Goal: Task Accomplishment & Management: Manage account settings

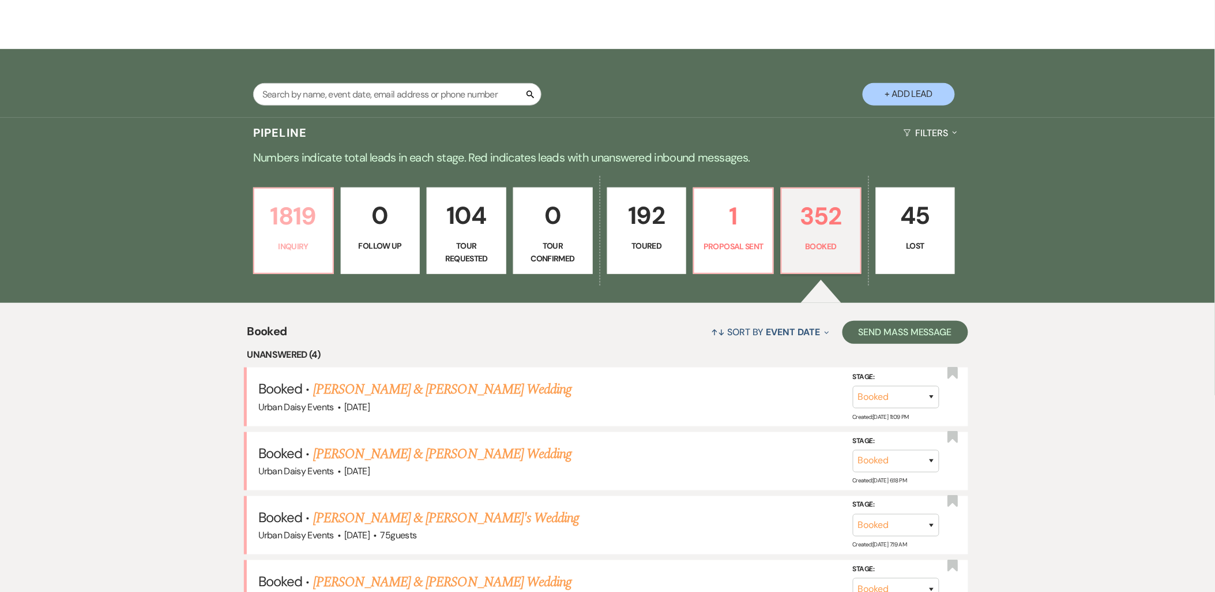
scroll to position [192, 0]
click at [306, 243] on p "Inquiry" at bounding box center [293, 245] width 65 height 13
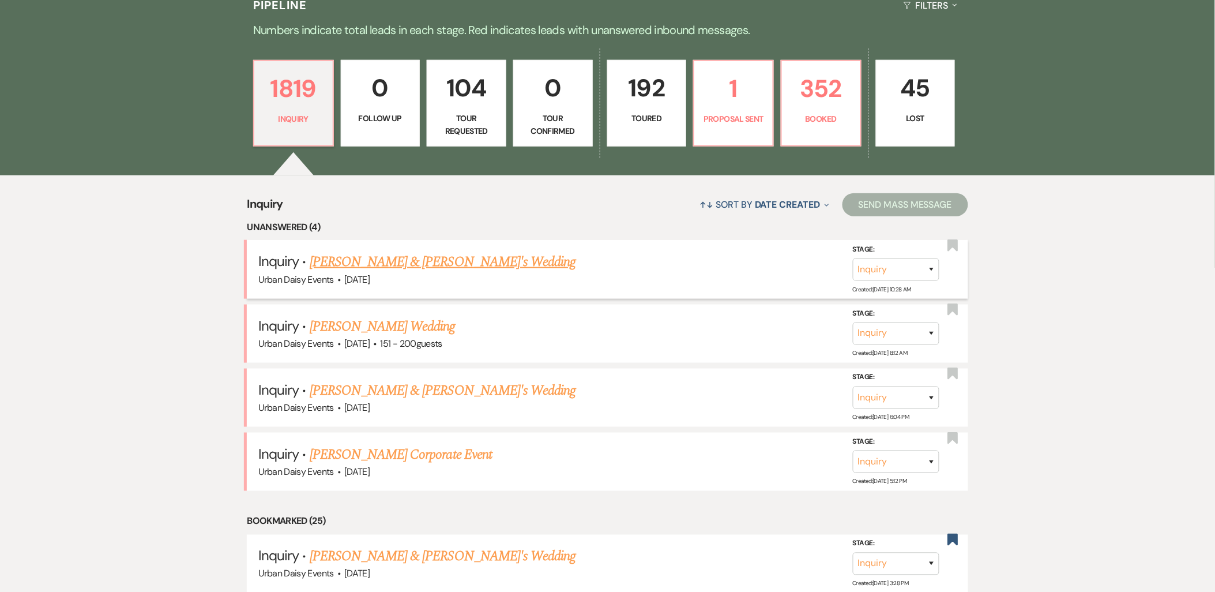
scroll to position [320, 0]
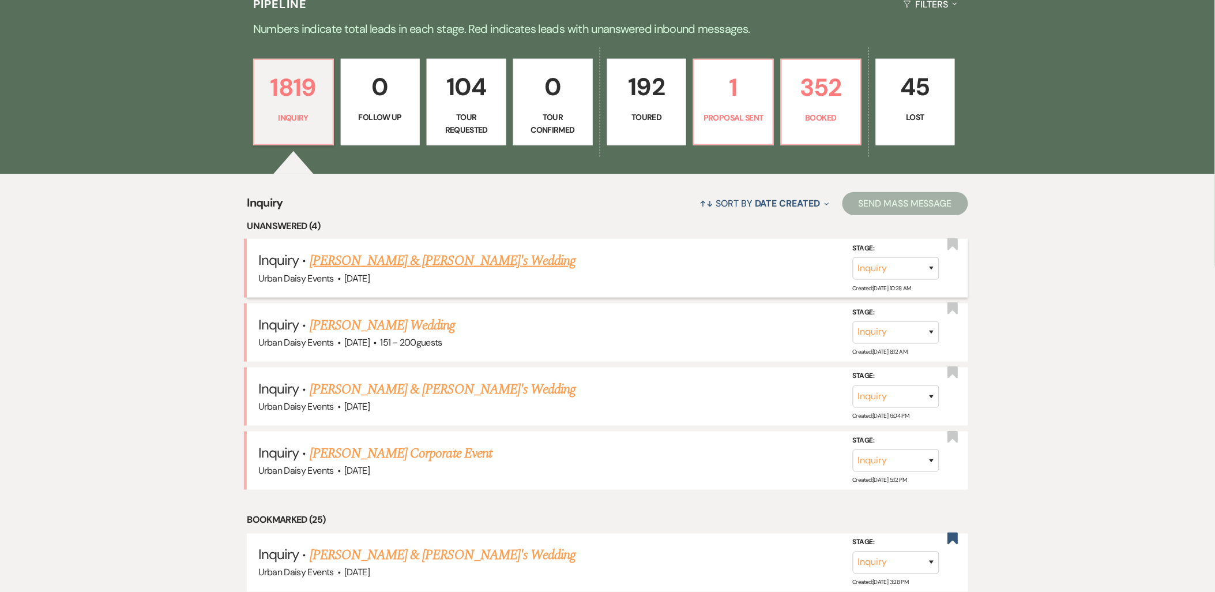
click at [340, 260] on link "[PERSON_NAME] & [PERSON_NAME]'s Wedding" at bounding box center [443, 260] width 266 height 21
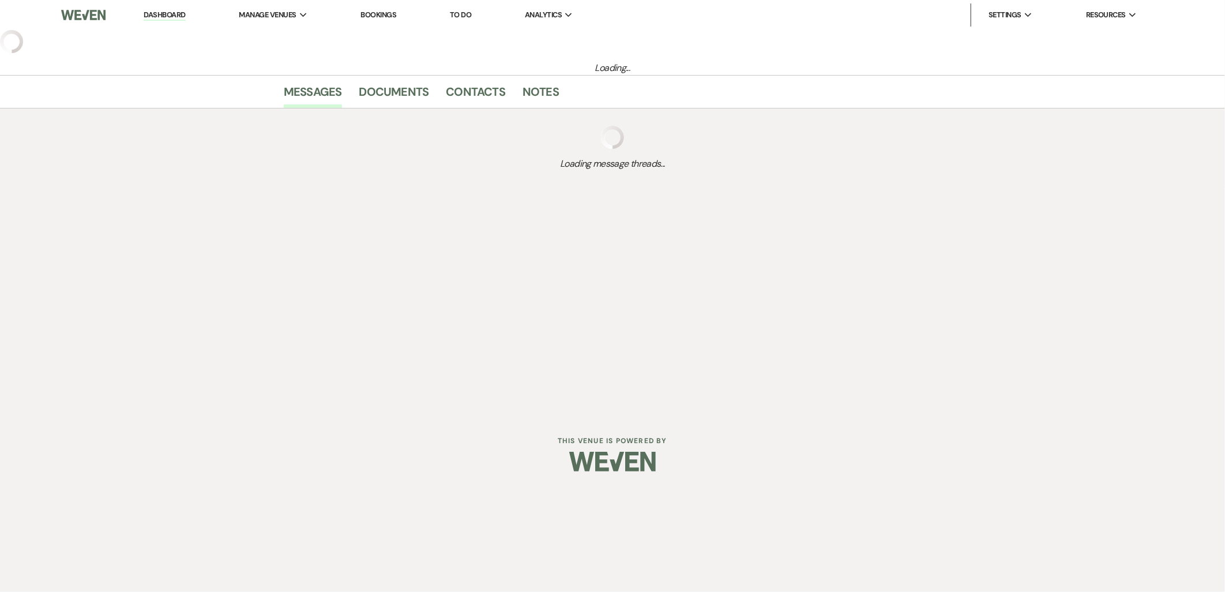
select select "5"
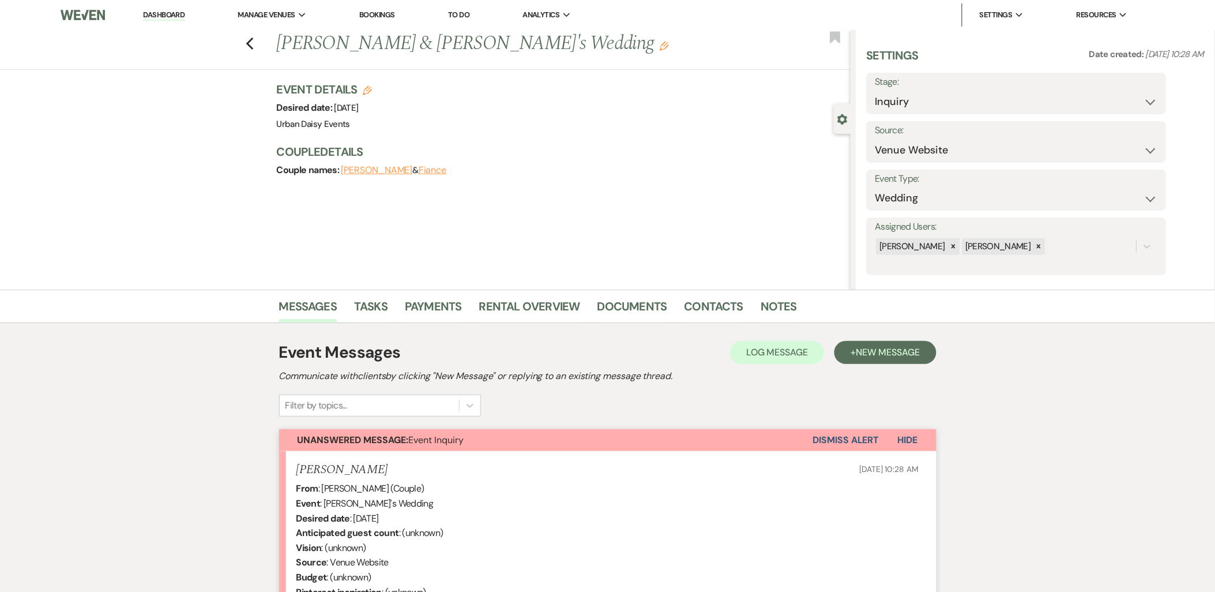
click at [171, 12] on link "Dashboard" at bounding box center [164, 15] width 42 height 11
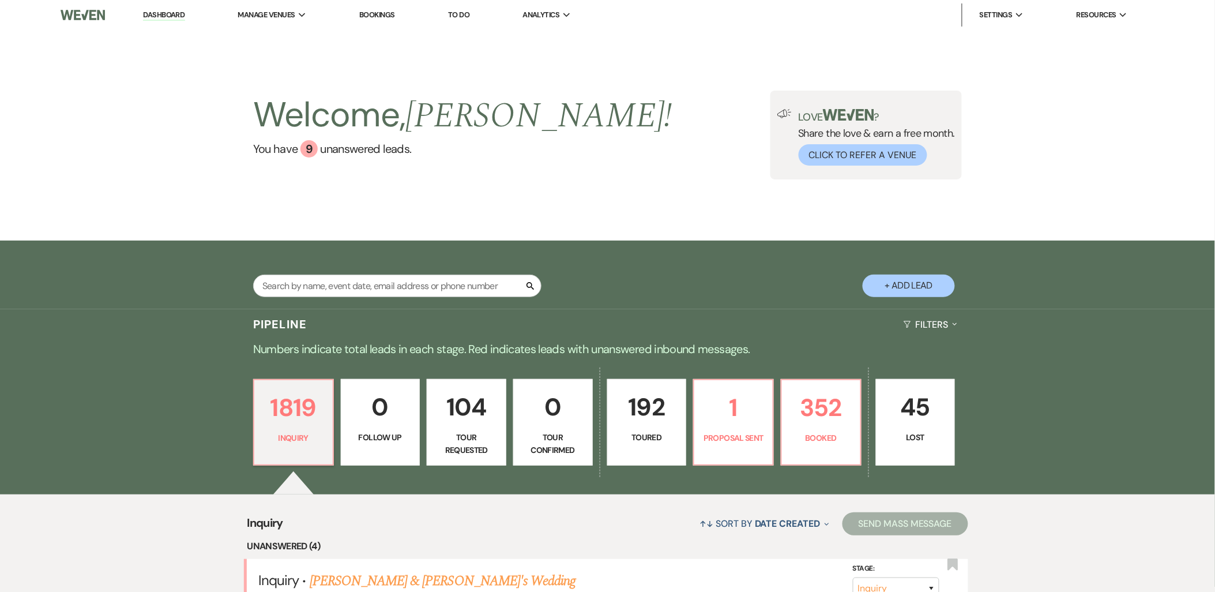
scroll to position [64, 0]
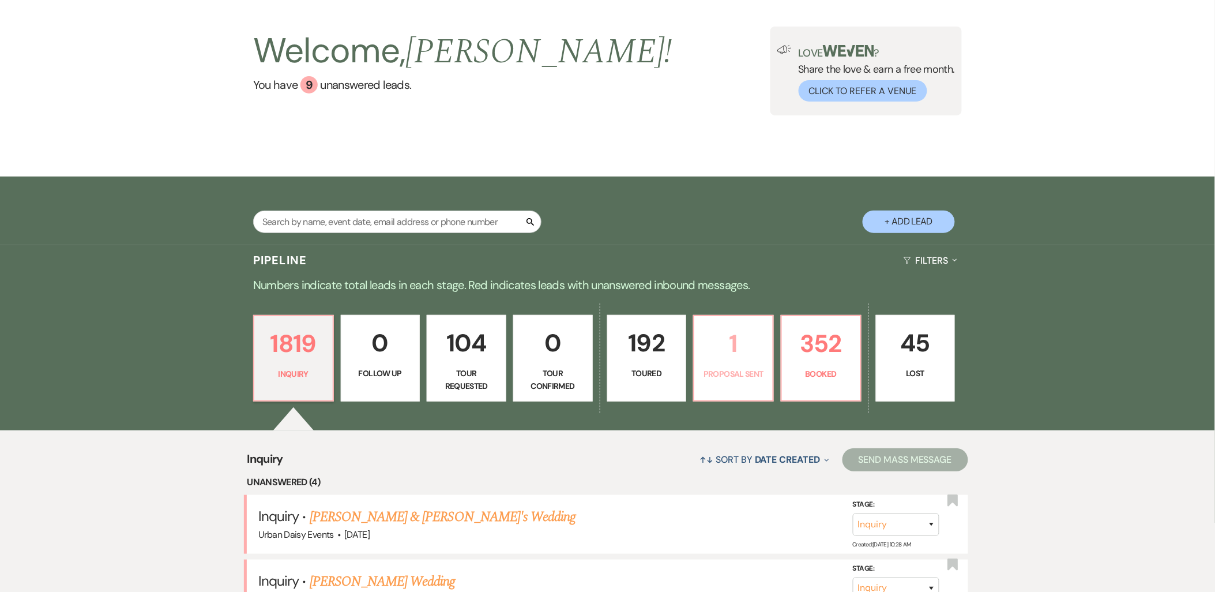
click at [733, 361] on p "1" at bounding box center [733, 343] width 65 height 39
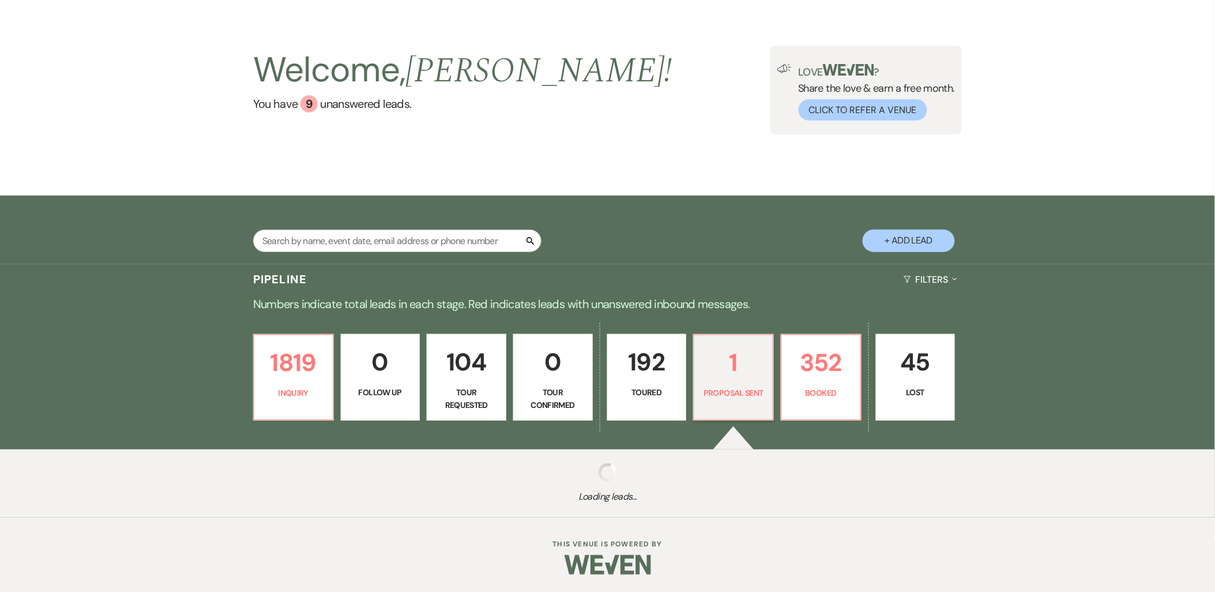
select select "6"
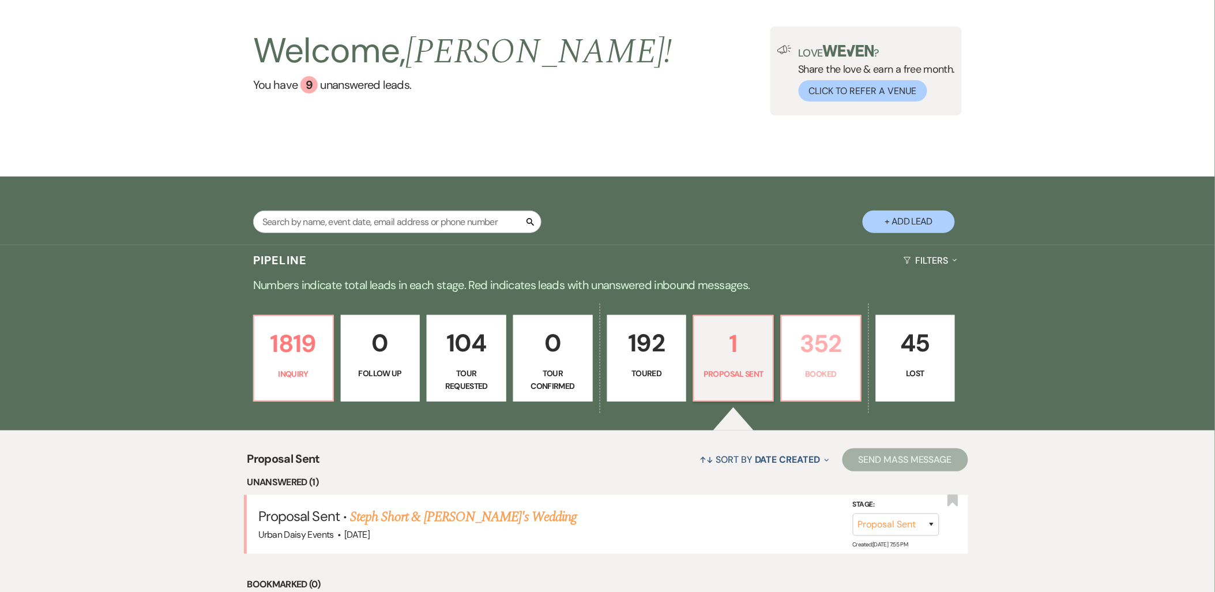
click at [816, 361] on p "352" at bounding box center [821, 343] width 65 height 39
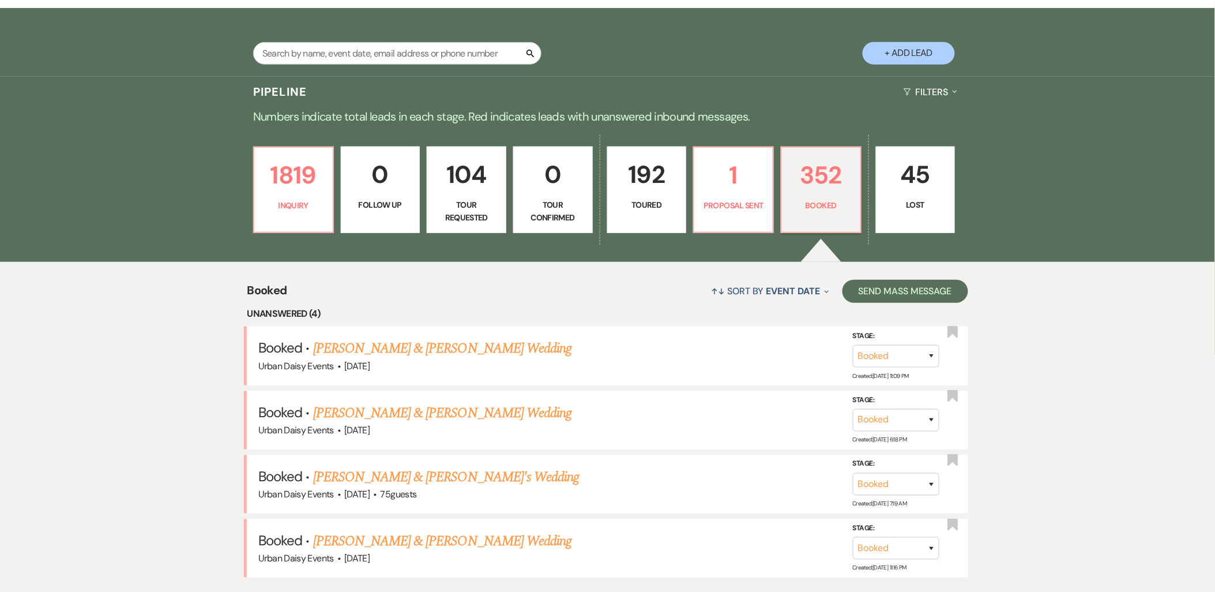
scroll to position [384, 0]
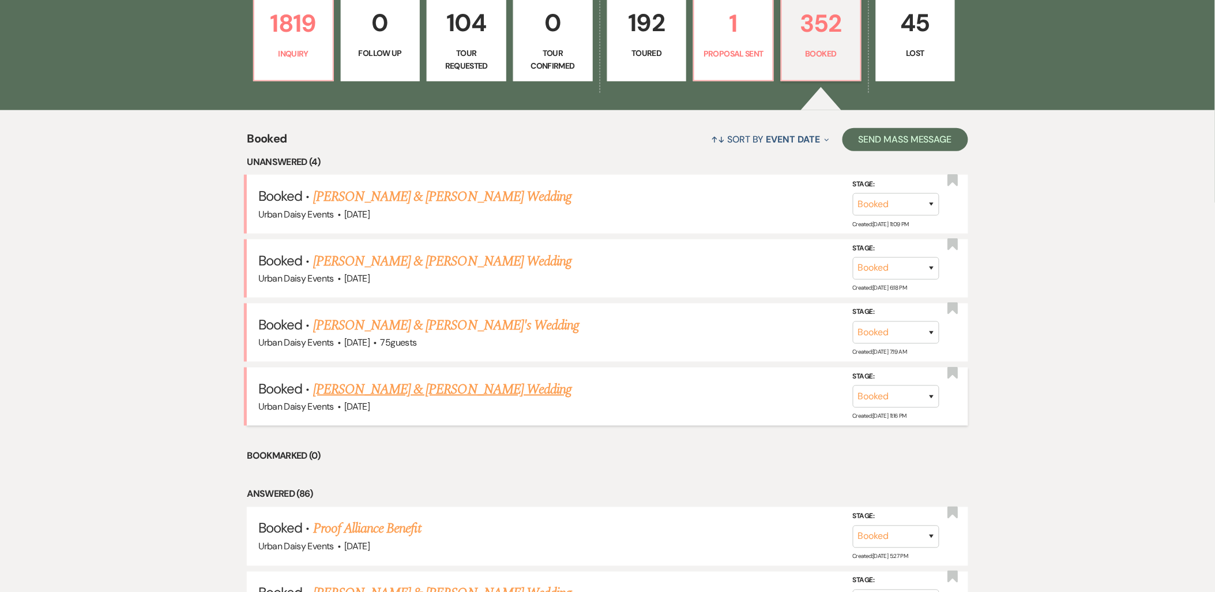
click at [411, 386] on link "[PERSON_NAME] & [PERSON_NAME] Wedding" at bounding box center [442, 389] width 258 height 21
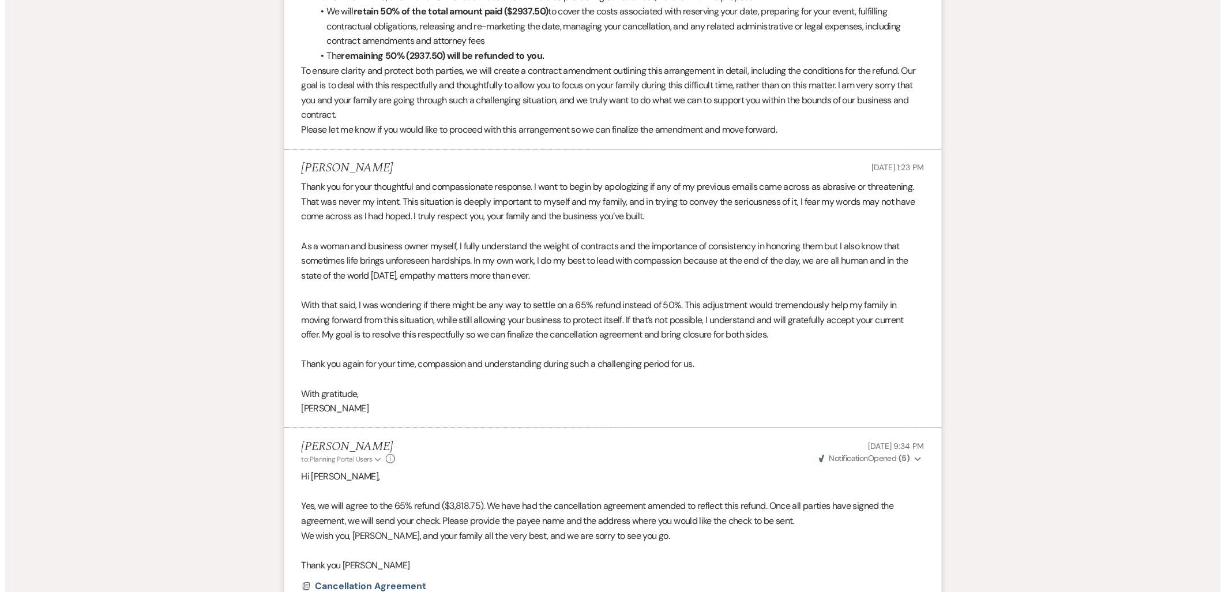
scroll to position [3173, 0]
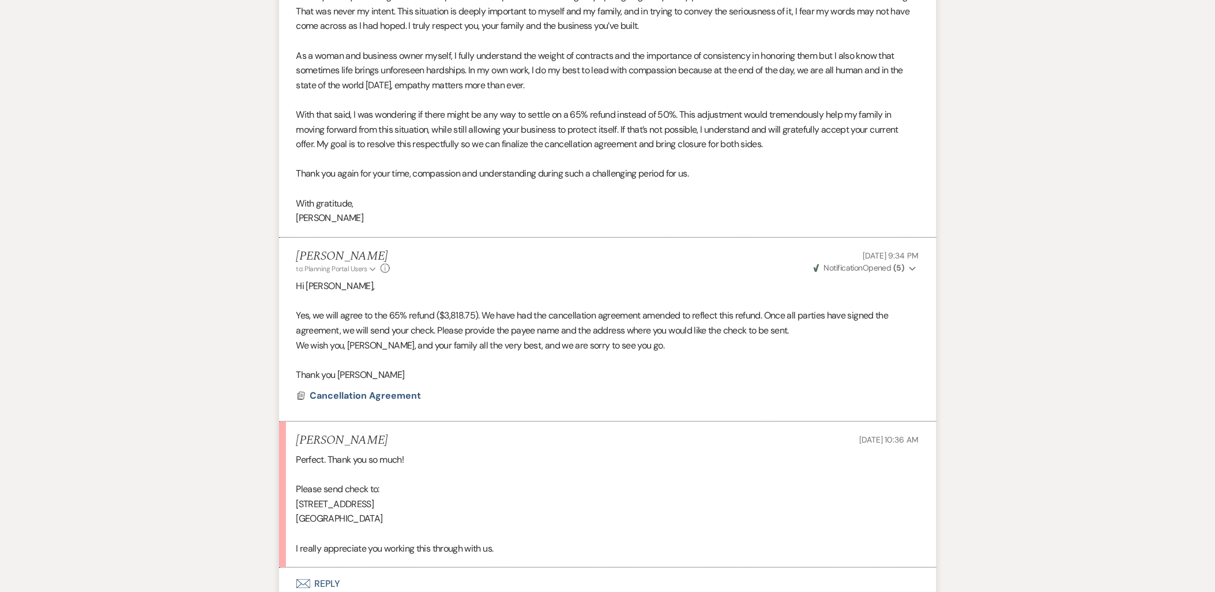
drag, startPoint x: 401, startPoint y: 533, endPoint x: 291, endPoint y: 515, distance: 112.1
click at [291, 515] on li "Taylor Clarke Sep 14, 2025, 10:36 AM Perfect. Thank you so much! Please send ch…" at bounding box center [607, 495] width 657 height 146
copy div "11300 81st Way N Maple Grove MN 55369"
click at [367, 401] on span "Cancellation Agreement" at bounding box center [365, 395] width 111 height 12
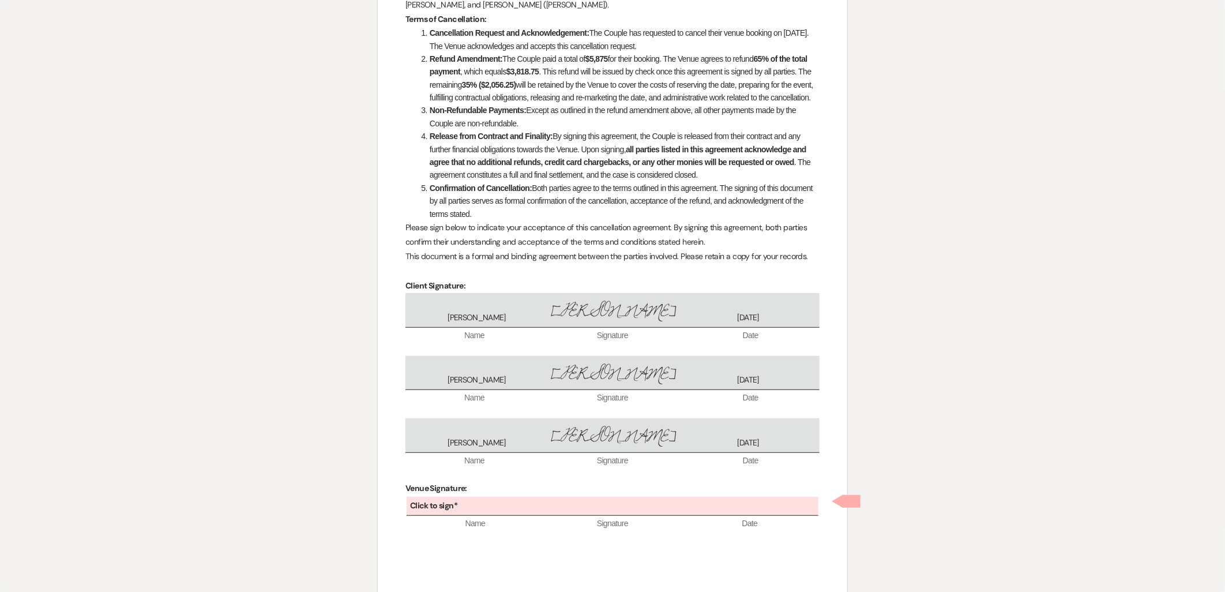
scroll to position [246, 0]
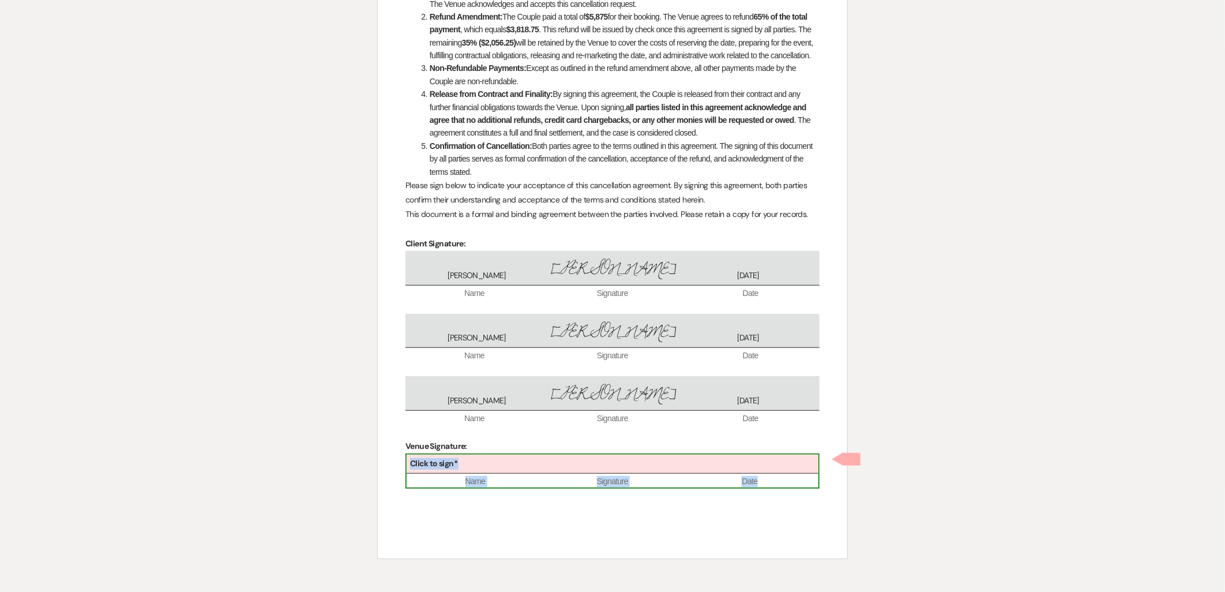
click at [573, 467] on div "Click to sign*" at bounding box center [613, 463] width 412 height 19
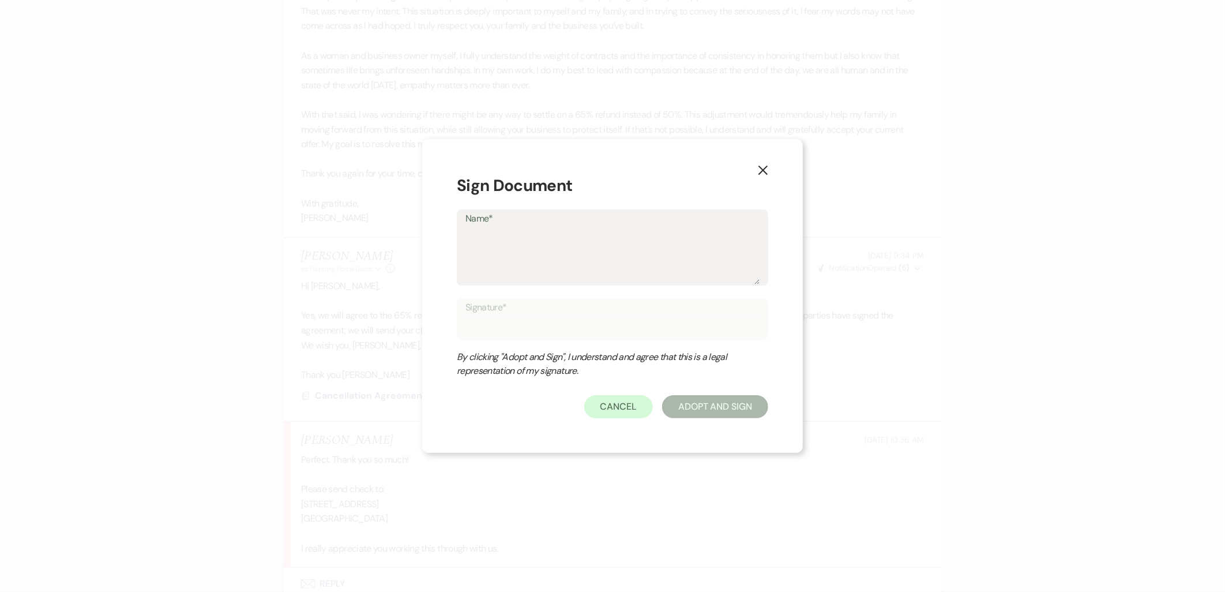
type textarea "K"
type input "K"
type textarea "Ka"
type input "Ka"
type textarea "Kat"
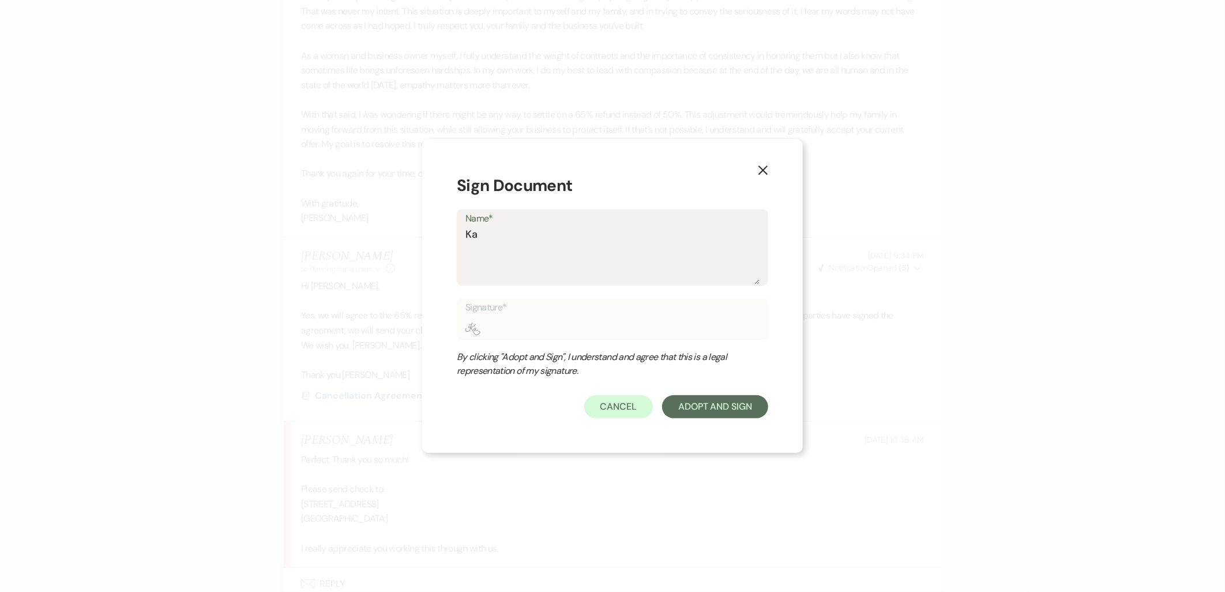
type input "Kat"
type textarea "Kath"
type input "Kath"
type textarea "Kathr"
type input "Kathr"
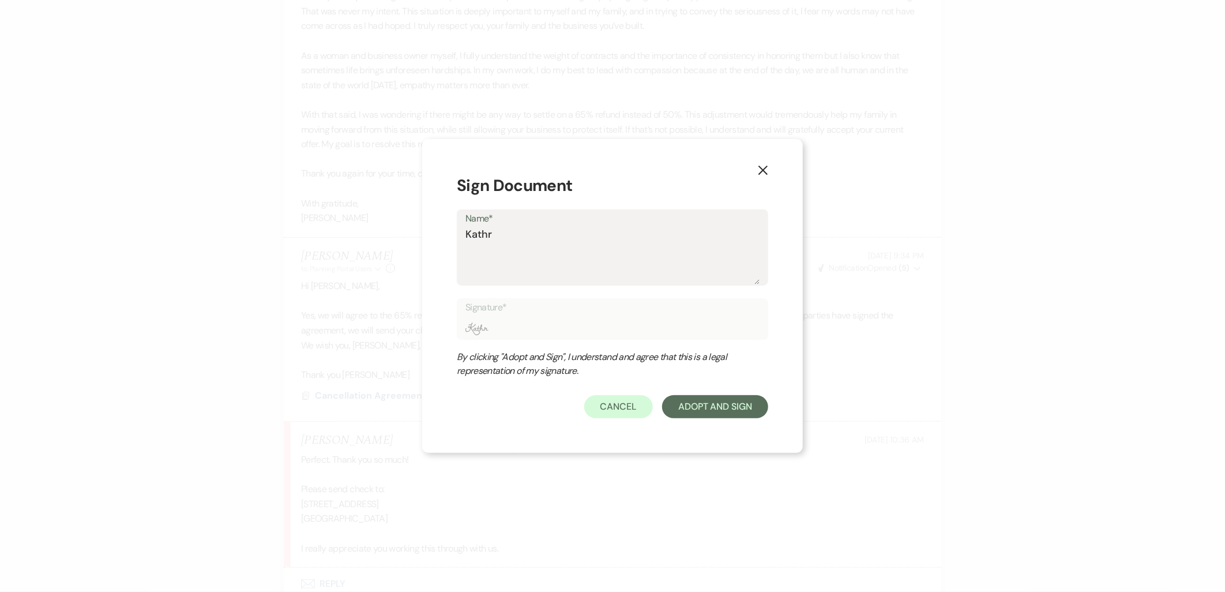
type textarea "Kathry"
type input "Kathry"
type textarea "[PERSON_NAME]"
type input "[PERSON_NAME]"
type textarea "[PERSON_NAME]"
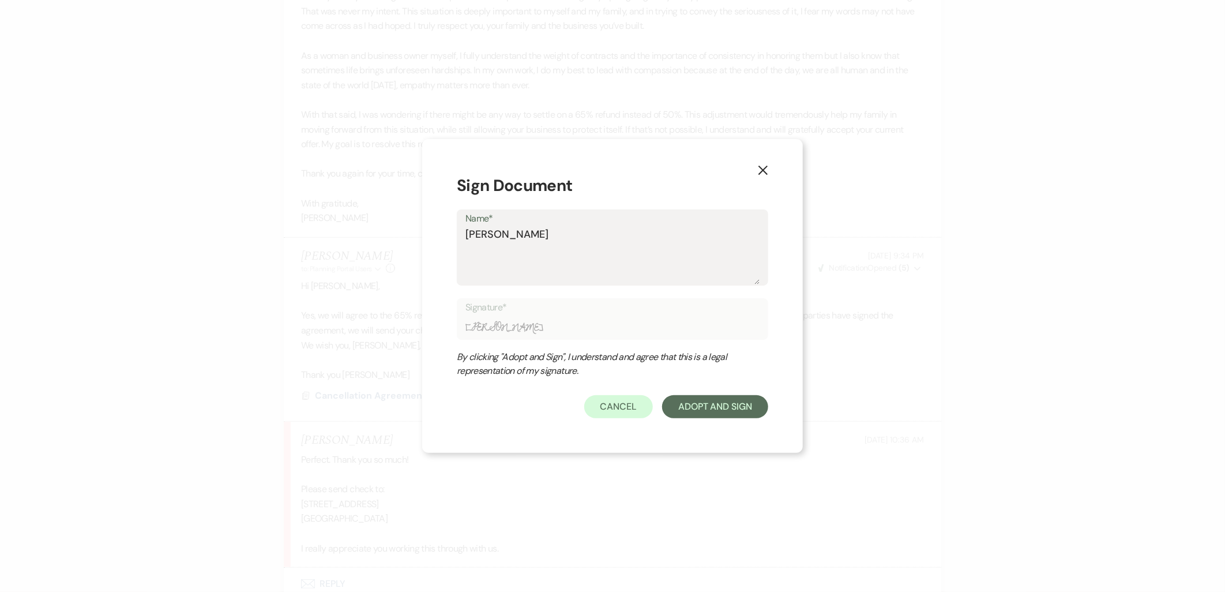
type input "[PERSON_NAME]"
type textarea "Kathryn S"
type input "Kathryn S"
type textarea "Kathryn Sm"
type input "Kathryn Sm"
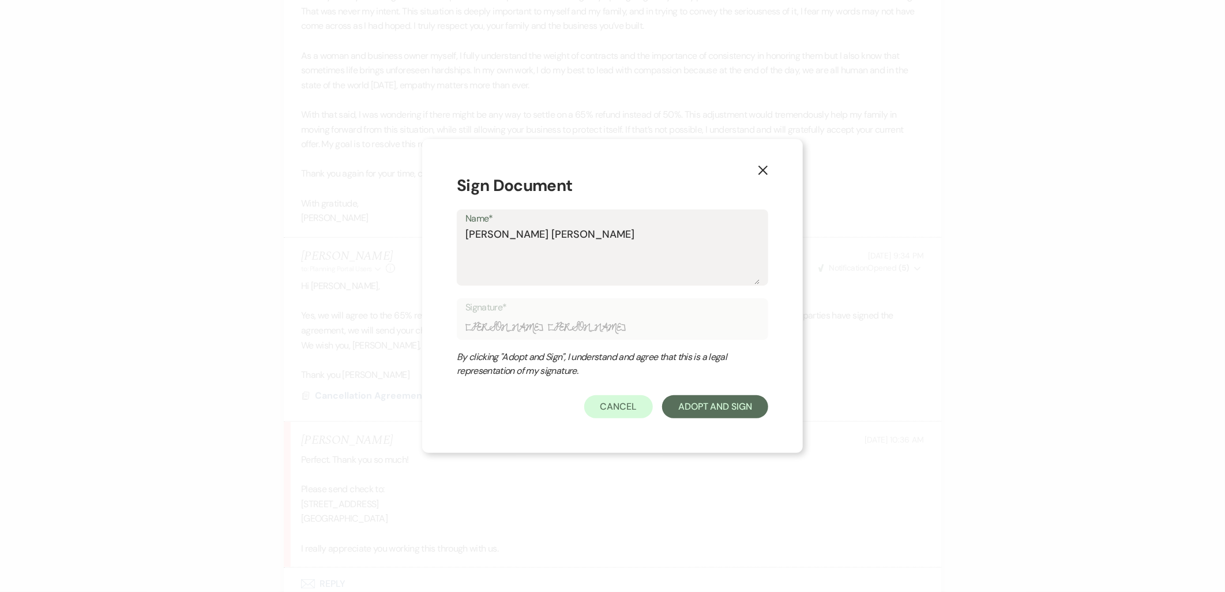
type textarea "Kathryn Smi"
type input "Kathryn Smi"
type textarea "Kathryn Smit"
type input "Kathryn Smit"
type textarea "[PERSON_NAME]"
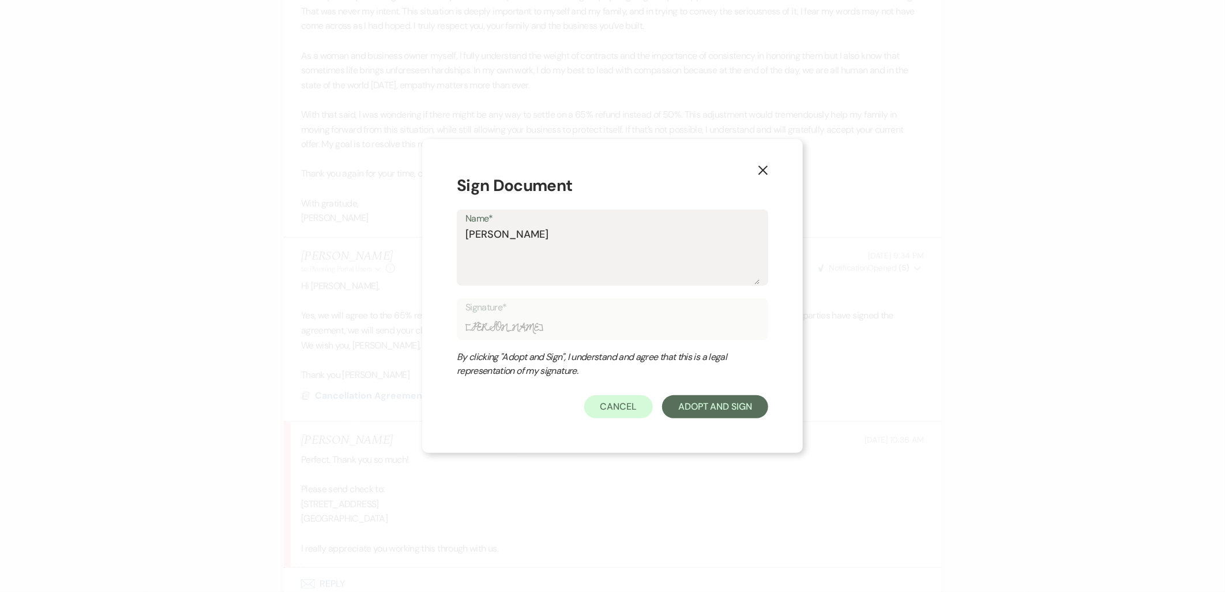
type input "[PERSON_NAME]"
type textarea "[PERSON_NAME]"
type input "[PERSON_NAME]"
type textarea "[PERSON_NAME]"
click at [706, 414] on button "Adopt And Sign" at bounding box center [715, 406] width 106 height 23
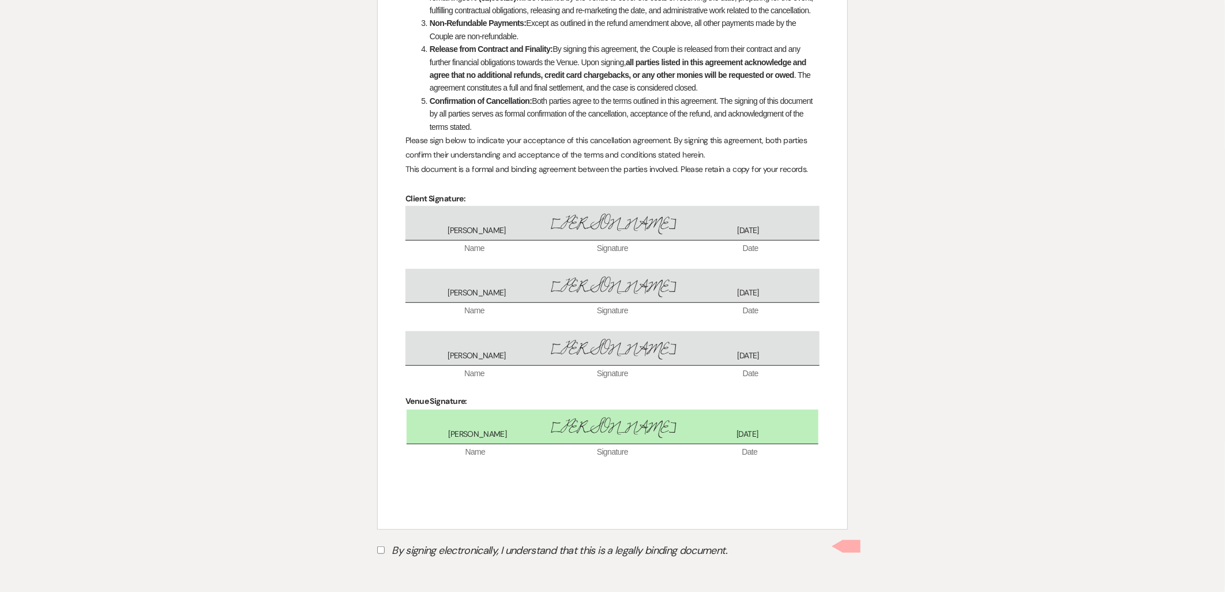
scroll to position [295, 0]
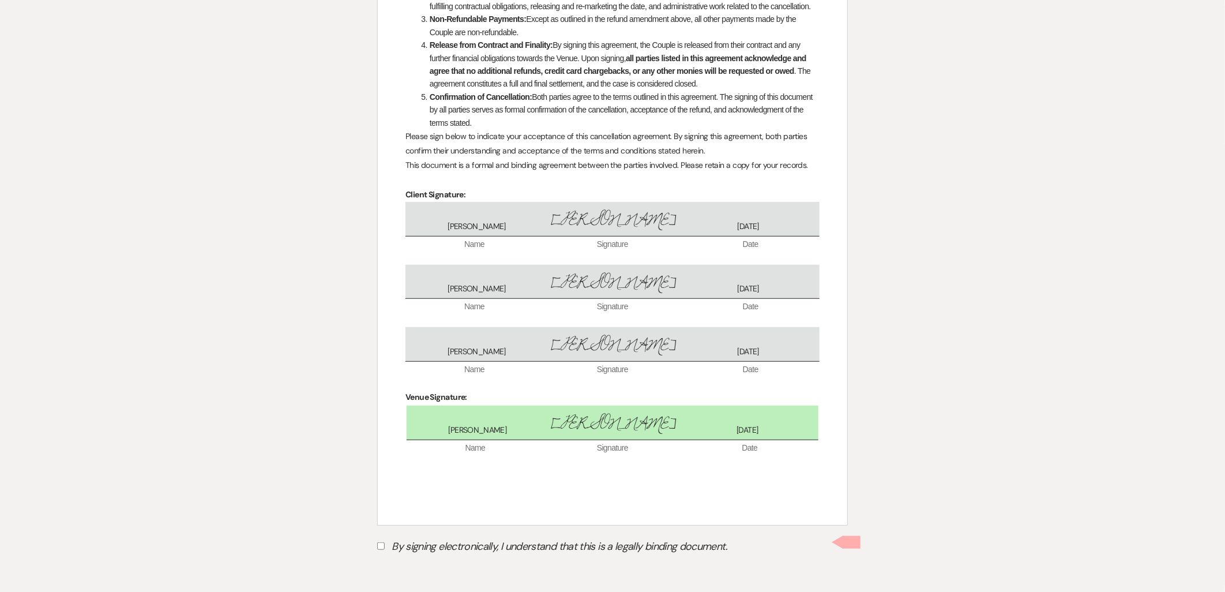
click at [428, 540] on label "By signing electronically, I understand that this is a legally binding document." at bounding box center [612, 548] width 471 height 22
click at [385, 542] on input "By signing electronically, I understand that this is a legally binding document." at bounding box center [380, 545] width 7 height 7
checkbox input "true"
click at [385, 568] on button "Submit" at bounding box center [417, 575] width 81 height 21
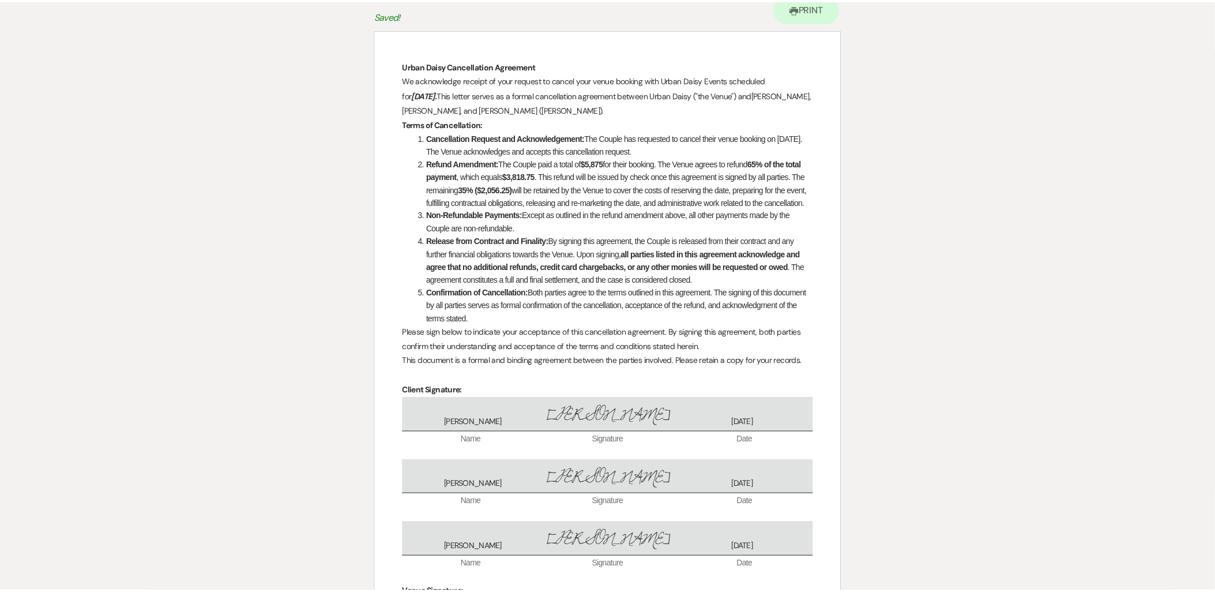
scroll to position [0, 0]
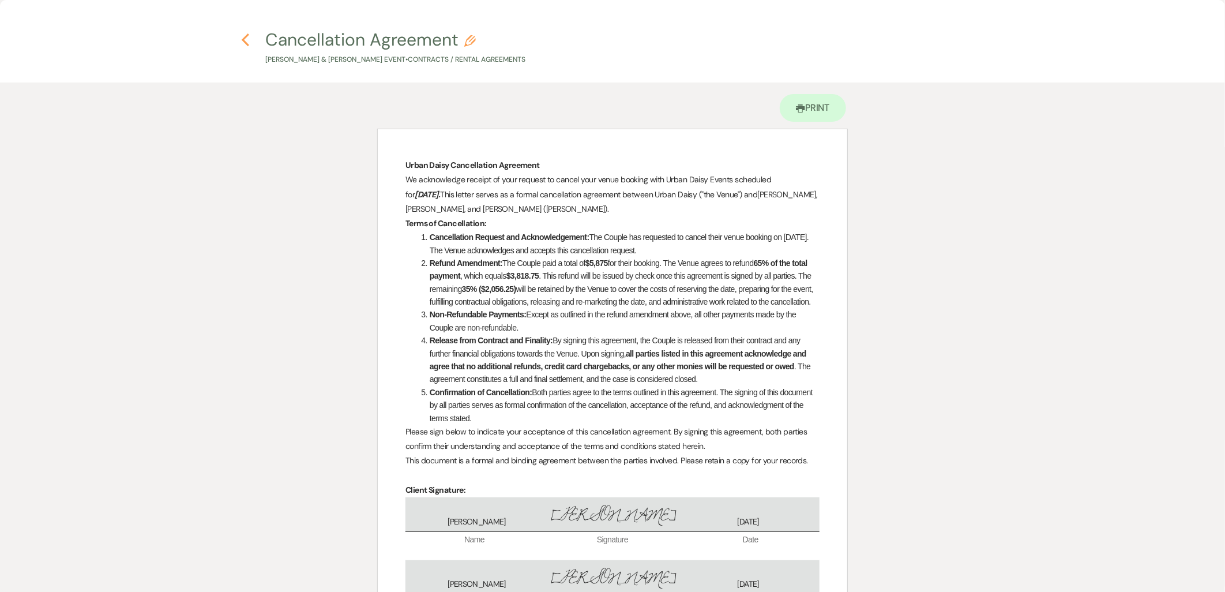
click at [245, 43] on icon "Previous" at bounding box center [245, 40] width 9 height 14
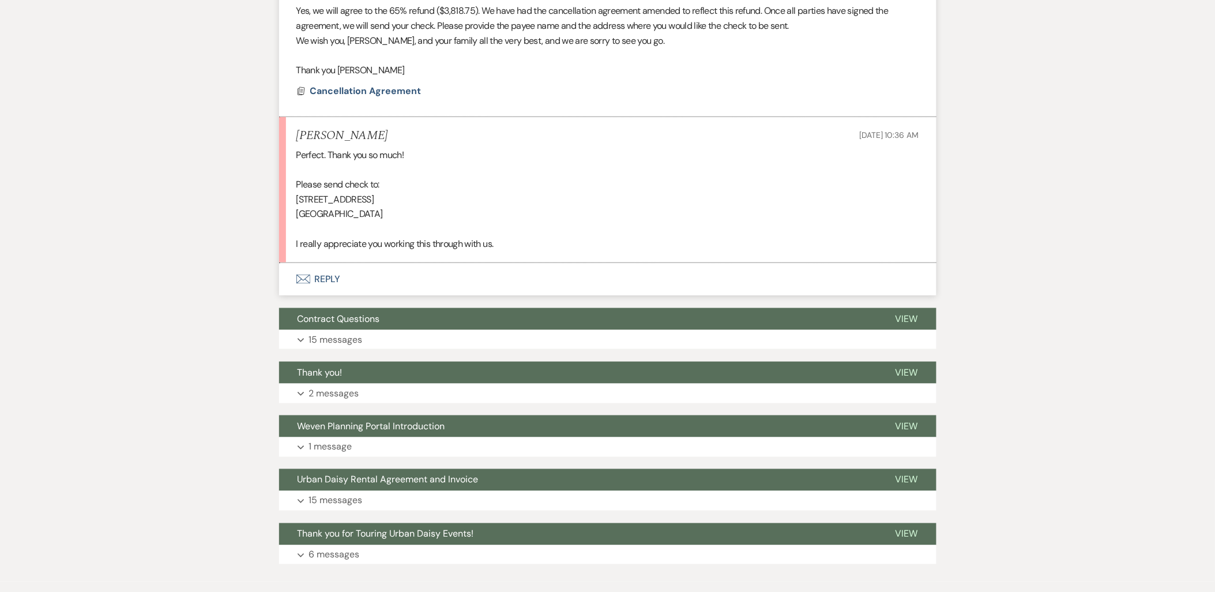
scroll to position [3365, 0]
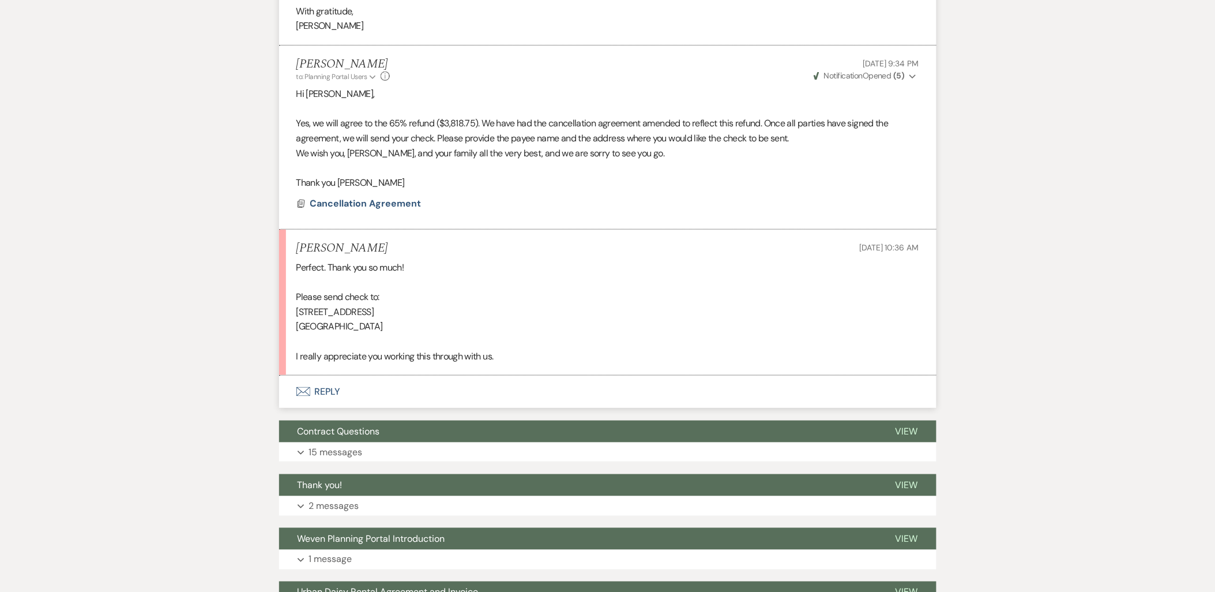
drag, startPoint x: 401, startPoint y: 335, endPoint x: 287, endPoint y: 325, distance: 114.0
click at [287, 325] on li "Taylor Clarke Sep 14, 2025, 10:36 AM Perfect. Thank you so much! Please send ch…" at bounding box center [607, 302] width 657 height 146
copy div "11300 81st Way N Maple Grove MN 55369"
drag, startPoint x: 390, startPoint y: 139, endPoint x: 479, endPoint y: 145, distance: 88.5
click at [479, 145] on p "Yes, we will agree to the 65% refund ($3,818.75). We have had the cancellation …" at bounding box center [607, 130] width 623 height 29
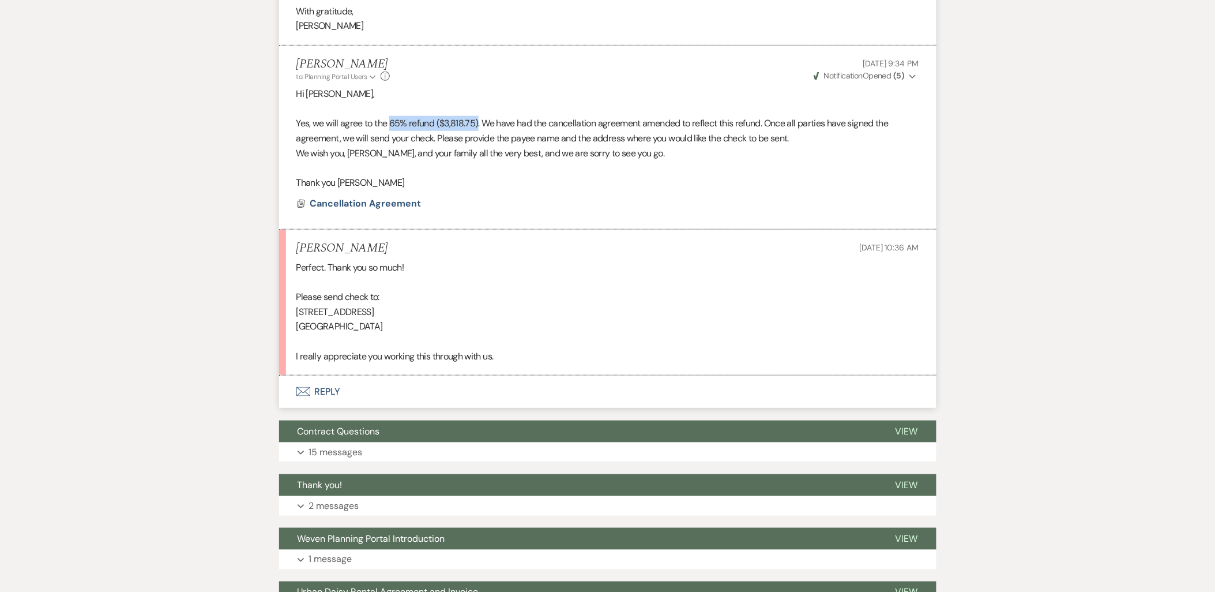
copy p "65% refund ($3,818.75)"
click at [319, 401] on button "Envelope Reply" at bounding box center [607, 391] width 657 height 32
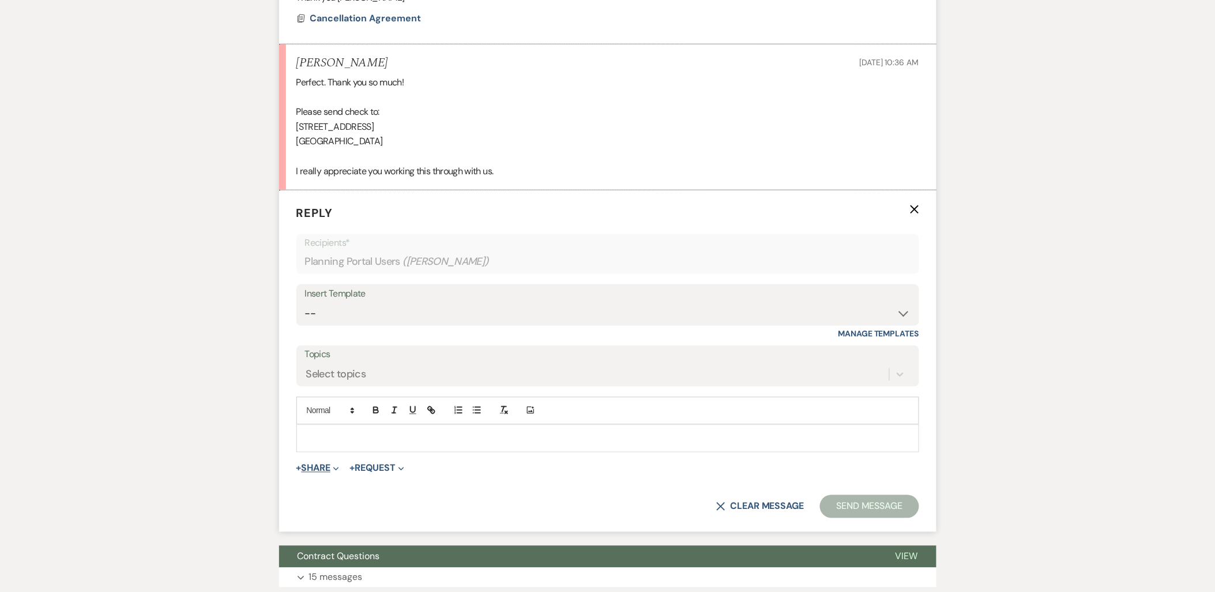
scroll to position [3601, 0]
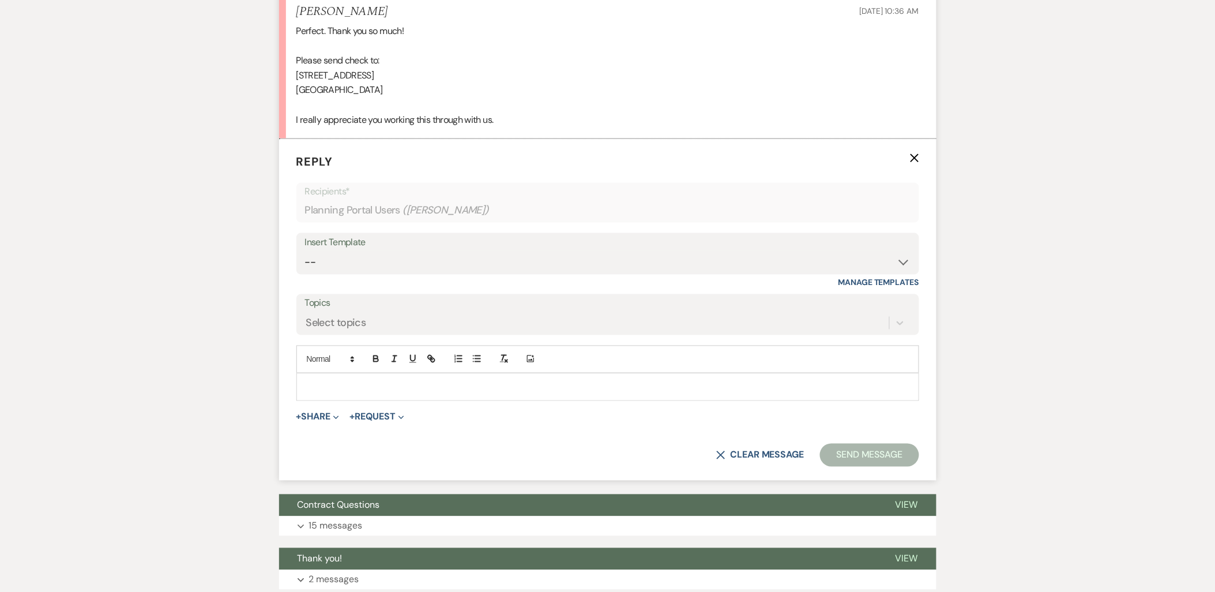
click at [323, 393] on p at bounding box center [608, 387] width 604 height 13
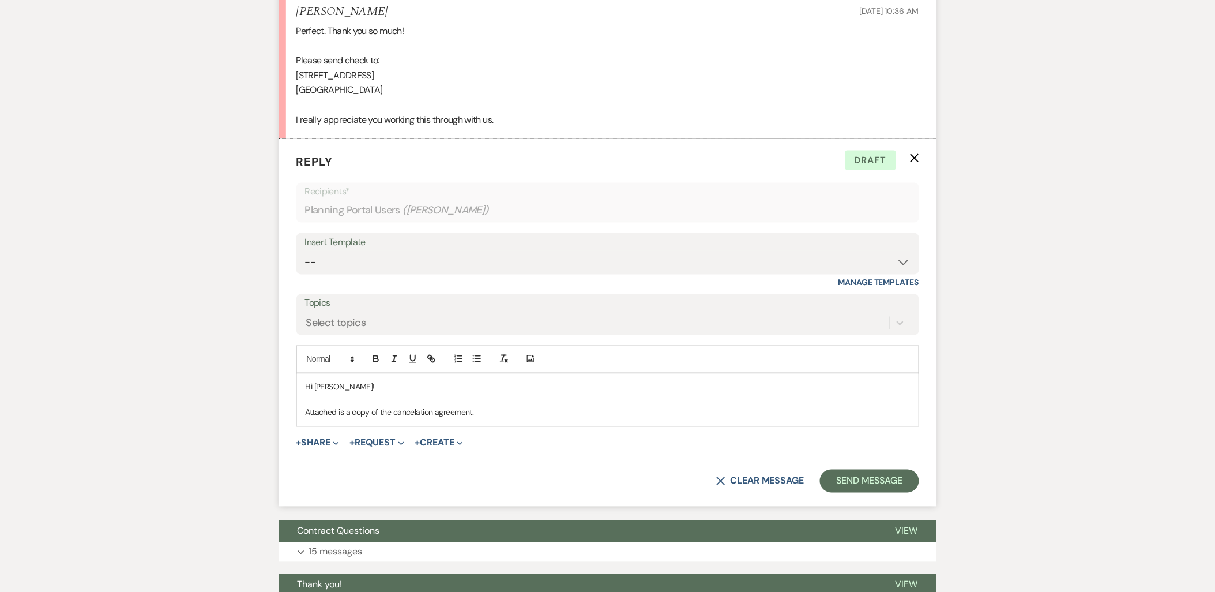
click at [488, 419] on p "Attached is a copy of the cancelation agreement." at bounding box center [608, 412] width 604 height 13
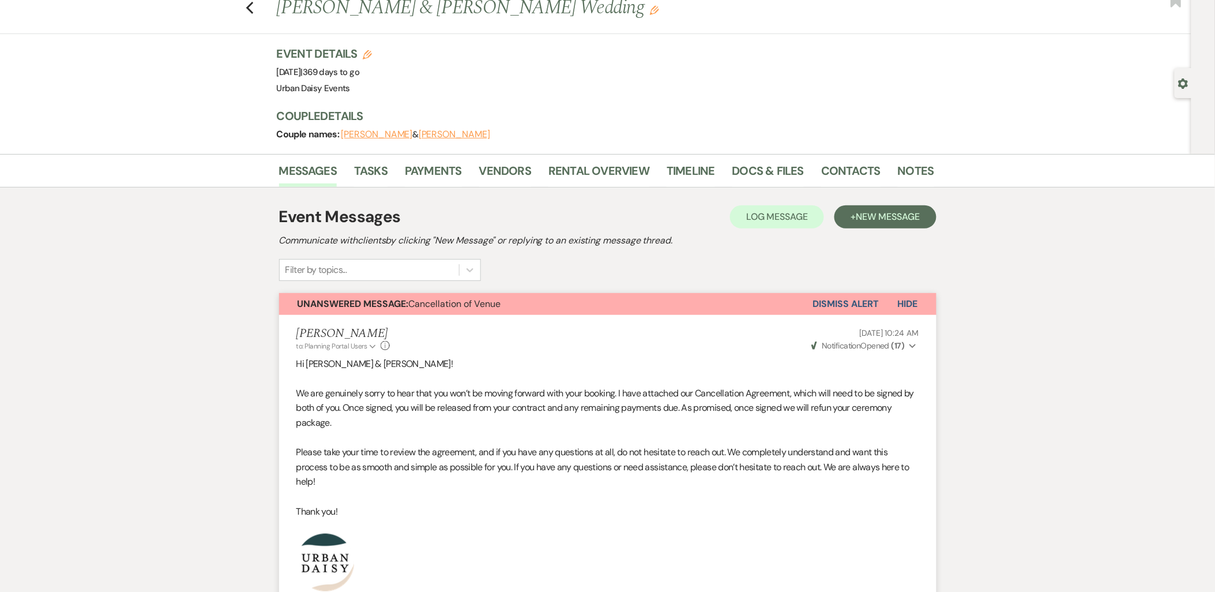
scroll to position [0, 0]
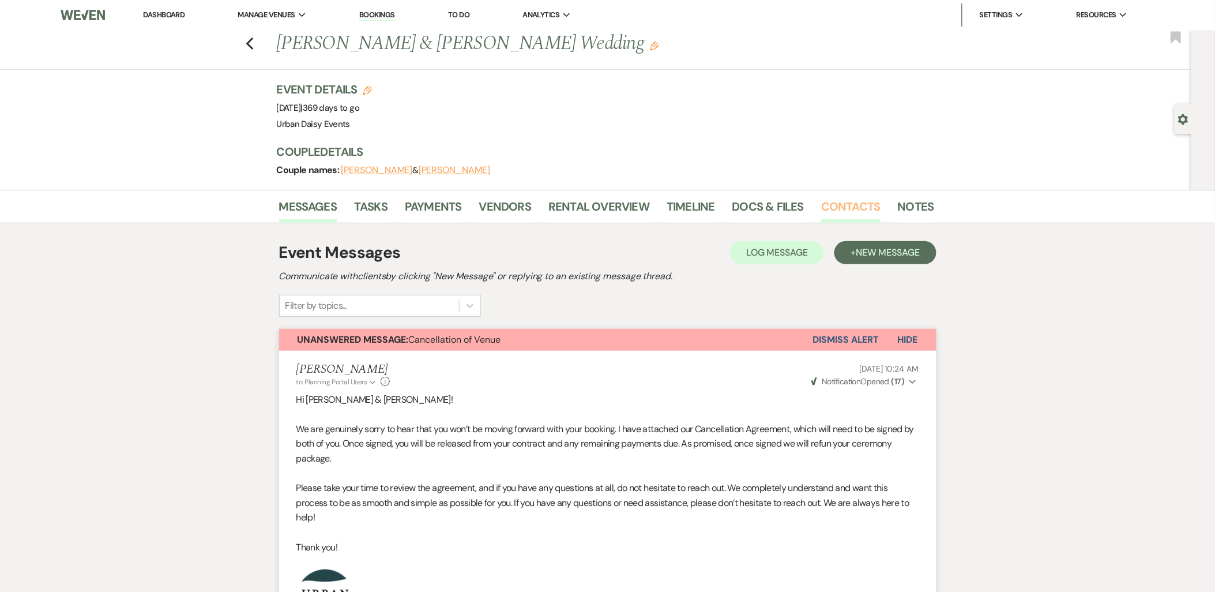
click at [842, 198] on link "Contacts" at bounding box center [850, 209] width 59 height 25
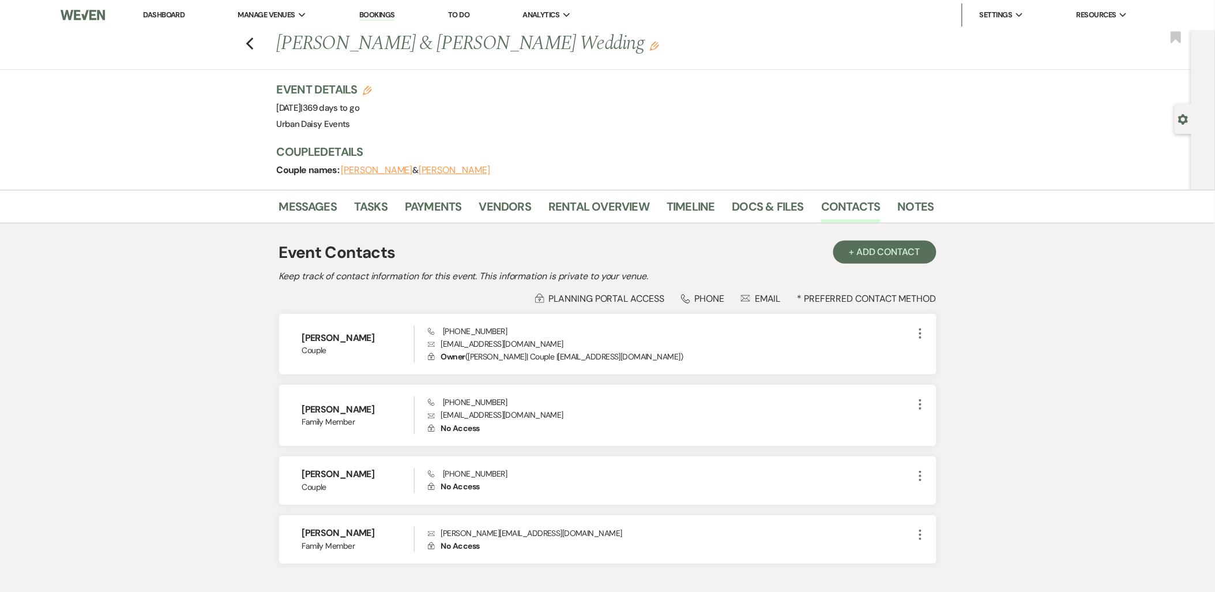
click at [181, 13] on link "Dashboard" at bounding box center [164, 15] width 42 height 10
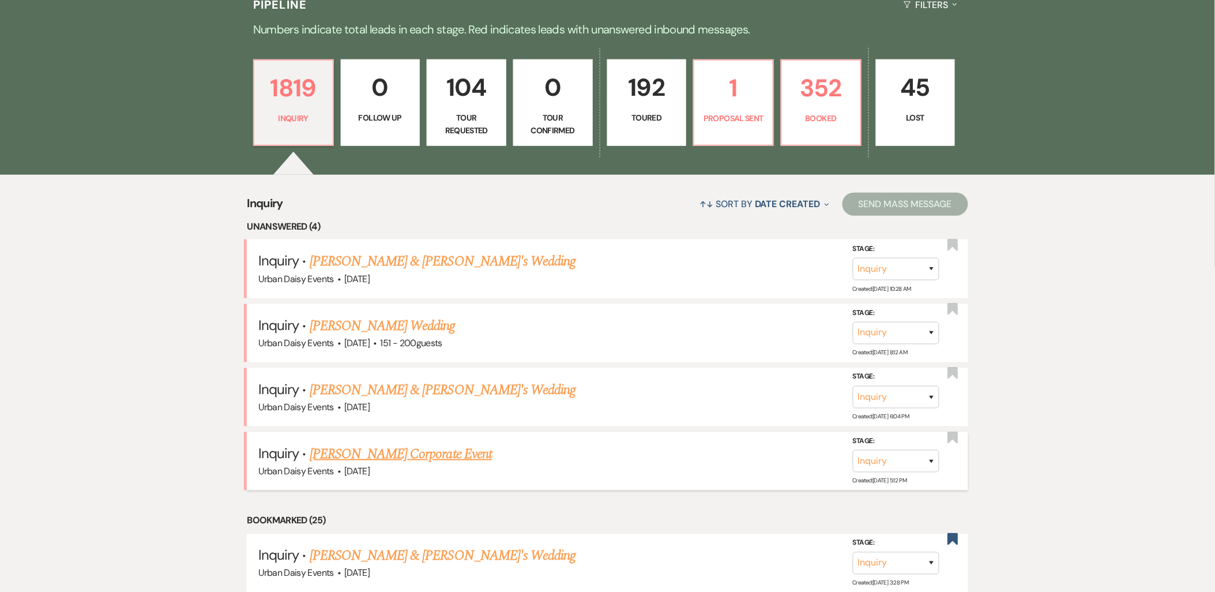
scroll to position [320, 0]
click at [354, 454] on link "Germaine Grueneberg's Corporate Event" at bounding box center [401, 453] width 182 height 21
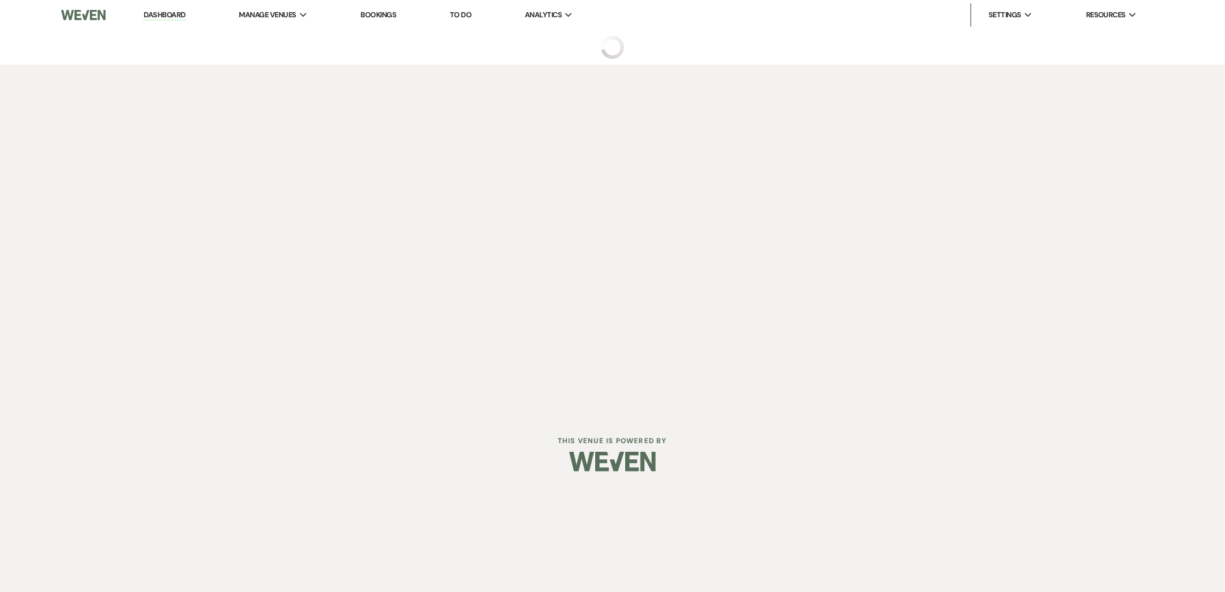
select select "5"
select select "9"
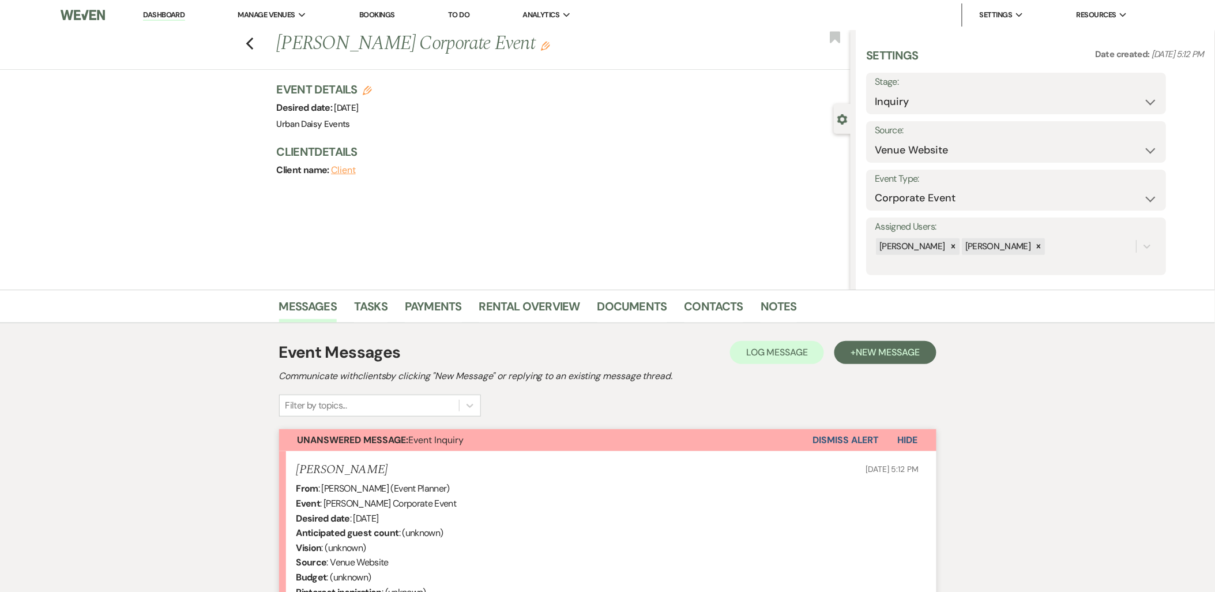
scroll to position [217, 0]
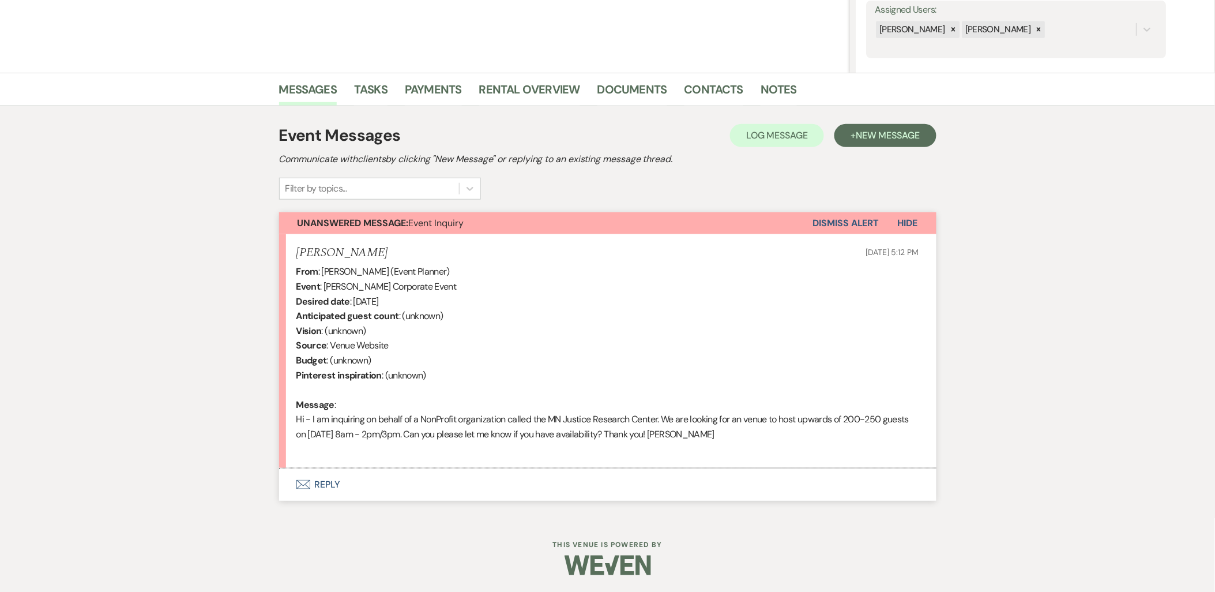
click at [338, 483] on button "Envelope Reply" at bounding box center [607, 484] width 657 height 32
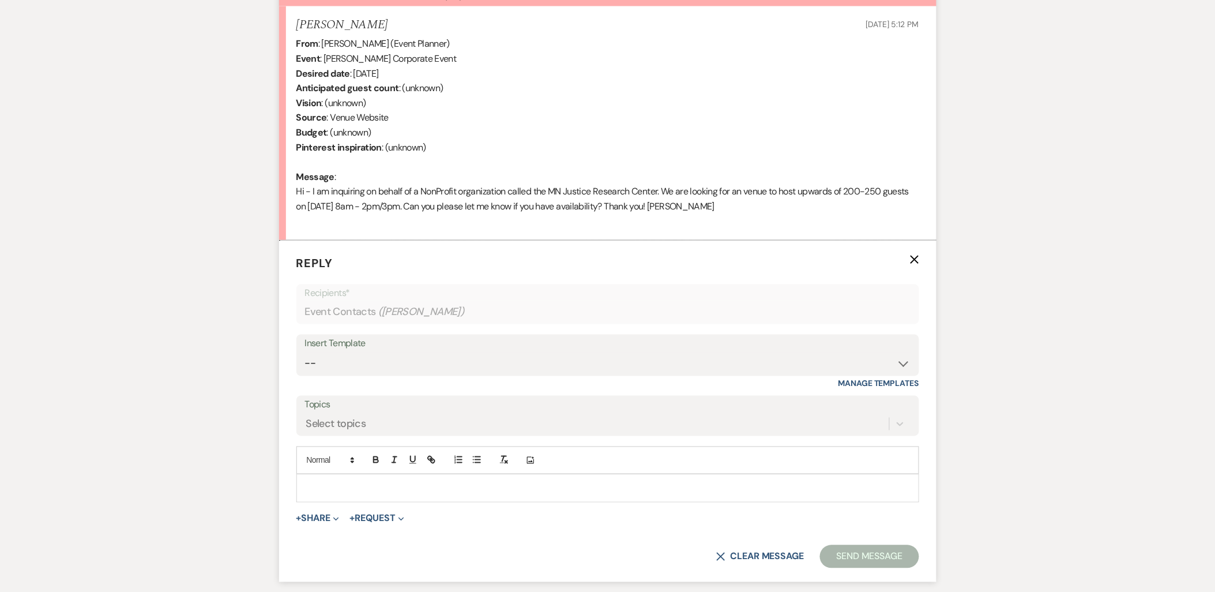
scroll to position [540, 0]
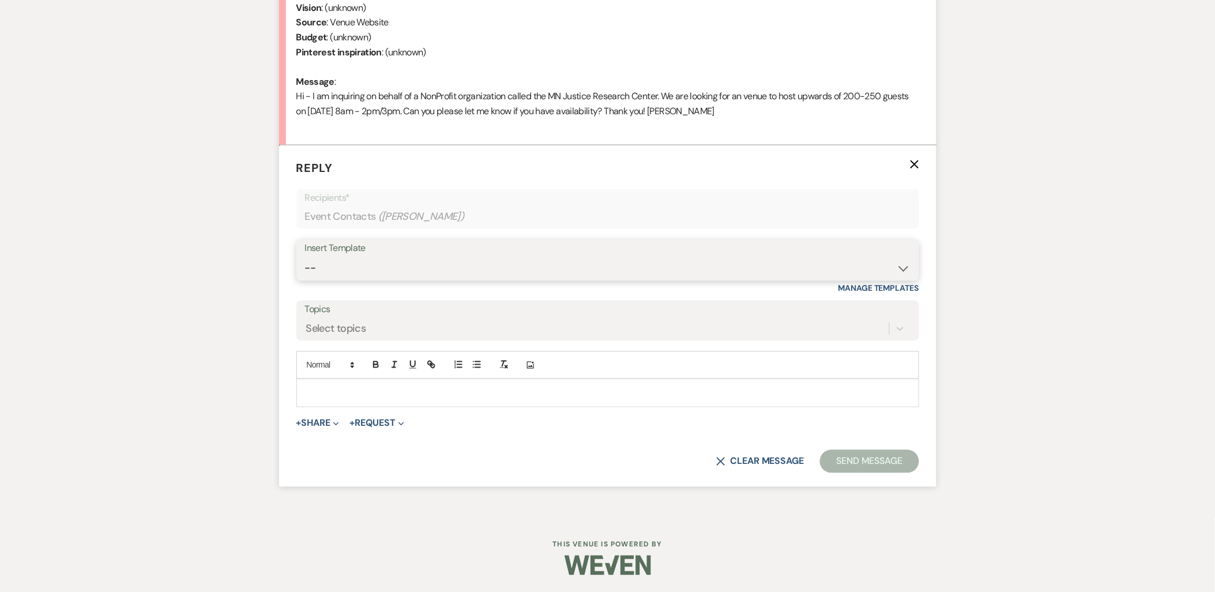
click at [423, 270] on select "-- Payment Past Due Rental Agreement and First Payment Urban Daisy Initial Resp…" at bounding box center [607, 268] width 605 height 22
click at [227, 285] on div "Messages Tasks Payments Rental Overview Documents Contacts Notes Event Messages…" at bounding box center [607, 134] width 1215 height 768
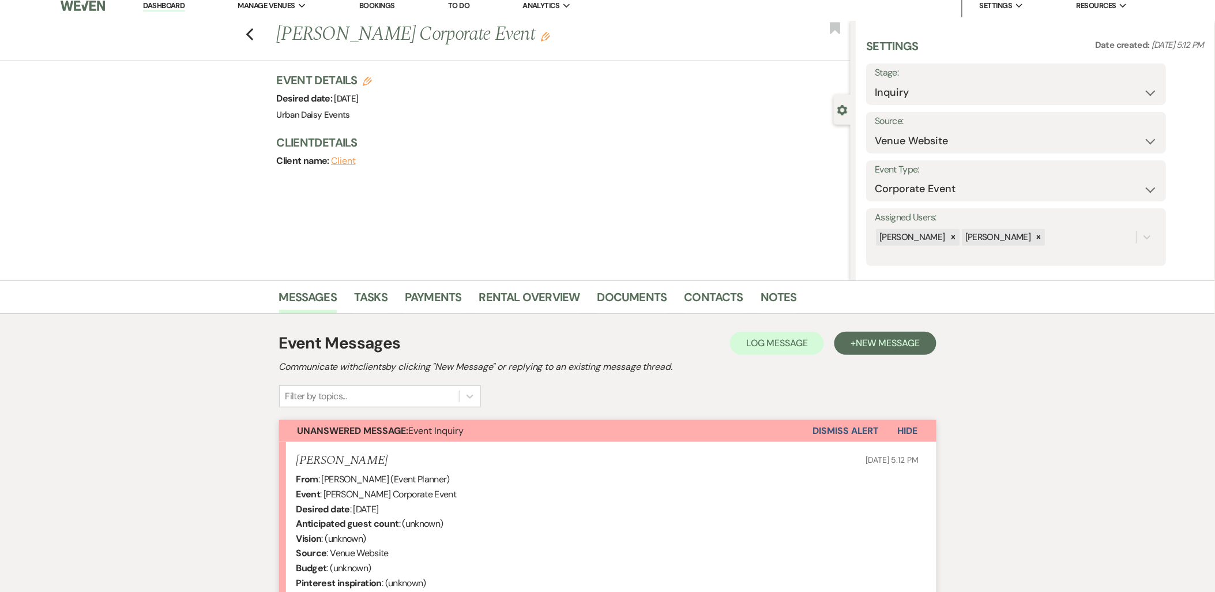
scroll to position [0, 0]
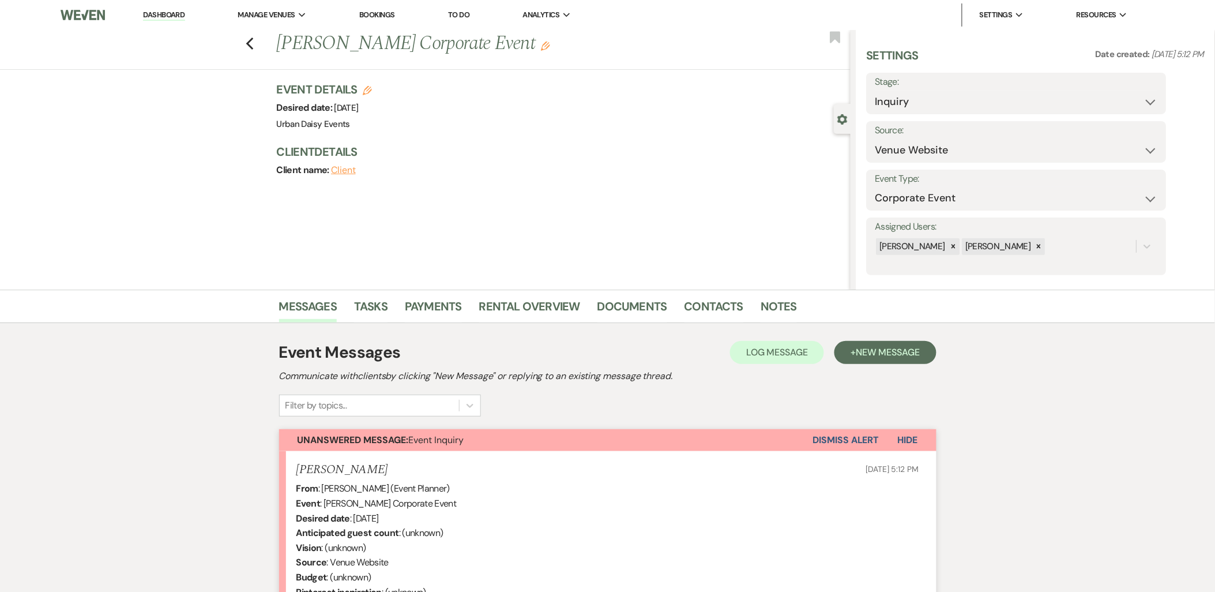
drag, startPoint x: 177, startPoint y: 18, endPoint x: 183, endPoint y: 21, distance: 6.4
click at [176, 18] on link "Dashboard" at bounding box center [164, 15] width 42 height 11
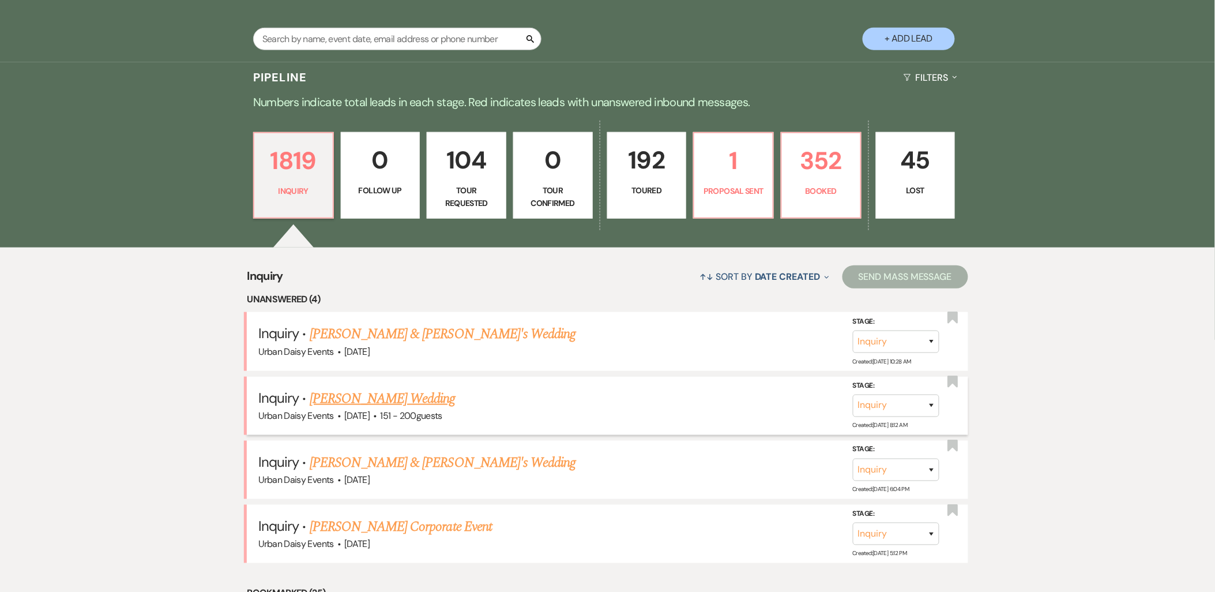
scroll to position [256, 0]
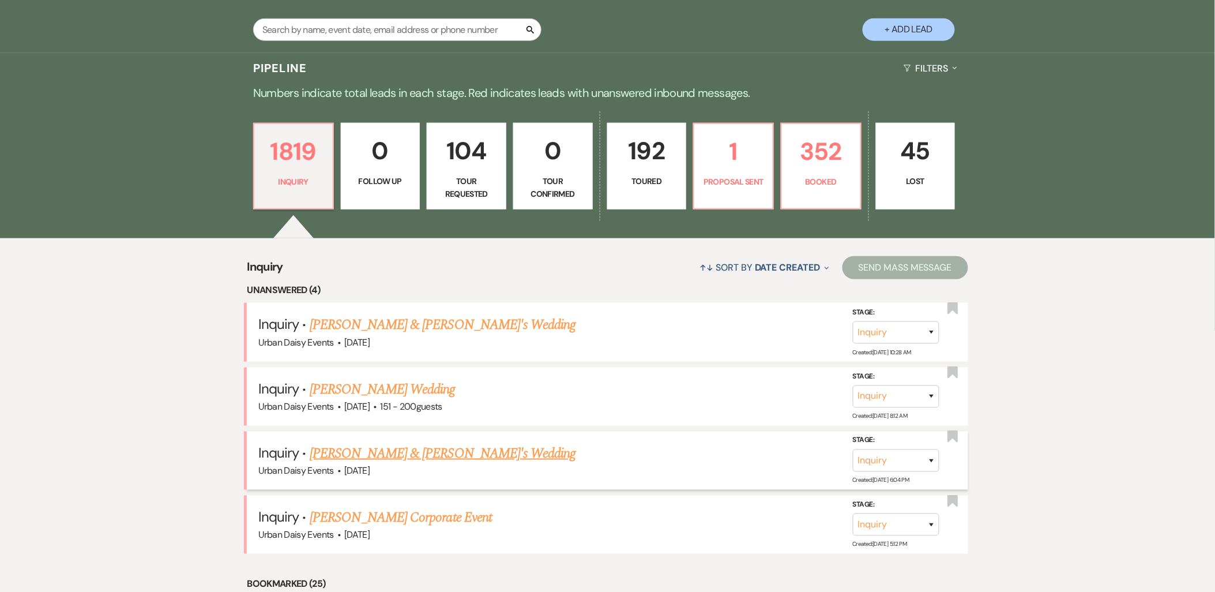
click at [337, 445] on link "Kelly Conner & Fiance's Wedding" at bounding box center [443, 453] width 266 height 21
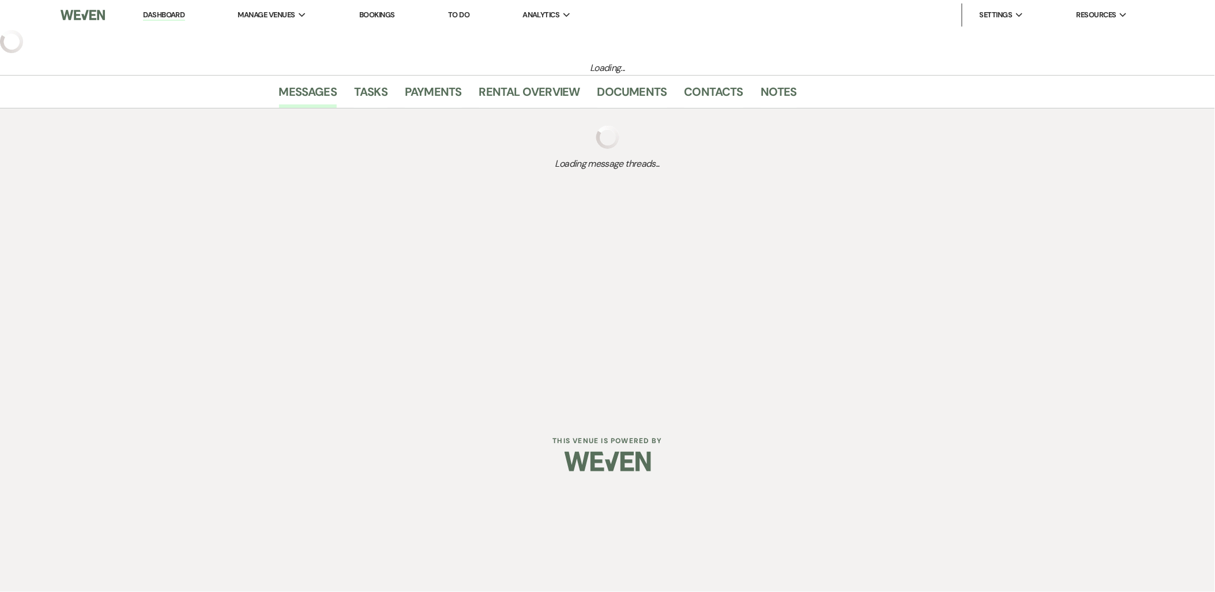
select select "5"
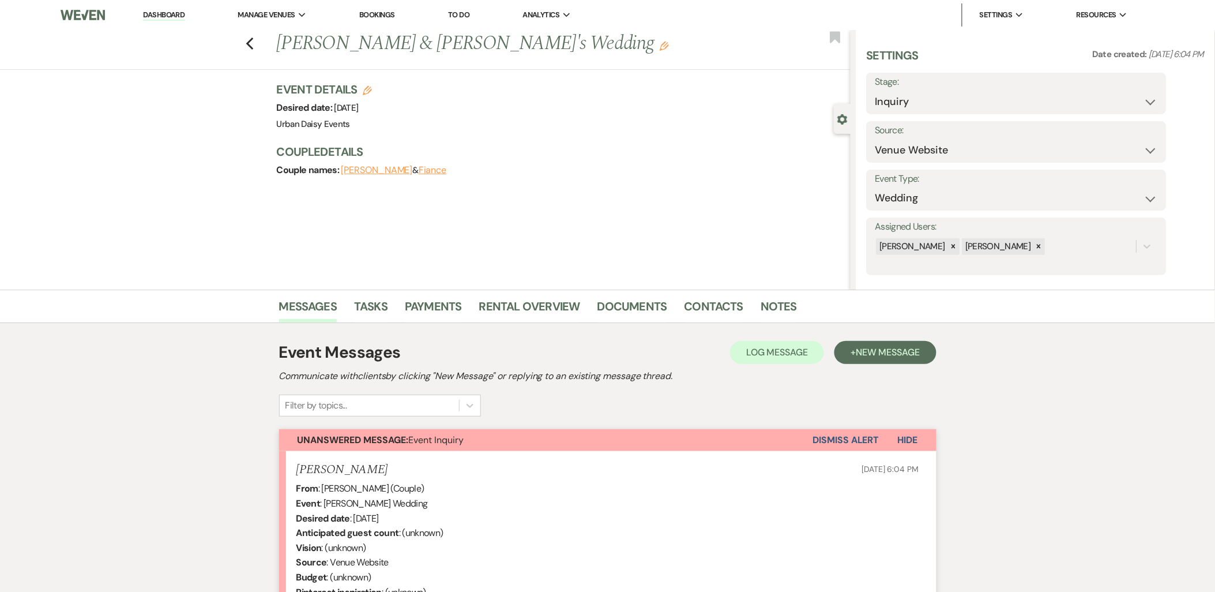
click at [160, 13] on link "Dashboard" at bounding box center [164, 15] width 42 height 11
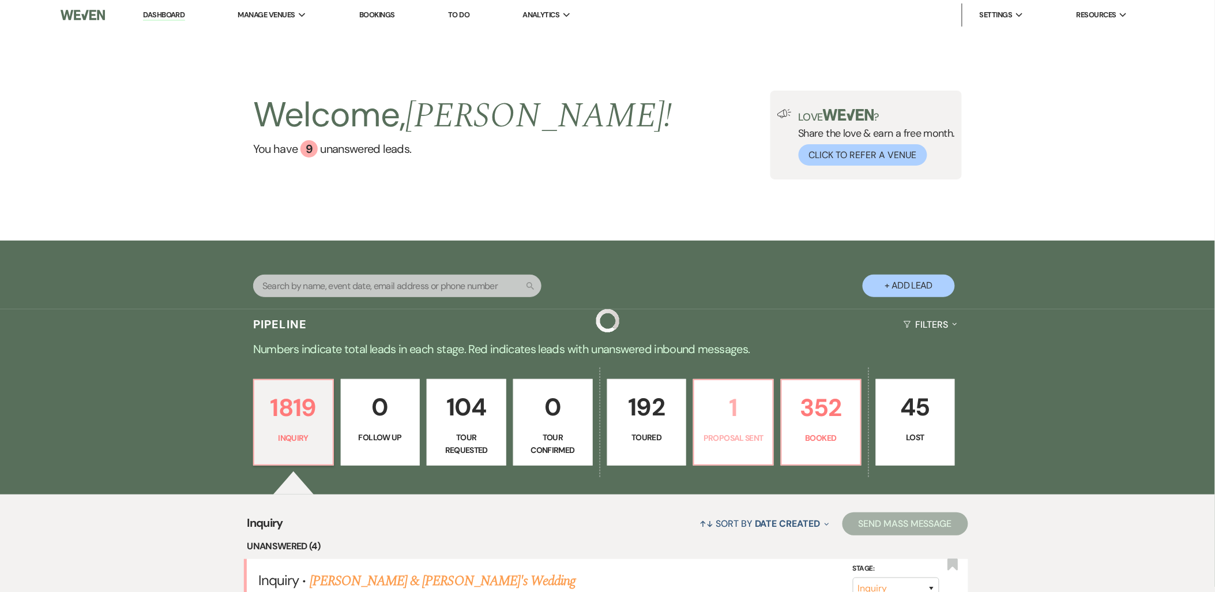
click at [737, 435] on p "Proposal Sent" at bounding box center [733, 437] width 65 height 13
select select "6"
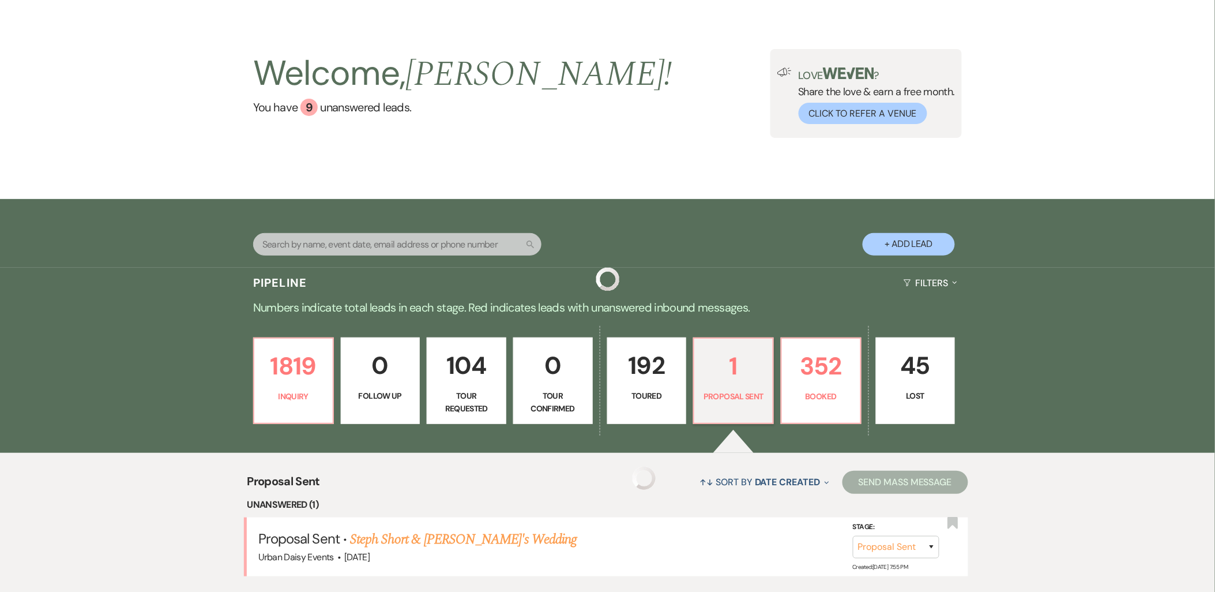
scroll to position [189, 0]
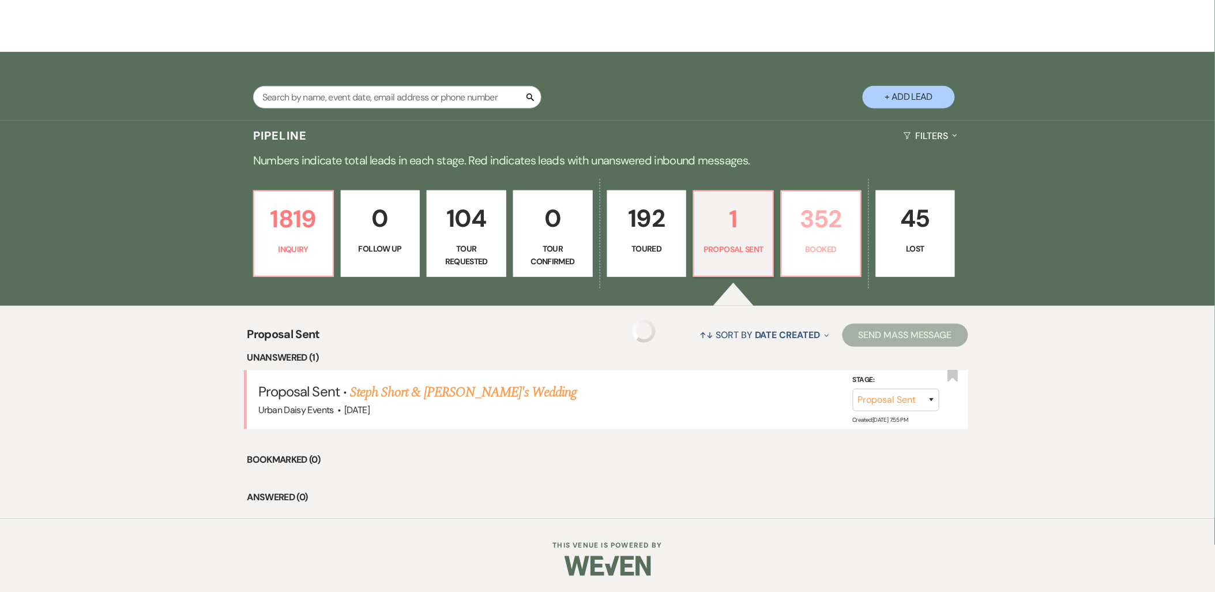
click at [803, 226] on p "352" at bounding box center [821, 219] width 65 height 39
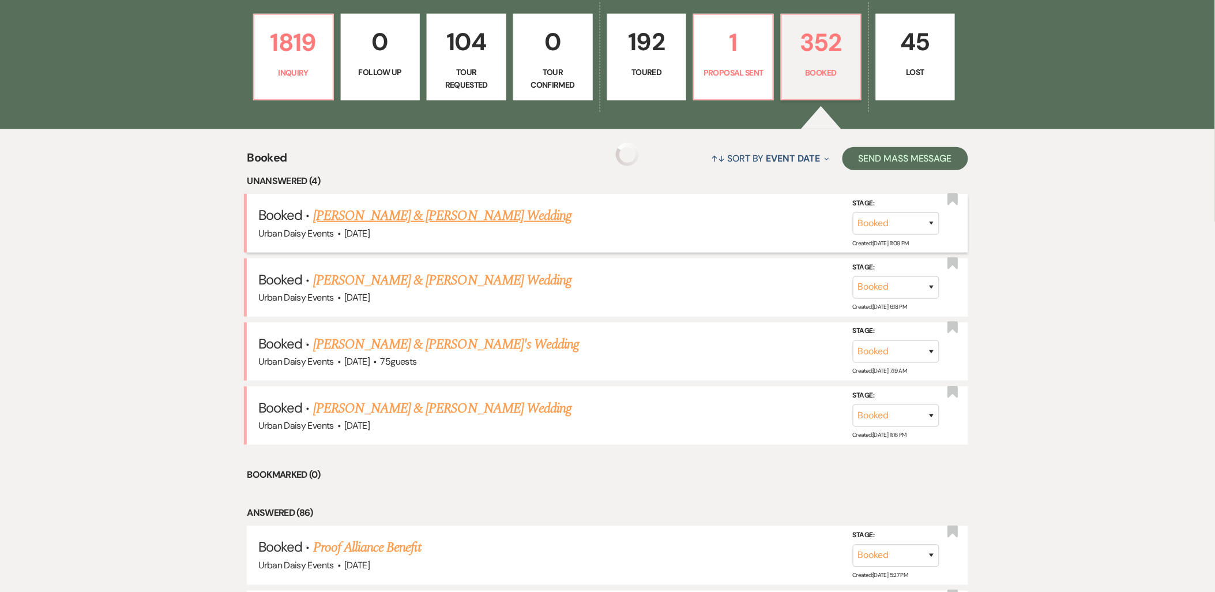
scroll to position [445, 0]
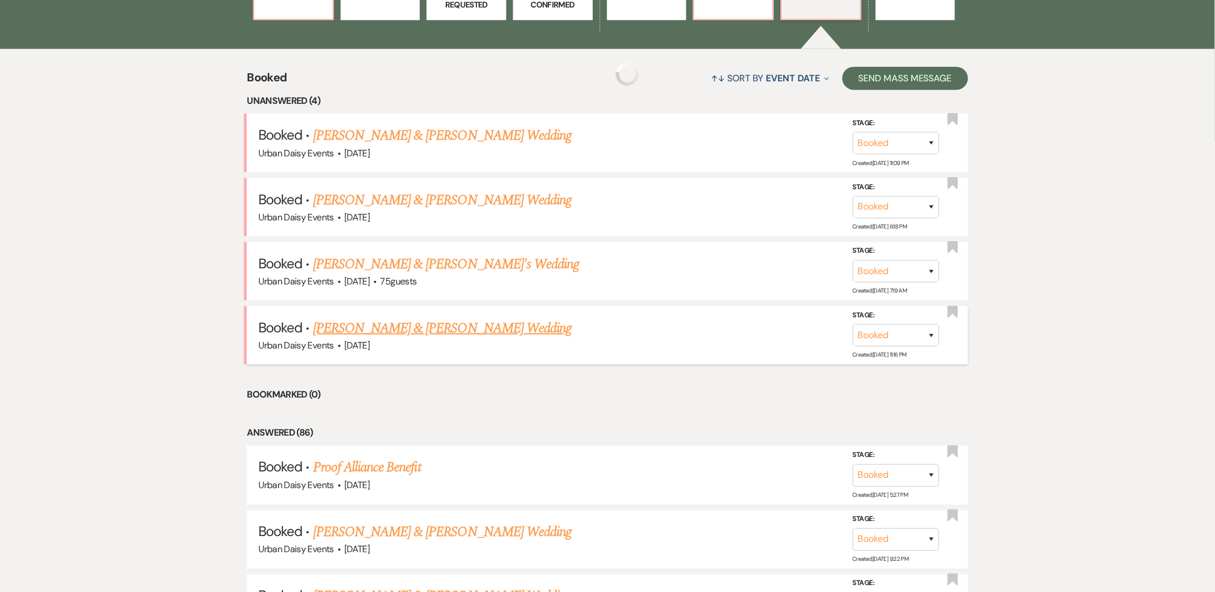
click at [359, 331] on link "[PERSON_NAME] & [PERSON_NAME] Wedding" at bounding box center [442, 328] width 258 height 21
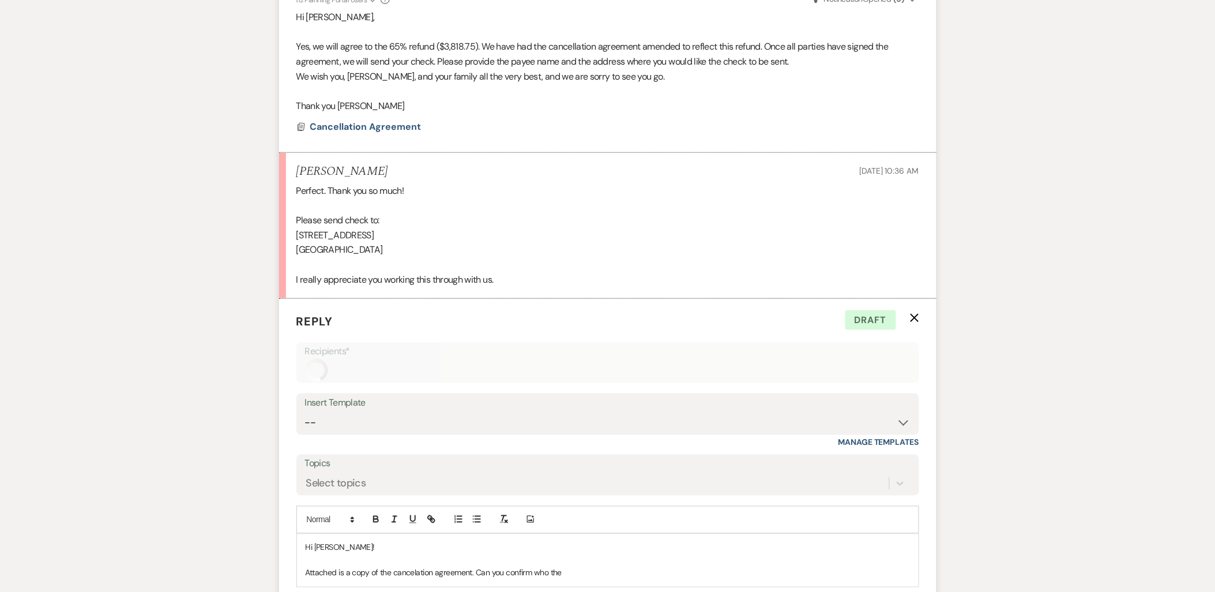
scroll to position [3643, 0]
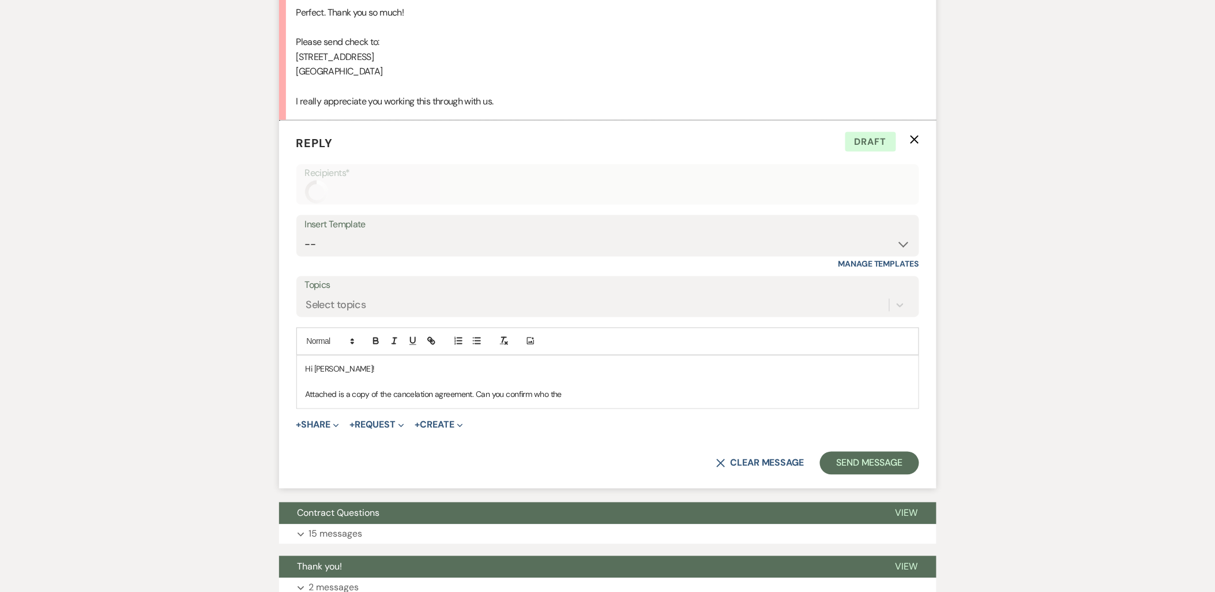
click at [620, 401] on p "Attached is a copy of the cancelation agreement. Can you confirm who the" at bounding box center [608, 394] width 604 height 13
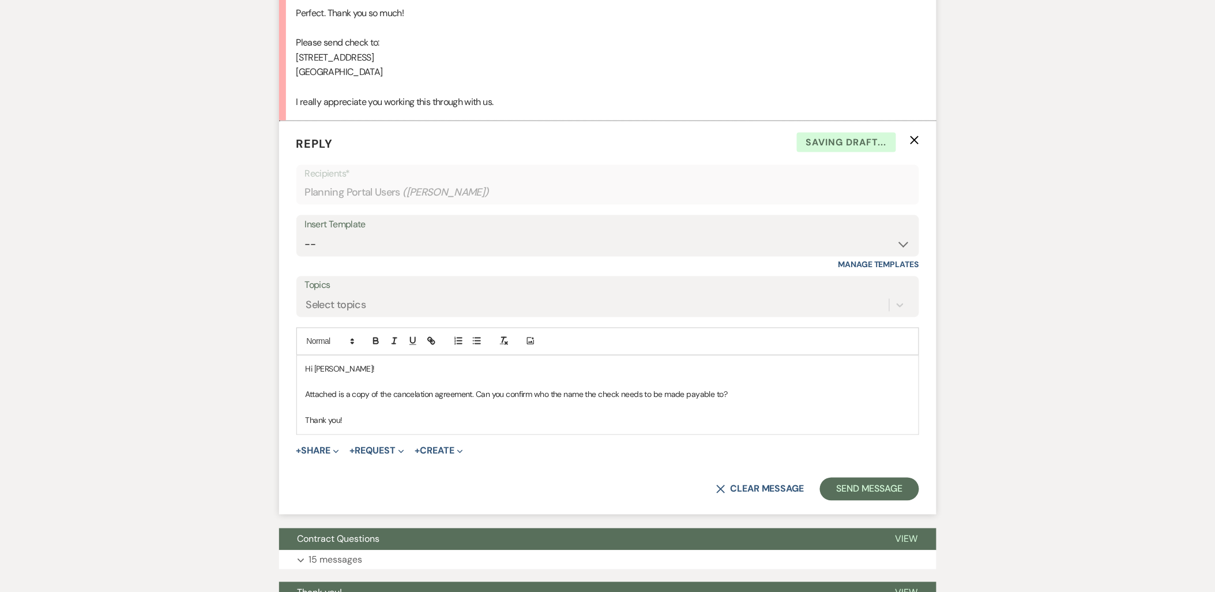
click at [479, 401] on p "Attached is a copy of the cancelation agreement. Can you confirm who the name t…" at bounding box center [608, 394] width 604 height 13
drag, startPoint x: 475, startPoint y: 408, endPoint x: 302, endPoint y: 416, distance: 172.6
click at [302, 416] on div "Hi Taylor! Attached is a copy of the cancelation agreement. Can you confirm who…" at bounding box center [608, 395] width 622 height 78
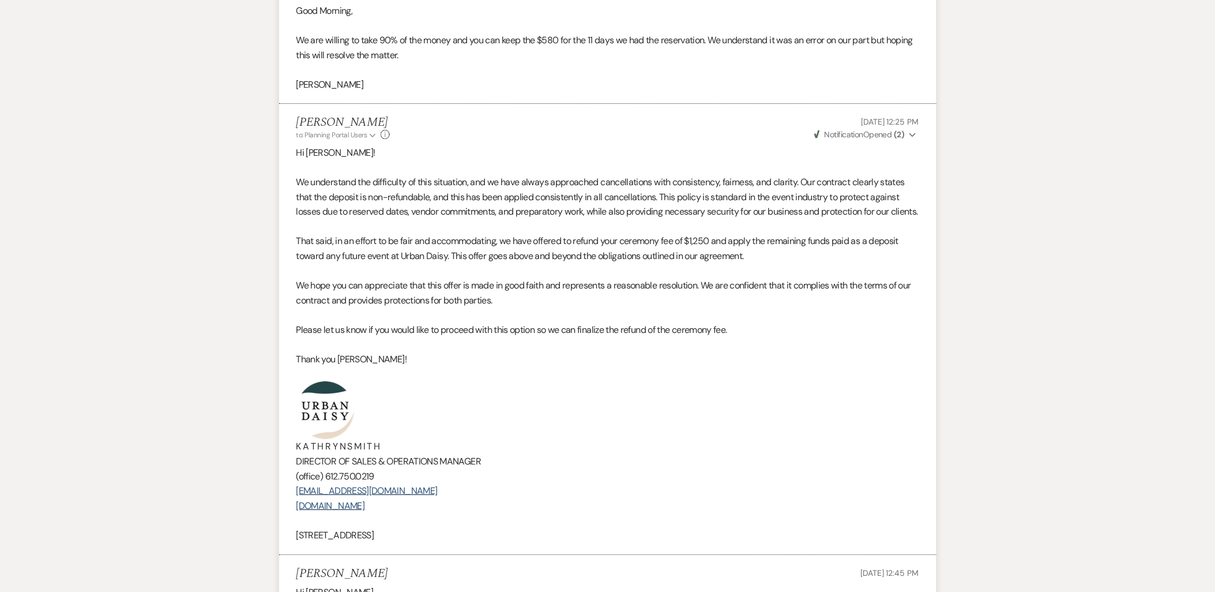
scroll to position [1569, 0]
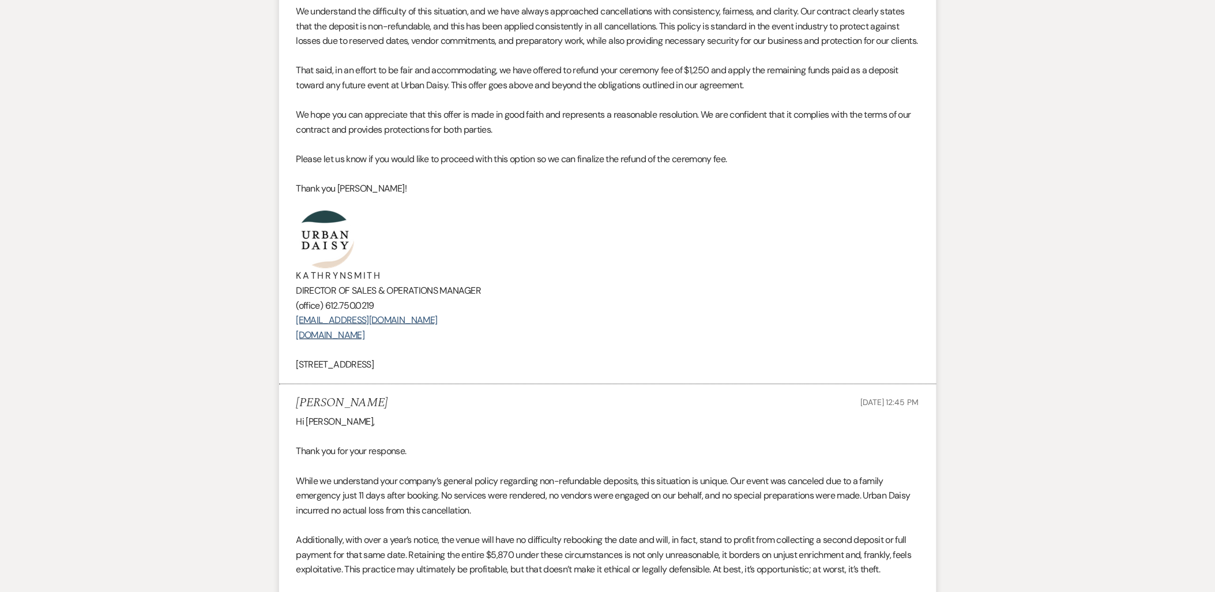
drag, startPoint x: 473, startPoint y: 382, endPoint x: 228, endPoint y: 270, distance: 269.4
copy div "K A T H R Y N S M I T H DIRECTOR OF SALES & OPERATIONS MANAGER (office) 612.750…"
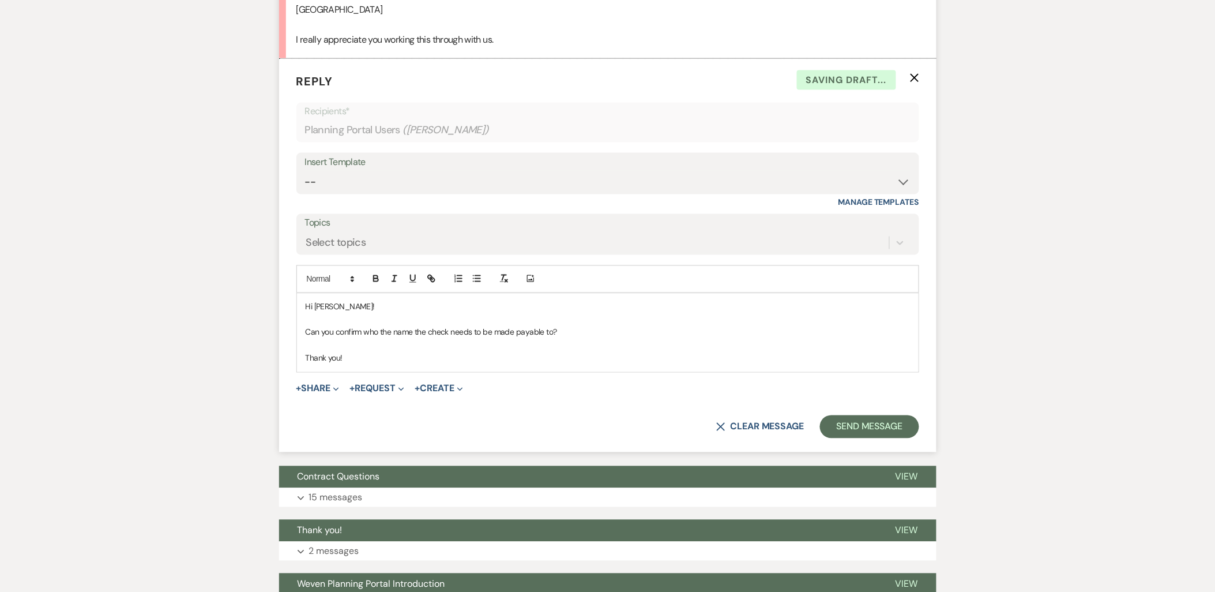
scroll to position [3683, 0]
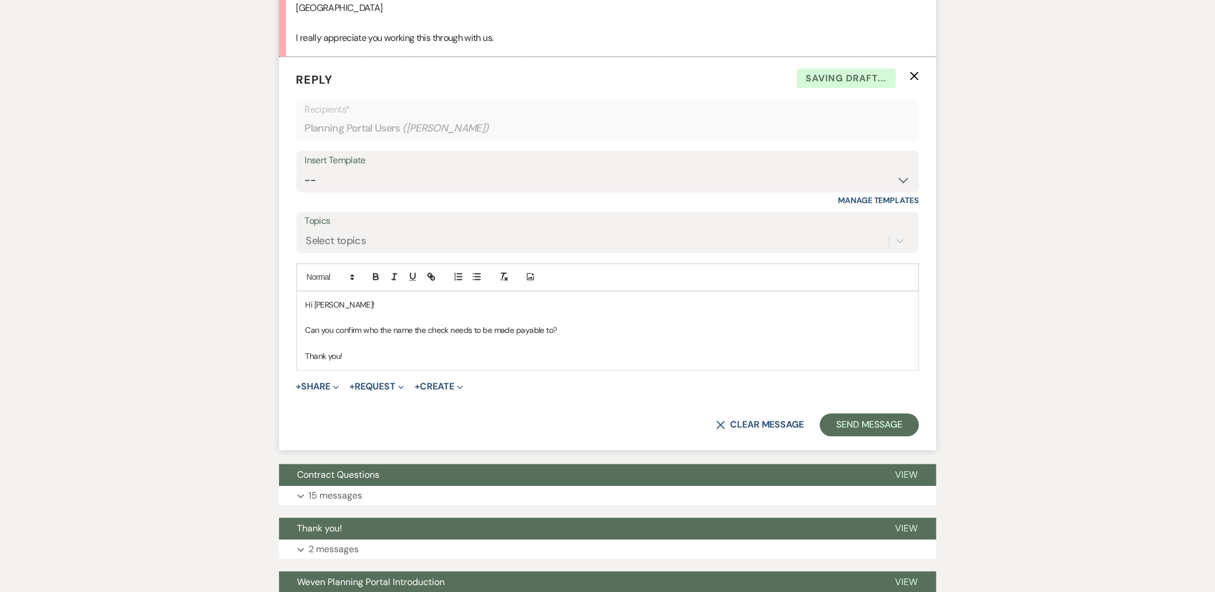
click at [397, 363] on p "Thank you!" at bounding box center [608, 356] width 604 height 13
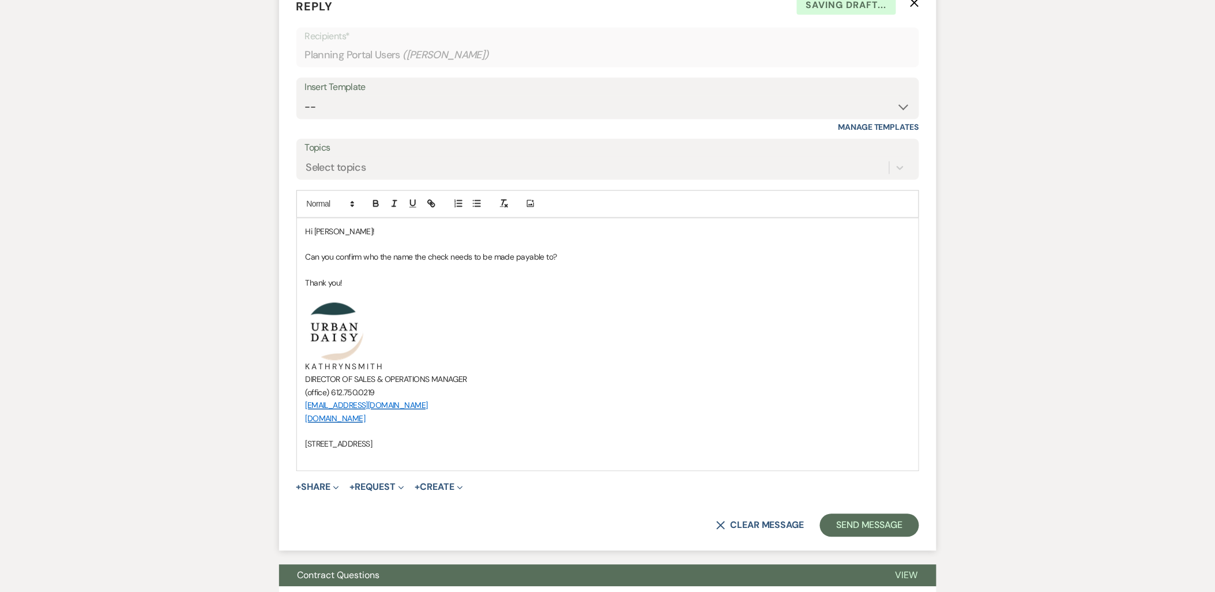
scroll to position [3939, 0]
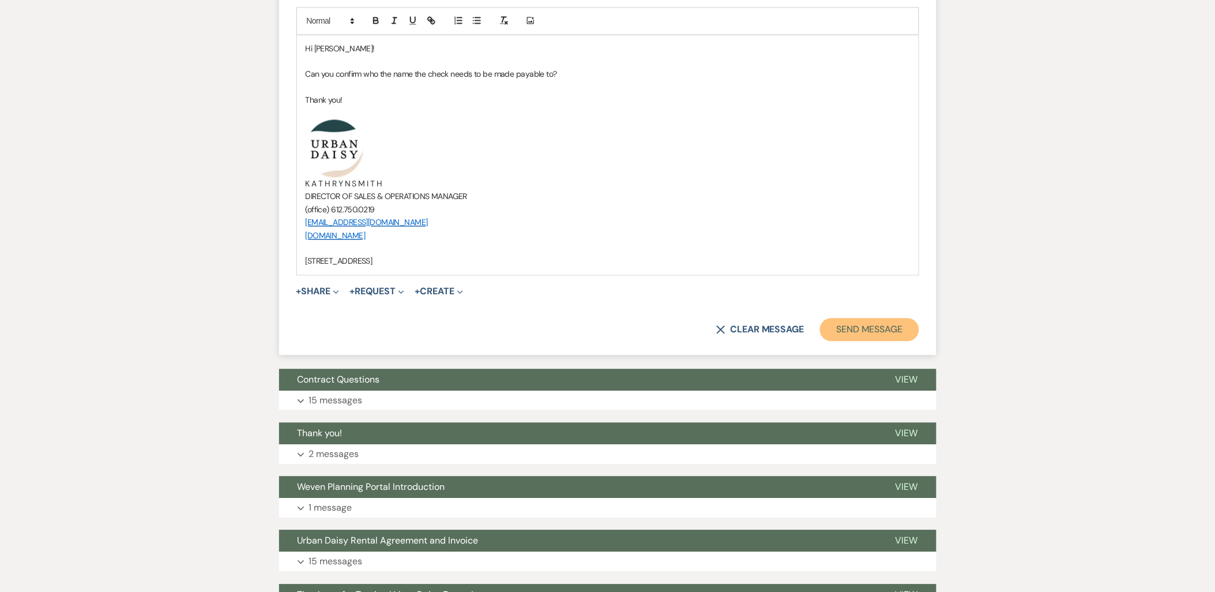
click at [868, 341] on button "Send Message" at bounding box center [869, 329] width 99 height 23
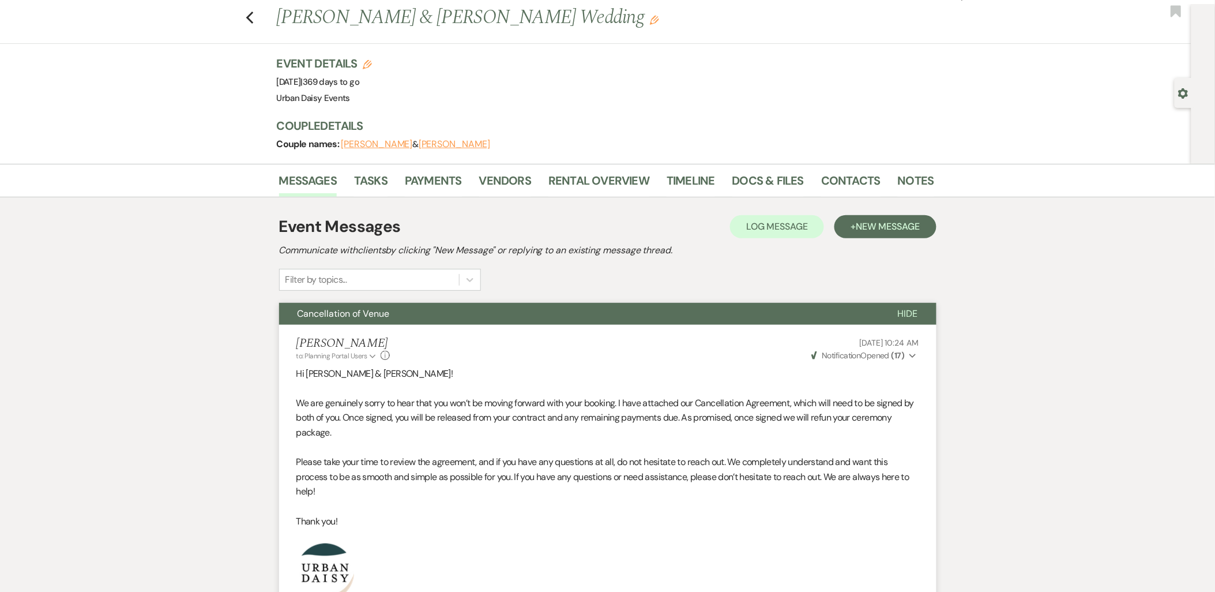
scroll to position [0, 0]
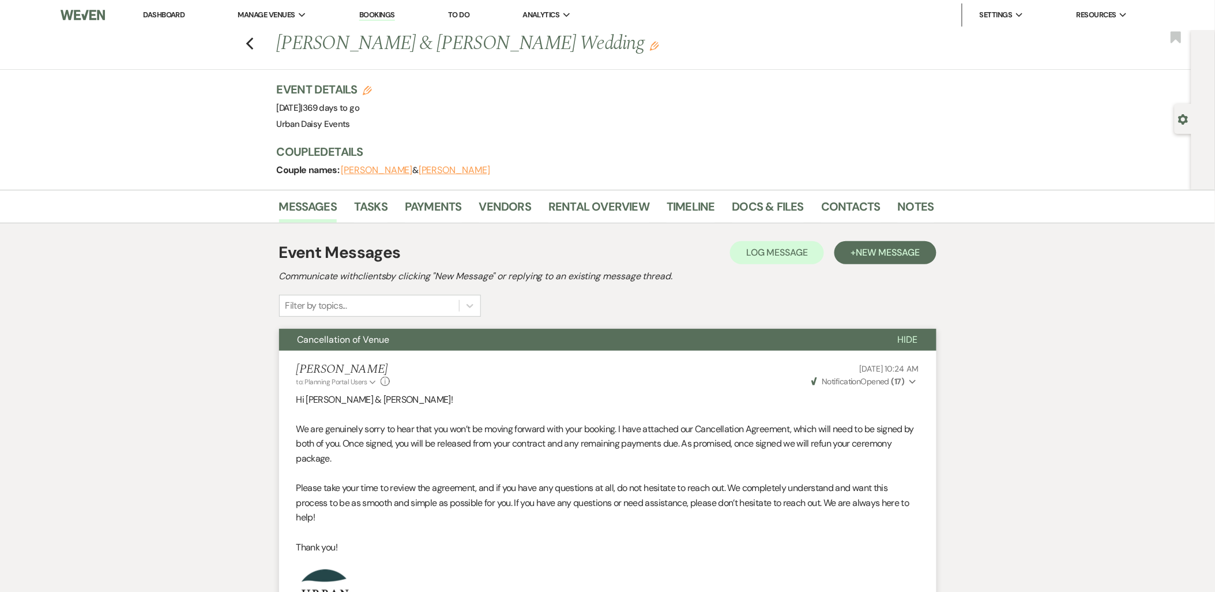
click at [177, 12] on link "Dashboard" at bounding box center [164, 15] width 42 height 10
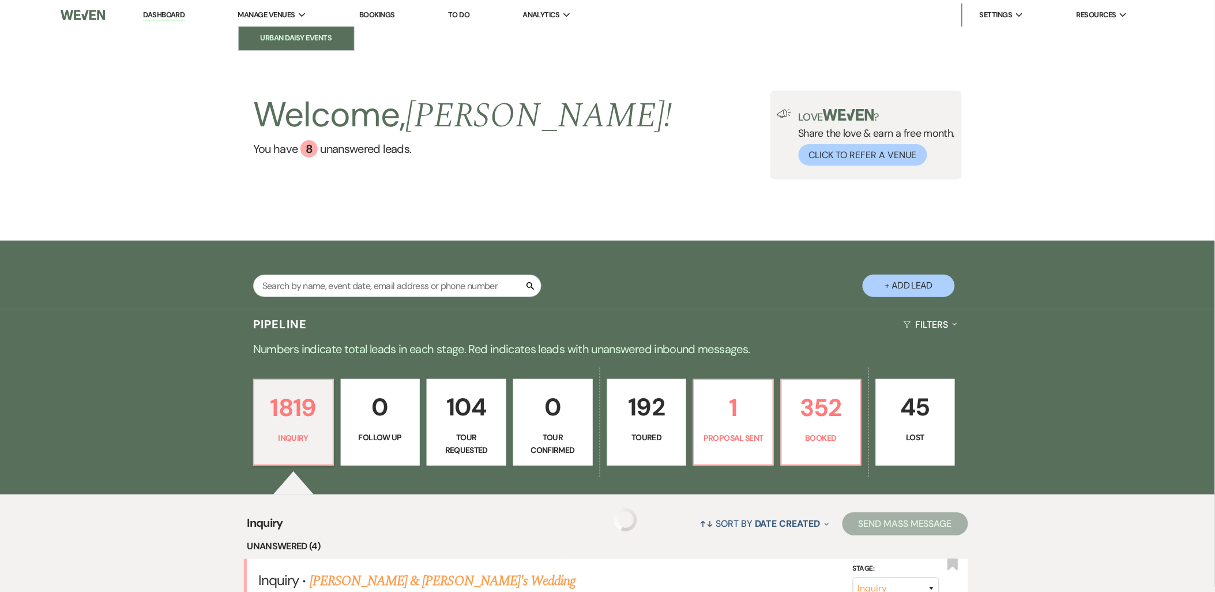
click at [301, 31] on link "Urban Daisy Events" at bounding box center [296, 38] width 115 height 23
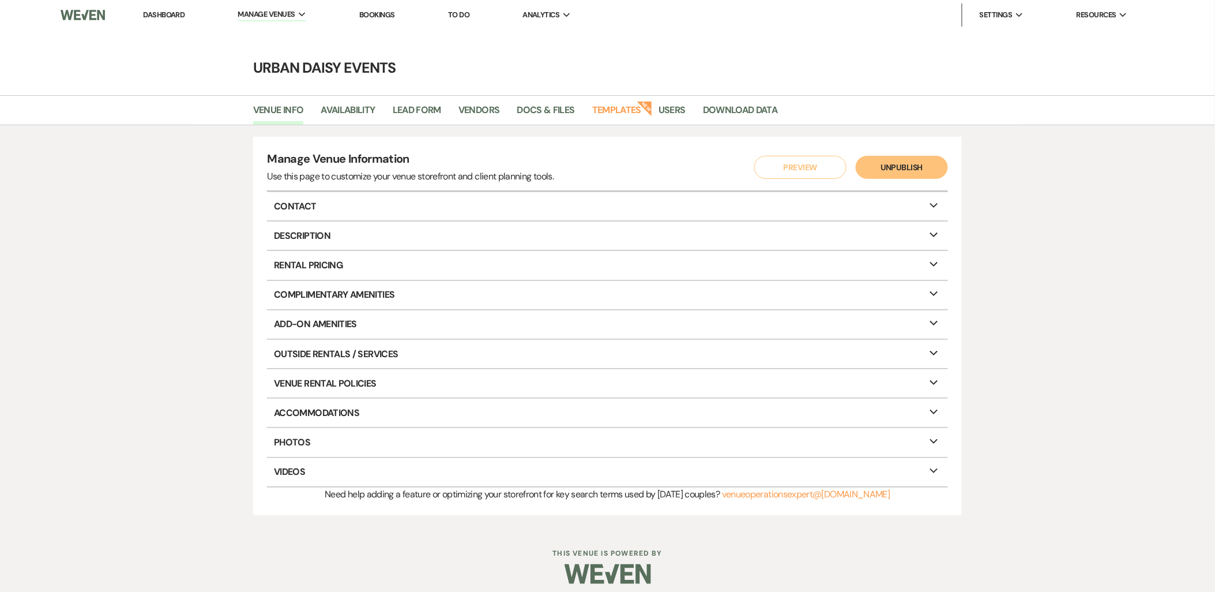
click at [175, 12] on link "Dashboard" at bounding box center [164, 15] width 42 height 10
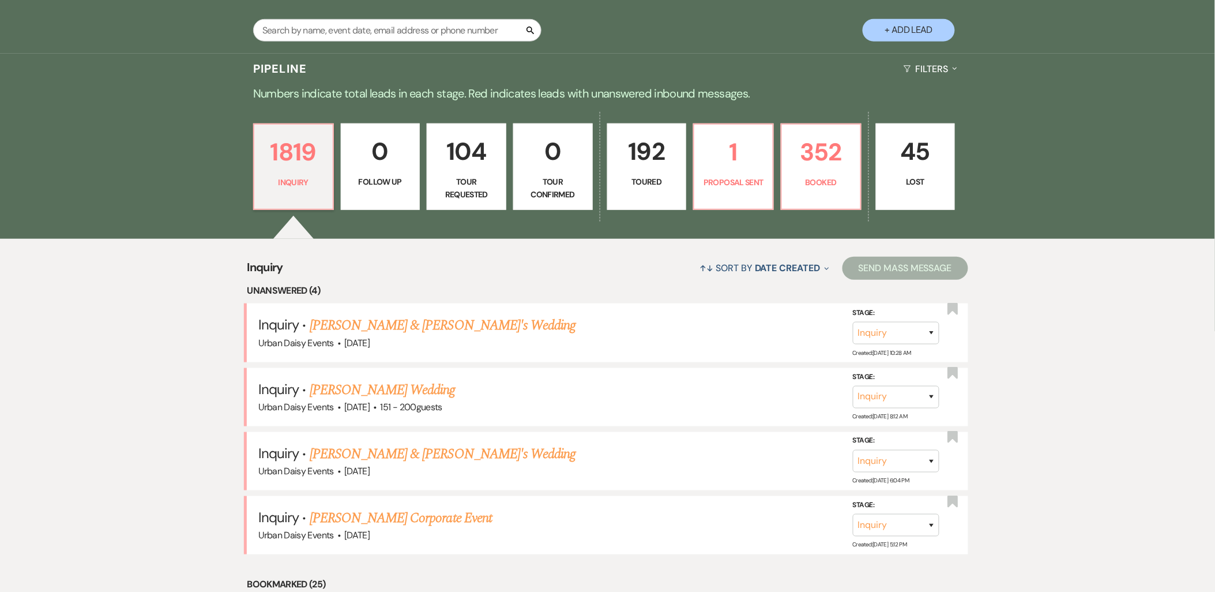
scroll to position [256, 0]
click at [803, 186] on p "Booked" at bounding box center [821, 181] width 65 height 13
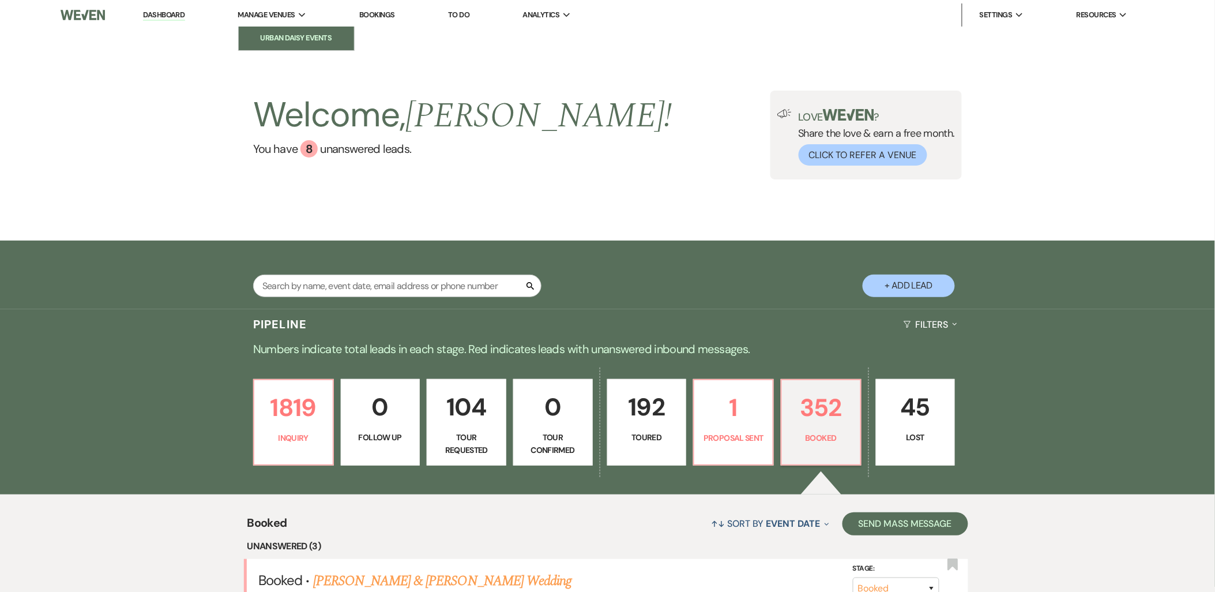
click at [274, 37] on li "Urban Daisy Events" at bounding box center [296, 38] width 104 height 12
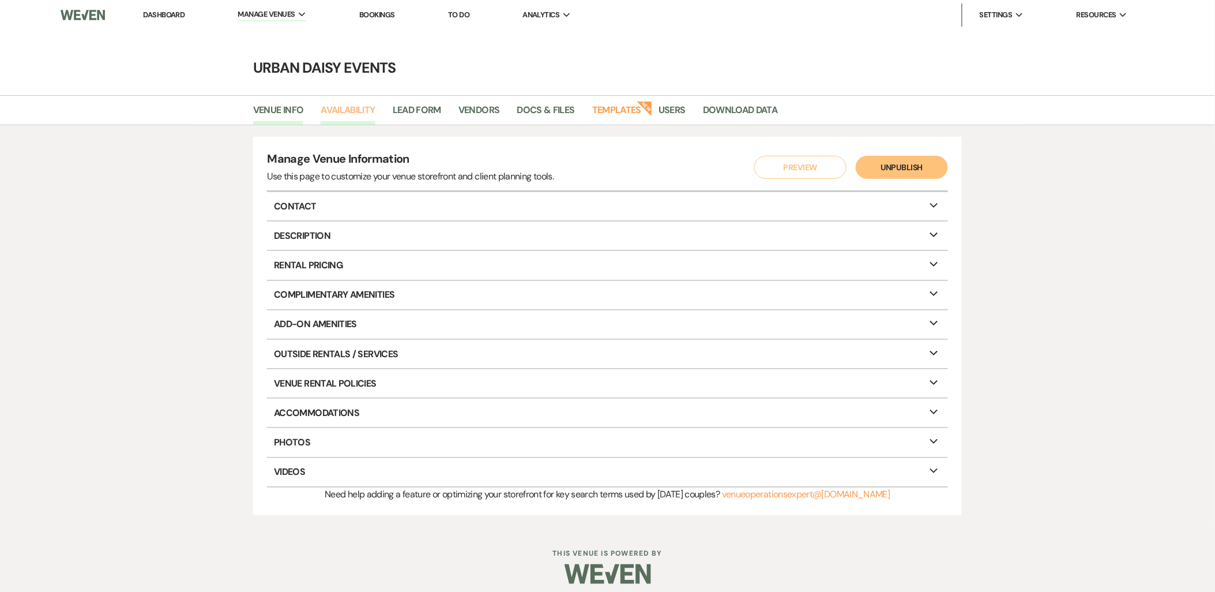
click at [358, 110] on link "Availability" at bounding box center [348, 114] width 54 height 22
select select "2"
select select "2026"
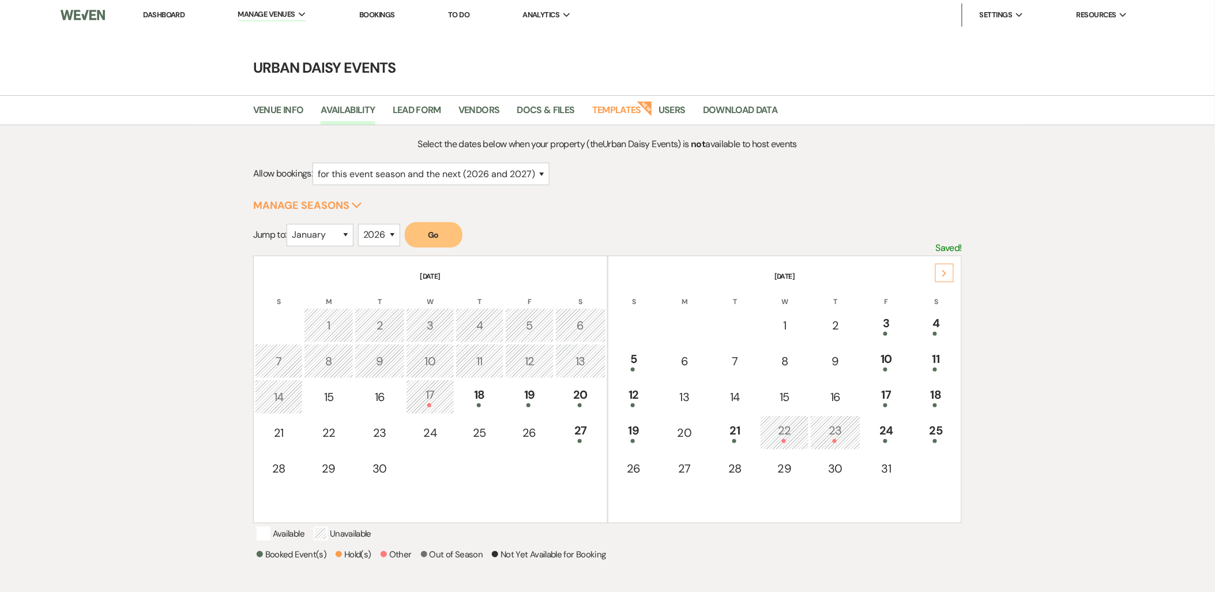
click at [948, 274] on div "Next" at bounding box center [944, 273] width 18 height 18
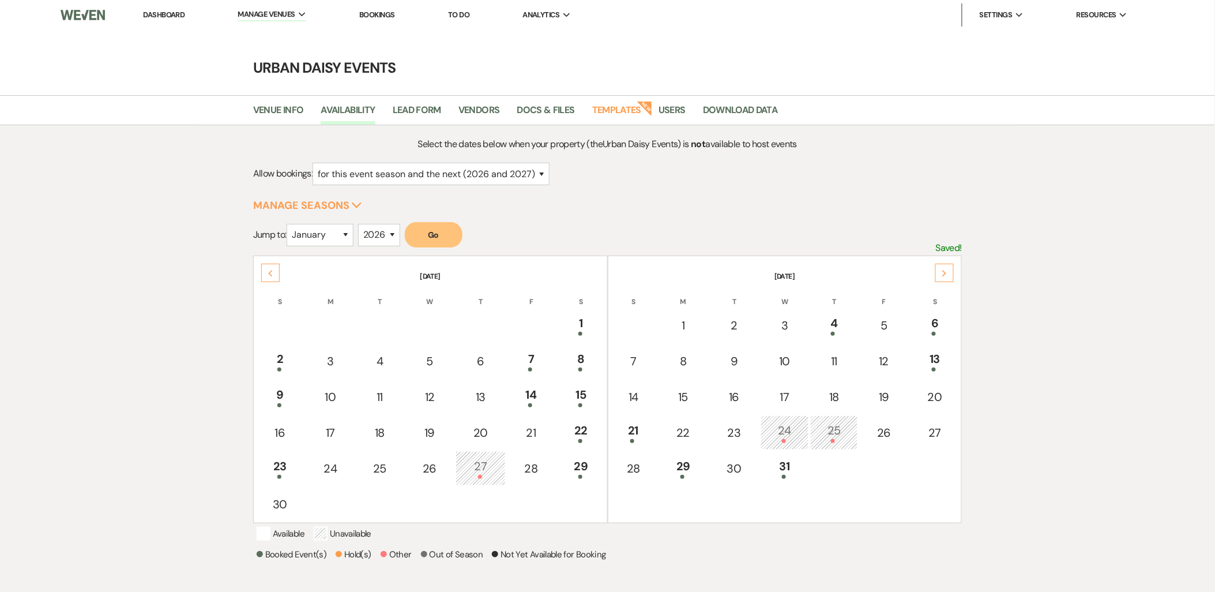
click at [948, 274] on div "Next" at bounding box center [944, 273] width 18 height 18
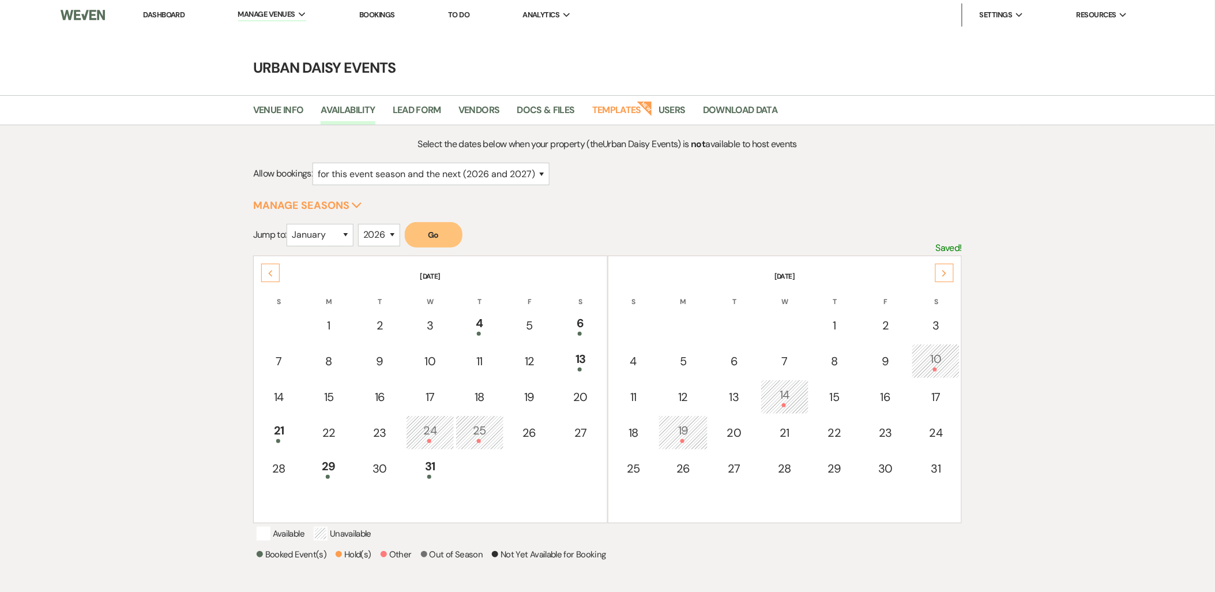
click at [948, 274] on div "Next" at bounding box center [944, 273] width 18 height 18
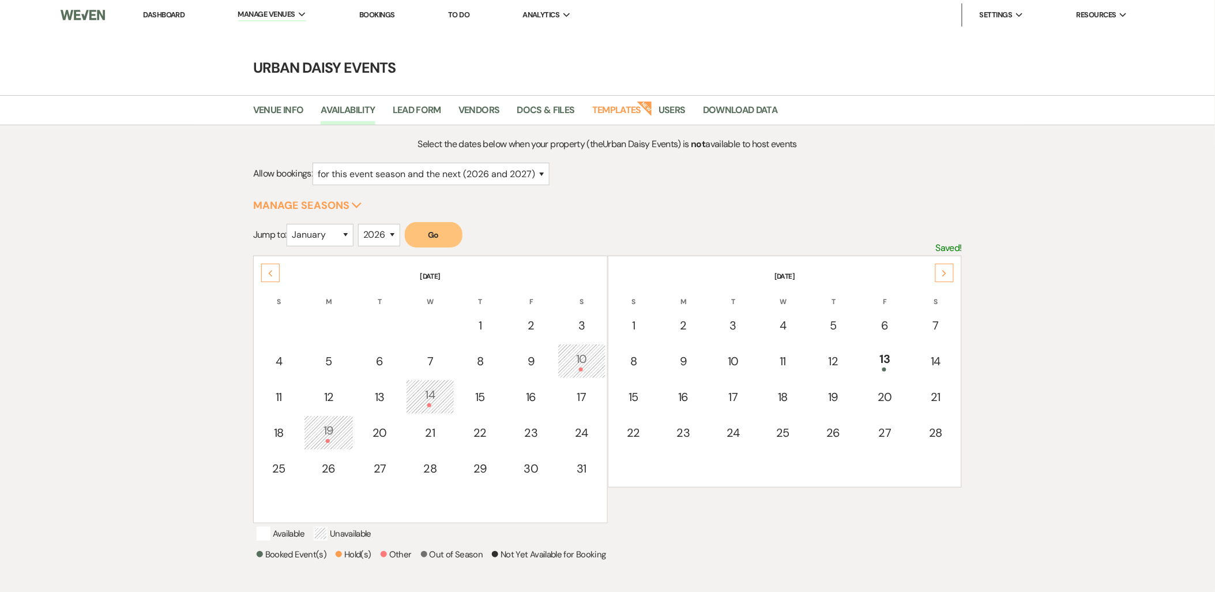
click at [948, 274] on div "Next" at bounding box center [944, 273] width 18 height 18
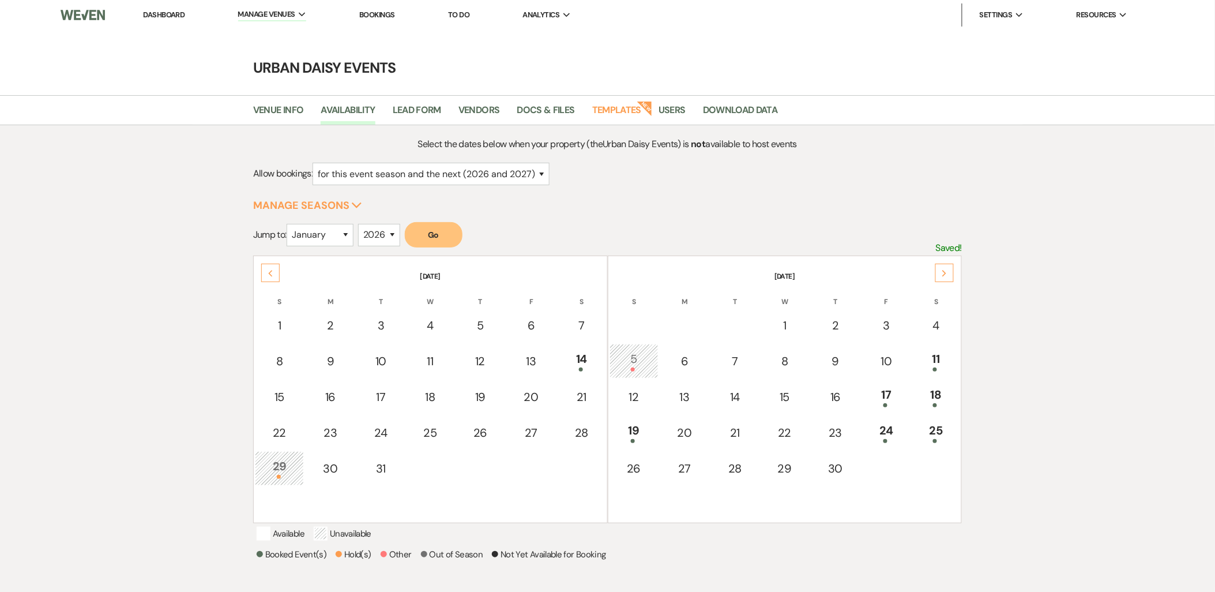
click at [948, 274] on div "Next" at bounding box center [944, 273] width 18 height 18
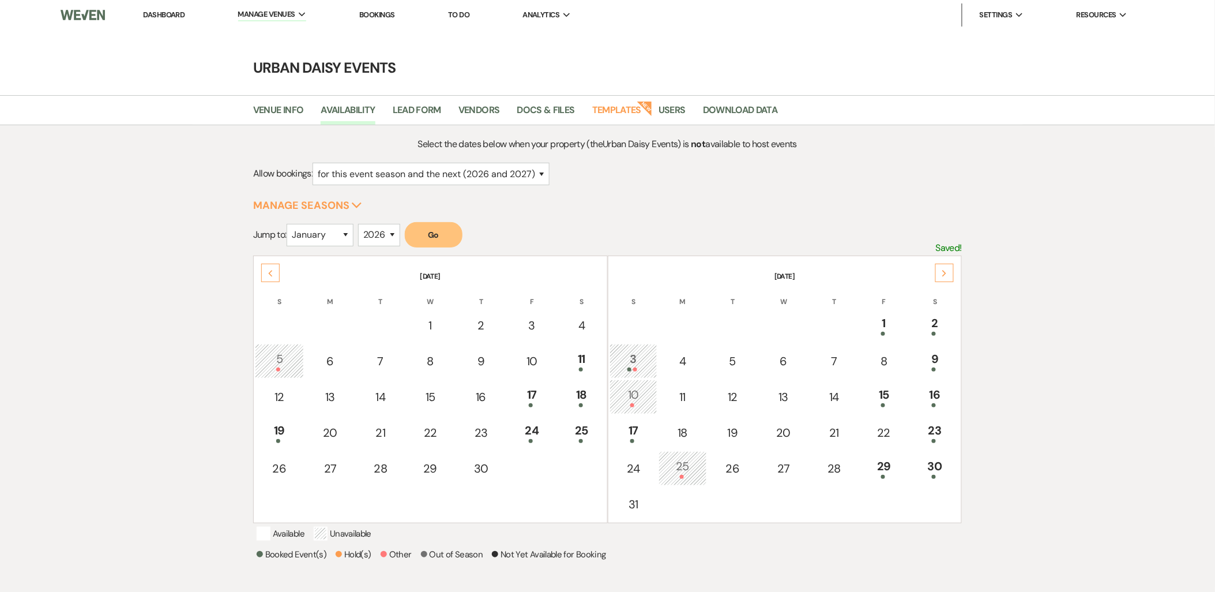
click at [948, 274] on div "Next" at bounding box center [944, 273] width 18 height 18
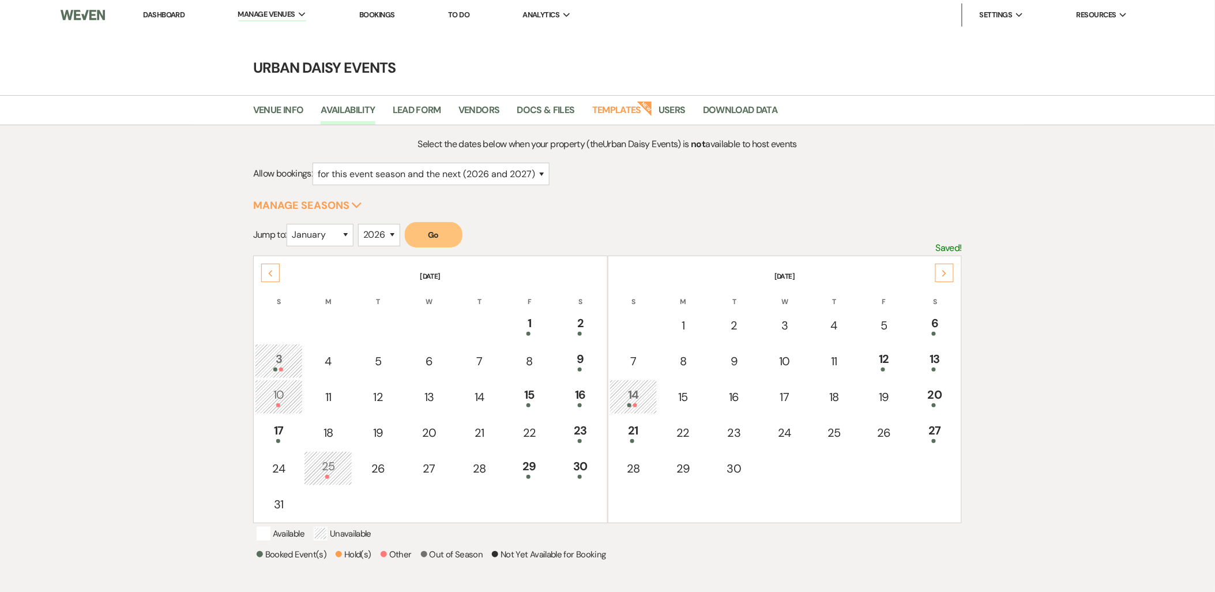
click at [948, 274] on div "Next" at bounding box center [944, 273] width 18 height 18
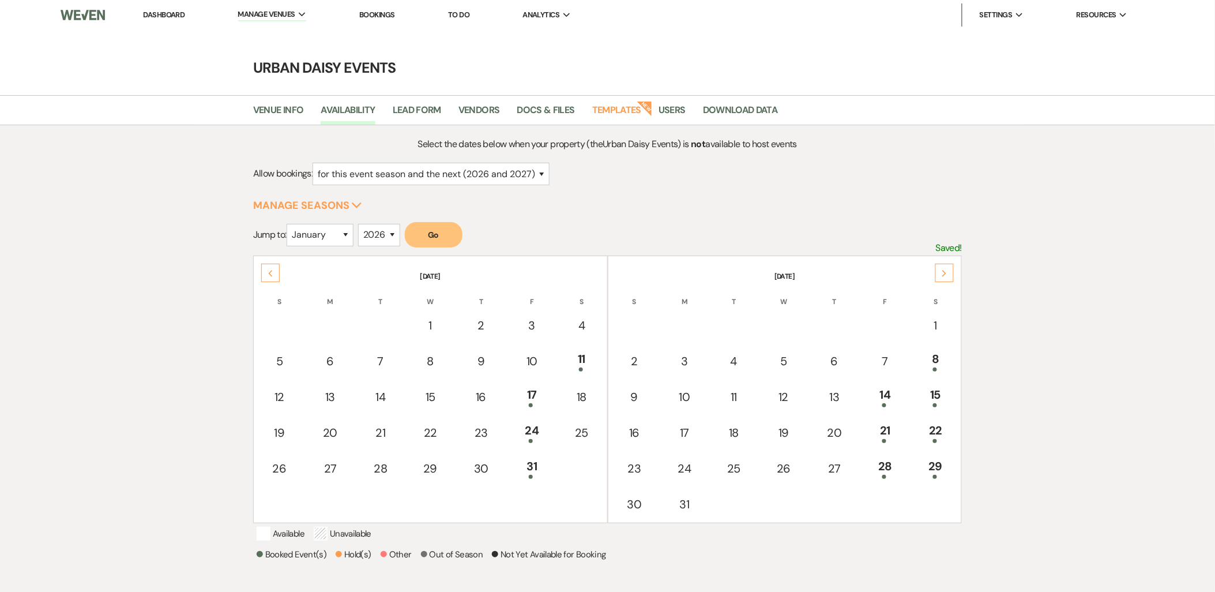
click at [948, 274] on div "Next" at bounding box center [944, 273] width 18 height 18
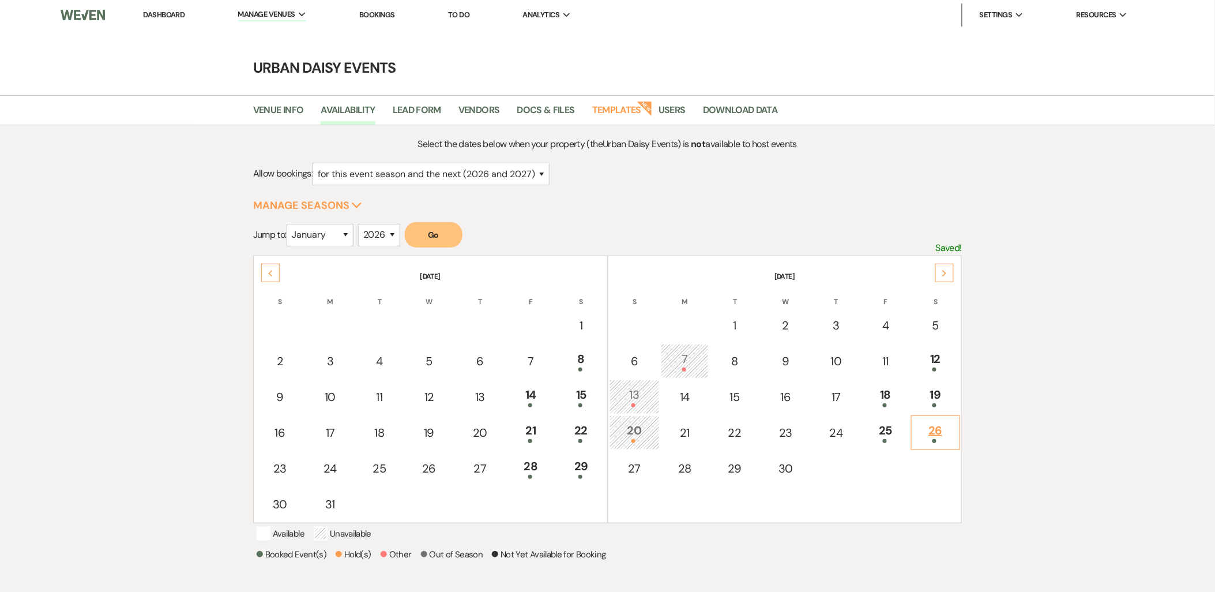
click at [933, 415] on td "26" at bounding box center [936, 432] width 50 height 35
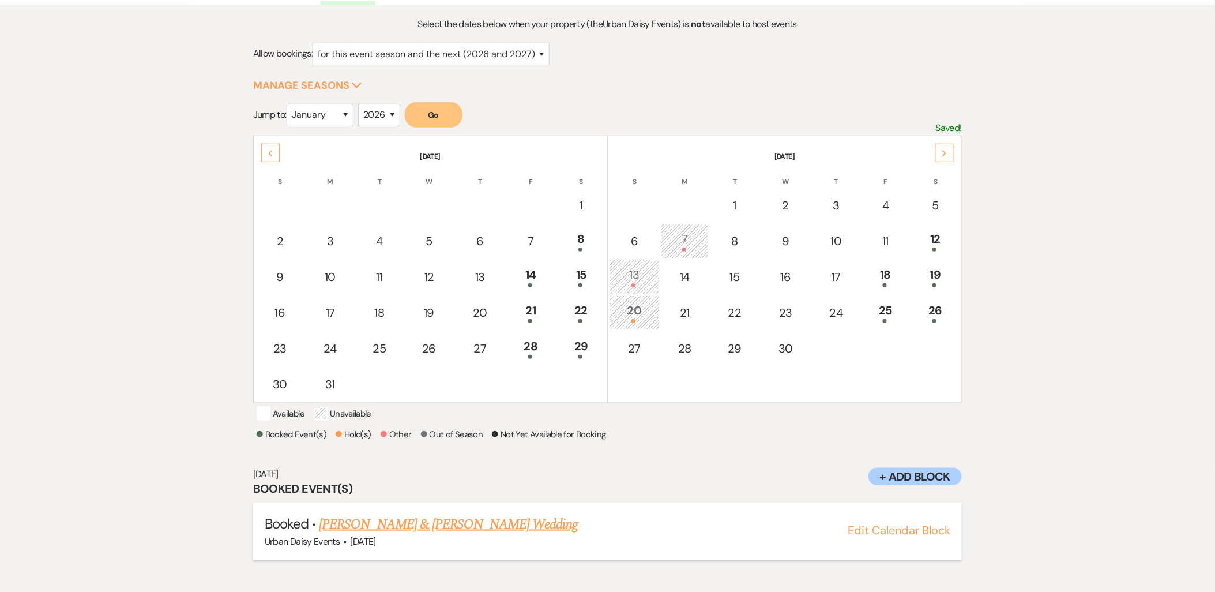
click at [426, 532] on link "[PERSON_NAME] & [PERSON_NAME] Wedding" at bounding box center [448, 524] width 258 height 21
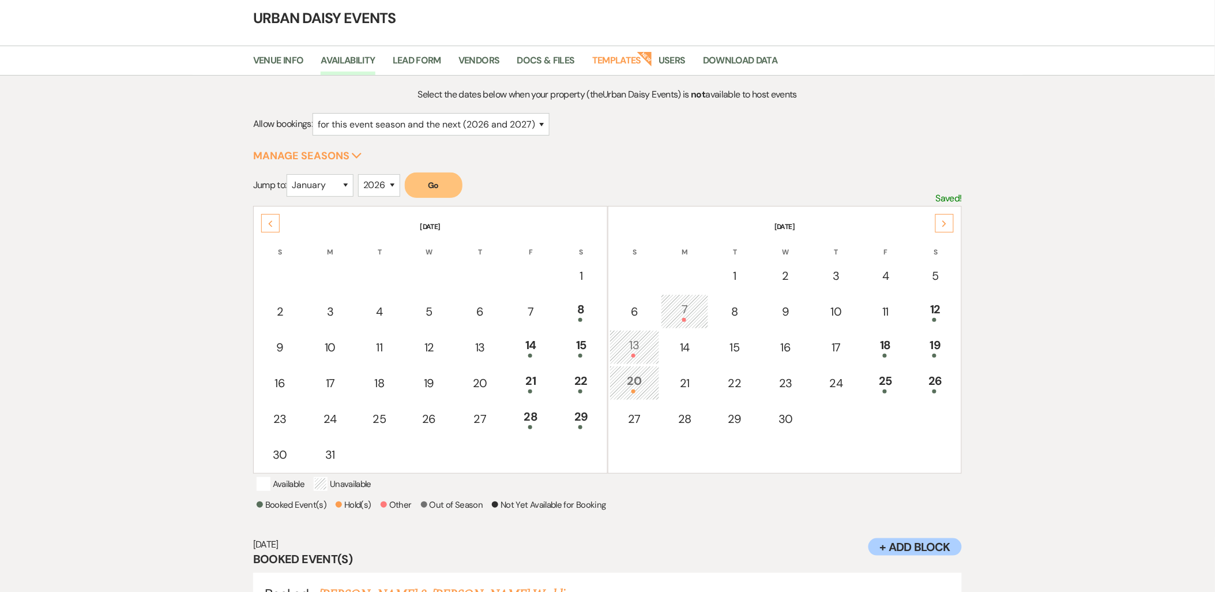
scroll to position [0, 0]
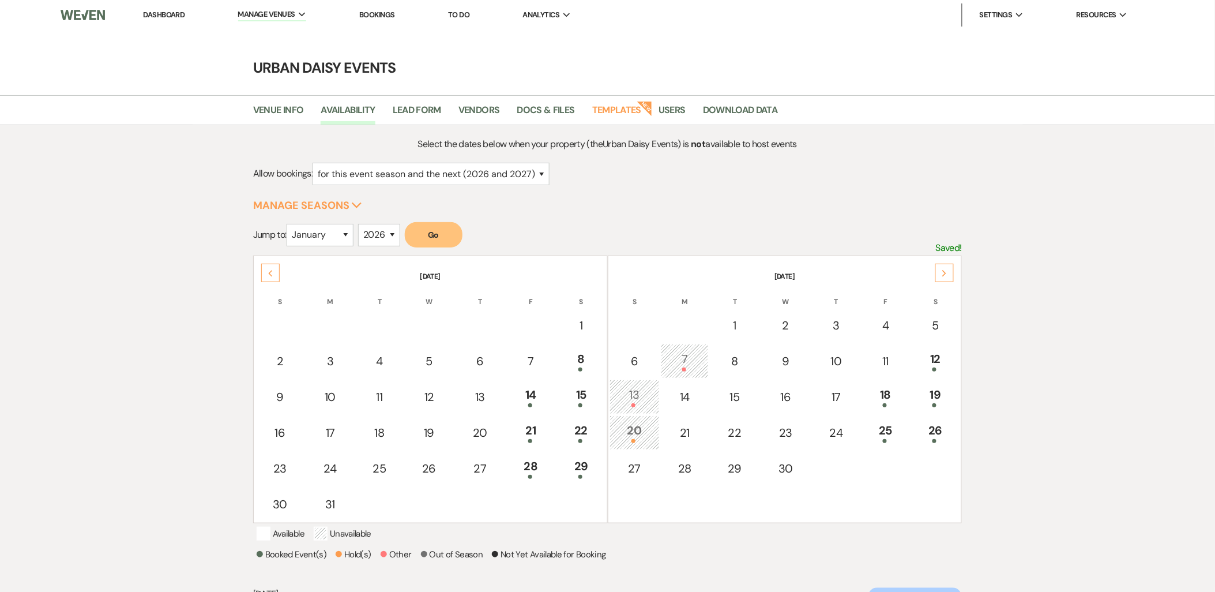
click at [152, 16] on link "Dashboard" at bounding box center [164, 15] width 42 height 10
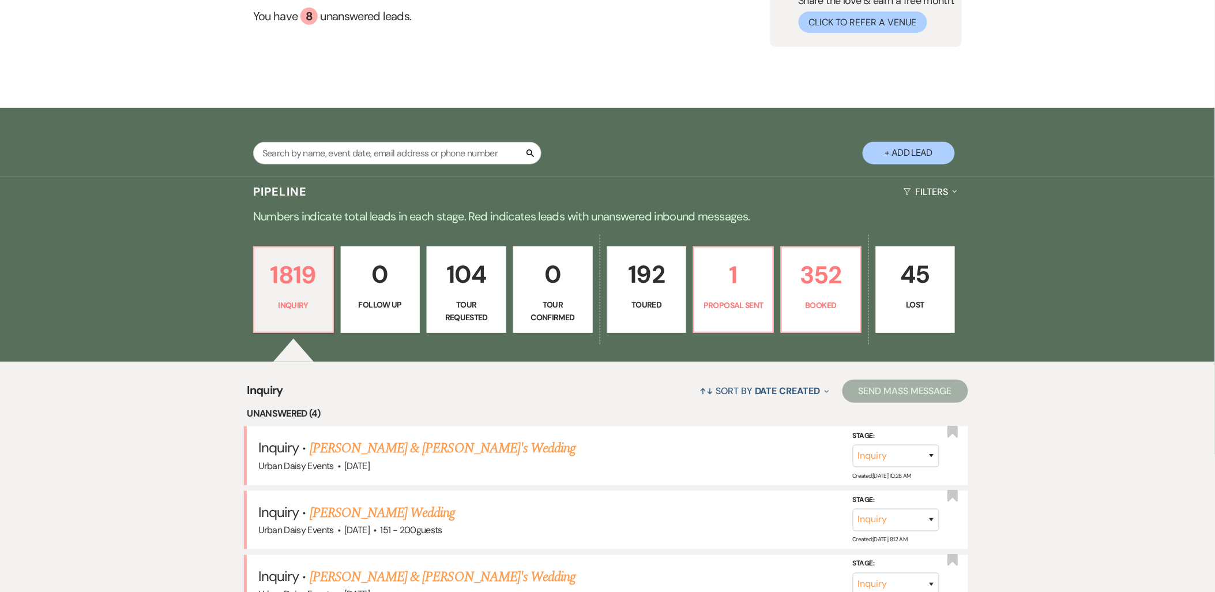
scroll to position [256, 0]
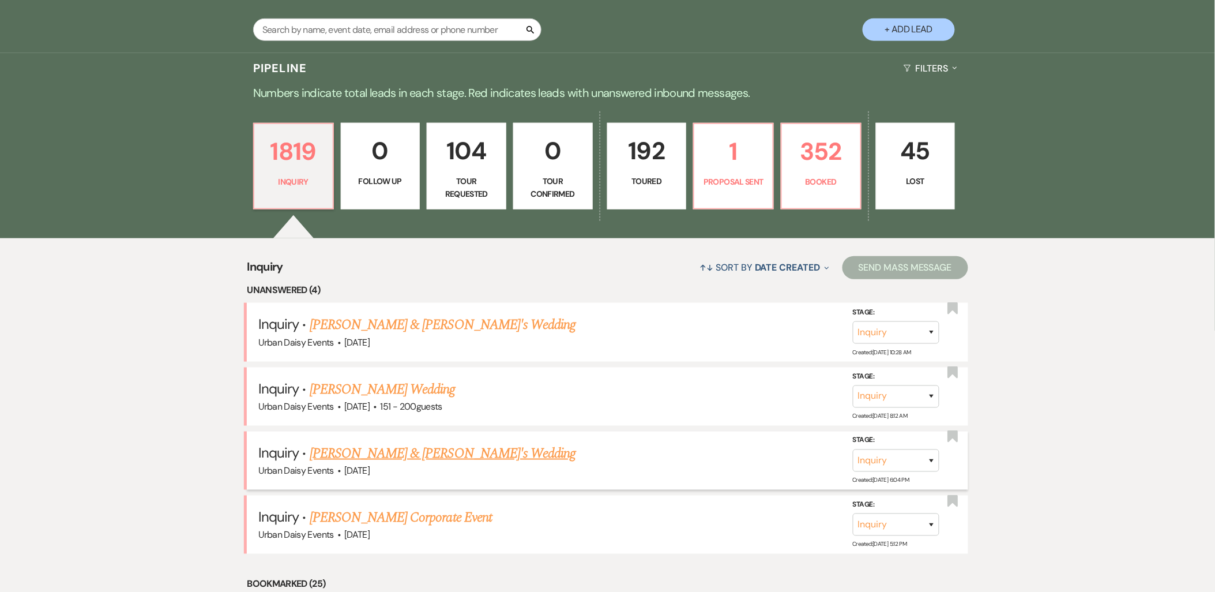
click at [362, 453] on link "[PERSON_NAME] & [PERSON_NAME]'s Wedding" at bounding box center [443, 453] width 266 height 21
select select "5"
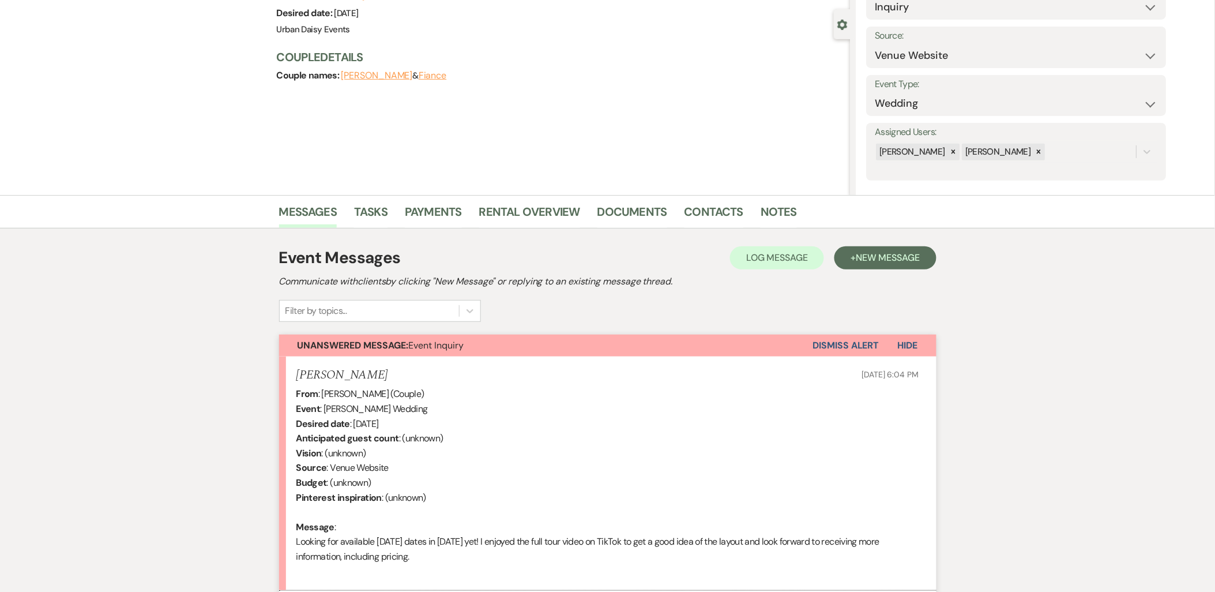
scroll to position [217, 0]
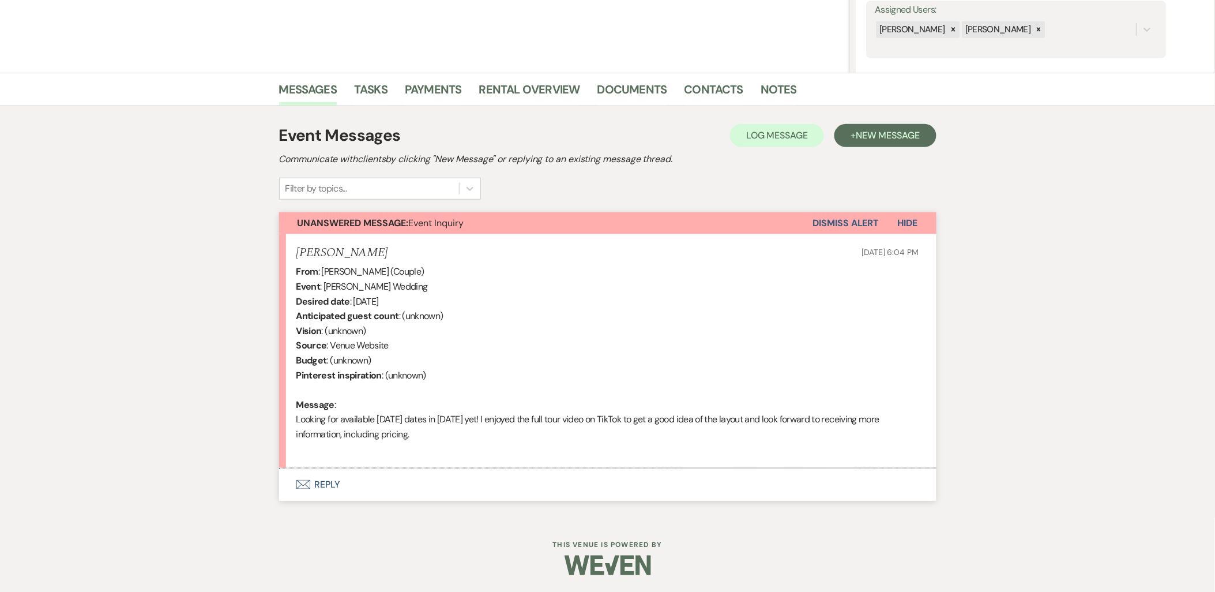
click at [318, 492] on button "Envelope Reply" at bounding box center [607, 484] width 657 height 32
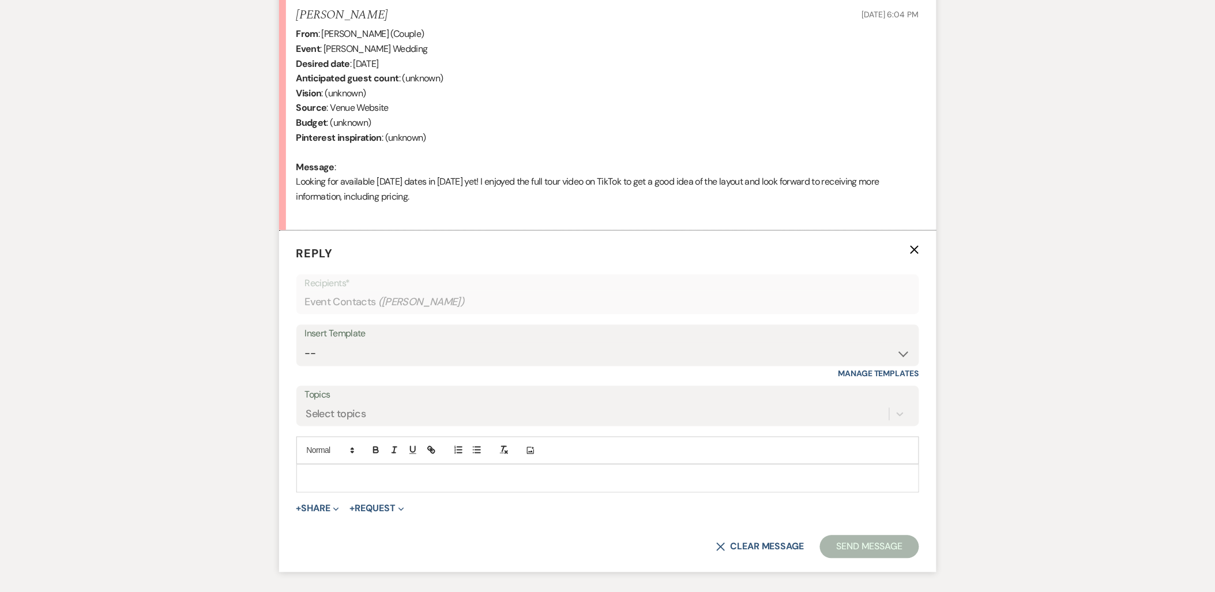
scroll to position [348, 0]
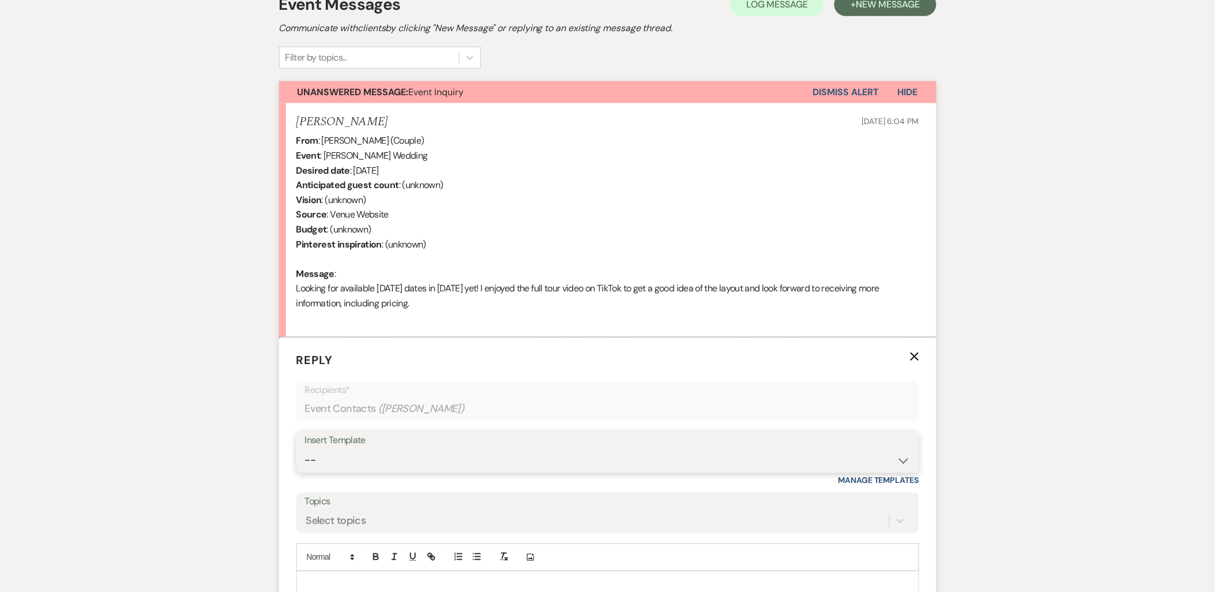
click at [341, 458] on select "-- Payment Past Due Rental Agreement and First Payment Urban Daisy Initial Resp…" at bounding box center [607, 460] width 605 height 22
select select "1243"
click at [305, 449] on select "-- Payment Past Due Rental Agreement and First Payment Urban Daisy Initial Resp…" at bounding box center [607, 460] width 605 height 22
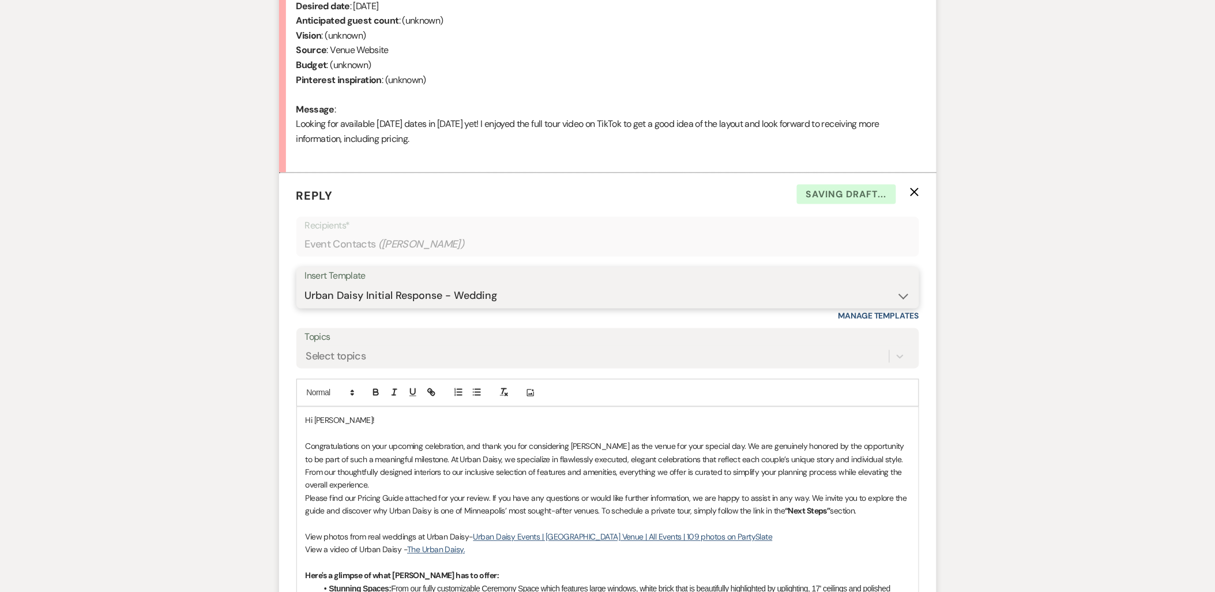
scroll to position [668, 0]
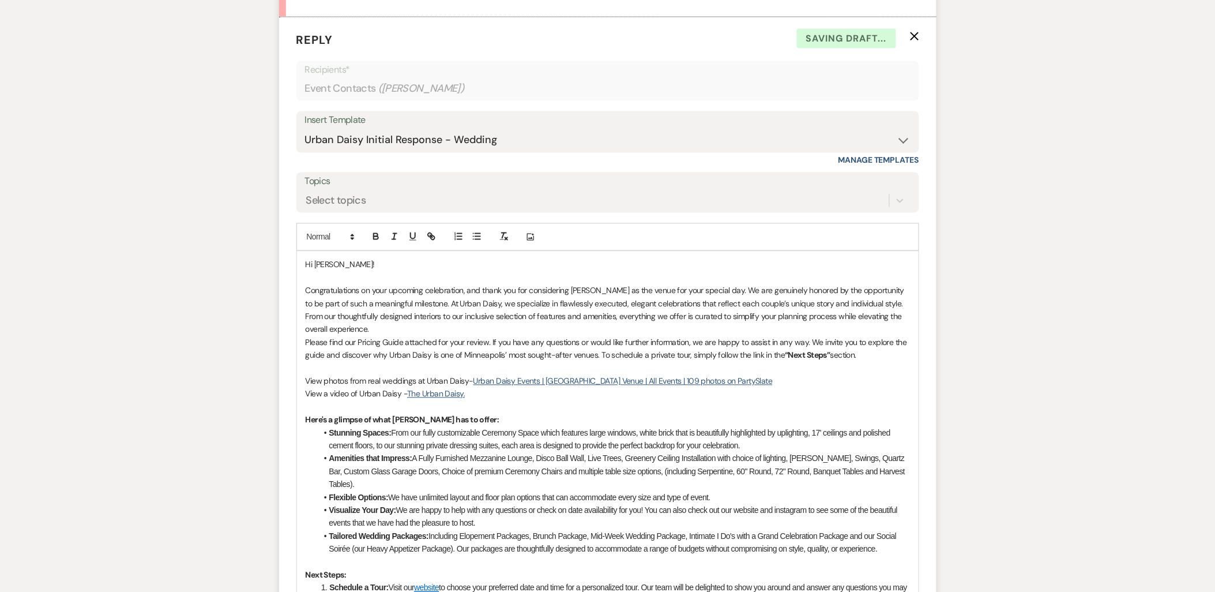
click at [437, 329] on p "Congratulations on your upcoming celebration, and thank you for considering [PE…" at bounding box center [608, 310] width 604 height 52
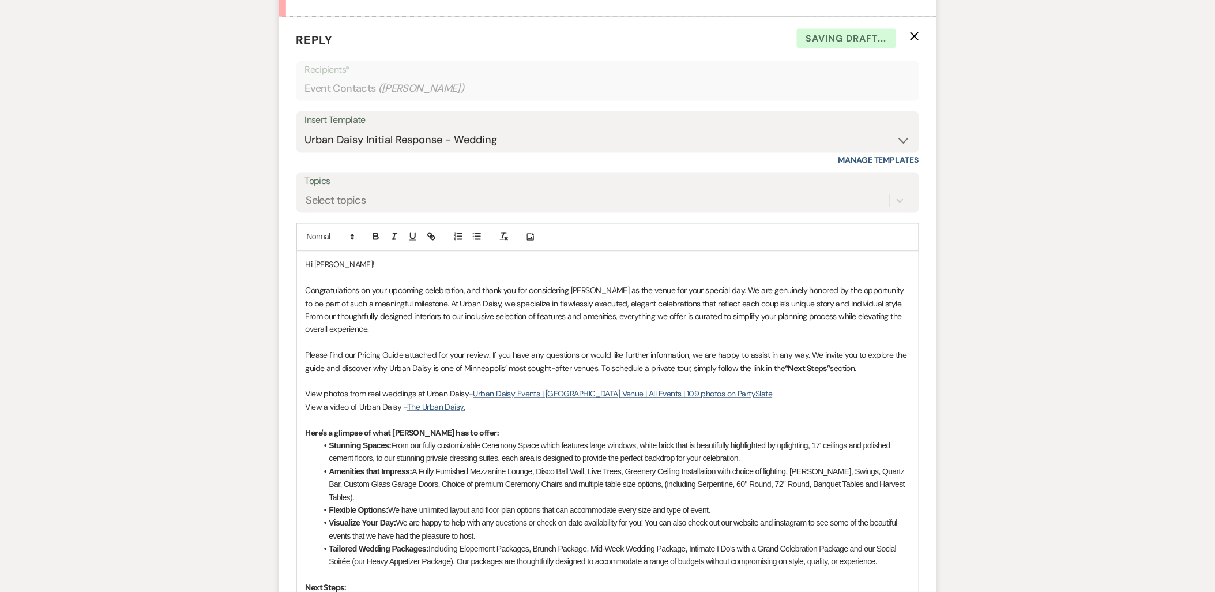
scroll to position [412, 0]
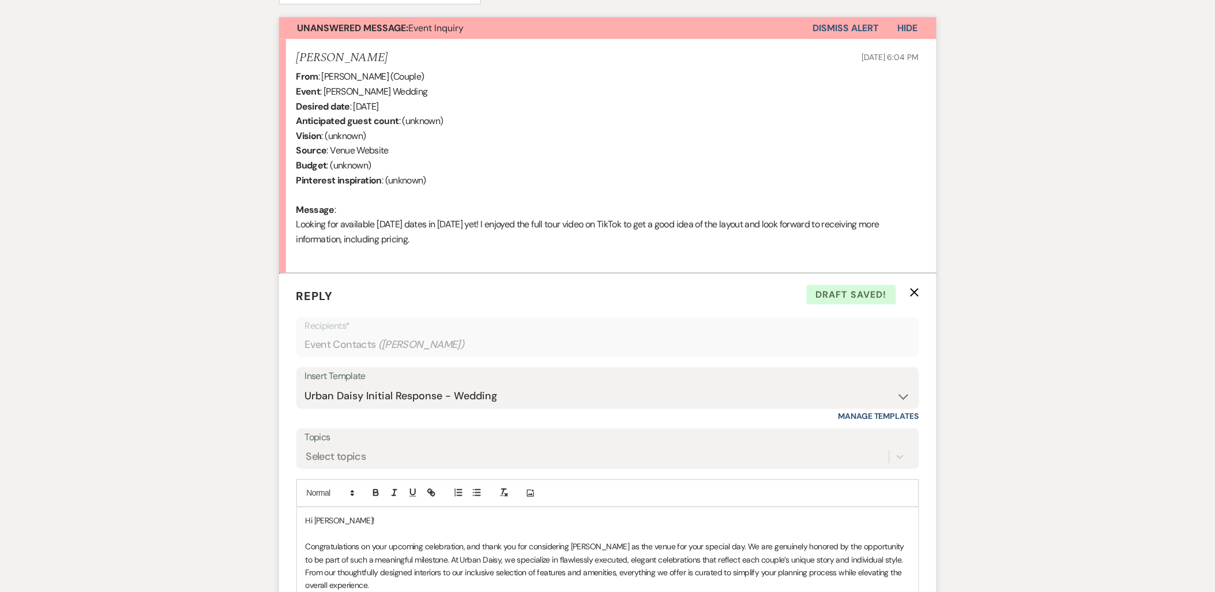
drag, startPoint x: 434, startPoint y: 238, endPoint x: 262, endPoint y: 227, distance: 172.1
click at [262, 227] on div "Messages Tasks Payments Rental Overview Documents Contacts Notes Event Messages…" at bounding box center [607, 545] width 1215 height 1335
click at [300, 223] on div "From : Kelly Conner (Couple) Event : Kelly Conner's Wedding Desired date : Sept…" at bounding box center [607, 165] width 623 height 192
drag, startPoint x: 297, startPoint y: 223, endPoint x: 529, endPoint y: 232, distance: 232.6
click at [529, 232] on div "From : Kelly Conner (Couple) Event : Kelly Conner's Wedding Desired date : Sept…" at bounding box center [607, 165] width 623 height 192
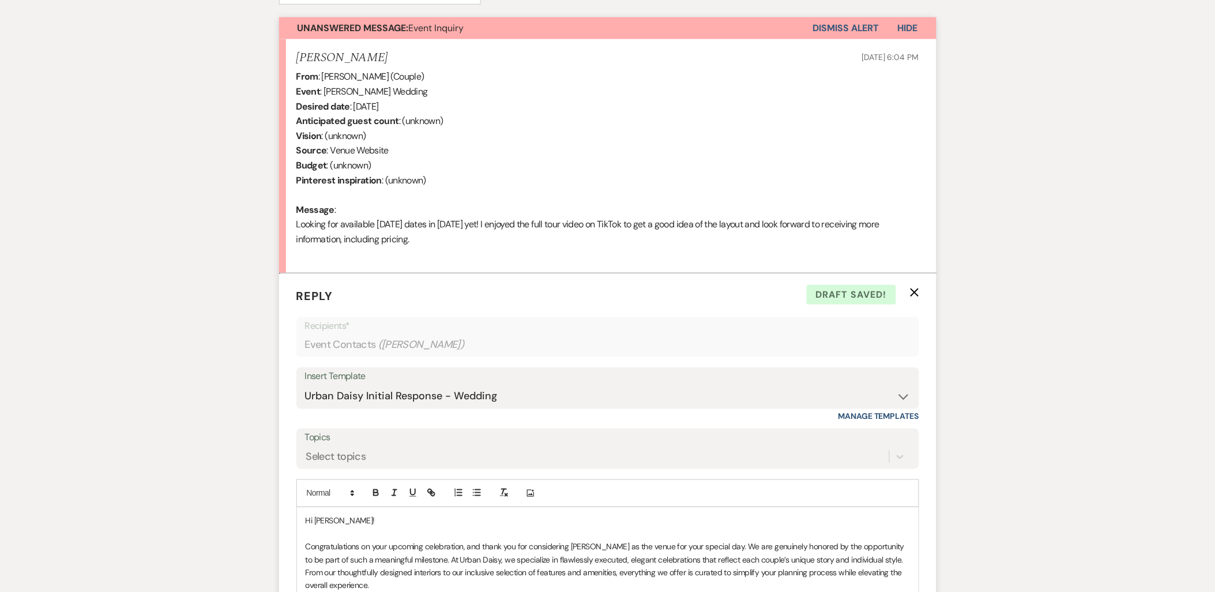
click at [529, 232] on div "From : Kelly Conner (Couple) Event : Kelly Conner's Wedding Desired date : Sept…" at bounding box center [607, 165] width 623 height 192
drag, startPoint x: 491, startPoint y: 242, endPoint x: 283, endPoint y: 224, distance: 208.4
click at [283, 224] on li "Kelly Conner Sep 13, 2025, 6:04 PM From : Kelly Conner (Couple) Event : Kelly C…" at bounding box center [607, 156] width 657 height 234
click at [300, 231] on div "From : Kelly Conner (Couple) Event : Kelly Conner's Wedding Desired date : Sept…" at bounding box center [607, 165] width 623 height 192
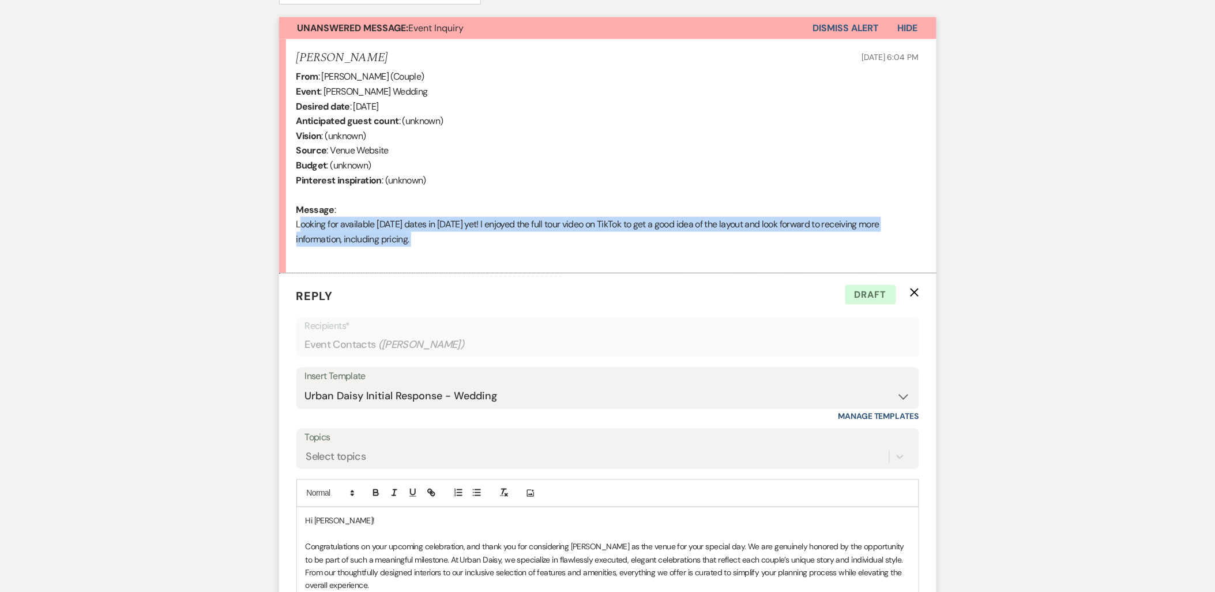
drag, startPoint x: 287, startPoint y: 223, endPoint x: 602, endPoint y: 249, distance: 316.5
click at [602, 249] on li "Kelly Conner Sep 13, 2025, 6:04 PM From : Kelly Conner (Couple) Event : Kelly C…" at bounding box center [607, 156] width 657 height 234
click at [602, 249] on div "From : Kelly Conner (Couple) Event : Kelly Conner's Wedding Desired date : Sept…" at bounding box center [607, 165] width 623 height 192
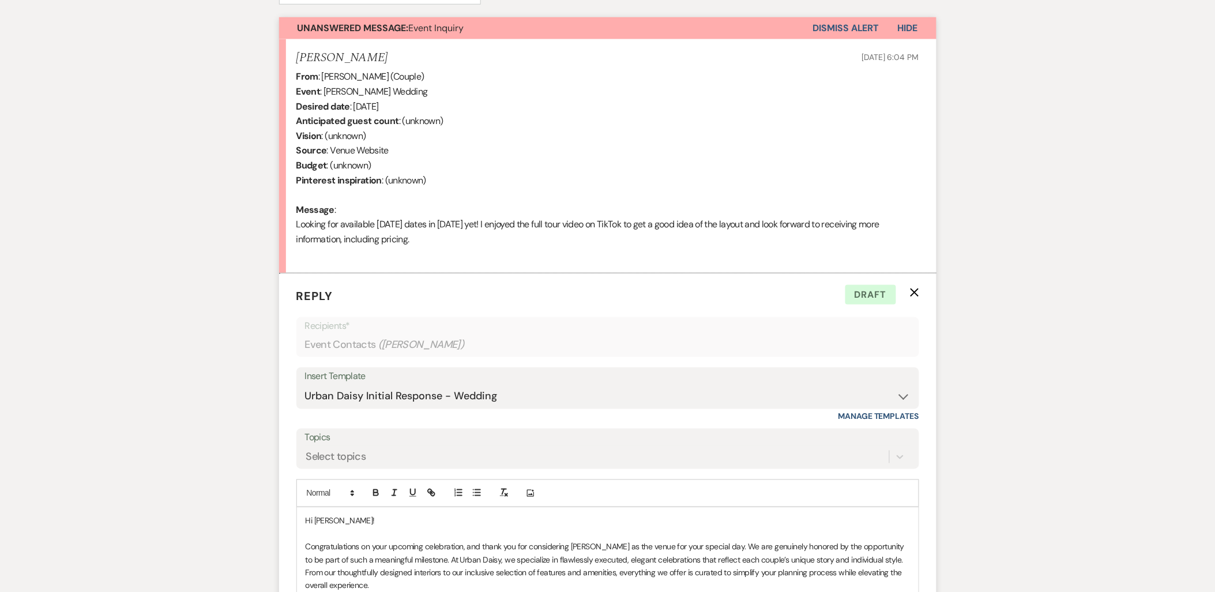
drag, startPoint x: 458, startPoint y: 238, endPoint x: 269, endPoint y: 227, distance: 189.4
click at [269, 227] on div "Messages Tasks Payments Rental Overview Documents Contacts Notes Event Messages…" at bounding box center [607, 545] width 1215 height 1335
drag, startPoint x: 702, startPoint y: 251, endPoint x: 698, endPoint y: 315, distance: 63.6
click at [702, 251] on div "From : Kelly Conner (Couple) Event : Kelly Conner's Wedding Desired date : Sept…" at bounding box center [607, 165] width 623 height 192
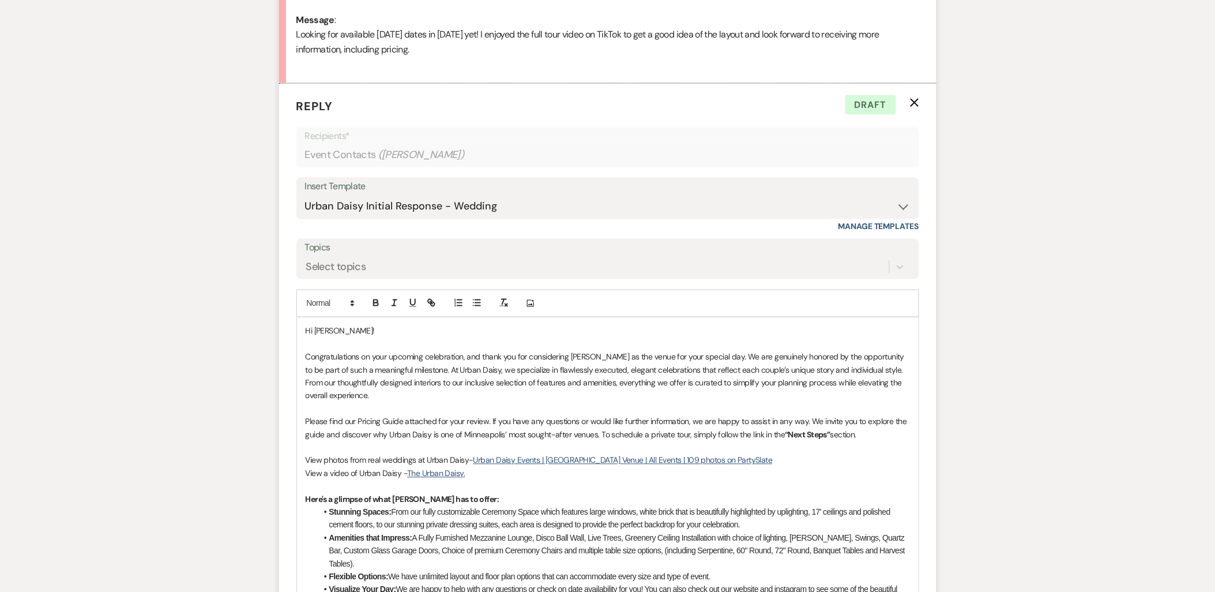
scroll to position [604, 0]
click at [882, 435] on p "Please find our Pricing Guide attached for your review. If you have any questio…" at bounding box center [608, 426] width 604 height 26
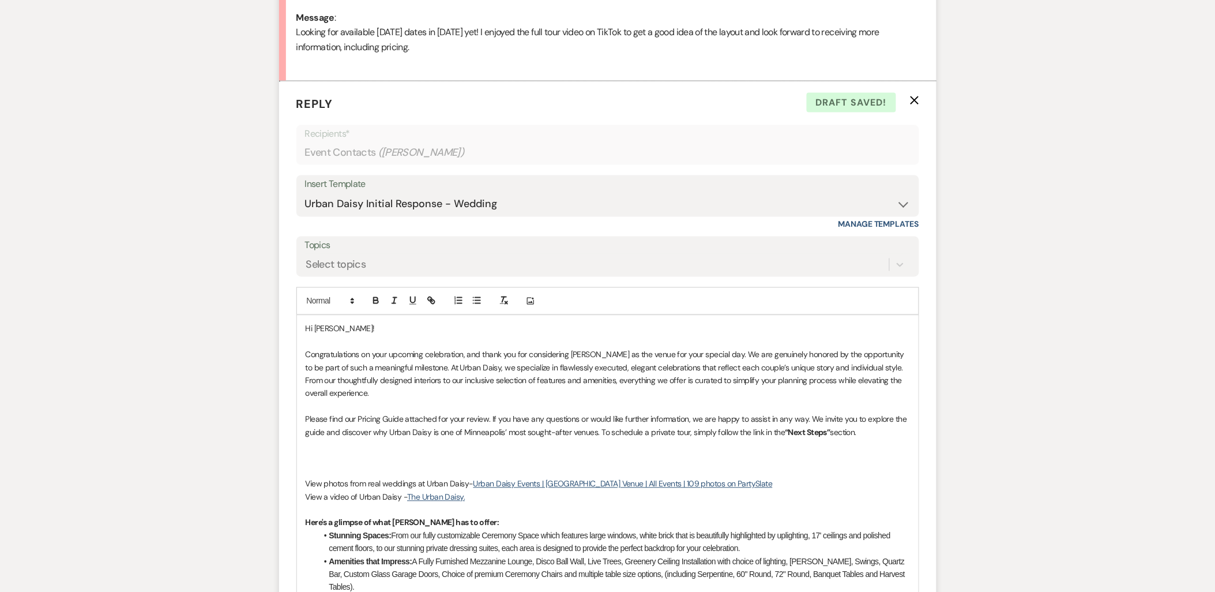
click at [390, 448] on p at bounding box center [608, 445] width 604 height 13
click at [383, 454] on p at bounding box center [608, 457] width 604 height 13
click at [509, 453] on p "May-October 2026 Saturdays 7/4, 7/18, 7/25," at bounding box center [608, 457] width 604 height 13
click at [514, 460] on p "May-October 2026 Saturdays 7/4, 7/18, 7/25, 8/1, 9/19, 9/26," at bounding box center [608, 457] width 604 height 13
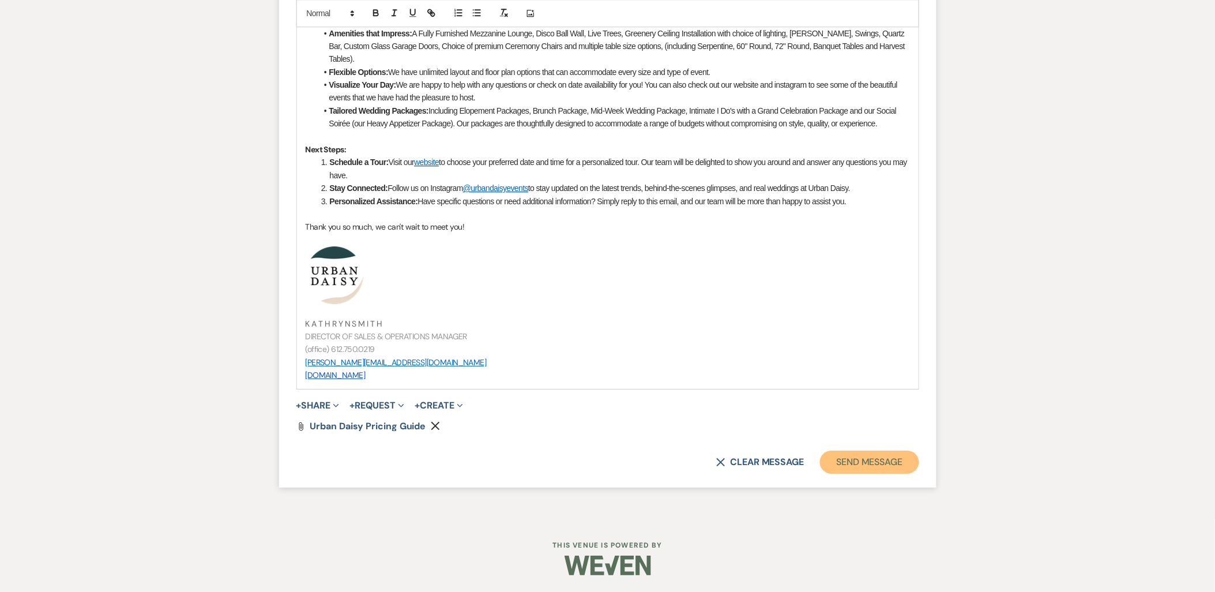
click at [890, 454] on button "Send Message" at bounding box center [869, 461] width 99 height 23
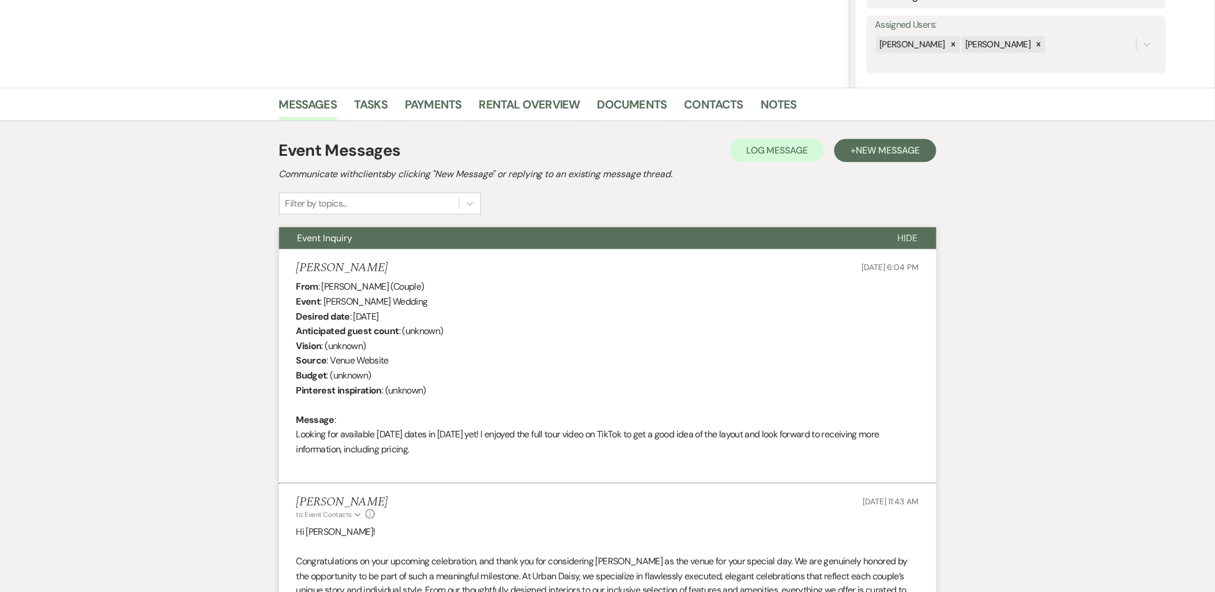
scroll to position [0, 0]
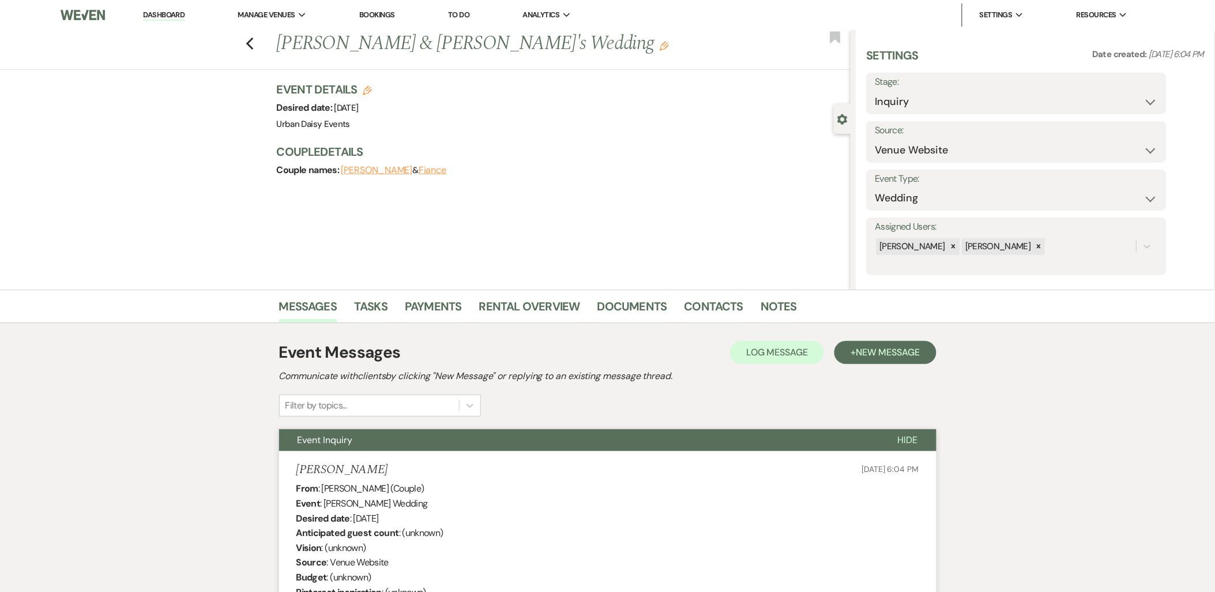
click at [163, 14] on link "Dashboard" at bounding box center [164, 15] width 42 height 11
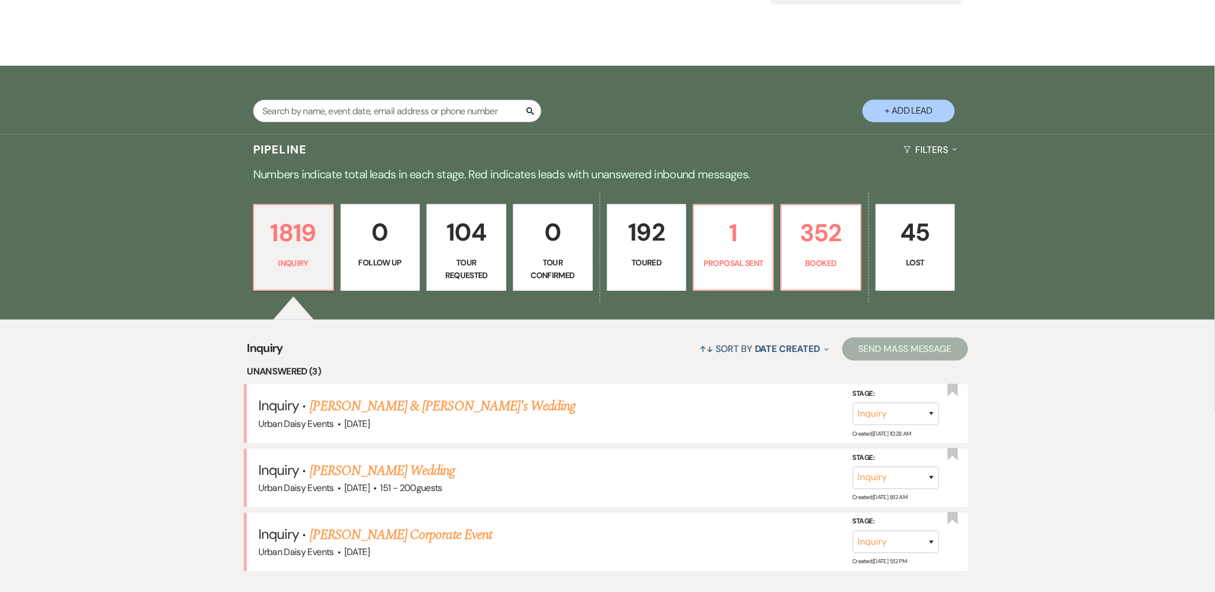
scroll to position [256, 0]
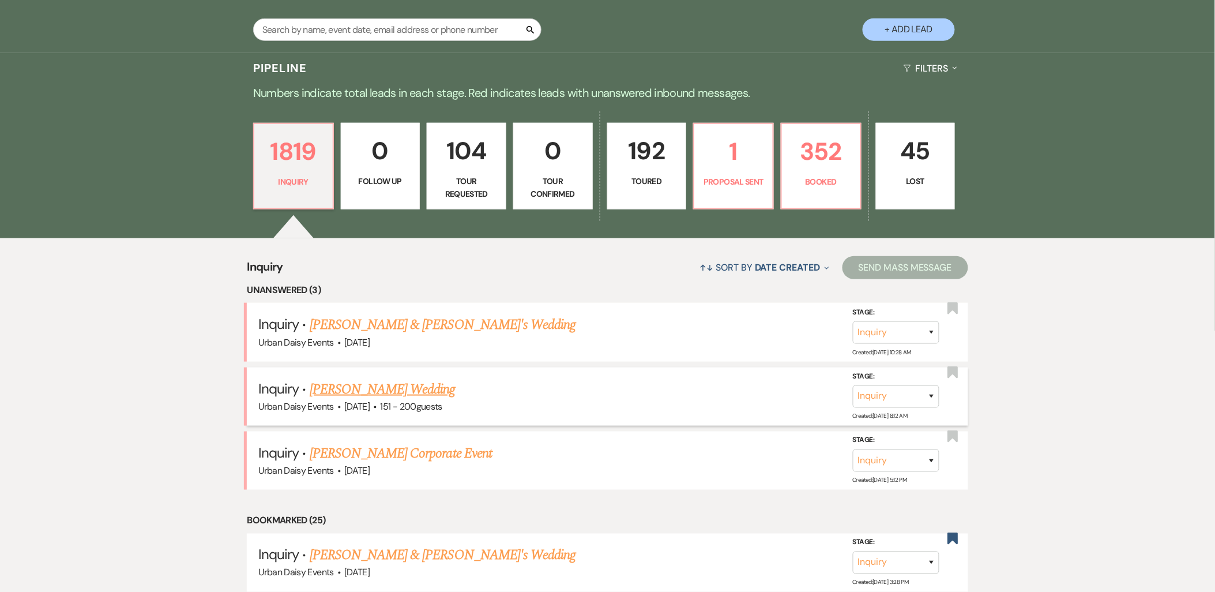
click at [372, 389] on link "[PERSON_NAME] Wedding" at bounding box center [383, 389] width 146 height 21
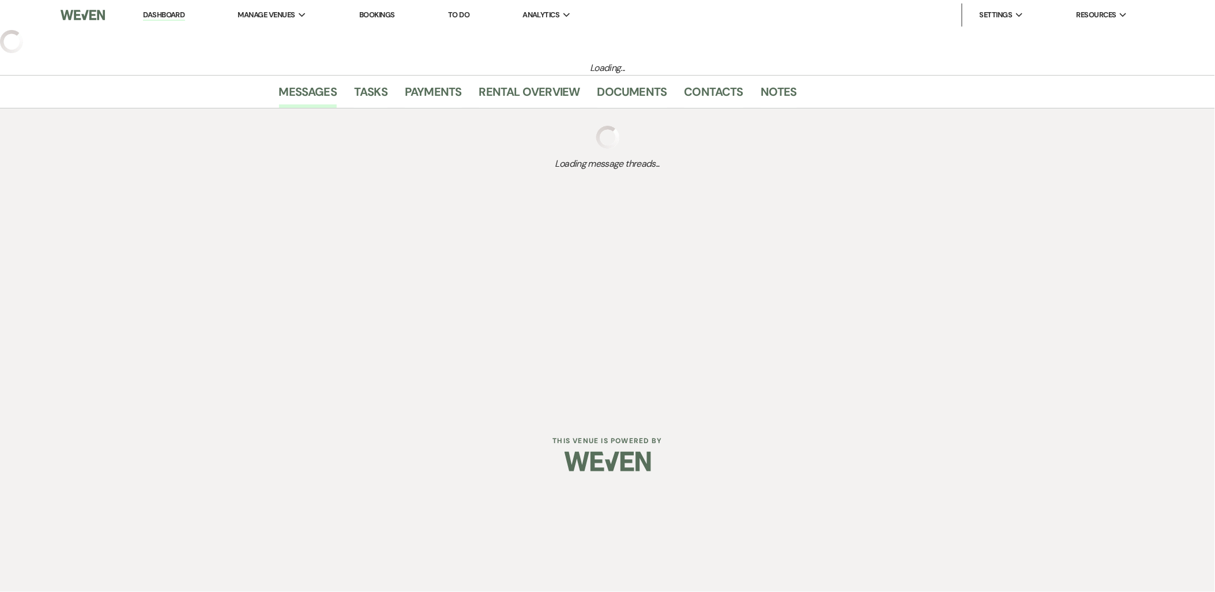
select select "2"
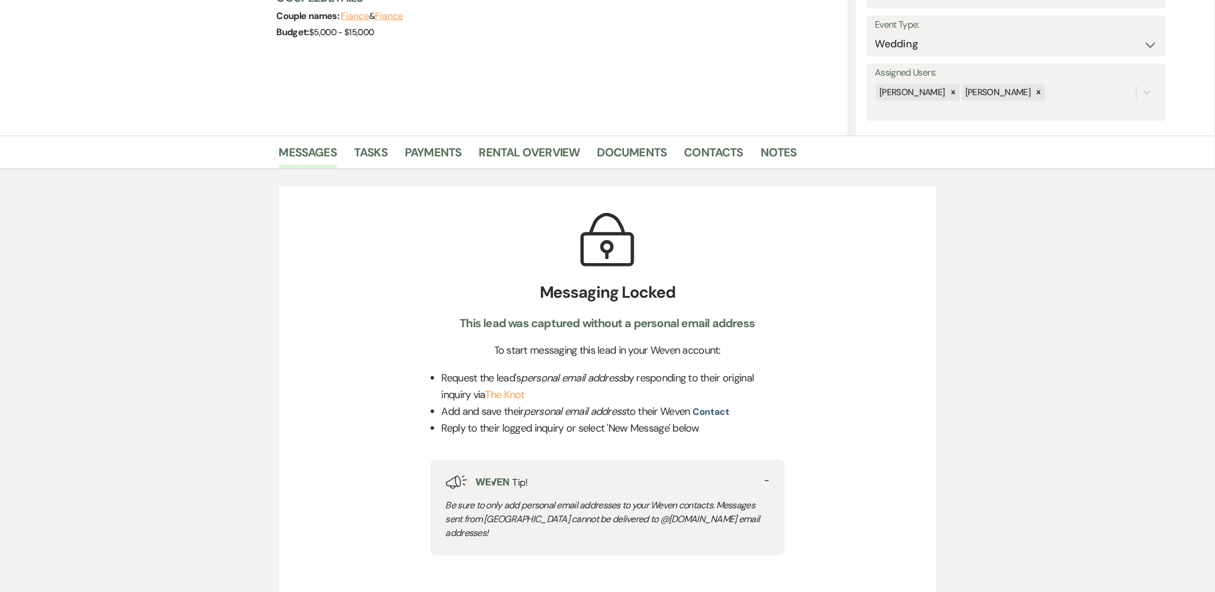
scroll to position [256, 0]
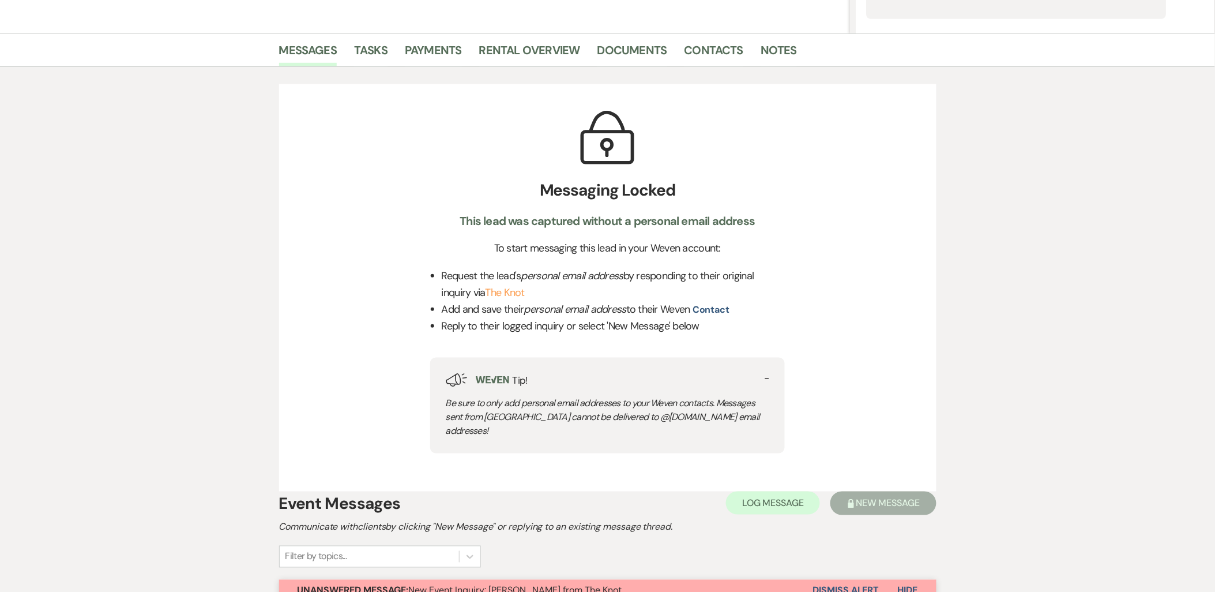
click at [821, 580] on button "Dismiss Alert" at bounding box center [846, 591] width 66 height 22
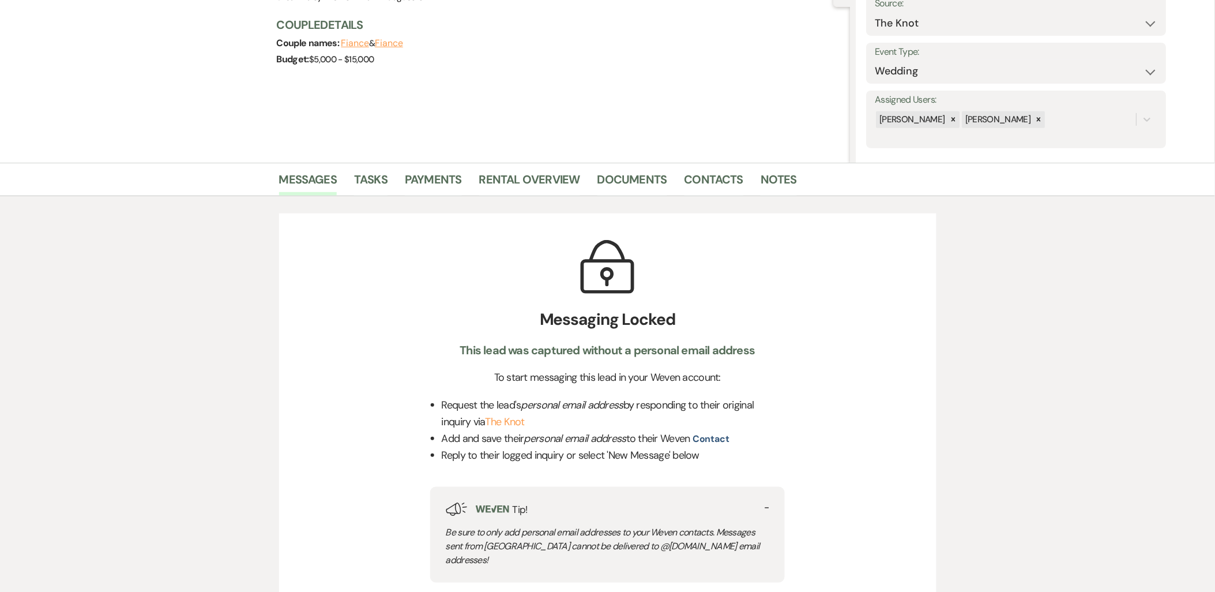
scroll to position [0, 0]
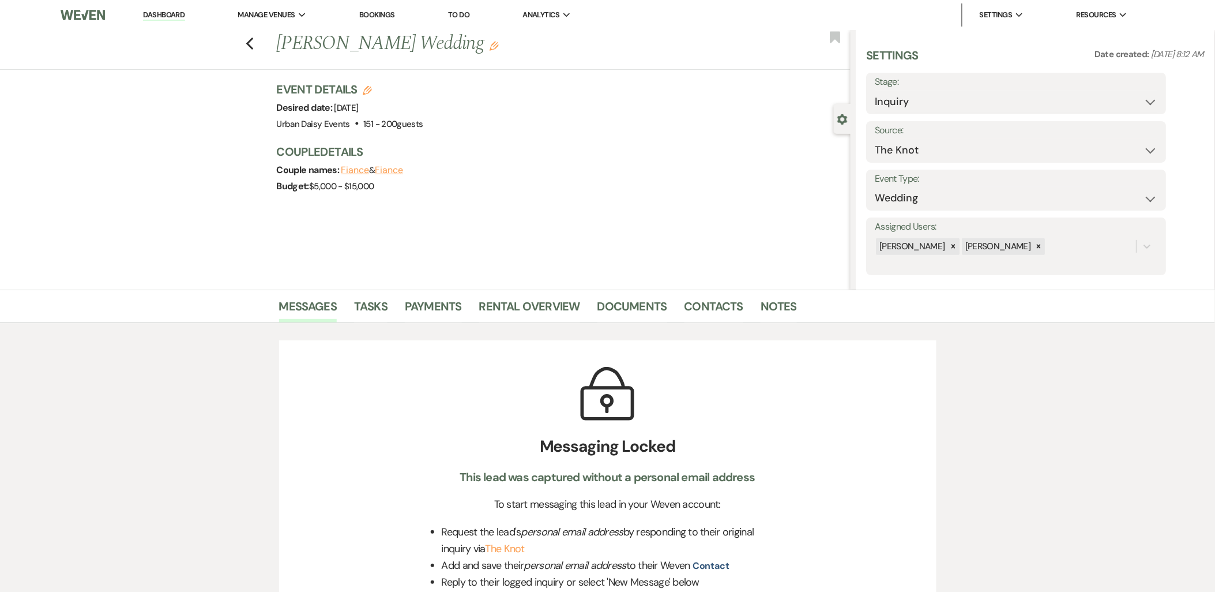
click at [180, 12] on link "Dashboard" at bounding box center [164, 15] width 42 height 11
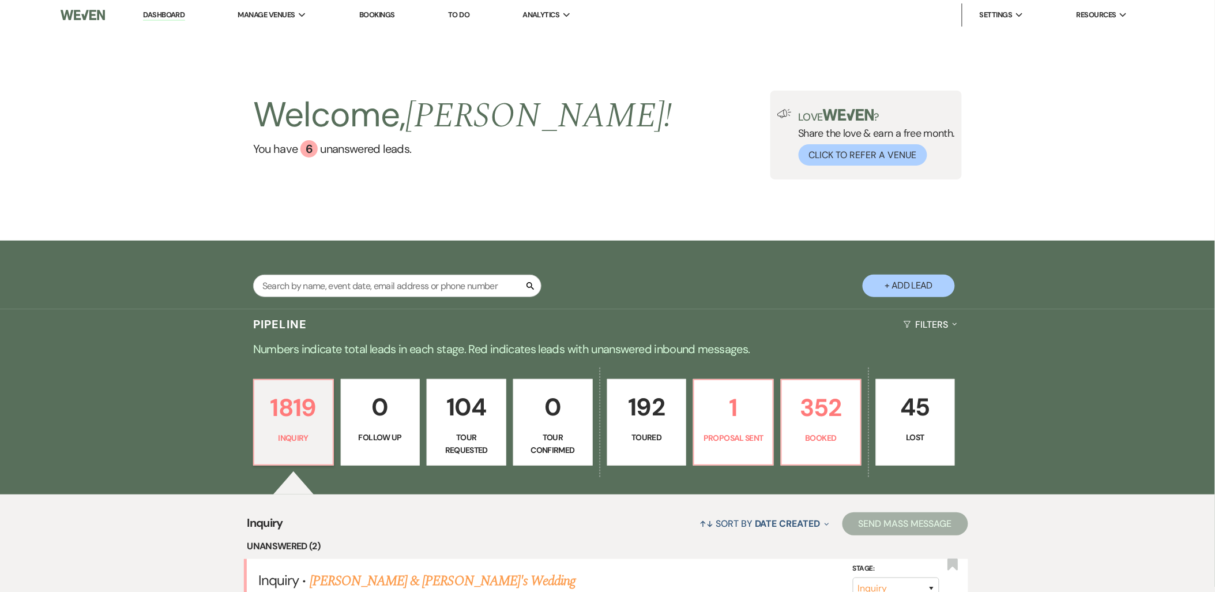
scroll to position [256, 0]
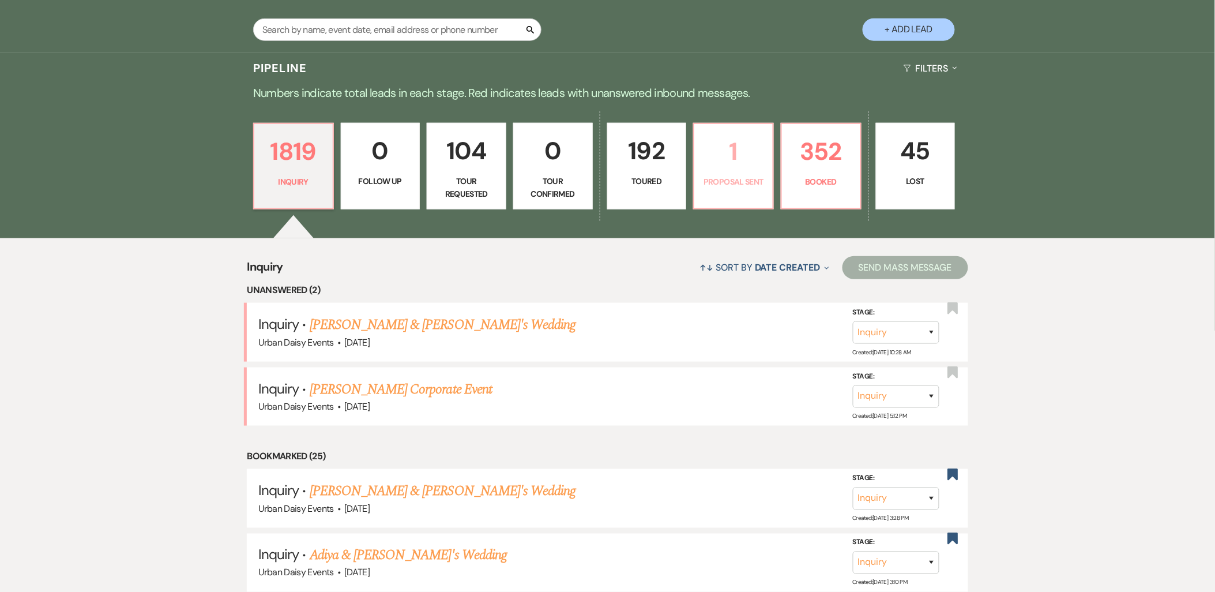
click at [748, 176] on p "Proposal Sent" at bounding box center [733, 181] width 65 height 13
select select "6"
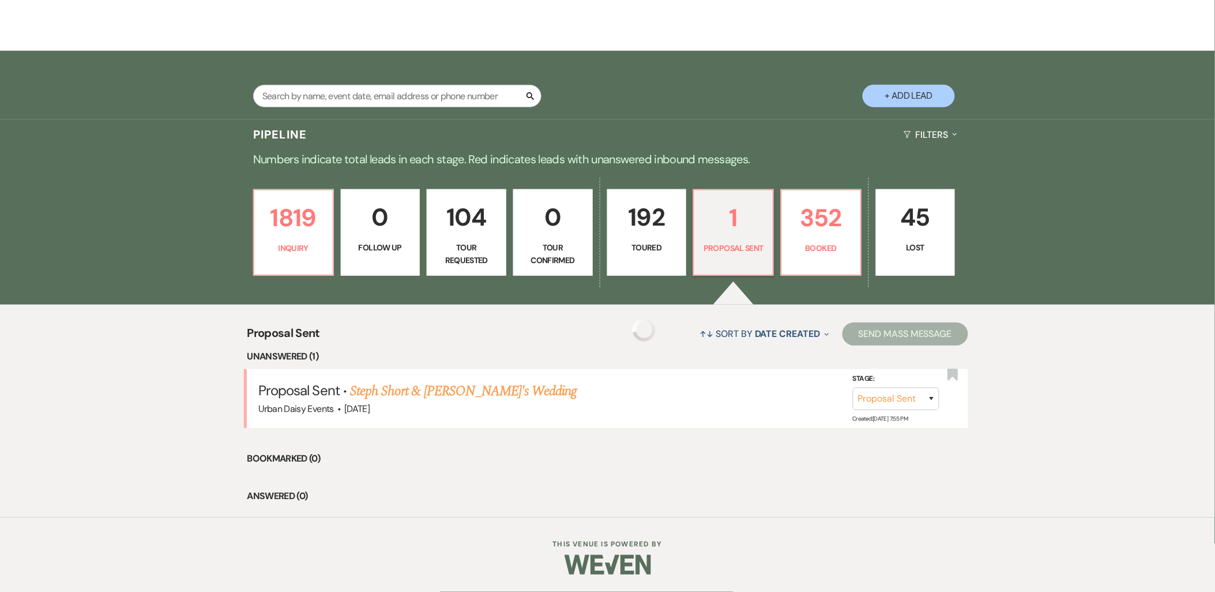
scroll to position [189, 0]
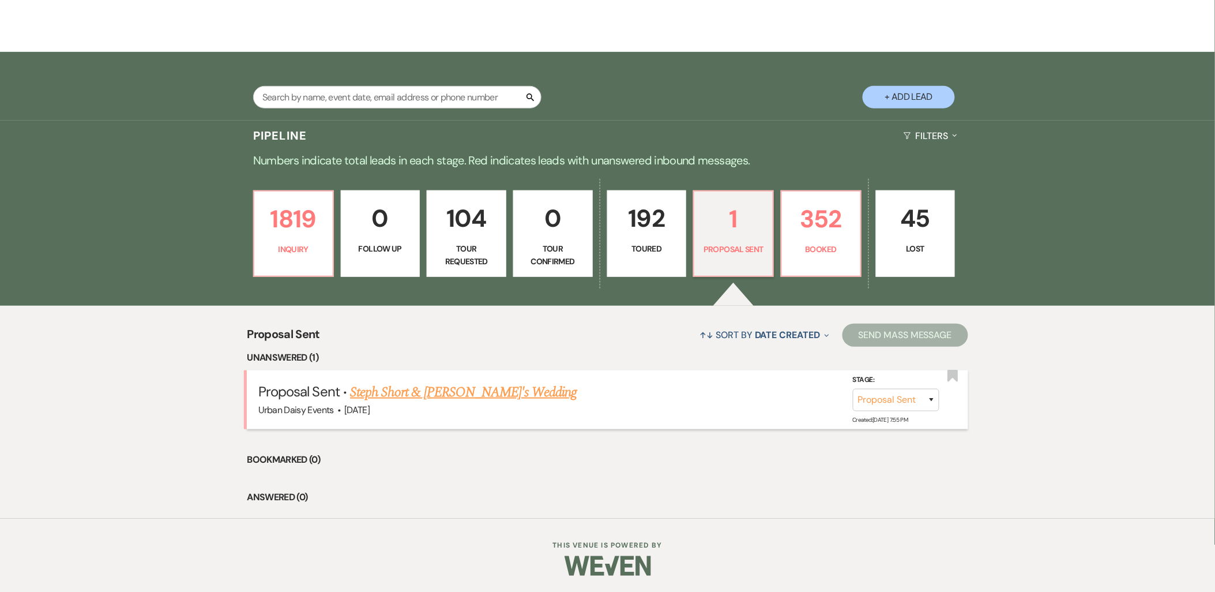
click at [457, 395] on link "Steph Short & Fiance's Wedding" at bounding box center [463, 392] width 227 height 21
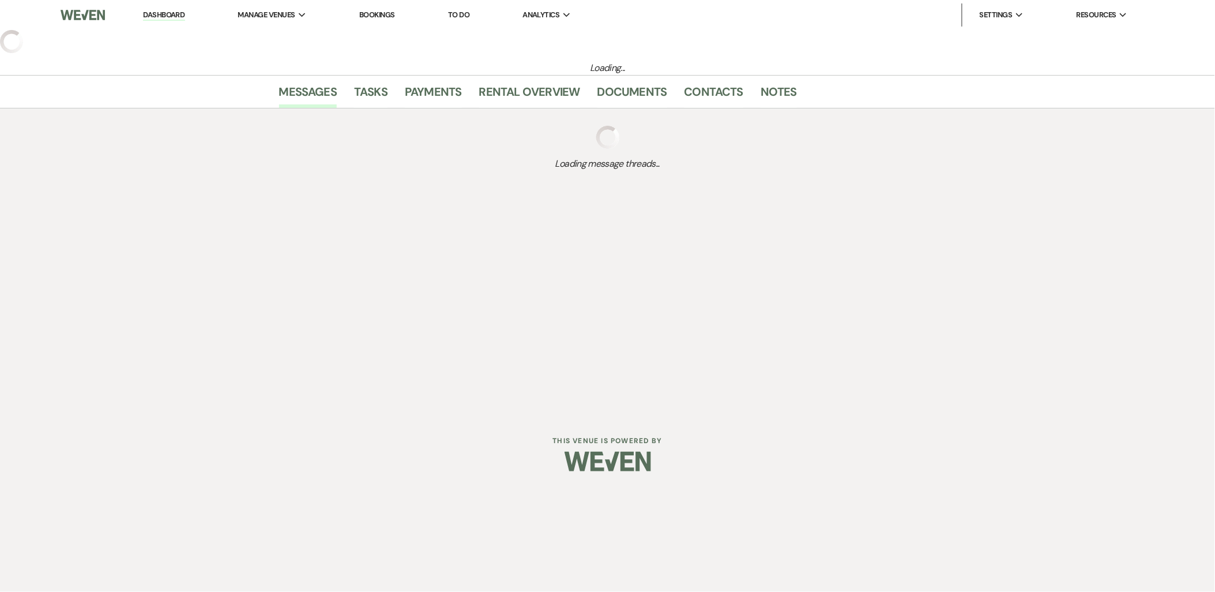
select select "6"
select select "5"
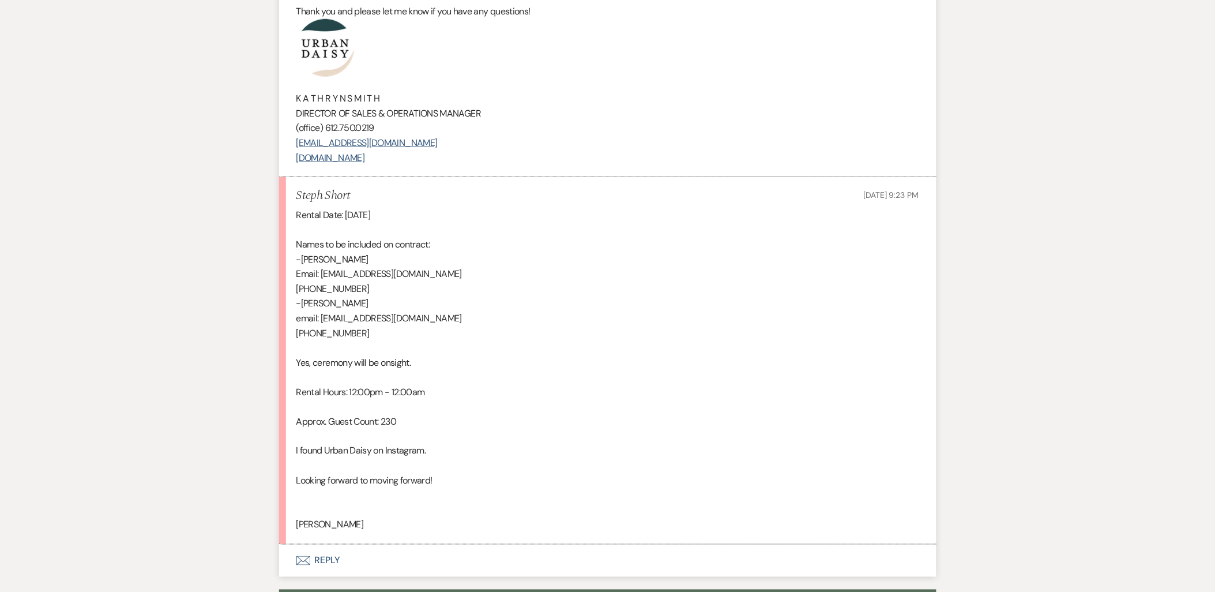
scroll to position [1910, 0]
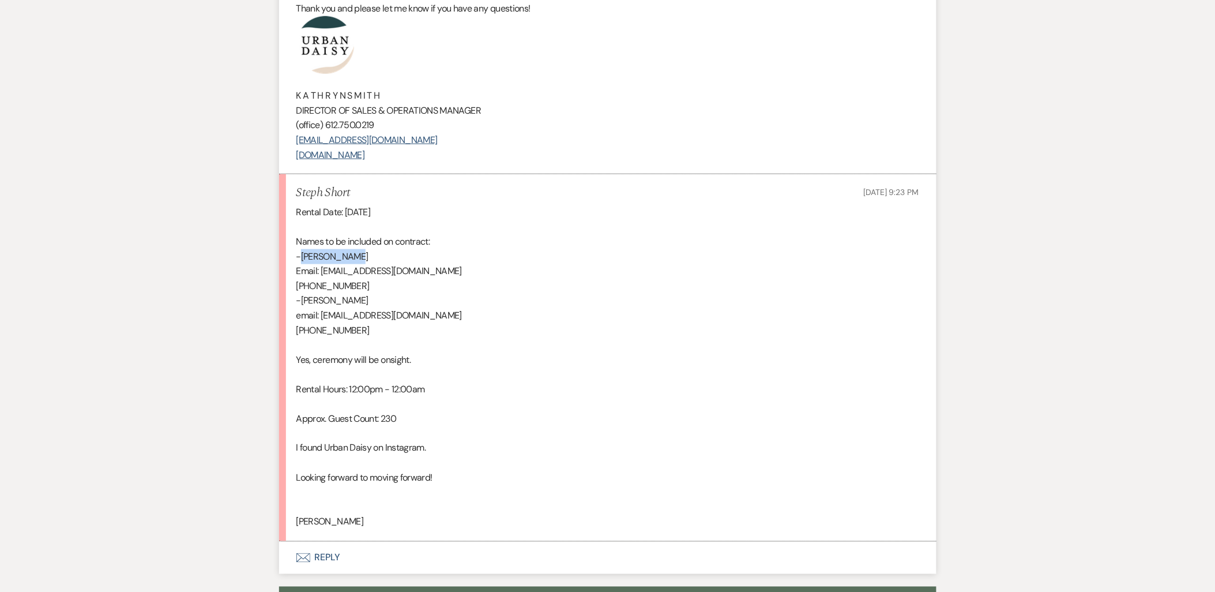
drag, startPoint x: 366, startPoint y: 263, endPoint x: 302, endPoint y: 261, distance: 63.5
click at [302, 261] on p "-Stuart Short" at bounding box center [607, 256] width 623 height 15
copy p "Stuart Short"
click at [384, 269] on p "Email: stushort68@gmail.com" at bounding box center [607, 271] width 623 height 15
drag, startPoint x: 419, startPoint y: 272, endPoint x: 321, endPoint y: 272, distance: 98.6
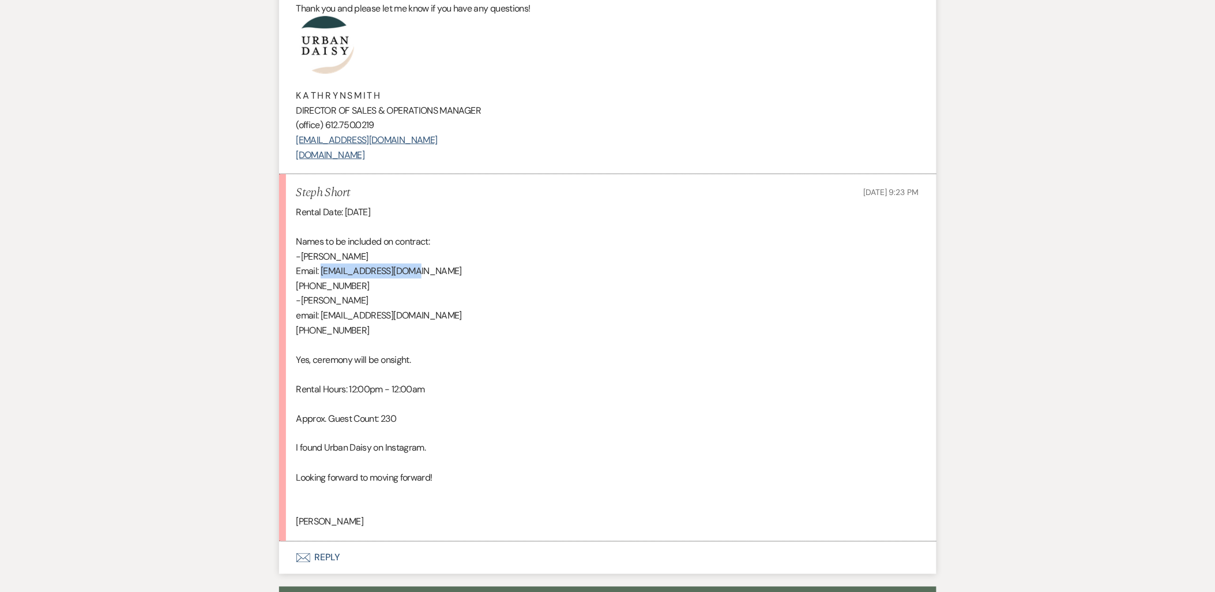
click at [321, 272] on p "Email: stushort68@gmail.com" at bounding box center [607, 271] width 623 height 15
copy p "stushort68@gmail.com"
click at [360, 290] on p "(262) 909-9769" at bounding box center [607, 286] width 623 height 15
drag, startPoint x: 369, startPoint y: 289, endPoint x: 296, endPoint y: 287, distance: 73.3
click at [296, 287] on p "(262) 909-9769" at bounding box center [607, 286] width 623 height 15
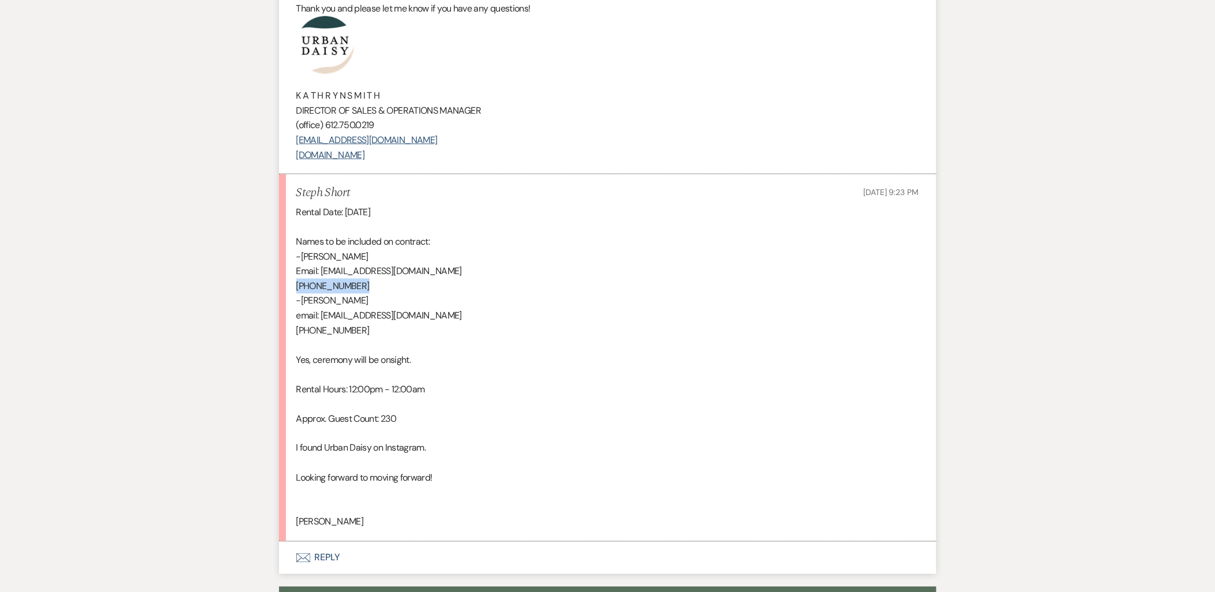
copy p "(262) 909-9769"
click at [324, 260] on p "-Stuart Short" at bounding box center [607, 256] width 623 height 15
drag, startPoint x: 355, startPoint y: 261, endPoint x: 241, endPoint y: 263, distance: 113.6
click at [366, 292] on p "(262) 909-9769" at bounding box center [607, 286] width 623 height 15
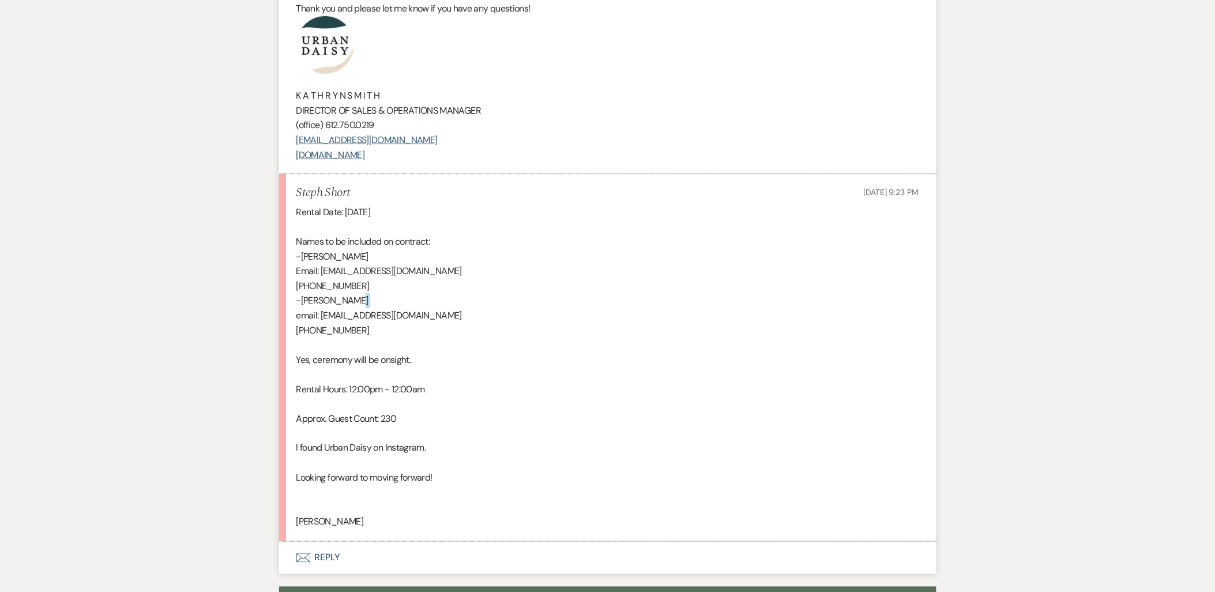
drag, startPoint x: 368, startPoint y: 301, endPoint x: 280, endPoint y: 314, distance: 89.2
click at [280, 314] on li "Steph Short Sep 13, 2025, 9:23 PM Rental Date: Saturday, March 28th, 2026 Names…" at bounding box center [607, 357] width 657 height 367
click at [381, 280] on p "(262) 909-9769" at bounding box center [607, 286] width 623 height 15
drag, startPoint x: 370, startPoint y: 295, endPoint x: 303, endPoint y: 301, distance: 67.8
click at [303, 301] on p "-Debbie Short" at bounding box center [607, 300] width 623 height 15
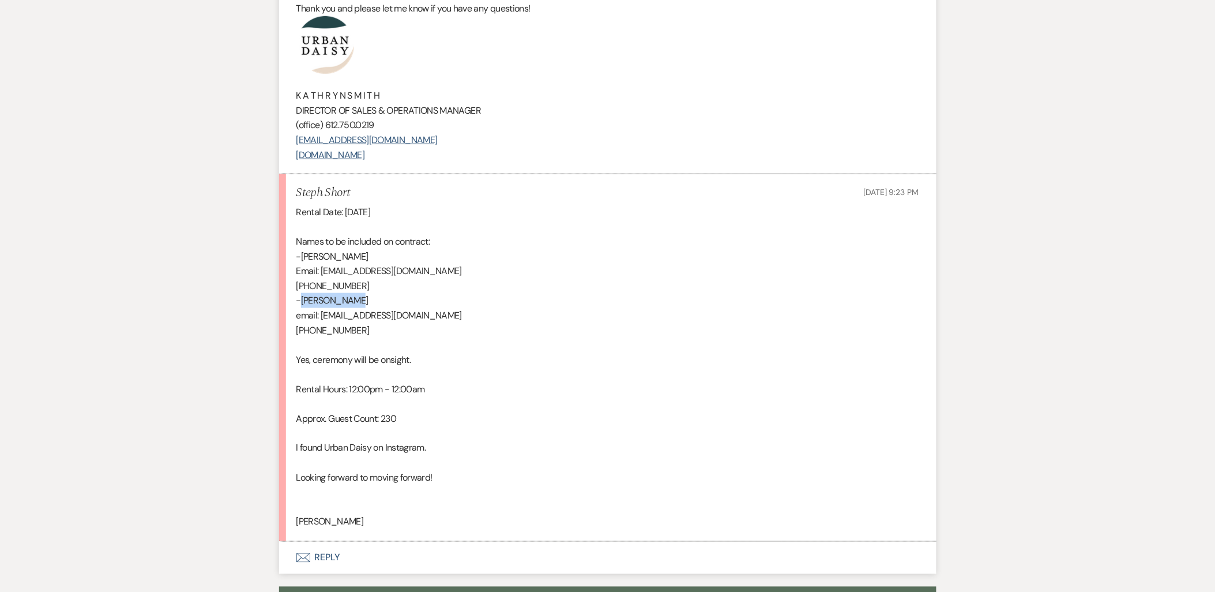
copy p "Debbie Short"
click at [365, 324] on p "(262) 909-3981" at bounding box center [607, 330] width 623 height 15
drag, startPoint x: 446, startPoint y: 316, endPoint x: 321, endPoint y: 315, distance: 125.7
click at [321, 315] on p "email: dsshort0802@gmail.com" at bounding box center [607, 315] width 623 height 15
copy p "dsshort0802@gmail.com"
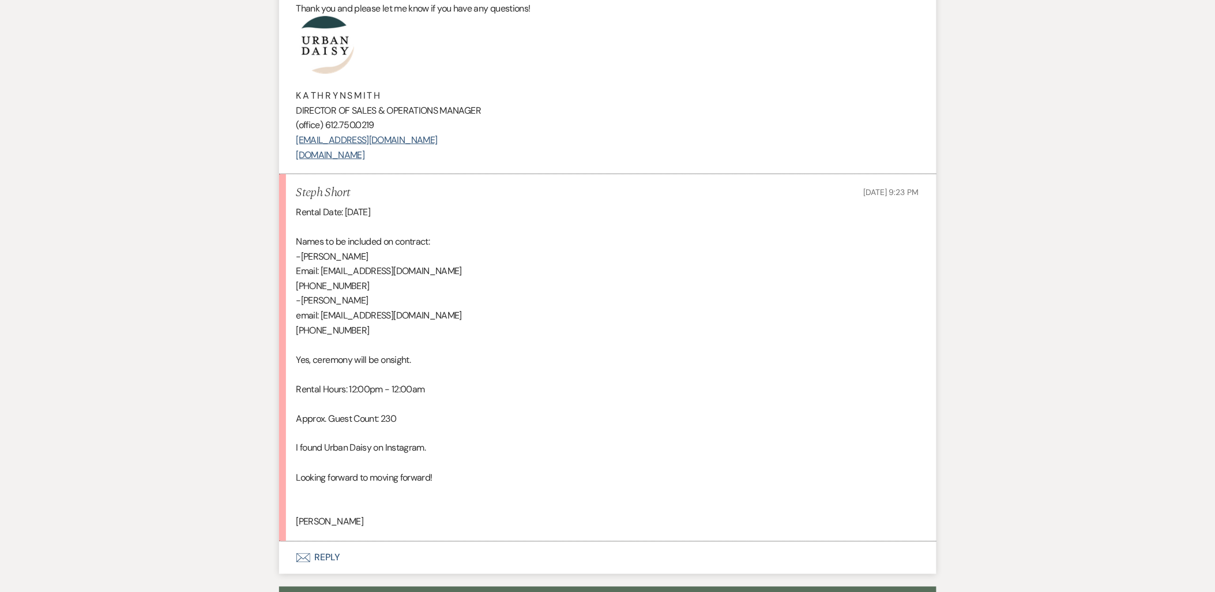
click at [369, 332] on p "(262) 909-3981" at bounding box center [607, 330] width 623 height 15
drag, startPoint x: 365, startPoint y: 332, endPoint x: 288, endPoint y: 335, distance: 76.7
click at [288, 335] on li "Steph Short Sep 13, 2025, 9:23 PM Rental Date: Saturday, March 28th, 2026 Names…" at bounding box center [607, 357] width 657 height 367
copy p "(262) 909-3981"
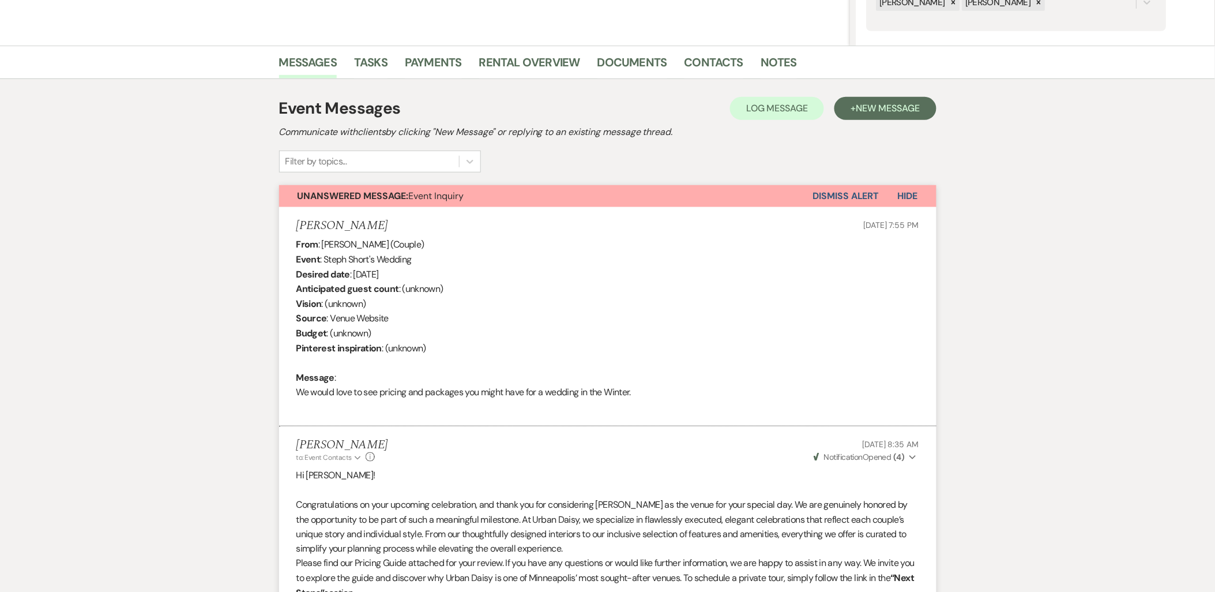
scroll to position [0, 0]
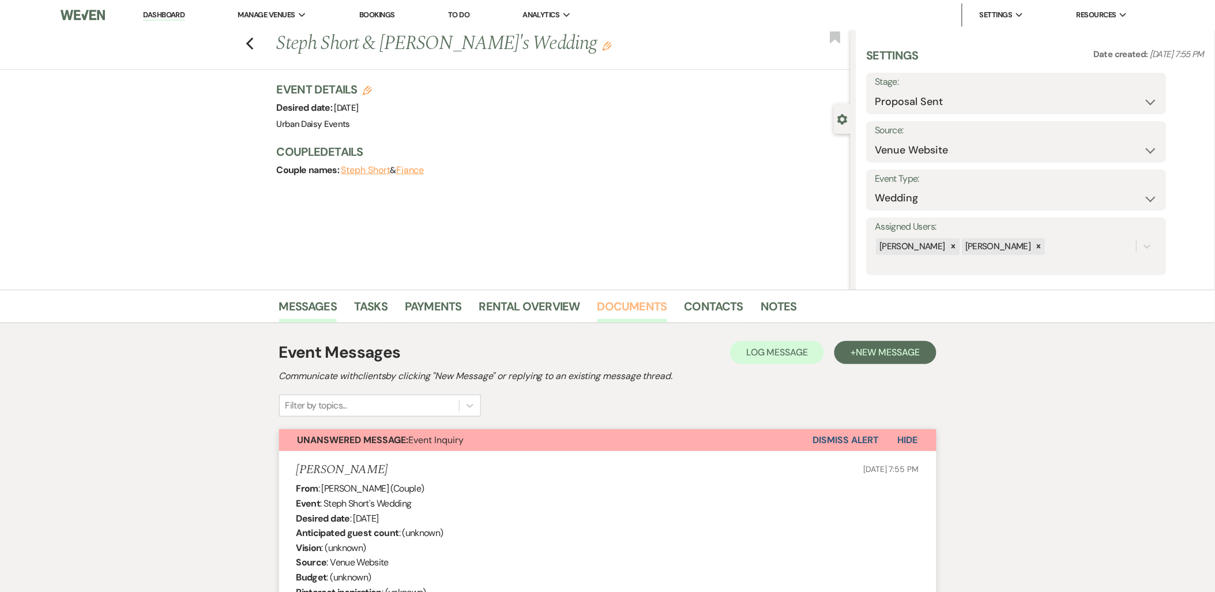
click at [643, 309] on link "Documents" at bounding box center [632, 309] width 70 height 25
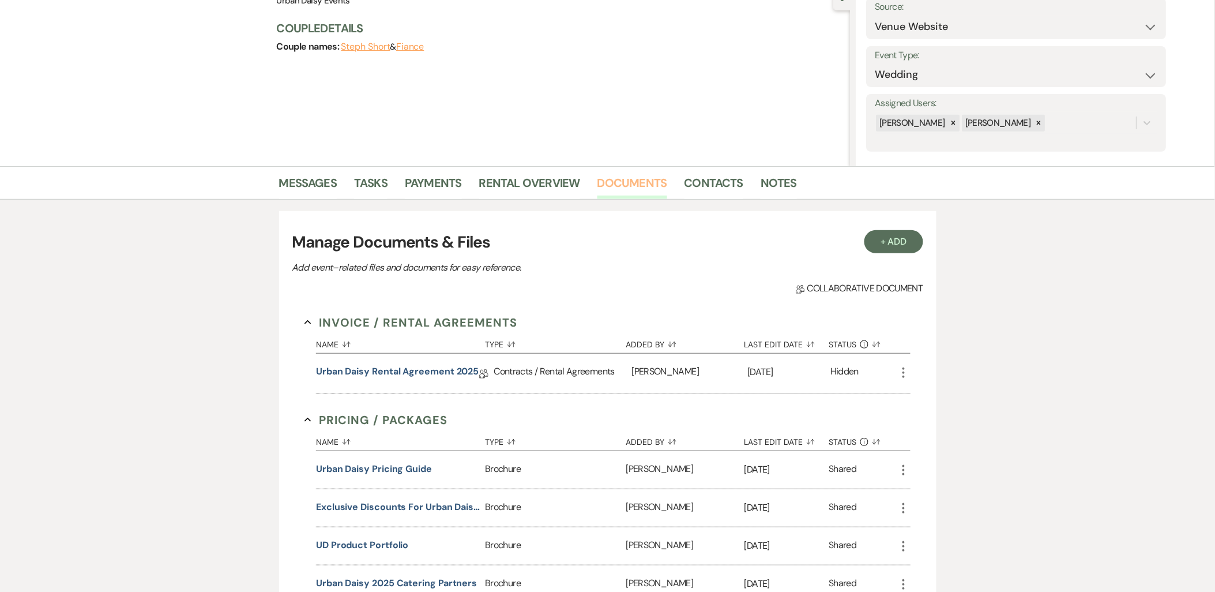
scroll to position [286, 0]
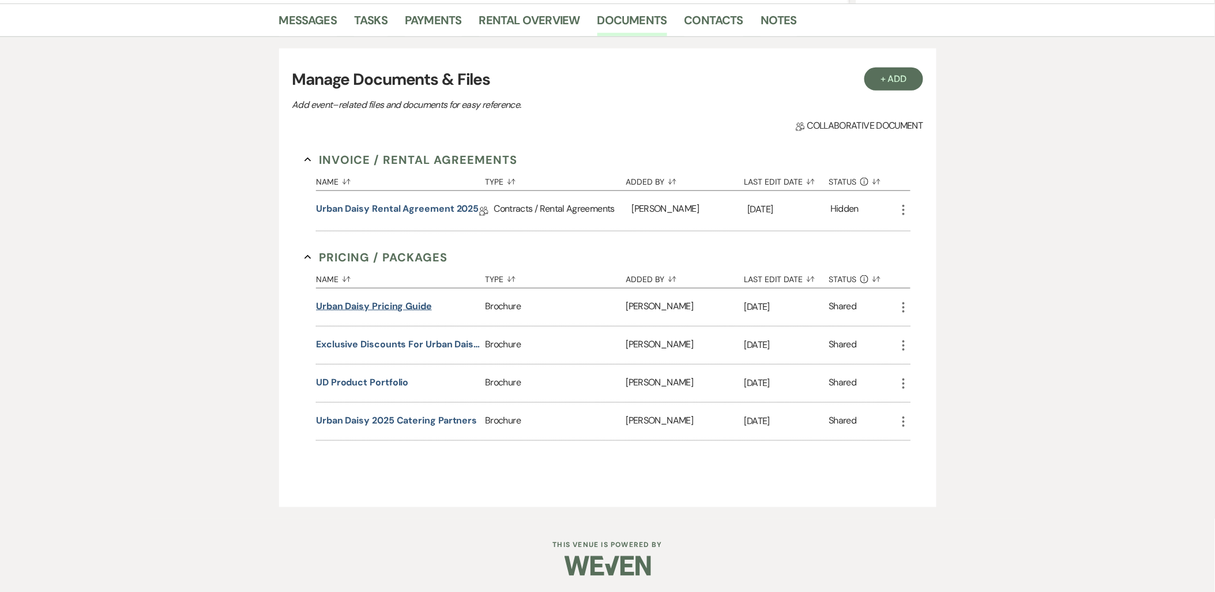
click at [401, 307] on button "Urban Daisy Pricing Guide" at bounding box center [374, 306] width 116 height 14
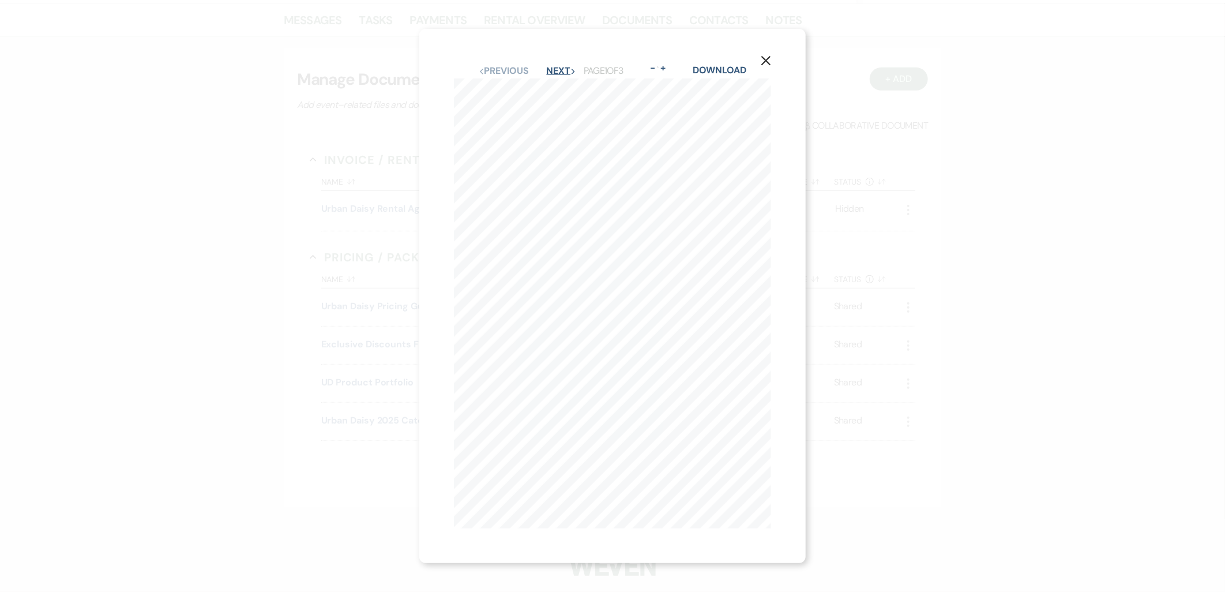
click at [550, 68] on button "Next Next" at bounding box center [562, 70] width 30 height 9
click at [667, 63] on button "+" at bounding box center [664, 67] width 9 height 9
click at [675, 37] on button "+" at bounding box center [673, 39] width 9 height 9
click at [251, 224] on div "X Previous Previous Next Next Page 2 of 3 - Zoom + Download MAY- OCTOBER THURSD…" at bounding box center [612, 296] width 1225 height 592
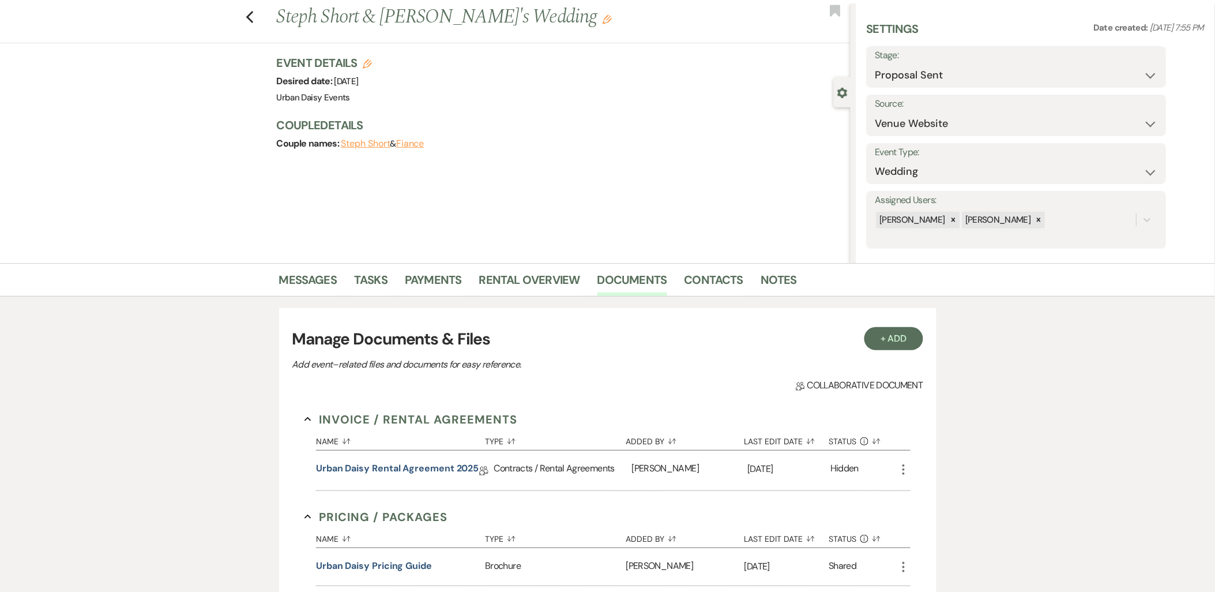
scroll to position [0, 0]
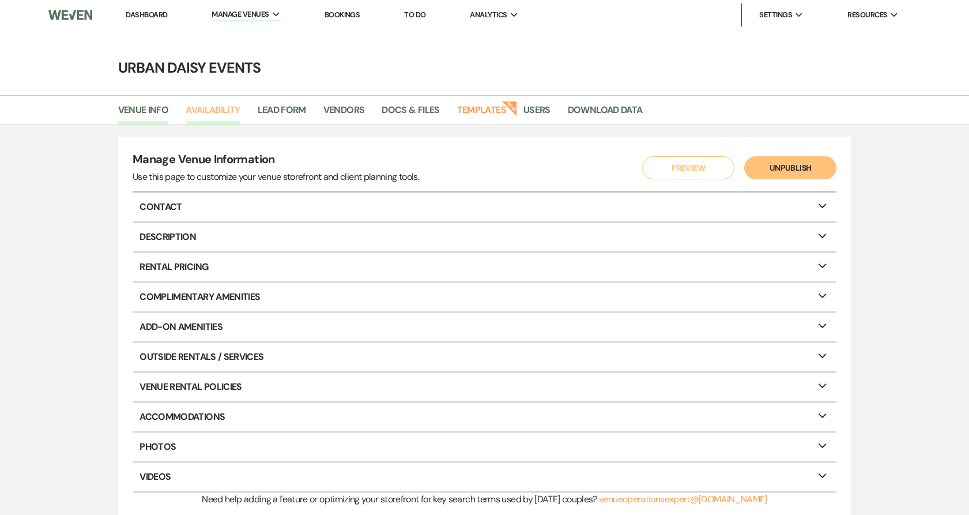
click at [221, 113] on link "Availability" at bounding box center [213, 114] width 54 height 22
select select "2"
select select "2026"
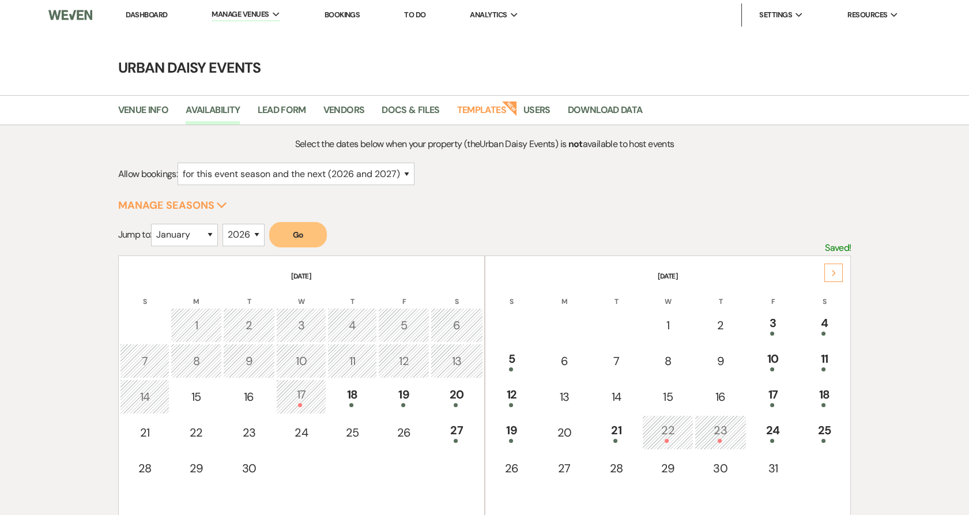
click at [840, 271] on div "Next" at bounding box center [834, 273] width 18 height 18
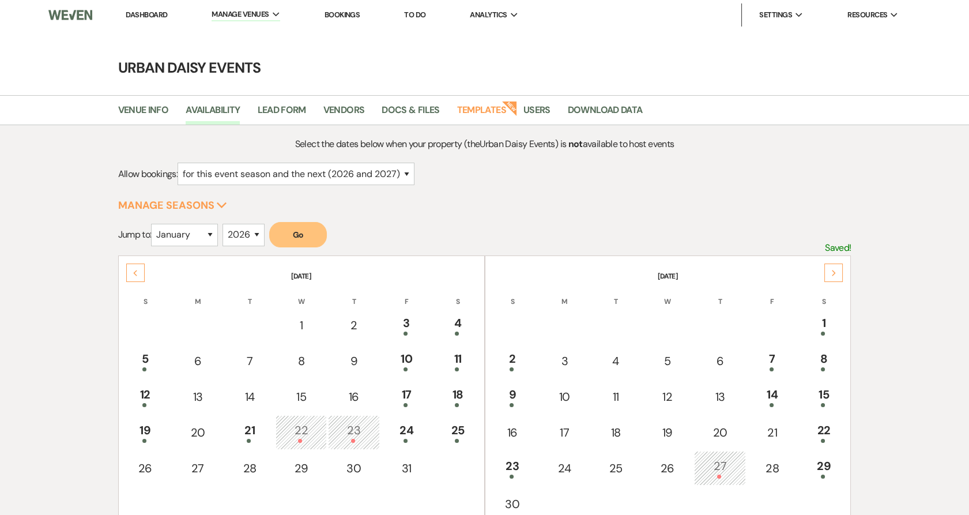
click at [829, 274] on div "Next" at bounding box center [834, 273] width 18 height 18
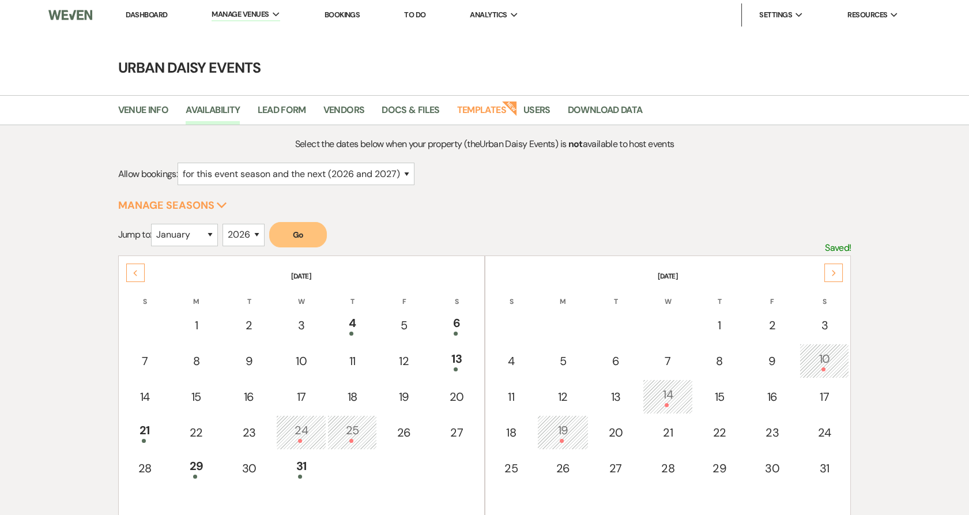
click at [829, 274] on div "Next" at bounding box center [834, 273] width 18 height 18
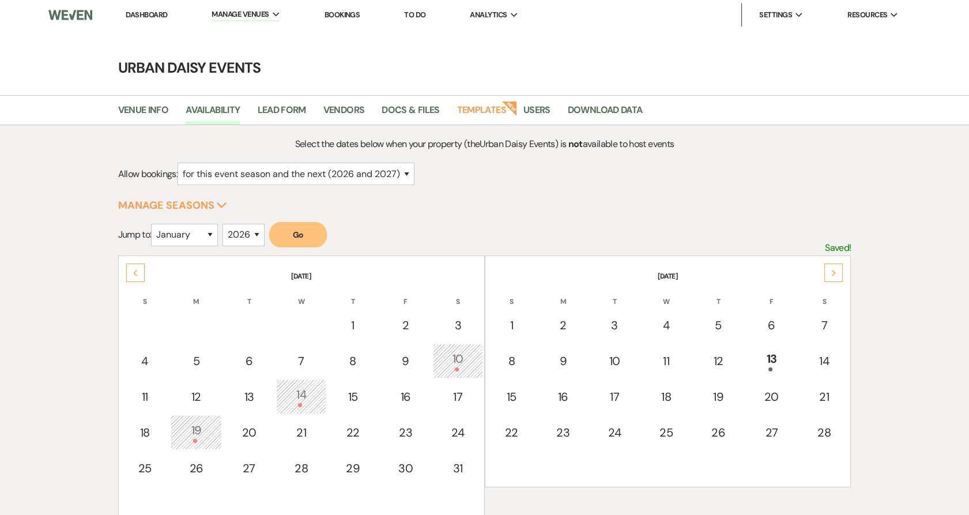
click at [829, 274] on div "Next" at bounding box center [834, 273] width 18 height 18
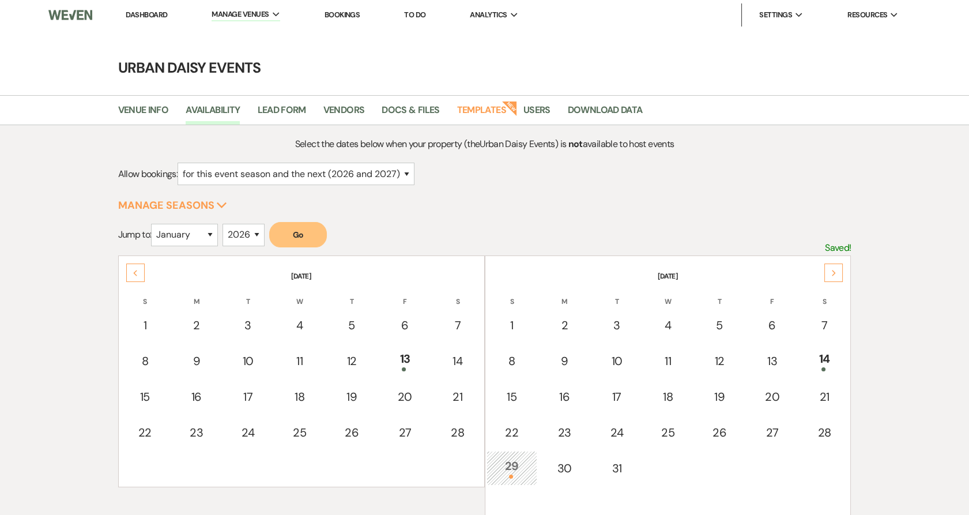
click at [829, 274] on div "Next" at bounding box center [834, 273] width 18 height 18
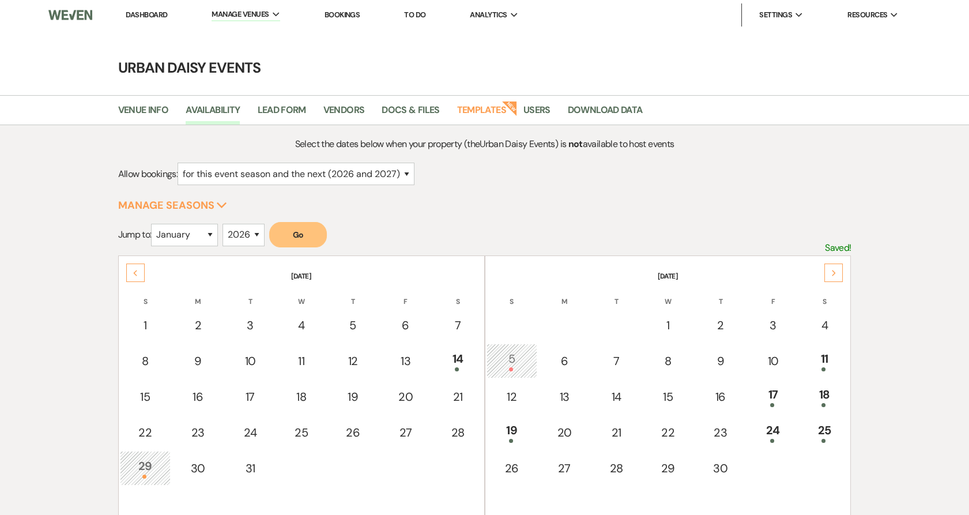
click at [829, 274] on div "Next" at bounding box center [834, 273] width 18 height 18
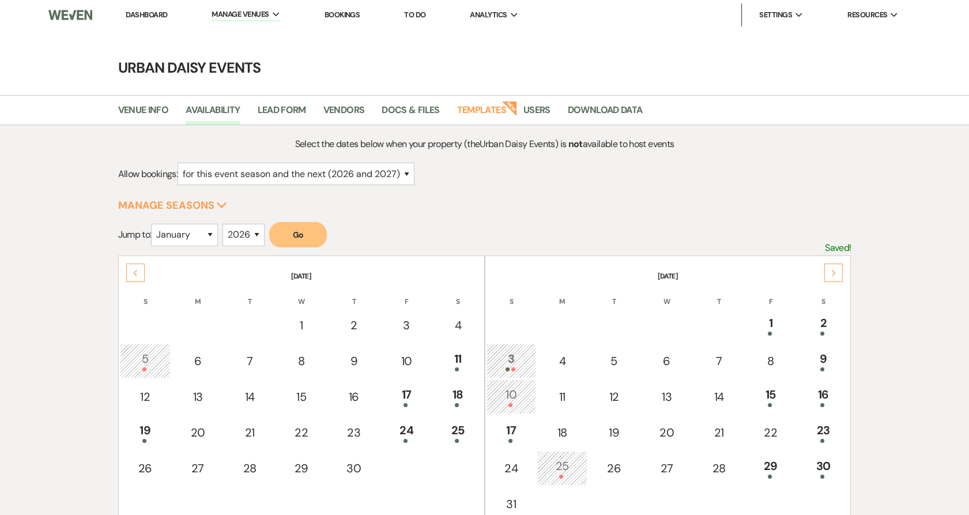
click at [829, 274] on div "Next" at bounding box center [834, 273] width 18 height 18
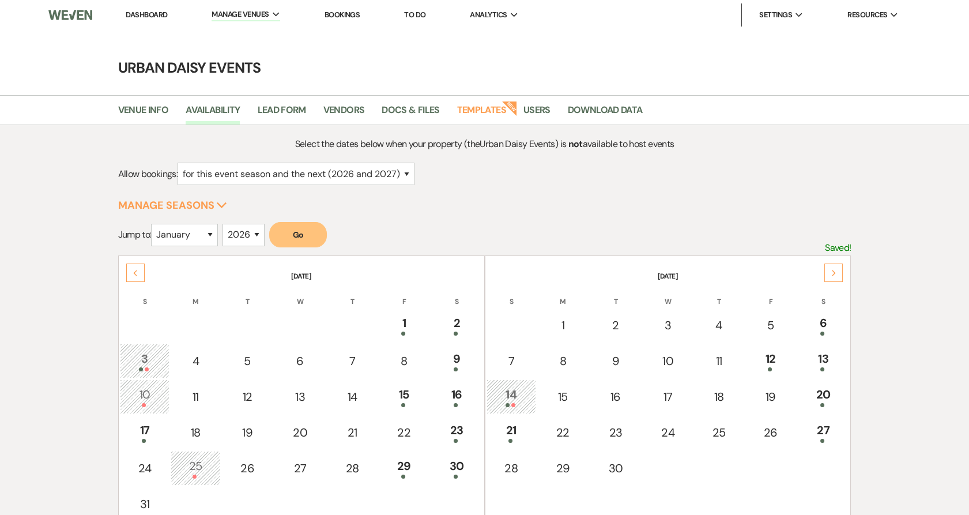
click at [153, 10] on link "Dashboard" at bounding box center [147, 15] width 42 height 10
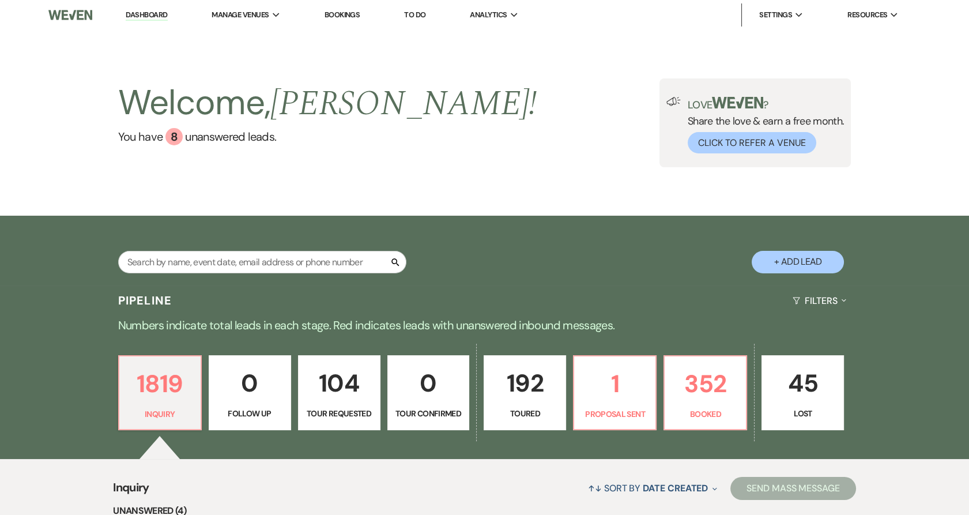
scroll to position [85, 0]
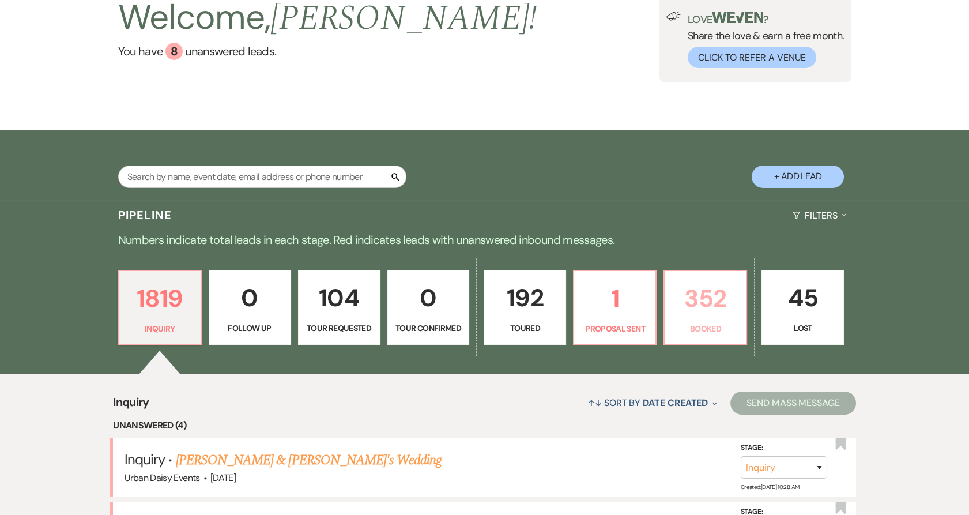
click at [694, 328] on p "Booked" at bounding box center [705, 328] width 67 height 13
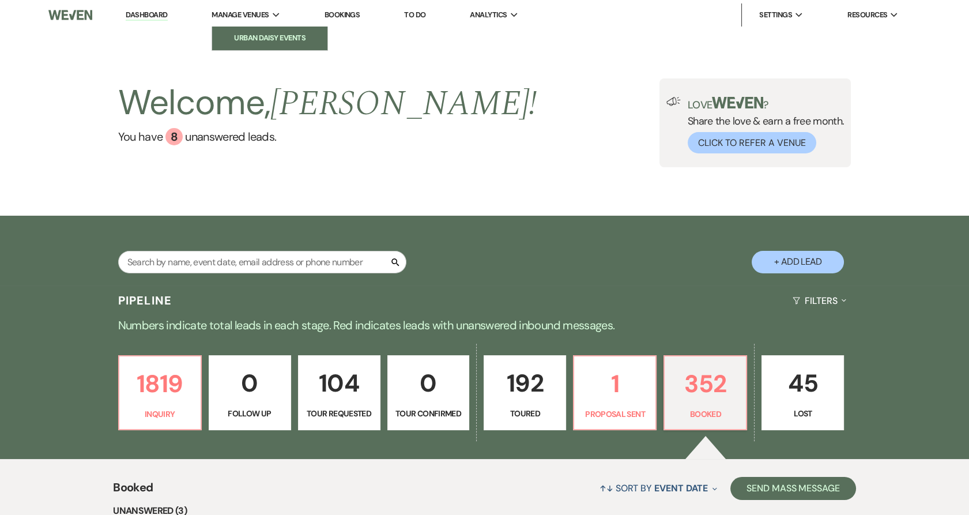
click at [238, 32] on li "Urban Daisy Events" at bounding box center [270, 38] width 104 height 12
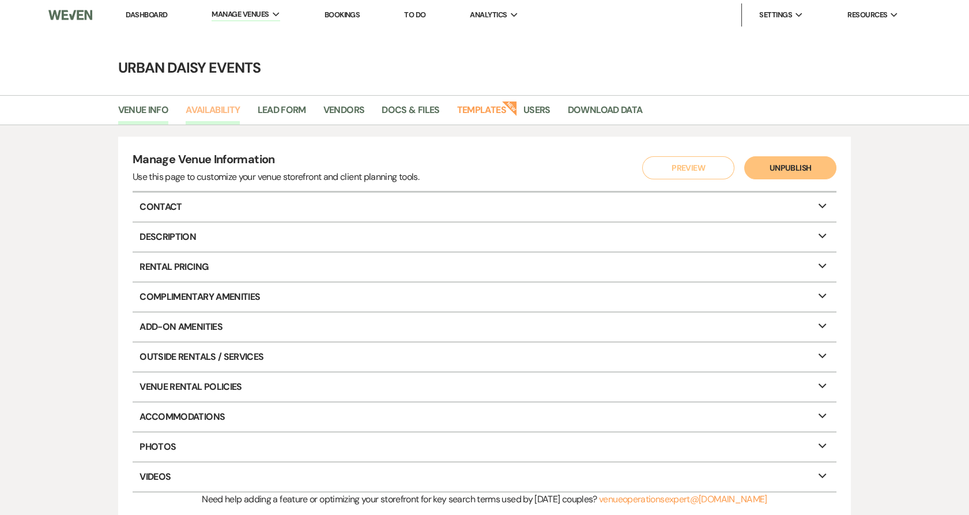
click at [224, 112] on link "Availability" at bounding box center [213, 114] width 54 height 22
select select "2"
select select "2026"
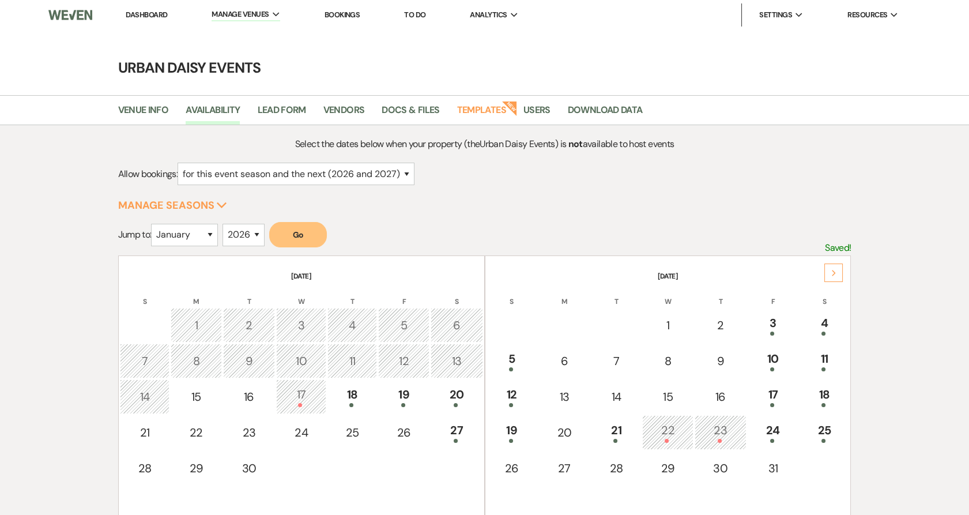
click at [835, 280] on div "Next" at bounding box center [834, 273] width 18 height 18
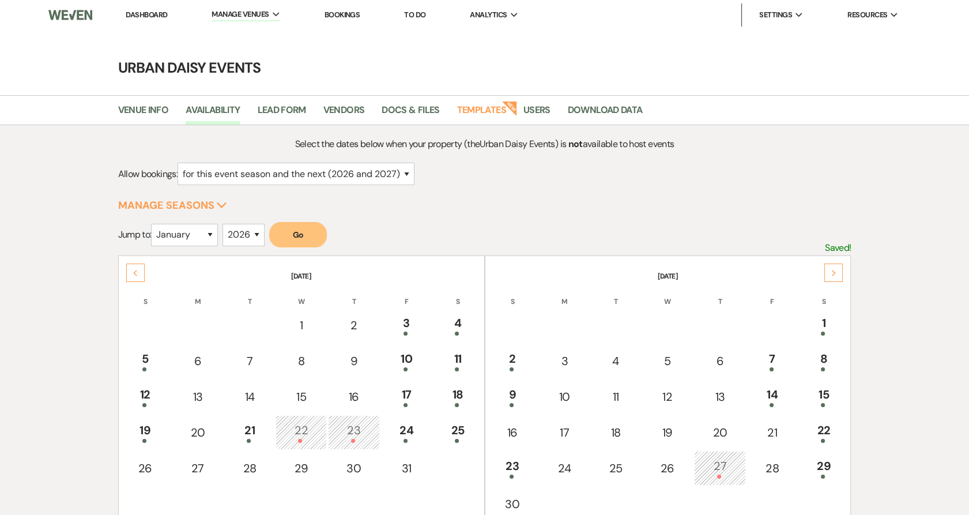
click at [835, 280] on div "Next" at bounding box center [834, 273] width 18 height 18
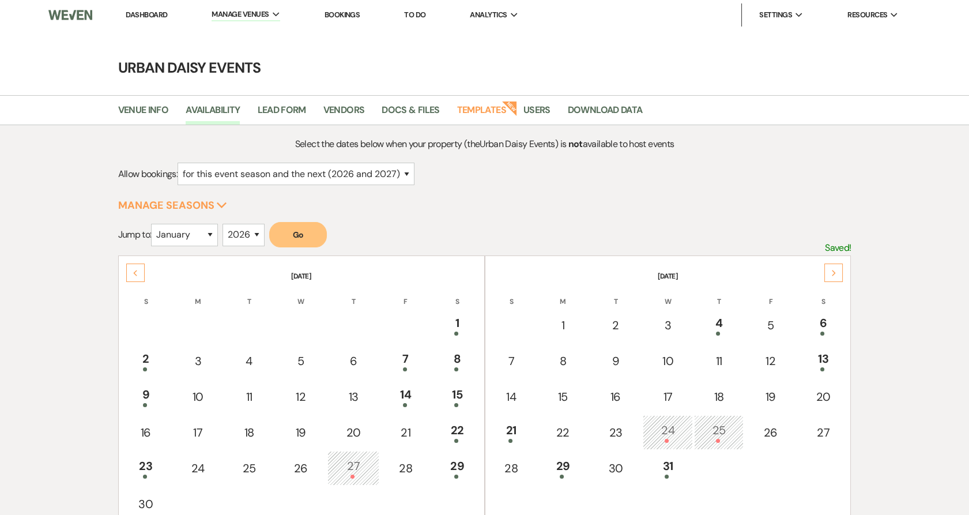
click at [835, 280] on div "Next" at bounding box center [834, 273] width 18 height 18
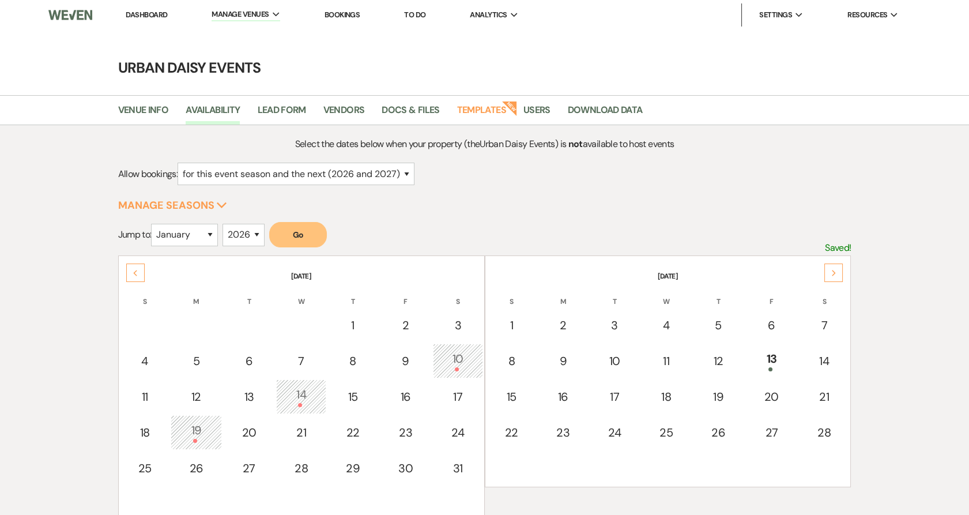
click at [835, 280] on div "Next" at bounding box center [834, 273] width 18 height 18
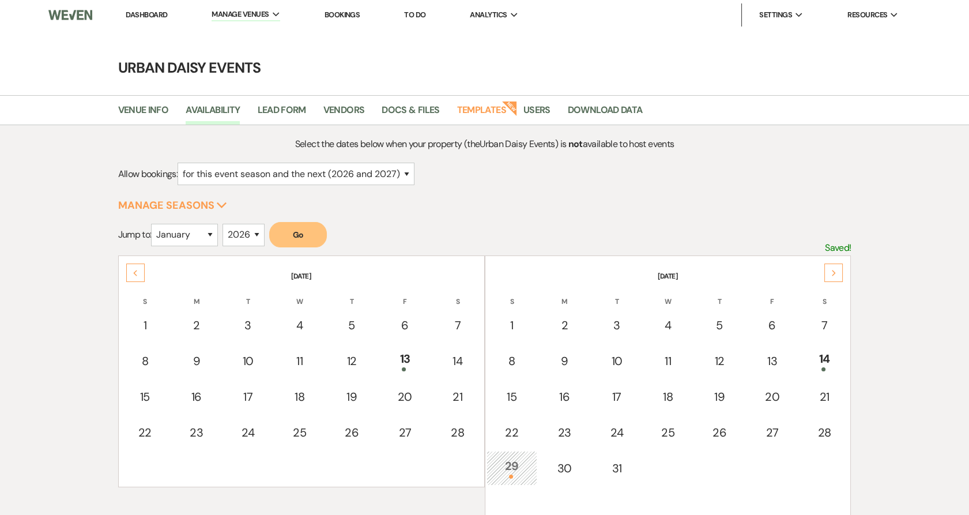
click at [835, 280] on div "Next" at bounding box center [834, 273] width 18 height 18
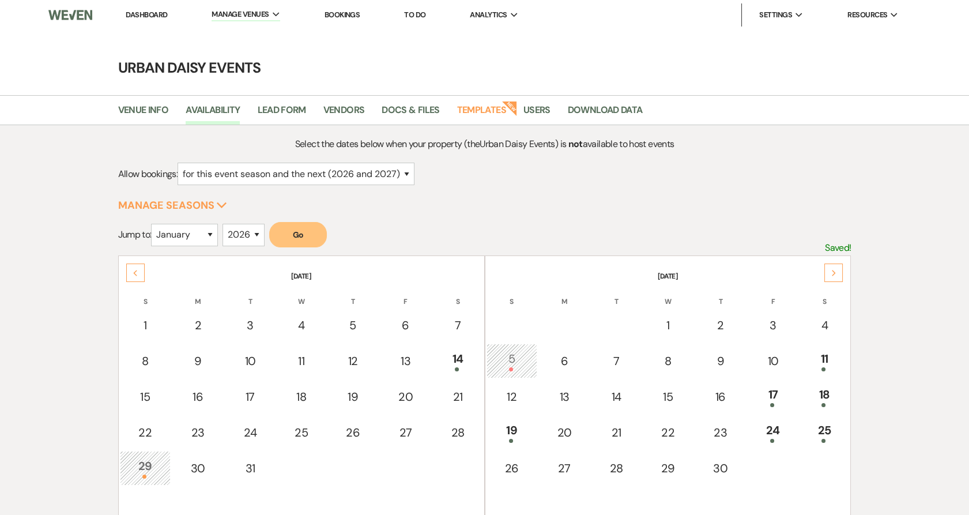
click at [835, 280] on div "Next" at bounding box center [834, 273] width 18 height 18
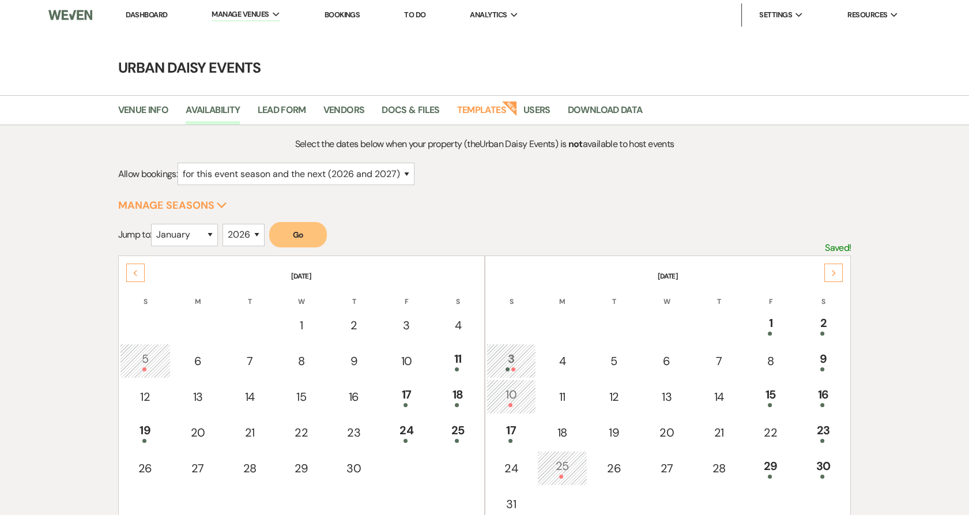
click at [835, 280] on div "Next" at bounding box center [834, 273] width 18 height 18
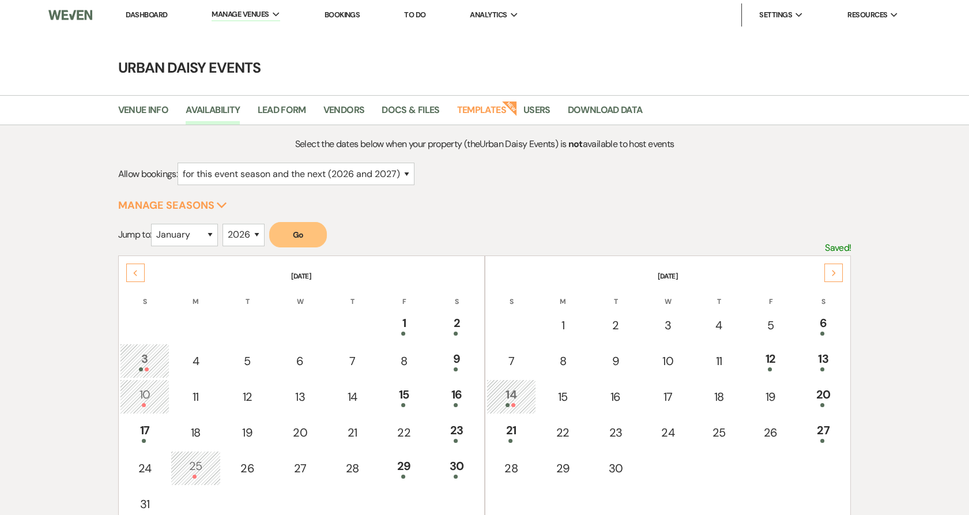
click at [835, 280] on div "Next" at bounding box center [834, 273] width 18 height 18
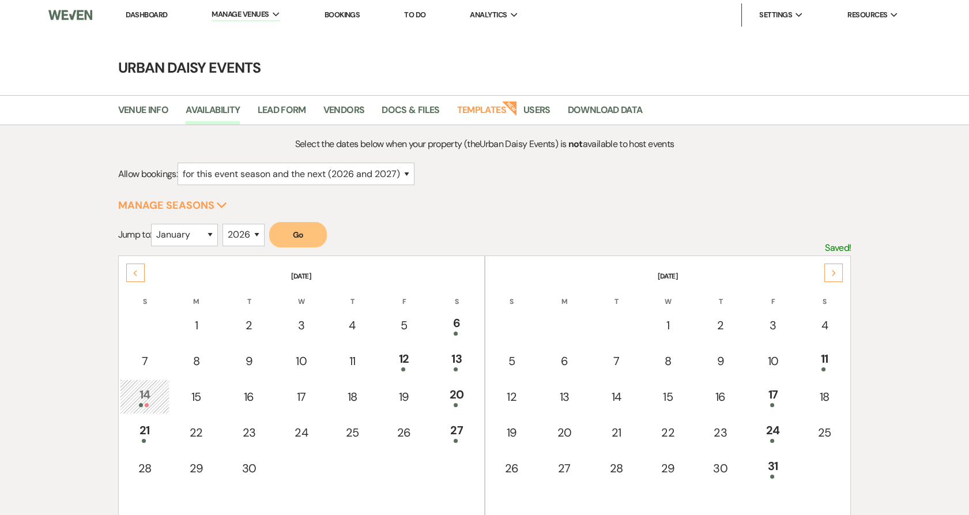
click at [834, 270] on icon "Next" at bounding box center [834, 273] width 6 height 7
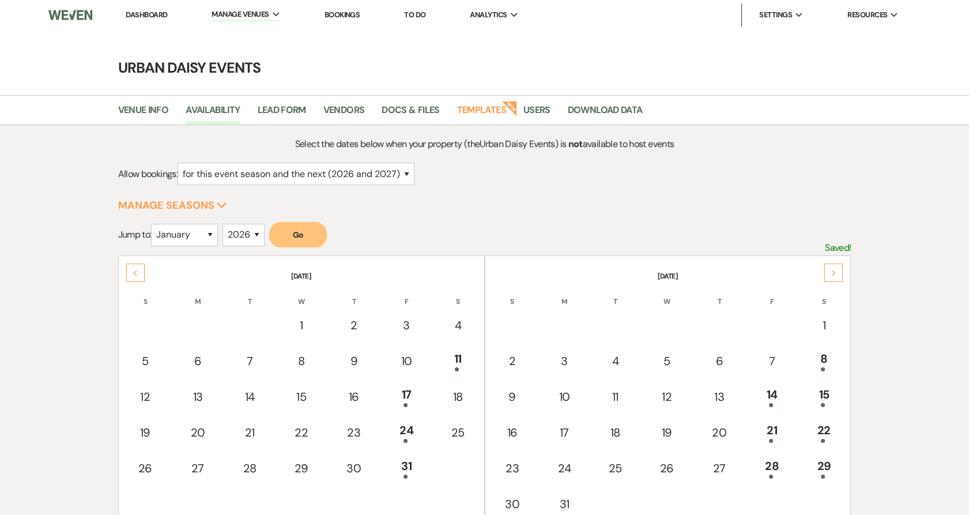
click at [830, 268] on div "Next" at bounding box center [834, 273] width 18 height 18
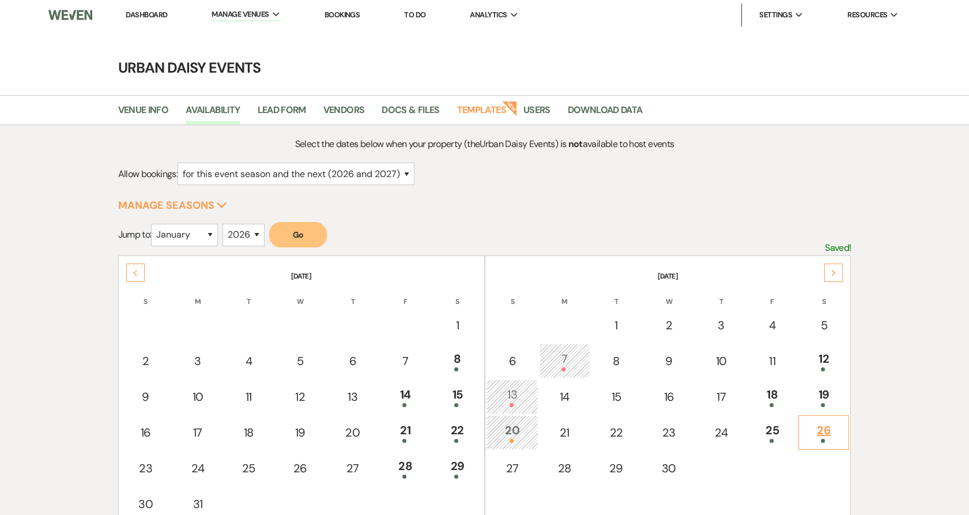
click at [825, 422] on div "26" at bounding box center [824, 432] width 39 height 21
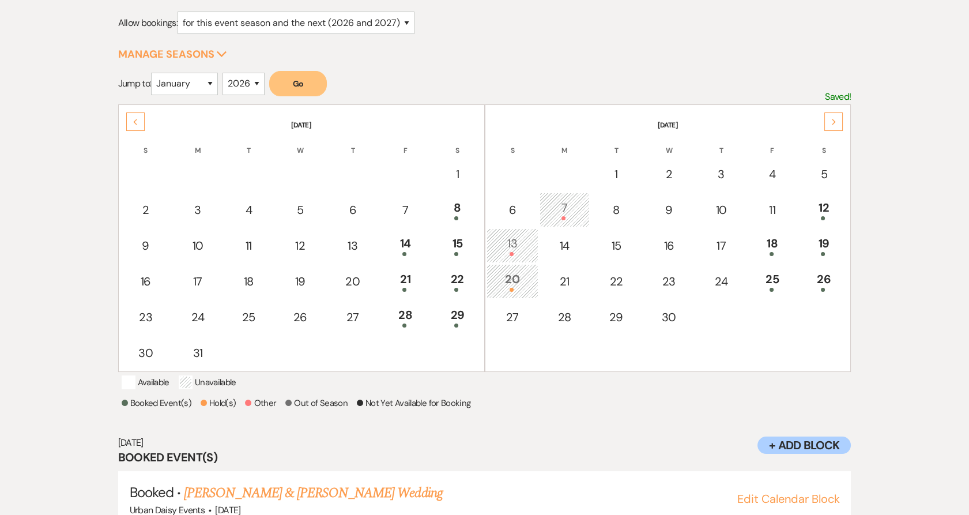
scroll to position [200, 0]
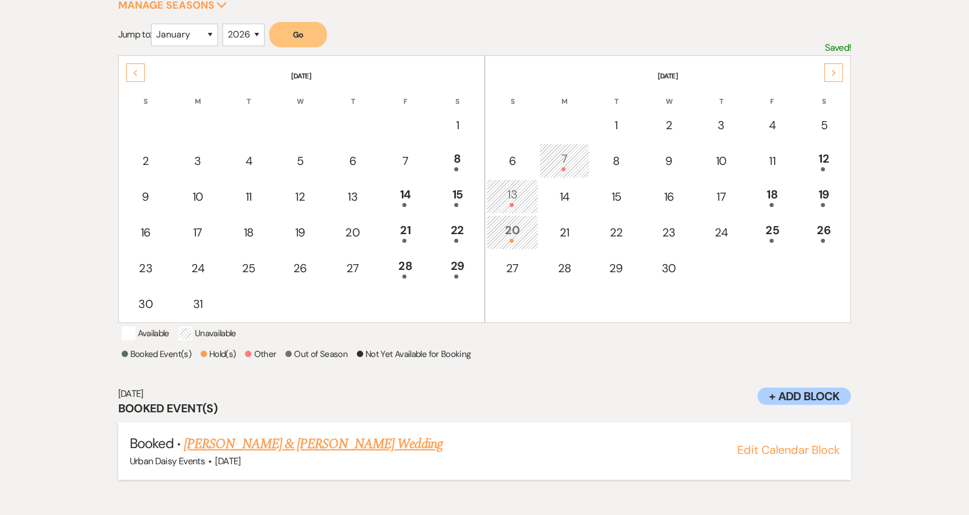
click at [212, 454] on link "[PERSON_NAME] & [PERSON_NAME] Wedding" at bounding box center [313, 444] width 258 height 21
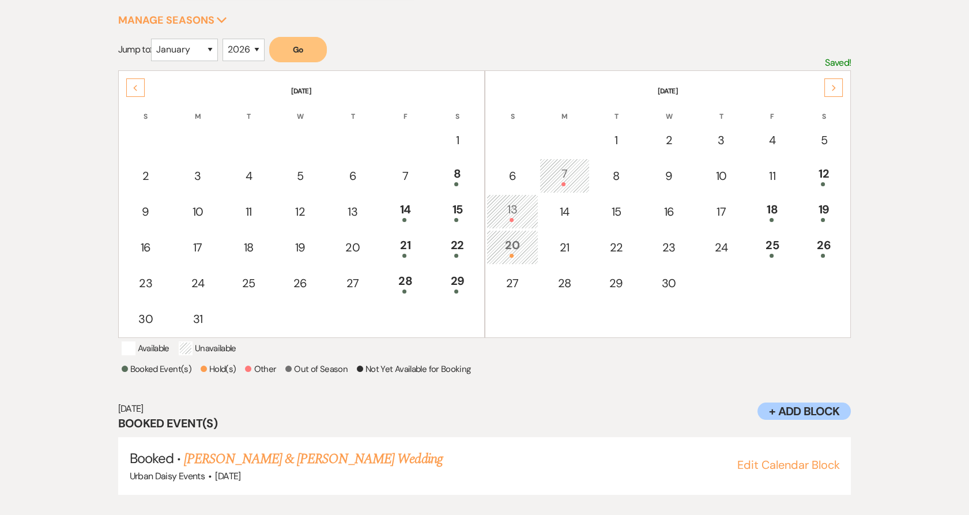
scroll to position [0, 0]
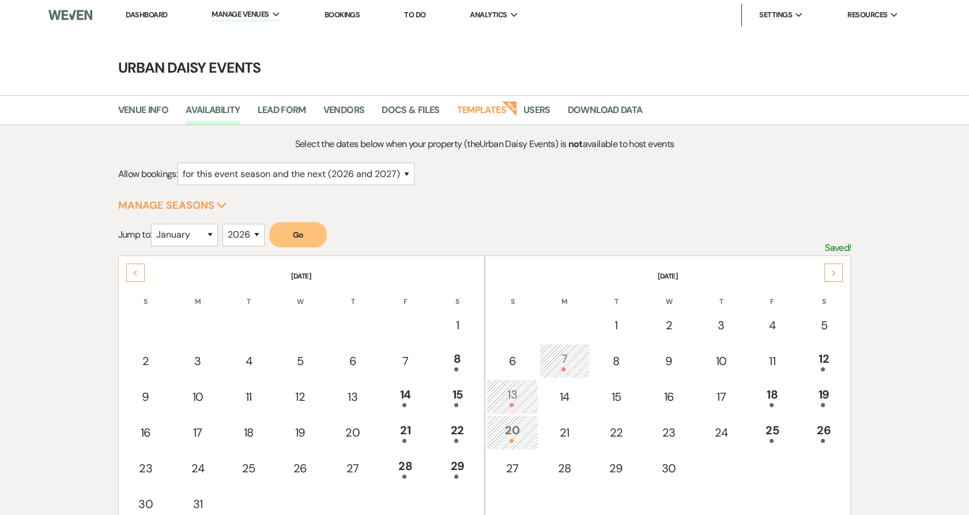
click at [134, 12] on link "Dashboard" at bounding box center [147, 15] width 42 height 10
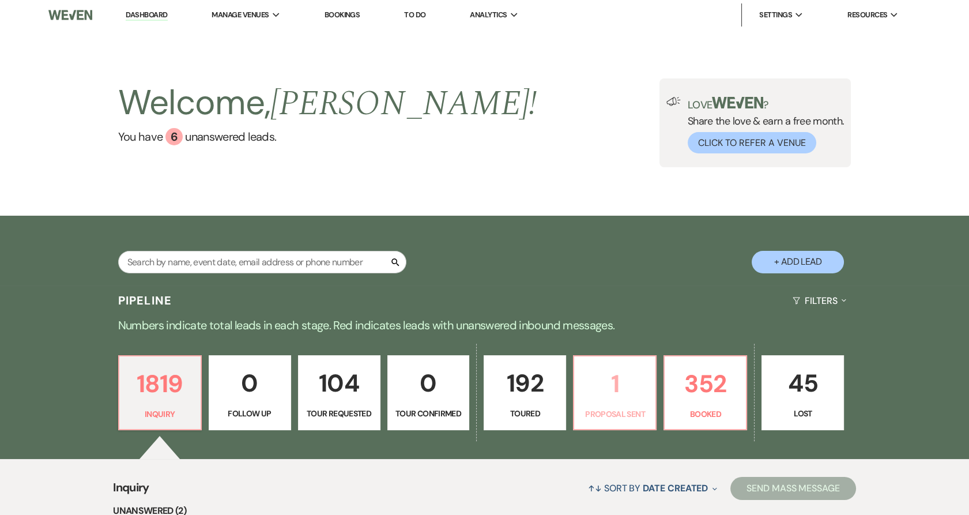
click at [645, 403] on link "1 Proposal Sent" at bounding box center [615, 392] width 84 height 75
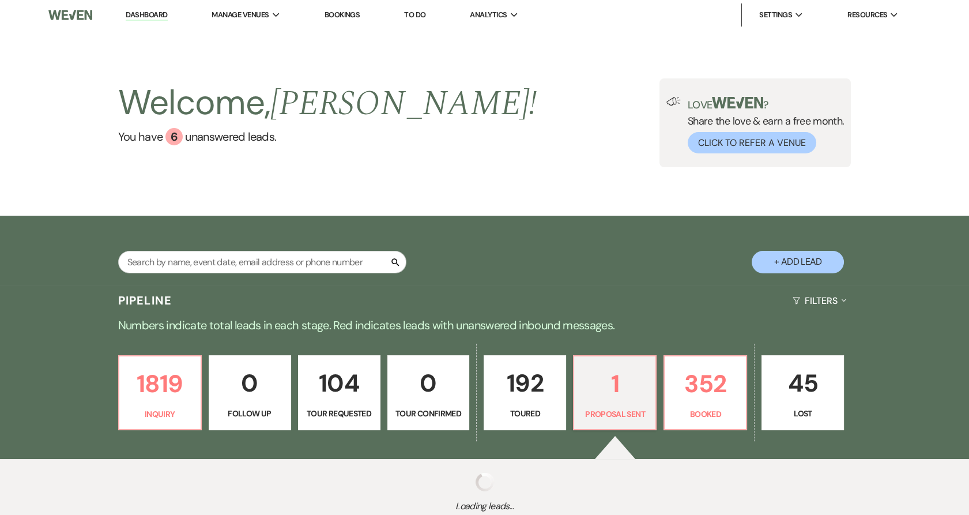
select select "6"
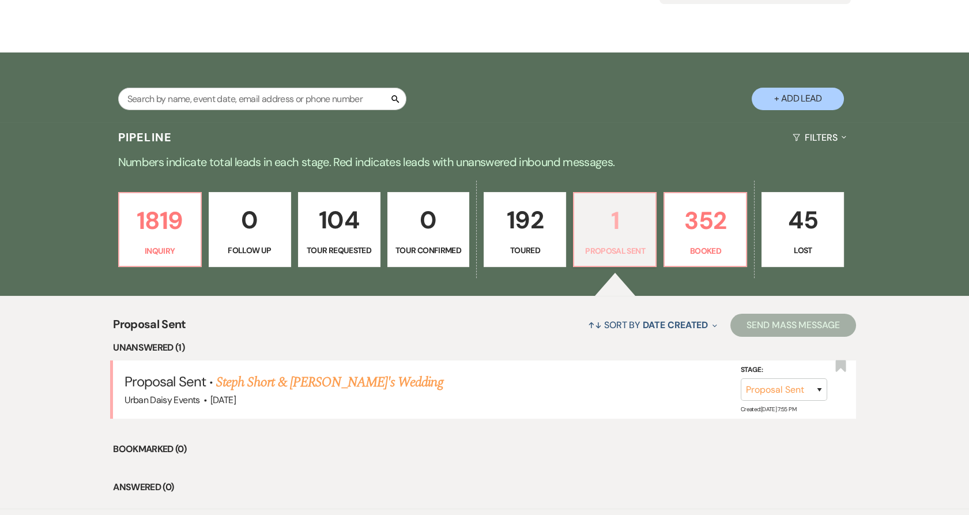
scroll to position [230, 0]
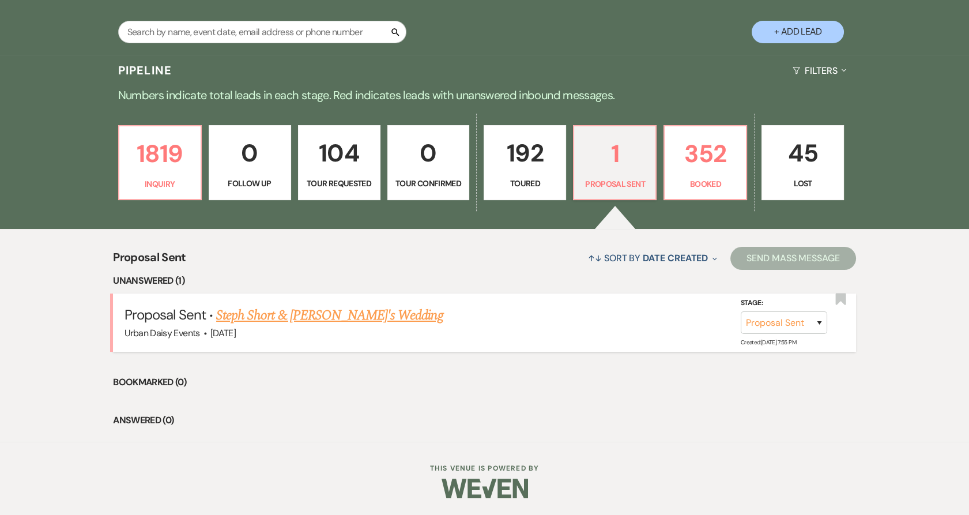
click at [257, 321] on link "Steph Short & Fiance's Wedding" at bounding box center [329, 315] width 227 height 21
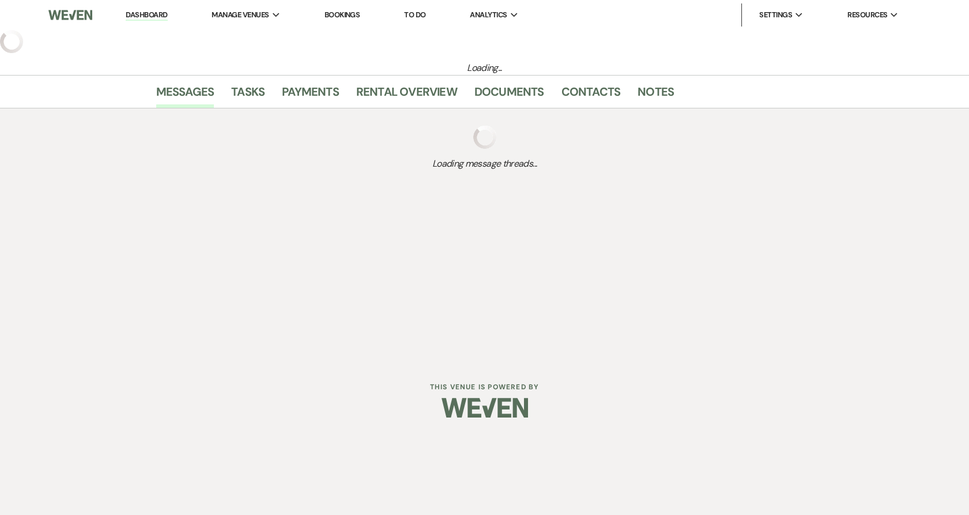
select select "6"
select select "5"
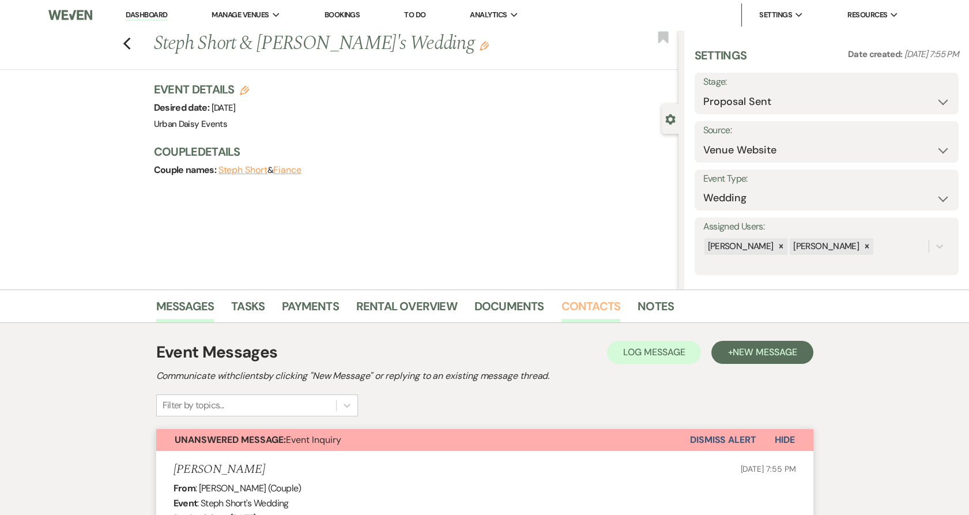
click at [604, 313] on link "Contacts" at bounding box center [591, 309] width 59 height 25
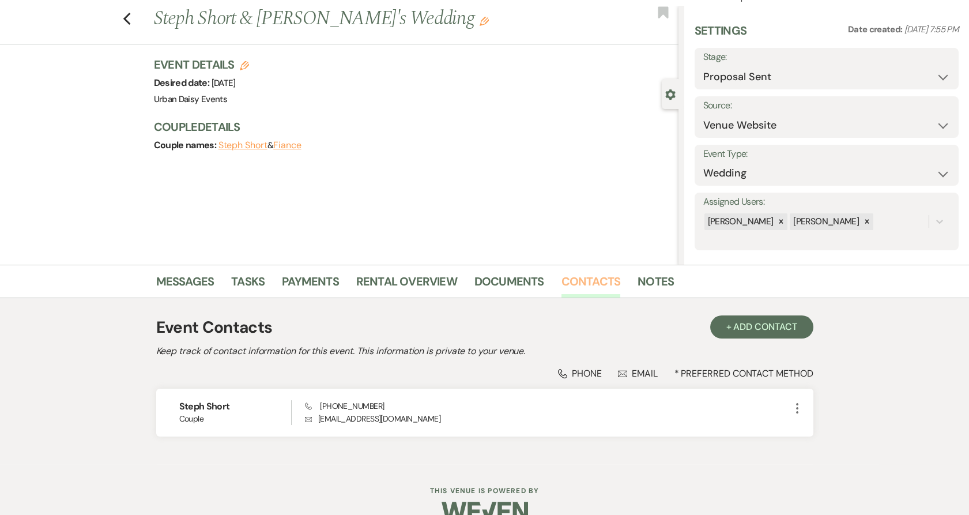
scroll to position [48, 0]
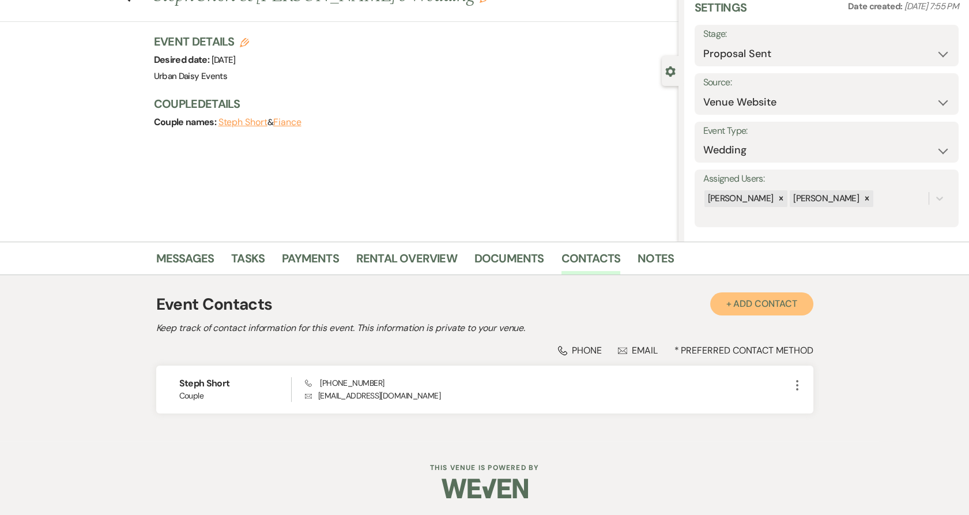
click at [768, 299] on button "+ Add Contact" at bounding box center [761, 303] width 103 height 23
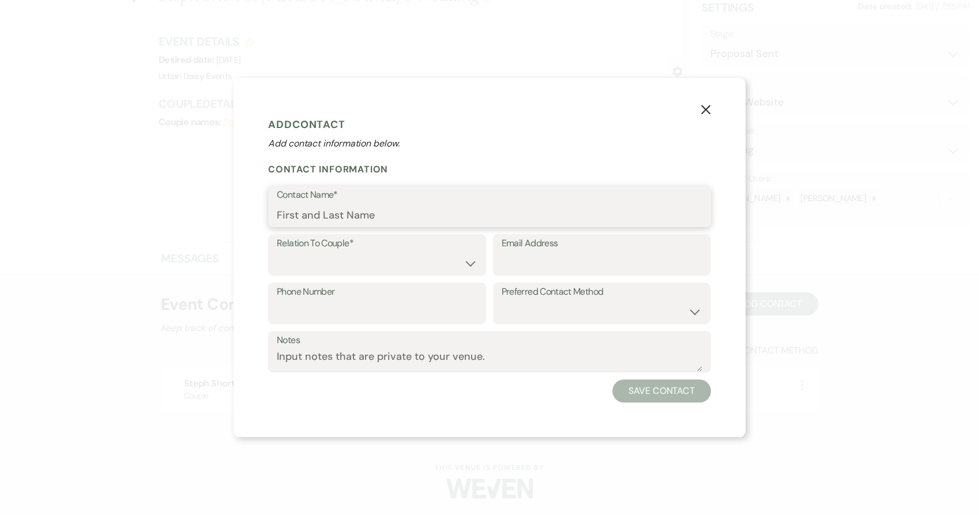
click at [375, 210] on input "Contact Name*" at bounding box center [490, 215] width 426 height 22
paste input "Stuart Short"
type input "Stuart Short"
click at [374, 255] on select "Couple Planner Parent of Couple Family Member Friend Other" at bounding box center [377, 263] width 201 height 22
select select "1"
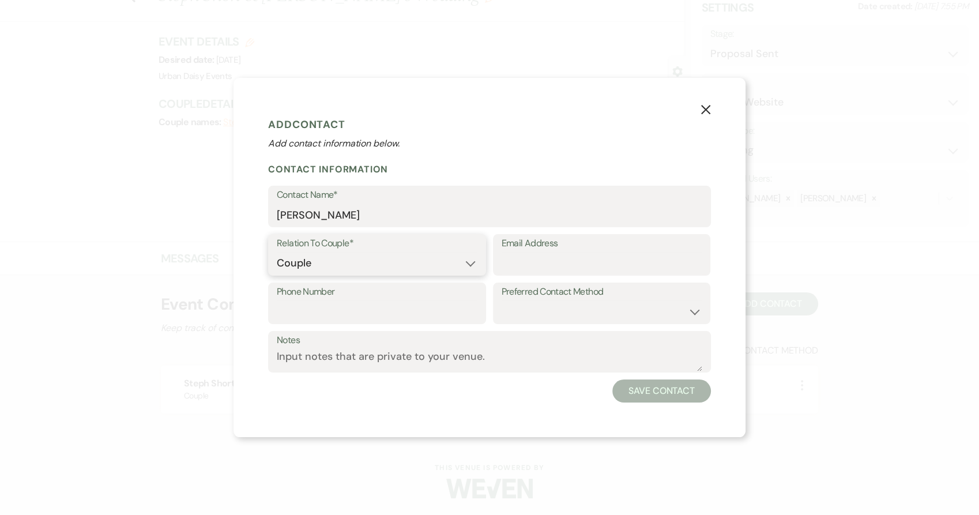
click at [277, 252] on select "Couple Planner Parent of Couple Family Member Friend Other" at bounding box center [377, 263] width 201 height 22
click at [661, 264] on input "Email Address" at bounding box center [602, 263] width 201 height 22
paste input "stushort68@gmail.com"
type input "stushort68@gmail.com"
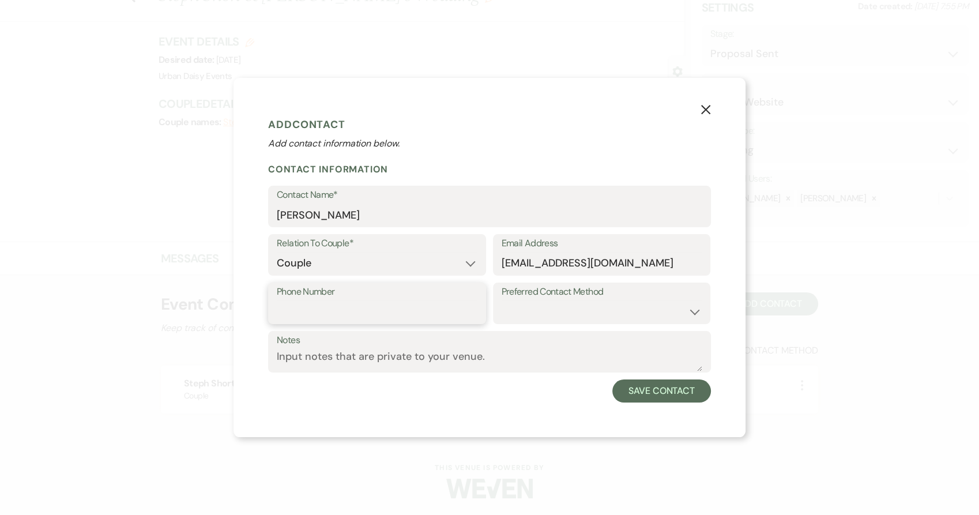
click at [395, 309] on input "Phone Number" at bounding box center [377, 311] width 201 height 22
paste input "(262) 909-9769"
type input "(262) 909-9769"
click at [700, 398] on button "Save Contact" at bounding box center [661, 390] width 99 height 23
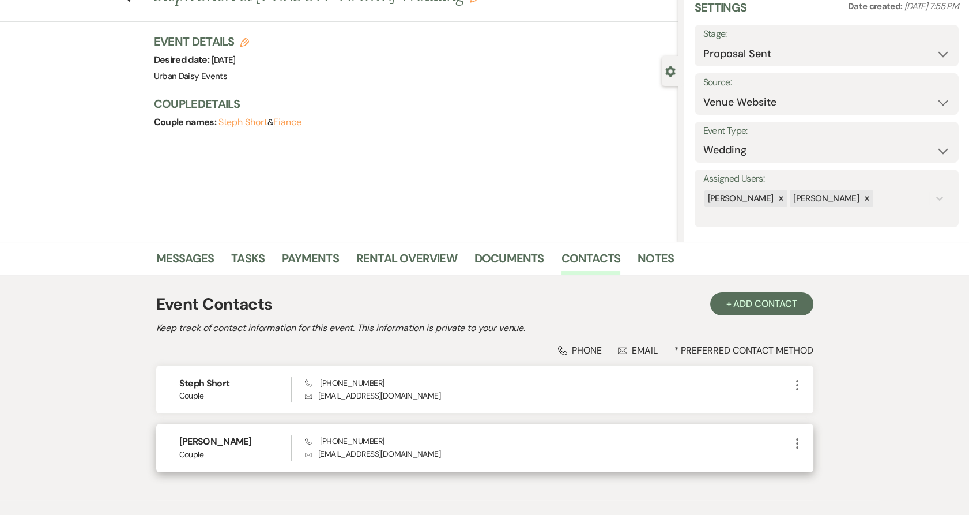
click at [793, 443] on icon "More" at bounding box center [798, 444] width 14 height 14
click at [812, 461] on icon "Pencil" at bounding box center [808, 465] width 9 height 9
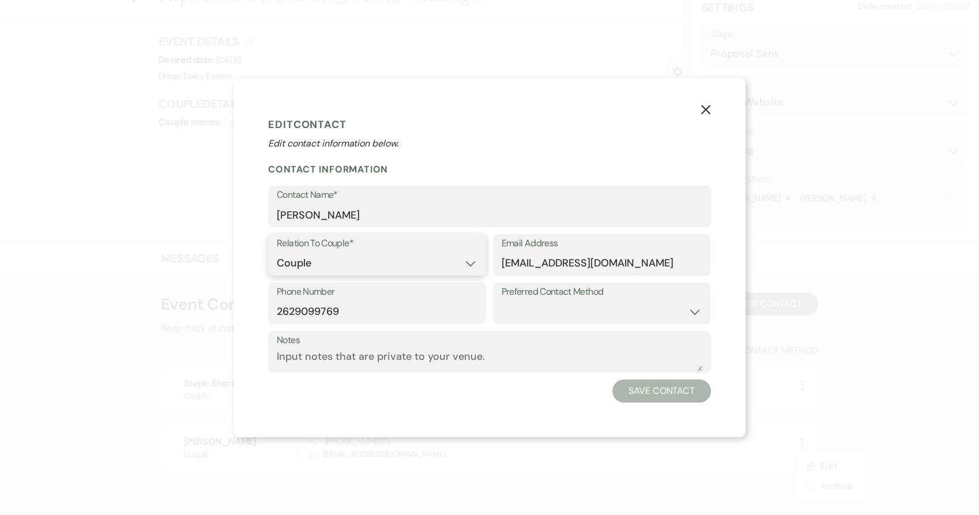
click at [378, 265] on select "Couple Planner Parent of Couple Family Member Friend Other" at bounding box center [377, 263] width 201 height 22
select select "3"
click at [277, 252] on select "Couple Planner Parent of Couple Family Member Friend Other" at bounding box center [377, 263] width 201 height 22
click at [637, 390] on button "Save Contact" at bounding box center [661, 390] width 99 height 23
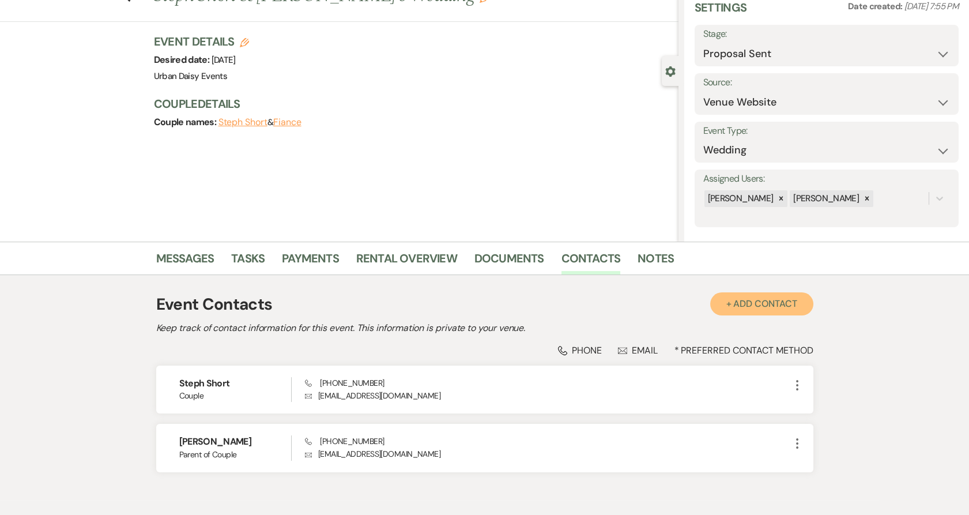
click at [791, 304] on button "+ Add Contact" at bounding box center [761, 303] width 103 height 23
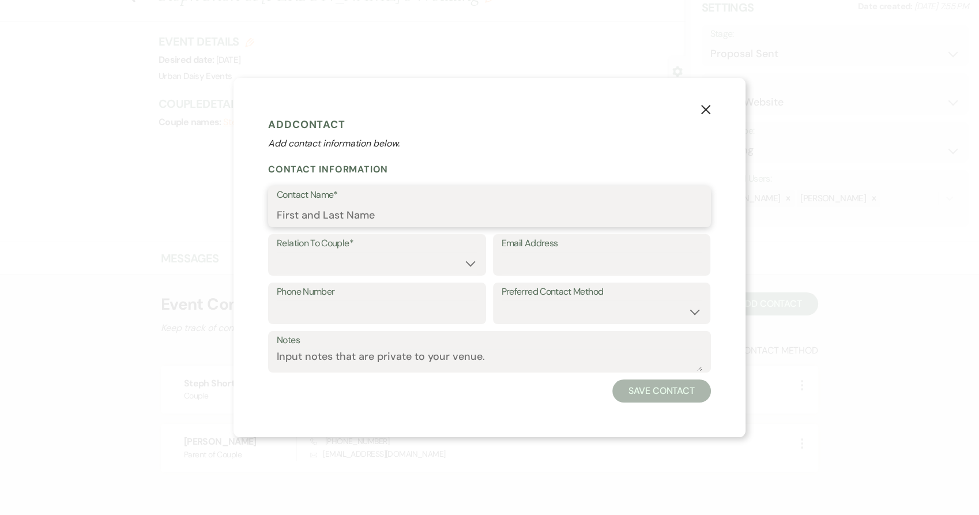
click at [400, 208] on input "Contact Name*" at bounding box center [490, 215] width 426 height 22
paste input "Debbie Short"
type input "Debbie Short"
drag, startPoint x: 412, startPoint y: 264, endPoint x: 408, endPoint y: 271, distance: 8.0
click at [412, 264] on select "Couple Planner Parent of Couple Family Member Friend Other" at bounding box center [377, 263] width 201 height 22
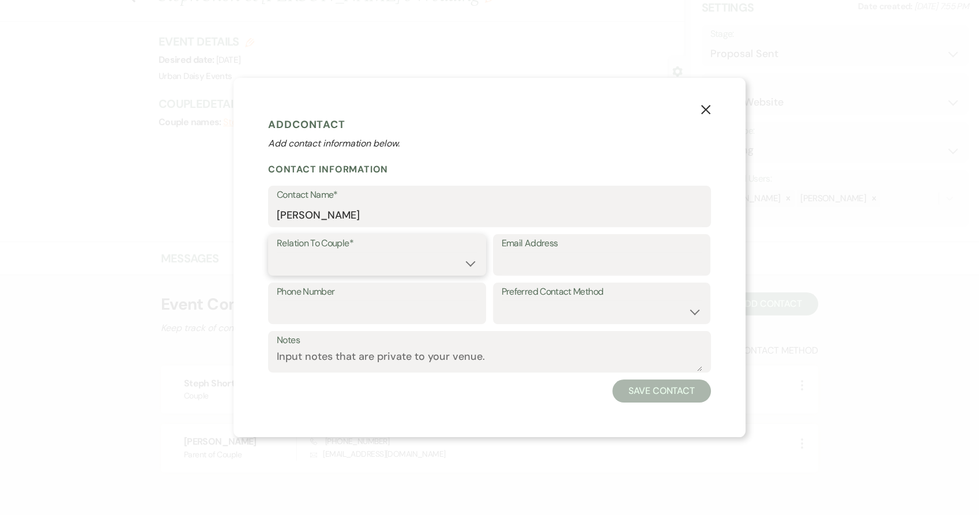
select select "1"
click at [277, 252] on select "Couple Planner Parent of Couple Family Member Friend Other" at bounding box center [377, 263] width 201 height 22
click at [571, 266] on input "Email Address" at bounding box center [602, 263] width 201 height 22
paste input "dsshort0802@gmail.com"
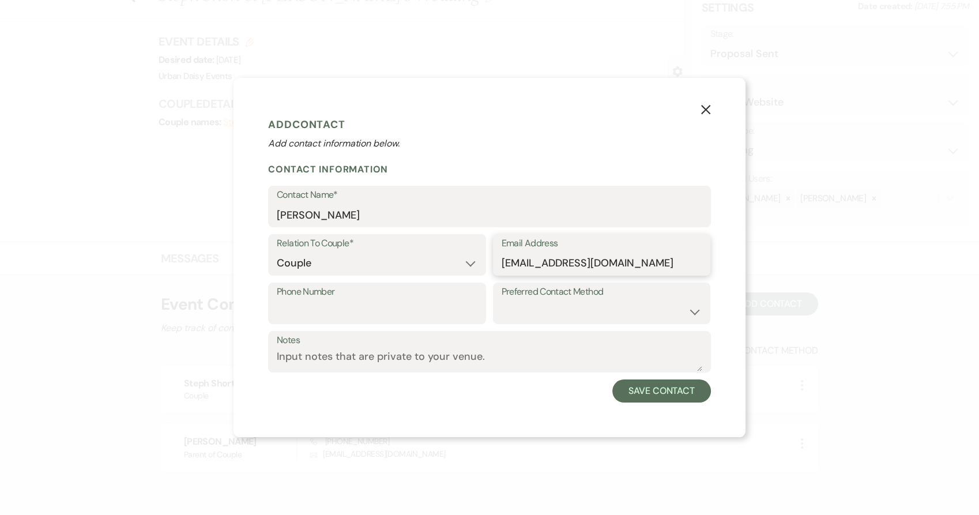
type input "dsshort0802@gmail.com"
click at [375, 310] on input "Phone Number" at bounding box center [377, 311] width 201 height 22
paste input "(262) 909-3981"
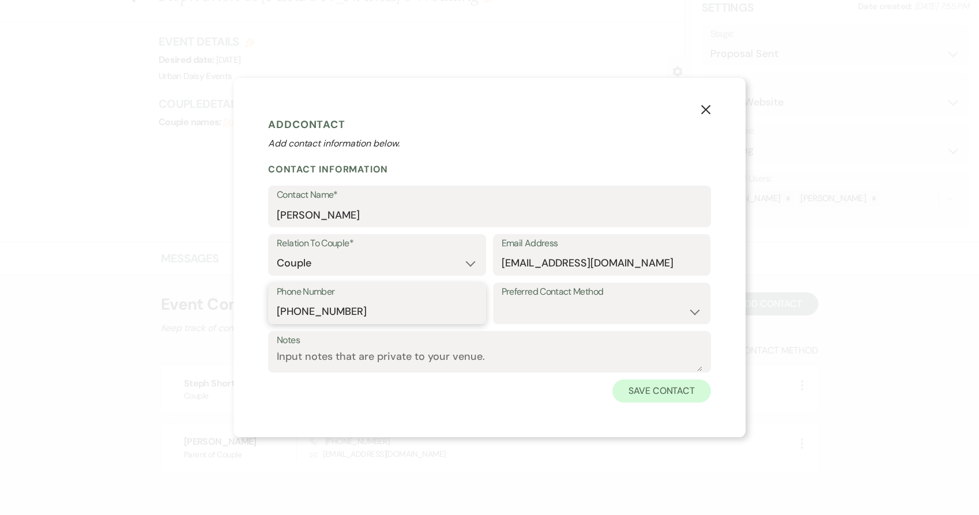
type input "(262) 909-3981"
drag, startPoint x: 656, startPoint y: 400, endPoint x: 347, endPoint y: 281, distance: 331.6
click at [348, 314] on form "Add Contact Add contact information below. Contact Information Contact Name* De…" at bounding box center [489, 256] width 443 height 289
click at [343, 269] on select "Couple Planner Parent of Couple Family Member Friend Other" at bounding box center [377, 263] width 201 height 22
click at [277, 252] on select "Couple Planner Parent of Couple Family Member Friend Other" at bounding box center [377, 263] width 201 height 22
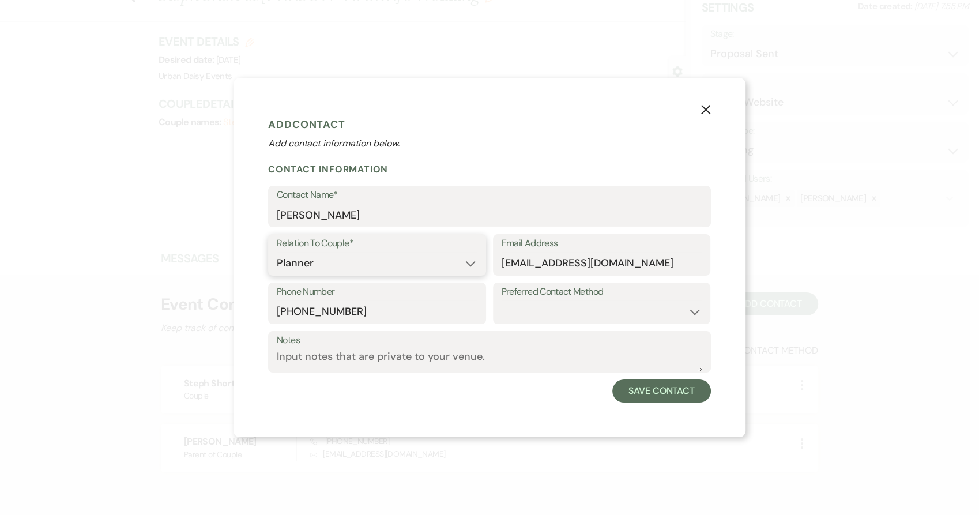
click at [357, 265] on select "Couple Planner Parent of Couple Family Member Friend Other" at bounding box center [377, 263] width 201 height 22
select select "3"
click at [277, 252] on select "Couple Planner Parent of Couple Family Member Friend Other" at bounding box center [377, 263] width 201 height 22
click at [682, 398] on button "Save Contact" at bounding box center [661, 390] width 99 height 23
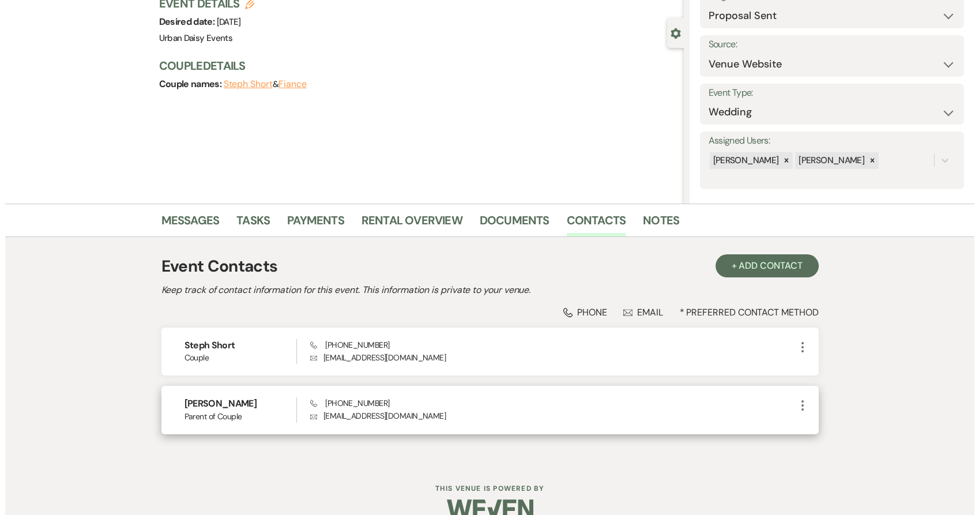
scroll to position [106, 0]
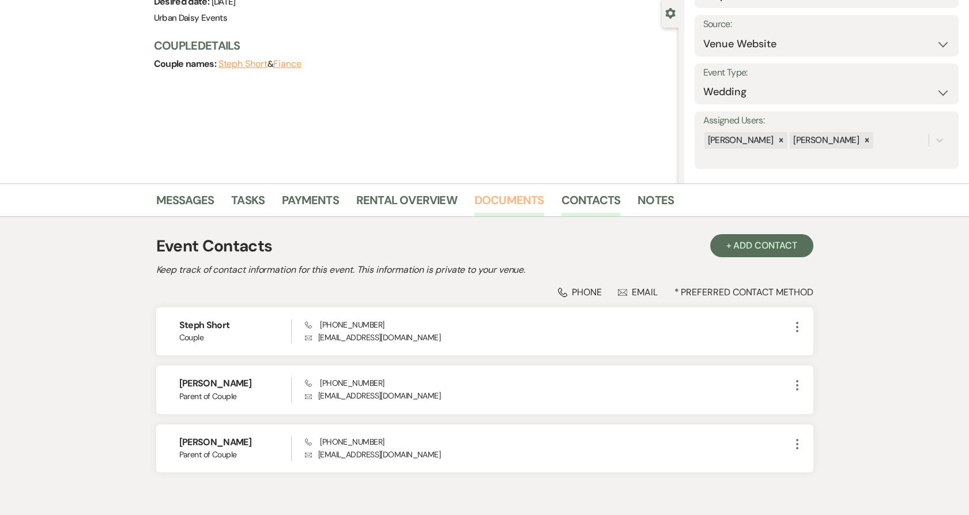
click at [482, 205] on link "Documents" at bounding box center [510, 203] width 70 height 25
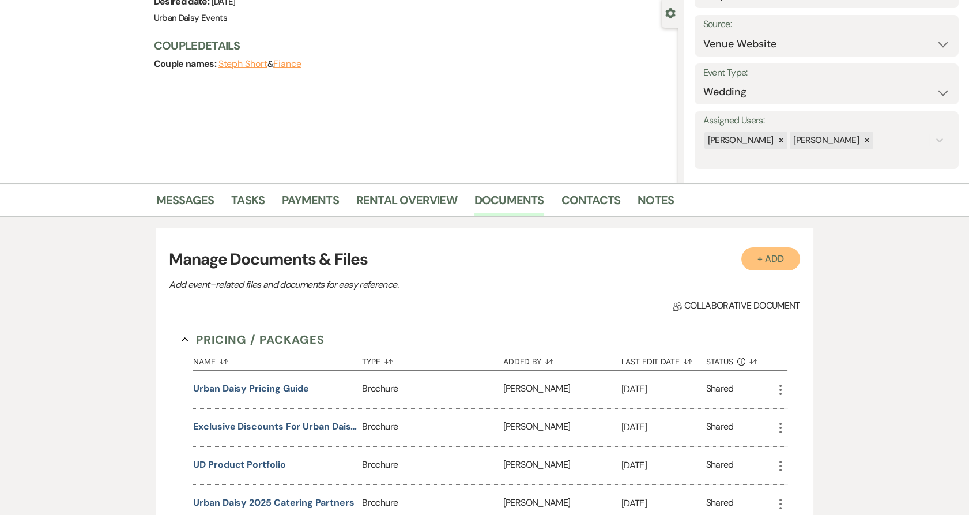
click at [753, 257] on button "+ Add" at bounding box center [771, 258] width 59 height 23
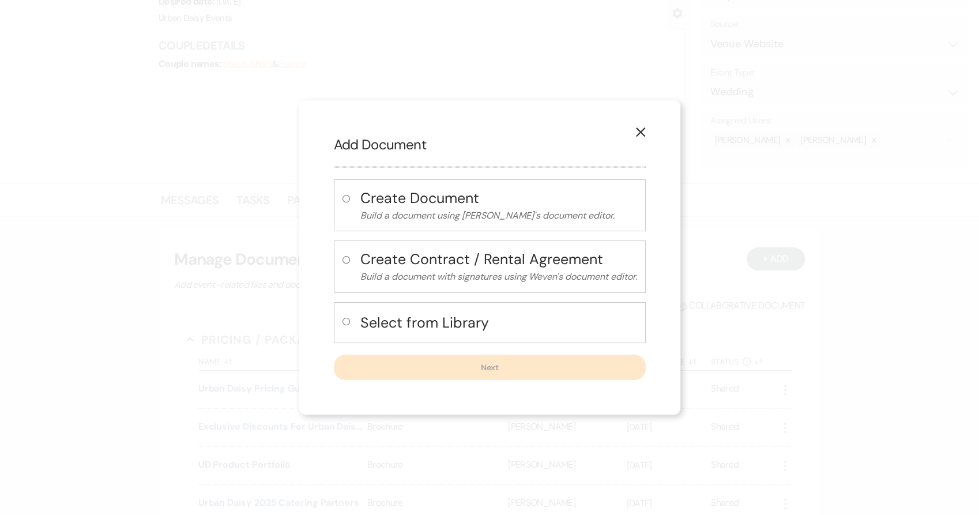
click at [381, 327] on h4 "Select from Library" at bounding box center [498, 323] width 277 height 20
radio input "true"
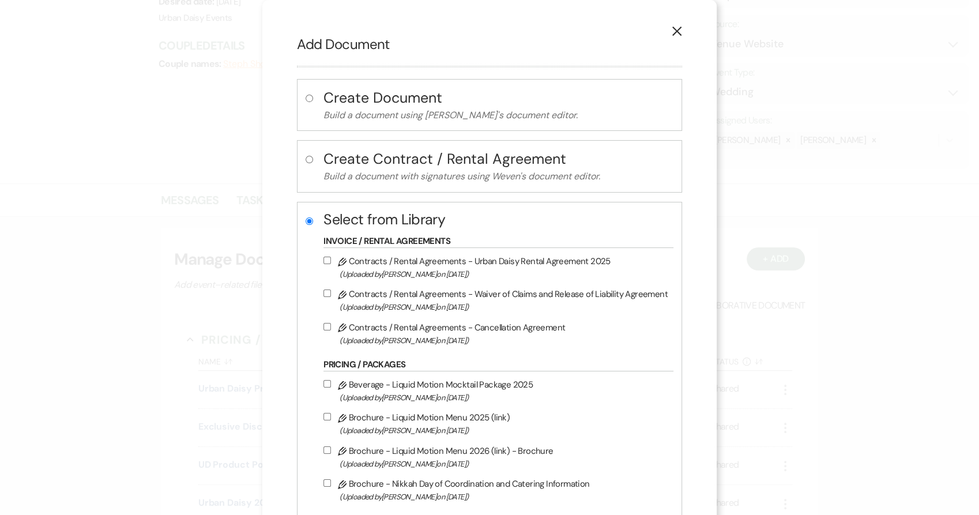
click at [385, 282] on div "Pencil Contracts / Rental Agreements - Urban Daisy Rental Agreement 2025 (Uploa…" at bounding box center [498, 300] width 350 height 93
click at [384, 268] on span "(Uploaded by Amy Knight on Dec 14th, 2022 )" at bounding box center [504, 274] width 328 height 13
click at [331, 264] on input "Pencil Contracts / Rental Agreements - Urban Daisy Rental Agreement 2025 (Uploa…" at bounding box center [326, 260] width 7 height 7
checkbox input "true"
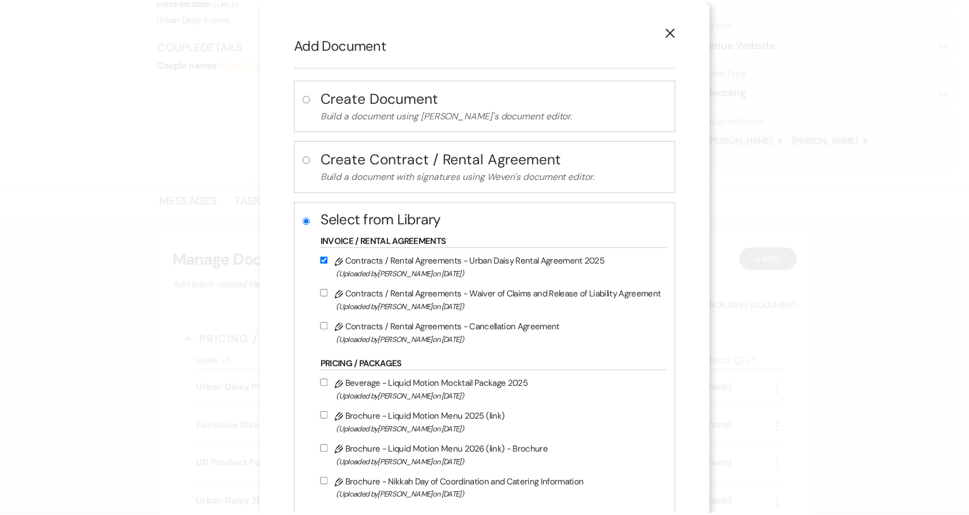
scroll to position [264, 0]
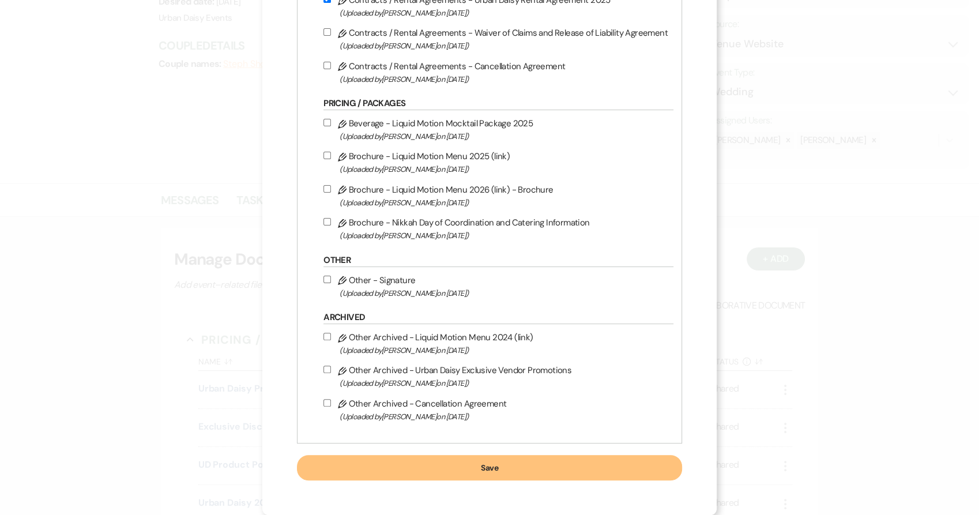
click at [452, 475] on button "Save" at bounding box center [489, 467] width 385 height 25
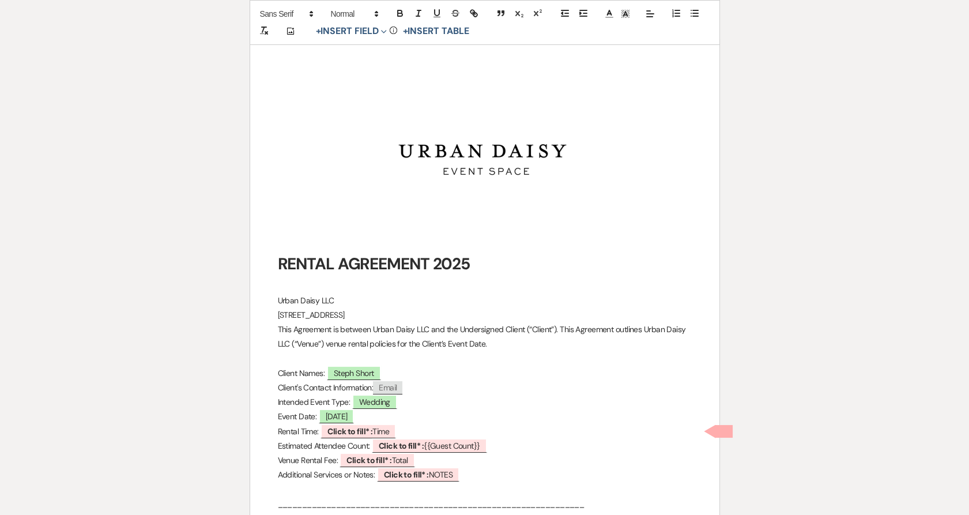
scroll to position [320, 0]
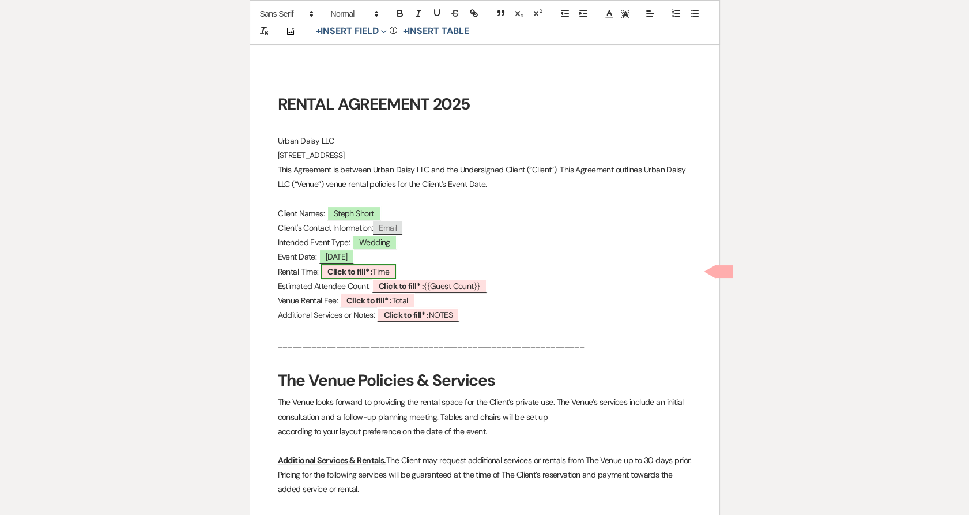
click at [341, 272] on b "Click to fill* :" at bounding box center [350, 271] width 45 height 10
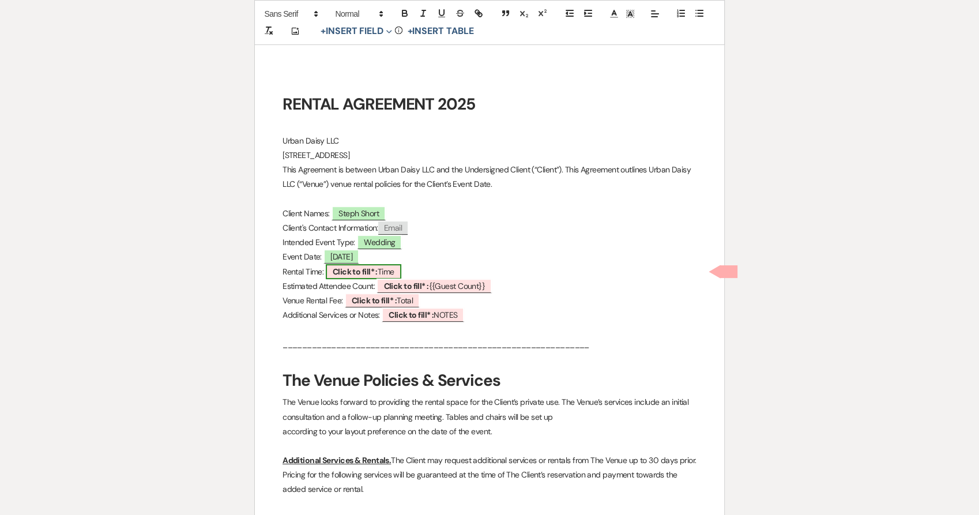
select select "owner"
select select "Time"
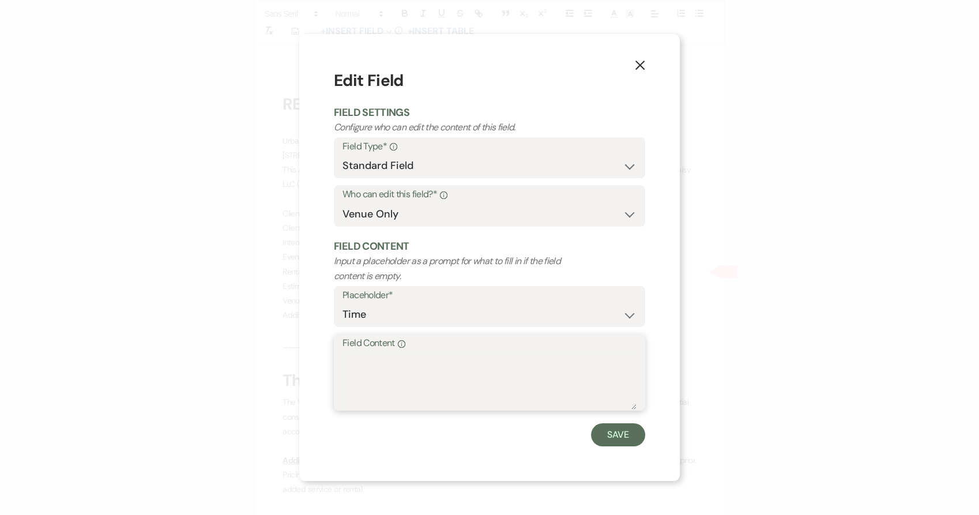
click at [400, 395] on textarea "Field Content Info" at bounding box center [490, 381] width 294 height 58
type textarea "12:00pm-12:00am (11:00pm guest departure)"
click at [608, 430] on button "Save" at bounding box center [618, 434] width 54 height 23
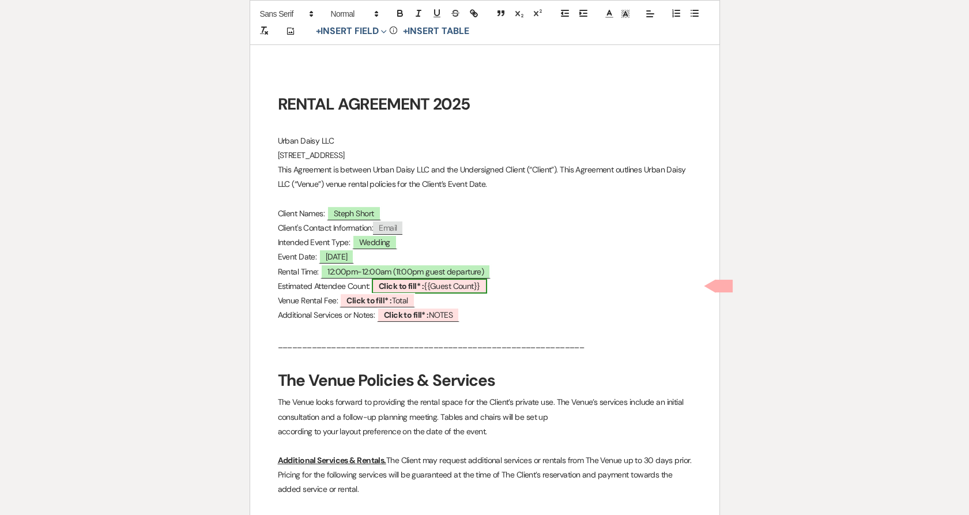
click at [390, 285] on b "Click to fill* :" at bounding box center [401, 286] width 45 height 10
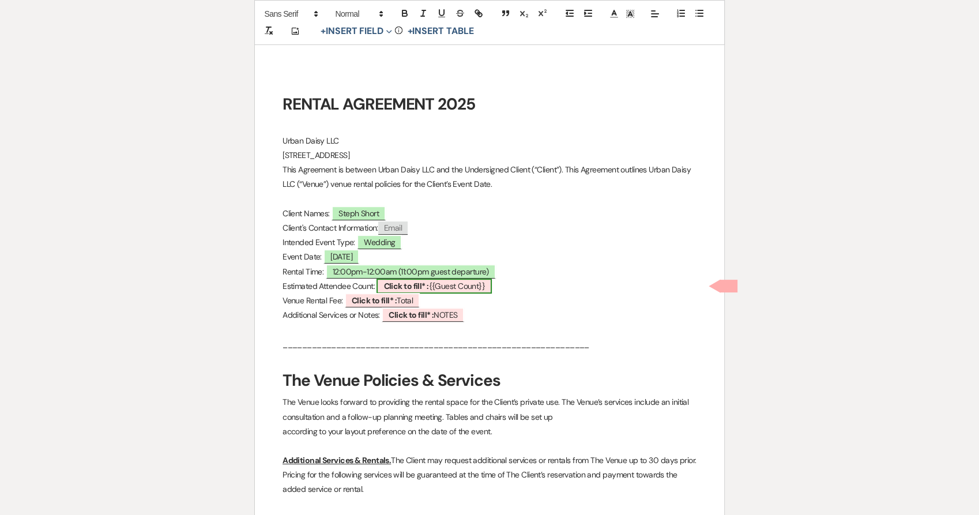
select select "smartCustomField"
select select "owner"
select select "{{guestCount}}"
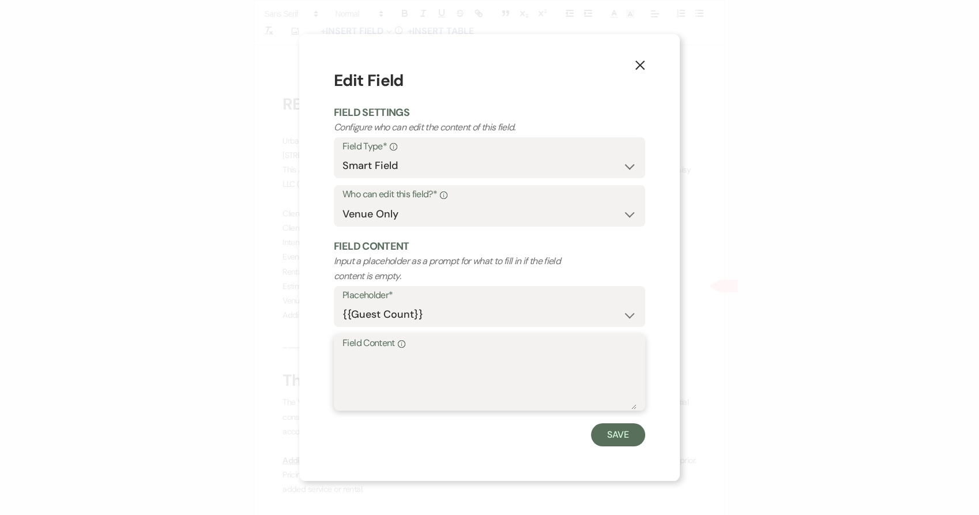
click at [409, 369] on textarea "Field Content Info" at bounding box center [490, 381] width 294 height 58
type textarea "230"
click at [638, 438] on button "Save" at bounding box center [618, 434] width 54 height 23
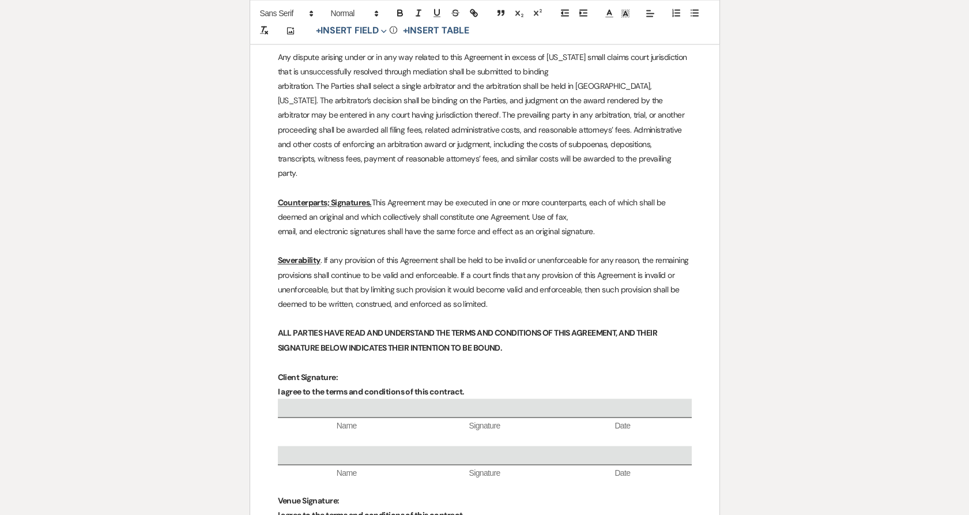
scroll to position [4018, 0]
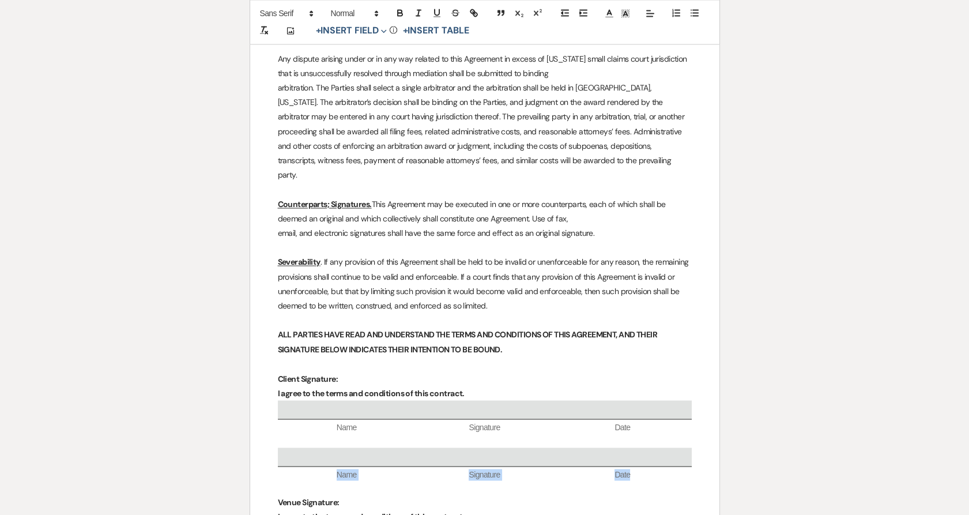
click at [320, 469] on span "Name" at bounding box center [347, 475] width 138 height 12
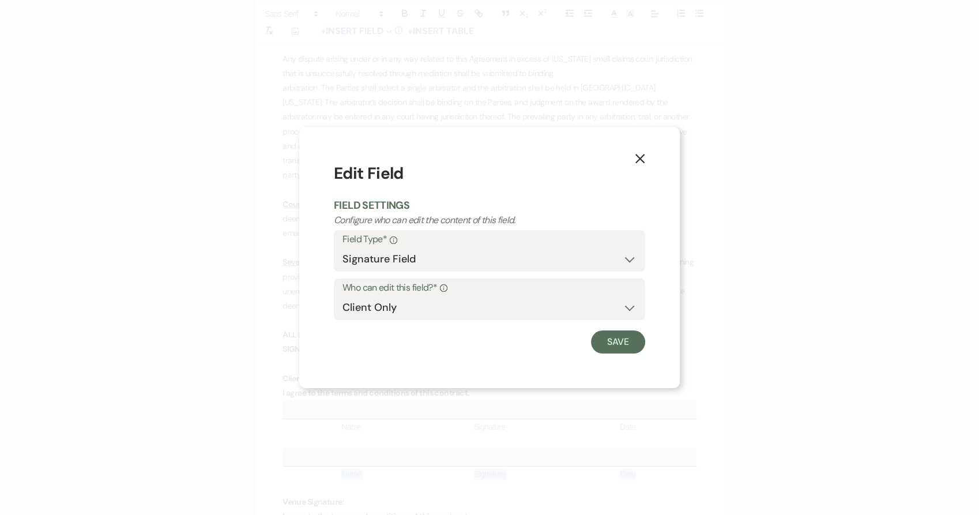
click at [635, 160] on icon "X" at bounding box center [640, 158] width 10 height 10
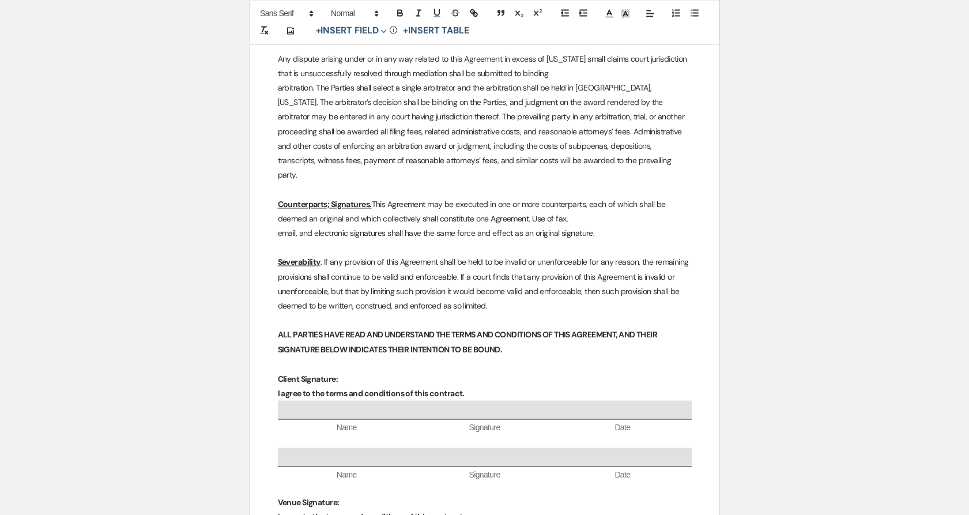
click at [293, 480] on p at bounding box center [485, 487] width 414 height 14
click at [341, 52] on p "Any dispute arising under or in any way related to this Agreement in excess of …" at bounding box center [485, 66] width 414 height 29
click at [341, 37] on span "+ Insert Field Expand Standard Field Smart Field Signature Field Initial Field" at bounding box center [351, 31] width 80 height 17
click at [341, 35] on button "+ Insert Field Expand" at bounding box center [352, 31] width 80 height 14
click at [337, 102] on button "Signature Field" at bounding box center [354, 96] width 86 height 21
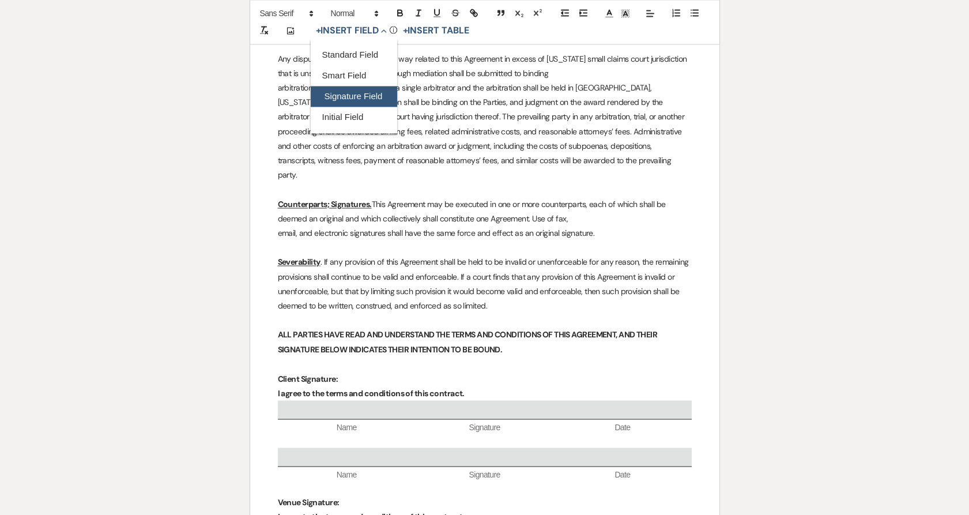
select select "signatureField"
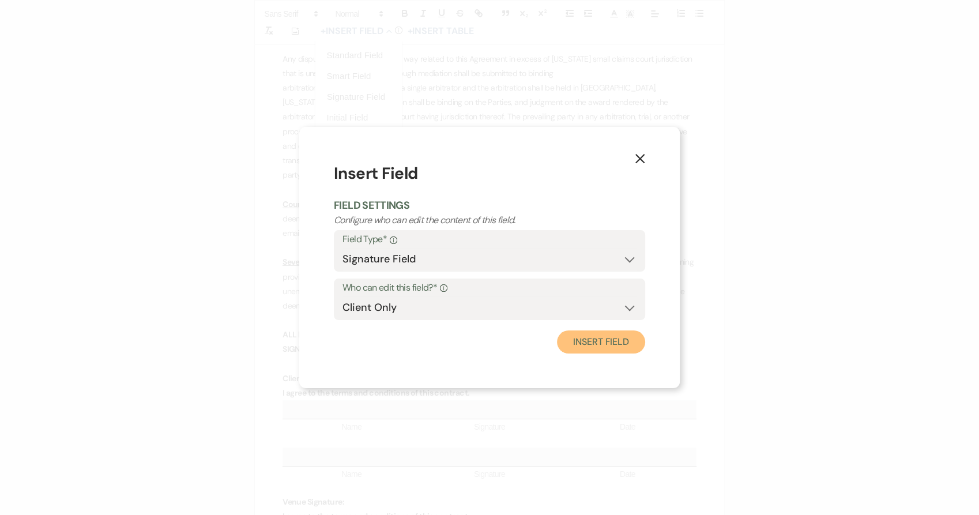
click at [592, 346] on button "Insert Field" at bounding box center [601, 341] width 88 height 23
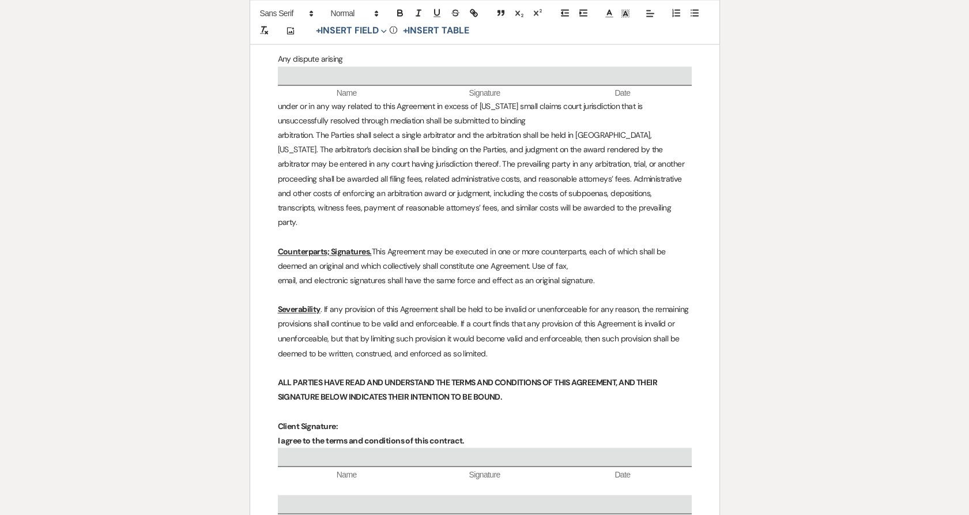
scroll to position [4258, 0]
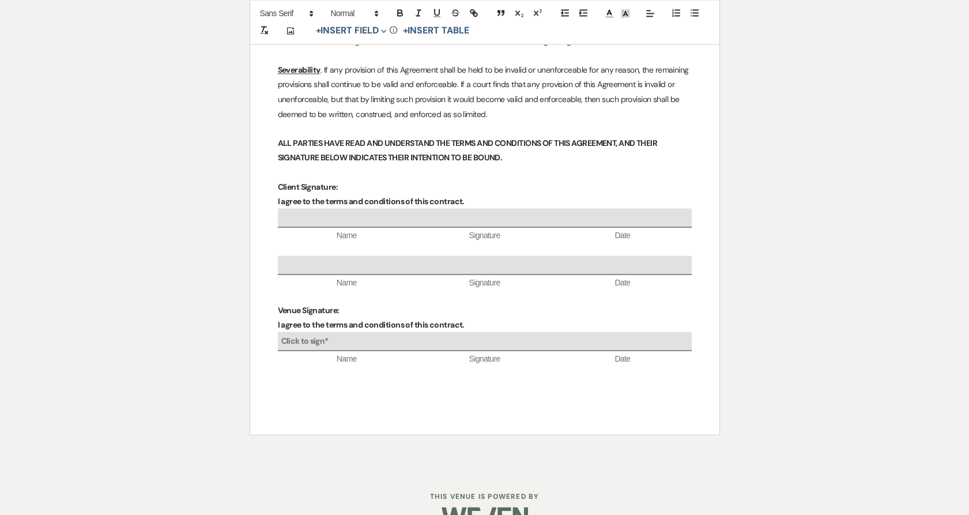
click at [328, 288] on p at bounding box center [485, 295] width 414 height 14
click at [362, 31] on button "+ Insert Field Expand" at bounding box center [352, 31] width 80 height 14
click at [360, 95] on button "Signature Field" at bounding box center [354, 96] width 86 height 21
select select "signatureField"
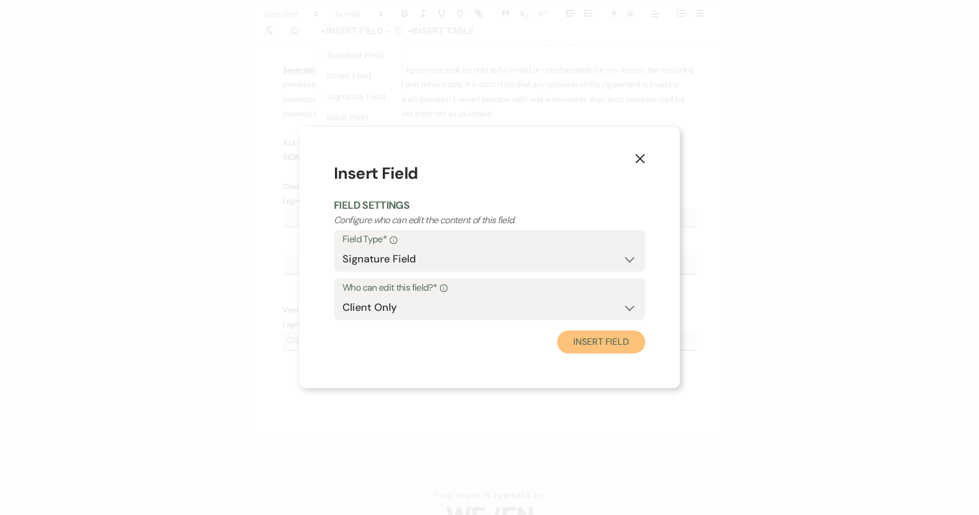
click at [604, 337] on button "Insert Field" at bounding box center [601, 341] width 88 height 23
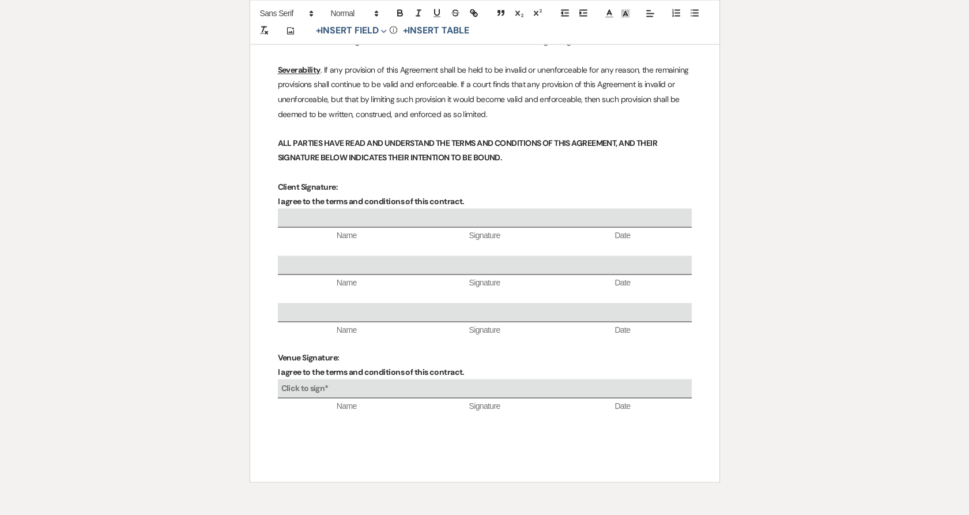
click at [333, 37] on span "+ Insert Field Expand Standard Field Smart Field Signature Field Initial Field" at bounding box center [351, 31] width 80 height 17
click at [337, 24] on button "+ Insert Field Expand" at bounding box center [352, 31] width 80 height 14
click at [332, 94] on button "Signature Field" at bounding box center [354, 96] width 86 height 21
select select "signatureField"
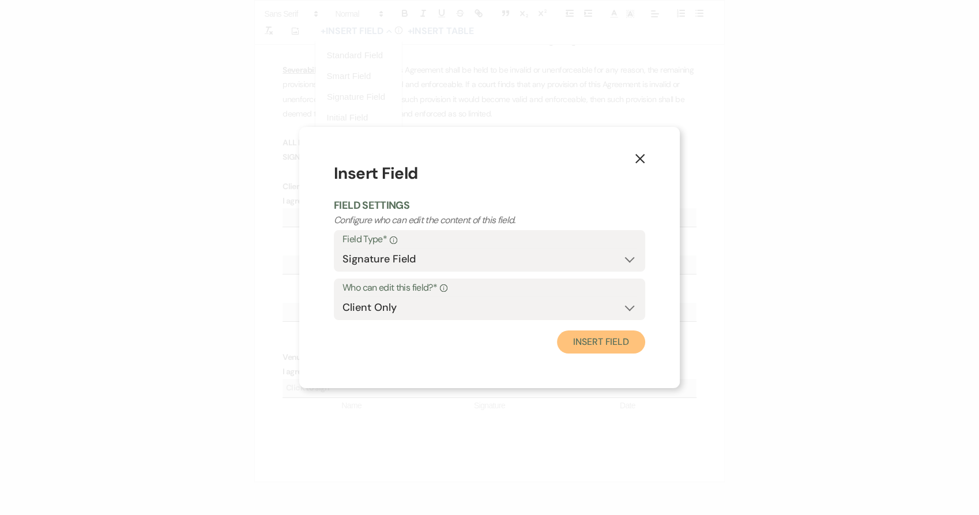
click at [586, 336] on button "Insert Field" at bounding box center [601, 341] width 88 height 23
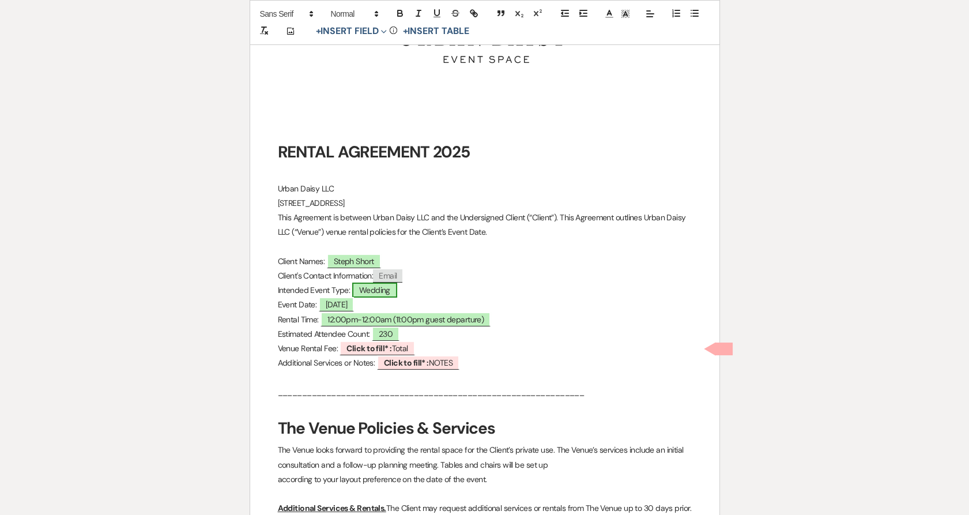
scroll to position [448, 0]
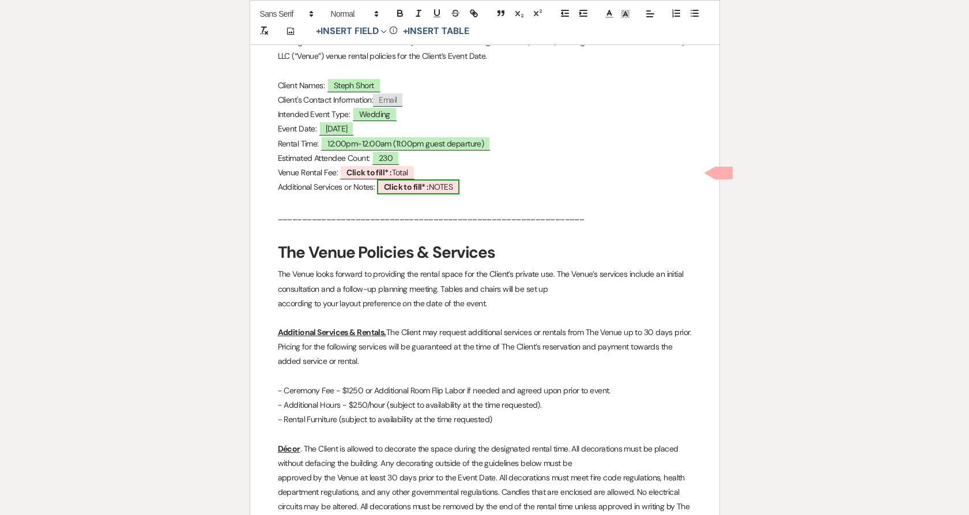
click at [405, 191] on b "Click to fill* :" at bounding box center [406, 187] width 45 height 10
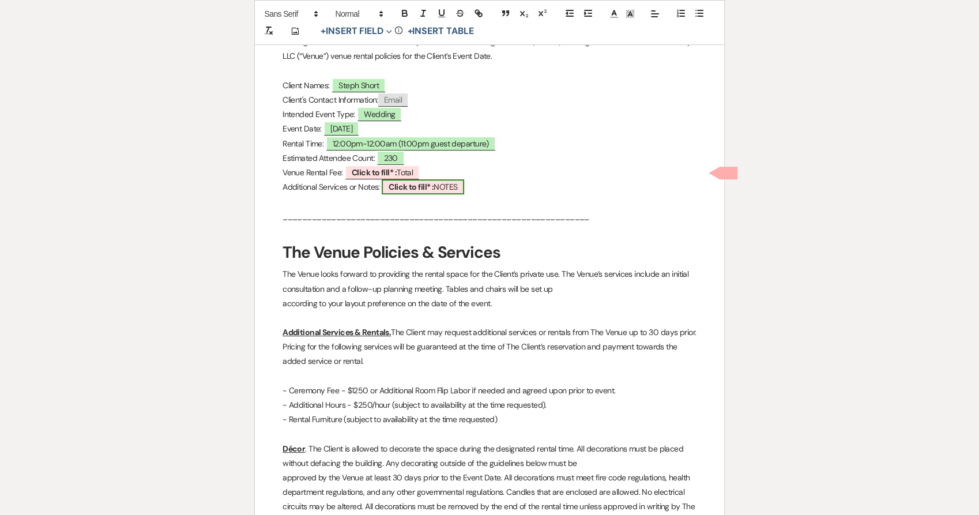
select select "owner"
select select "custom_placeholder"
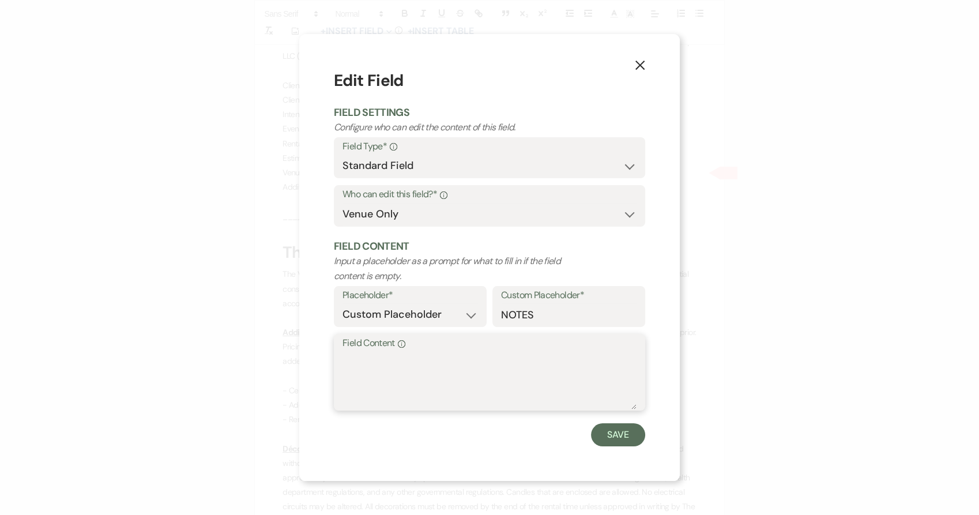
click at [419, 383] on textarea "Field Content Info" at bounding box center [490, 381] width 294 height 58
click at [456, 361] on textarea "Venue Rental" at bounding box center [490, 381] width 294 height 58
type textarea "Venue Rental $8,250 + Ceremony Package $1,250"
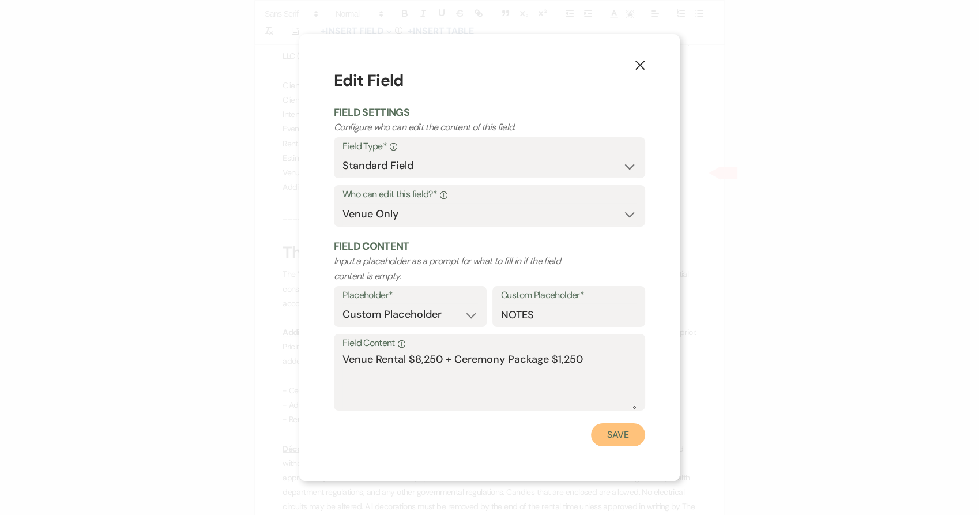
click at [631, 443] on button "Save" at bounding box center [618, 434] width 54 height 23
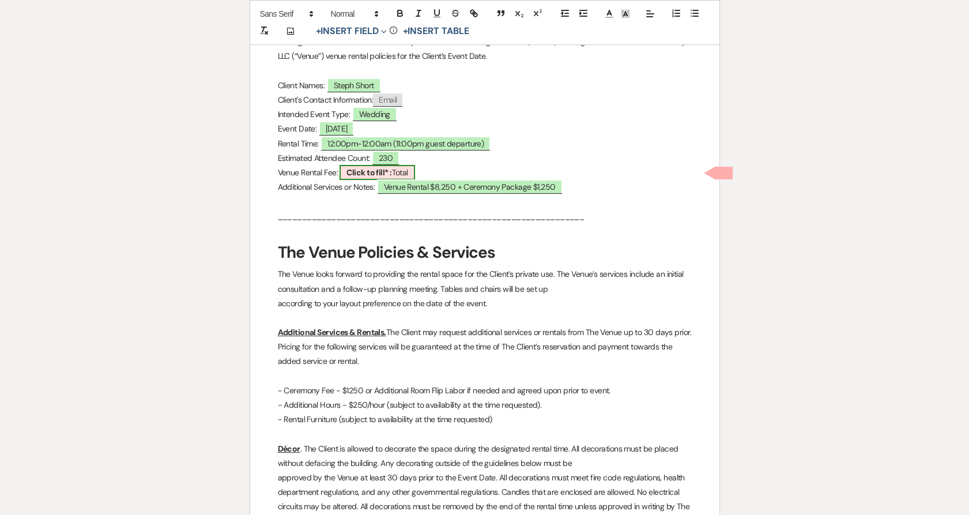
click at [382, 175] on b "Click to fill* :" at bounding box center [369, 172] width 45 height 10
select select "owner"
select select "Total"
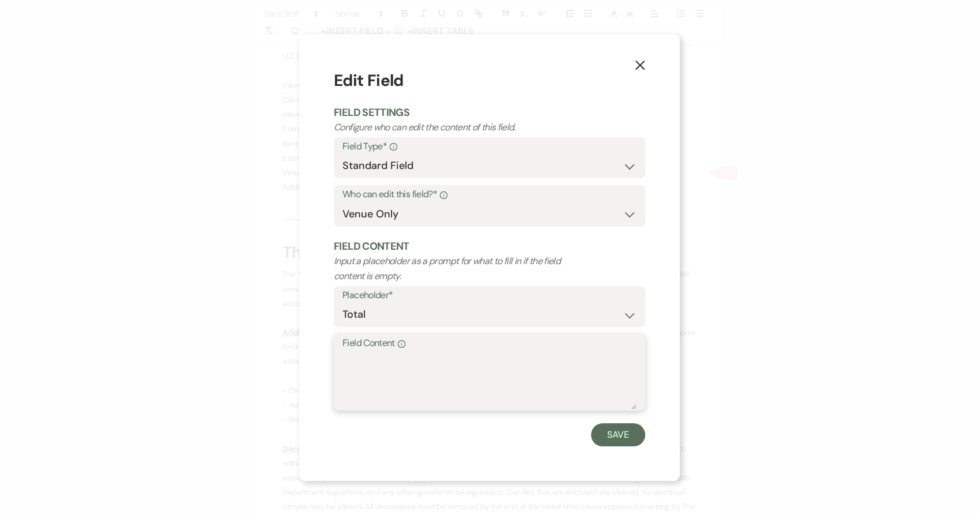
click at [386, 385] on textarea "Field Content Info" at bounding box center [490, 381] width 294 height 58
type textarea "$9,500"
click at [603, 431] on button "Save" at bounding box center [618, 434] width 54 height 23
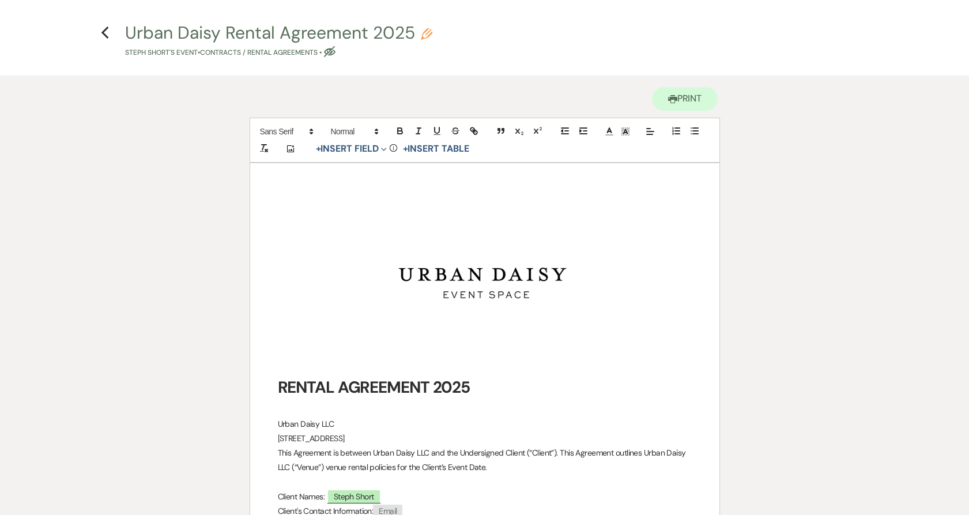
scroll to position [0, 0]
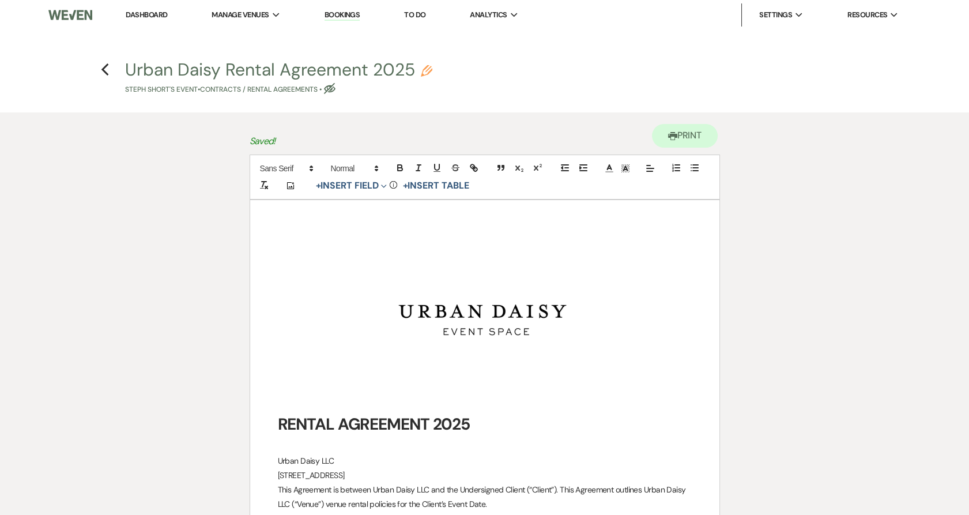
click at [96, 69] on h4 "Previous Urban Daisy Rental Agreement 2025 Pencil Steph Short's Event • Contrac…" at bounding box center [485, 76] width 830 height 37
click at [100, 70] on h4 "Previous Urban Daisy Rental Agreement 2025 Pencil Steph Short's Event • Contrac…" at bounding box center [485, 76] width 830 height 37
click at [103, 69] on use "button" at bounding box center [104, 69] width 7 height 13
select select "6"
select select "5"
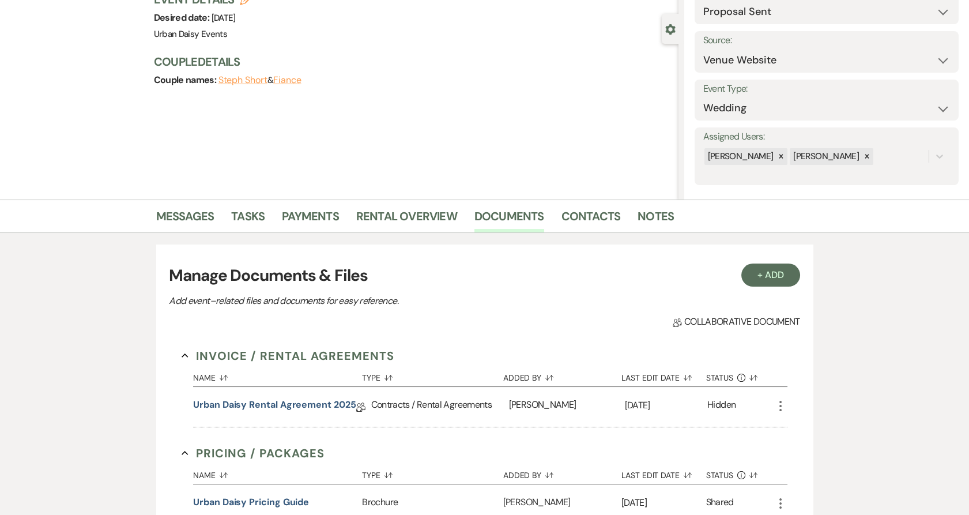
scroll to position [42, 0]
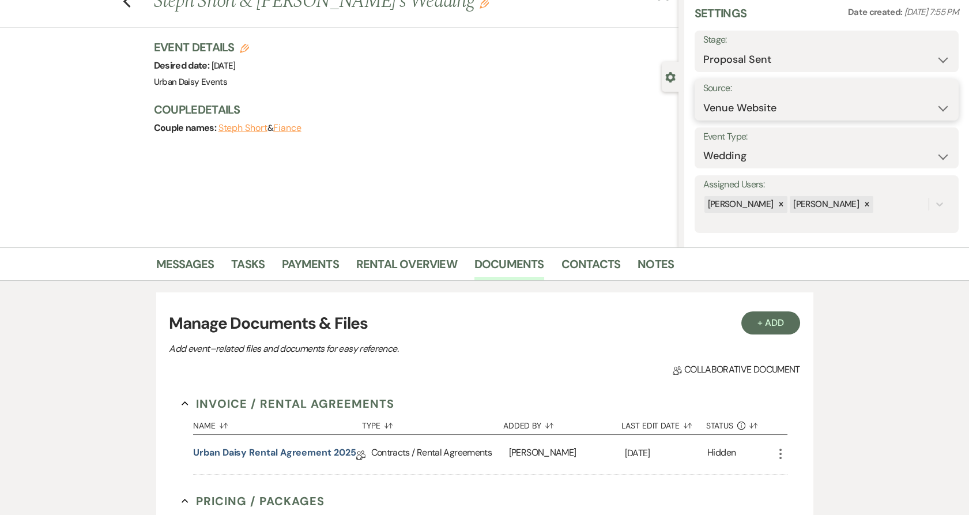
click at [762, 106] on select "Weven Venue Website Instagram Facebook Pinterest Google The Knot Wedding Wire H…" at bounding box center [826, 108] width 247 height 22
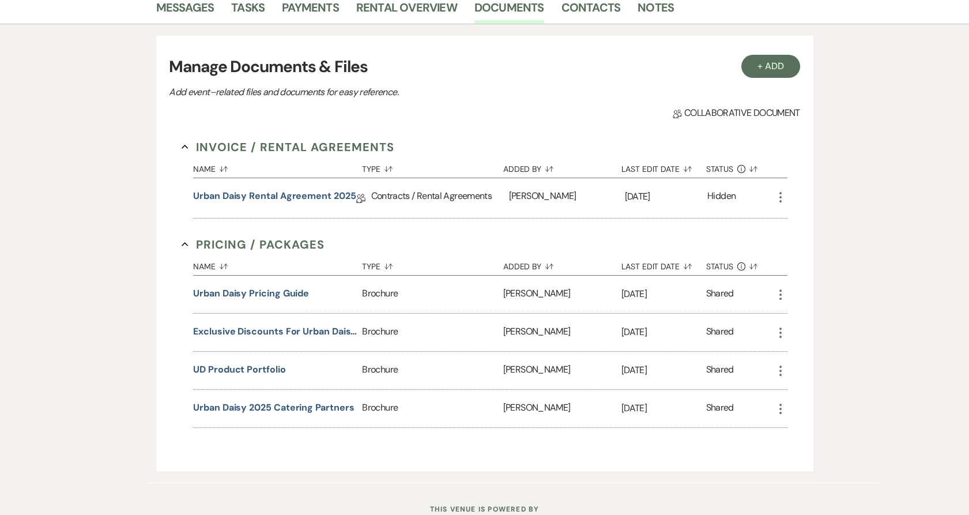
scroll to position [106, 0]
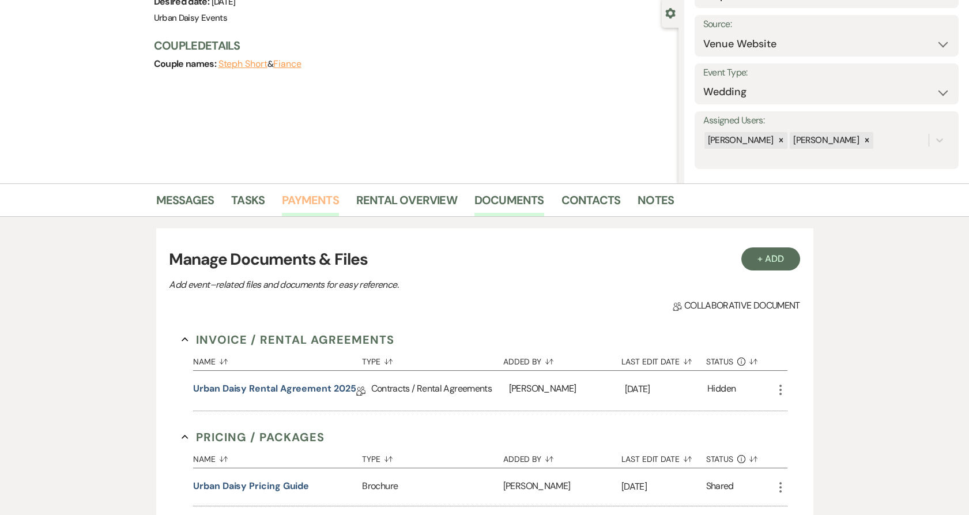
click at [304, 195] on link "Payments" at bounding box center [310, 203] width 57 height 25
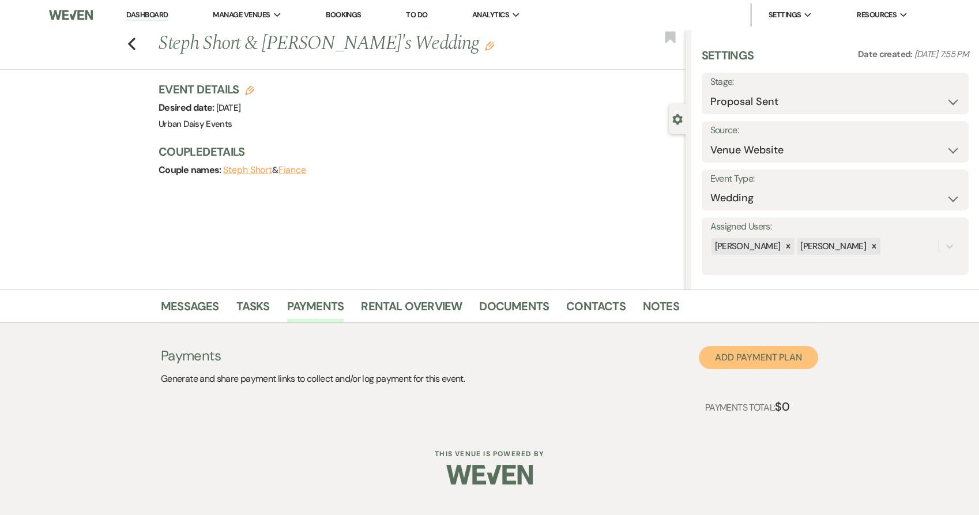
click at [738, 356] on button "Add Payment Plan" at bounding box center [758, 357] width 119 height 23
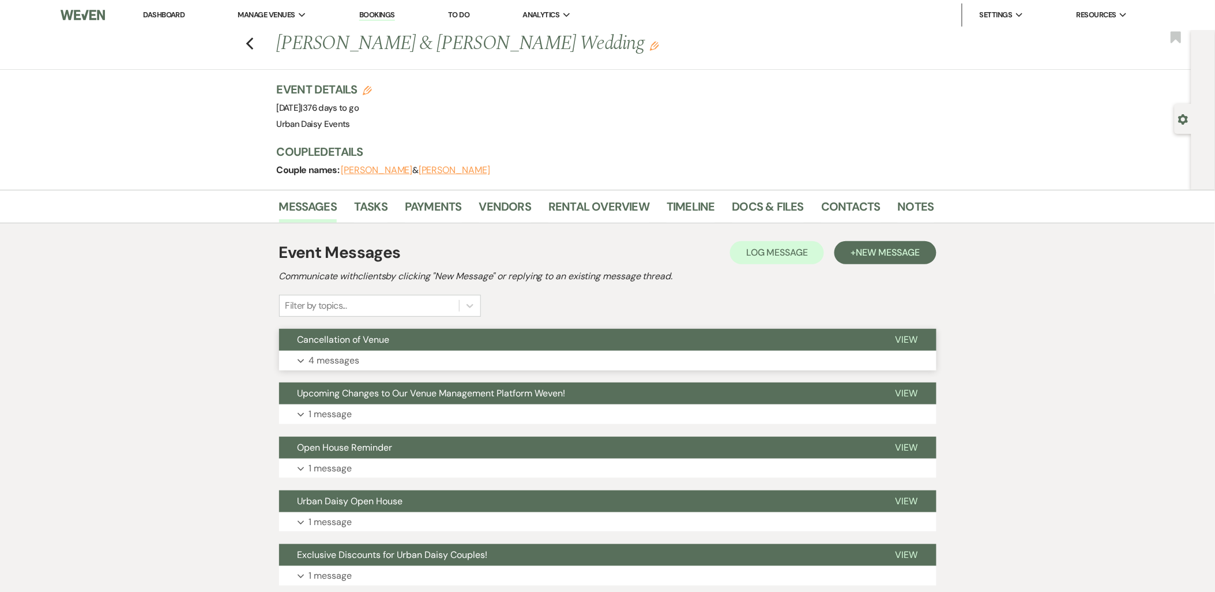
click at [361, 341] on span "Cancellation of Venue" at bounding box center [344, 339] width 92 height 12
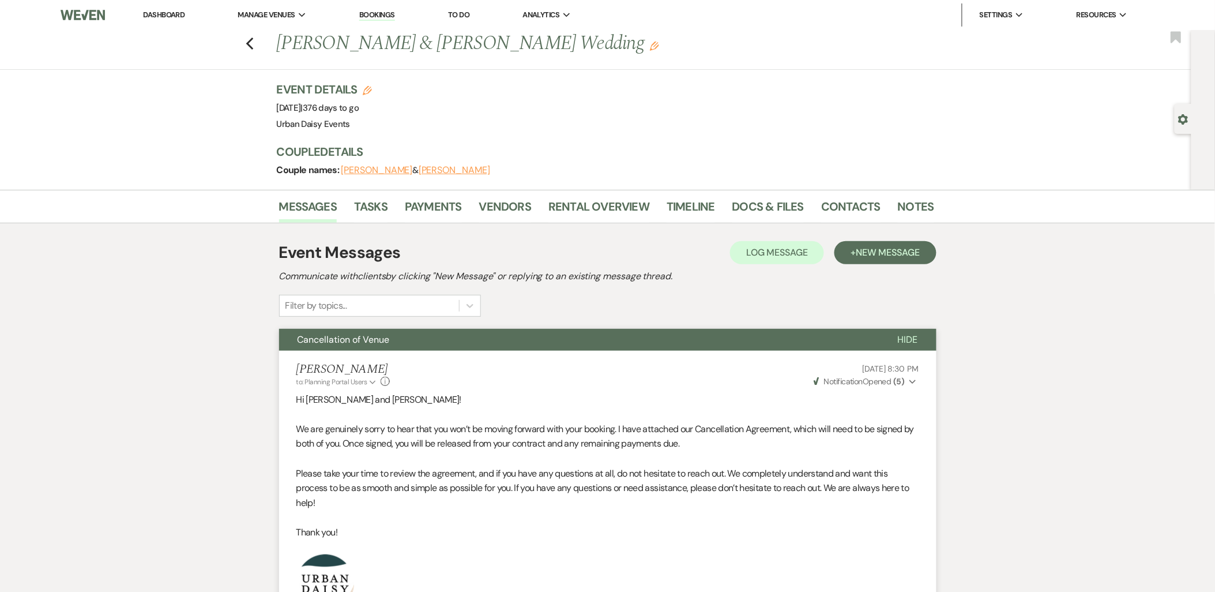
click at [147, 14] on link "Dashboard" at bounding box center [164, 15] width 42 height 10
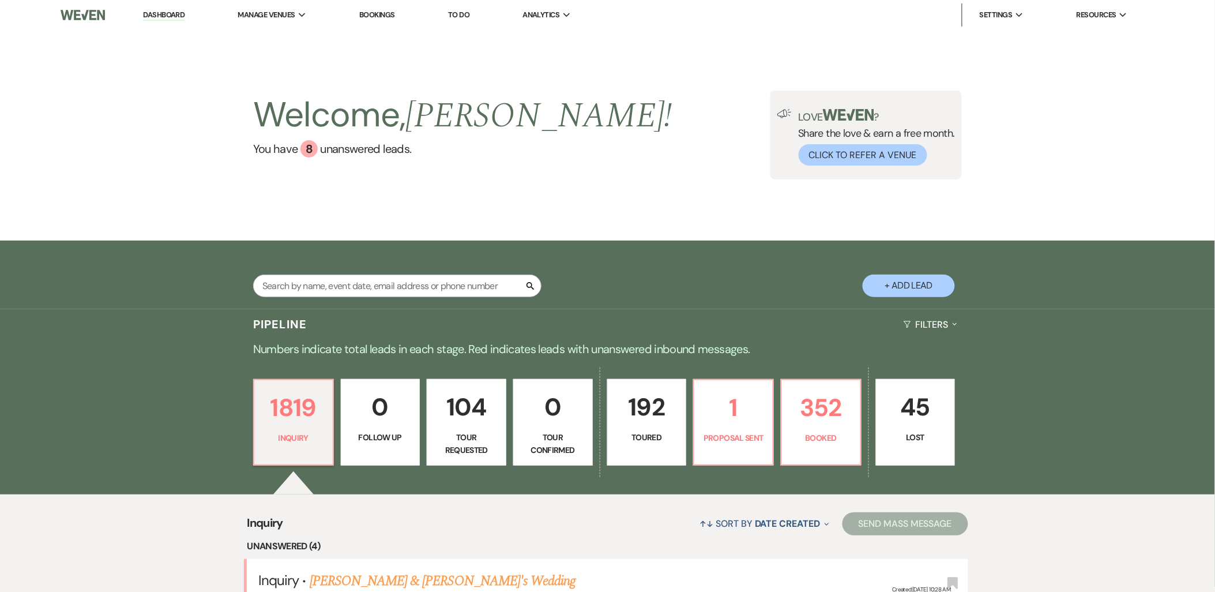
click at [420, 465] on div "1819 Inquiry 0 Follow Up 104 Tour Requested 0 Tour Confirmed 192 Toured 1 Propo…" at bounding box center [608, 429] width 830 height 129
click at [418, 465] on div "1819 Inquiry 0 Follow Up 104 Tour Requested 0 Tour Confirmed 192 Toured 1 Propo…" at bounding box center [608, 429] width 830 height 129
click at [199, 414] on div "1819 Inquiry 0 Follow Up 104 Tour Requested 0 Tour Confirmed 192 Toured 1 Propo…" at bounding box center [608, 429] width 830 height 129
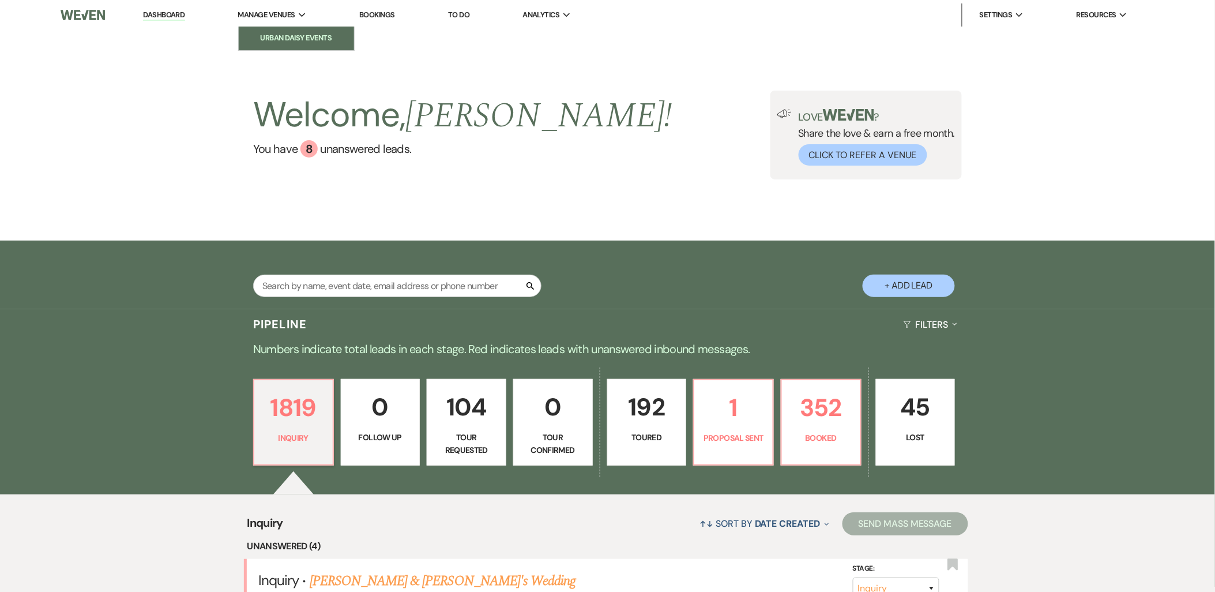
click at [274, 35] on li "Urban Daisy Events" at bounding box center [296, 38] width 104 height 12
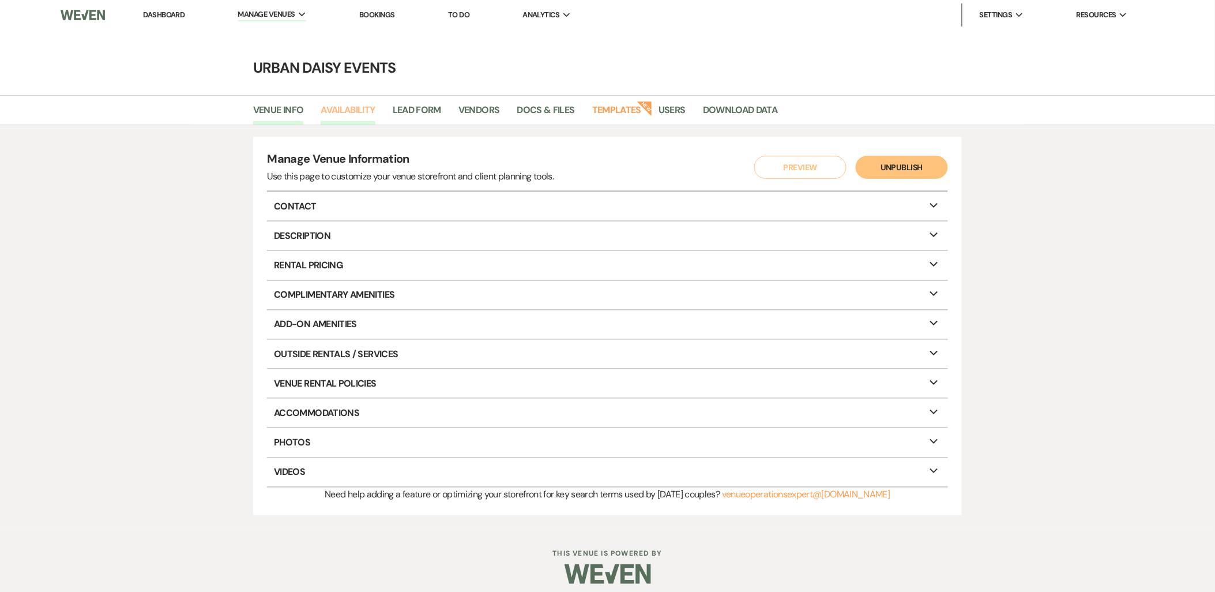
click at [336, 116] on link "Availability" at bounding box center [348, 114] width 54 height 22
select select "2"
select select "2026"
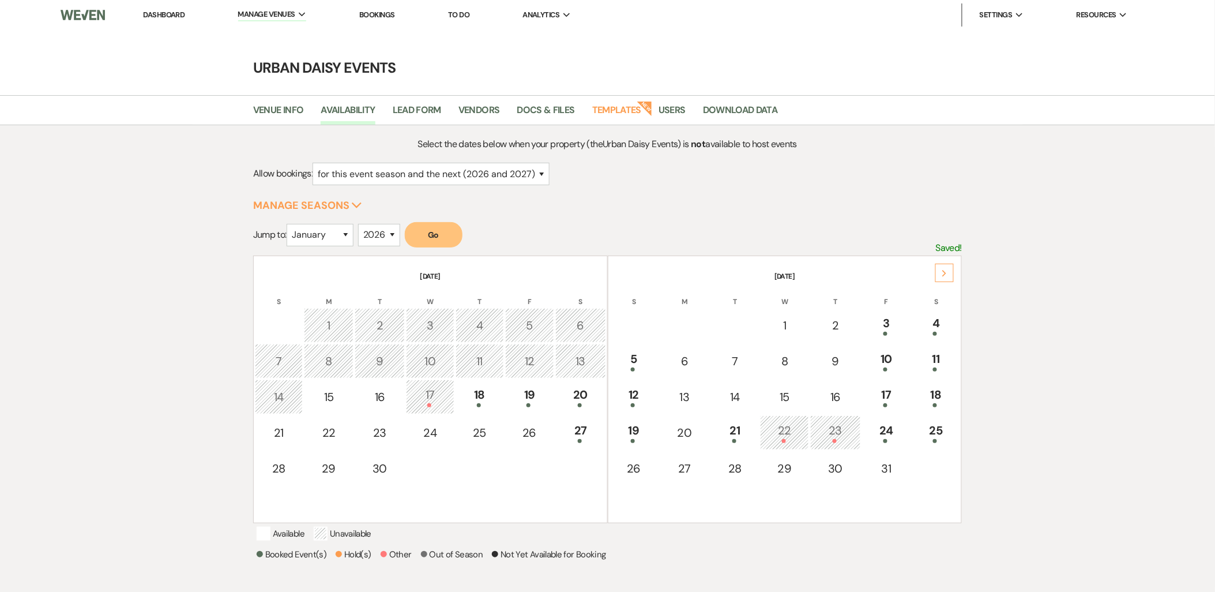
click at [940, 275] on div "Next" at bounding box center [944, 273] width 18 height 18
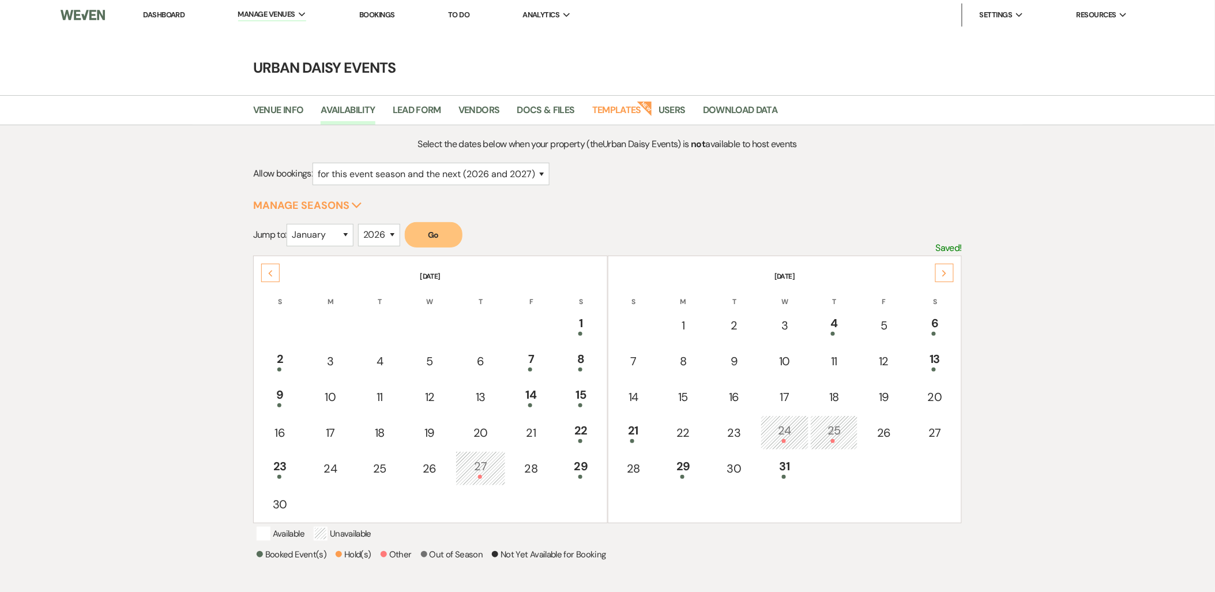
click at [940, 275] on div "Next" at bounding box center [944, 273] width 18 height 18
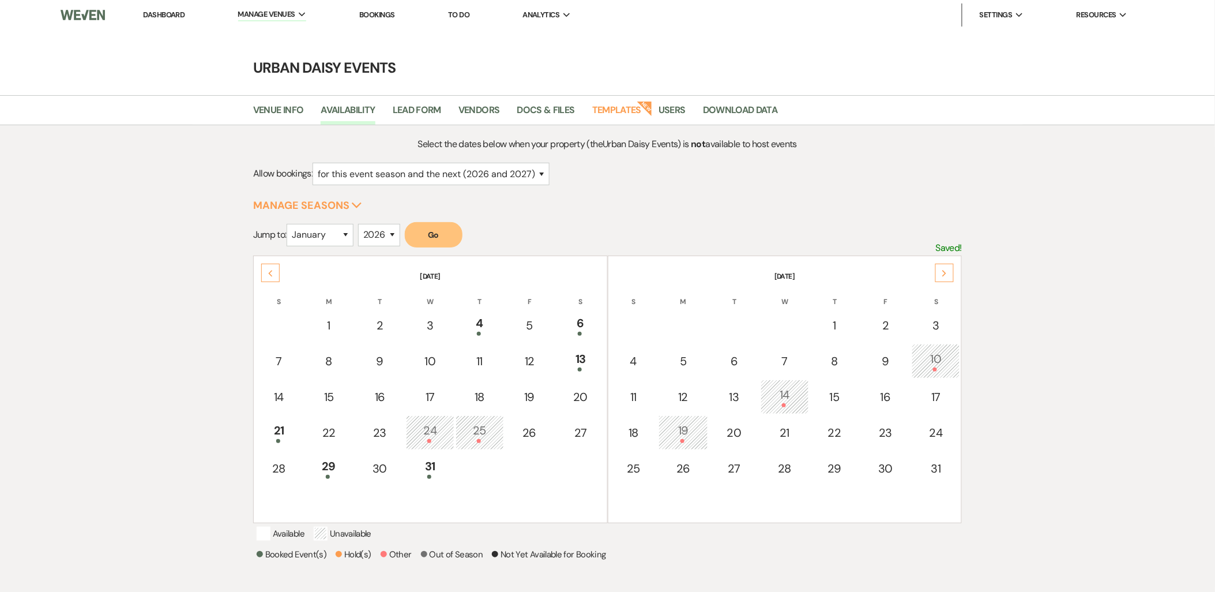
click at [940, 275] on div "Next" at bounding box center [944, 273] width 18 height 18
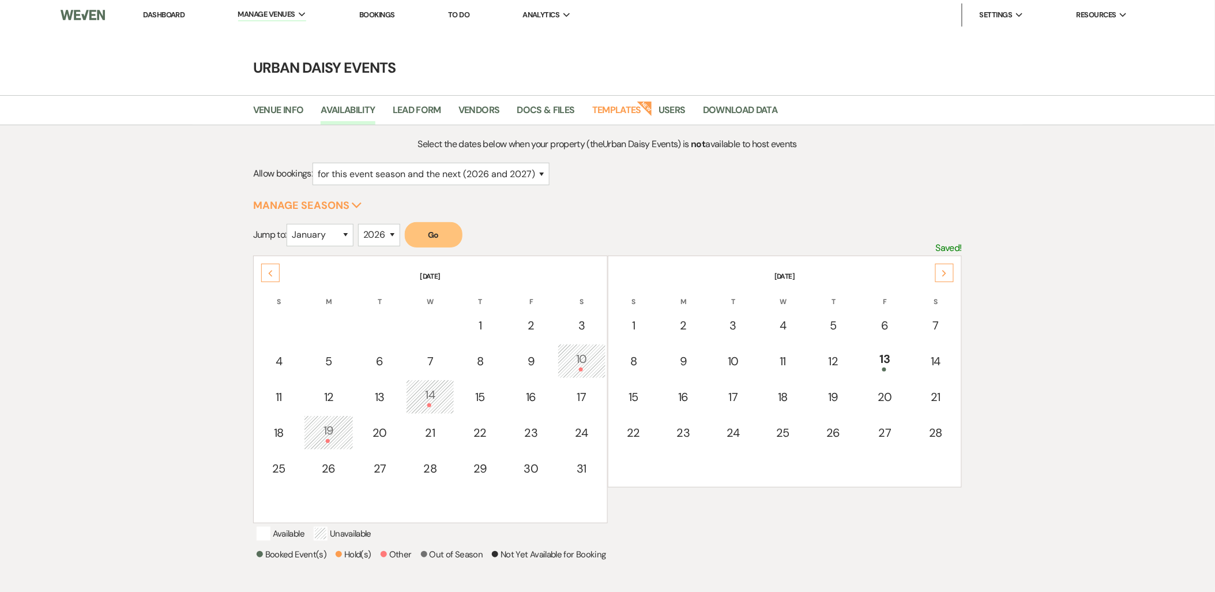
click at [940, 275] on div "Next" at bounding box center [944, 273] width 18 height 18
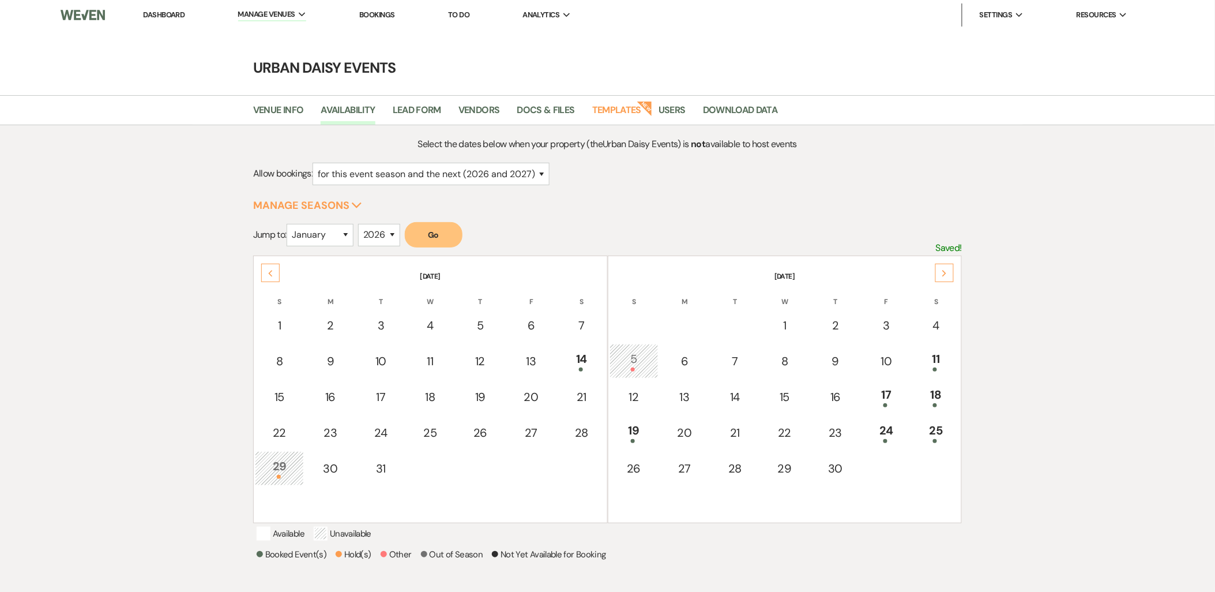
click at [940, 275] on div "Next" at bounding box center [944, 273] width 18 height 18
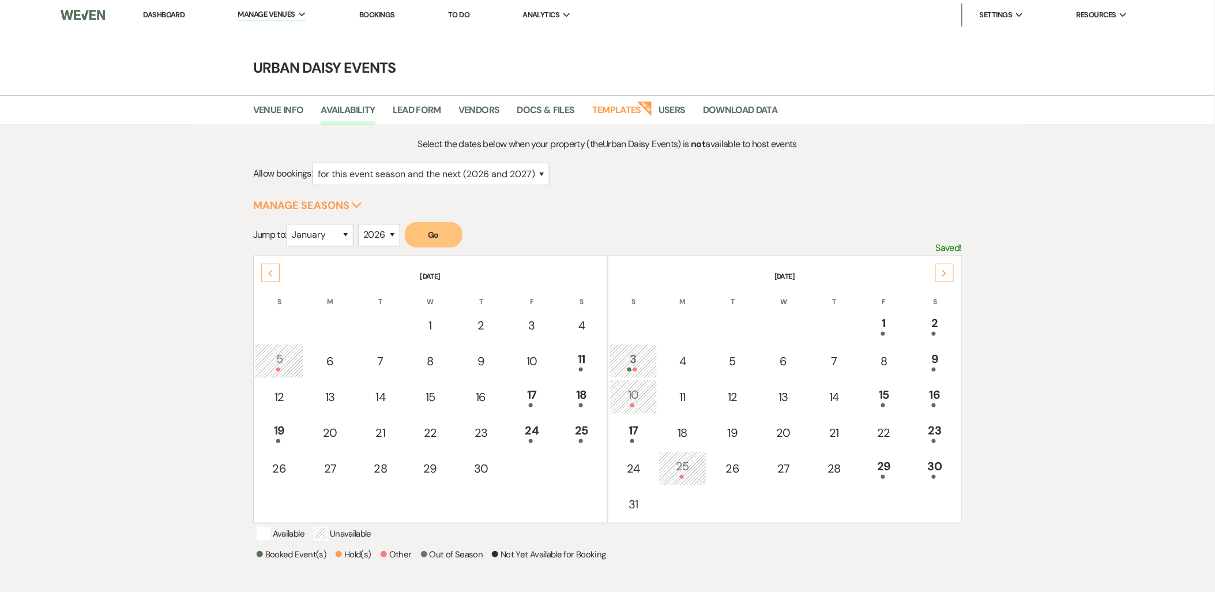
click at [940, 275] on div "Next" at bounding box center [944, 273] width 18 height 18
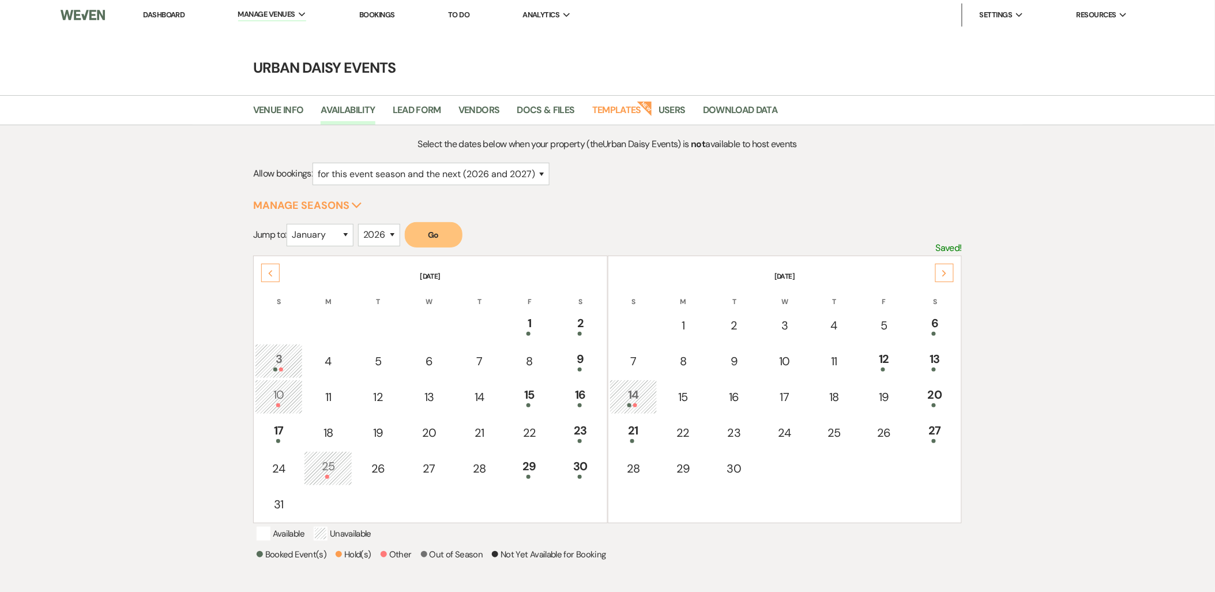
click at [940, 275] on div "Next" at bounding box center [944, 273] width 18 height 18
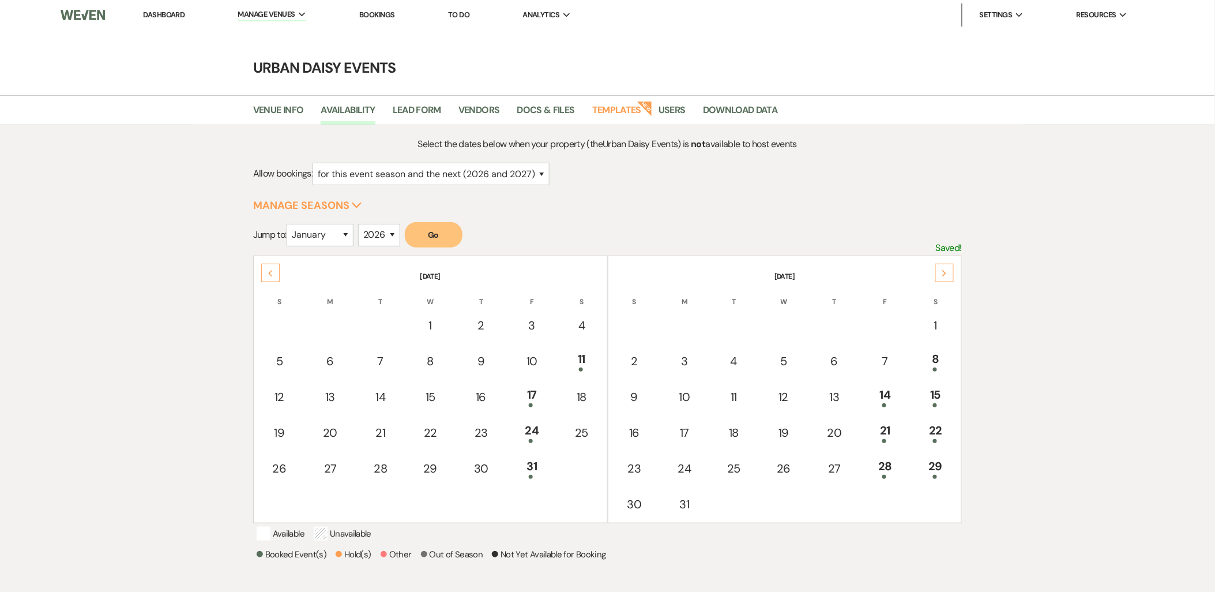
click at [940, 275] on div "Next" at bounding box center [944, 273] width 18 height 18
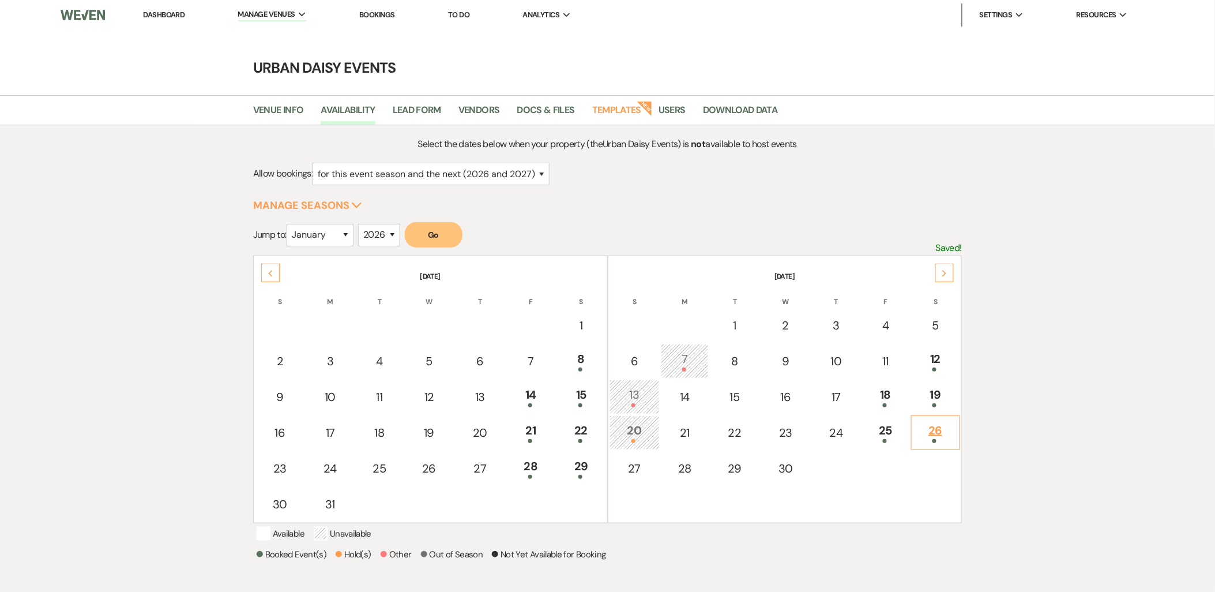
click at [932, 445] on td "26" at bounding box center [936, 432] width 50 height 35
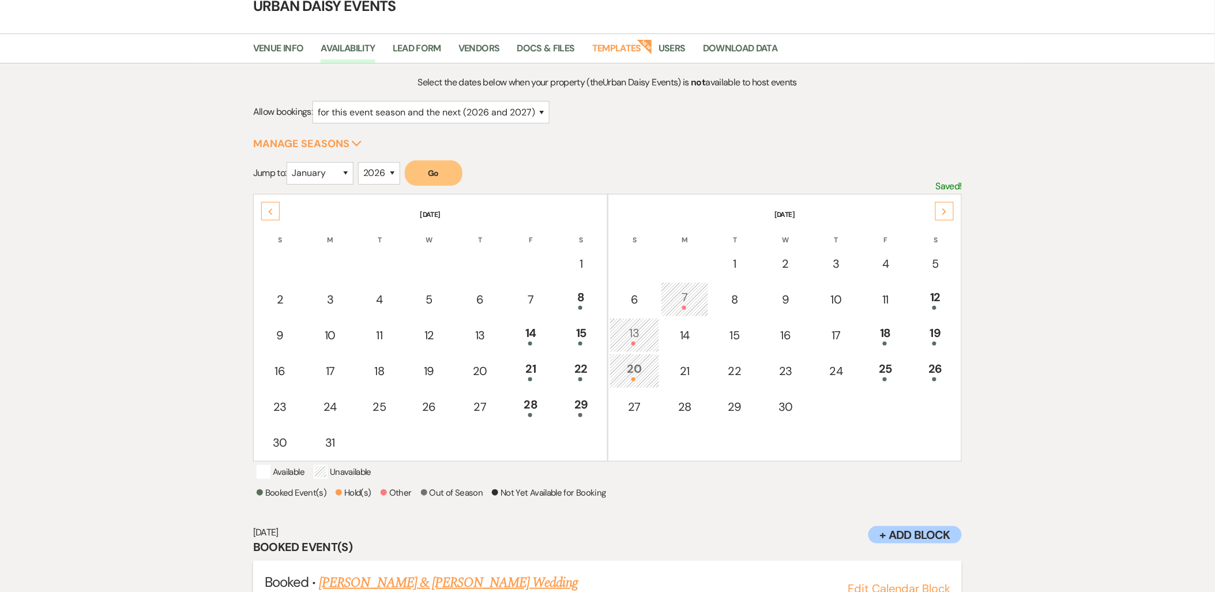
scroll to position [120, 0]
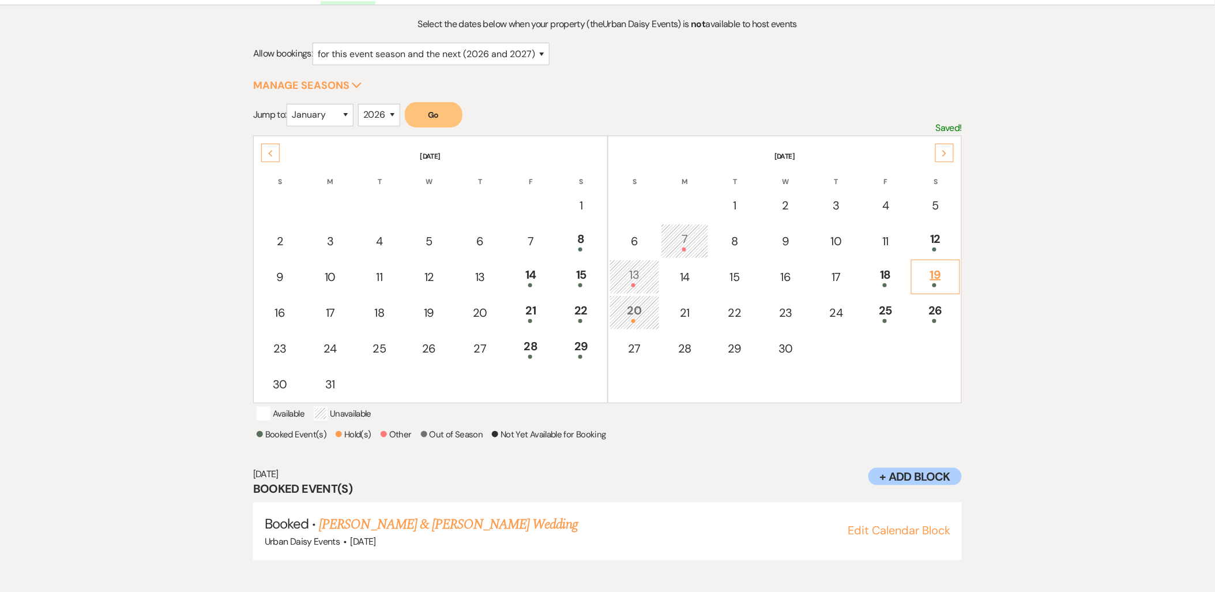
click at [947, 283] on div at bounding box center [935, 285] width 37 height 4
click at [391, 532] on link "[PERSON_NAME] & [PERSON_NAME] Wedding" at bounding box center [448, 524] width 258 height 21
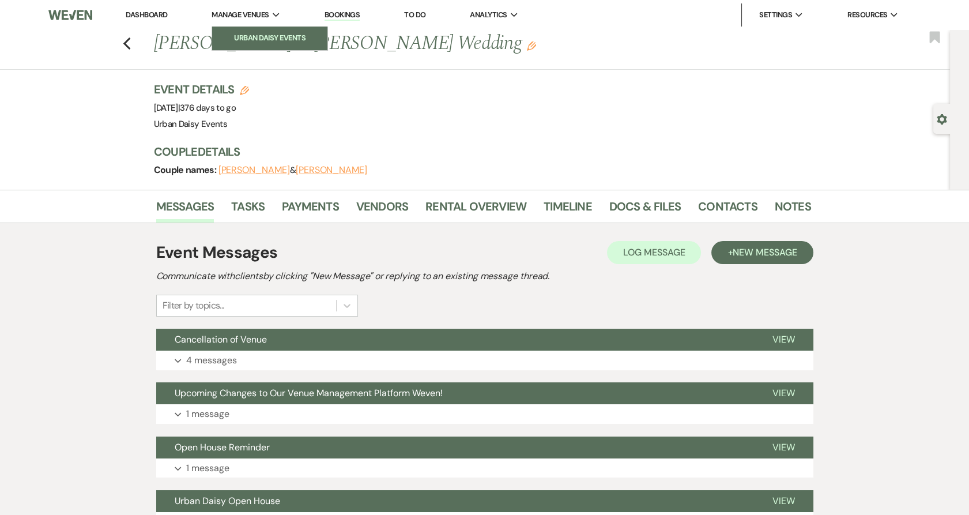
click at [255, 50] on link "Urban Daisy Events" at bounding box center [269, 38] width 115 height 23
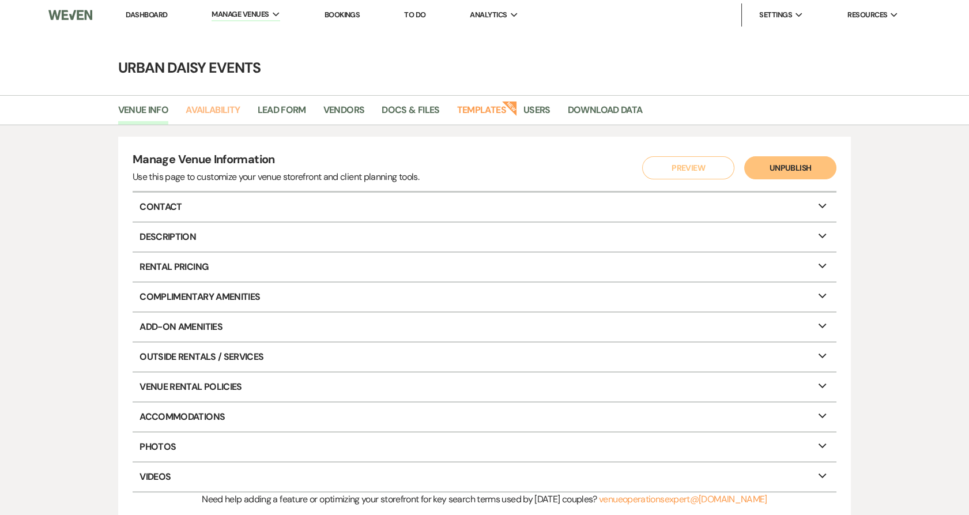
click at [208, 111] on link "Availability" at bounding box center [213, 114] width 54 height 22
select select "2"
select select "2026"
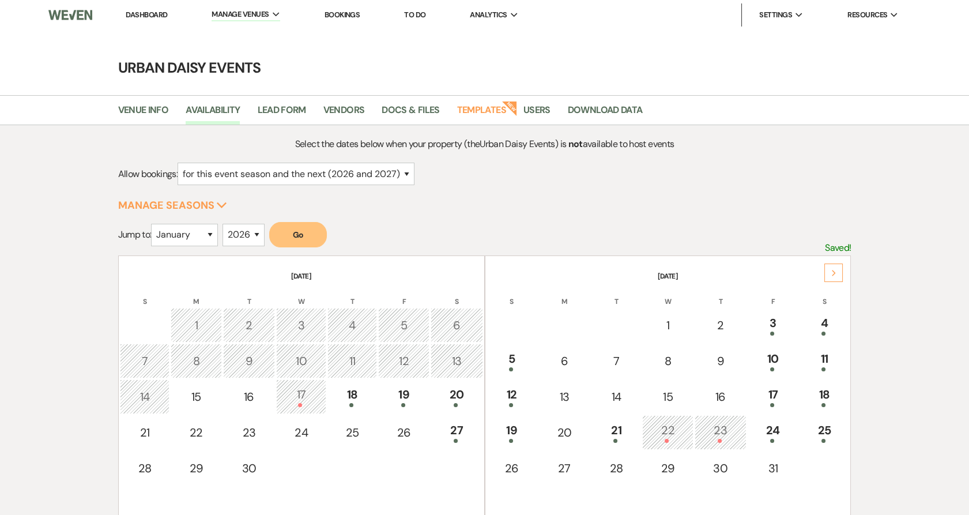
click at [834, 272] on use at bounding box center [834, 273] width 4 height 6
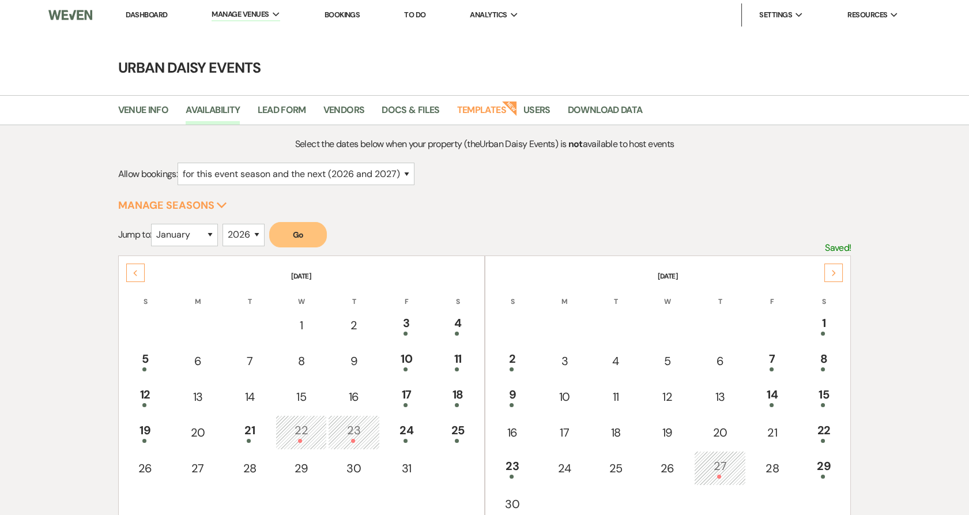
click at [834, 272] on use at bounding box center [834, 273] width 4 height 6
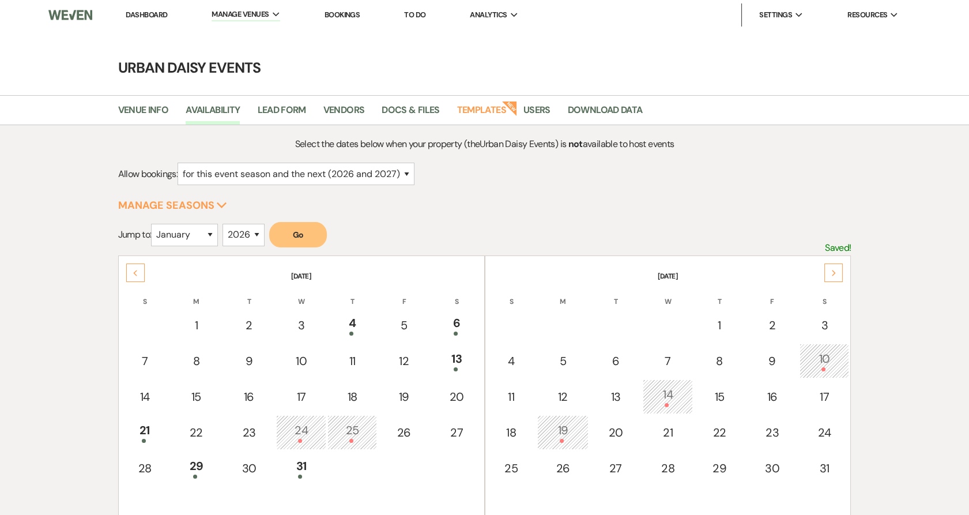
click at [834, 272] on use at bounding box center [834, 273] width 4 height 6
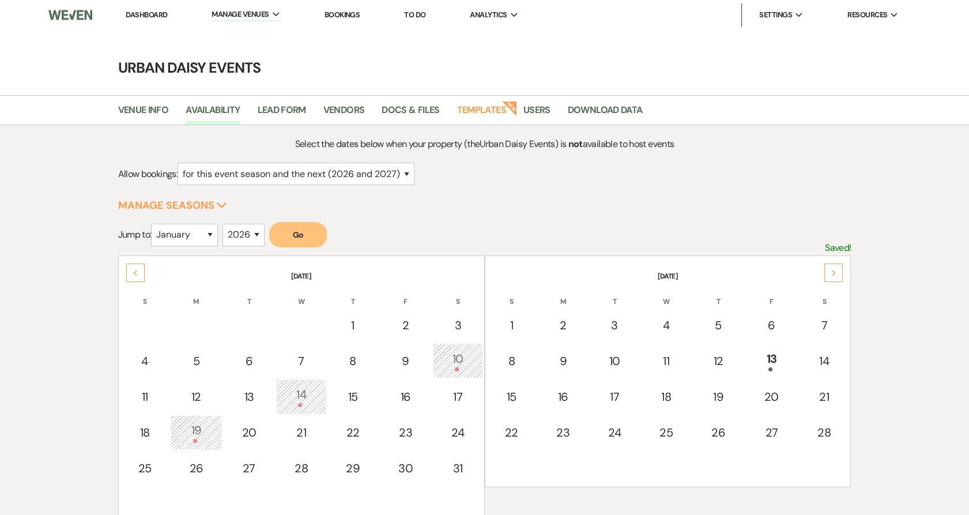
click at [834, 272] on use at bounding box center [834, 273] width 4 height 6
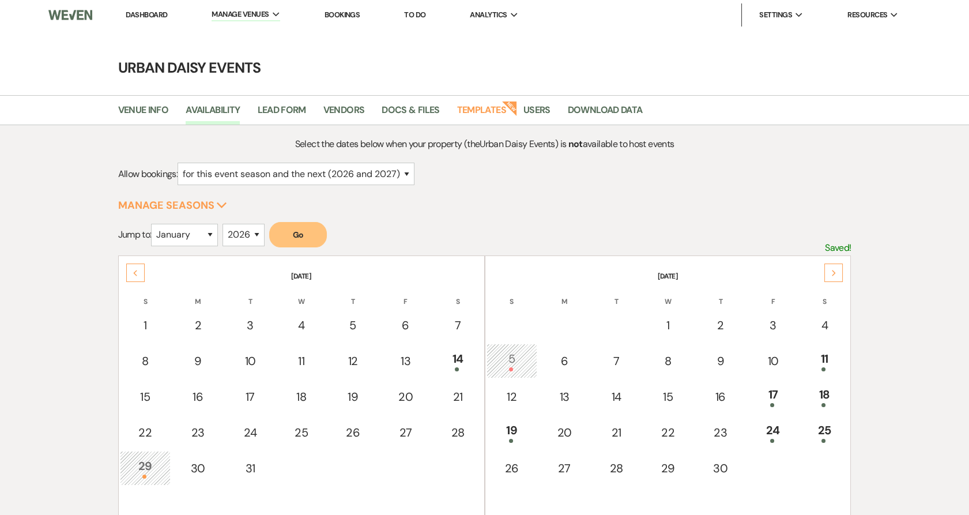
click at [834, 272] on use at bounding box center [834, 273] width 4 height 6
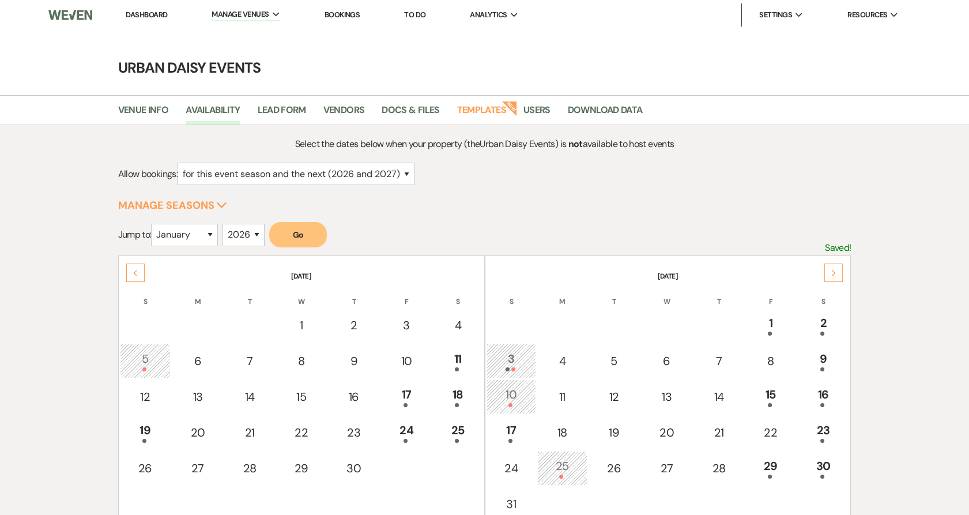
click at [834, 272] on use at bounding box center [834, 273] width 4 height 6
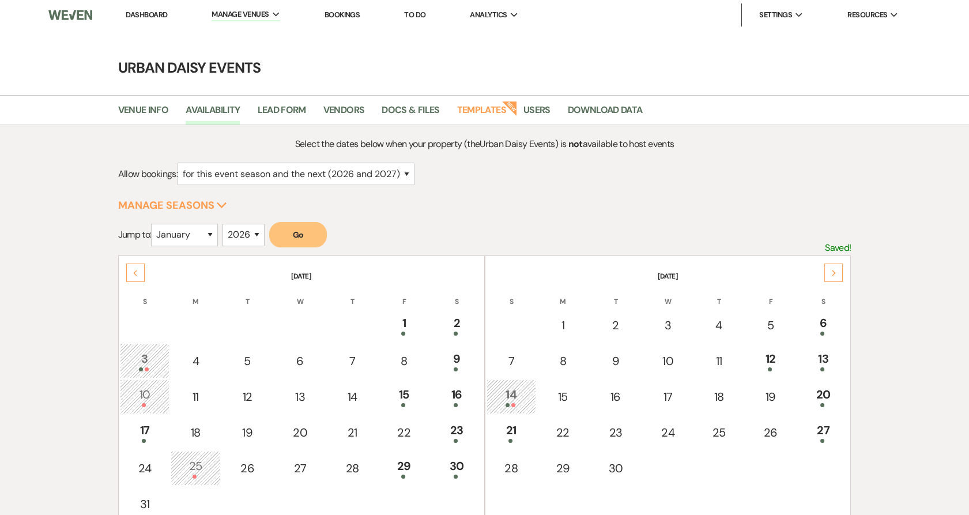
click at [834, 272] on use at bounding box center [834, 273] width 4 height 6
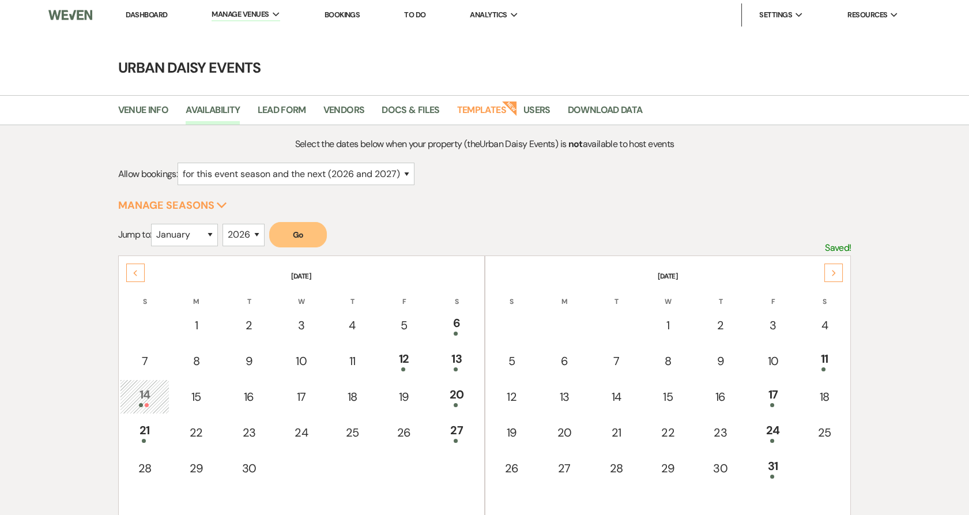
click at [840, 267] on div "Next" at bounding box center [834, 273] width 18 height 18
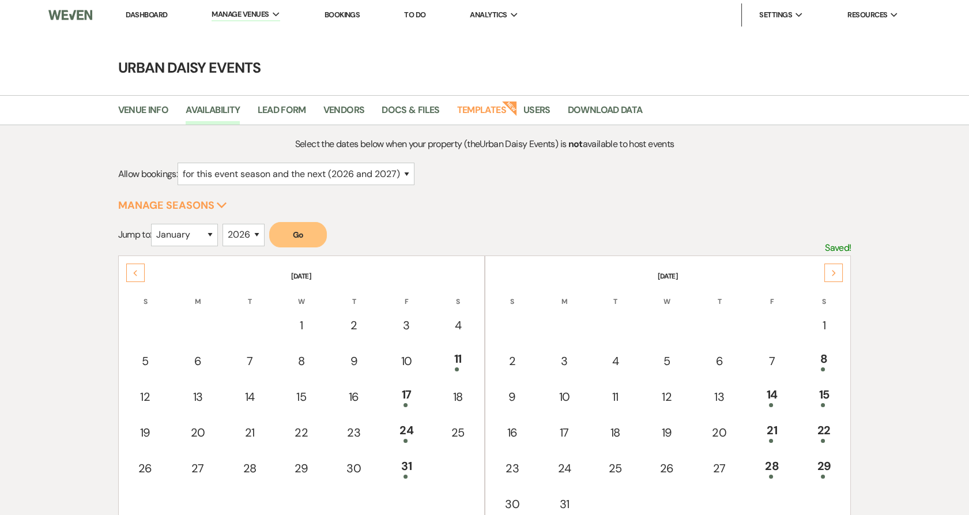
click at [840, 267] on div "Next" at bounding box center [834, 273] width 18 height 18
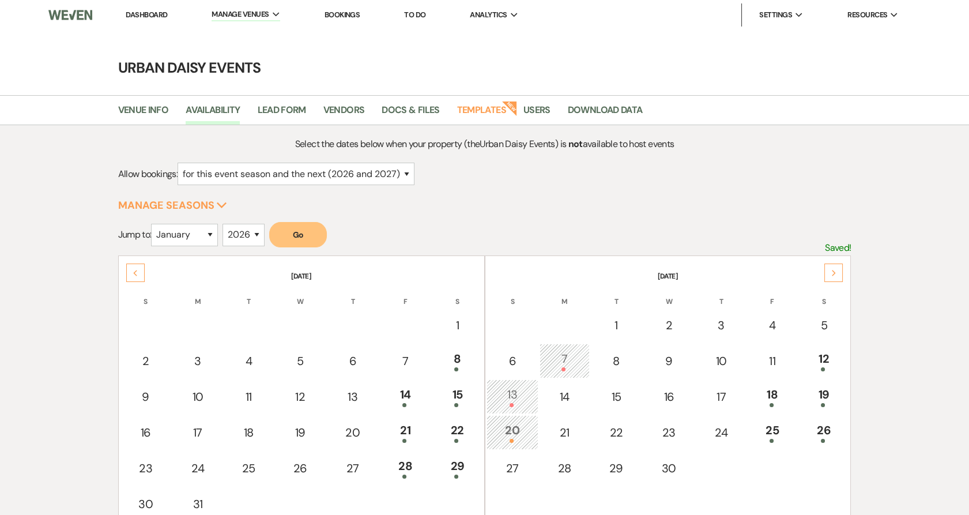
click at [829, 266] on div "Next" at bounding box center [834, 273] width 18 height 18
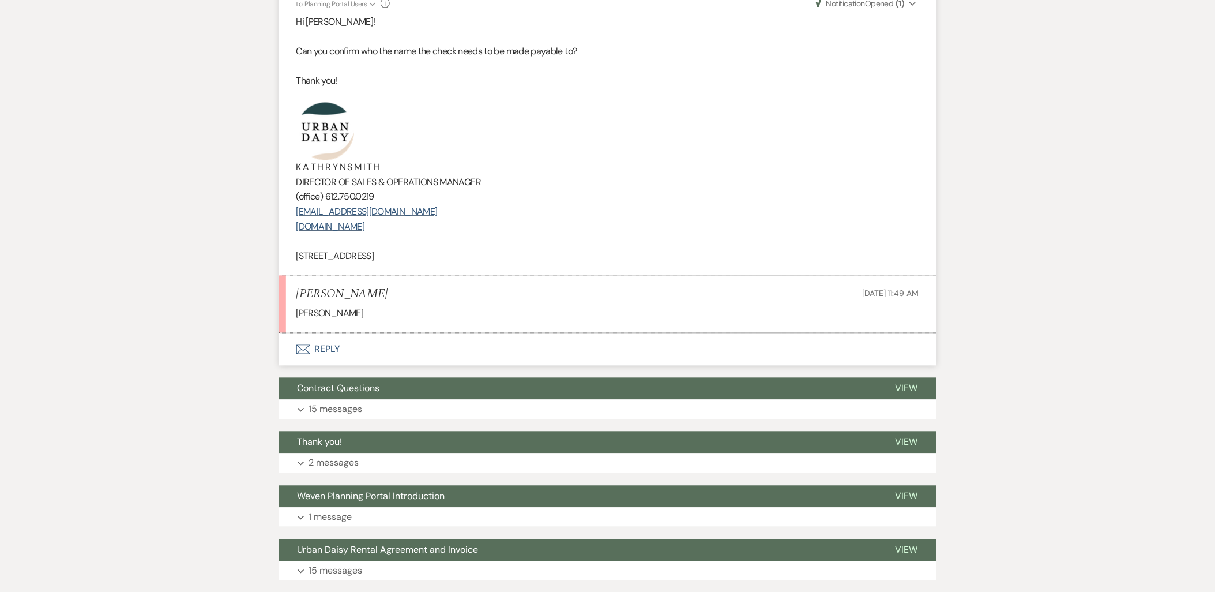
scroll to position [3844, 0]
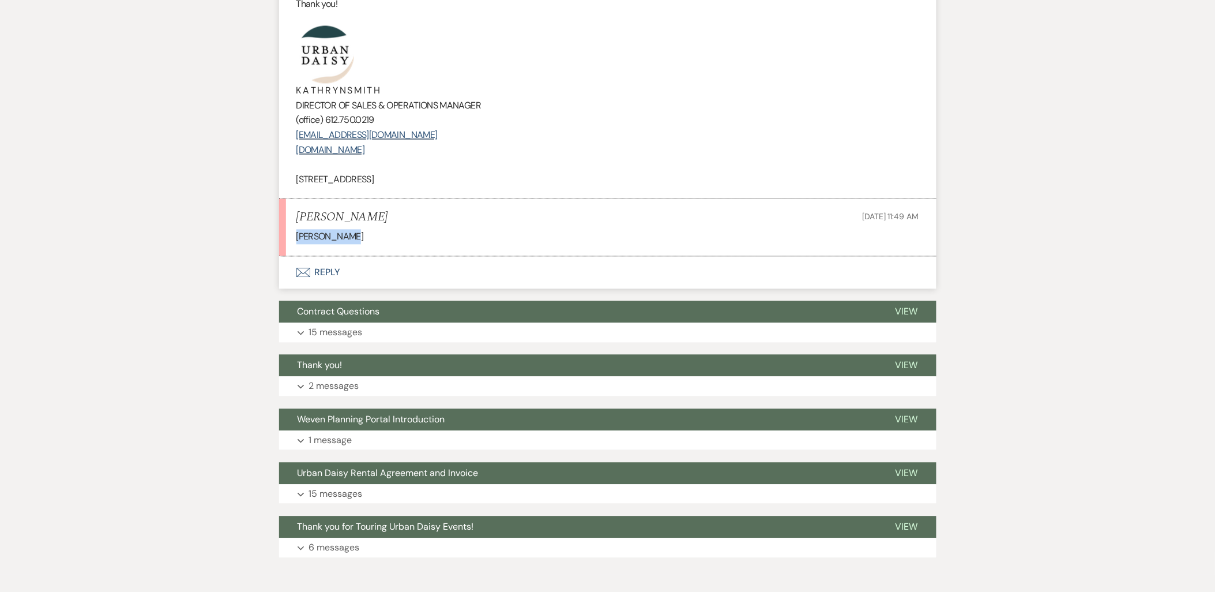
drag, startPoint x: 369, startPoint y: 257, endPoint x: 279, endPoint y: 255, distance: 90.0
click at [279, 255] on li "[PERSON_NAME] [DATE] 11:49 AM [PERSON_NAME]" at bounding box center [607, 227] width 657 height 57
copy p "[PERSON_NAME]"
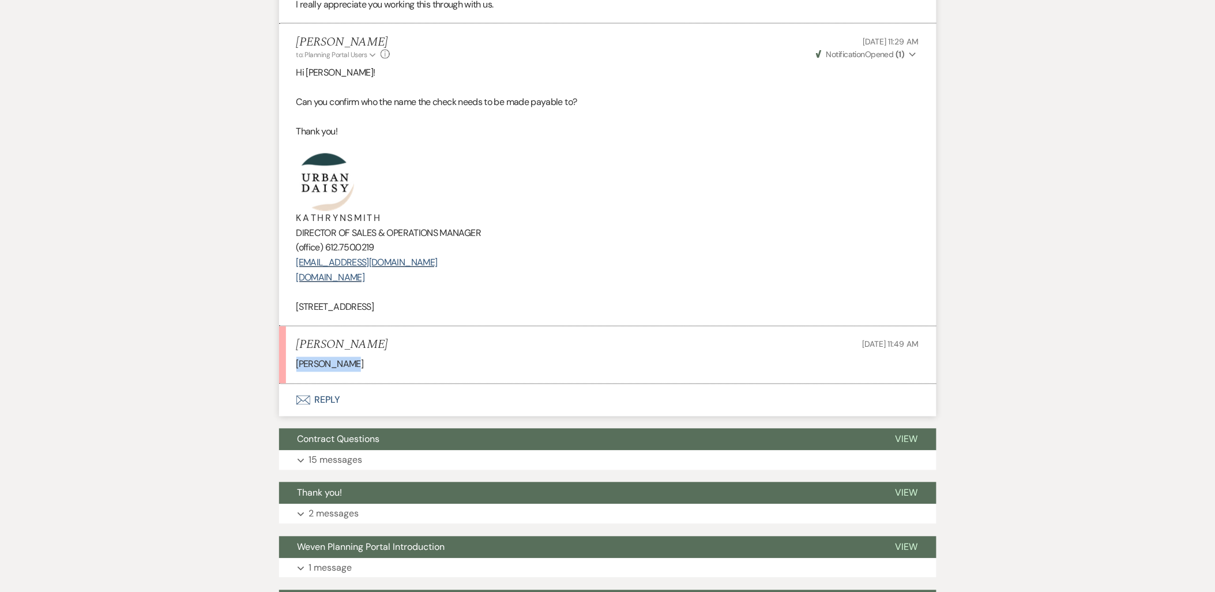
scroll to position [3716, 0]
click at [336, 412] on button "Envelope Reply" at bounding box center [607, 401] width 657 height 32
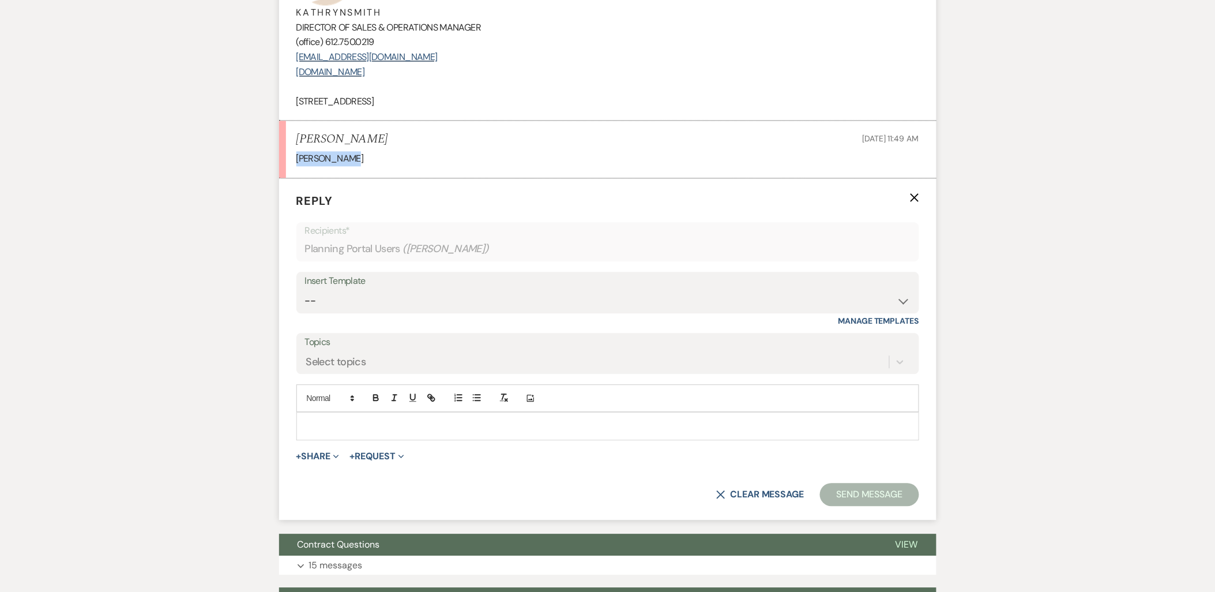
scroll to position [3940, 0]
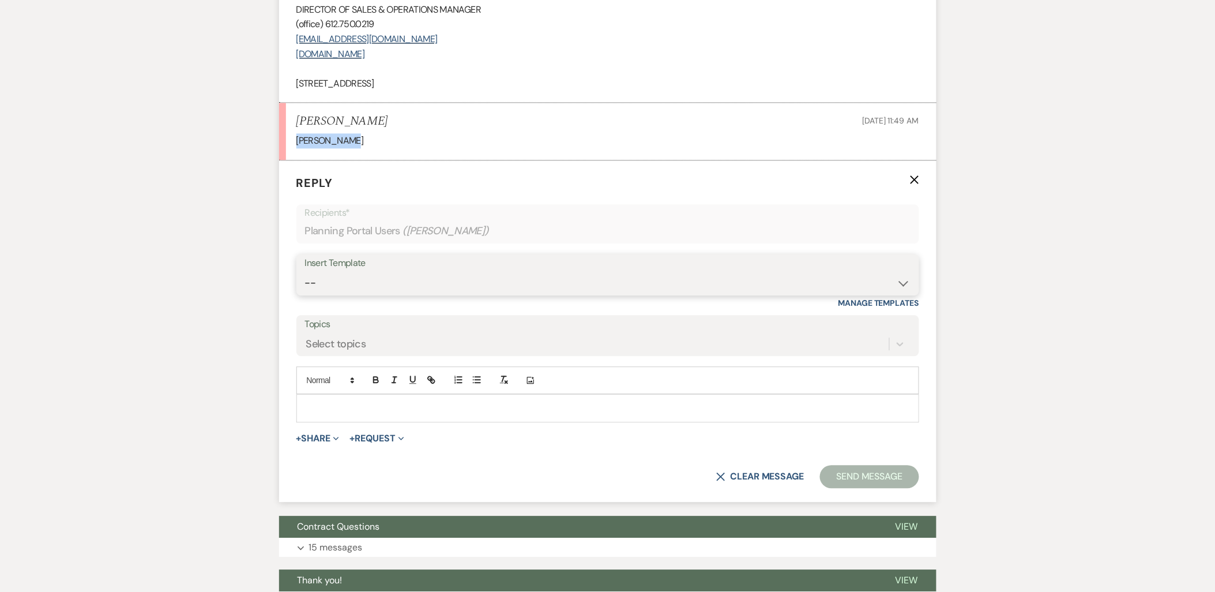
click at [364, 294] on select "-- Payment Past Due Rental Agreement and First Payment Urban Daisy Initial Resp…" at bounding box center [607, 283] width 605 height 22
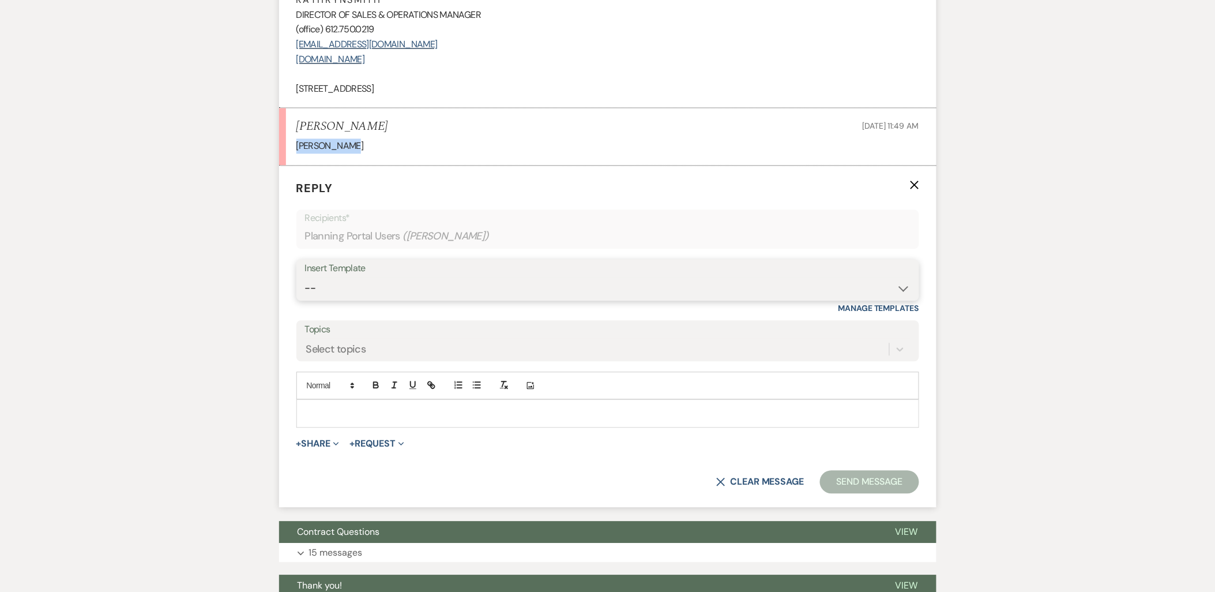
scroll to position [3908, 0]
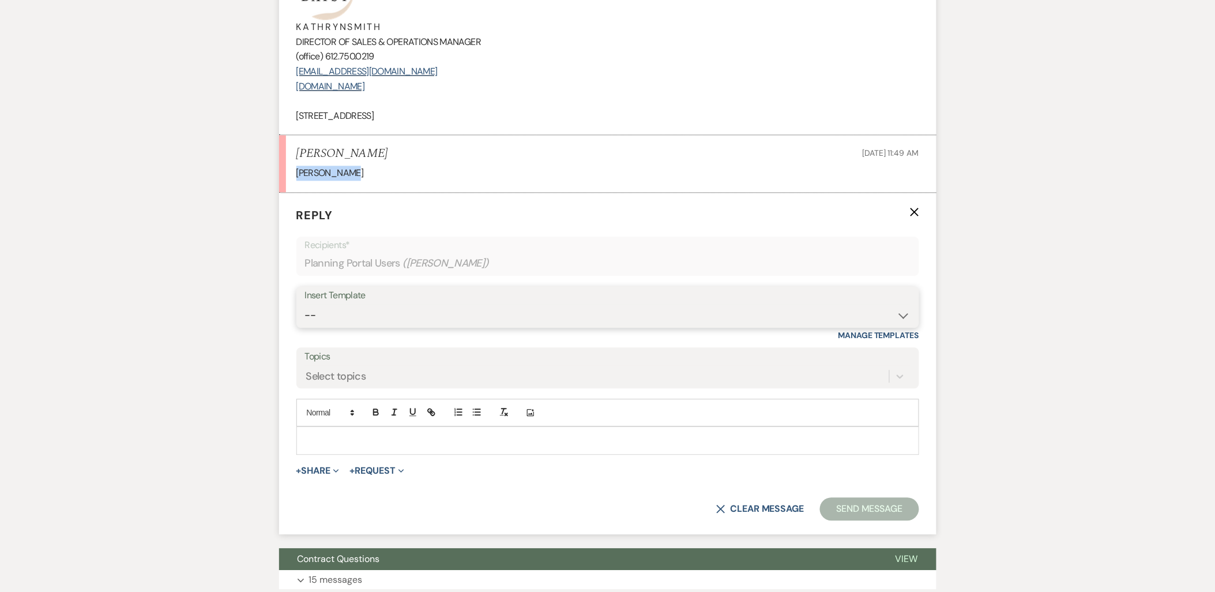
click at [372, 326] on select "-- Payment Past Due Rental Agreement and First Payment Urban Daisy Initial Resp…" at bounding box center [607, 315] width 605 height 22
select select "4982"
click at [305, 320] on select "-- Payment Past Due Rental Agreement and First Payment Urban Daisy Initial Resp…" at bounding box center [607, 315] width 605 height 22
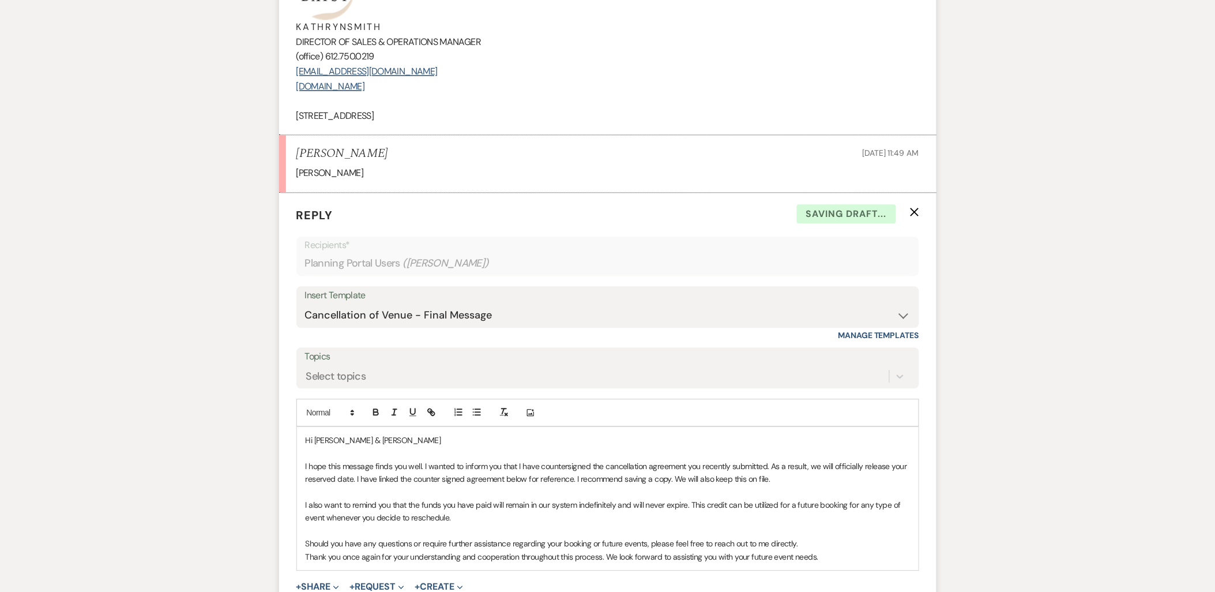
click at [385, 446] on p "Hi [PERSON_NAME] & [PERSON_NAME]" at bounding box center [608, 440] width 604 height 13
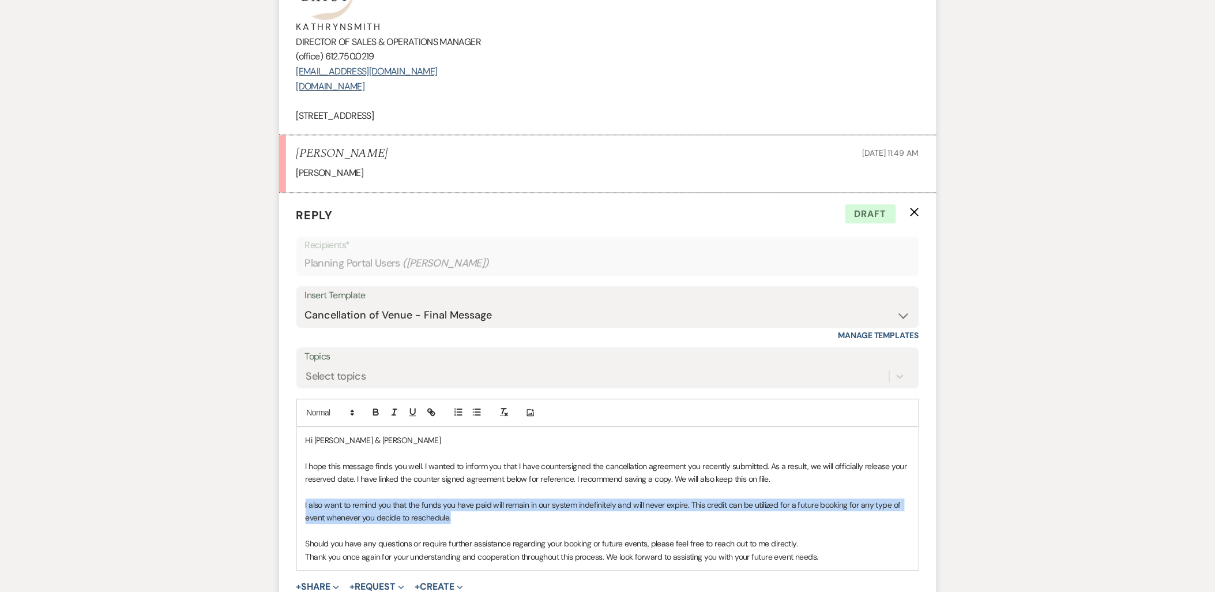
drag, startPoint x: 470, startPoint y: 531, endPoint x: 289, endPoint y: 517, distance: 181.6
click at [289, 517] on form "Reply X Draft Recipients* Planning Portal Users ( [PERSON_NAME] ) Insert Templa…" at bounding box center [607, 421] width 657 height 457
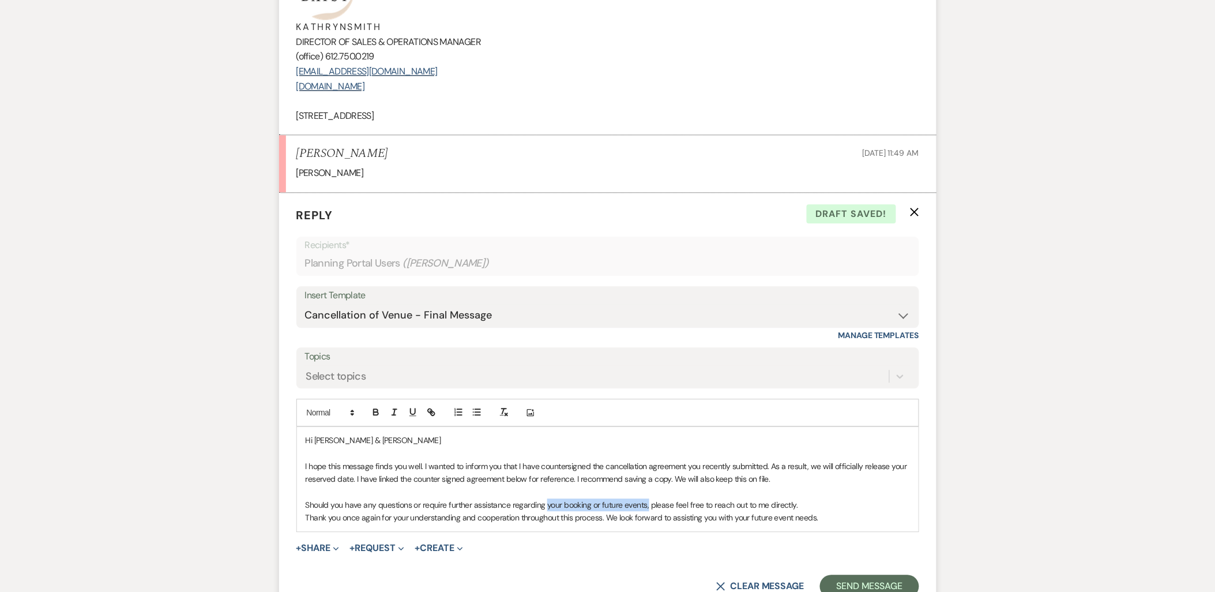
drag, startPoint x: 648, startPoint y: 522, endPoint x: 546, endPoint y: 520, distance: 102.1
click at [546, 510] on span "Should you have any questions or require further assistance regarding your book…" at bounding box center [552, 504] width 492 height 10
click at [828, 524] on p "Thank you once again for your understanding and cooperation throughout this pro…" at bounding box center [608, 517] width 604 height 13
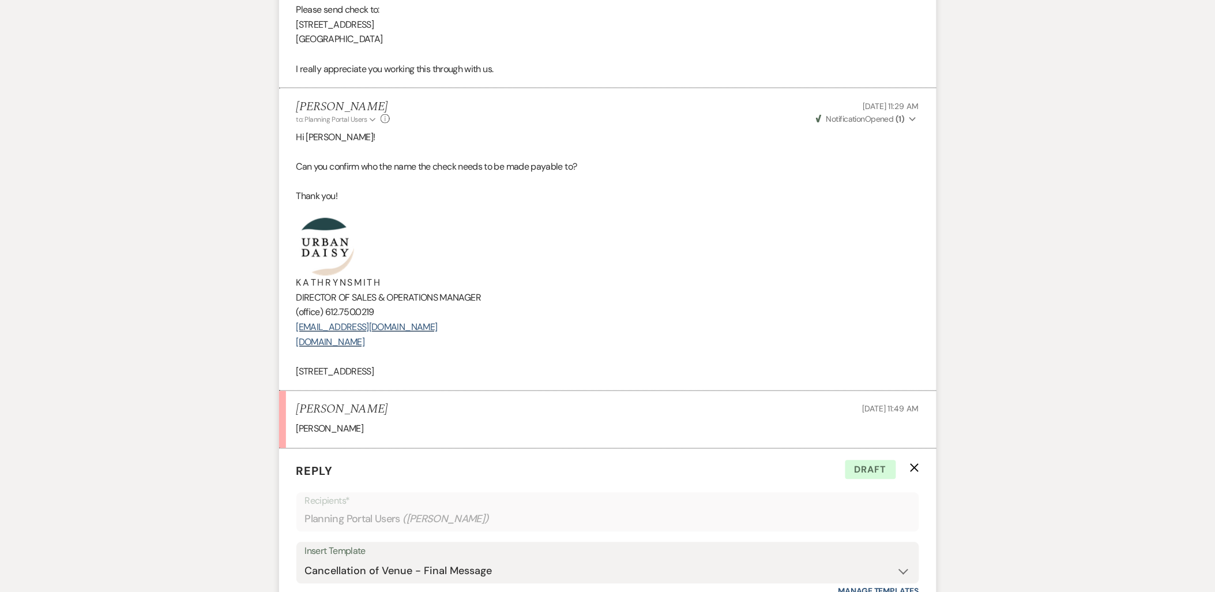
drag, startPoint x: 492, startPoint y: 394, endPoint x: 273, endPoint y: 279, distance: 247.1
copy div "K A T H R Y N S M I T H DIRECTOR OF SALES & OPERATIONS MANAGER (office) 612.750…"
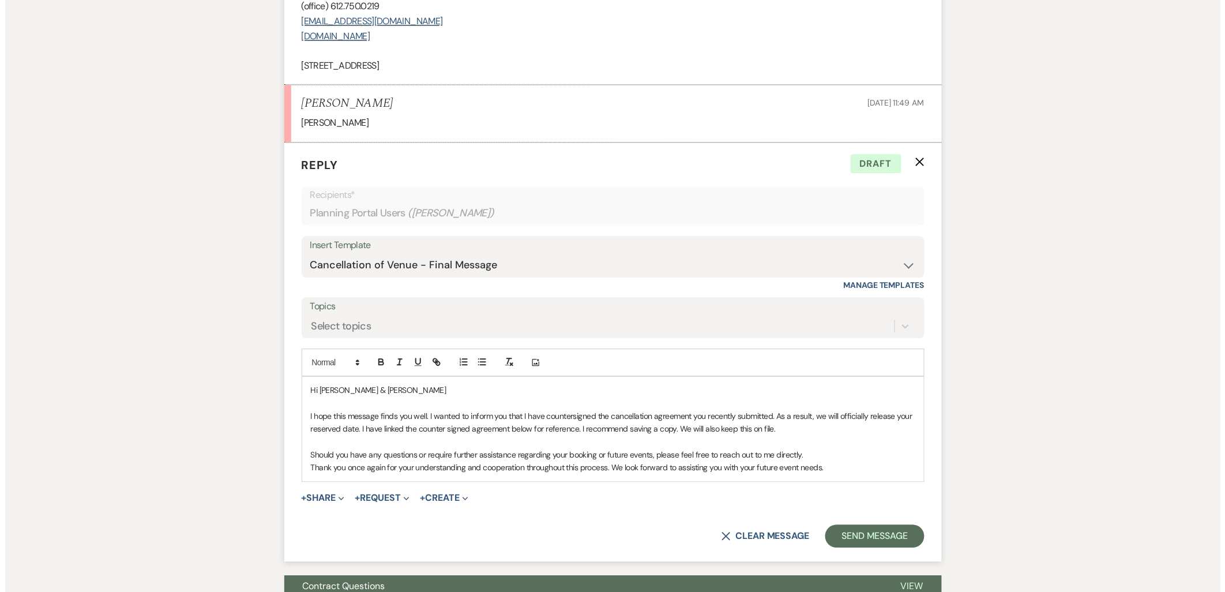
scroll to position [4100, 0]
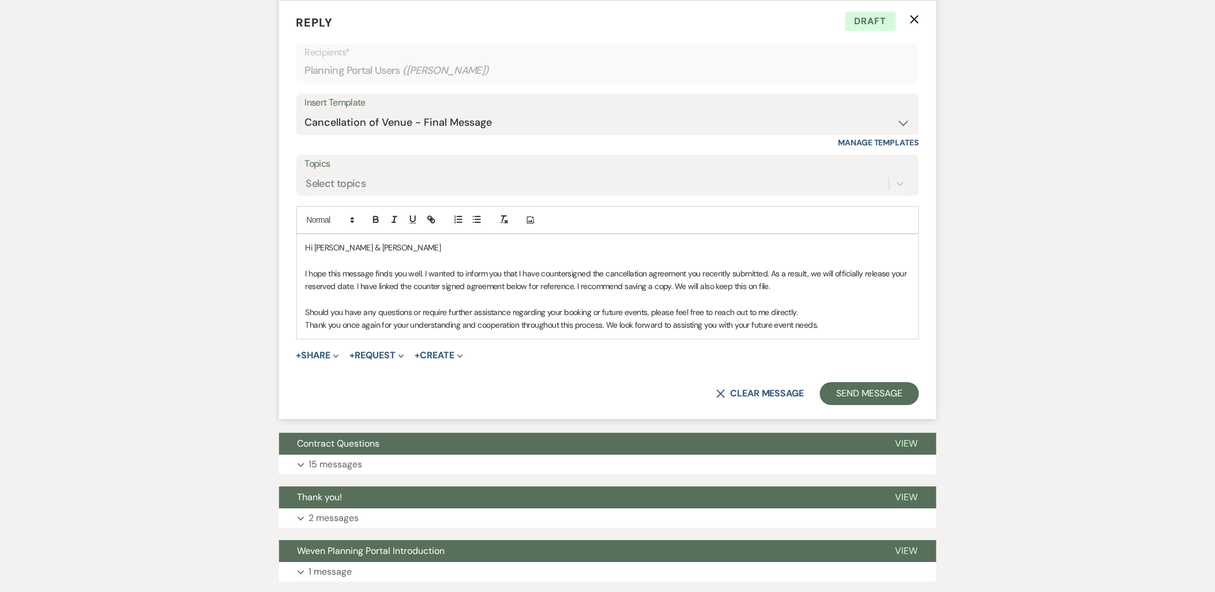
click at [854, 331] on p "Thank you once again for your understanding and cooperation throughout this pro…" at bounding box center [608, 324] width 604 height 13
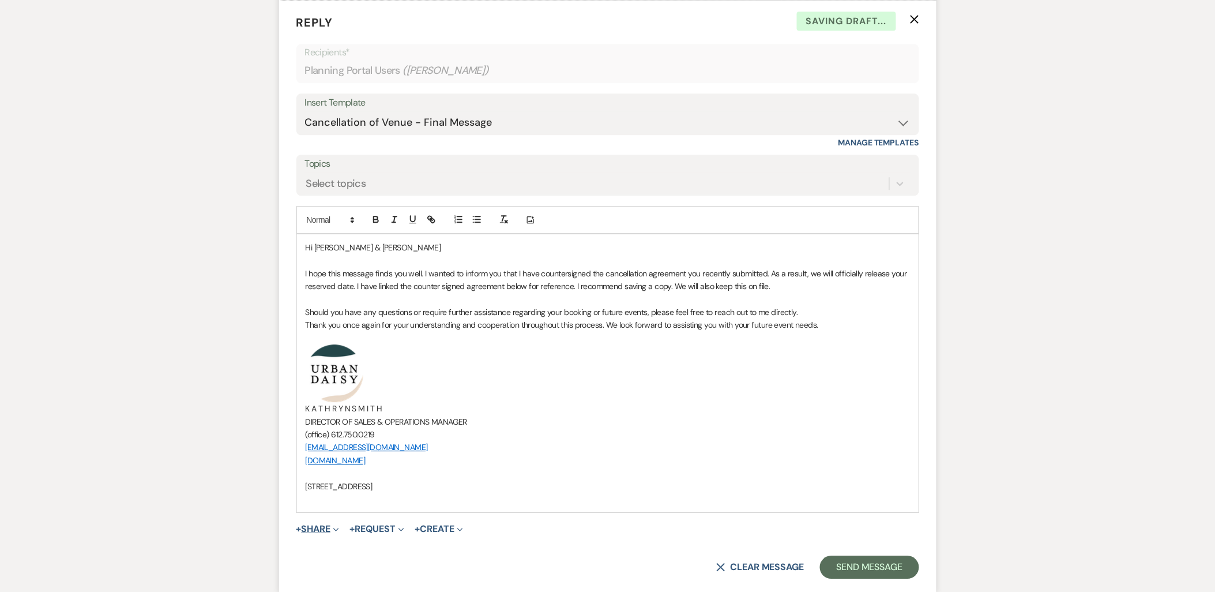
click at [315, 533] on button "+ Share Expand" at bounding box center [317, 528] width 43 height 9
click at [320, 560] on button "Doc Upload Documents" at bounding box center [376, 551] width 161 height 21
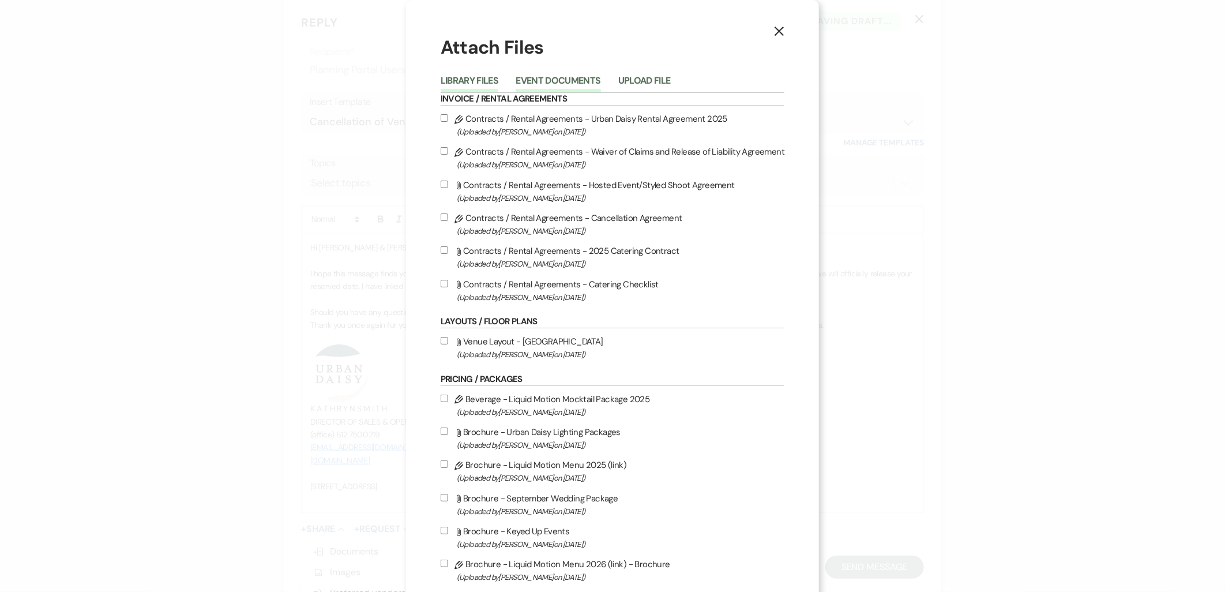
click at [575, 85] on button "Event Documents" at bounding box center [557, 84] width 85 height 16
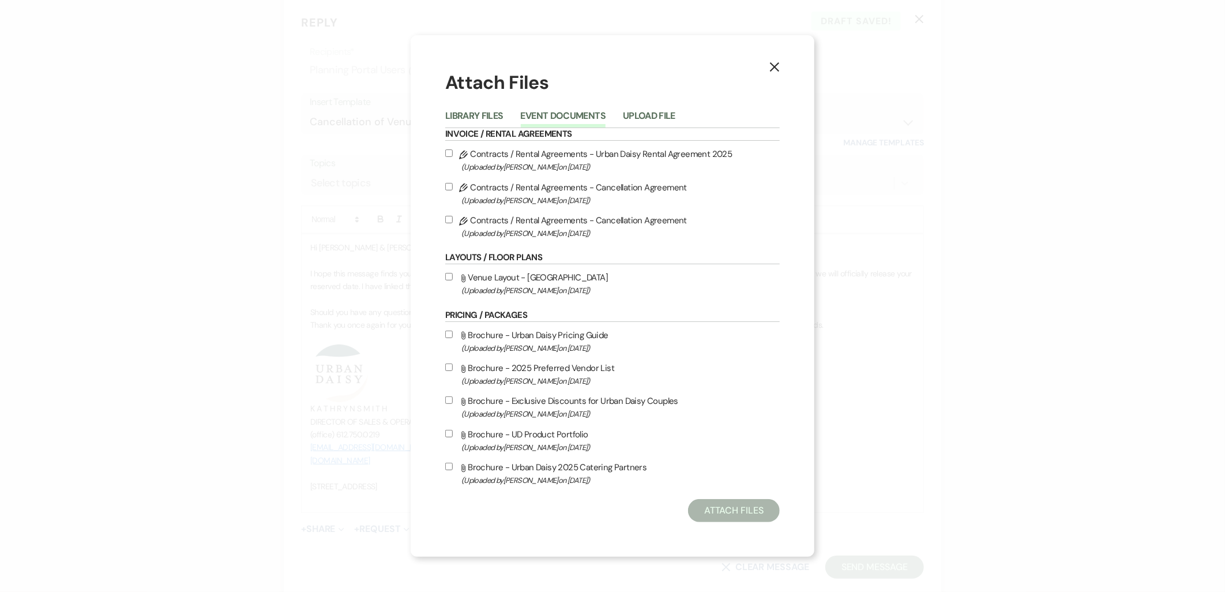
click at [520, 235] on span "(Uploaded by Amy Knight on Sep 14th, 2025 )" at bounding box center [620, 233] width 318 height 13
click at [453, 223] on input "Pencil Contracts / Rental Agreements - Cancellation Agreement (Uploaded by Amy …" at bounding box center [448, 219] width 7 height 7
checkbox input "true"
click at [717, 502] on button "Attach Files" at bounding box center [734, 510] width 92 height 23
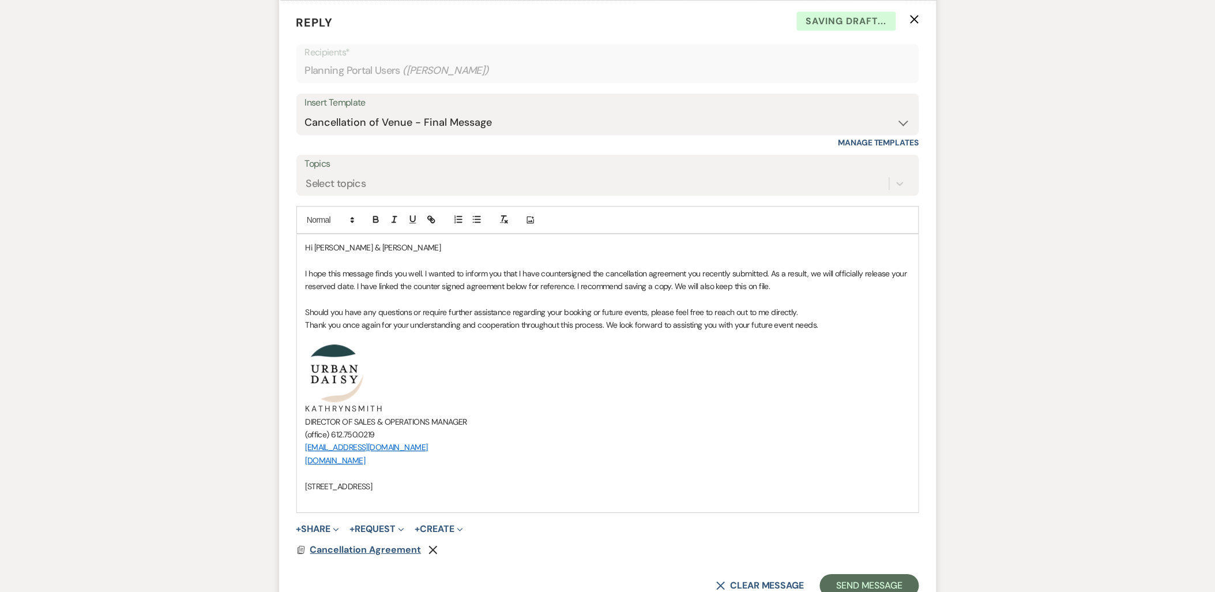
click at [325, 555] on span "Cancellation Agreement" at bounding box center [365, 549] width 111 height 12
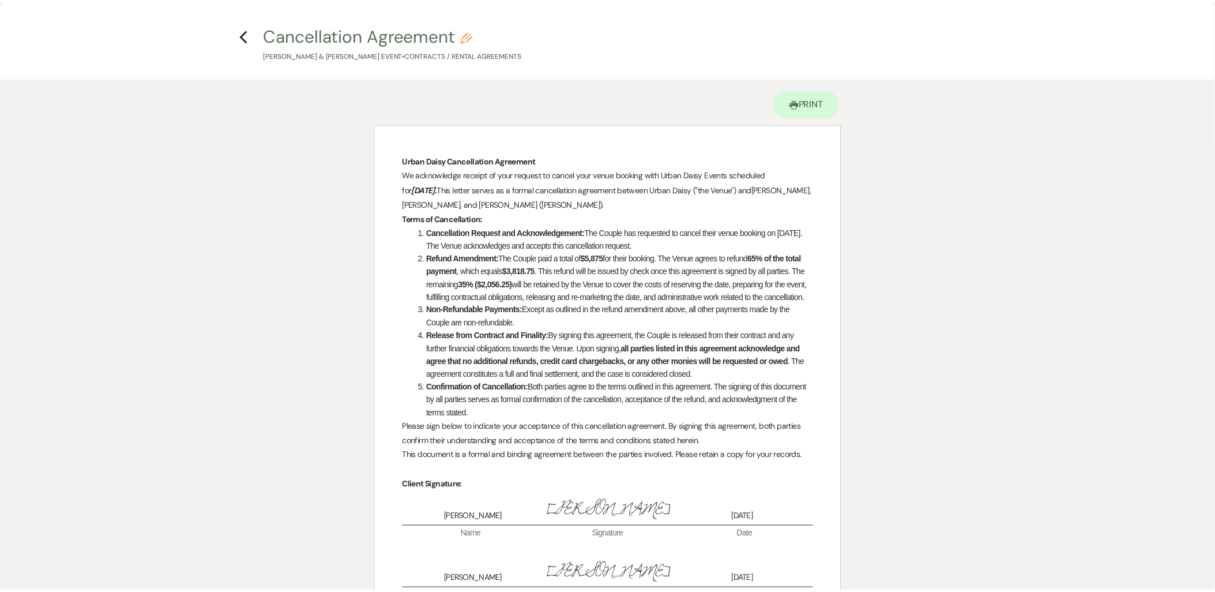
scroll to position [0, 0]
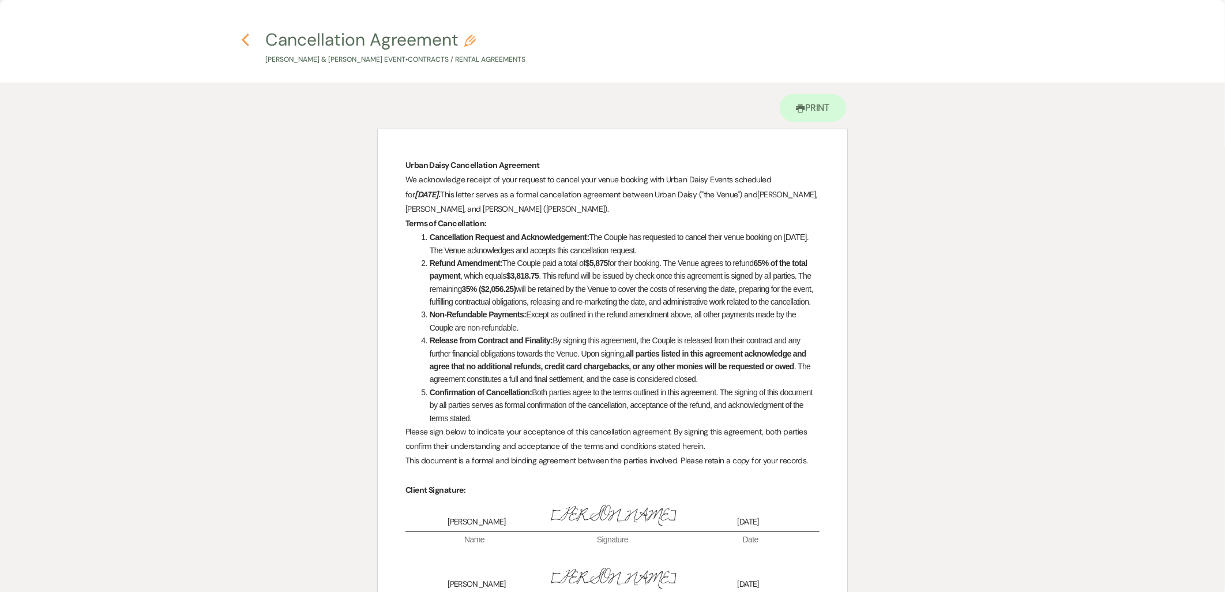
click at [245, 40] on use "button" at bounding box center [245, 39] width 7 height 13
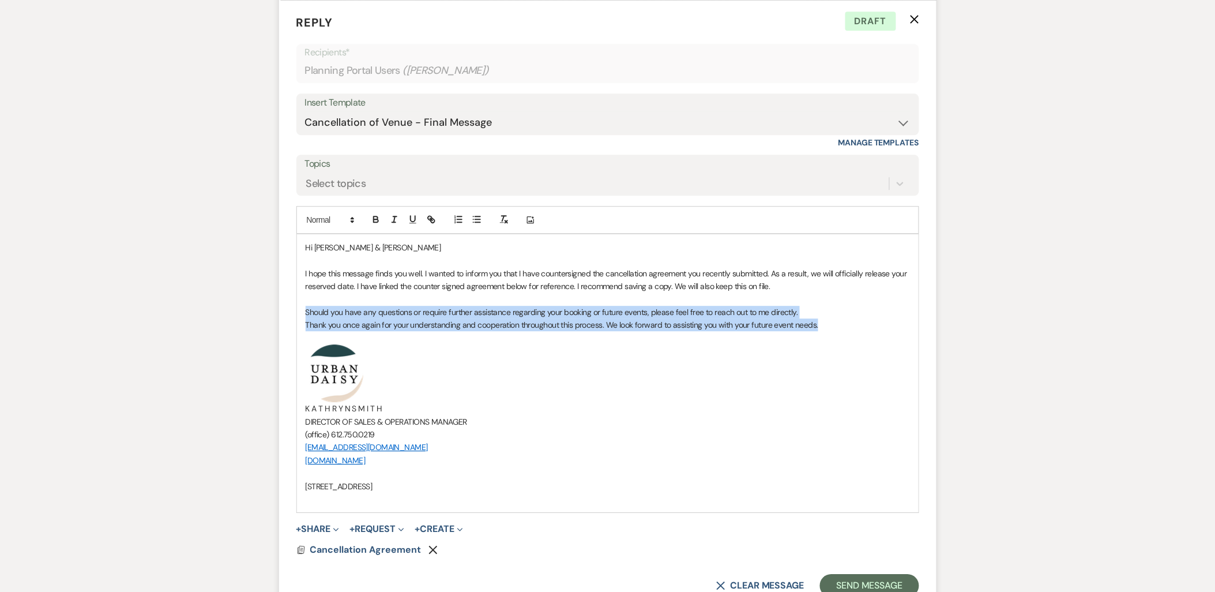
drag, startPoint x: 840, startPoint y: 343, endPoint x: 268, endPoint y: 323, distance: 571.8
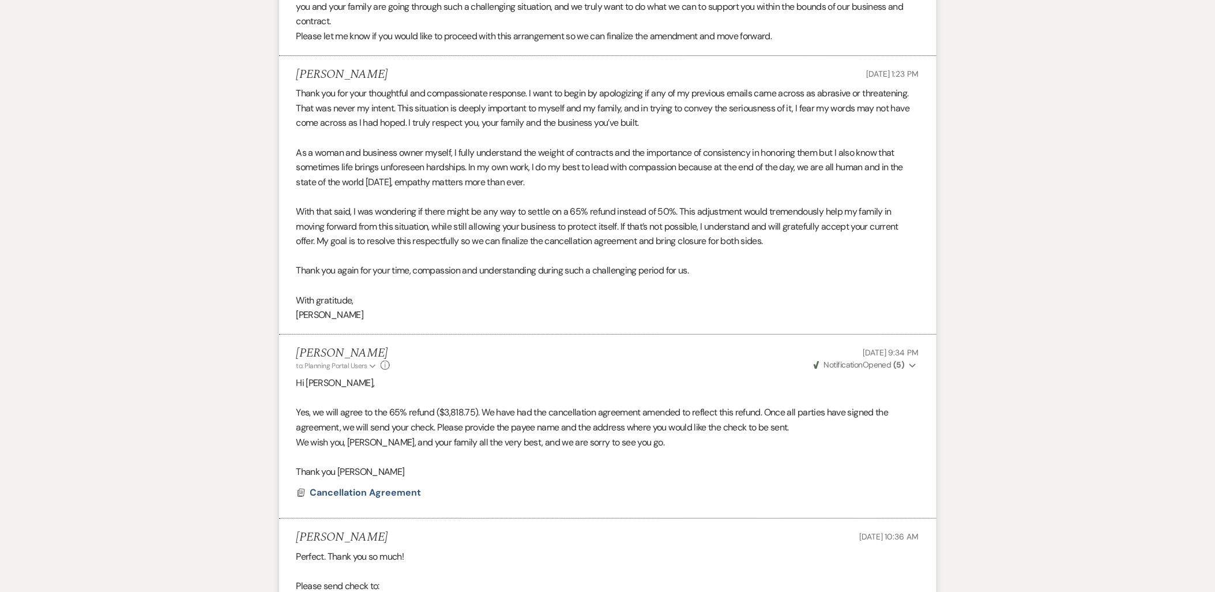
scroll to position [3075, 0]
drag, startPoint x: 389, startPoint y: 427, endPoint x: 477, endPoint y: 427, distance: 87.6
click at [477, 427] on p "Yes, we will agree to the 65% refund ($3,818.75). We have had the cancellation …" at bounding box center [607, 419] width 623 height 29
copy p "65% refund ($3,818.75)"
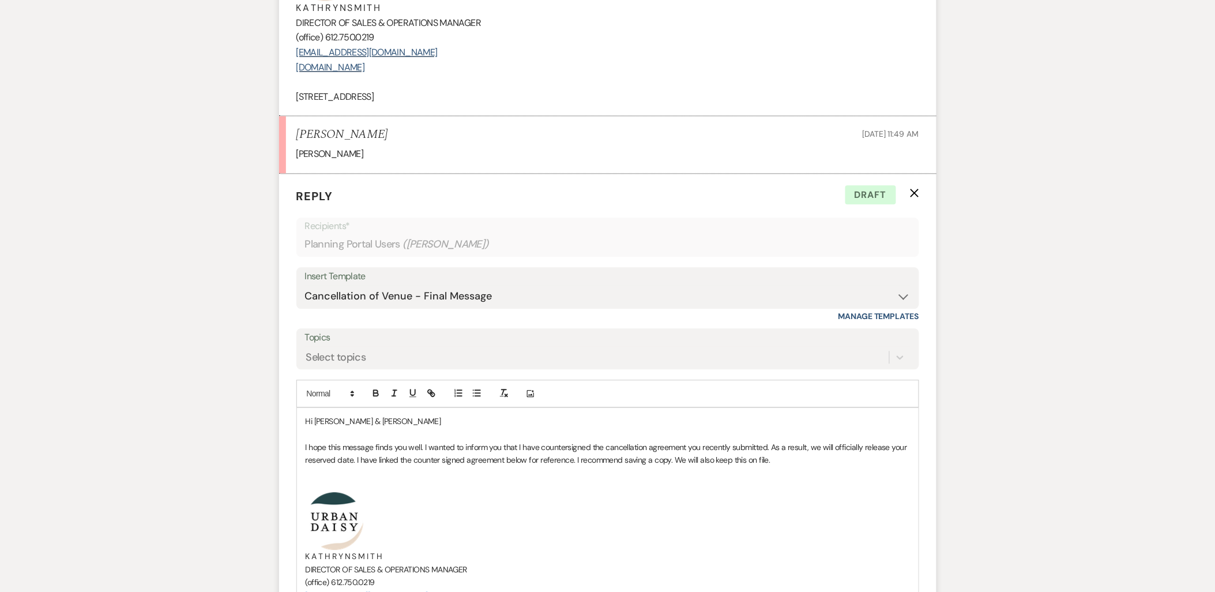
scroll to position [4036, 0]
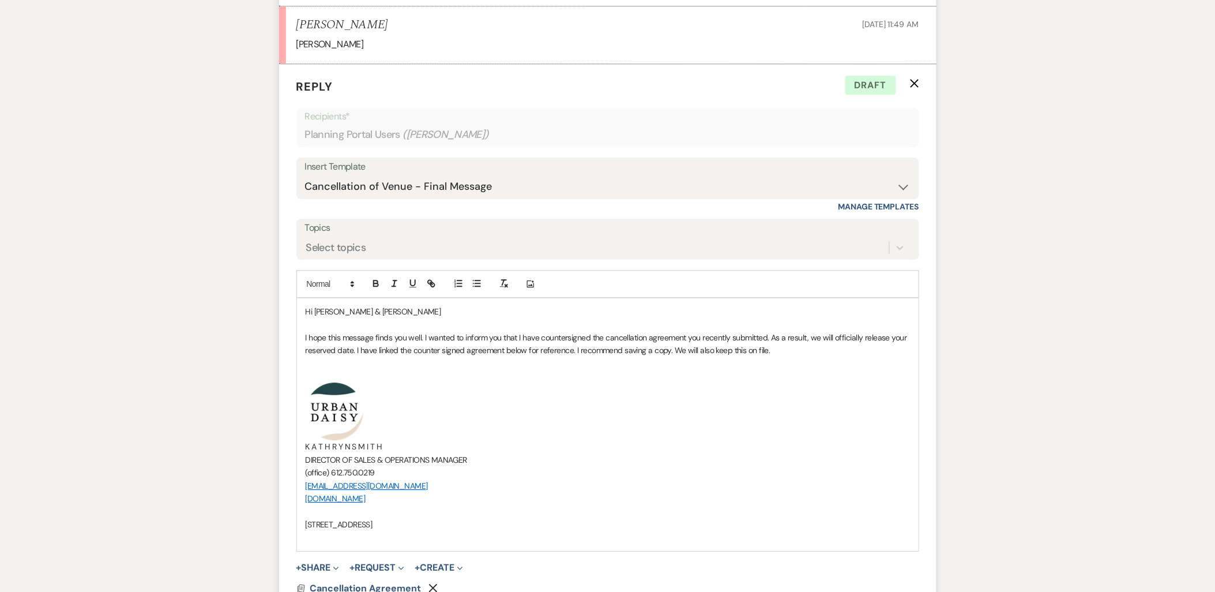
click at [586, 382] on p at bounding box center [608, 376] width 604 height 13
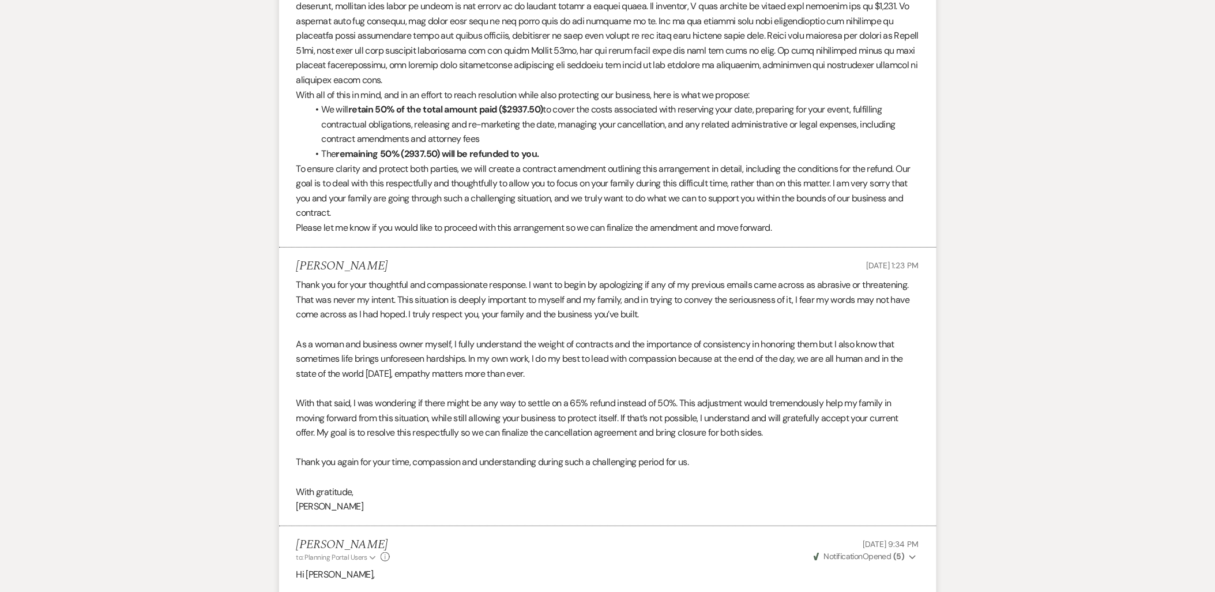
scroll to position [2883, 0]
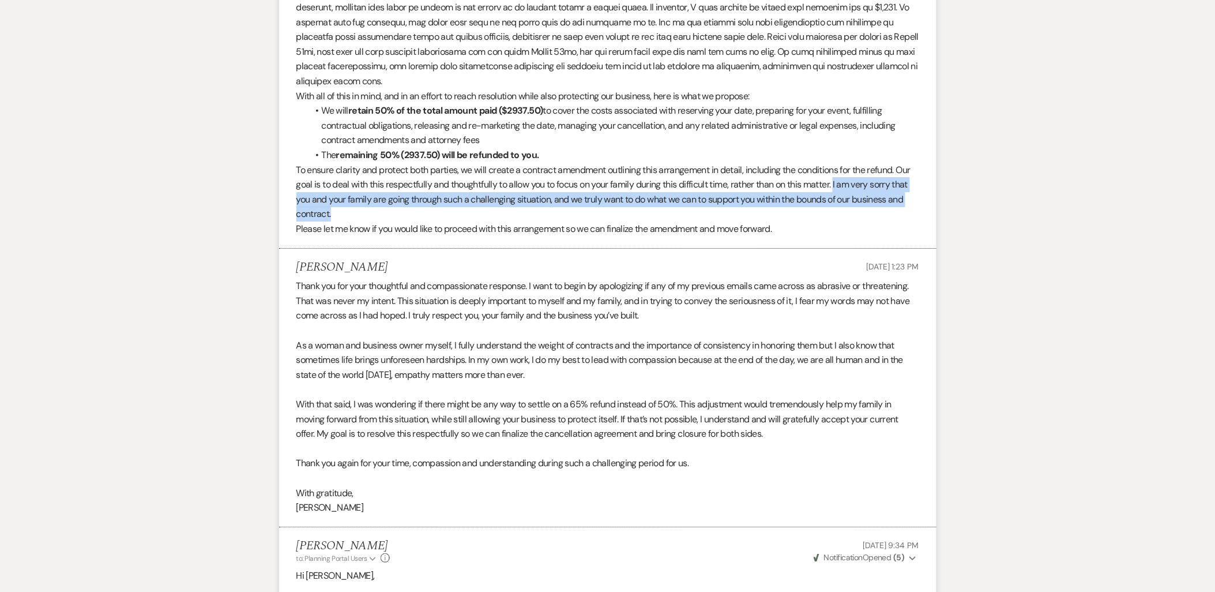
drag, startPoint x: 841, startPoint y: 198, endPoint x: 498, endPoint y: 223, distance: 343.9
click at [498, 221] on p "To ensure clarity and protect both parties, we will create a contract amendment…" at bounding box center [607, 192] width 623 height 59
drag, startPoint x: 841, startPoint y: 198, endPoint x: 552, endPoint y: 217, distance: 288.9
click at [552, 217] on p "To ensure clarity and protect both parties, we will create a contract amendment…" at bounding box center [607, 192] width 623 height 59
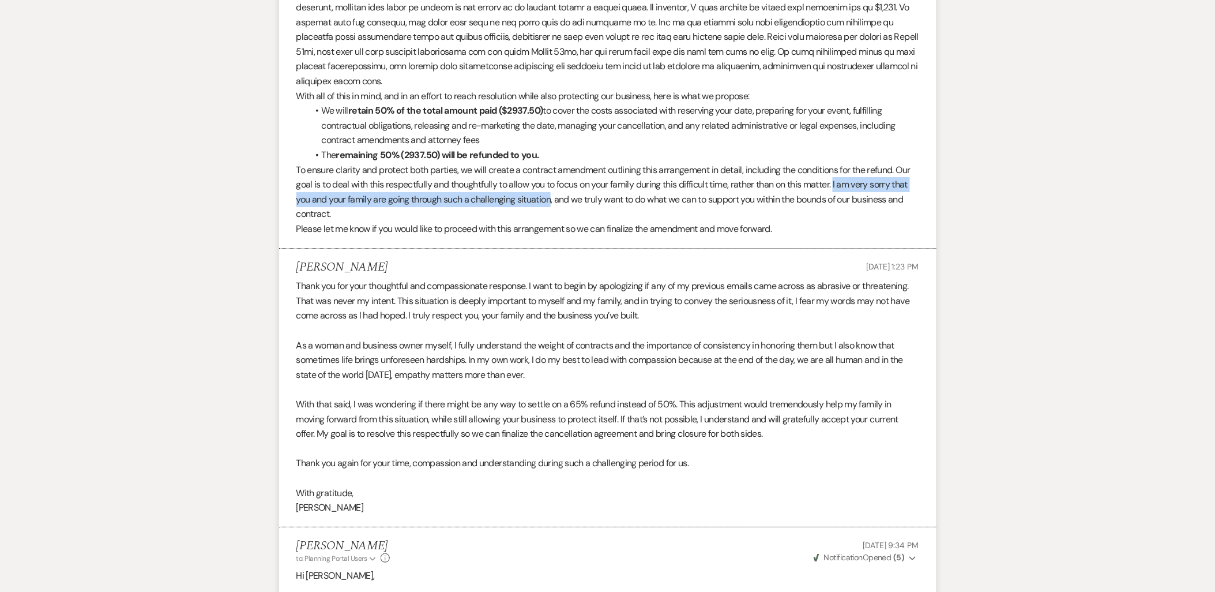
copy p "I am very sorry that you and your family are going through such a challenging s…"
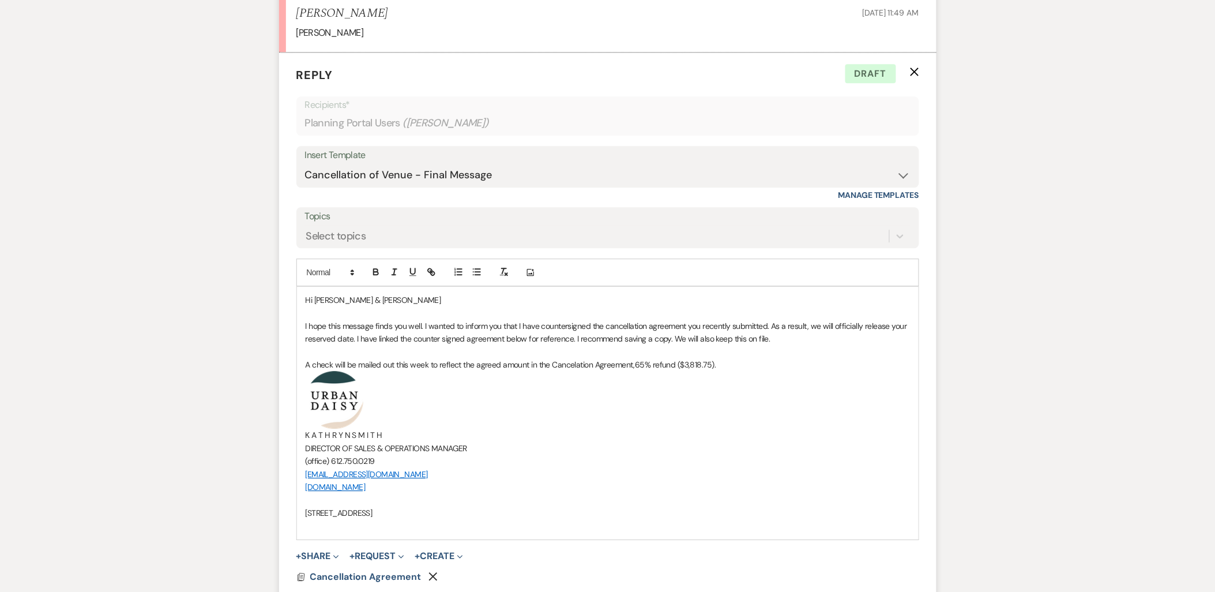
scroll to position [4164, 0]
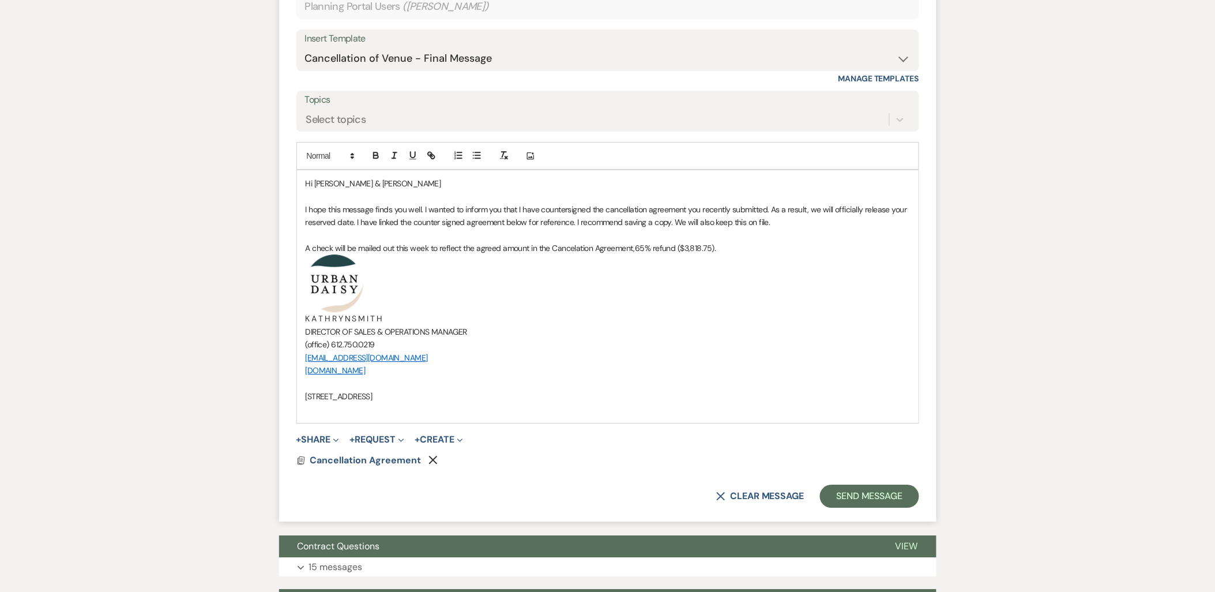
click at [758, 254] on p "A check will be mailed out this week to reflect the agreed amount in the Cancel…" at bounding box center [608, 248] width 604 height 13
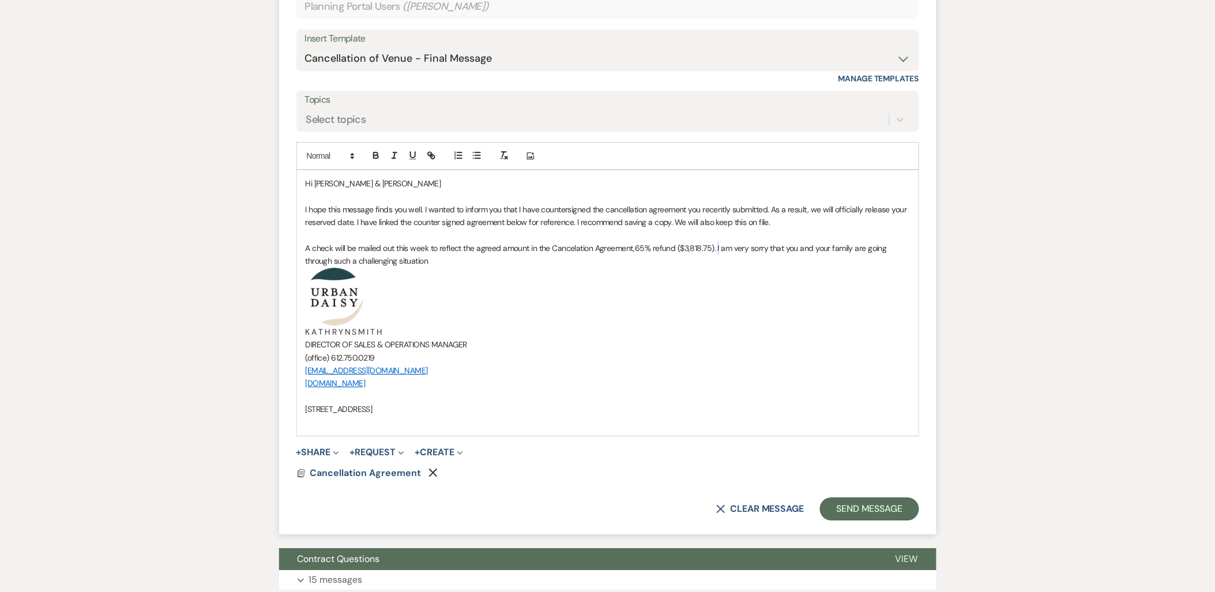
click at [717, 264] on span "65% refund ($3,818.75). I am very sorry that you and your family are going thro…" at bounding box center [598, 254] width 584 height 23
drag, startPoint x: 742, startPoint y: 264, endPoint x: 733, endPoint y: 266, distance: 8.3
click at [733, 266] on span "65% refund ($3,818.75). We am very sorry that you and your family are going thr…" at bounding box center [602, 254] width 593 height 23
click at [476, 268] on p "A check will be mailed out this week to reflect the agreed amount in the Cancel…" at bounding box center [608, 255] width 604 height 26
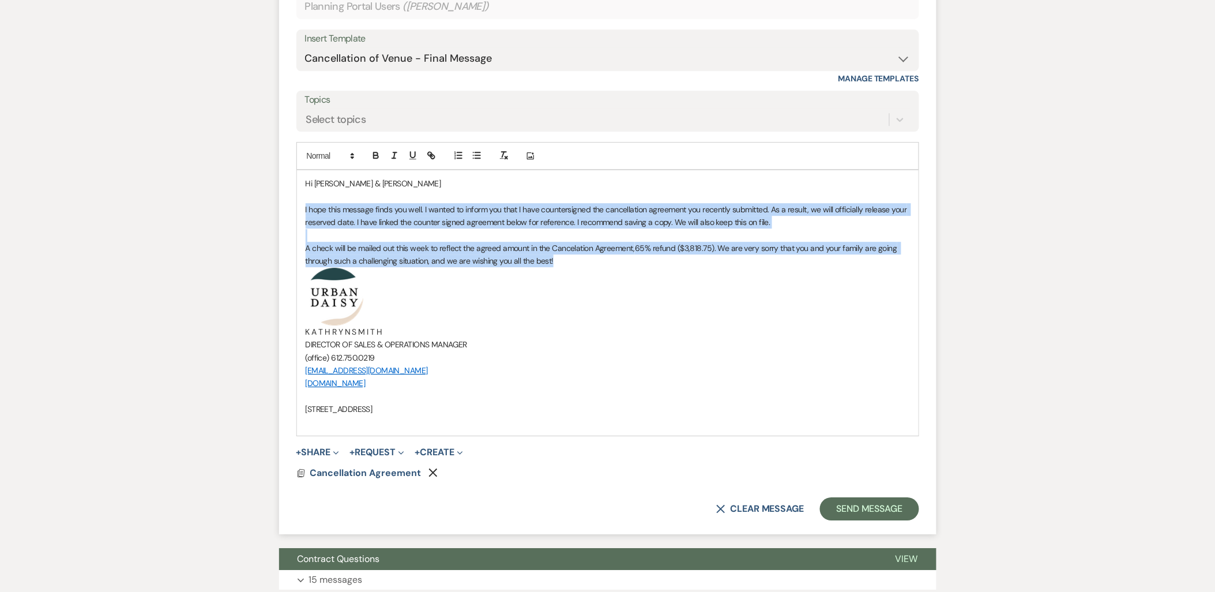
drag, startPoint x: 574, startPoint y: 281, endPoint x: 303, endPoint y: 227, distance: 275.8
click at [303, 227] on div "Hi Taylor & Mason I hope this message finds you well. I wanted to inform you th…" at bounding box center [608, 302] width 622 height 265
copy div "I hope this message finds you well. I wanted to inform you that I have counters…"
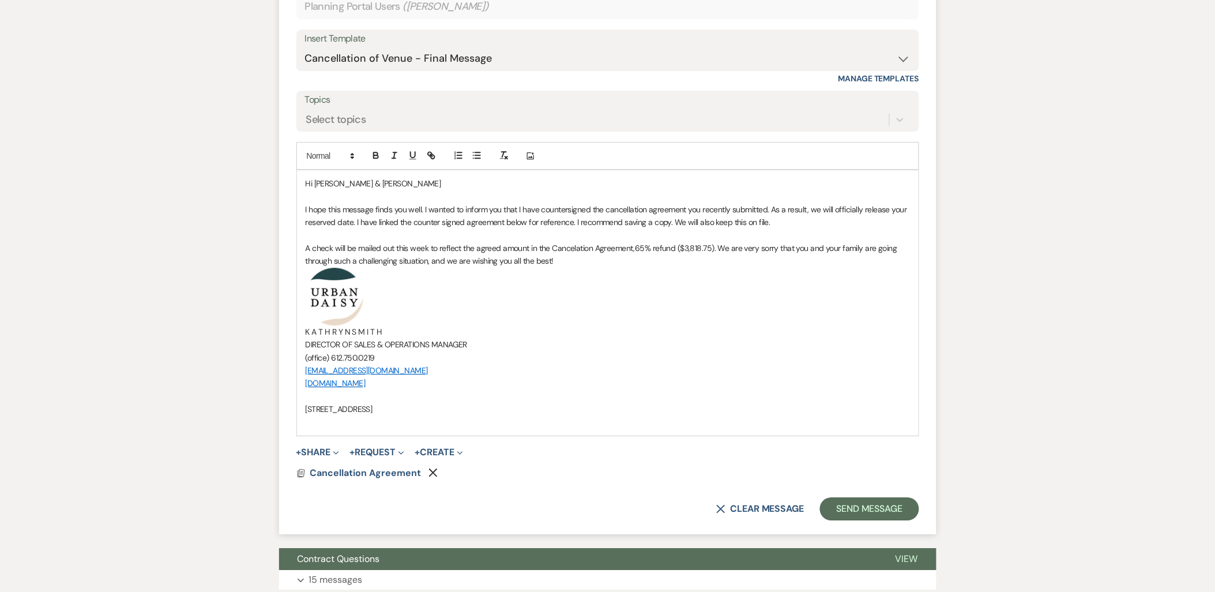
click at [570, 325] on p "﻿ ﻿" at bounding box center [608, 297] width 604 height 58
drag, startPoint x: 565, startPoint y: 285, endPoint x: 558, endPoint y: 284, distance: 7.0
click at [558, 284] on div "Hi Taylor & Mason I hope this message finds you well. I wanted to inform you th…" at bounding box center [608, 302] width 622 height 265
click at [557, 268] on p "A check will be mailed out this week to reflect the agreed amount in the Cancel…" at bounding box center [608, 255] width 604 height 26
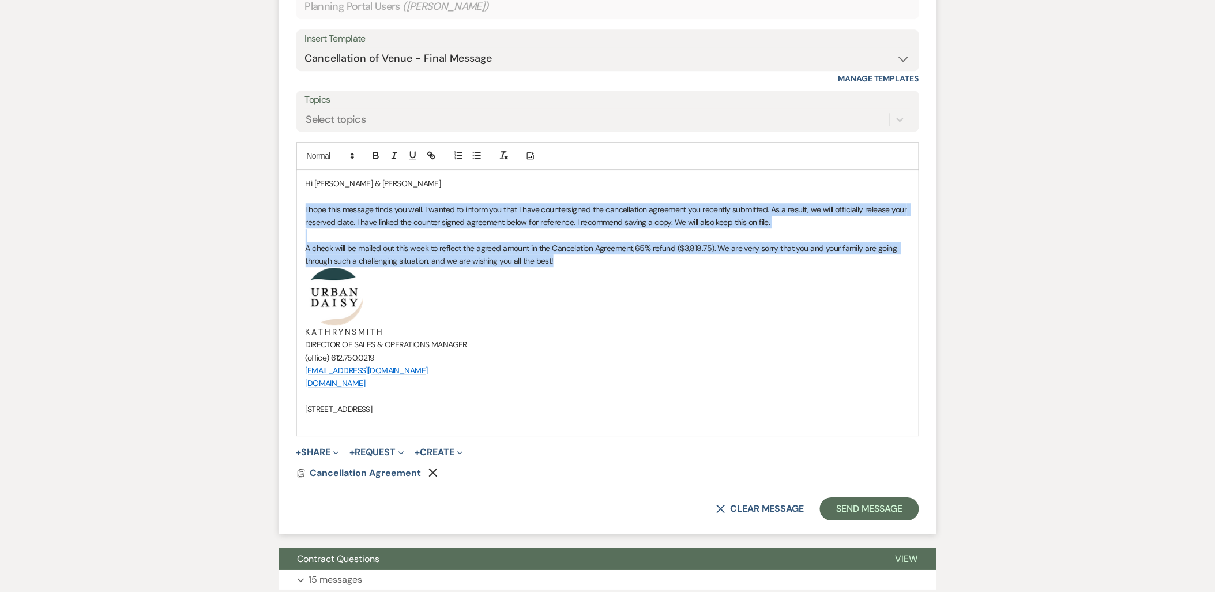
drag, startPoint x: 559, startPoint y: 275, endPoint x: 302, endPoint y: 227, distance: 261.7
click at [302, 227] on div "Hi Taylor & Mason I hope this message finds you well. I wanted to inform you th…" at bounding box center [608, 302] width 622 height 265
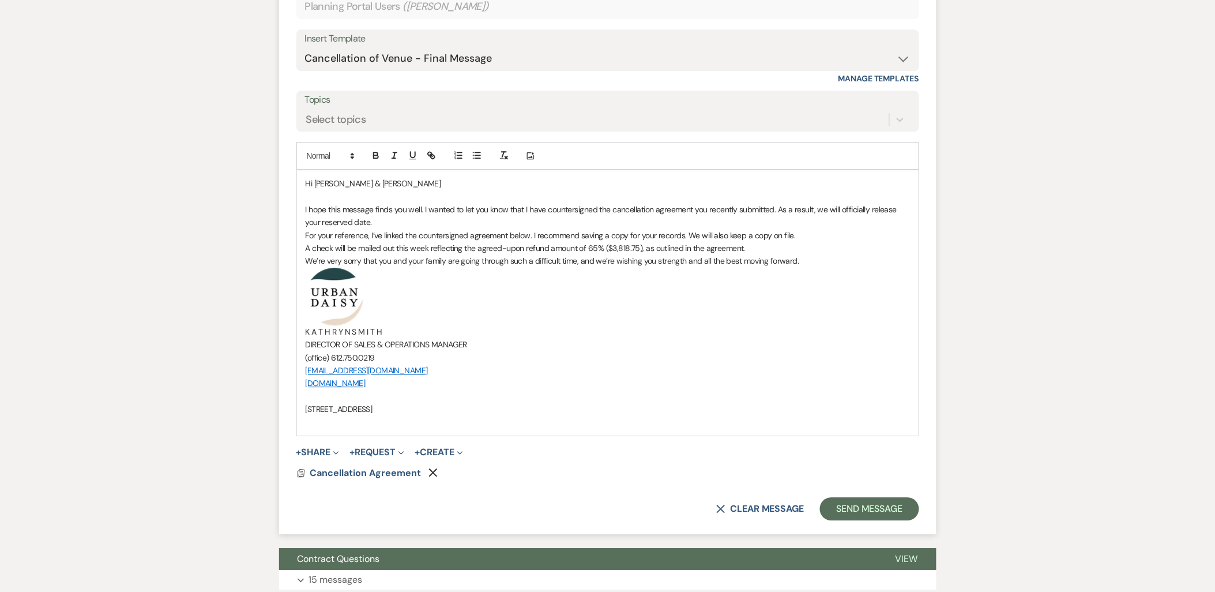
click at [381, 229] on p "I hope this message finds you well. I wanted to let you know that I have counte…" at bounding box center [608, 216] width 604 height 26
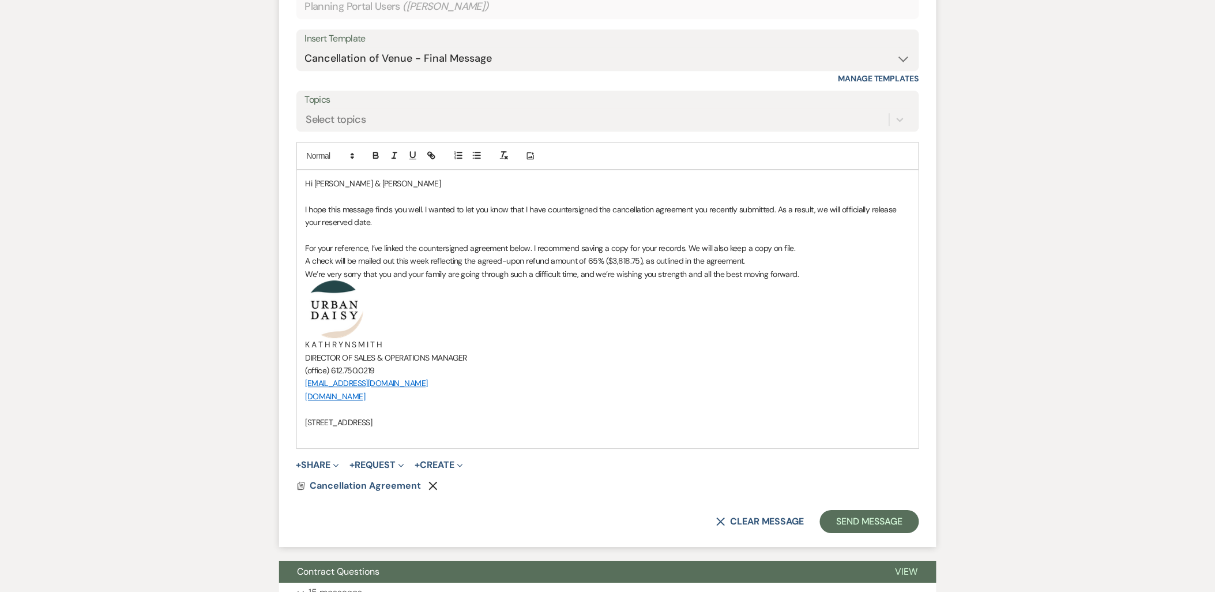
click at [804, 254] on p "For your reference, I’ve linked the countersigned agreement below. I recommend …" at bounding box center [608, 248] width 604 height 13
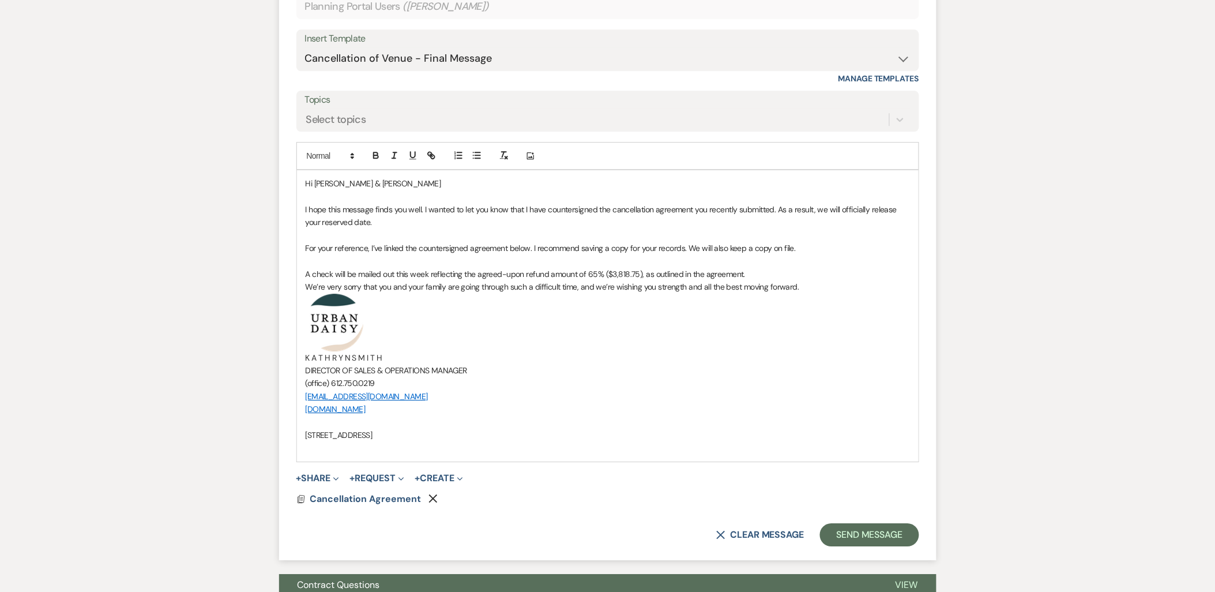
click at [773, 280] on p "A check will be mailed out this week reflecting the agreed-upon refund amount o…" at bounding box center [608, 274] width 604 height 13
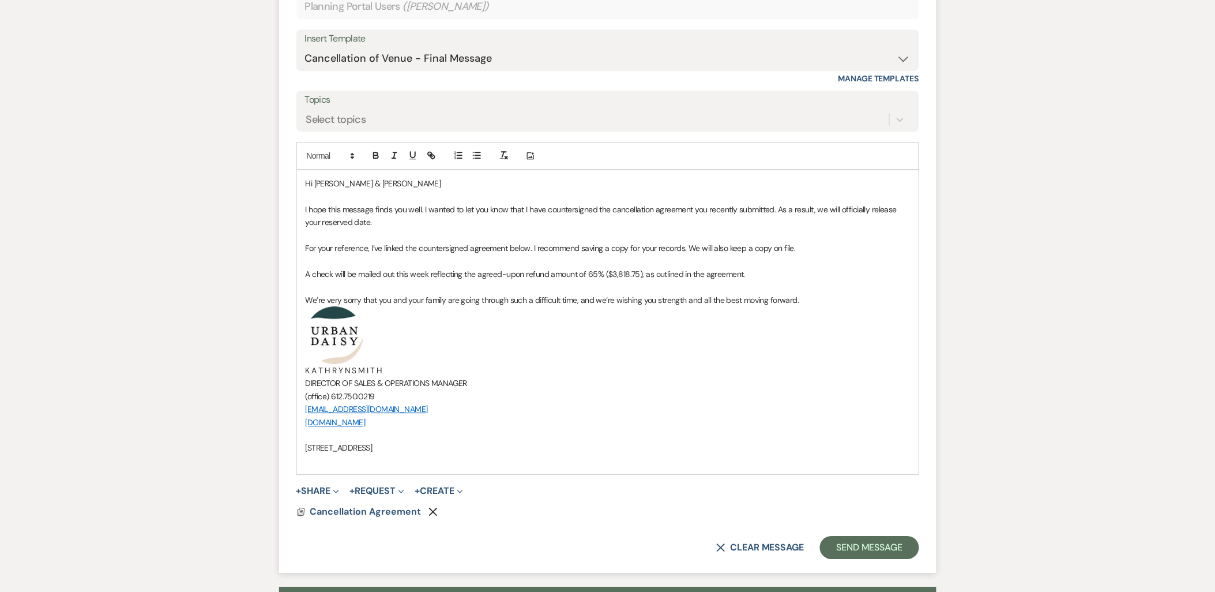
click at [382, 190] on p "Hi Taylor & Mason" at bounding box center [608, 183] width 604 height 13
click at [310, 267] on p at bounding box center [608, 260] width 604 height 13
click at [302, 273] on div "Hi Taylor & Mason! I hope this message finds you well. I wanted to let you know…" at bounding box center [608, 322] width 622 height 304
click at [304, 266] on div "Hi Taylor & Mason! I hope this message finds you well. I wanted to let you know…" at bounding box center [608, 322] width 622 height 304
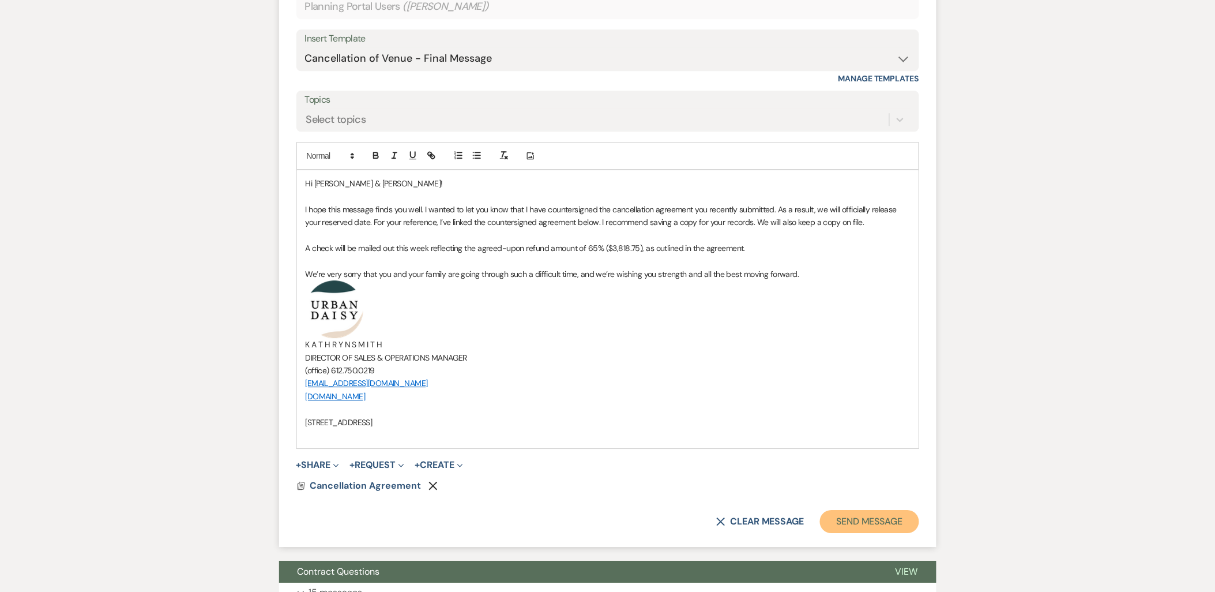
click at [849, 529] on button "Send Message" at bounding box center [869, 521] width 99 height 23
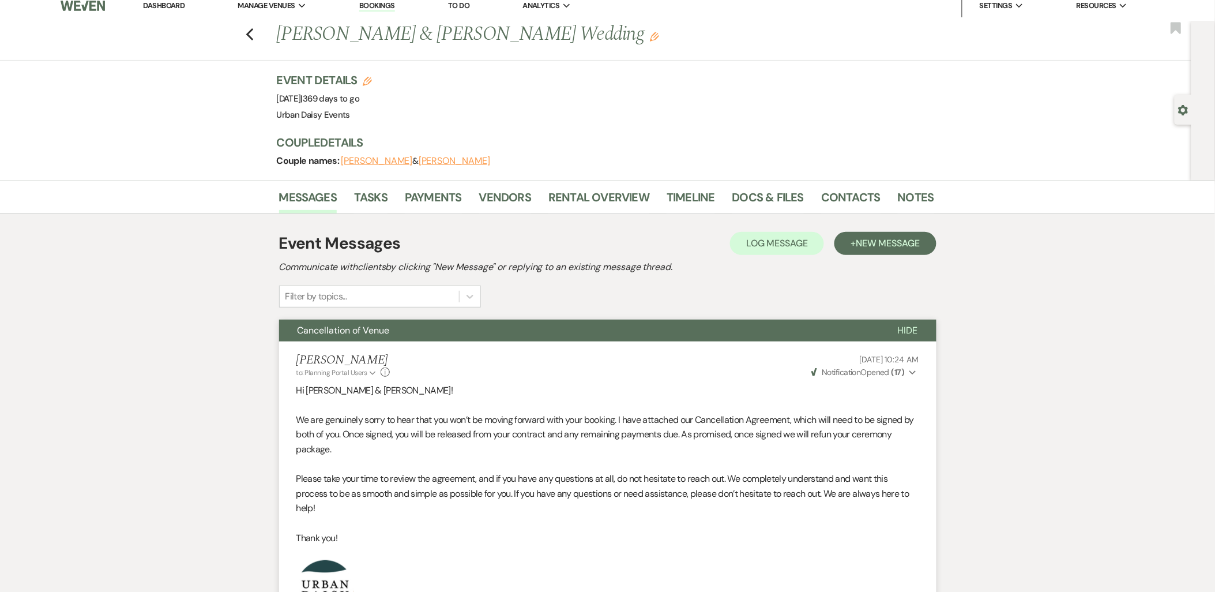
scroll to position [0, 0]
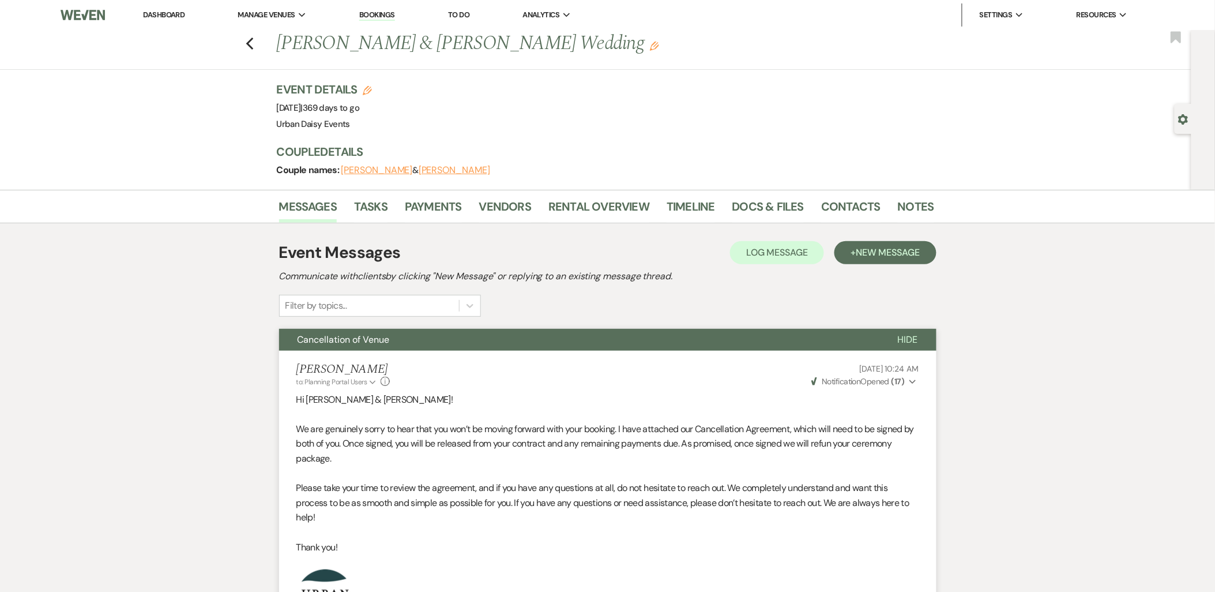
click at [1185, 122] on use "button" at bounding box center [1183, 119] width 10 height 10
select select "19"
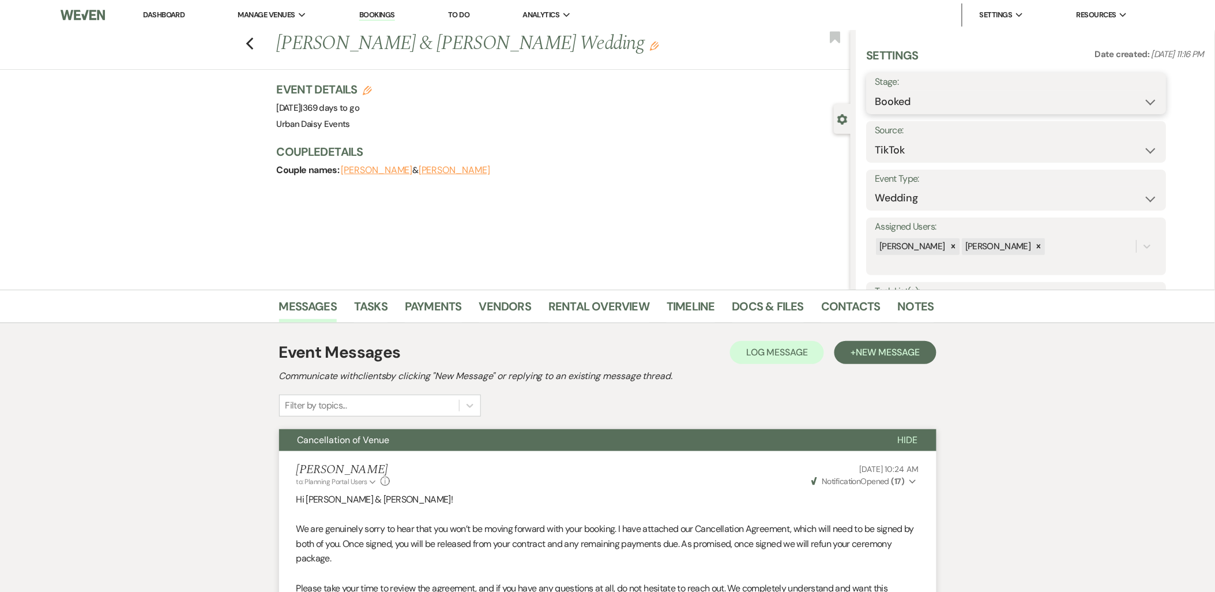
click at [991, 94] on select "Booked Lost" at bounding box center [1016, 102] width 283 height 22
select select "8"
click at [875, 91] on select "Booked Lost" at bounding box center [1016, 102] width 283 height 22
click at [919, 156] on select "Booked Elsewhere Budget Date Unavailable No Response Not a Good Match Capacity …" at bounding box center [980, 150] width 210 height 22
select select "6"
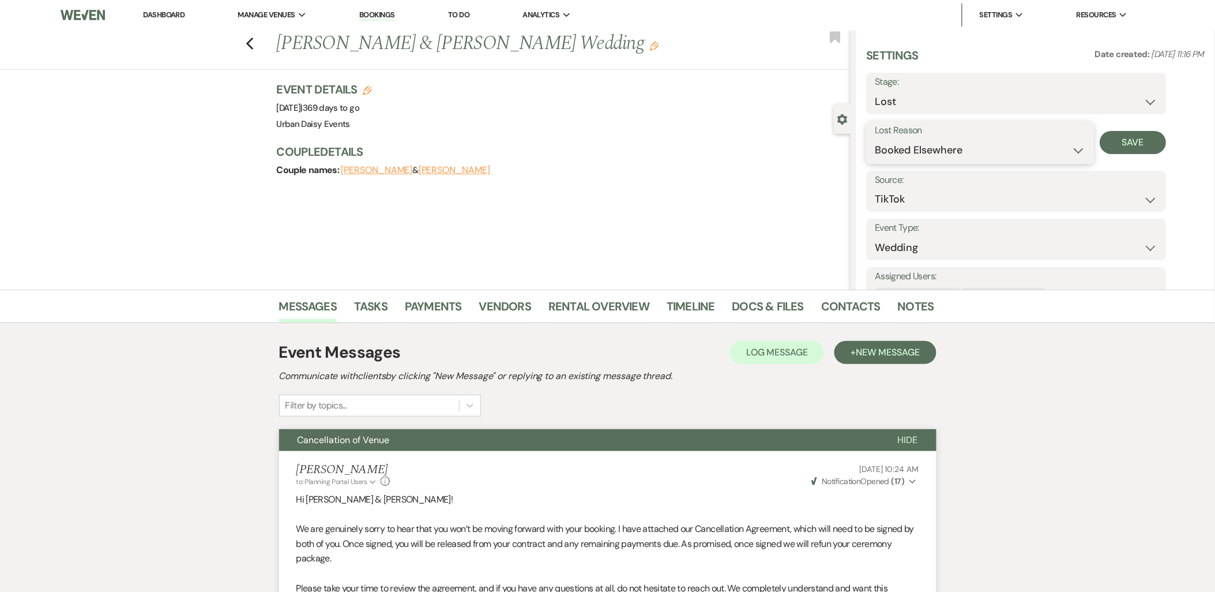
click at [875, 139] on select "Booked Elsewhere Budget Date Unavailable No Response Not a Good Match Capacity …" at bounding box center [980, 150] width 210 height 22
click at [1116, 146] on button "Save" at bounding box center [1133, 142] width 66 height 23
click at [166, 21] on li "Dashboard" at bounding box center [163, 14] width 53 height 23
click at [165, 13] on link "Dashboard" at bounding box center [164, 15] width 42 height 10
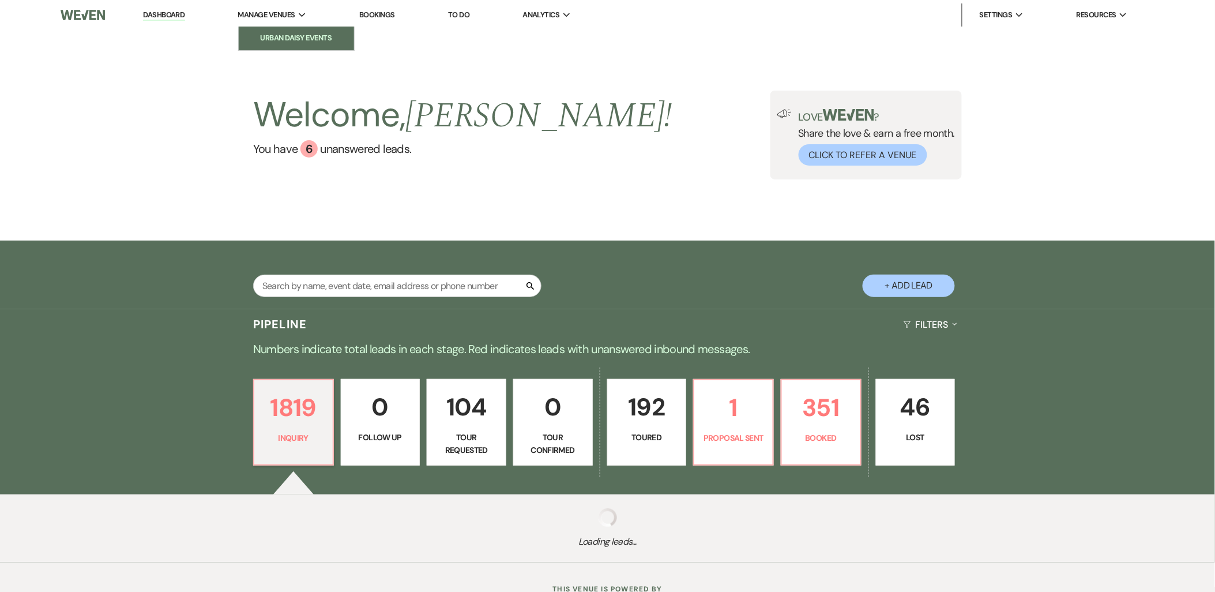
click at [273, 33] on li "Urban Daisy Events" at bounding box center [296, 38] width 104 height 12
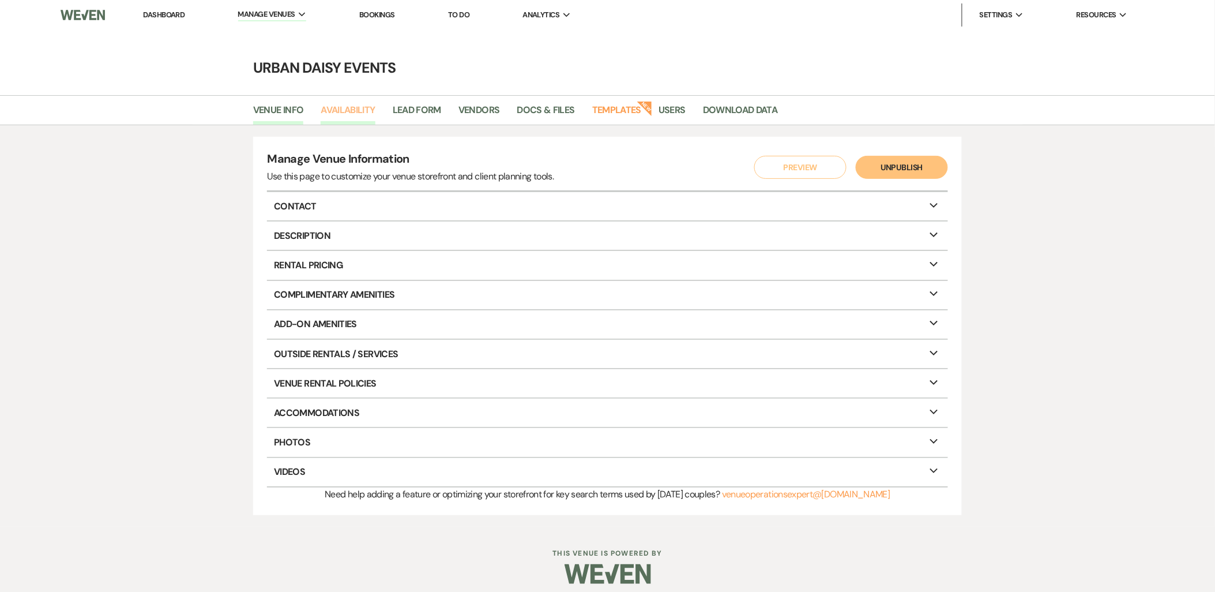
click at [348, 114] on link "Availability" at bounding box center [348, 114] width 54 height 22
select select "2"
select select "2026"
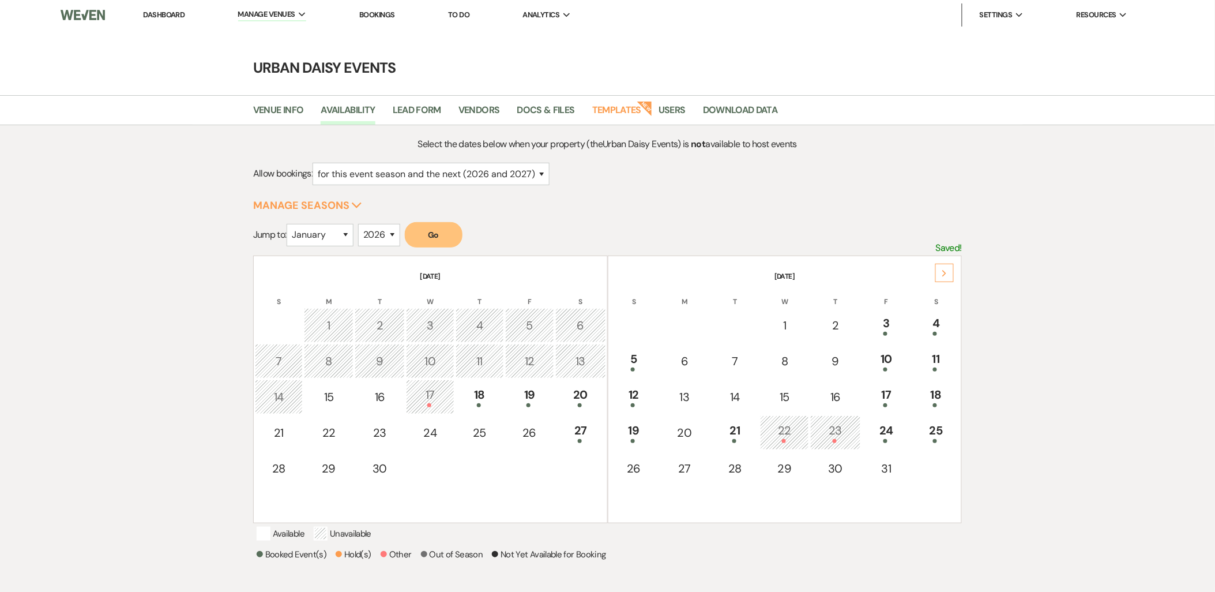
click at [938, 274] on div "Next" at bounding box center [944, 273] width 18 height 18
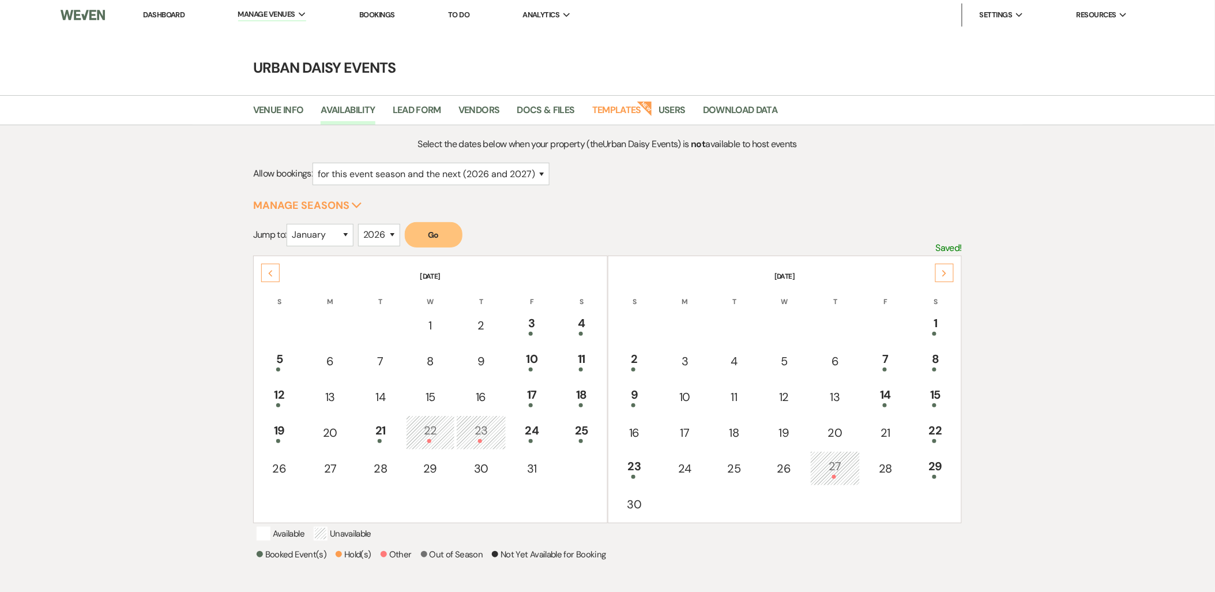
click at [938, 274] on div "Next" at bounding box center [944, 273] width 18 height 18
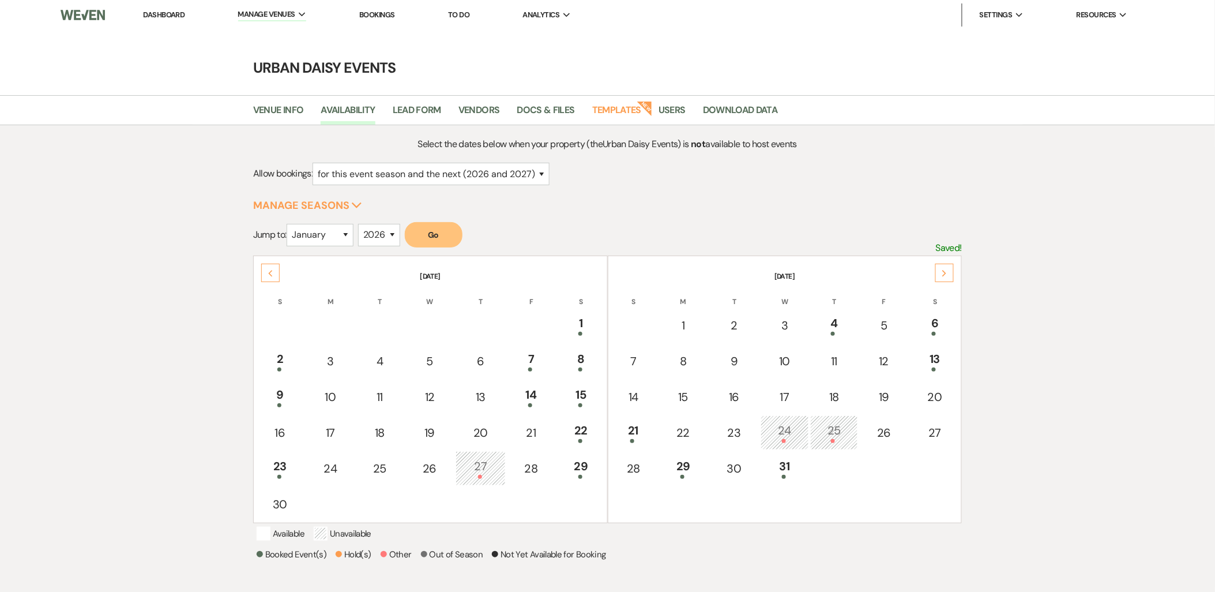
click at [938, 274] on div "Next" at bounding box center [944, 273] width 18 height 18
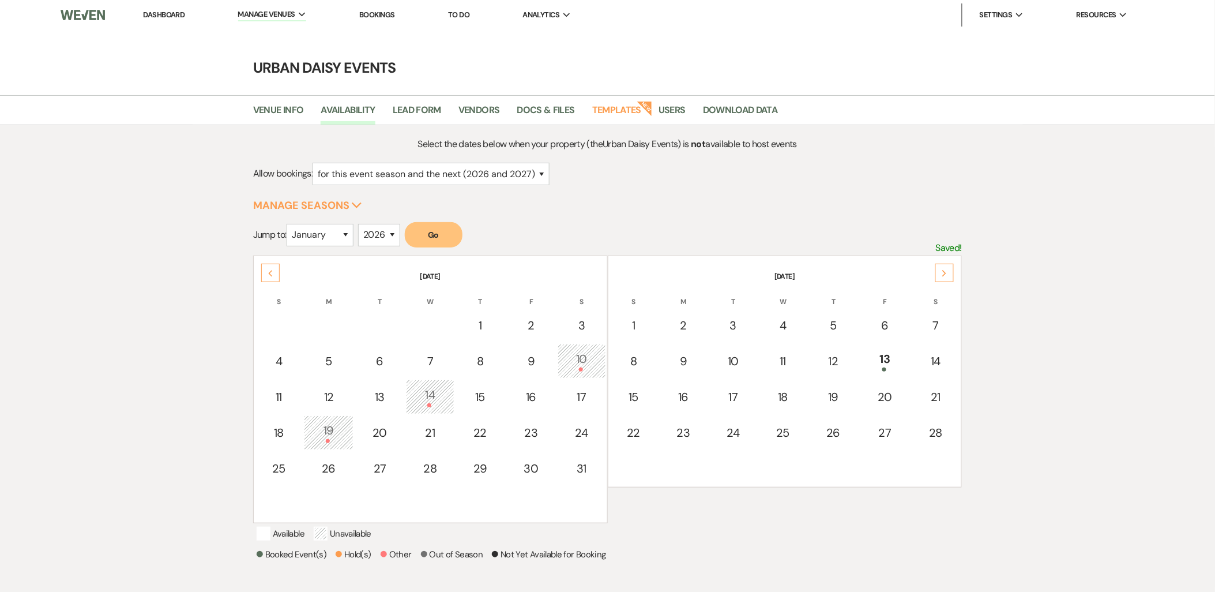
click at [938, 274] on div "Next" at bounding box center [944, 273] width 18 height 18
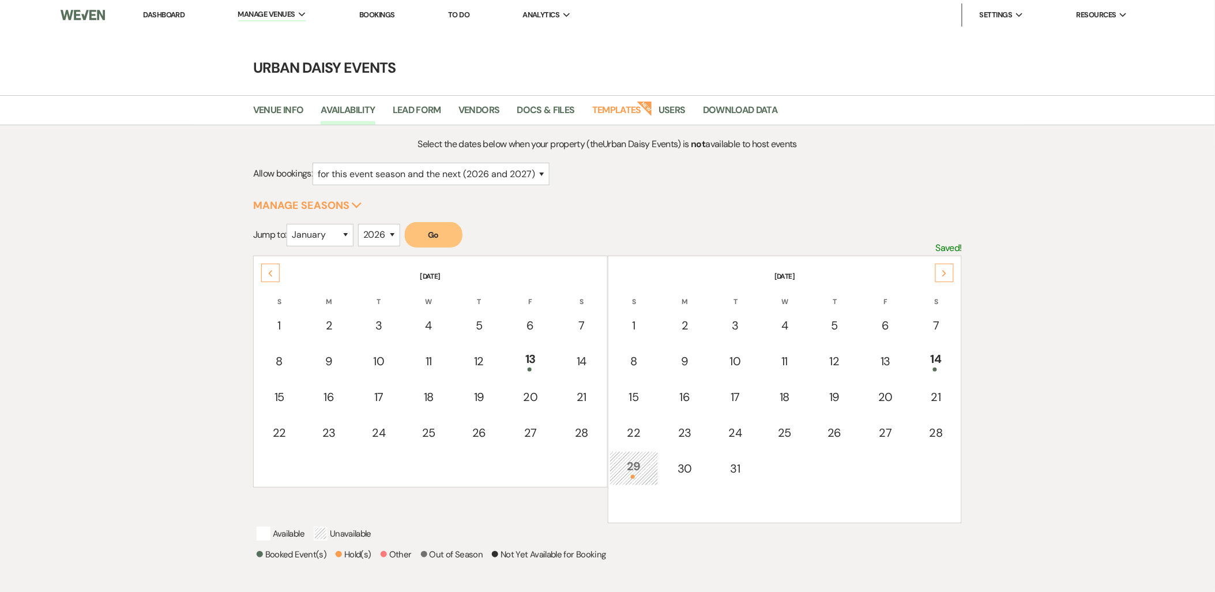
click at [938, 274] on div "Next" at bounding box center [944, 273] width 18 height 18
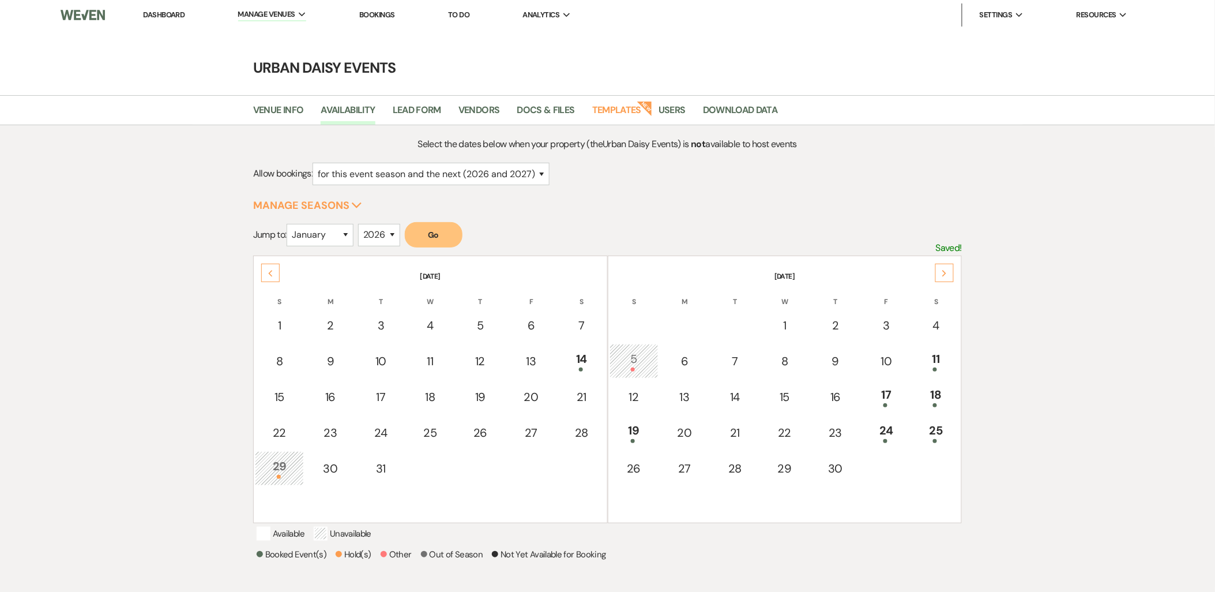
click at [938, 274] on div "Next" at bounding box center [944, 273] width 18 height 18
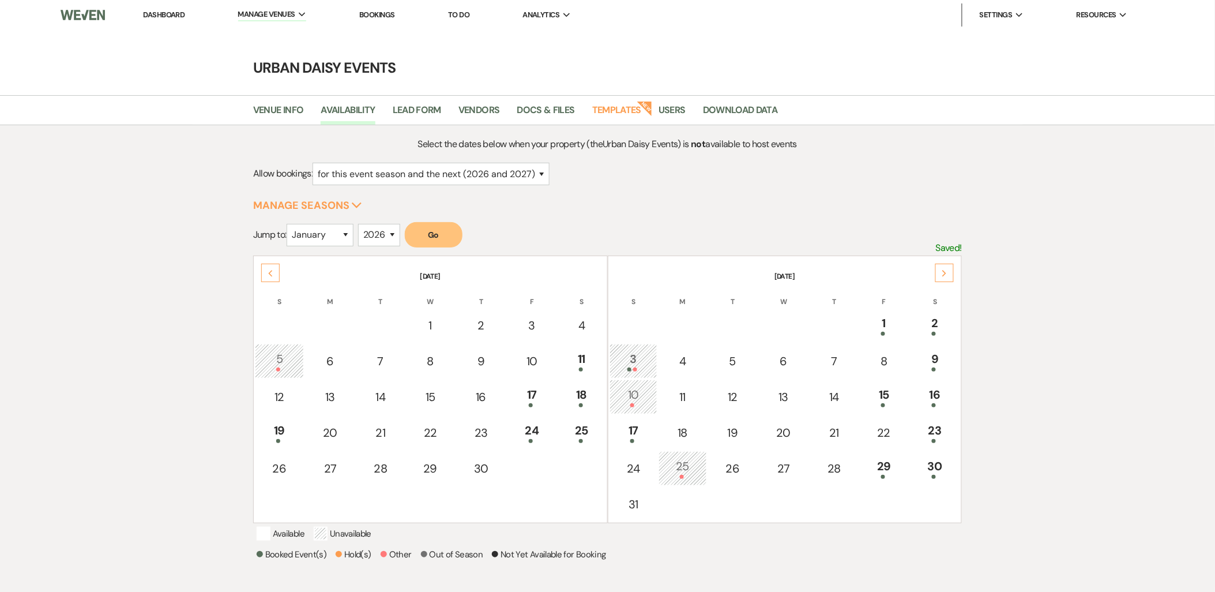
click at [938, 274] on div "Next" at bounding box center [944, 273] width 18 height 18
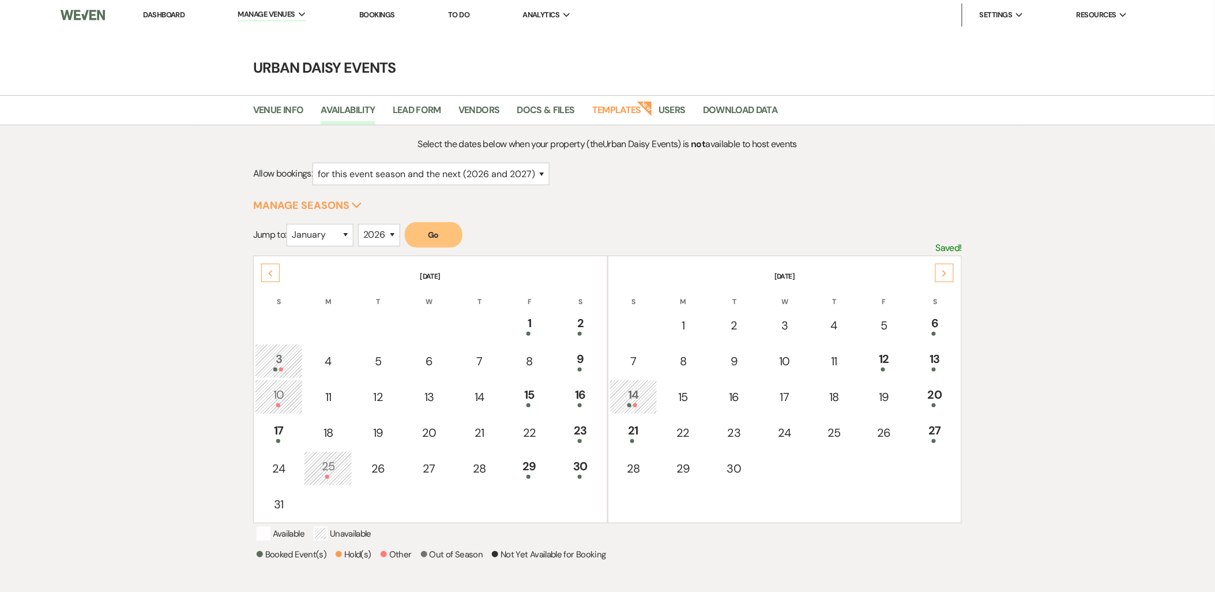
click at [938, 274] on div "Next" at bounding box center [944, 273] width 18 height 18
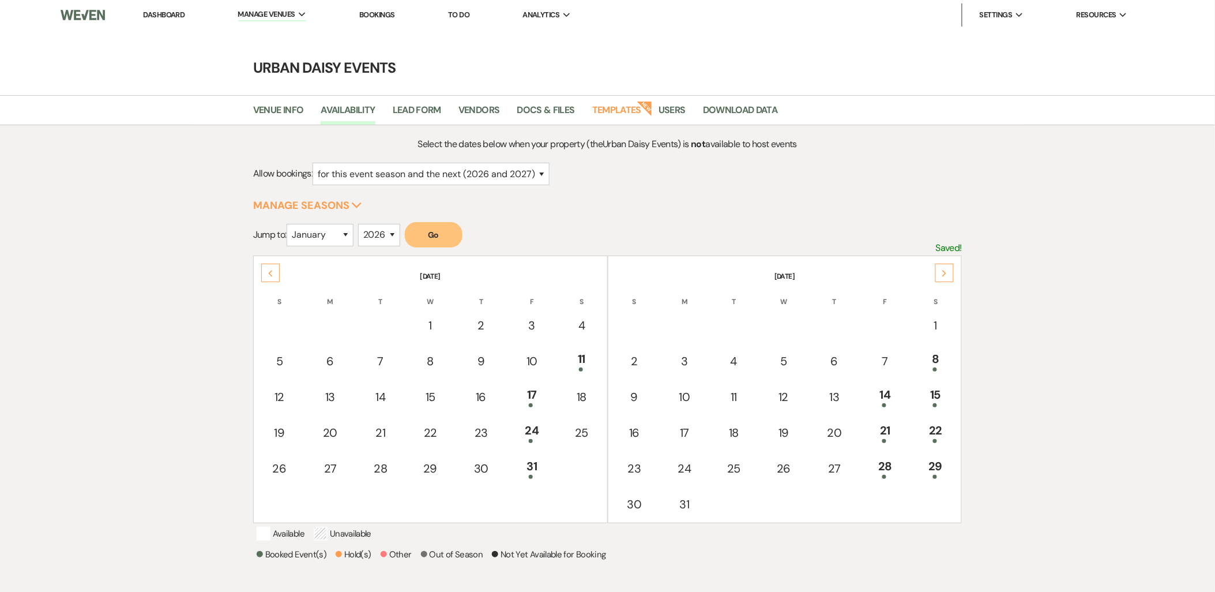
click at [938, 274] on div "Next" at bounding box center [944, 273] width 18 height 18
click at [941, 403] on div at bounding box center [935, 405] width 37 height 4
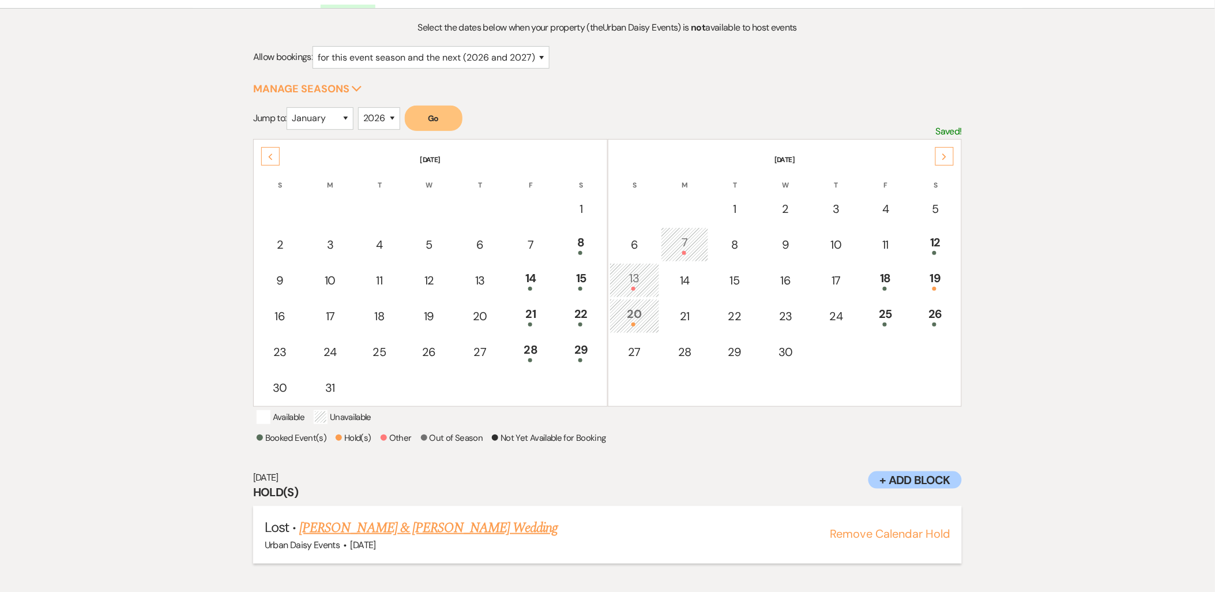
scroll to position [120, 0]
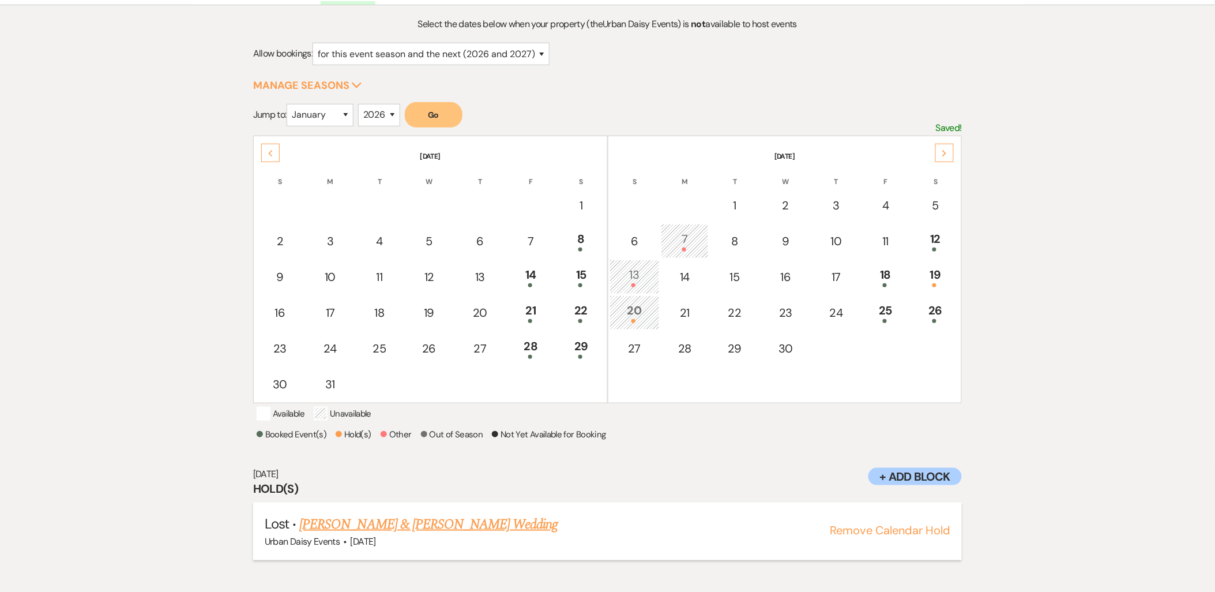
click at [881, 536] on button "Remove Calendar Hold" at bounding box center [890, 530] width 121 height 12
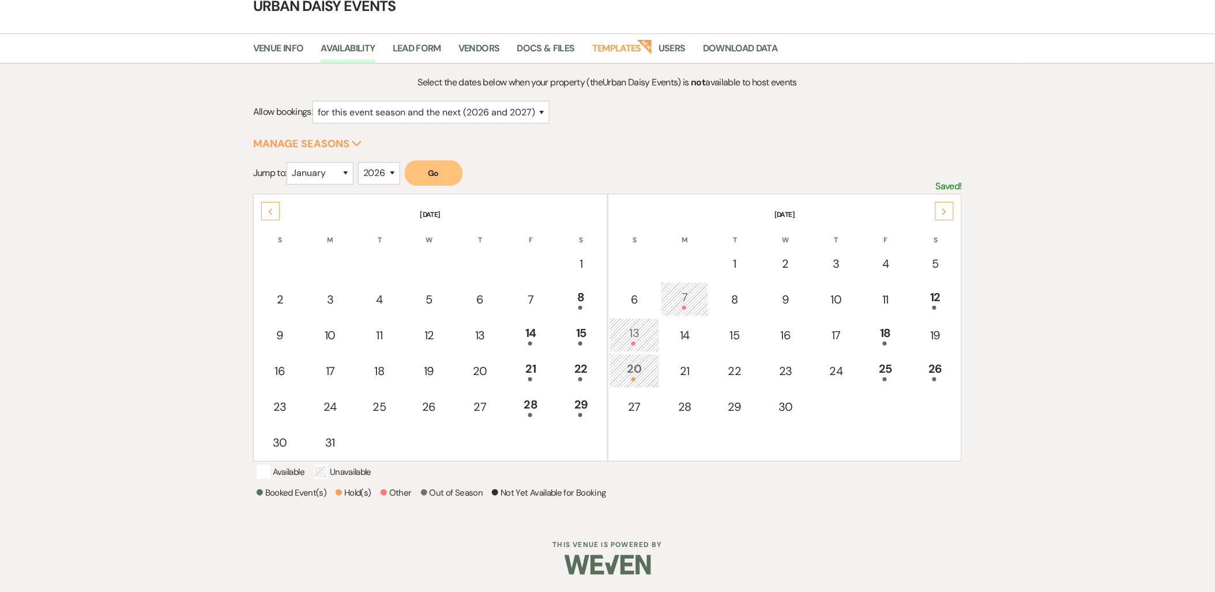
click at [672, 288] on div "7" at bounding box center [685, 298] width 36 height 21
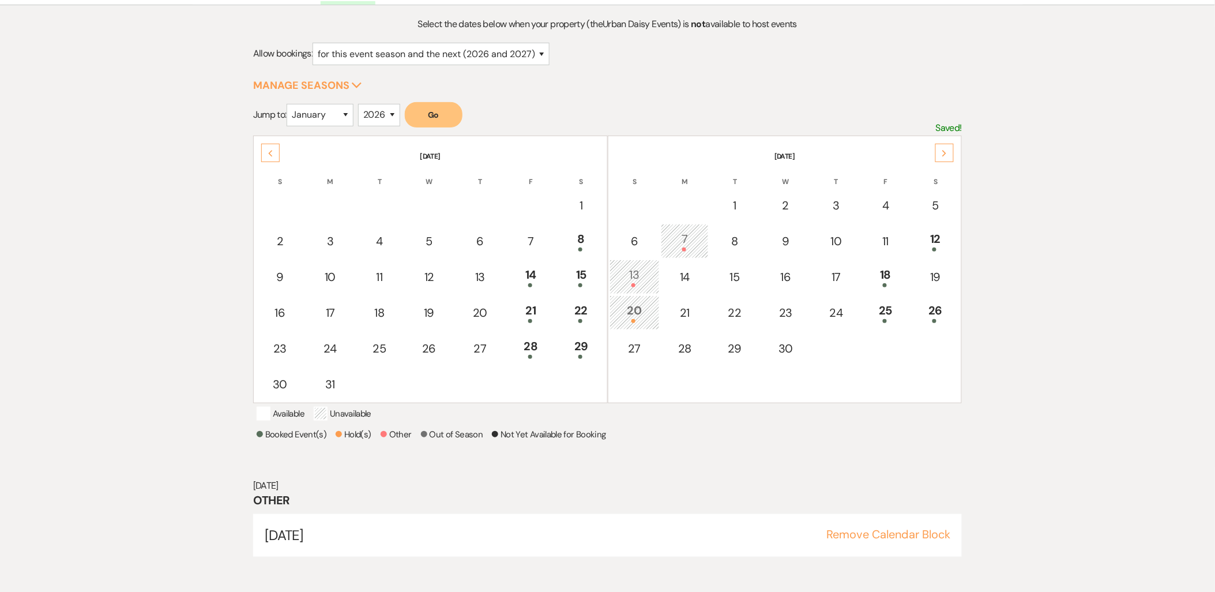
click at [641, 266] on div "13" at bounding box center [634, 276] width 37 height 21
click at [638, 311] on div "20" at bounding box center [634, 312] width 37 height 21
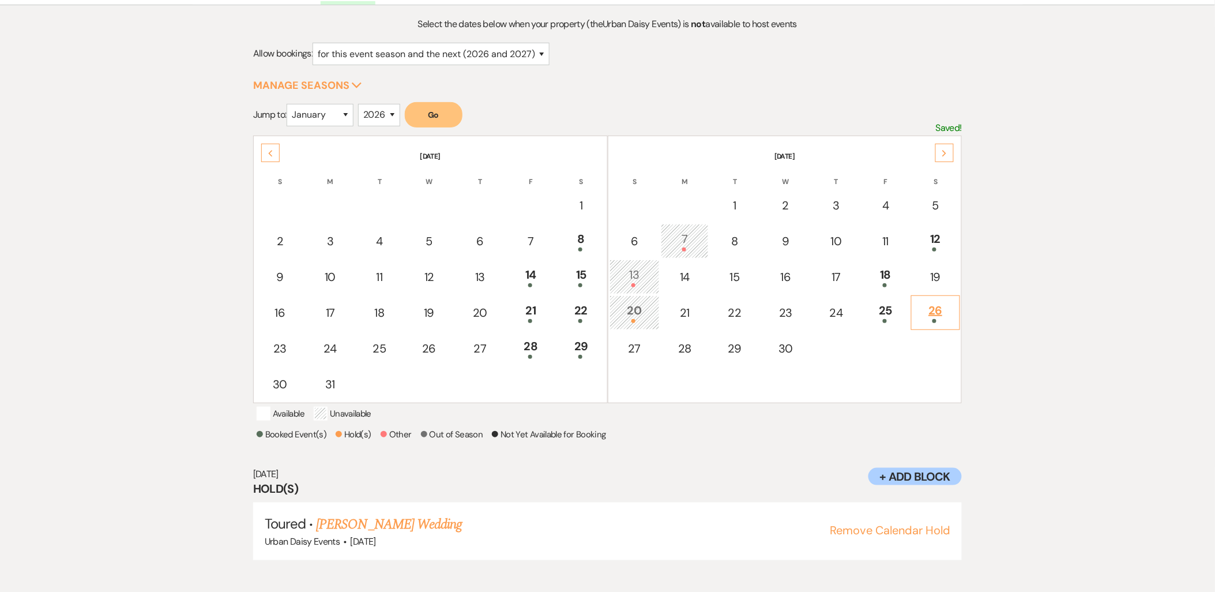
click at [932, 313] on div "26" at bounding box center [935, 312] width 37 height 21
click at [494, 531] on link "[PERSON_NAME] & [PERSON_NAME] Wedding" at bounding box center [448, 524] width 258 height 21
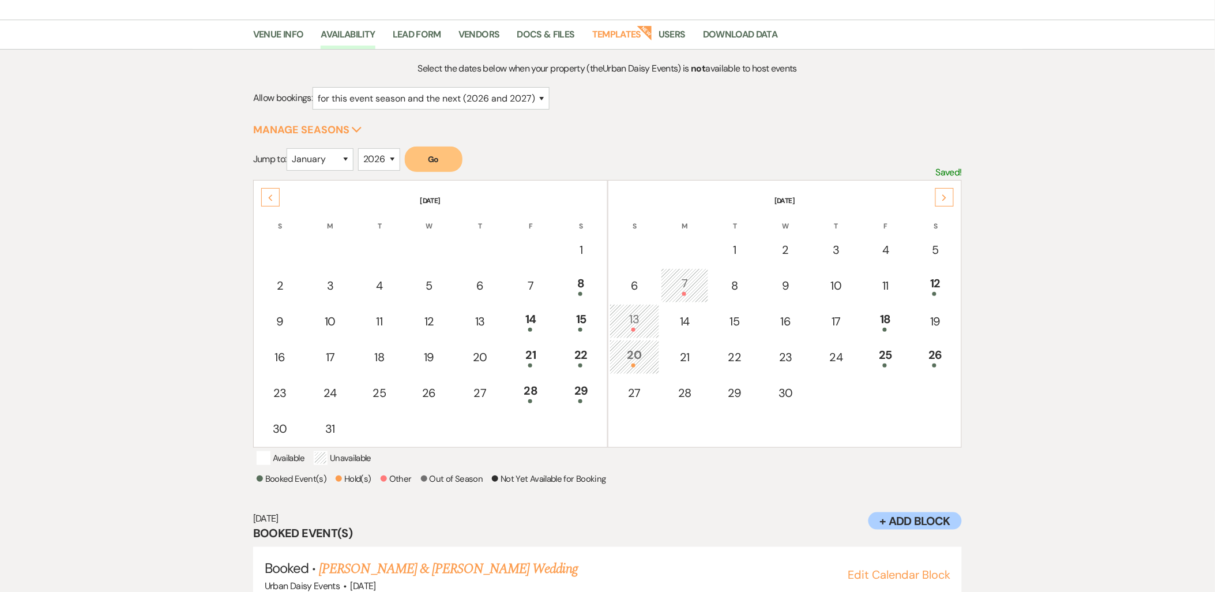
scroll to position [0, 0]
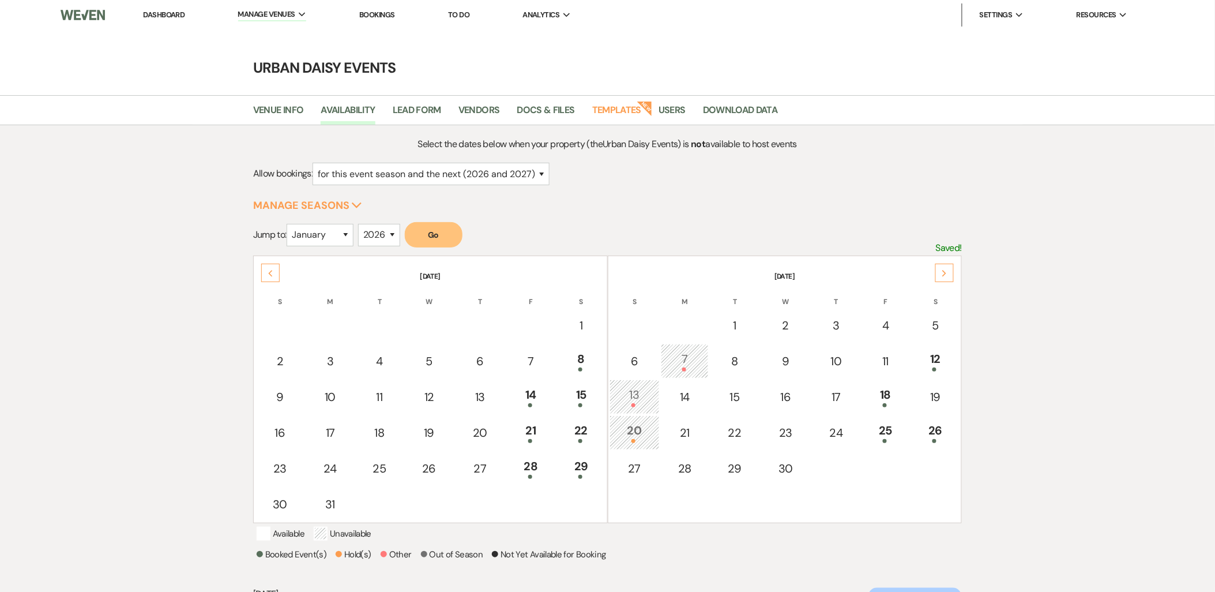
click at [273, 273] on div "Previous" at bounding box center [270, 273] width 18 height 18
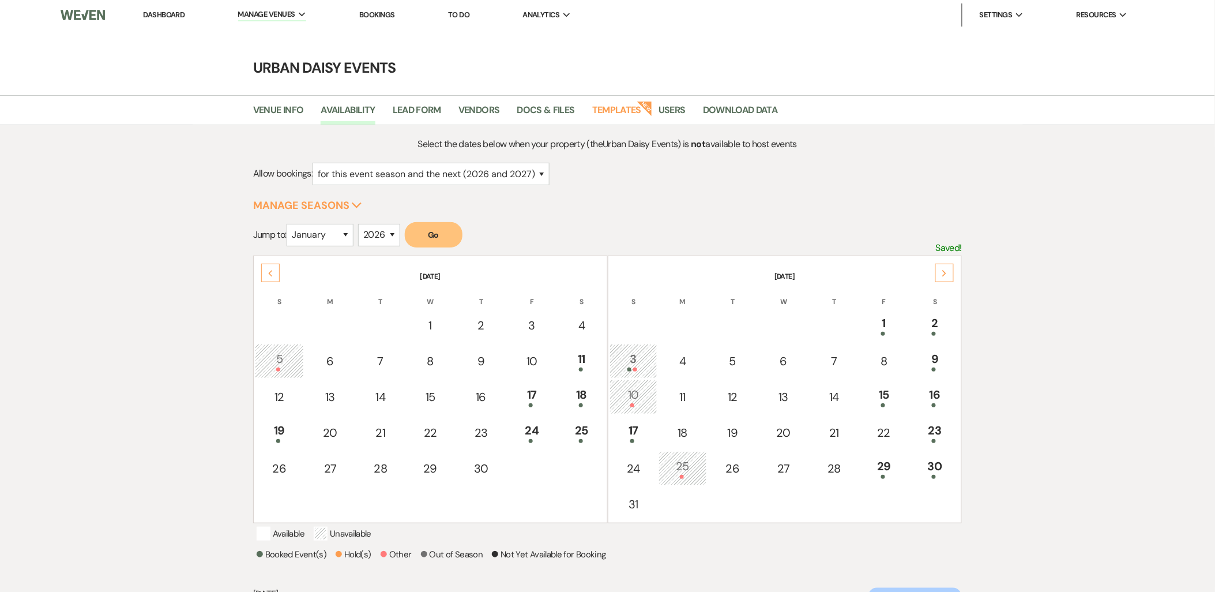
click at [273, 273] on div "Previous" at bounding box center [270, 273] width 18 height 18
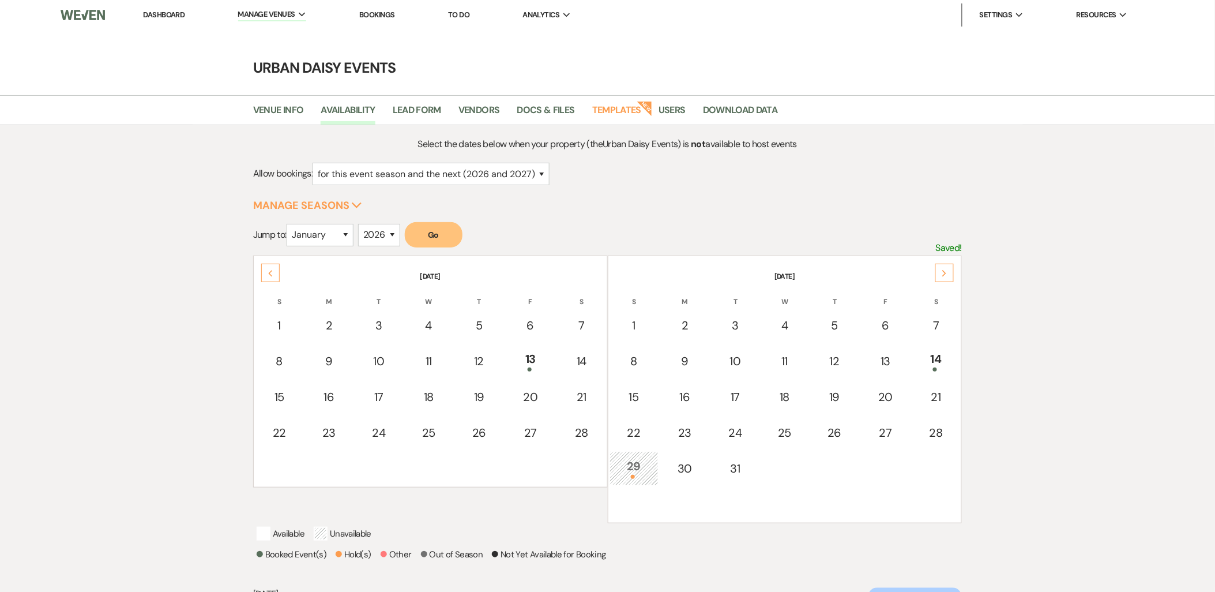
click at [273, 273] on div "Previous" at bounding box center [270, 273] width 18 height 18
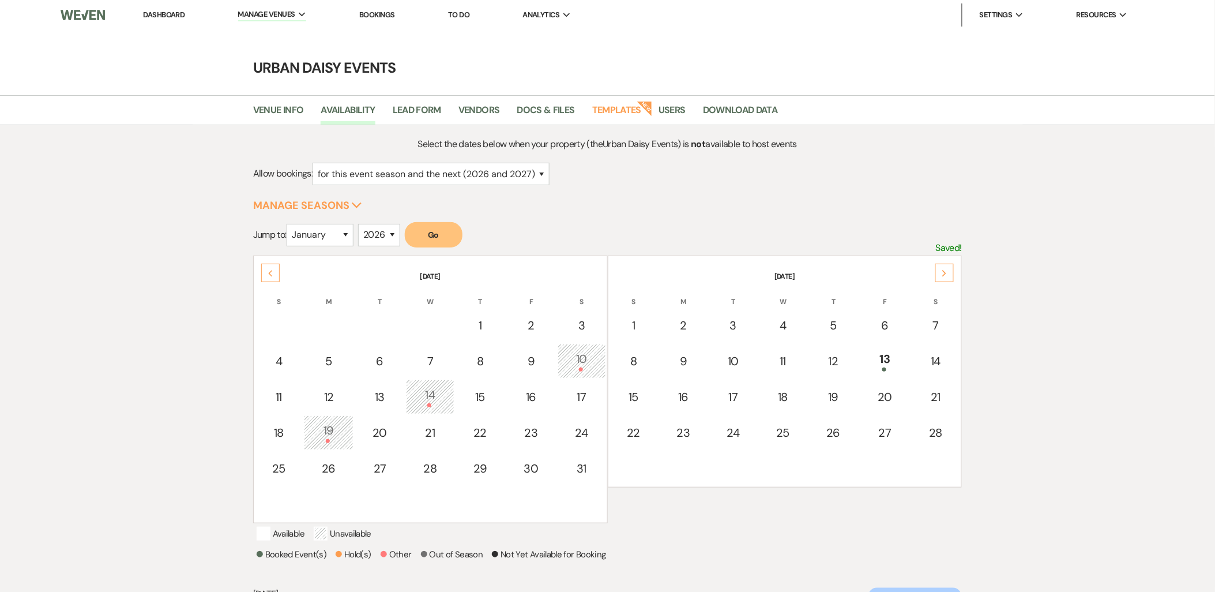
click at [273, 273] on div "Previous" at bounding box center [270, 273] width 18 height 18
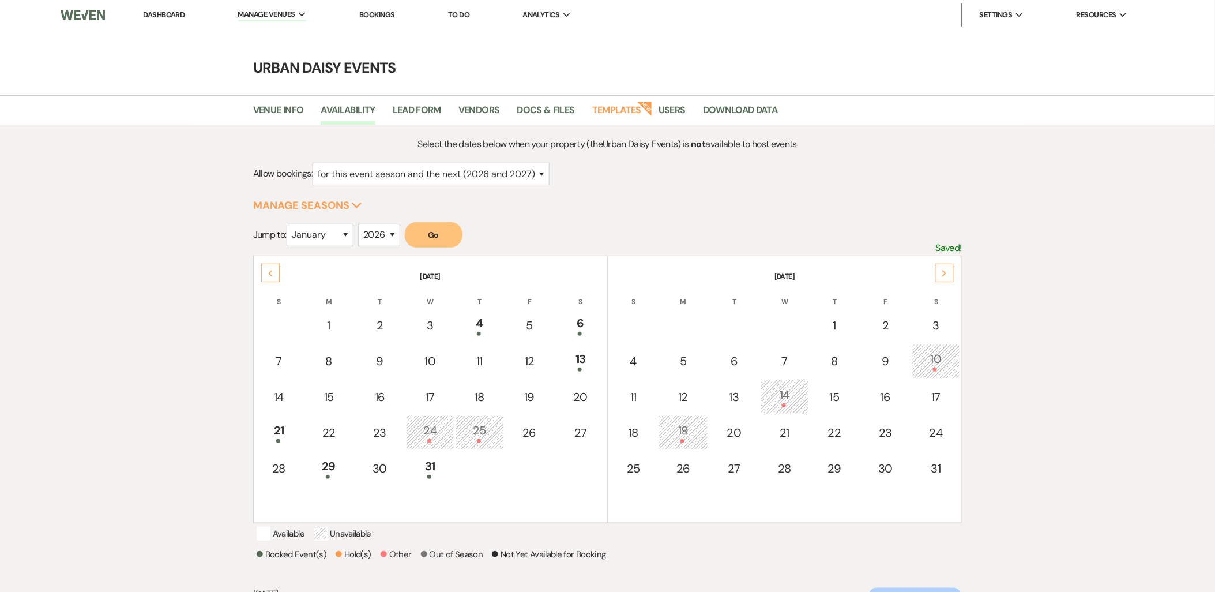
click at [273, 273] on div "Previous" at bounding box center [270, 273] width 18 height 18
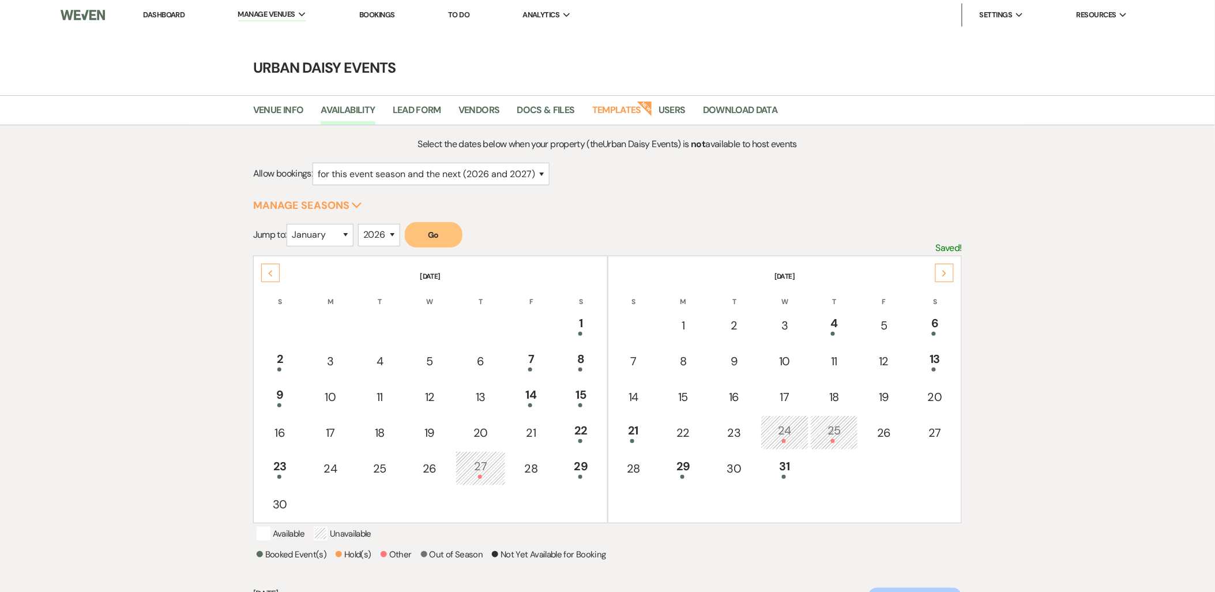
click at [273, 273] on div "Previous" at bounding box center [270, 273] width 18 height 18
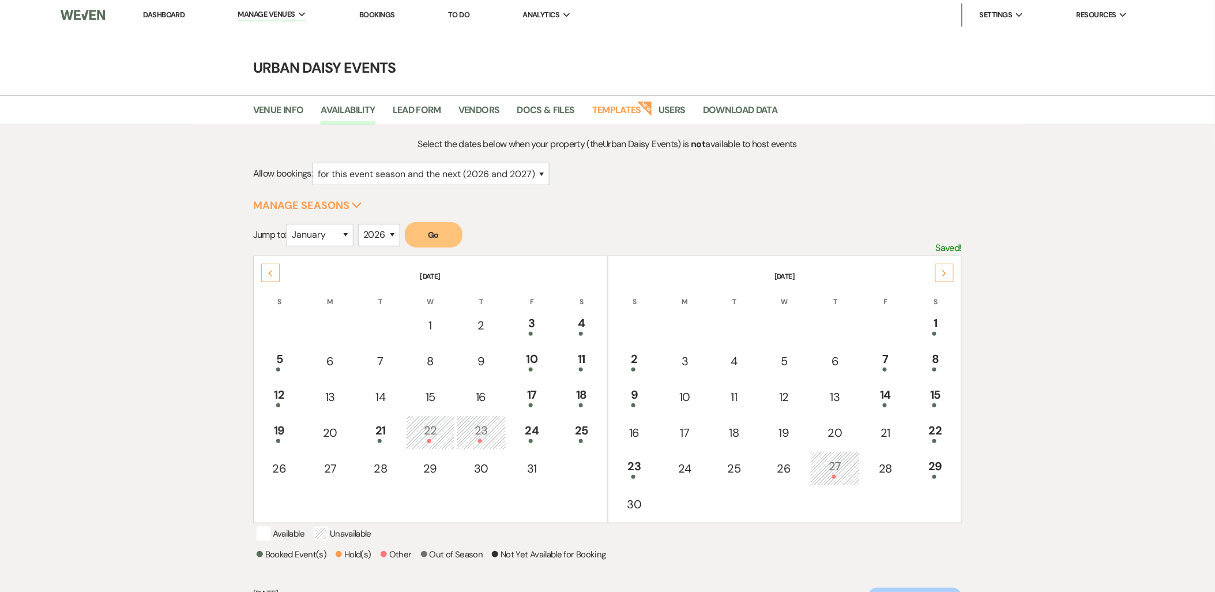
click at [273, 273] on div "Previous" at bounding box center [270, 273] width 18 height 18
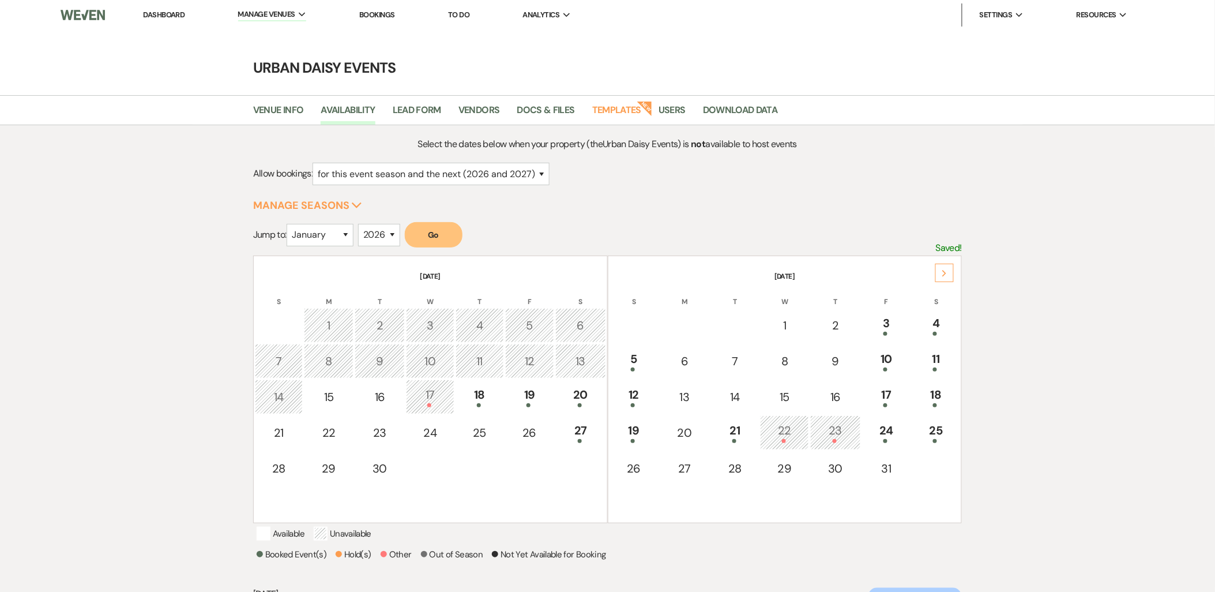
click at [273, 273] on th "[DATE]" at bounding box center [430, 269] width 351 height 24
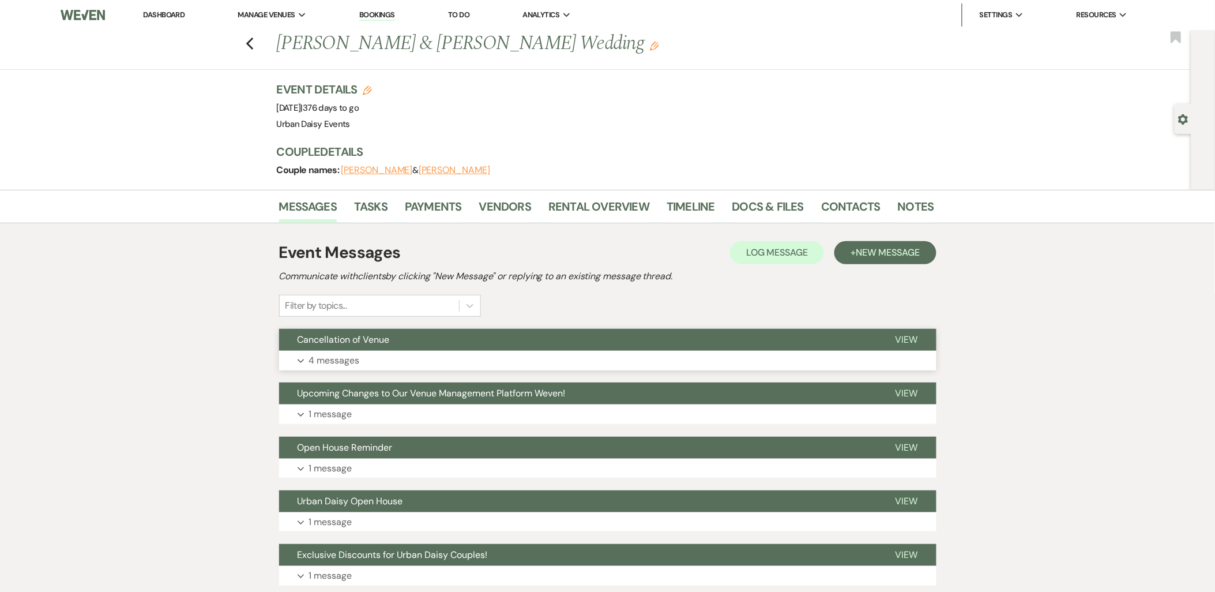
click at [401, 342] on button "Cancellation of Venue" at bounding box center [578, 340] width 598 height 22
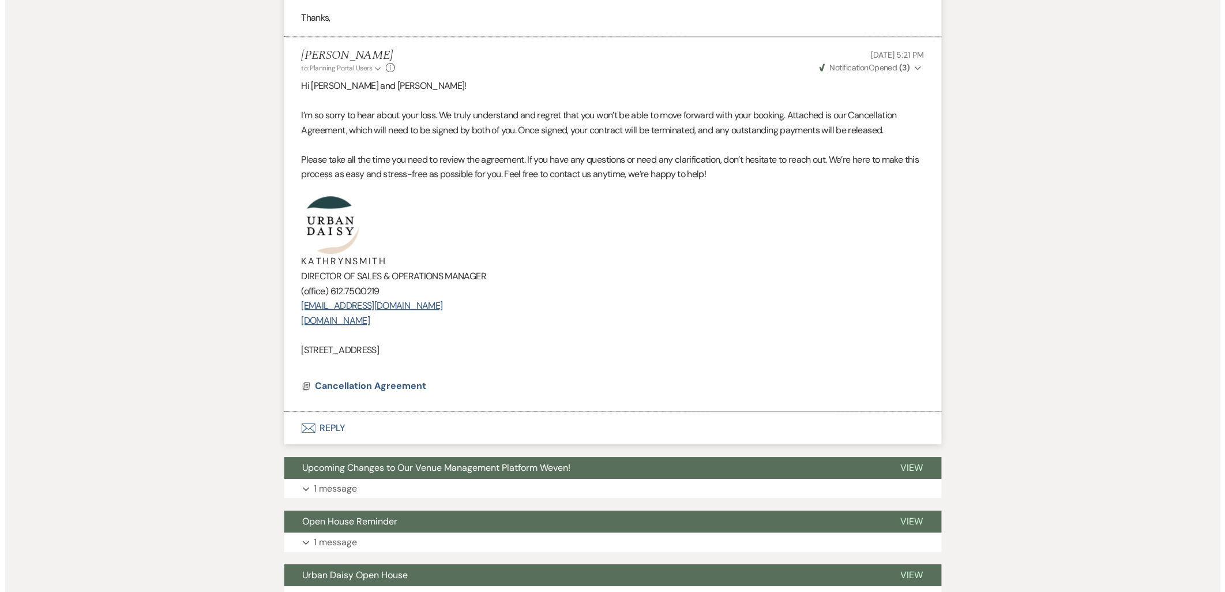
scroll to position [1025, 0]
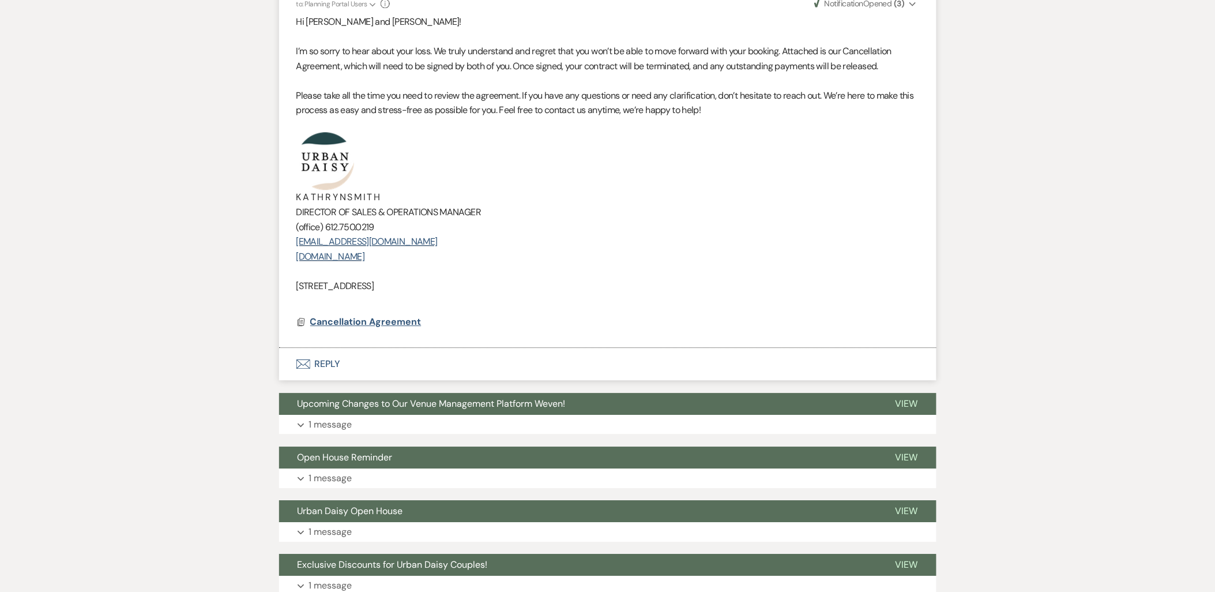
click at [379, 325] on span "Cancellation Agreement" at bounding box center [365, 321] width 111 height 12
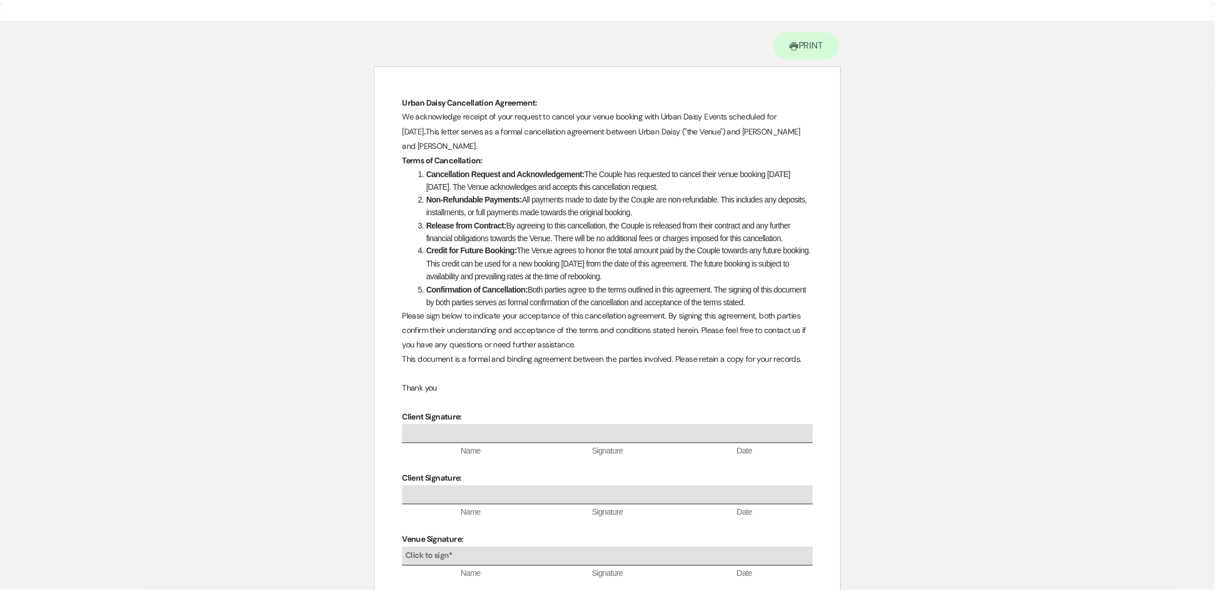
scroll to position [0, 0]
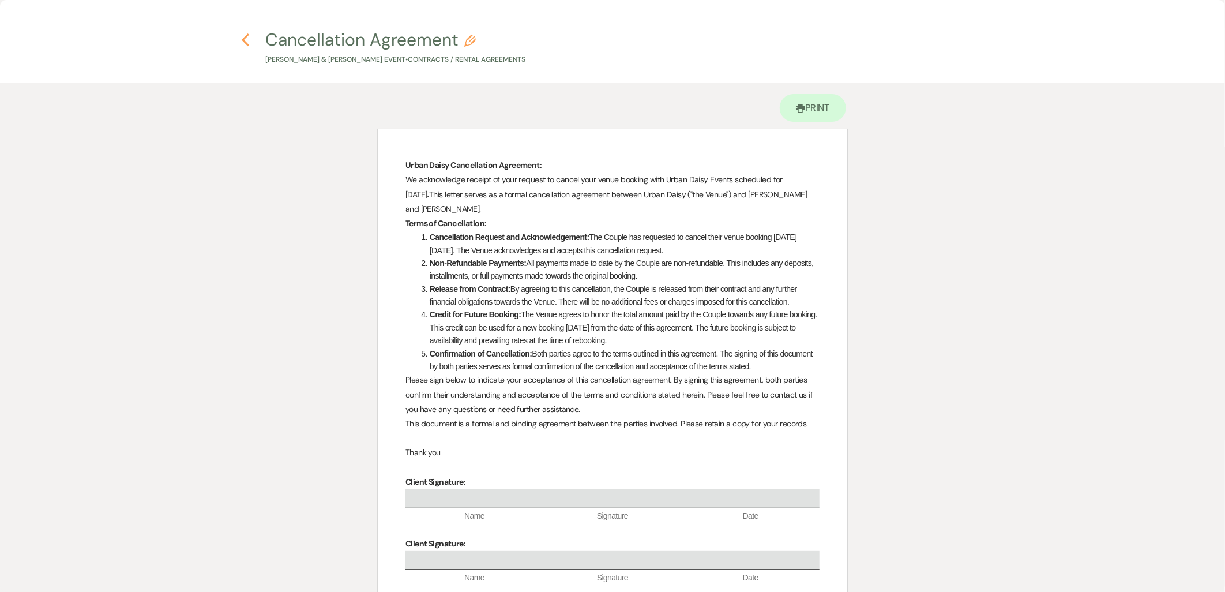
click at [244, 41] on use "button" at bounding box center [245, 39] width 7 height 13
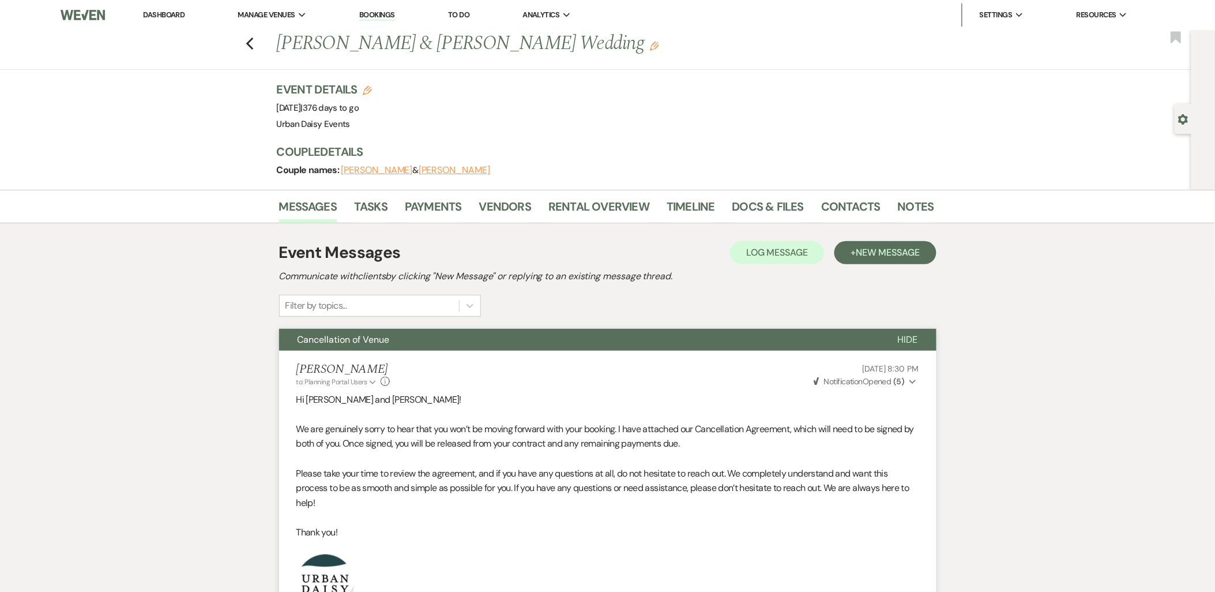
click at [176, 13] on link "Dashboard" at bounding box center [164, 15] width 42 height 10
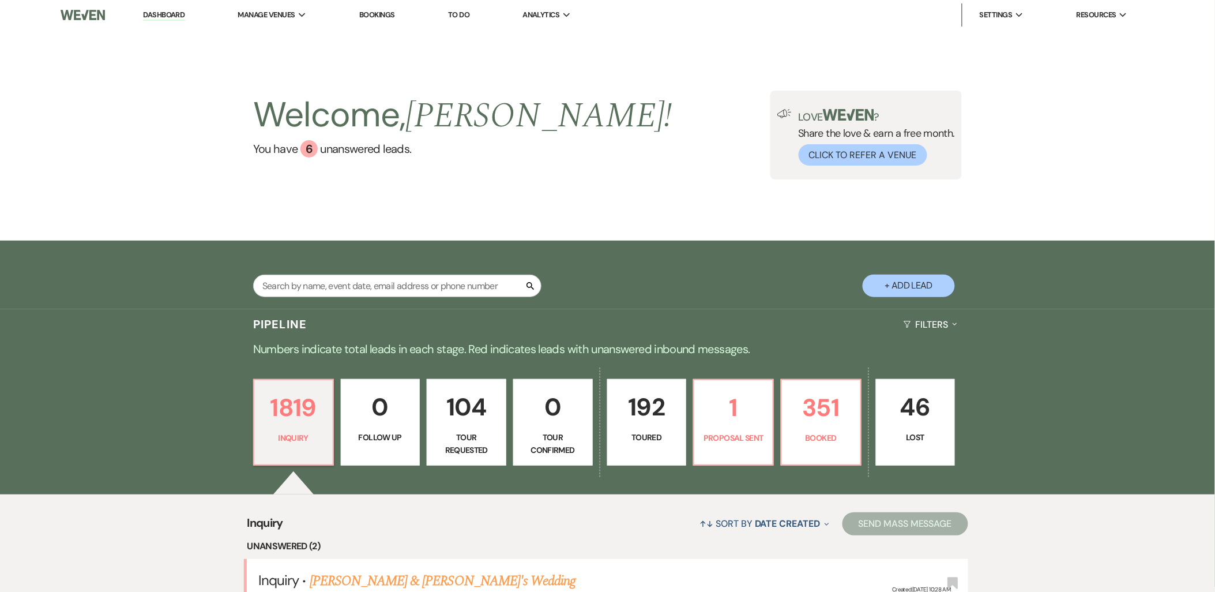
click at [799, 319] on div "Pipeline Filters Expand" at bounding box center [608, 324] width 830 height 31
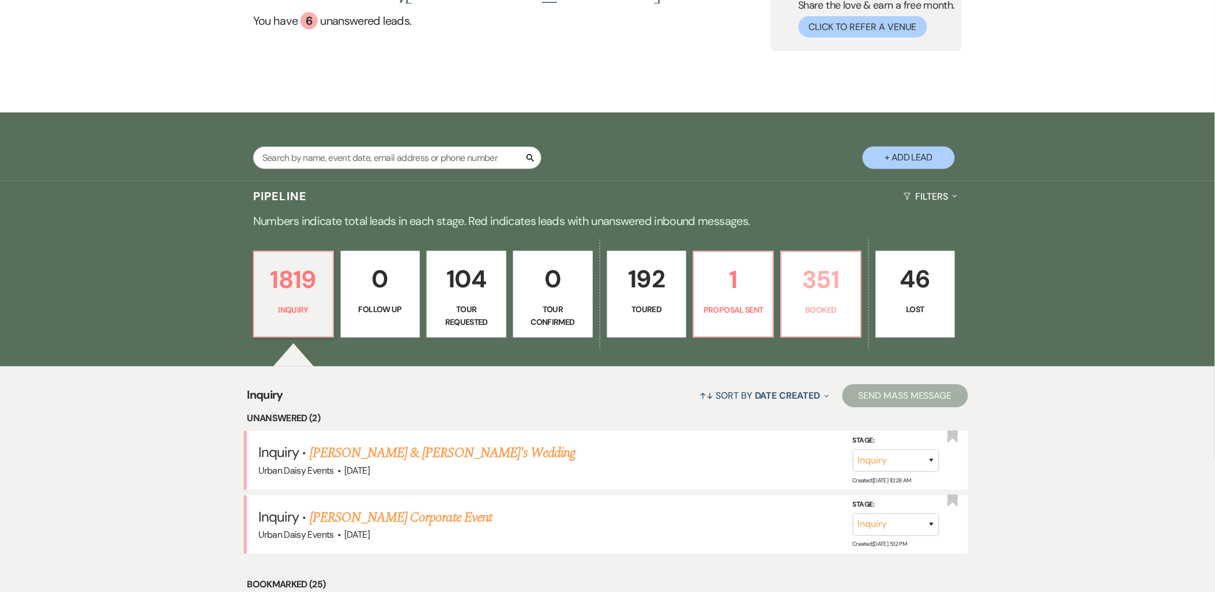
click at [799, 319] on link "351 Booked" at bounding box center [821, 294] width 81 height 86
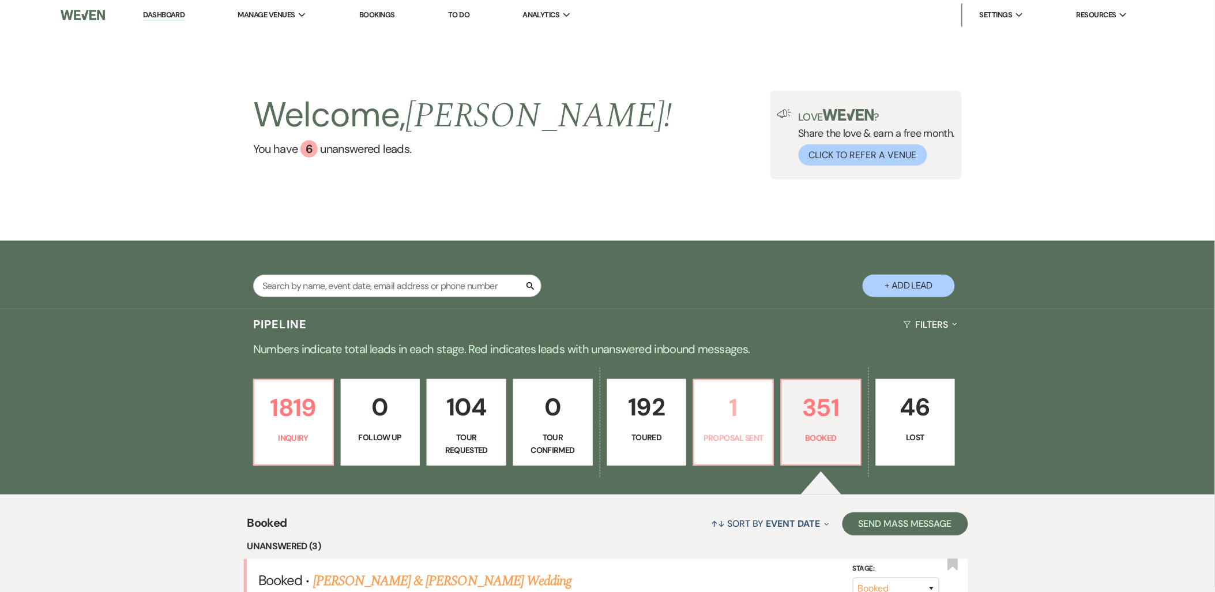
click at [751, 419] on p "1" at bounding box center [733, 407] width 65 height 39
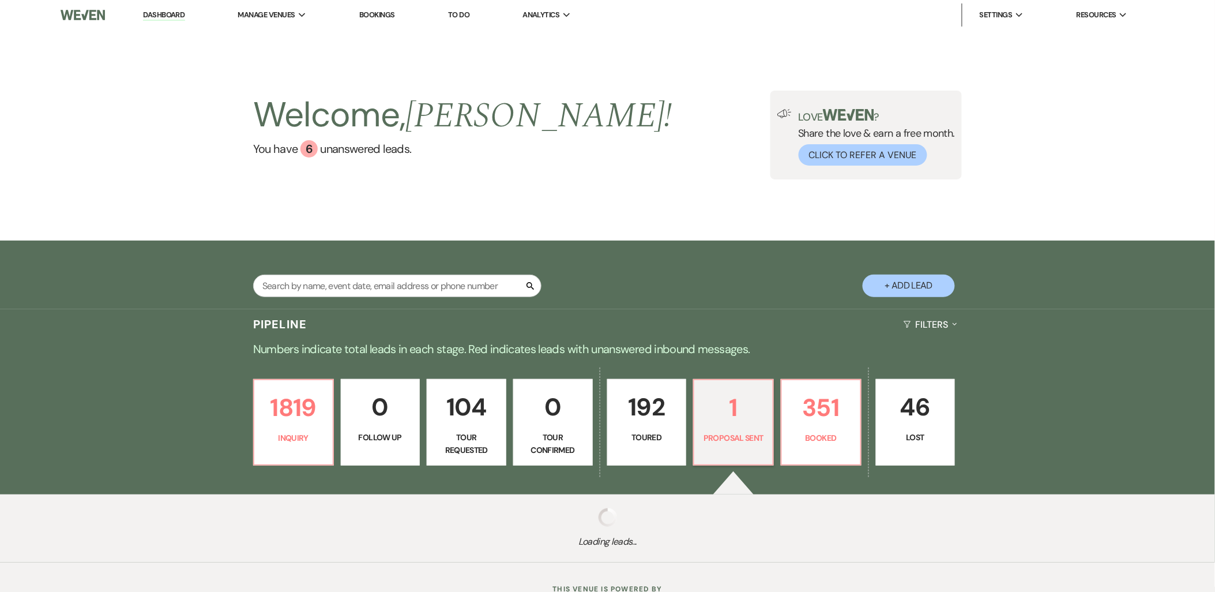
select select "6"
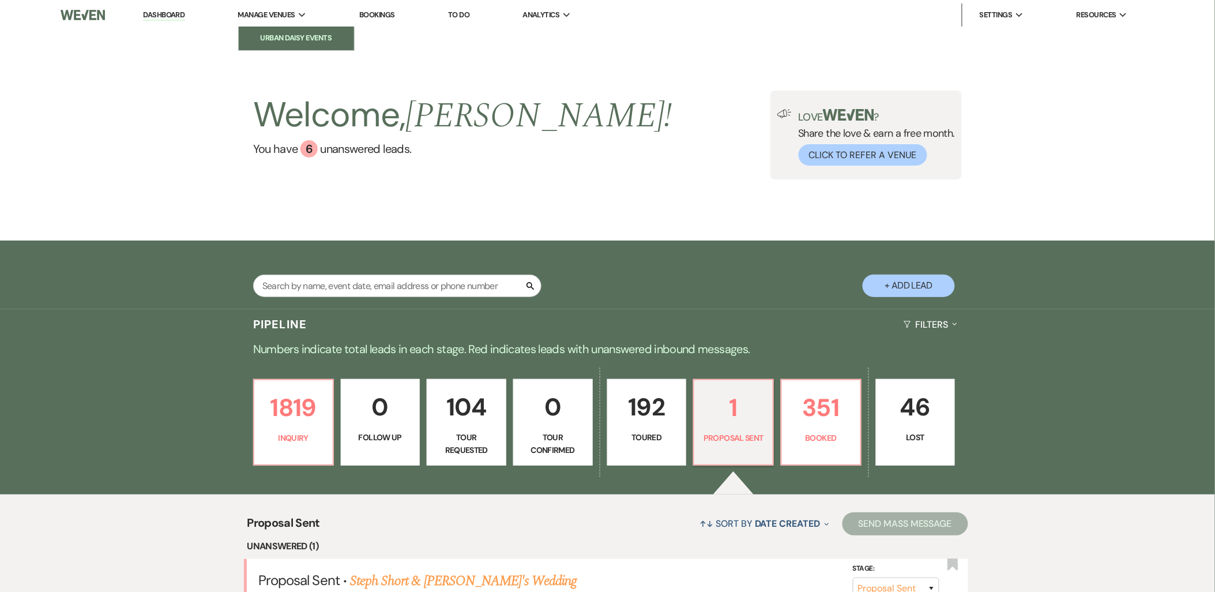
click at [273, 33] on li "Urban Daisy Events" at bounding box center [296, 38] width 104 height 12
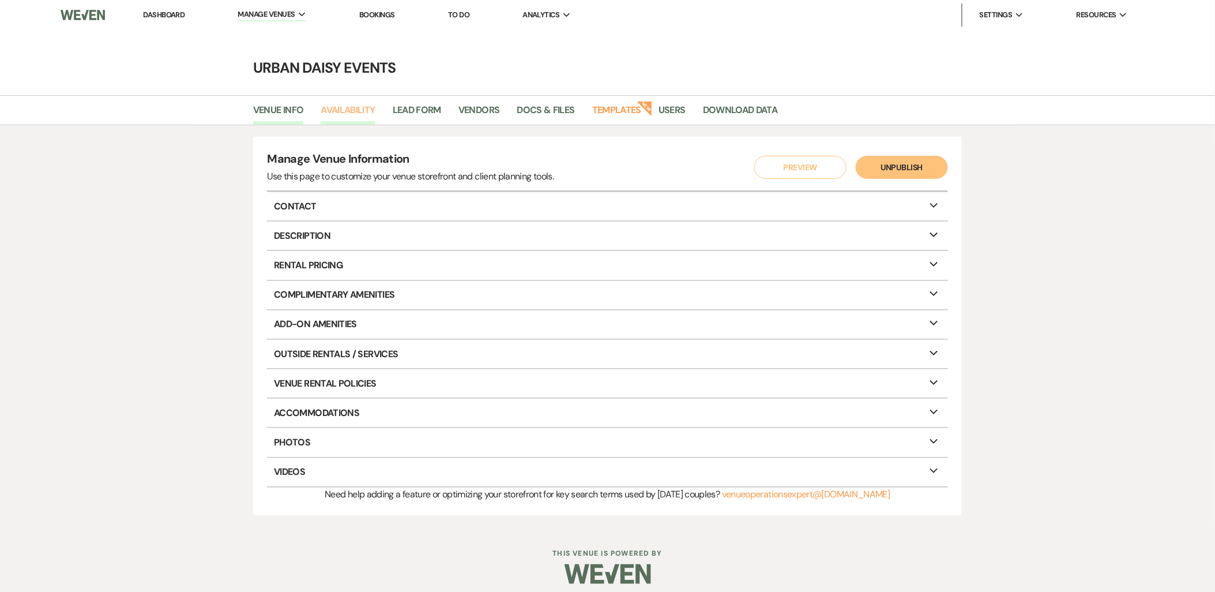
drag, startPoint x: 330, startPoint y: 111, endPoint x: 370, endPoint y: 123, distance: 42.0
click at [331, 112] on link "Availability" at bounding box center [348, 114] width 54 height 22
select select "2"
select select "2026"
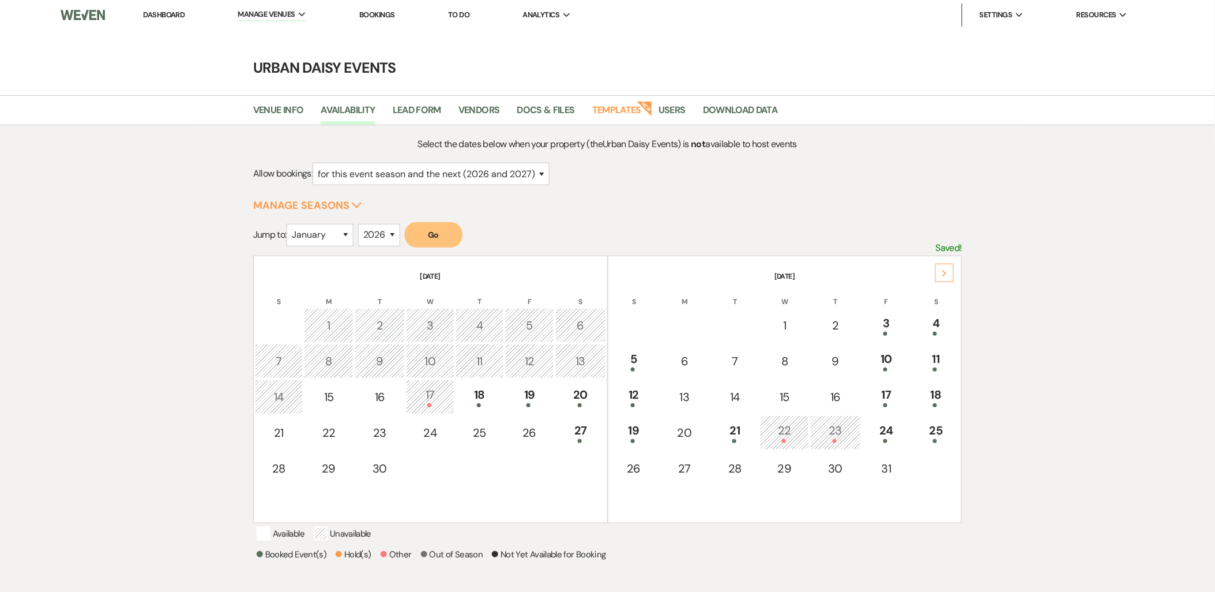
click at [945, 268] on div "Next" at bounding box center [944, 273] width 18 height 18
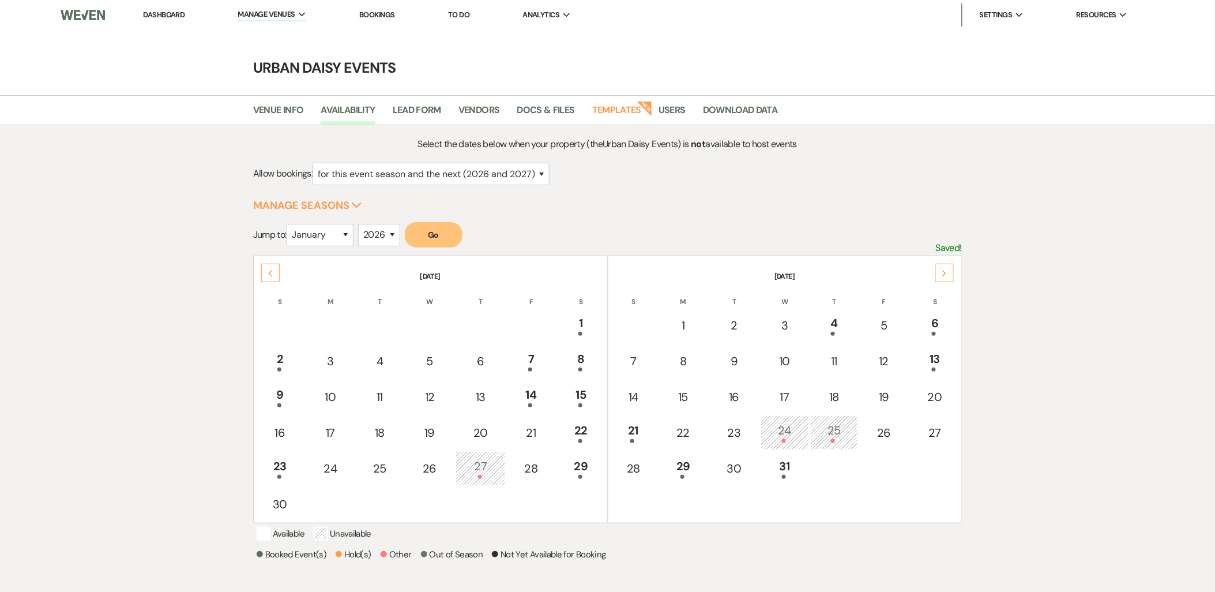
click at [945, 268] on div "Next" at bounding box center [944, 273] width 18 height 18
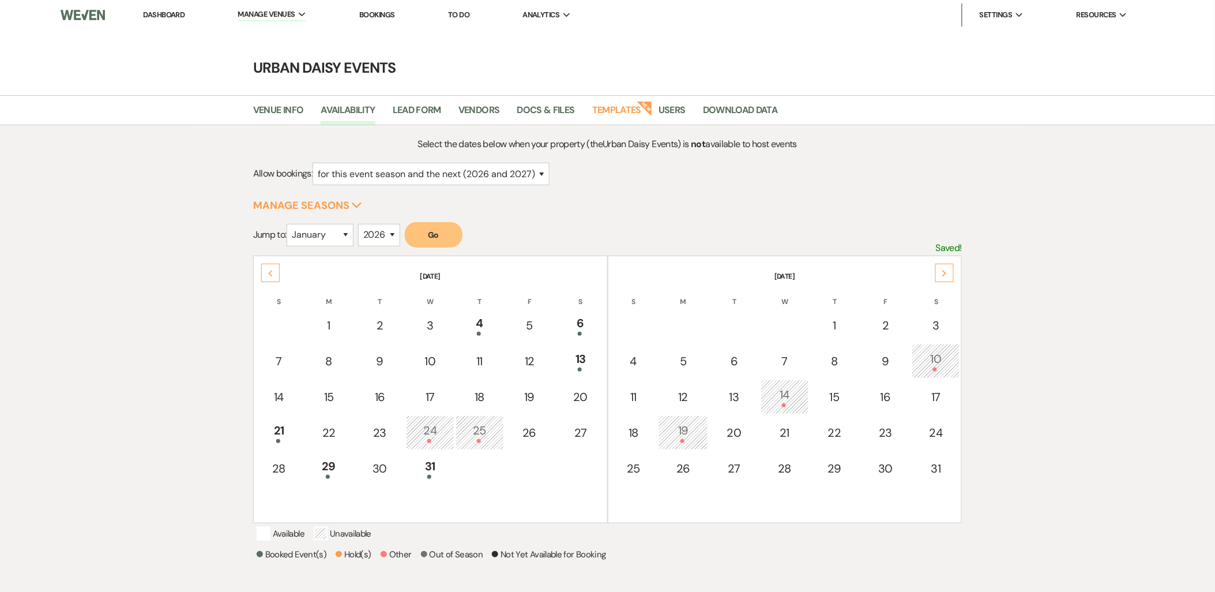
click at [945, 268] on div "Next" at bounding box center [944, 273] width 18 height 18
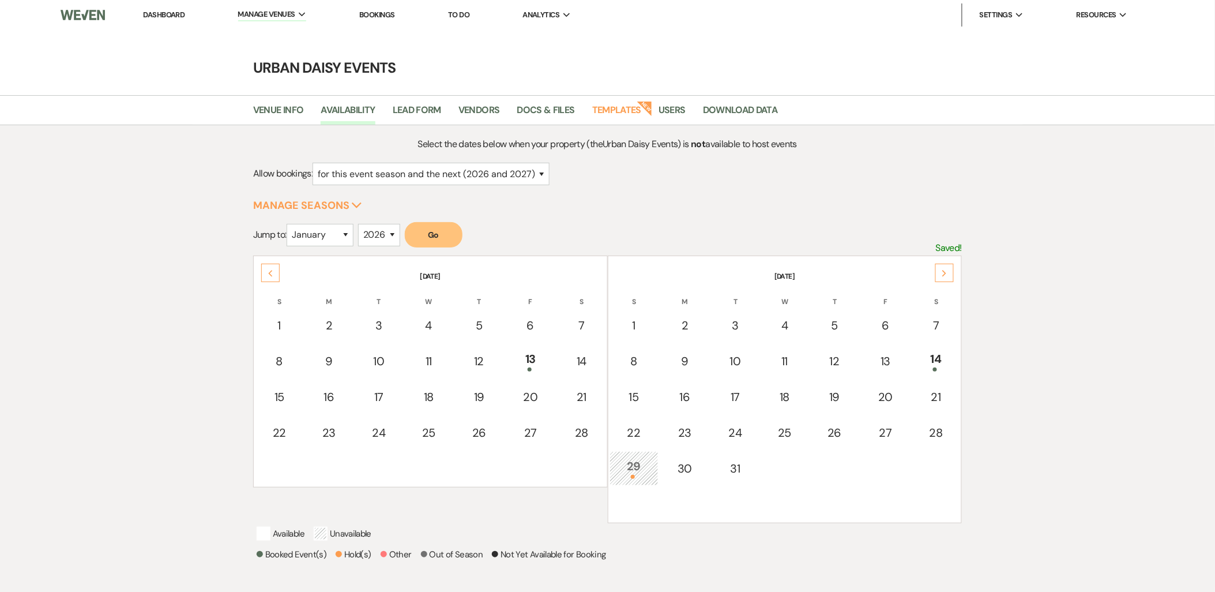
click at [945, 268] on div "Next" at bounding box center [944, 273] width 18 height 18
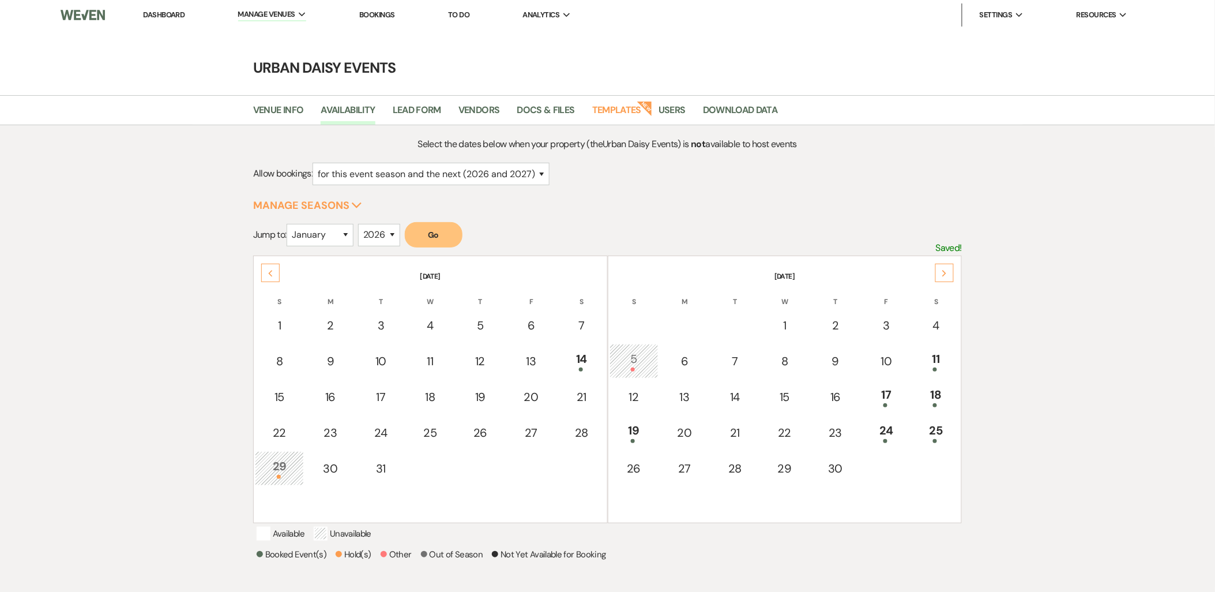
click at [945, 268] on div "Next" at bounding box center [944, 273] width 18 height 18
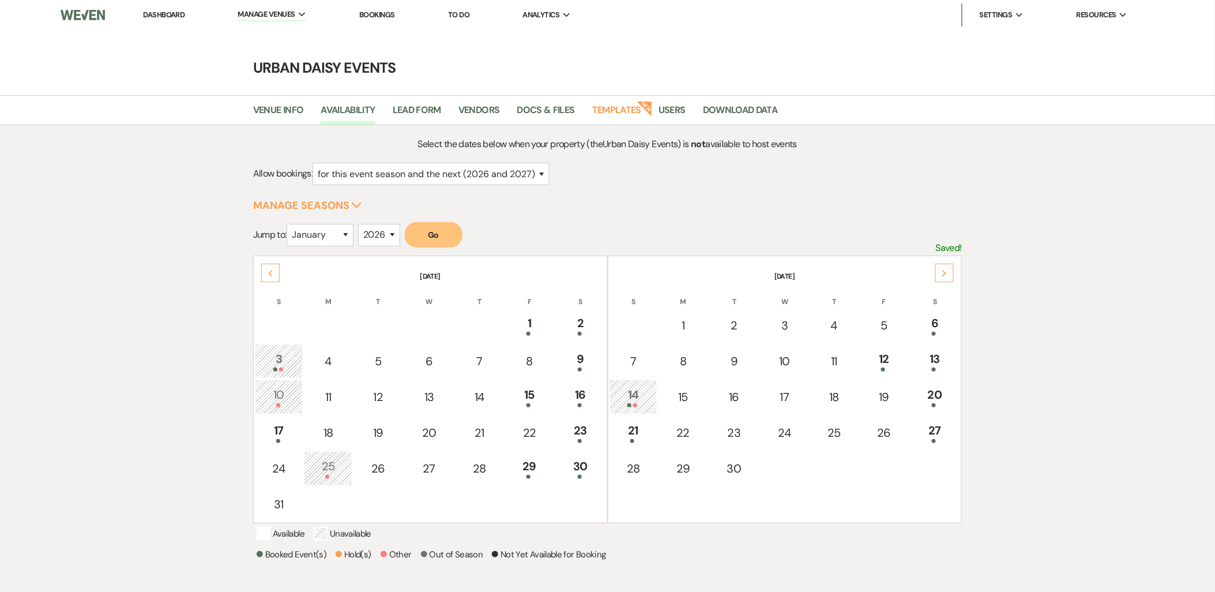
click at [945, 268] on div "Next" at bounding box center [944, 273] width 18 height 18
click at [945, 267] on div "Next" at bounding box center [944, 273] width 18 height 18
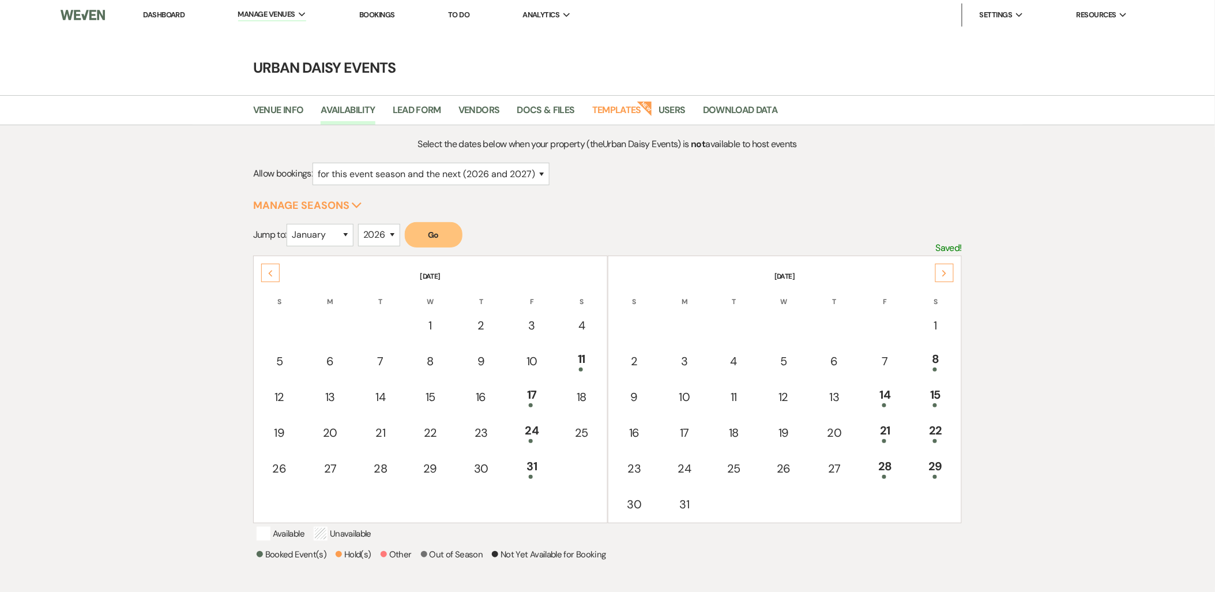
click at [945, 267] on div "Next" at bounding box center [944, 273] width 18 height 18
click at [894, 388] on div "16" at bounding box center [885, 396] width 37 height 21
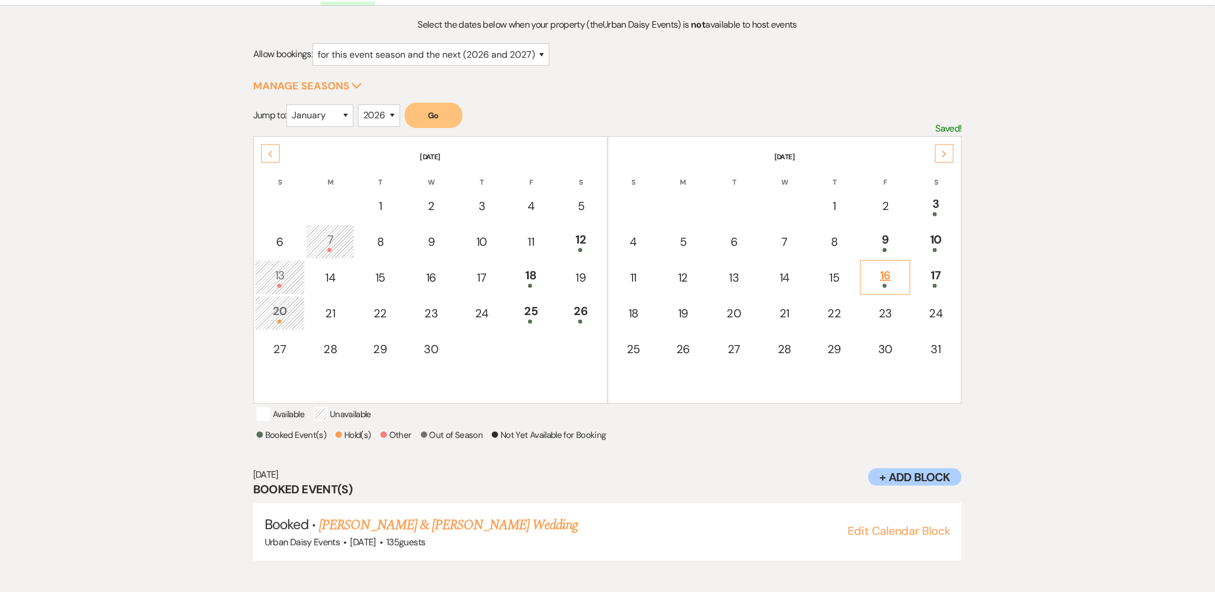
scroll to position [120, 0]
click at [415, 529] on link "[PERSON_NAME] & [PERSON_NAME] Wedding" at bounding box center [448, 524] width 258 height 21
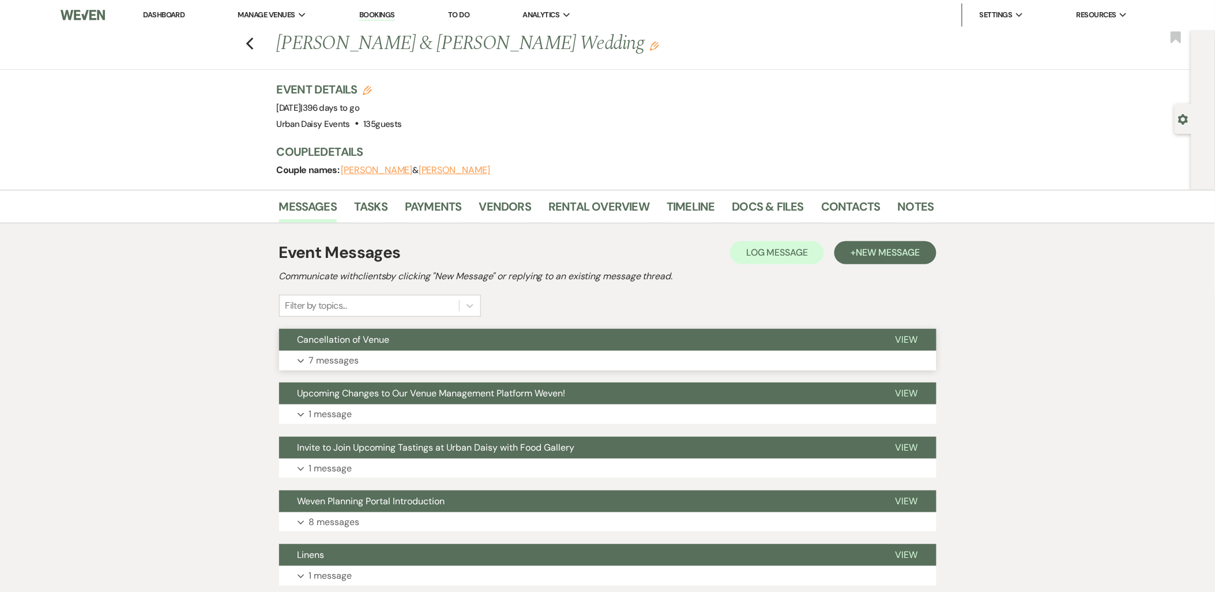
click at [377, 360] on button "Expand 7 messages" at bounding box center [607, 361] width 657 height 20
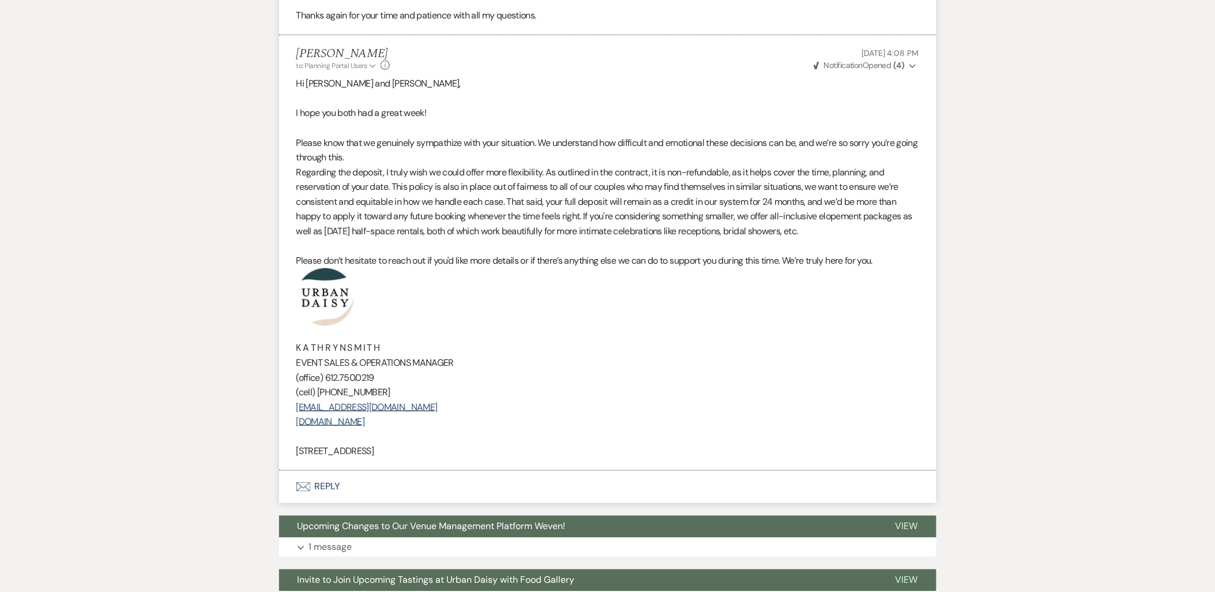
scroll to position [1895, 0]
click at [909, 71] on icon "Expand" at bounding box center [912, 67] width 7 height 8
click at [909, 71] on icon "Collapse" at bounding box center [912, 67] width 7 height 8
click at [909, 71] on icon "Expand" at bounding box center [912, 67] width 7 height 8
click at [909, 71] on icon "Collapse" at bounding box center [912, 67] width 7 height 8
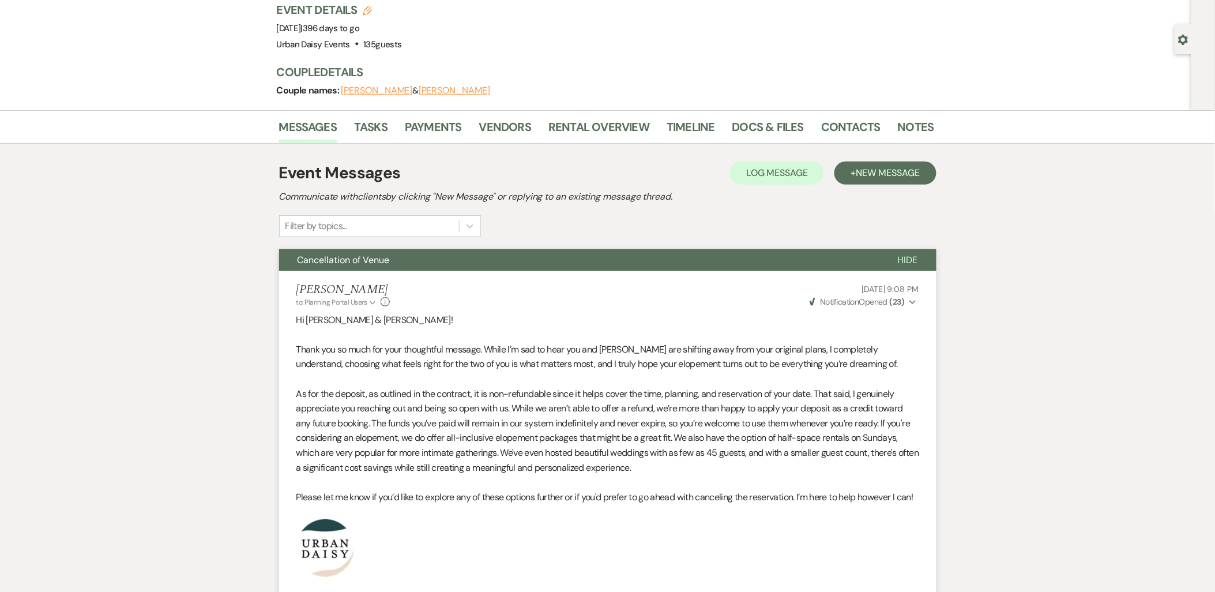
scroll to position [0, 0]
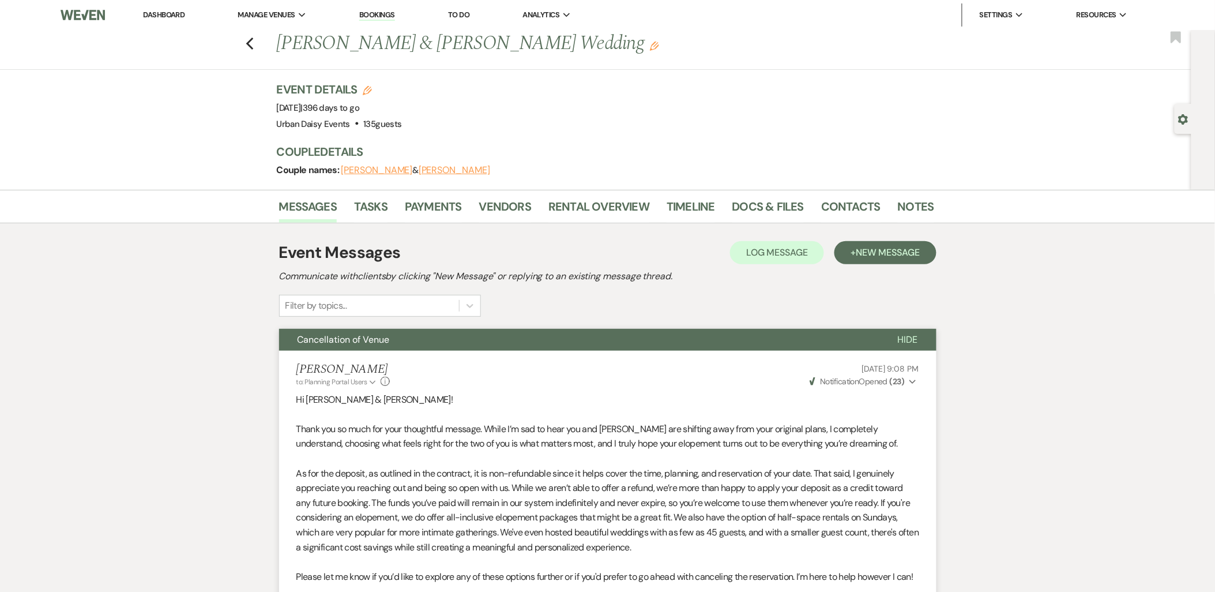
click at [178, 18] on link "Dashboard" at bounding box center [164, 15] width 42 height 10
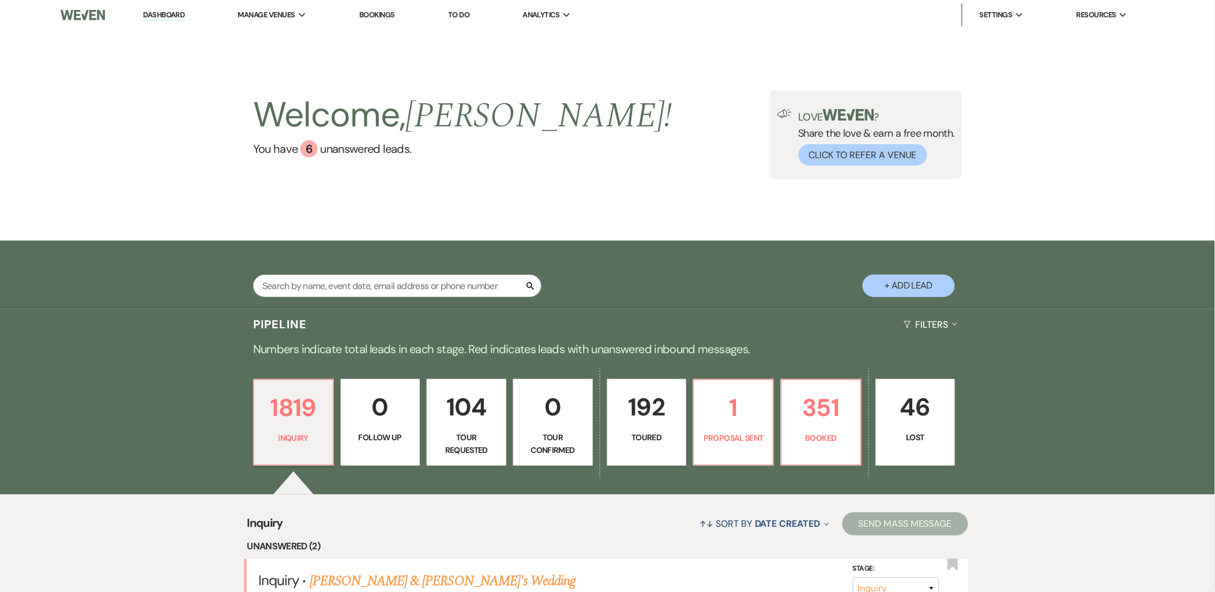
scroll to position [128, 0]
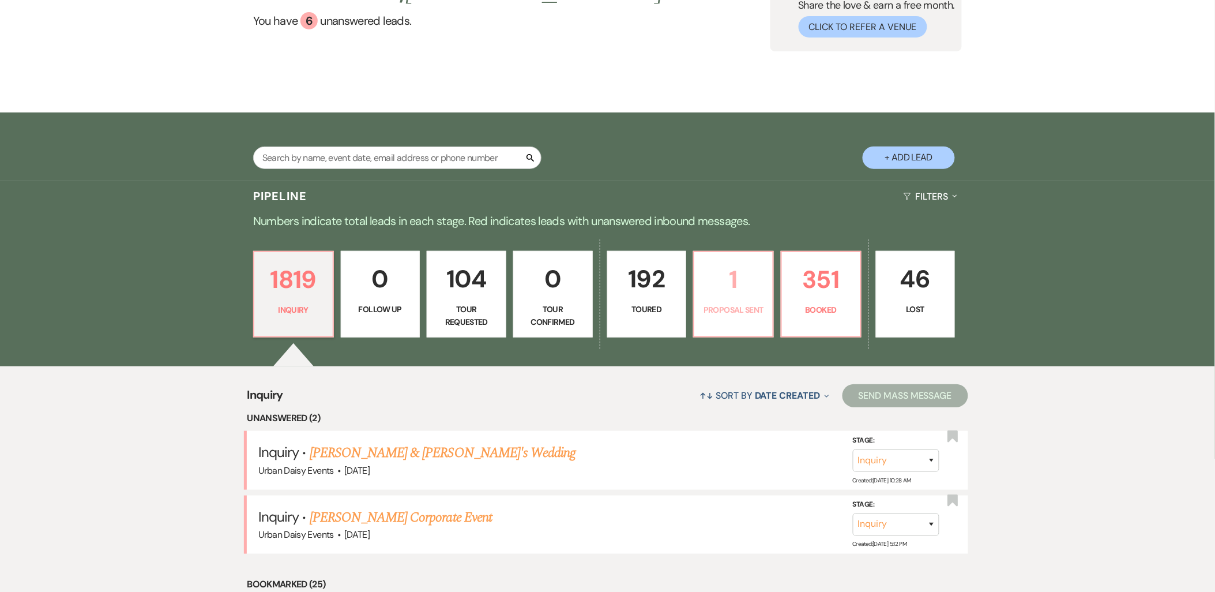
click at [742, 303] on p "Proposal Sent" at bounding box center [733, 309] width 65 height 13
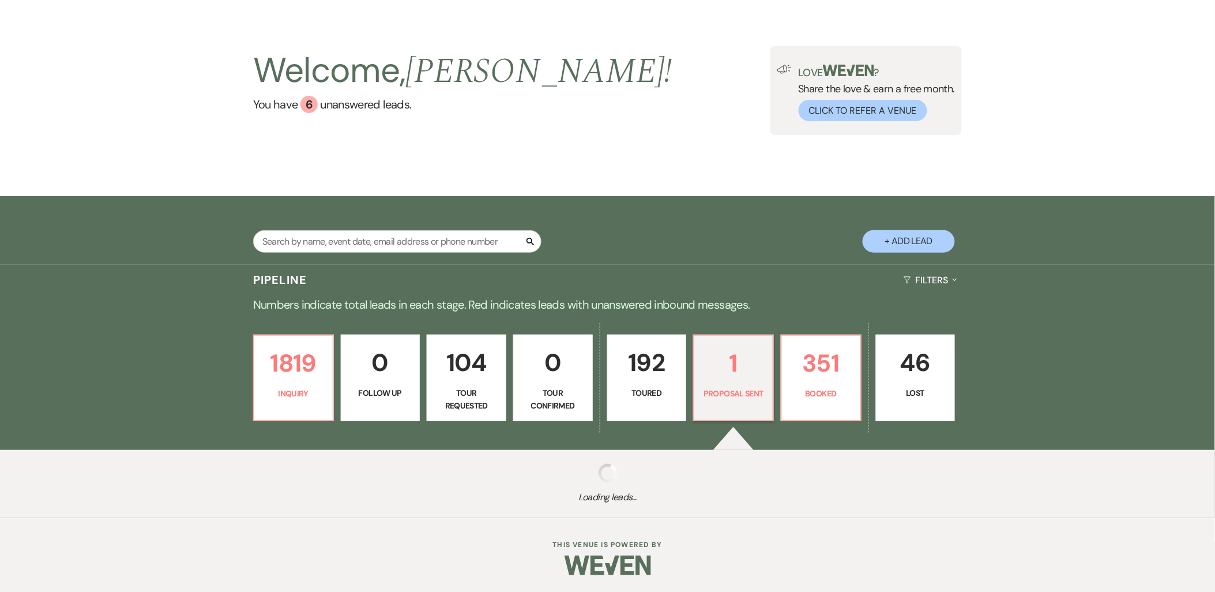
scroll to position [128, 0]
select select "6"
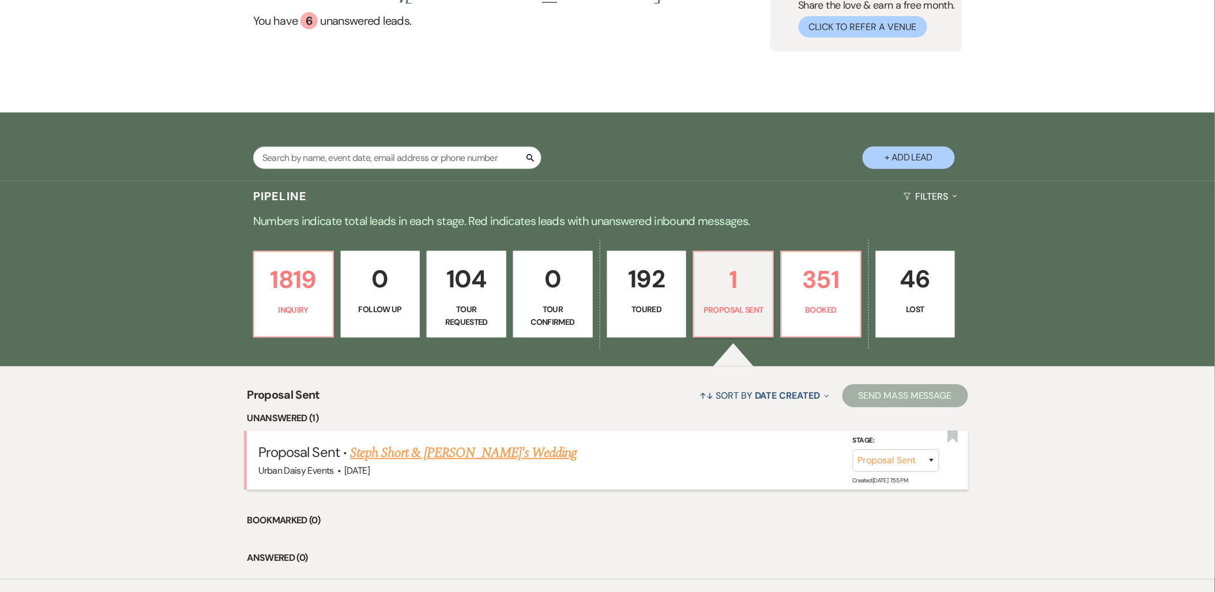
click at [401, 446] on link "Steph Short & [PERSON_NAME]'s Wedding" at bounding box center [463, 452] width 227 height 21
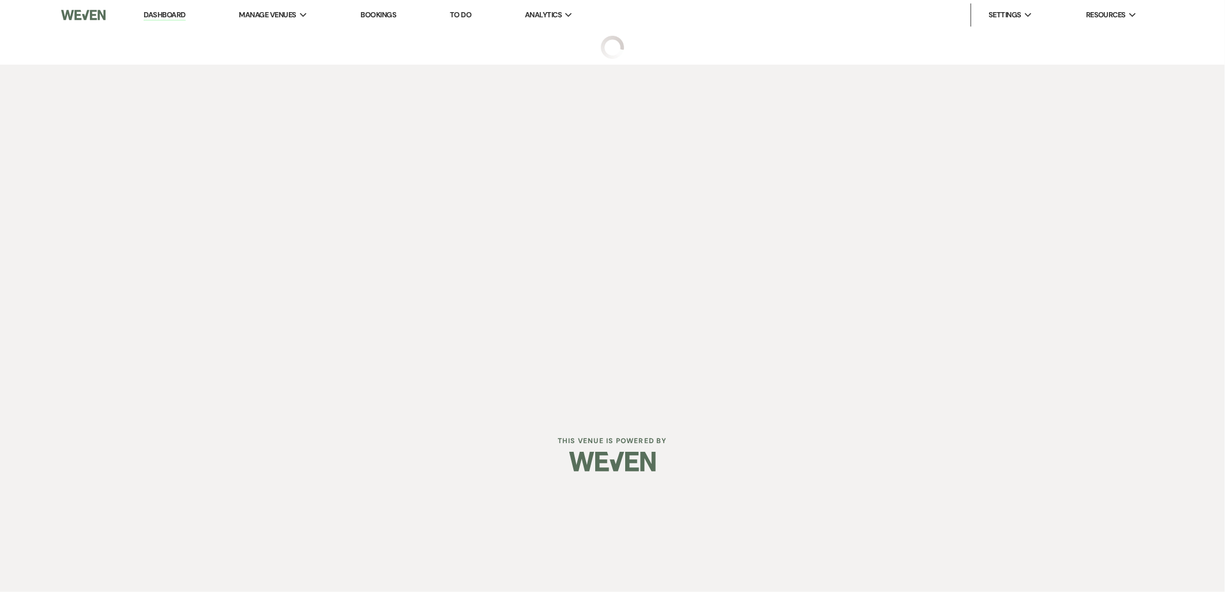
select select "6"
select select "5"
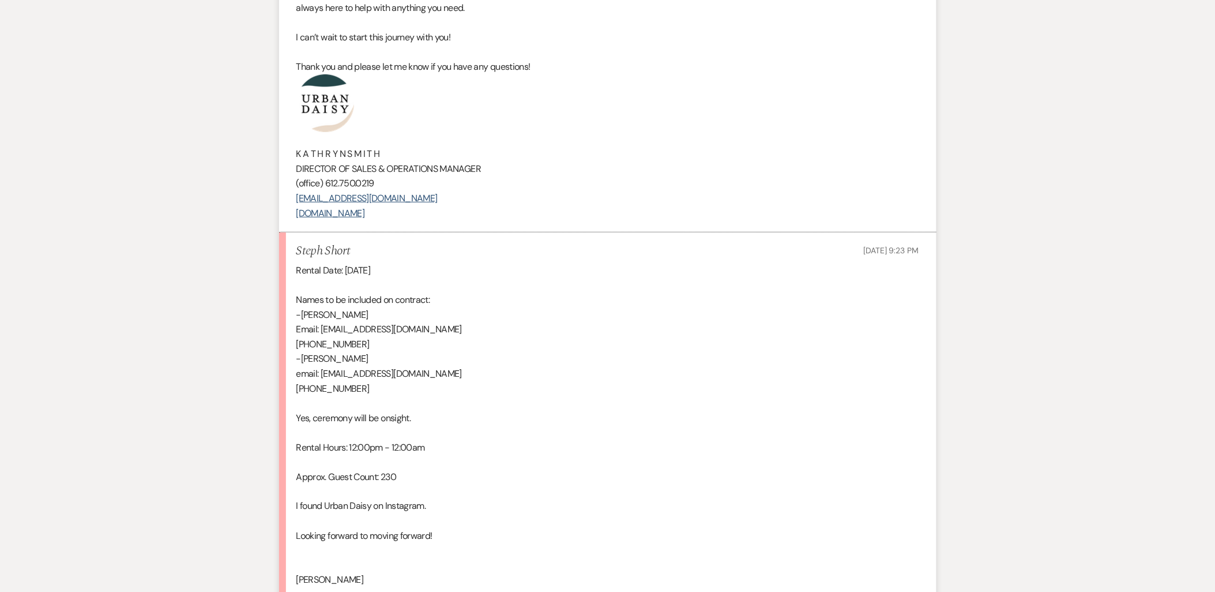
scroll to position [2038, 0]
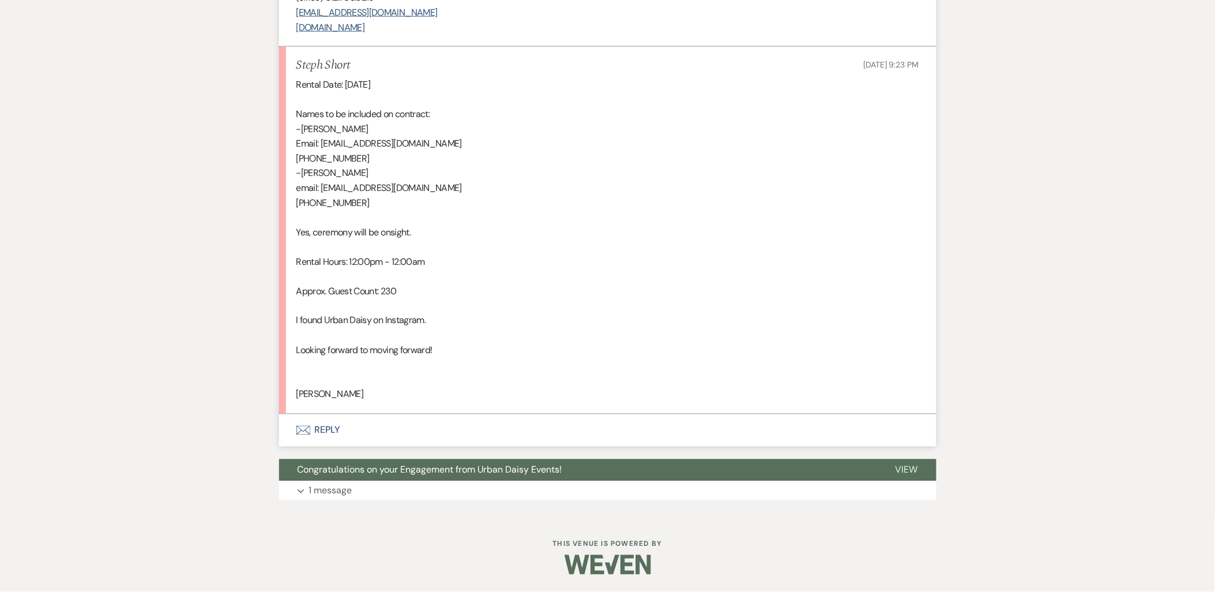
click at [347, 422] on button "Envelope Reply" at bounding box center [607, 430] width 657 height 32
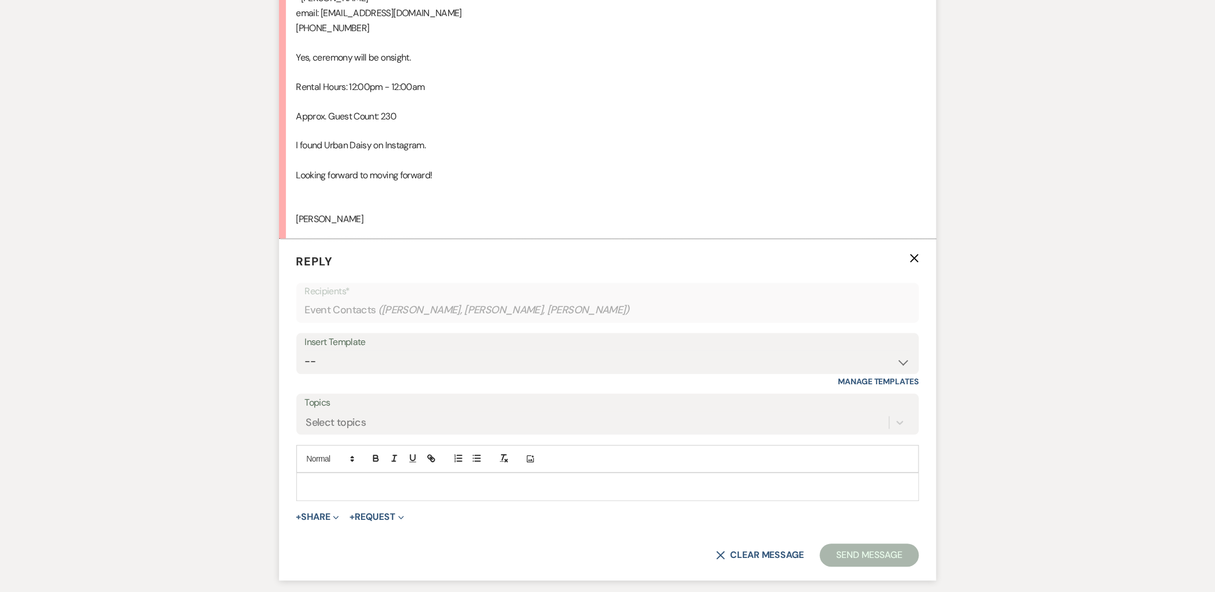
scroll to position [2245, 0]
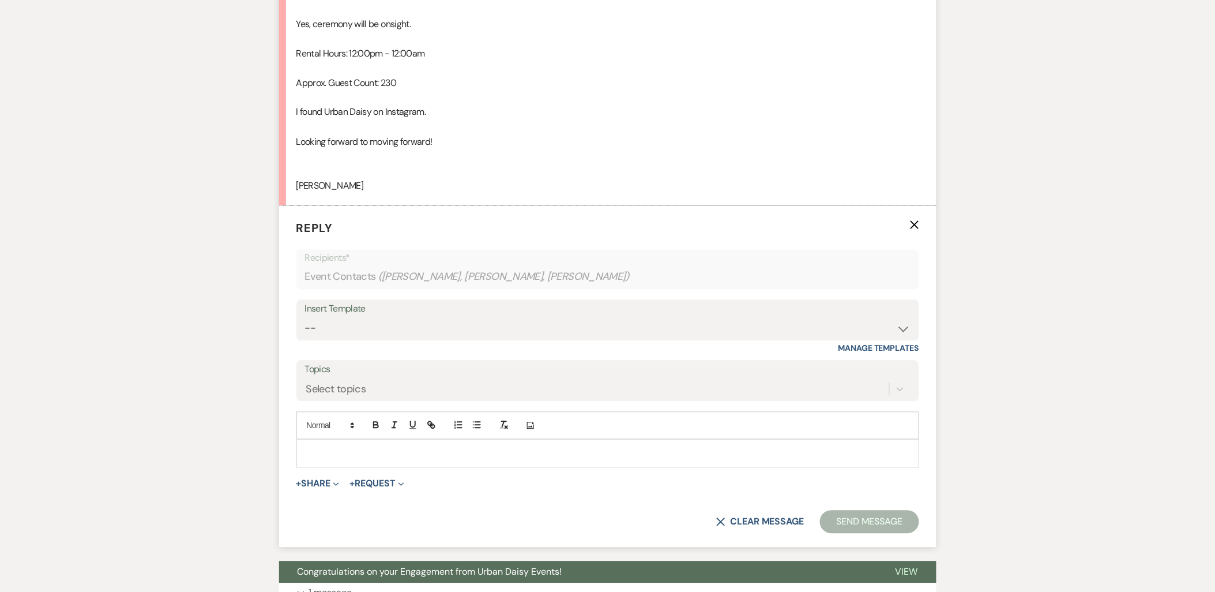
click at [360, 452] on p at bounding box center [608, 453] width 604 height 13
drag, startPoint x: 336, startPoint y: 185, endPoint x: 289, endPoint y: 182, distance: 46.2
click at [289, 182] on li "Steph Short [DATE] 9:23 PM Rental Date: [DATE] Names to be included on contract…" at bounding box center [607, 22] width 657 height 367
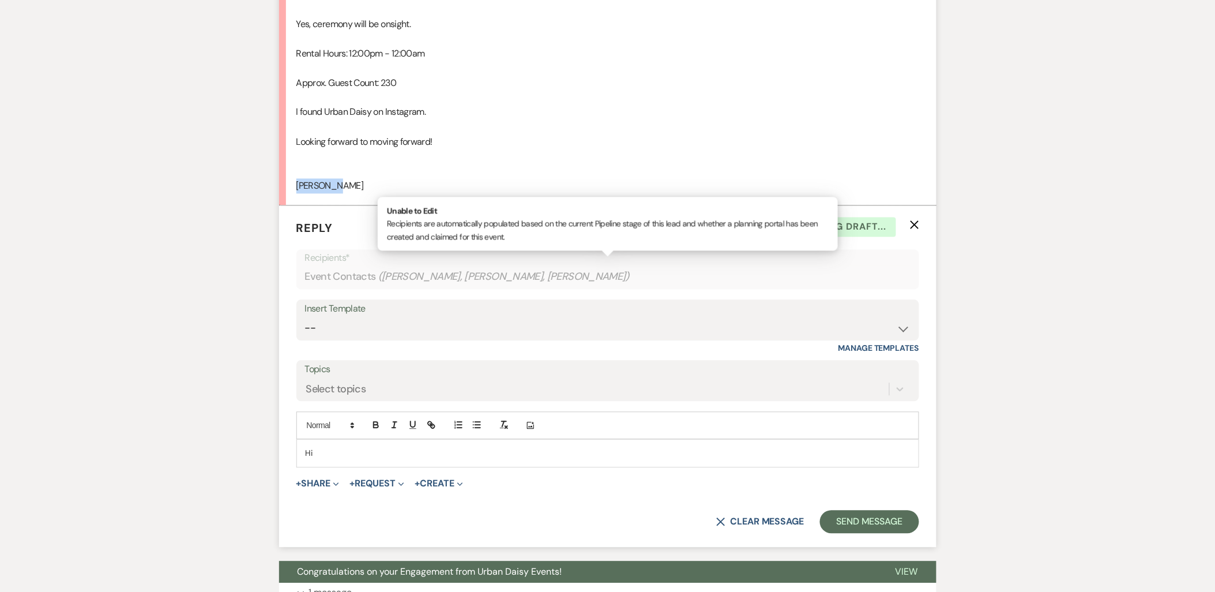
copy p "[PERSON_NAME]"
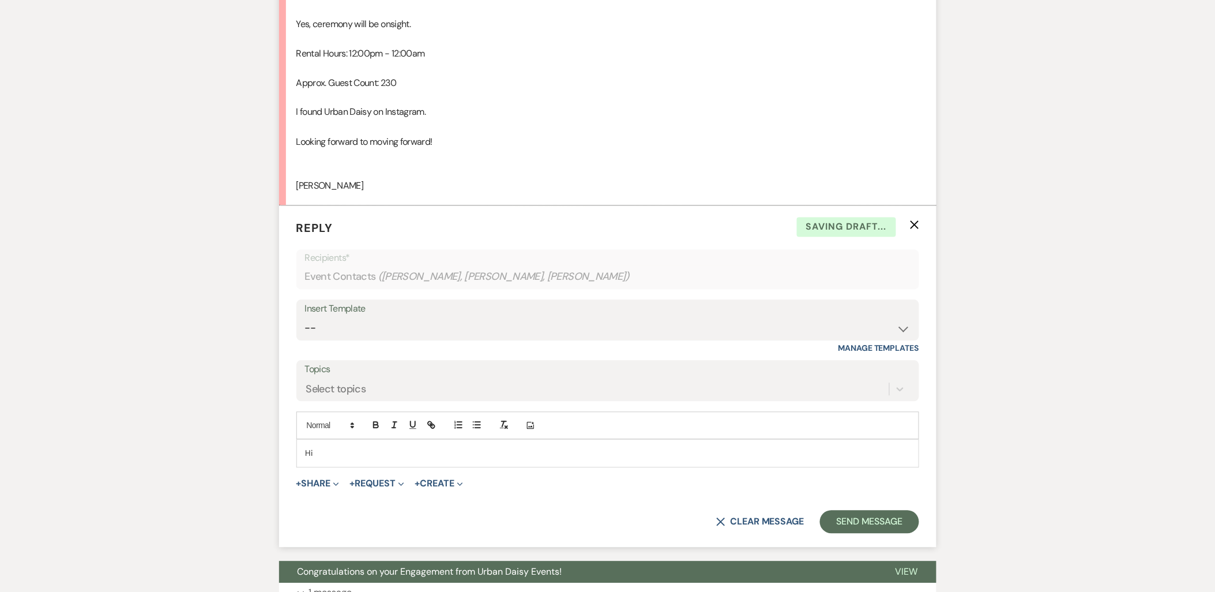
click at [346, 447] on p "Hi" at bounding box center [608, 453] width 604 height 13
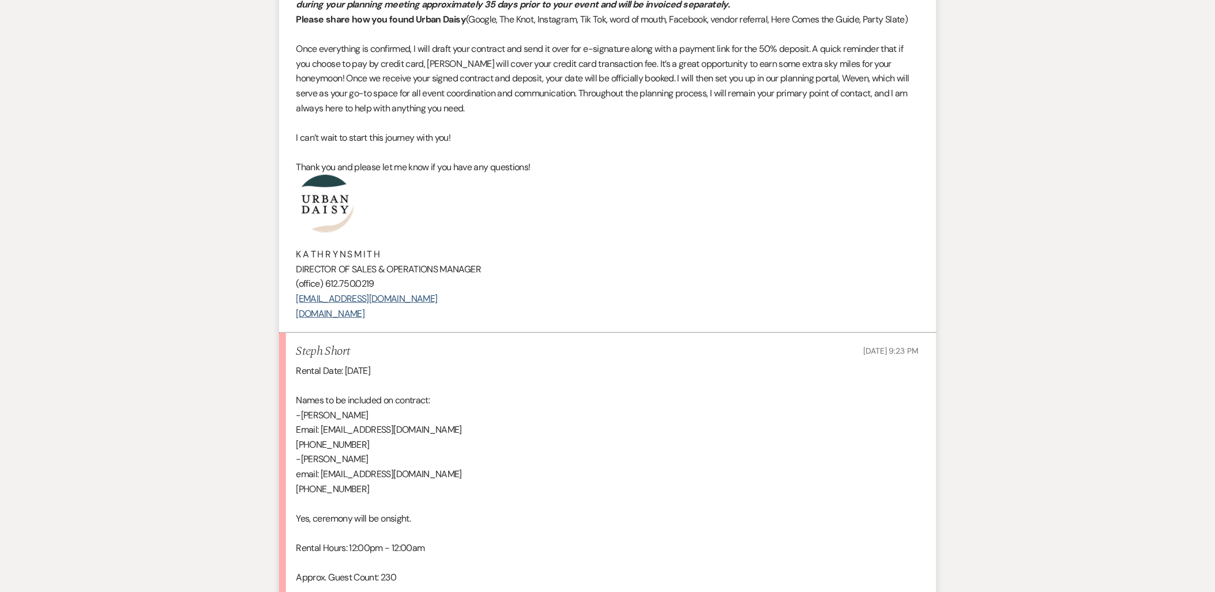
scroll to position [1733, 0]
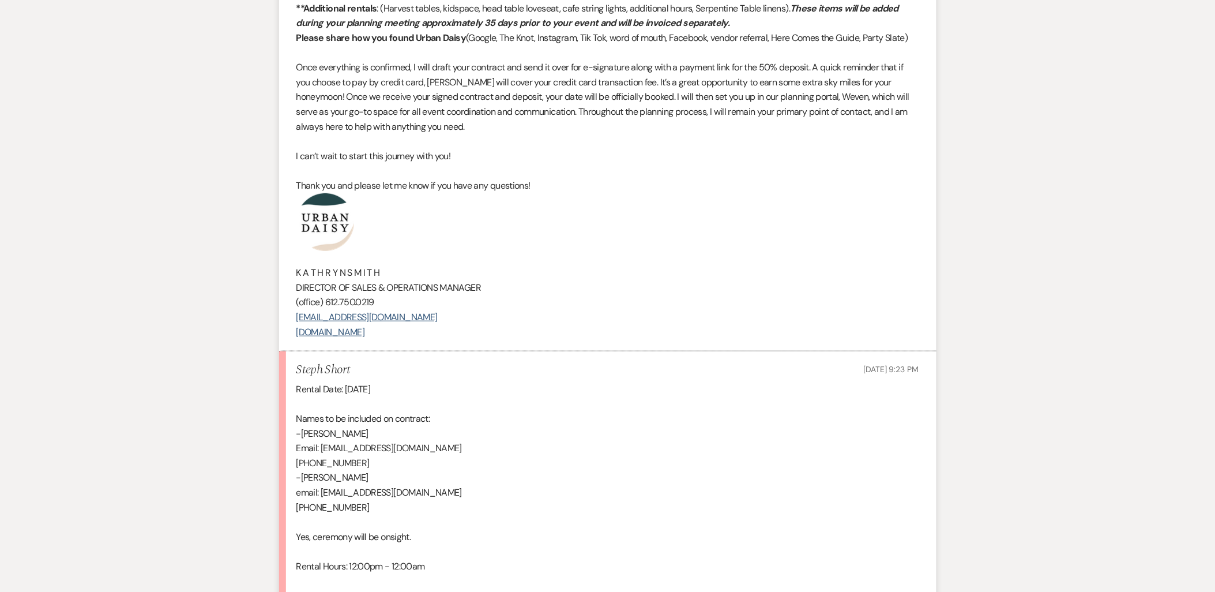
drag, startPoint x: 401, startPoint y: 325, endPoint x: 285, endPoint y: 236, distance: 146.0
click at [285, 236] on li "[PERSON_NAME] to: Event Contacts Expand Info [DATE] 11:18 AM Weven Check Notifi…" at bounding box center [607, 67] width 657 height 569
copy div "K A T H R Y N S M I T H DIRECTOR OF SALES & OPERATIONS MANAGER (office) 612.750…"
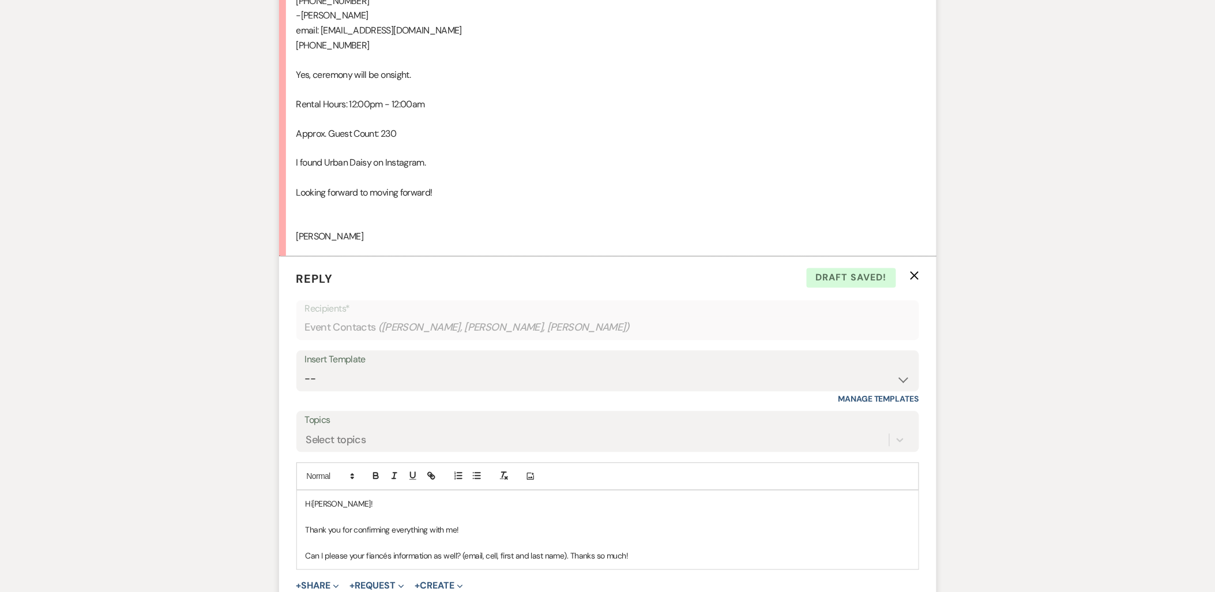
scroll to position [2195, 0]
click at [640, 555] on p "Can I please your fiancés information as well? (email, cell, first and last nam…" at bounding box center [608, 555] width 604 height 13
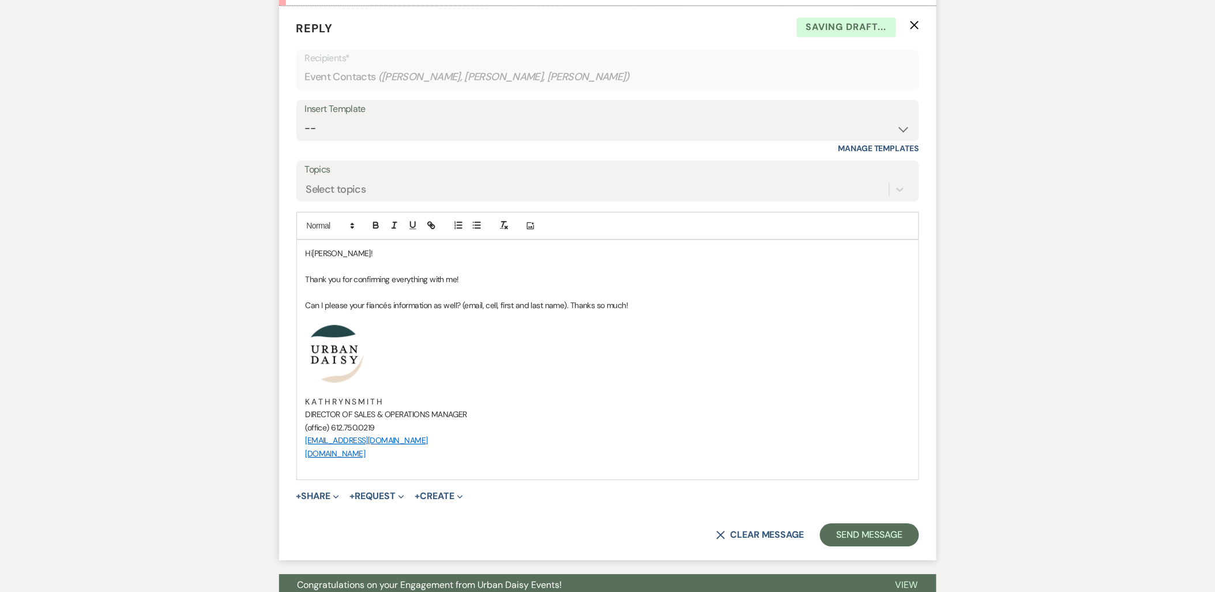
scroll to position [2452, 0]
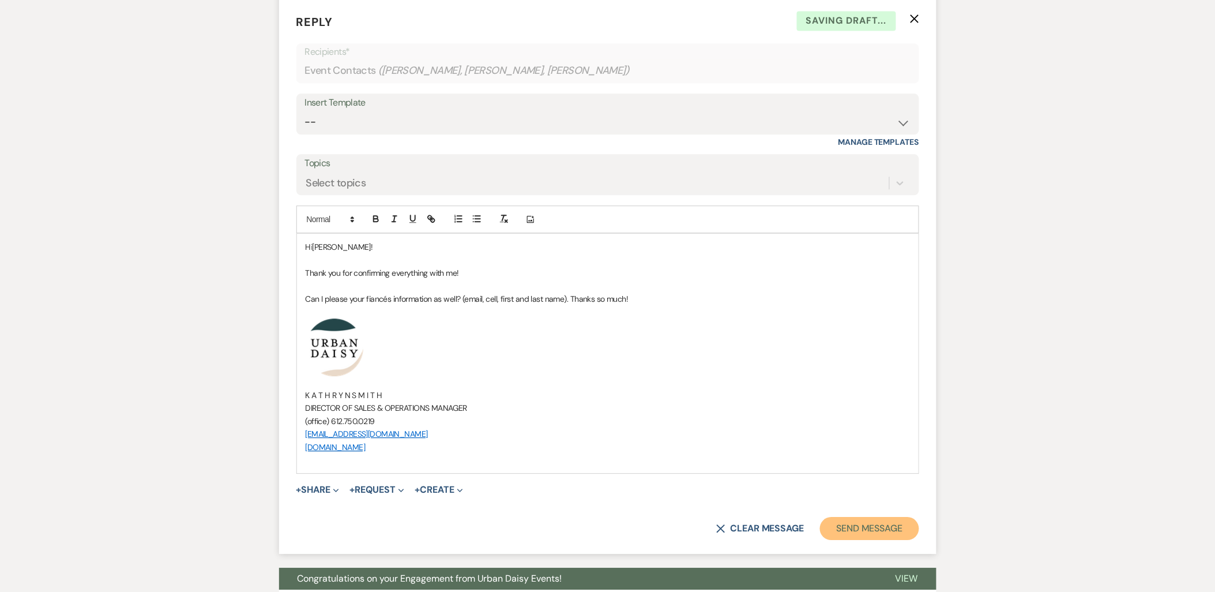
click at [871, 528] on button "Send Message" at bounding box center [869, 528] width 99 height 23
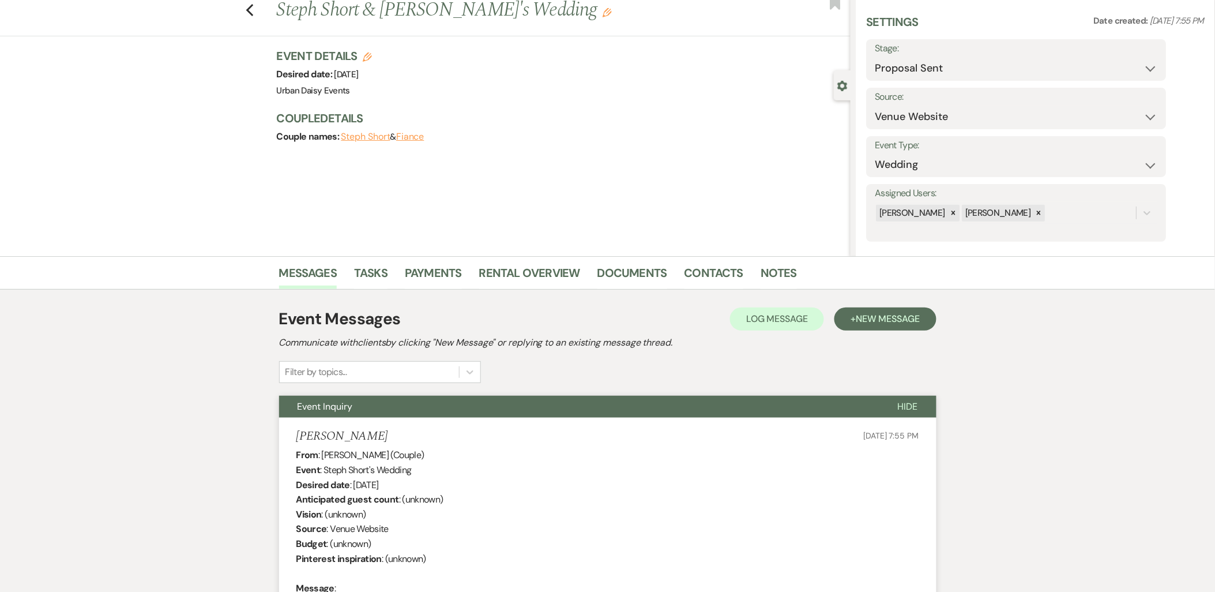
scroll to position [0, 0]
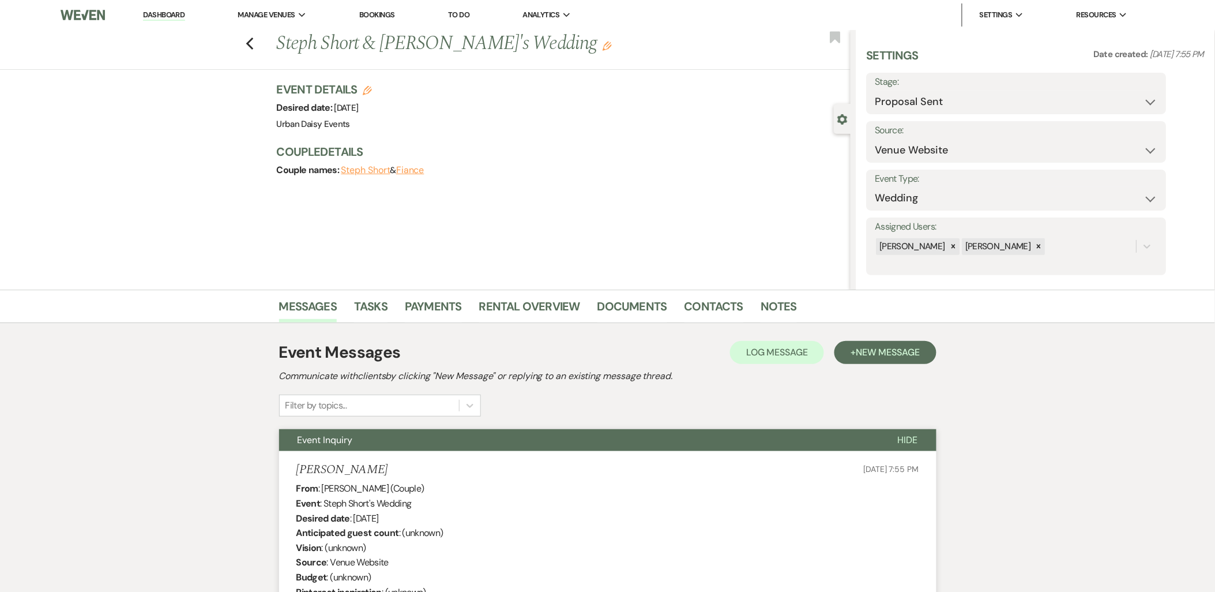
click at [148, 13] on link "Dashboard" at bounding box center [164, 15] width 42 height 11
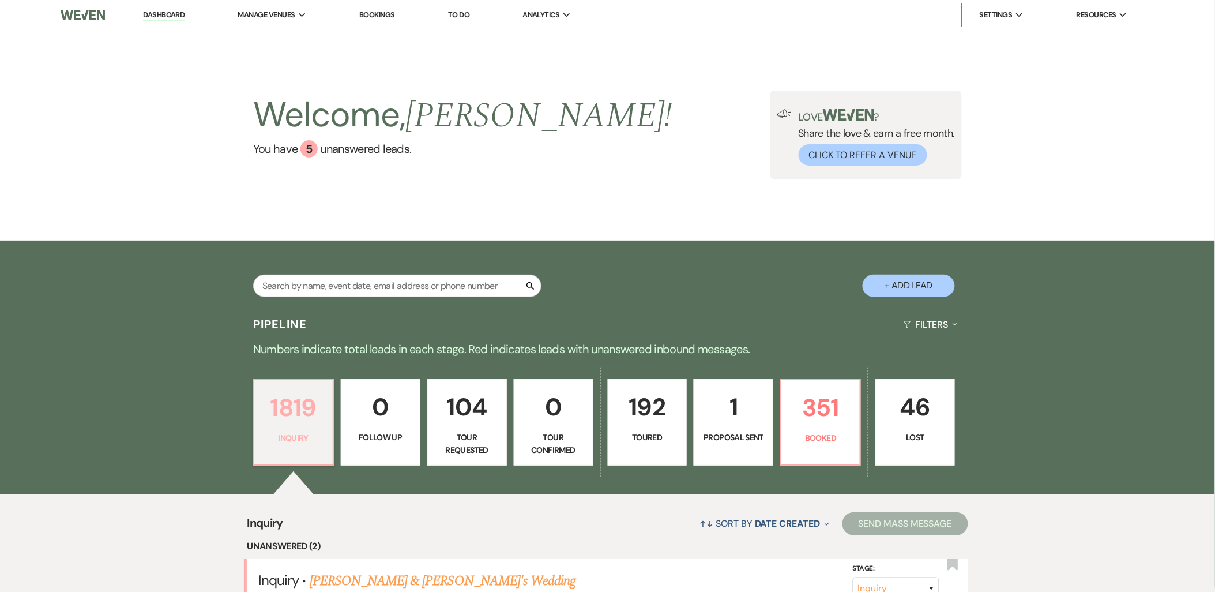
click at [304, 419] on p "1819" at bounding box center [293, 407] width 65 height 39
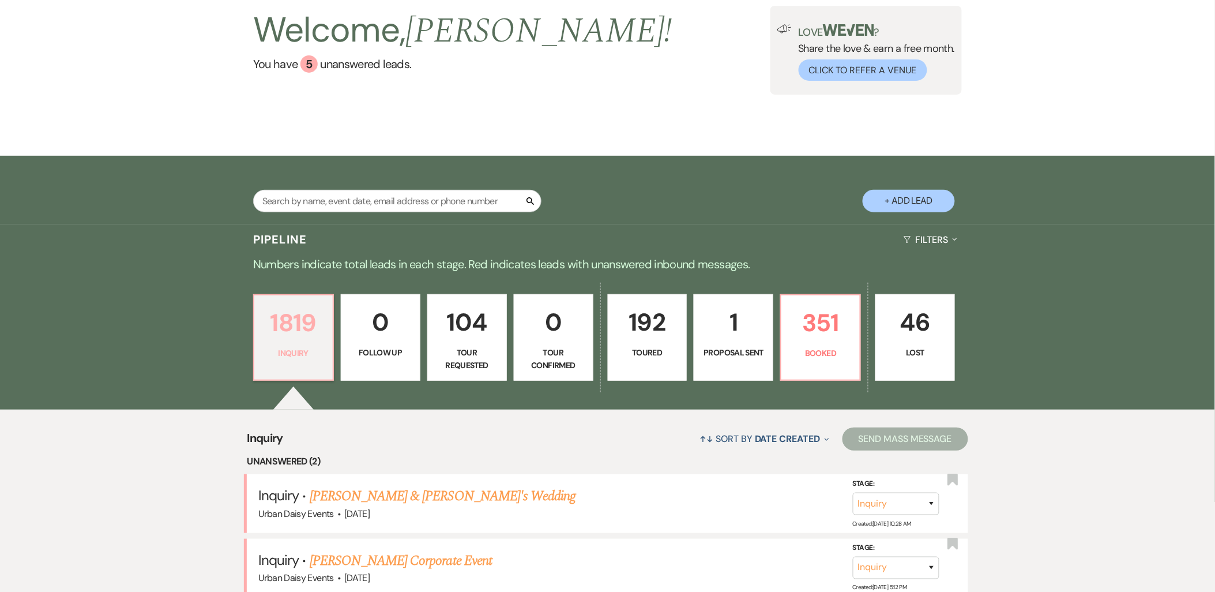
scroll to position [192, 0]
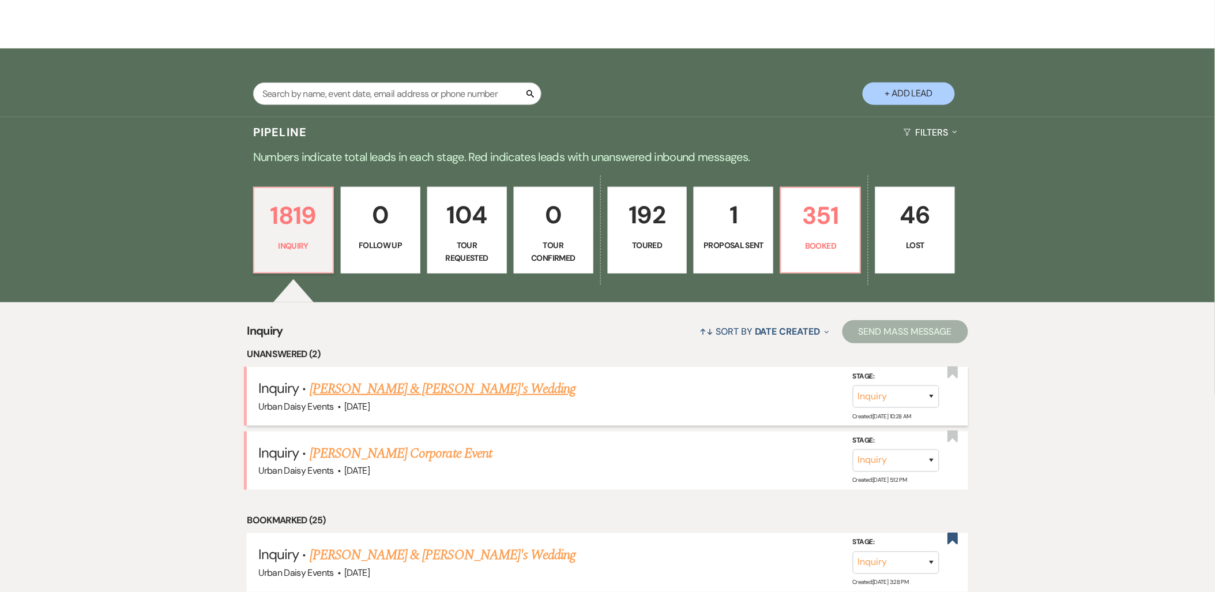
click at [339, 392] on link "[PERSON_NAME] & [PERSON_NAME]'s Wedding" at bounding box center [443, 388] width 266 height 21
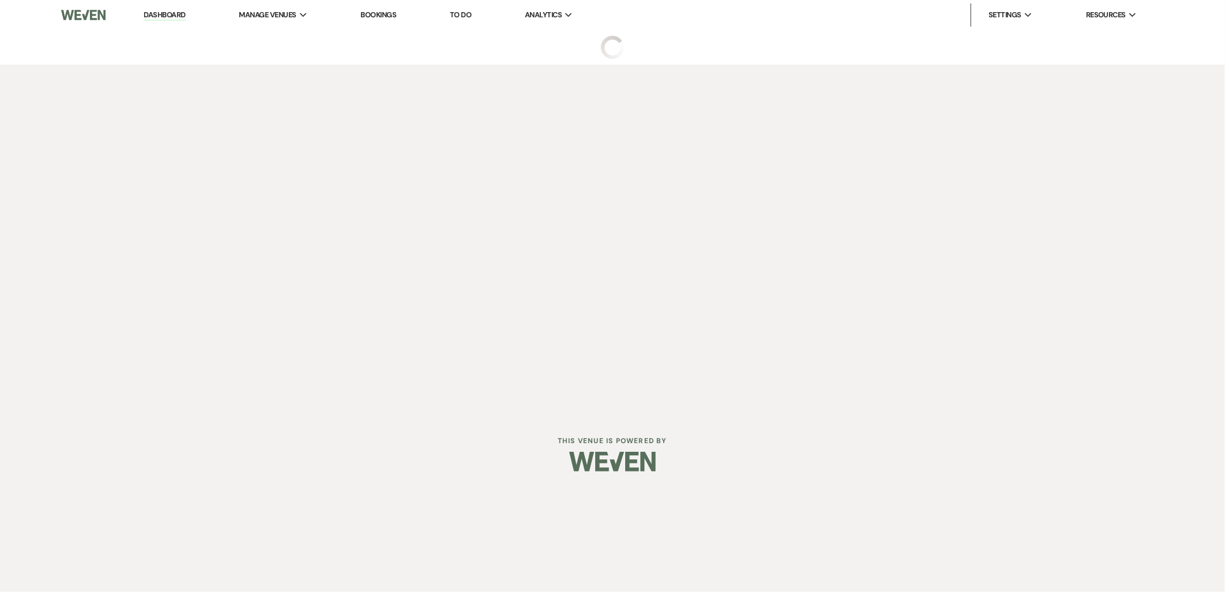
select select "5"
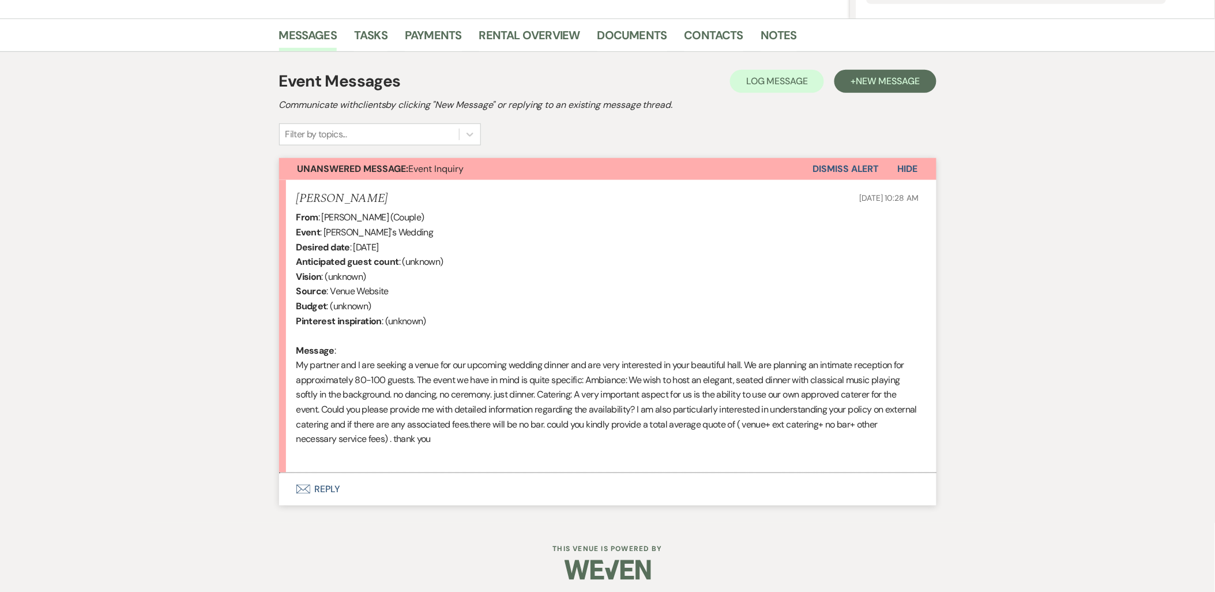
scroll to position [276, 0]
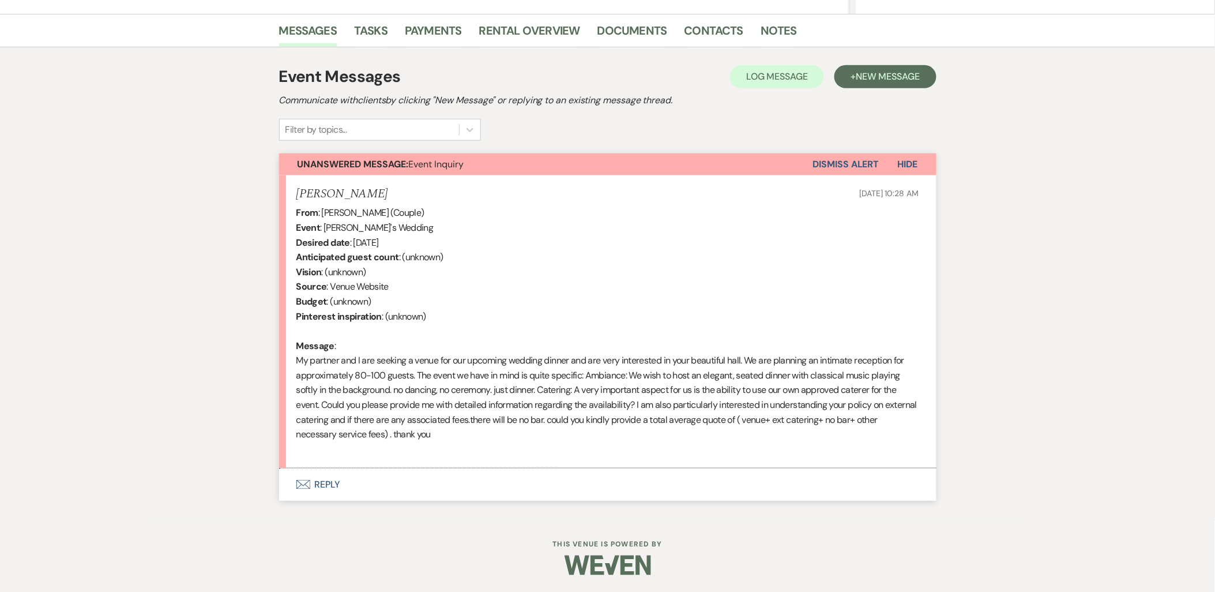
click at [306, 477] on button "Envelope Reply" at bounding box center [607, 484] width 657 height 32
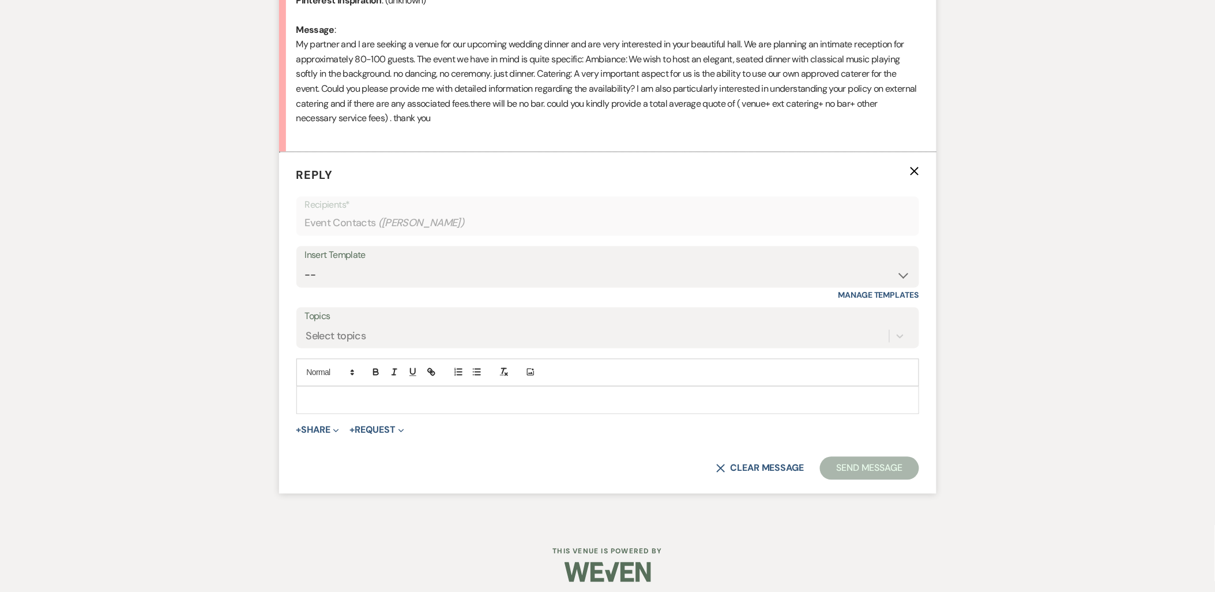
scroll to position [599, 0]
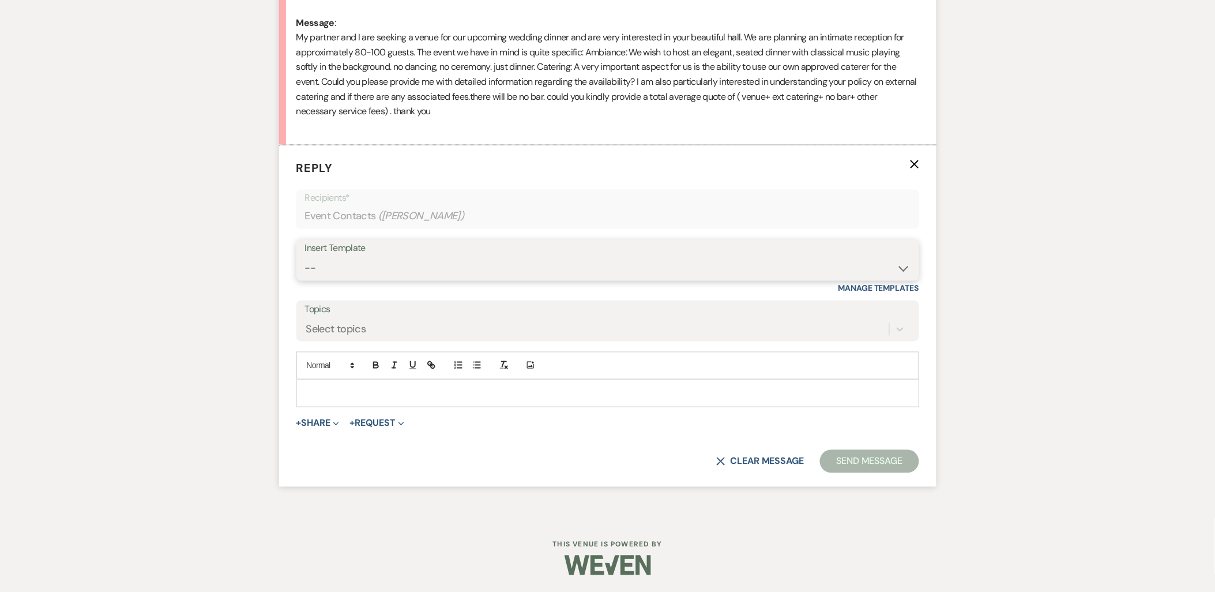
click at [333, 269] on select "-- Payment Past Due Rental Agreement and First Payment Urban Daisy Initial Resp…" at bounding box center [607, 268] width 605 height 22
select select "1888"
click at [305, 257] on select "-- Payment Past Due Rental Agreement and First Payment Urban Daisy Initial Resp…" at bounding box center [607, 268] width 605 height 22
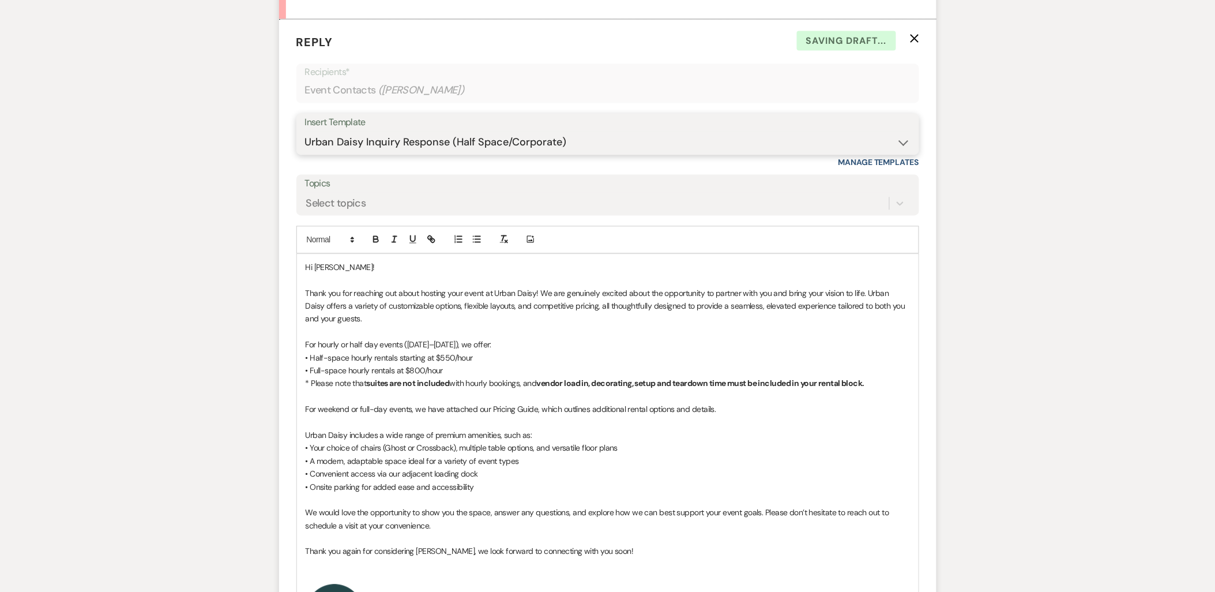
scroll to position [727, 0]
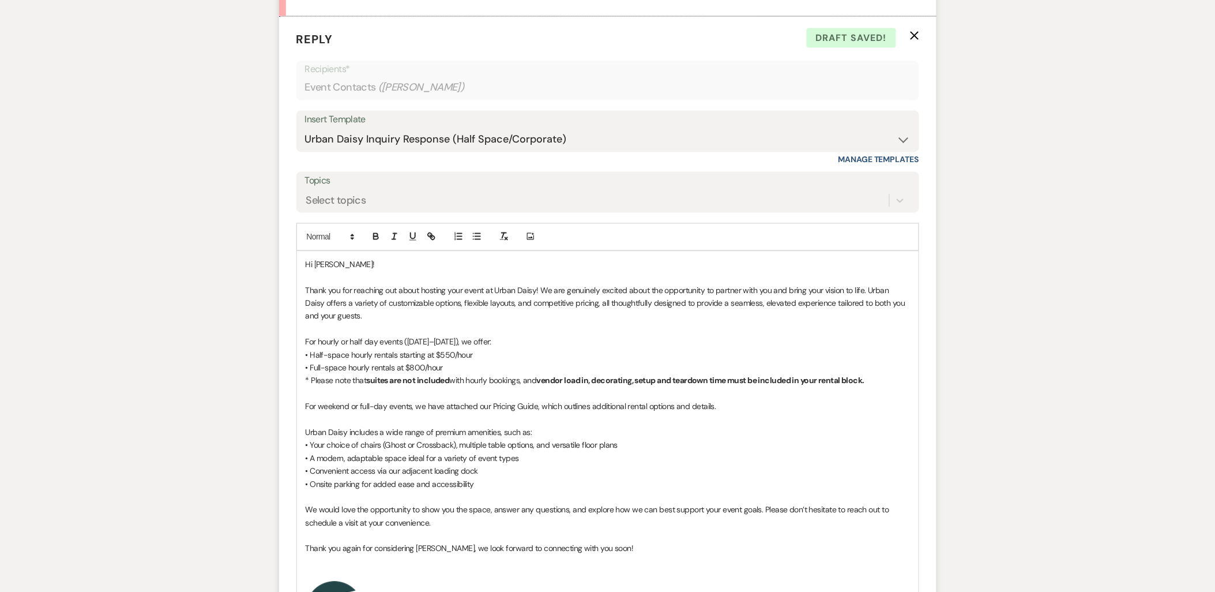
drag, startPoint x: 302, startPoint y: 345, endPoint x: 341, endPoint y: 354, distance: 40.3
click at [303, 345] on div "Hi [PERSON_NAME]! Thank you for reaching out about hosting your event at Urban …" at bounding box center [608, 448] width 622 height 394
drag, startPoint x: 341, startPoint y: 354, endPoint x: 566, endPoint y: 354, distance: 225.5
click at [566, 354] on p "• Half-space hourly rentals starting at $550/hour" at bounding box center [608, 355] width 604 height 13
drag, startPoint x: 565, startPoint y: 354, endPoint x: 494, endPoint y: 356, distance: 71.5
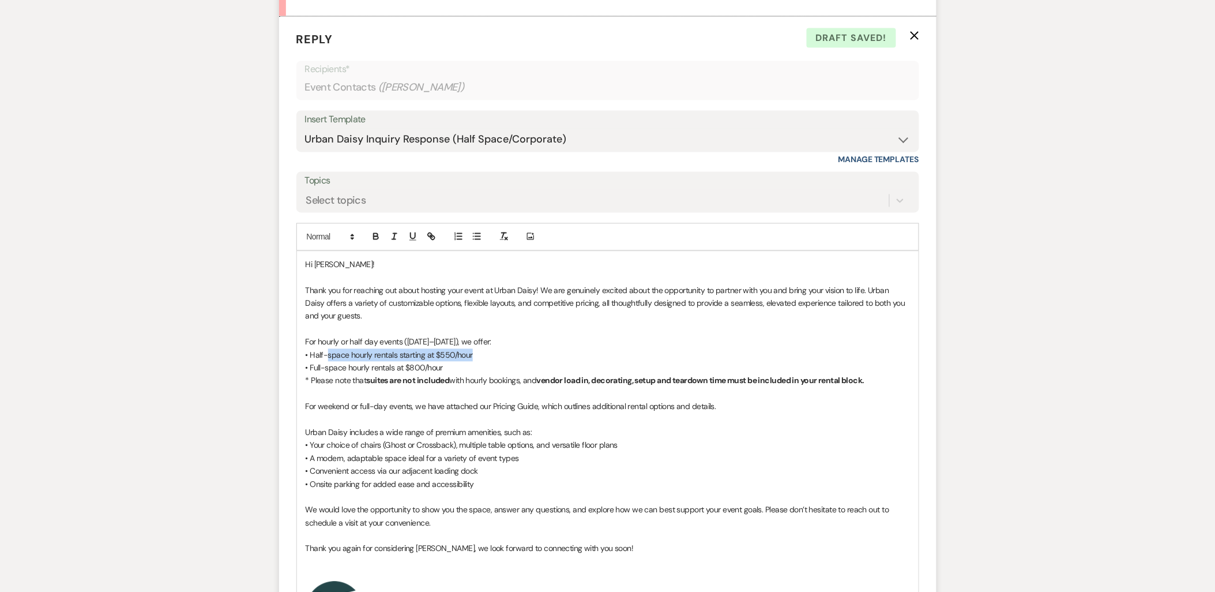
click at [563, 354] on p "• Half-space hourly rentals starting at $550/hour" at bounding box center [608, 355] width 604 height 13
click at [300, 349] on div "Hi [PERSON_NAME]! Thank you for reaching out about hosting your event at Urban …" at bounding box center [608, 448] width 622 height 394
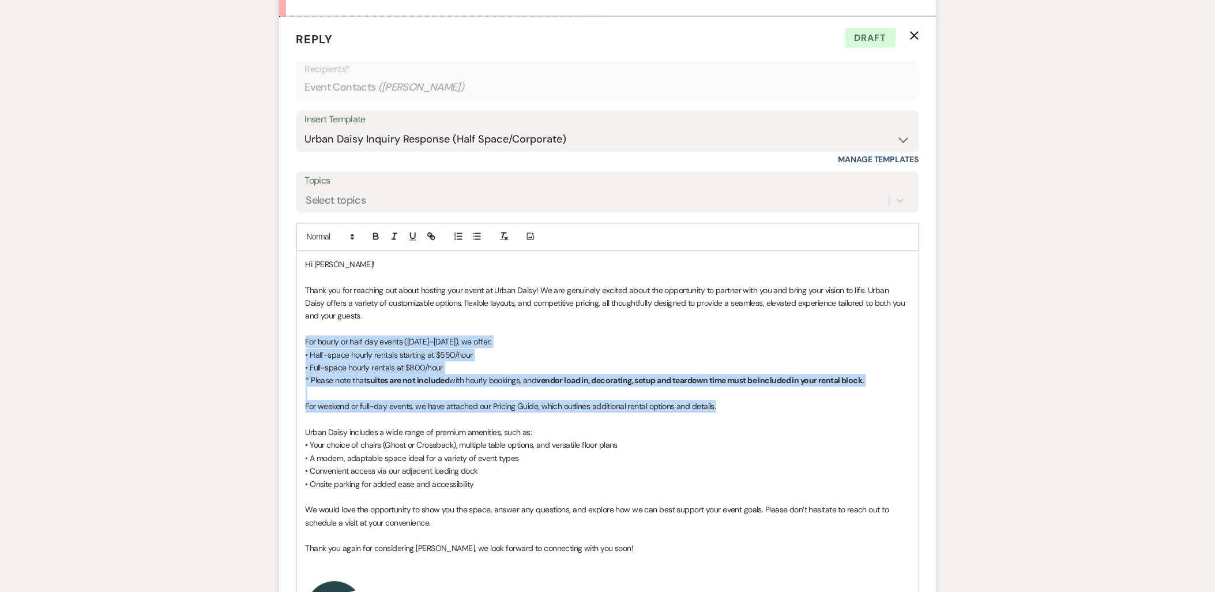
drag, startPoint x: 301, startPoint y: 338, endPoint x: 735, endPoint y: 405, distance: 439.2
click at [735, 405] on div "Hi [PERSON_NAME]! Thank you for reaching out about hosting your event at Urban …" at bounding box center [608, 448] width 622 height 394
click at [735, 405] on p "For weekend or full-day events, we have attached our Pricing Guide, which outli…" at bounding box center [608, 406] width 604 height 13
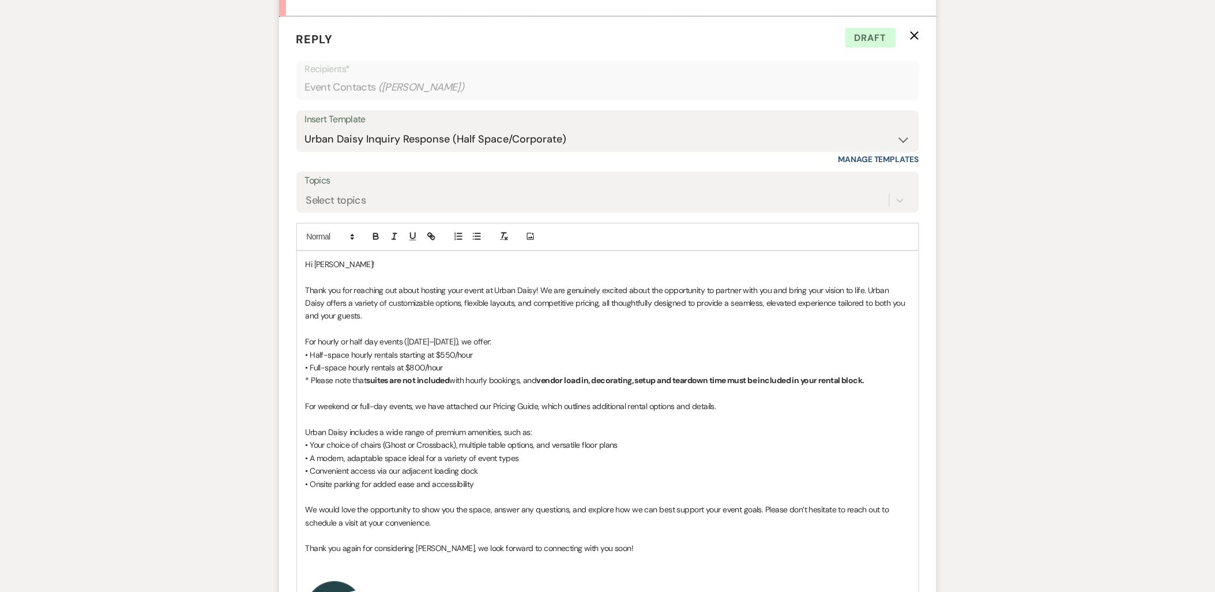
click at [735, 405] on p "For weekend or full-day events, we have attached our Pricing Guide, which outli…" at bounding box center [608, 406] width 604 height 13
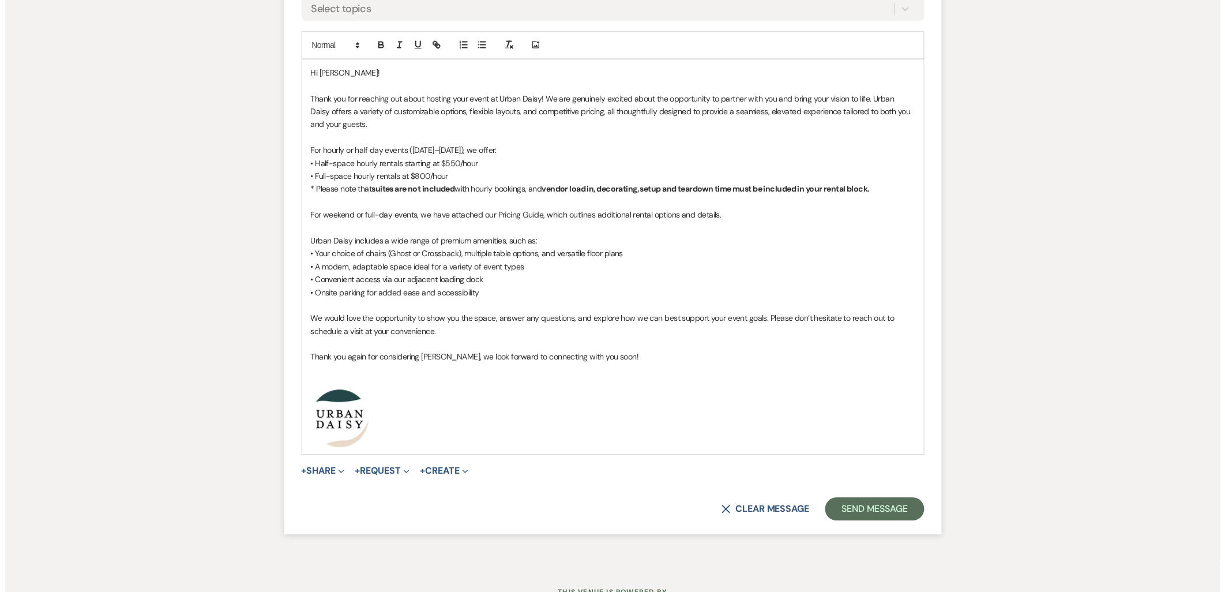
scroll to position [966, 0]
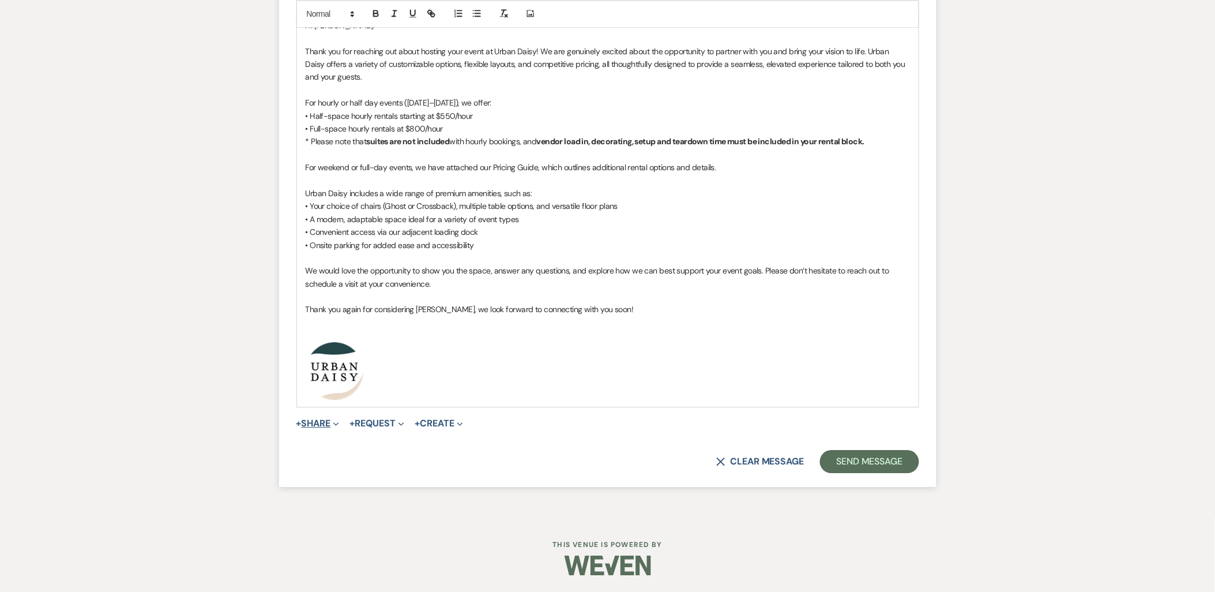
click at [328, 424] on button "+ Share Expand" at bounding box center [317, 423] width 43 height 9
click at [329, 441] on span "Doc Upload Documents" at bounding box center [343, 446] width 66 height 12
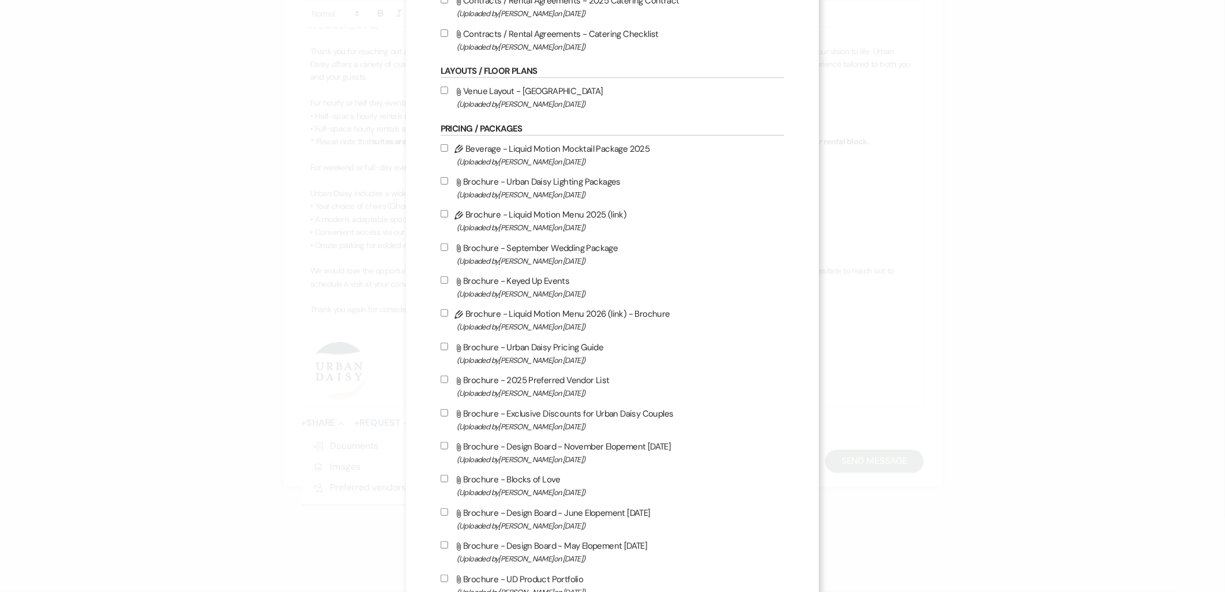
scroll to position [256, 0]
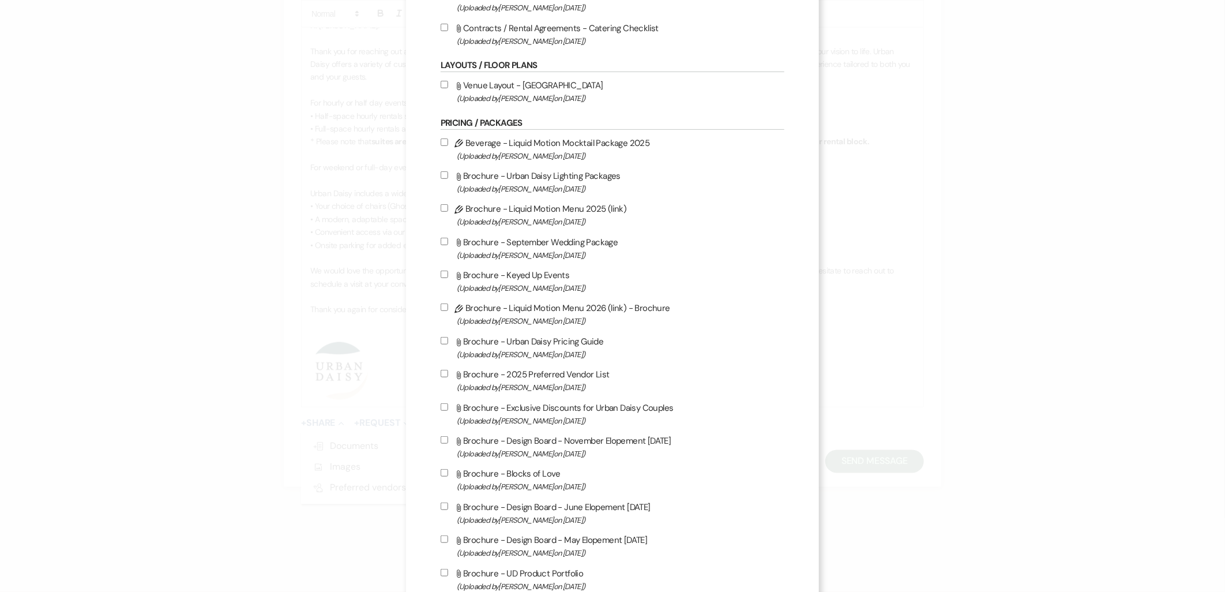
click at [534, 348] on span "(Uploaded by [PERSON_NAME] on [DATE] )" at bounding box center [621, 354] width 328 height 13
click at [448, 344] on input "Attach File Brochure - Urban Daisy Pricing Guide (Uploaded by [PERSON_NAME] on …" at bounding box center [444, 340] width 7 height 7
checkbox input "true"
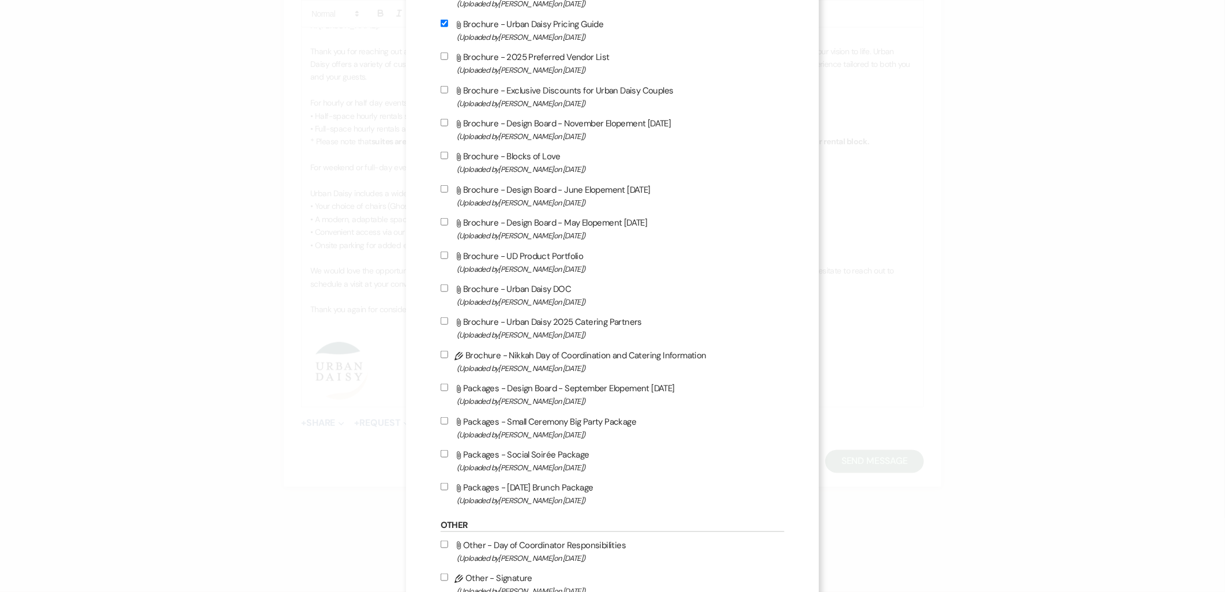
scroll to position [577, 0]
click at [523, 319] on label "Attach File Brochure - Urban Daisy 2025 Catering Partners (Uploaded by [PERSON_…" at bounding box center [613, 324] width 344 height 27
click at [448, 319] on input "Attach File Brochure - Urban Daisy 2025 Catering Partners (Uploaded by [PERSON_…" at bounding box center [444, 317] width 7 height 7
checkbox input "true"
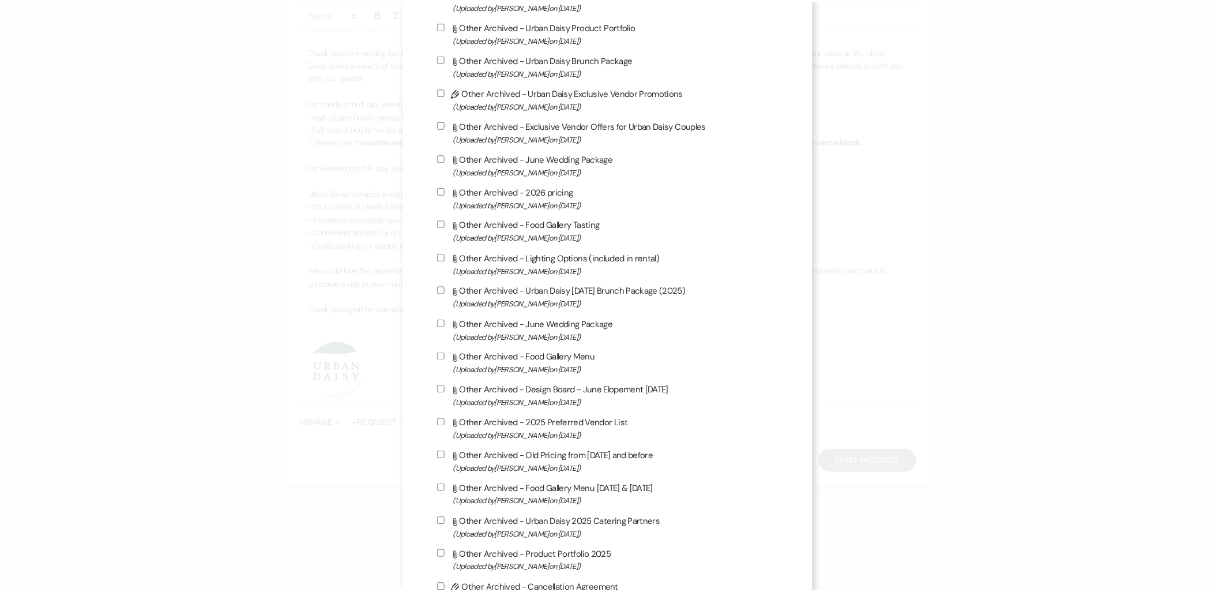
scroll to position [1722, 0]
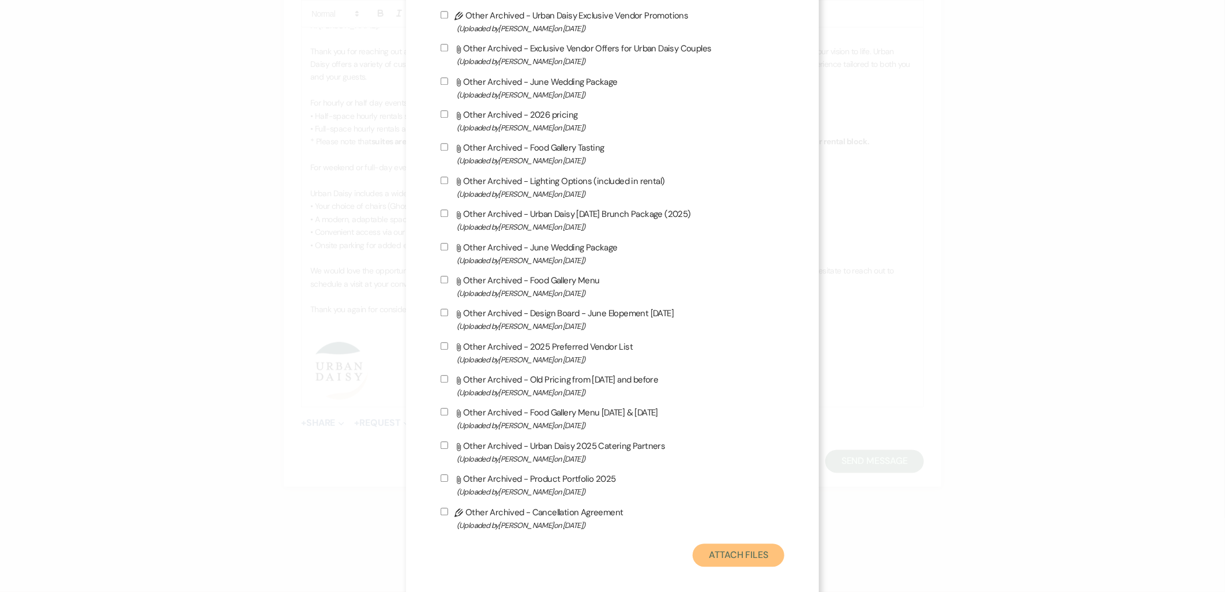
click at [721, 543] on button "Attach Files" at bounding box center [739, 554] width 92 height 23
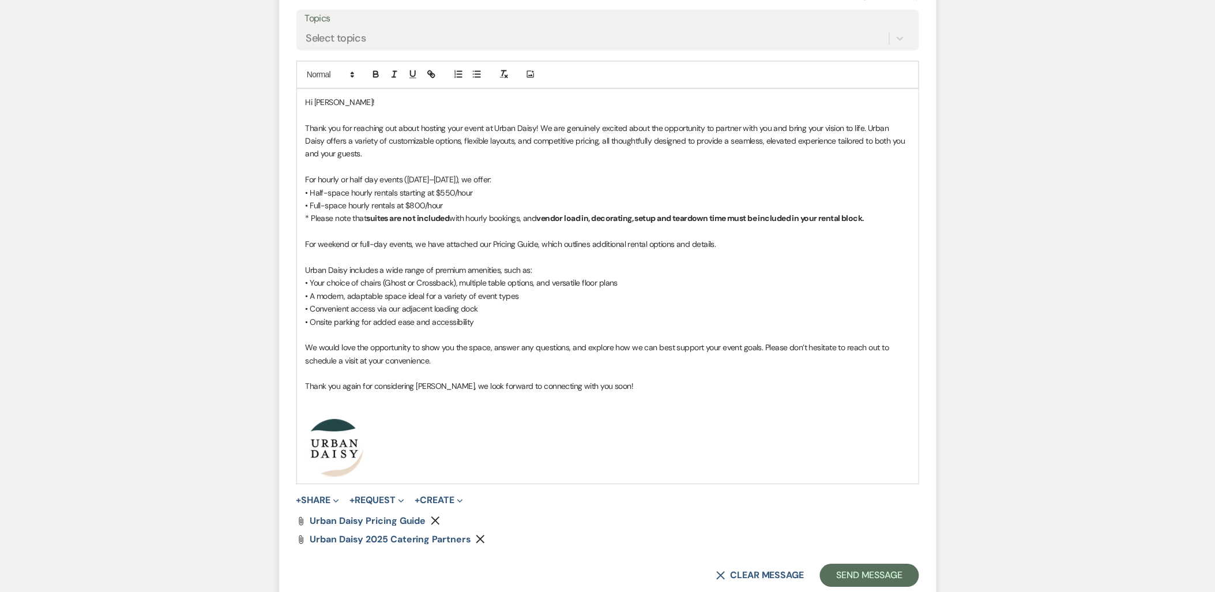
scroll to position [774, 0]
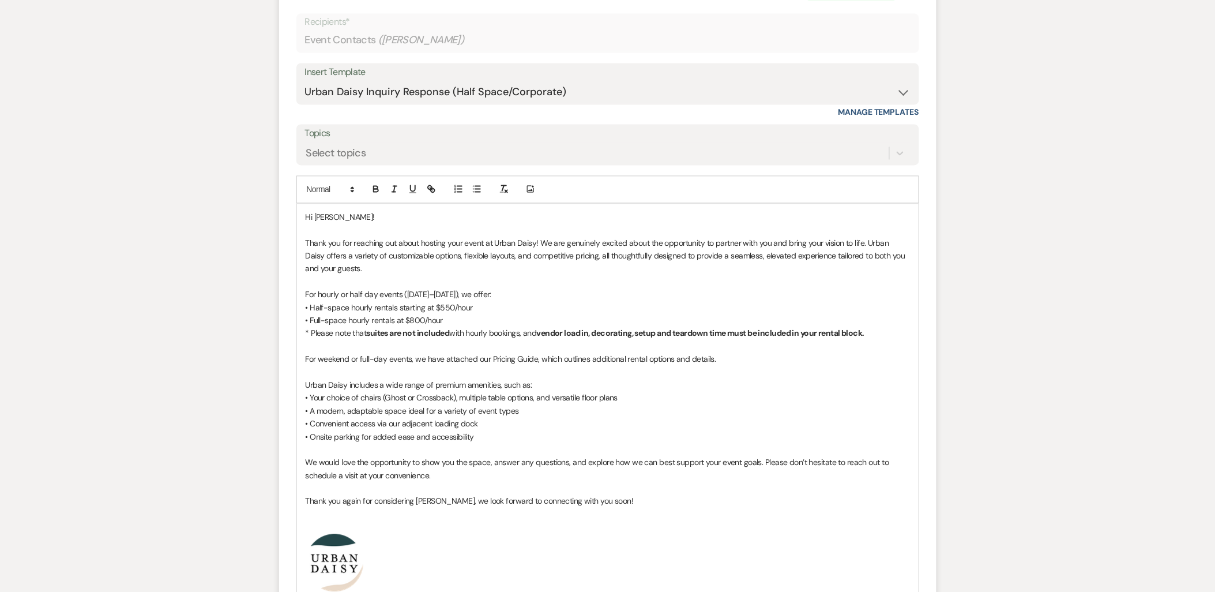
click at [404, 273] on p "Thank you for reaching out about hosting your event at Urban Daisy! We are genu…" at bounding box center [608, 256] width 604 height 39
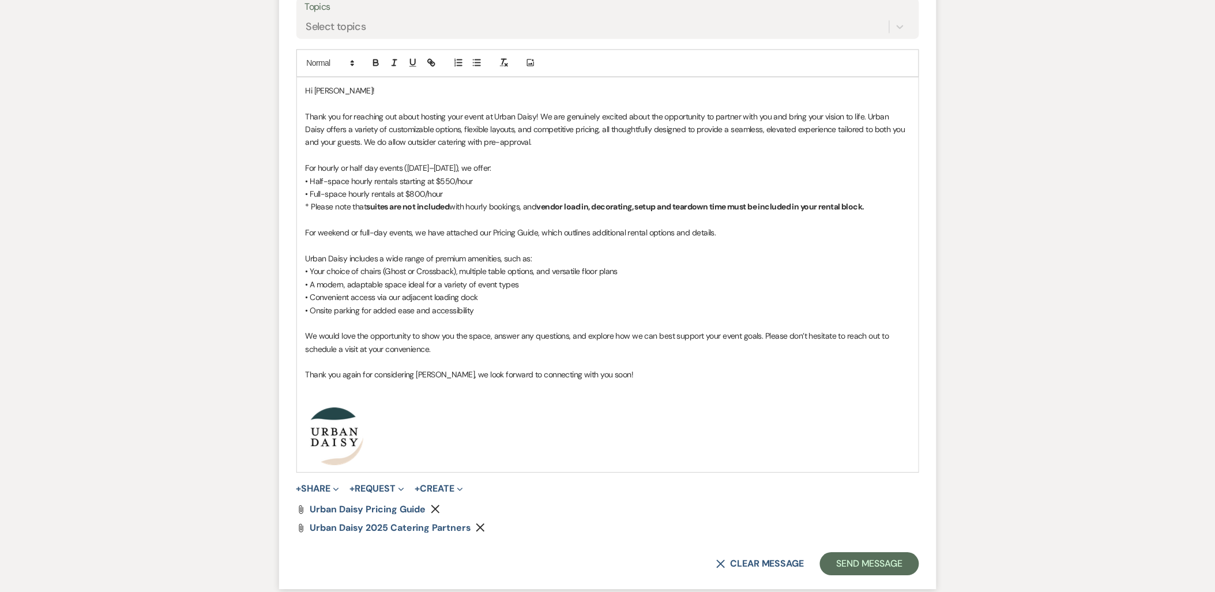
scroll to position [902, 0]
drag, startPoint x: 453, startPoint y: 179, endPoint x: 439, endPoint y: 180, distance: 13.4
click at [439, 180] on p "• Half-space hourly rentals starting at $550/hour" at bounding box center [608, 180] width 604 height 13
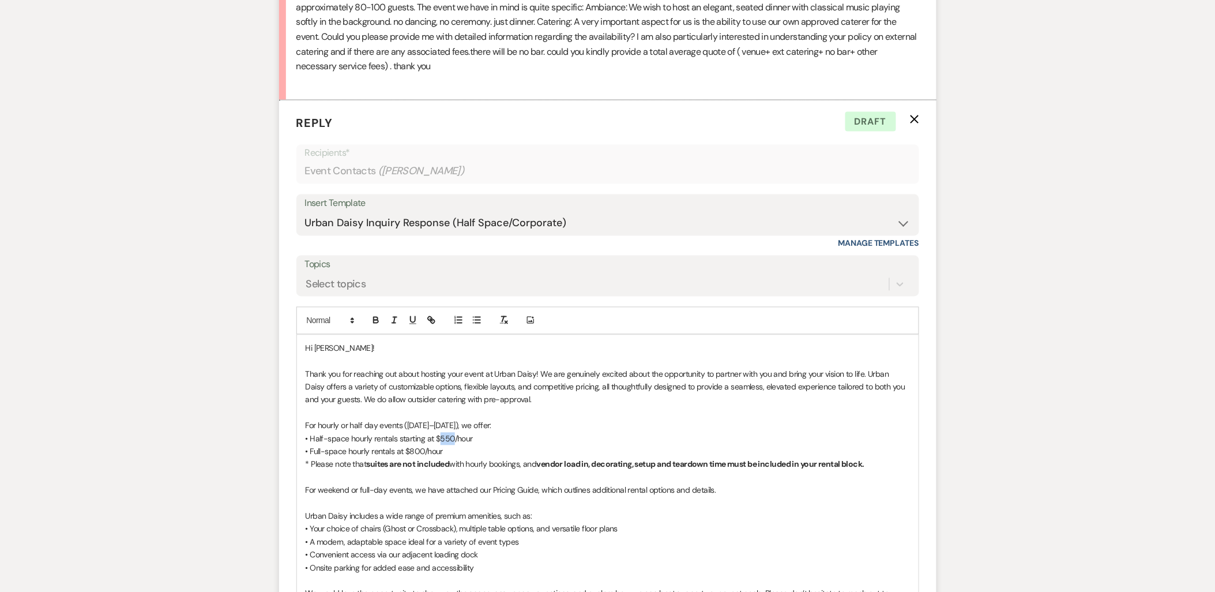
scroll to position [646, 0]
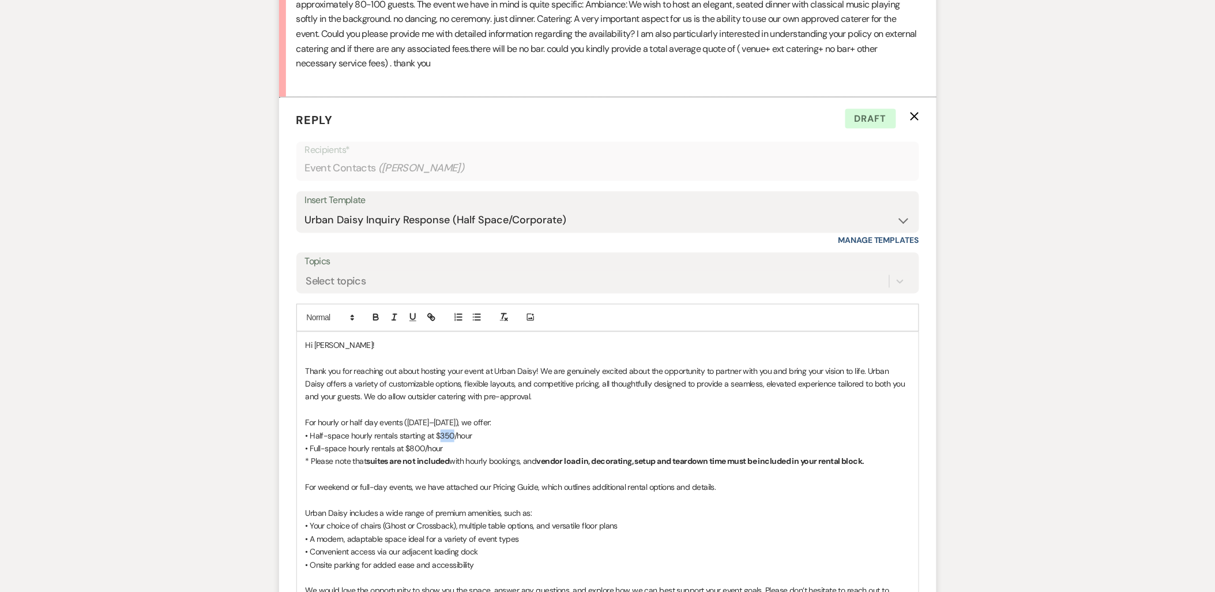
drag, startPoint x: 452, startPoint y: 435, endPoint x: 441, endPoint y: 437, distance: 11.6
click at [441, 437] on p "• Half-space hourly rentals starting at $350/hour" at bounding box center [608, 436] width 604 height 13
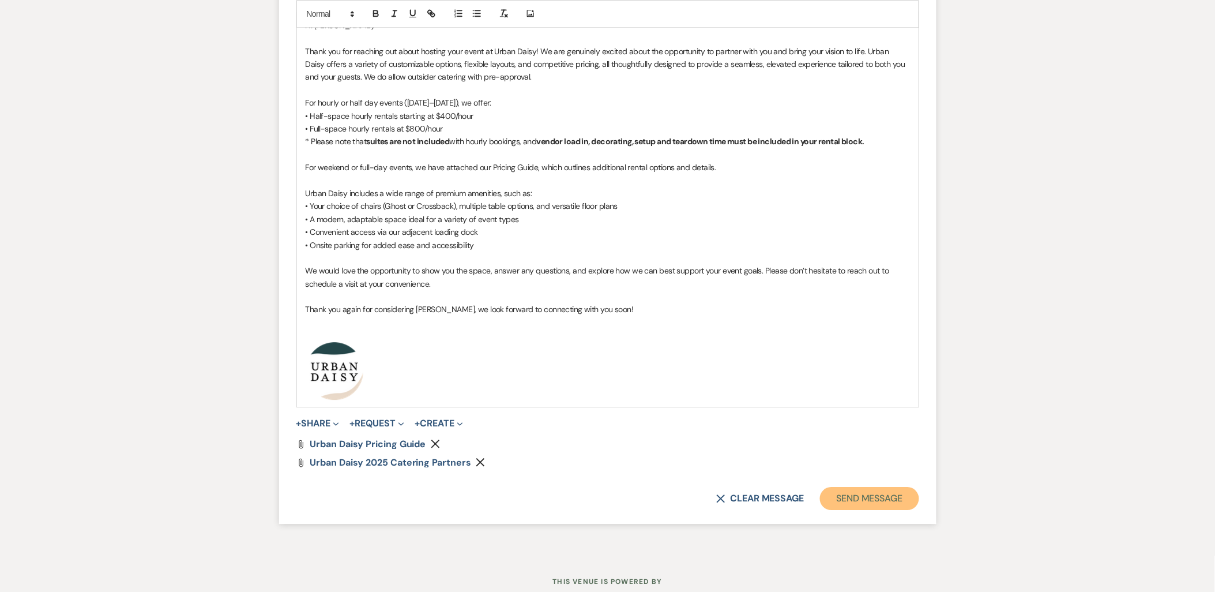
click at [858, 489] on button "Send Message" at bounding box center [869, 498] width 99 height 23
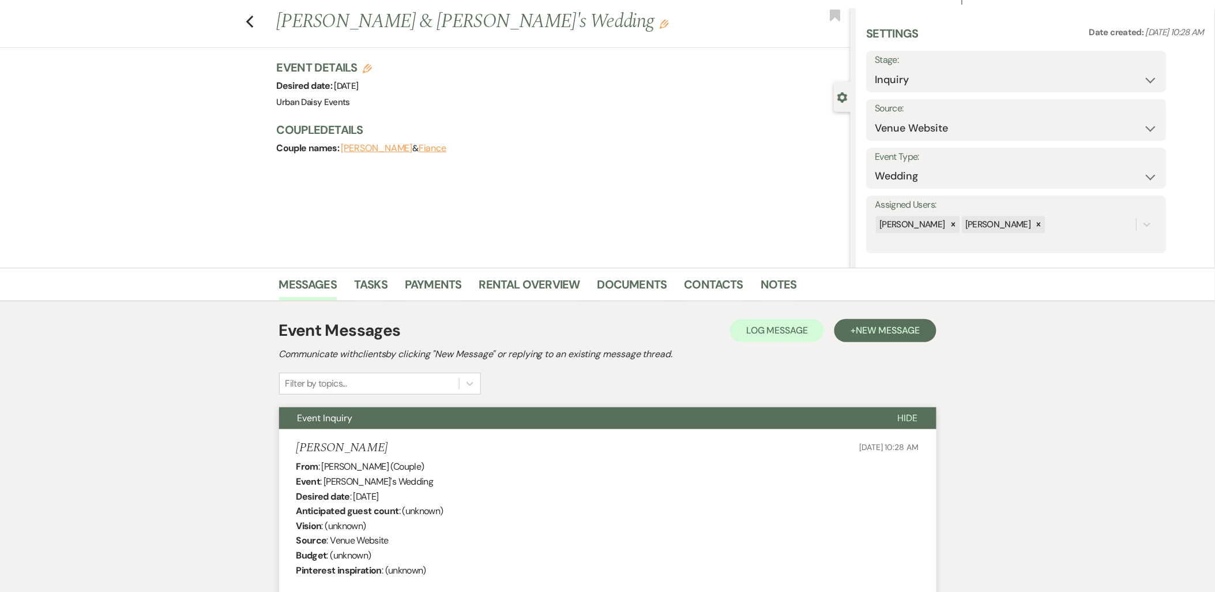
scroll to position [0, 0]
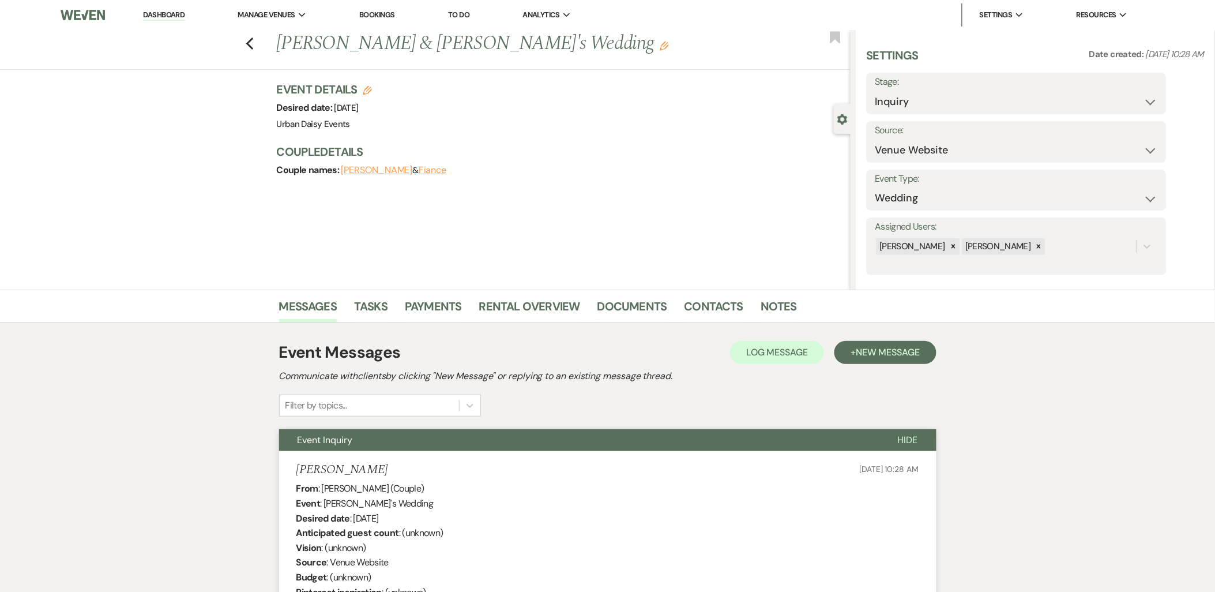
click at [173, 15] on link "Dashboard" at bounding box center [164, 15] width 42 height 11
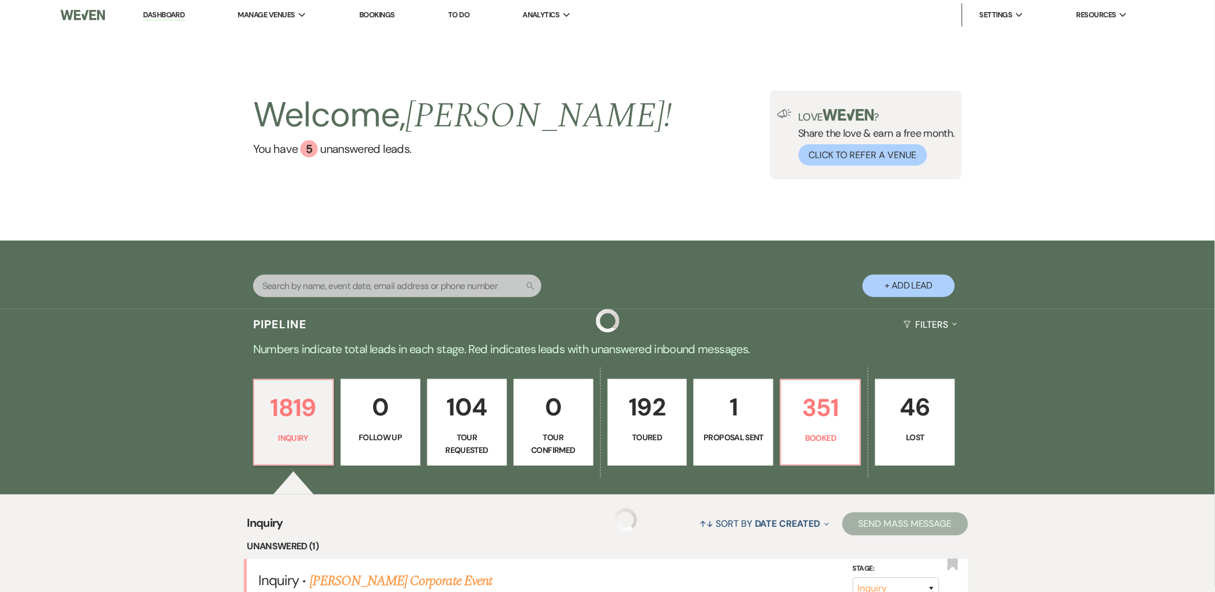
scroll to position [192, 0]
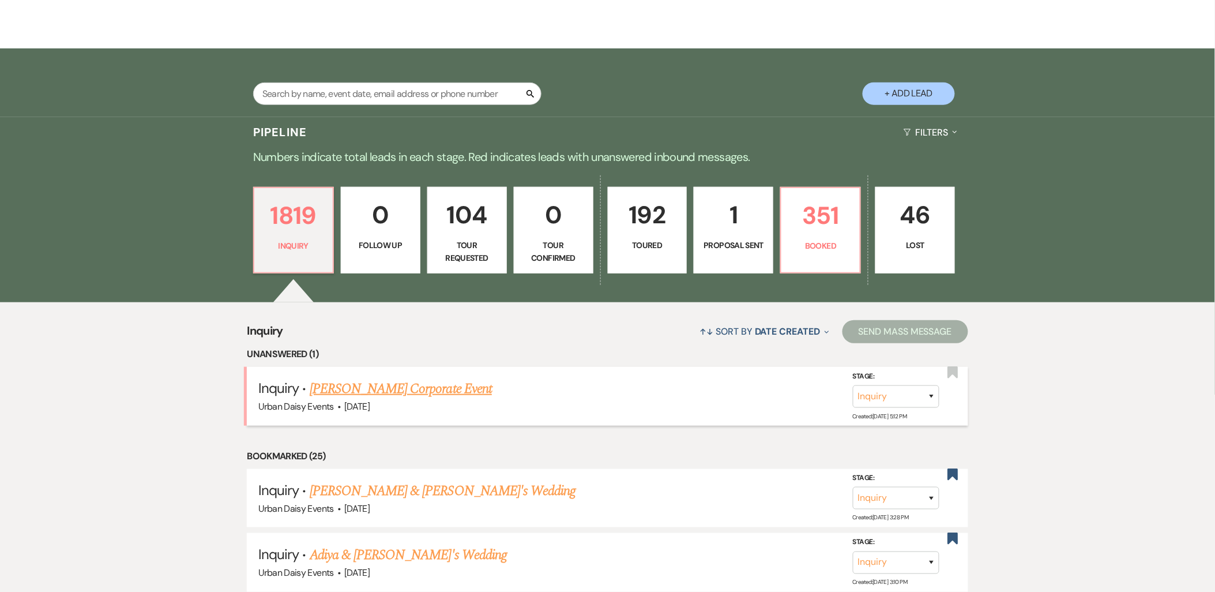
click at [371, 387] on link "Germaine Grueneberg's Corporate Event" at bounding box center [401, 388] width 182 height 21
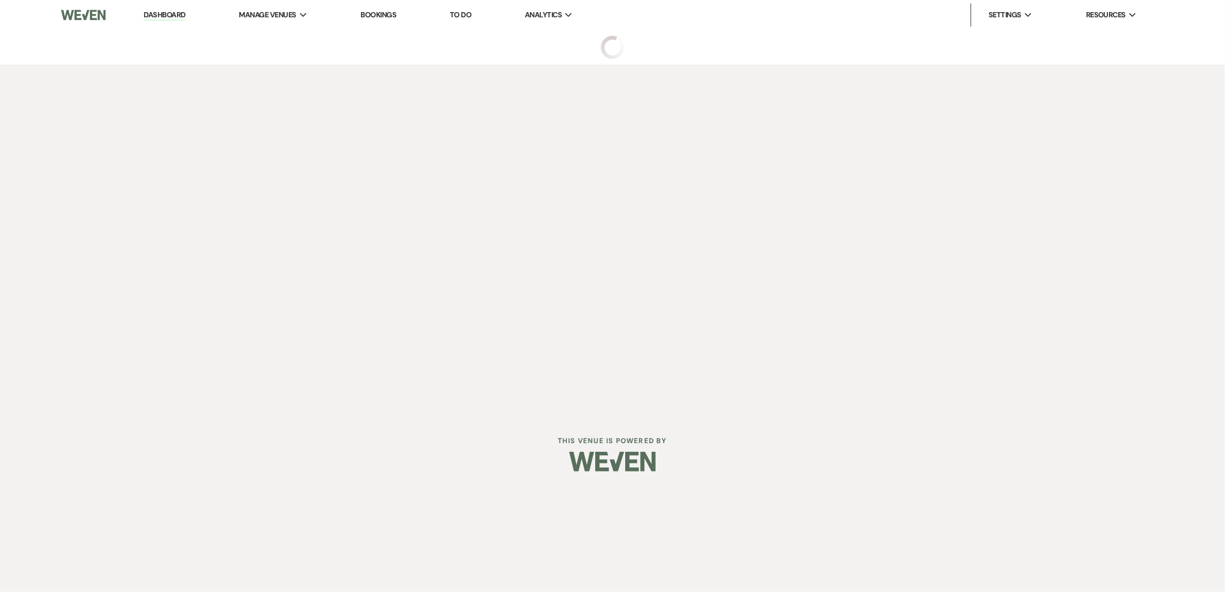
select select "5"
select select "9"
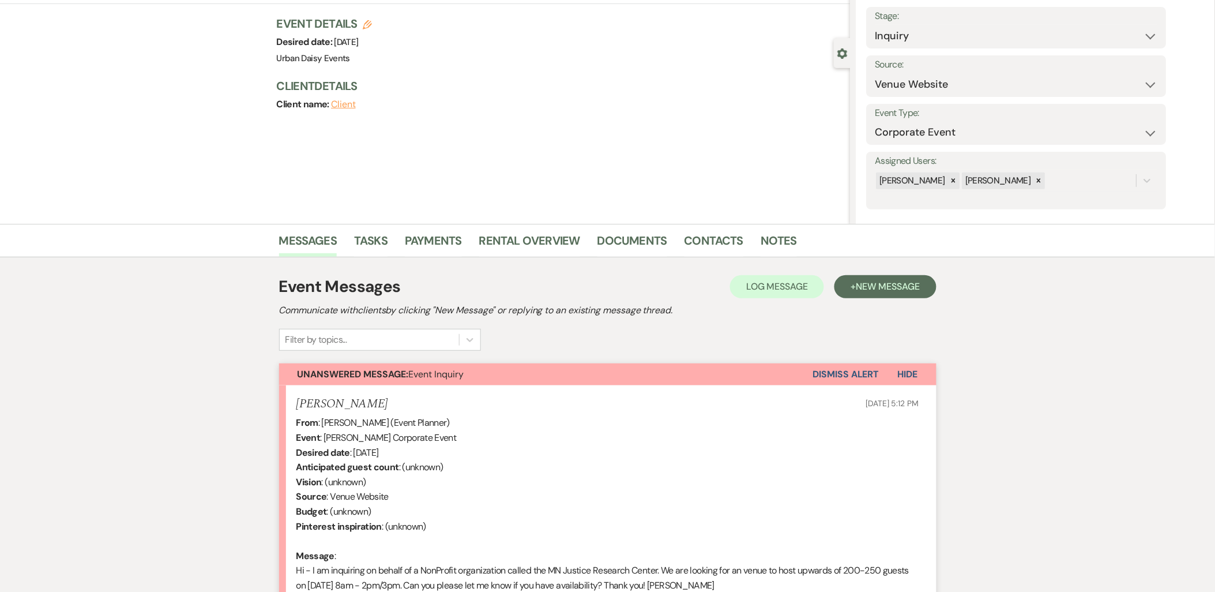
scroll to position [217, 0]
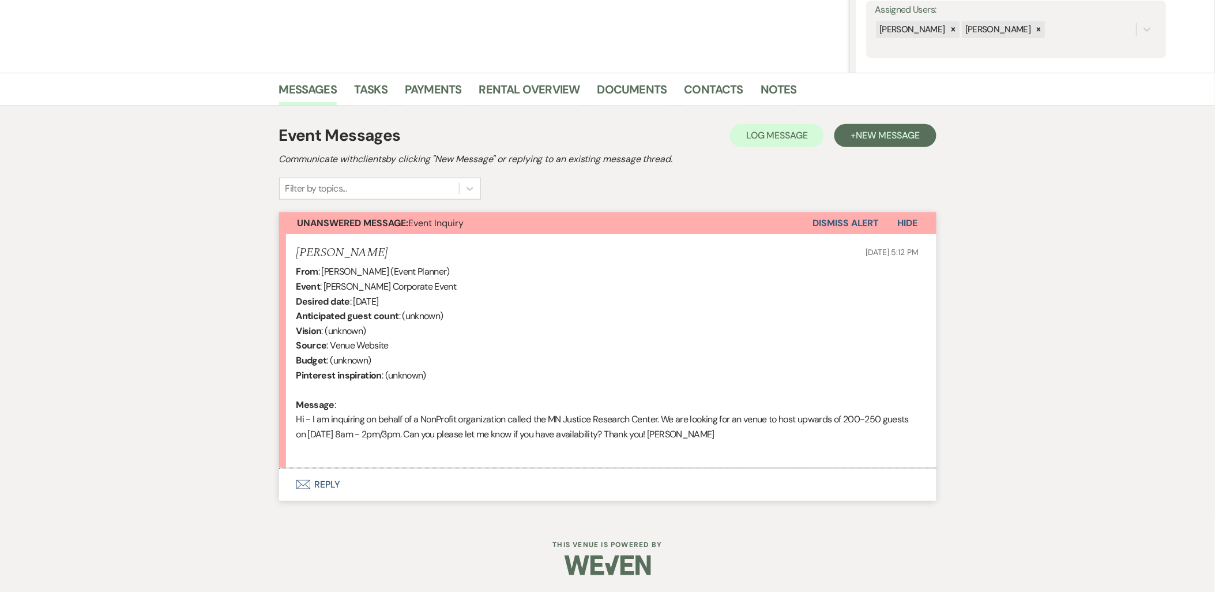
click at [315, 480] on button "Envelope Reply" at bounding box center [607, 484] width 657 height 32
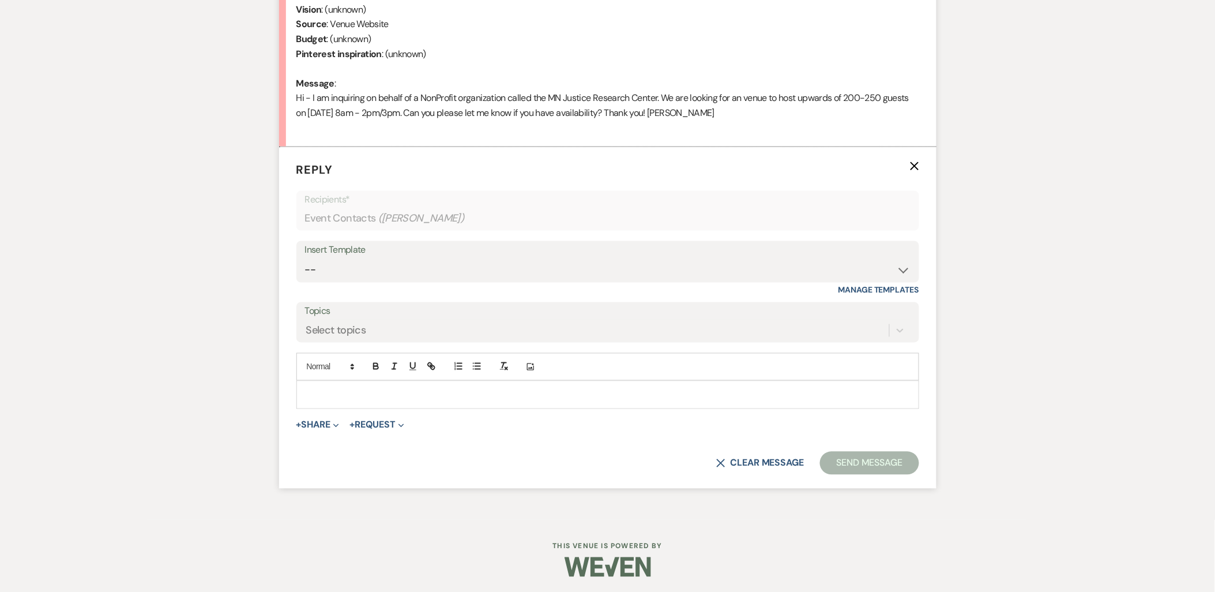
scroll to position [540, 0]
click at [362, 260] on select "-- Payment Past Due Rental Agreement and First Payment Urban Daisy Initial Resp…" at bounding box center [607, 268] width 605 height 22
click at [305, 257] on select "-- Payment Past Due Rental Agreement and First Payment Urban Daisy Initial Resp…" at bounding box center [607, 268] width 605 height 22
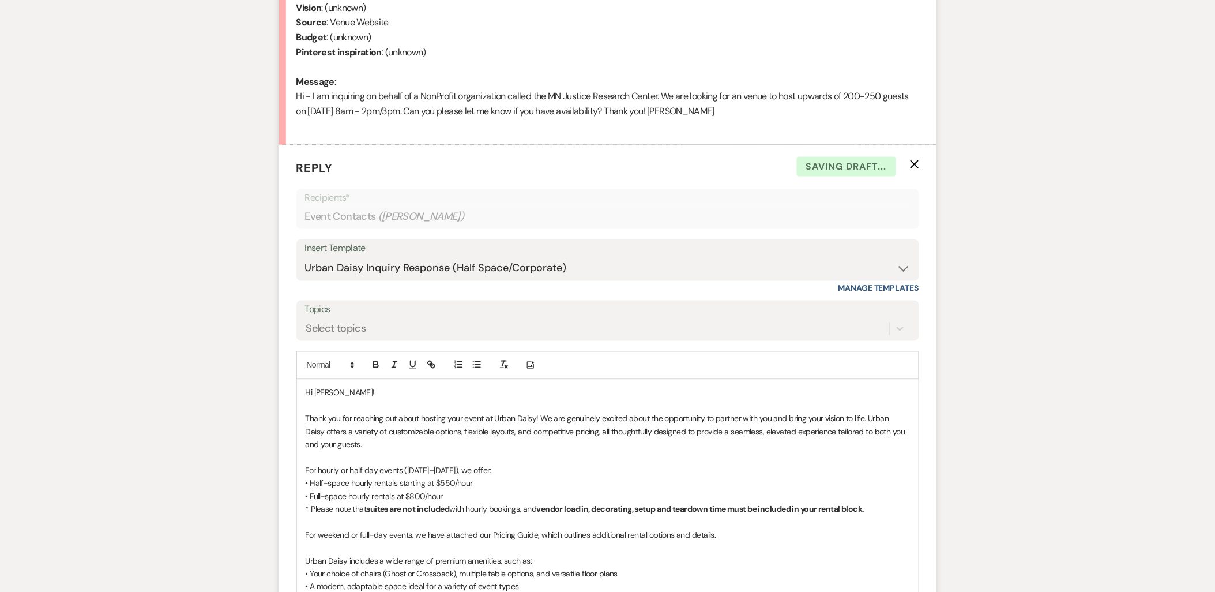
click at [450, 483] on p "• Half-space hourly rentals starting at $550/hour" at bounding box center [608, 483] width 604 height 13
drag, startPoint x: 452, startPoint y: 481, endPoint x: 444, endPoint y: 480, distance: 8.1
click at [444, 480] on p "• Half-space hourly rentals starting at $550/hour" at bounding box center [608, 483] width 604 height 13
click at [419, 265] on select "-- Payment Past Due Rental Agreement and First Payment Urban Daisy Initial Resp…" at bounding box center [607, 268] width 605 height 22
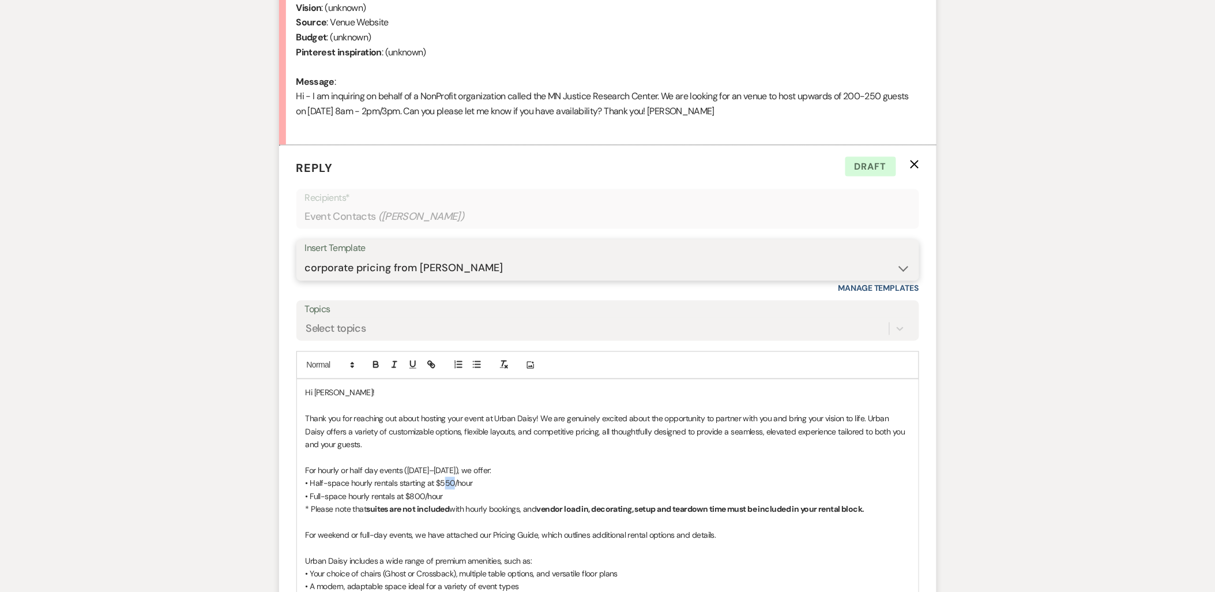
click at [305, 257] on select "-- Payment Past Due Rental Agreement and First Payment Urban Daisy Initial Resp…" at bounding box center [607, 268] width 605 height 22
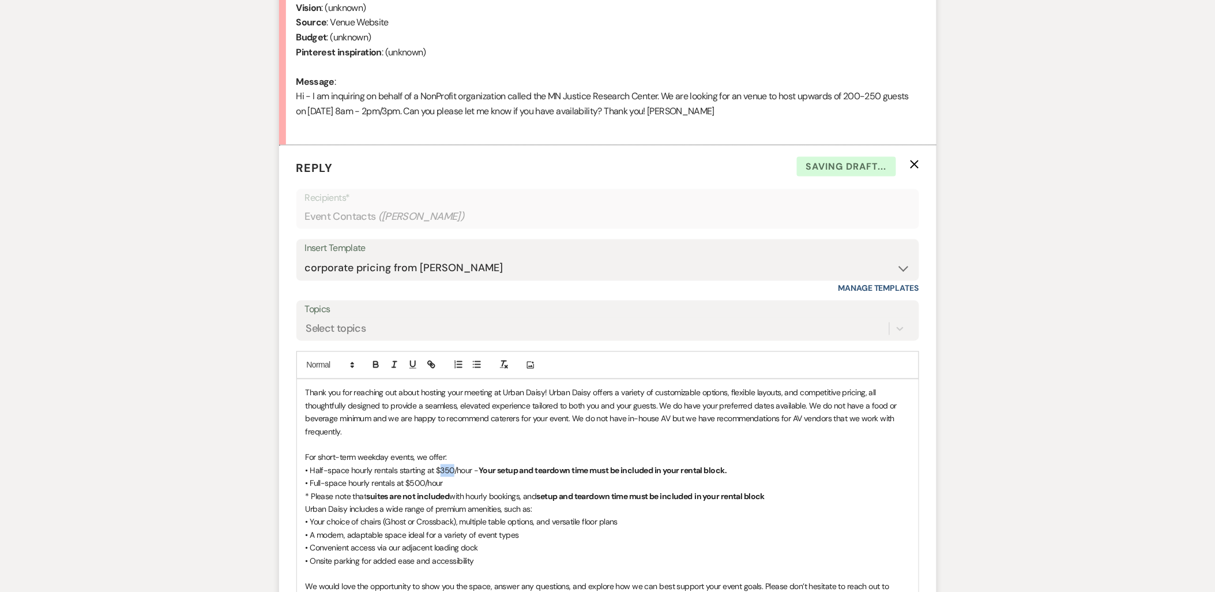
drag, startPoint x: 453, startPoint y: 469, endPoint x: 437, endPoint y: 469, distance: 15.6
click at [437, 469] on span "• Half-space hourly rentals starting at $350/hour -" at bounding box center [392, 470] width 173 height 10
click at [372, 269] on select "-- Payment Past Due Rental Agreement and First Payment Urban Daisy Initial Resp…" at bounding box center [607, 268] width 605 height 22
select select "1888"
click at [305, 257] on select "-- Payment Past Due Rental Agreement and First Payment Urban Daisy Initial Resp…" at bounding box center [607, 268] width 605 height 22
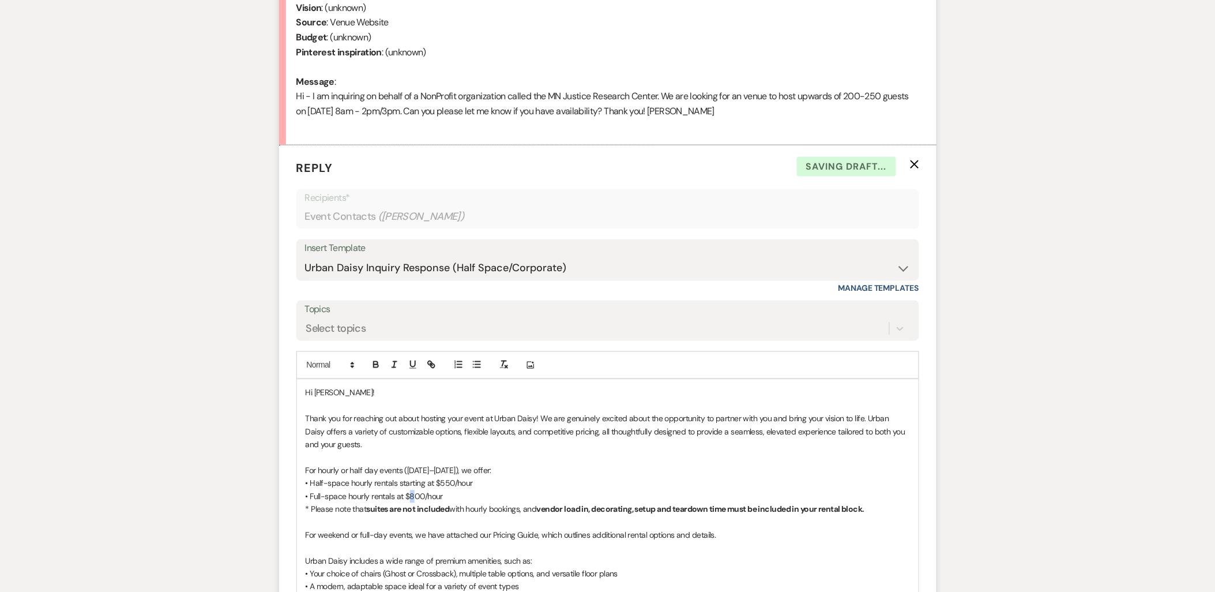
click at [413, 494] on p "• Full-space hourly rentals at $800/hour" at bounding box center [608, 496] width 604 height 13
drag, startPoint x: 422, startPoint y: 494, endPoint x: 411, endPoint y: 494, distance: 11.5
click at [411, 494] on p "• Full-space hourly rentals at $800/hour" at bounding box center [608, 496] width 604 height 13
click at [440, 481] on p "• Half-space hourly rentals starting at $550/hour" at bounding box center [608, 483] width 604 height 13
click at [411, 438] on p "Thank you for reaching out about hosting your event at Urban Daisy! We are genu…" at bounding box center [608, 431] width 604 height 39
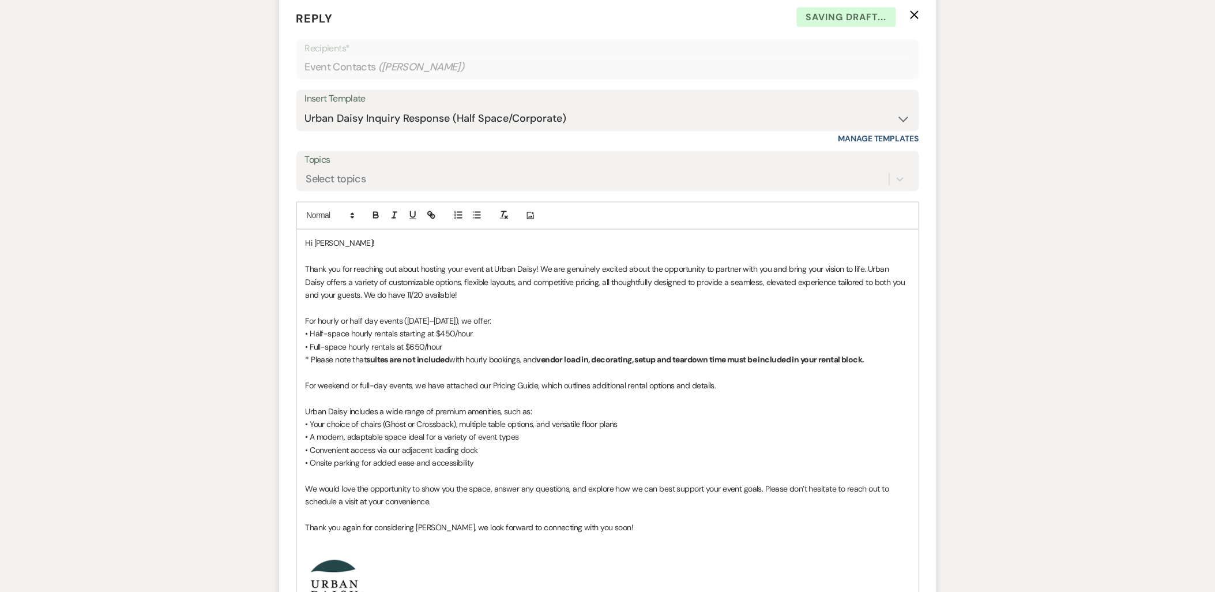
scroll to position [796, 0]
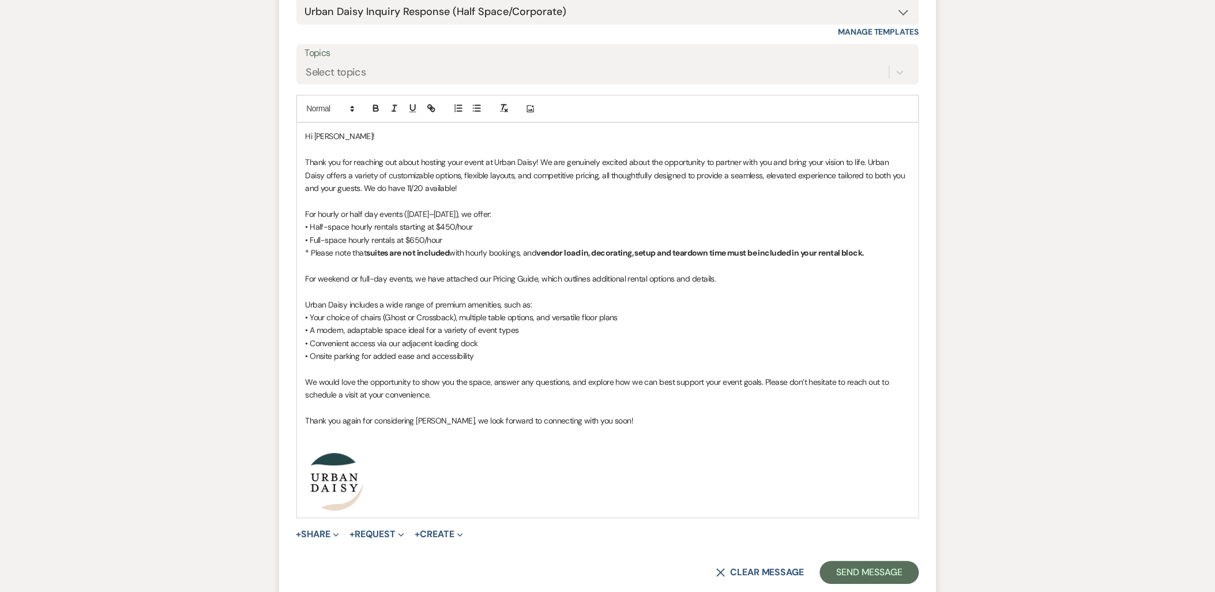
click at [385, 435] on p at bounding box center [608, 433] width 604 height 13
click at [369, 448] on p at bounding box center [608, 446] width 604 height 13
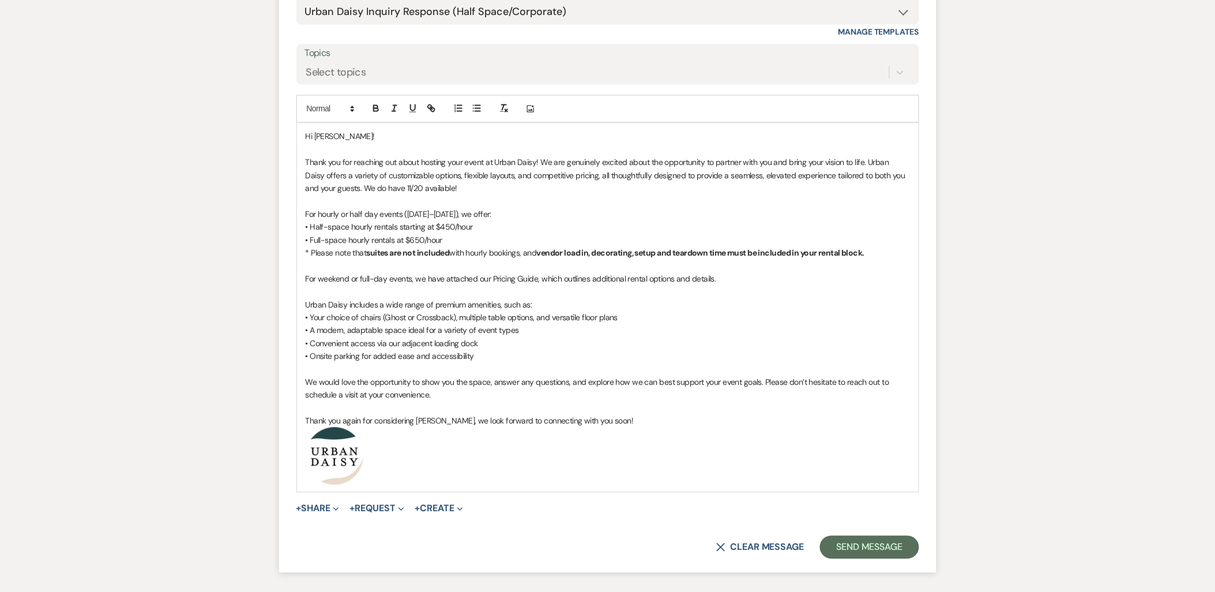
drag, startPoint x: 334, startPoint y: 448, endPoint x: 248, endPoint y: 447, distance: 86.5
click at [248, 447] on div "Messages Tasks Payments Rental Overview Documents Contacts Notes Event Messages…" at bounding box center [607, 48] width 1215 height 1110
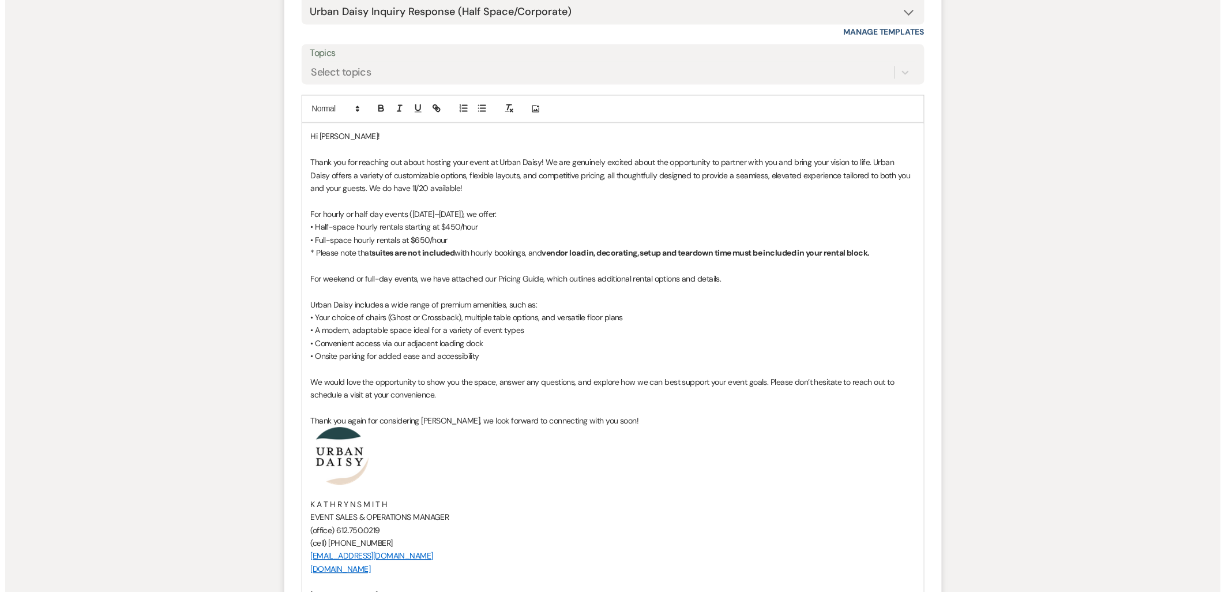
scroll to position [988, 0]
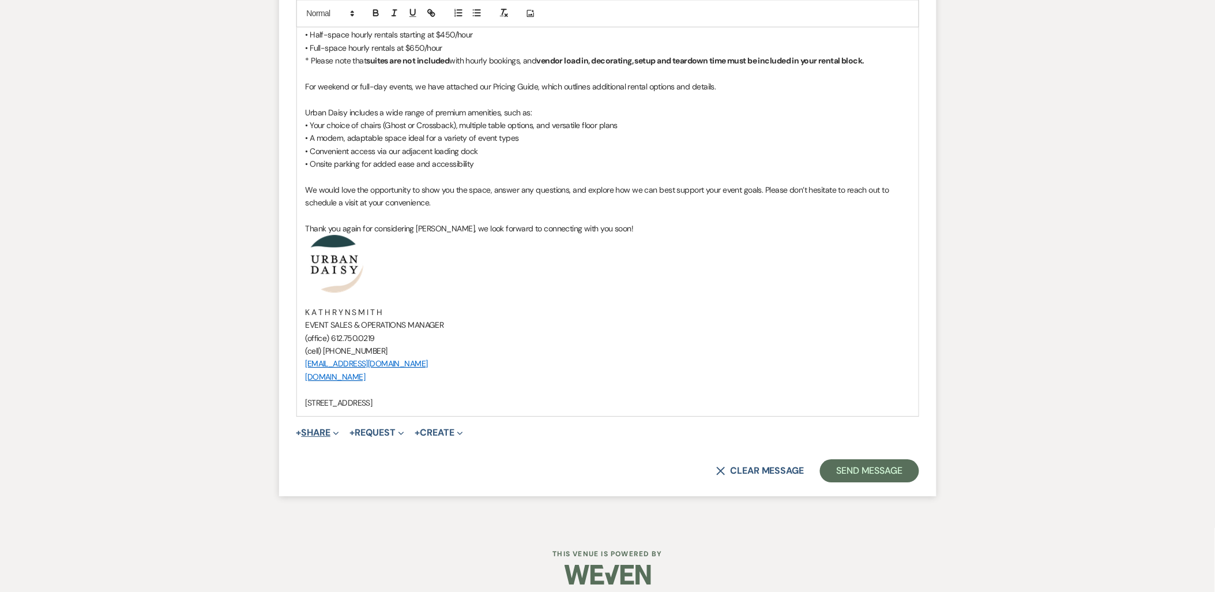
click at [325, 431] on button "+ Share Expand" at bounding box center [317, 432] width 43 height 9
click at [327, 456] on span "Doc Upload Documents" at bounding box center [343, 455] width 66 height 12
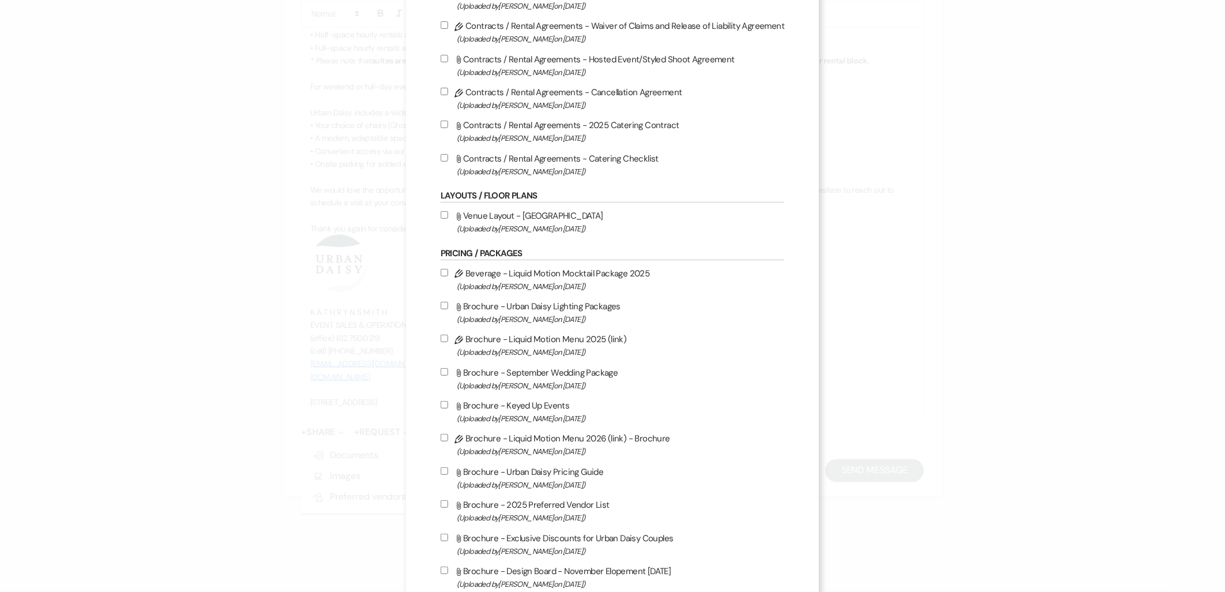
scroll to position [256, 0]
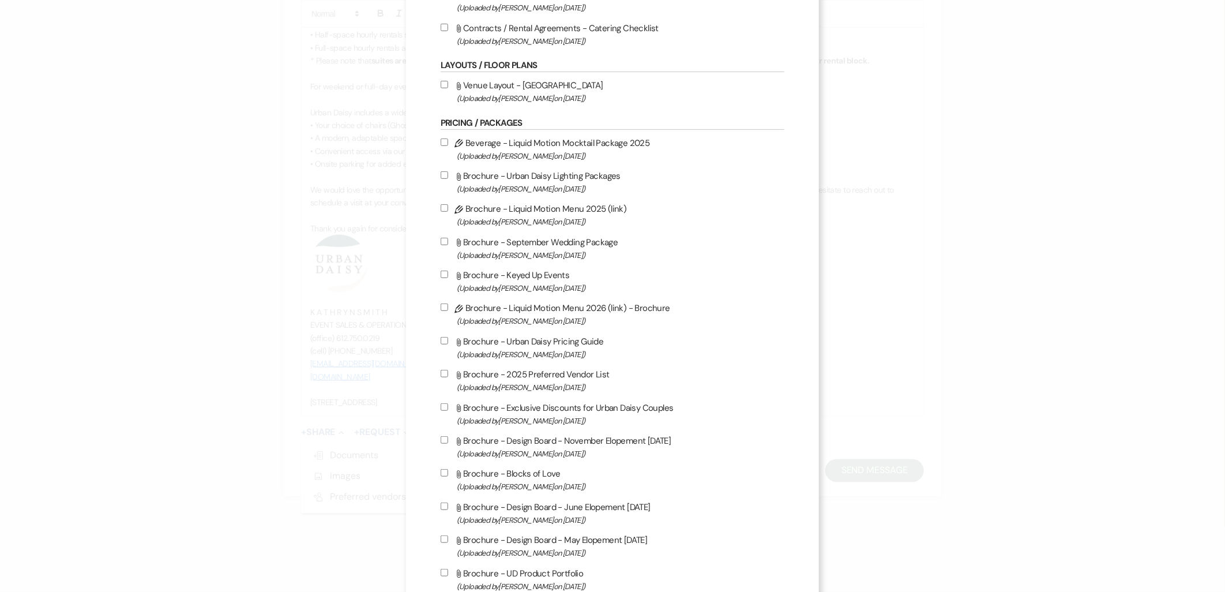
click at [556, 349] on span "(Uploaded by Kathryn Beckett on Feb 20th, 2025 )" at bounding box center [621, 354] width 328 height 13
click at [448, 344] on input "Attach File Brochure - Urban Daisy Pricing Guide (Uploaded by Kathryn Beckett o…" at bounding box center [444, 340] width 7 height 7
checkbox input "true"
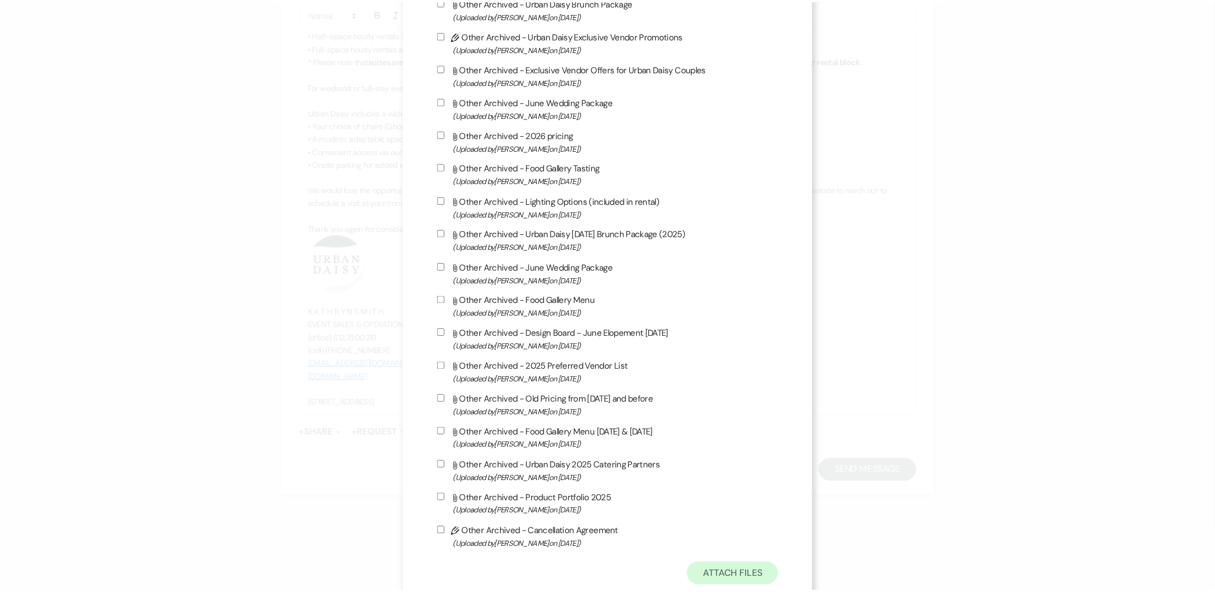
scroll to position [1722, 0]
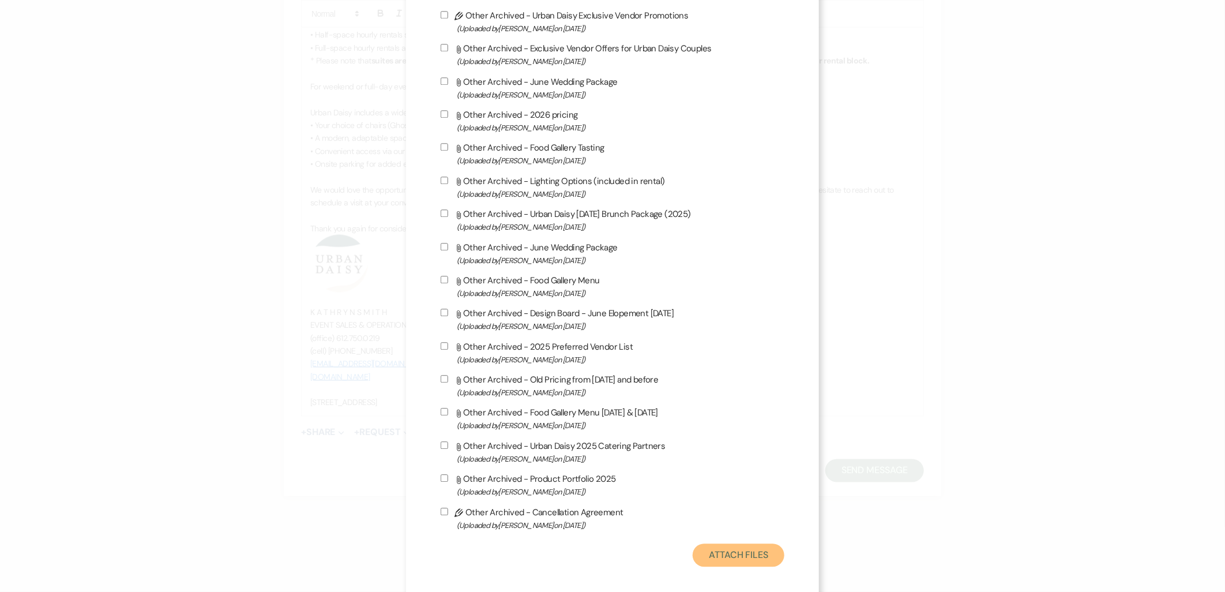
click at [733, 543] on button "Attach Files" at bounding box center [739, 554] width 92 height 23
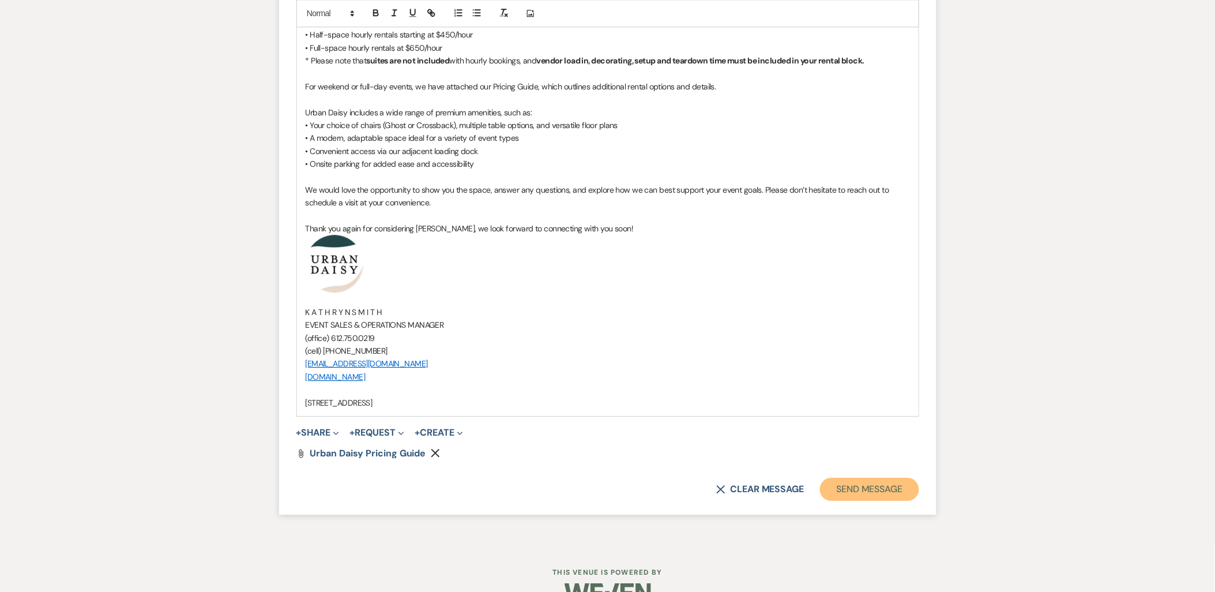
click at [861, 487] on button "Send Message" at bounding box center [869, 488] width 99 height 23
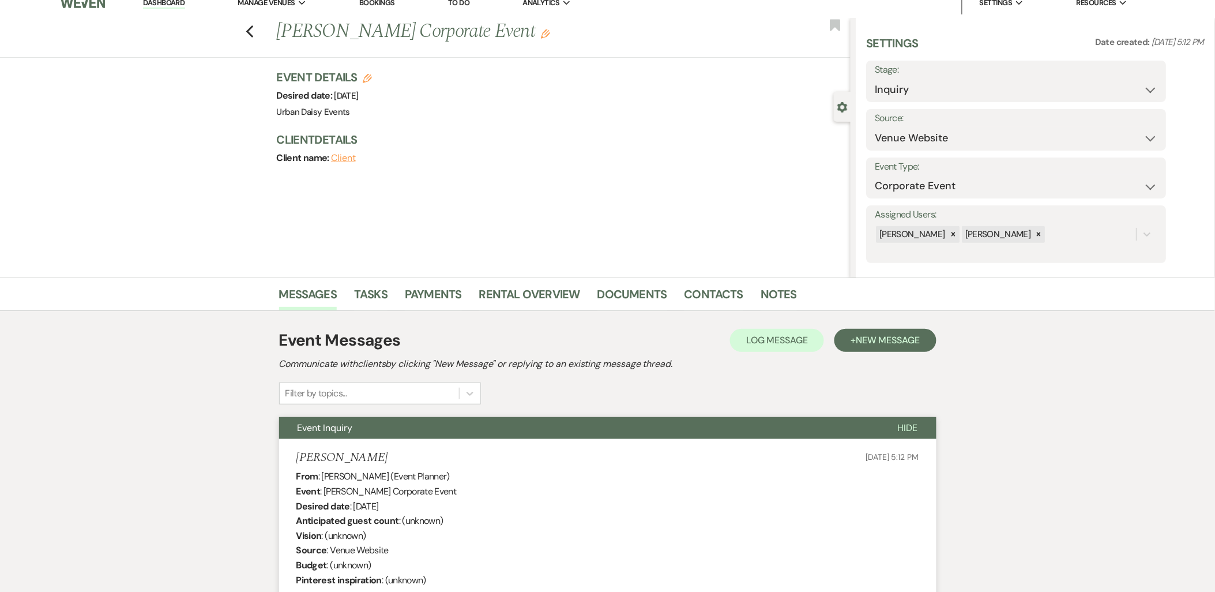
scroll to position [0, 0]
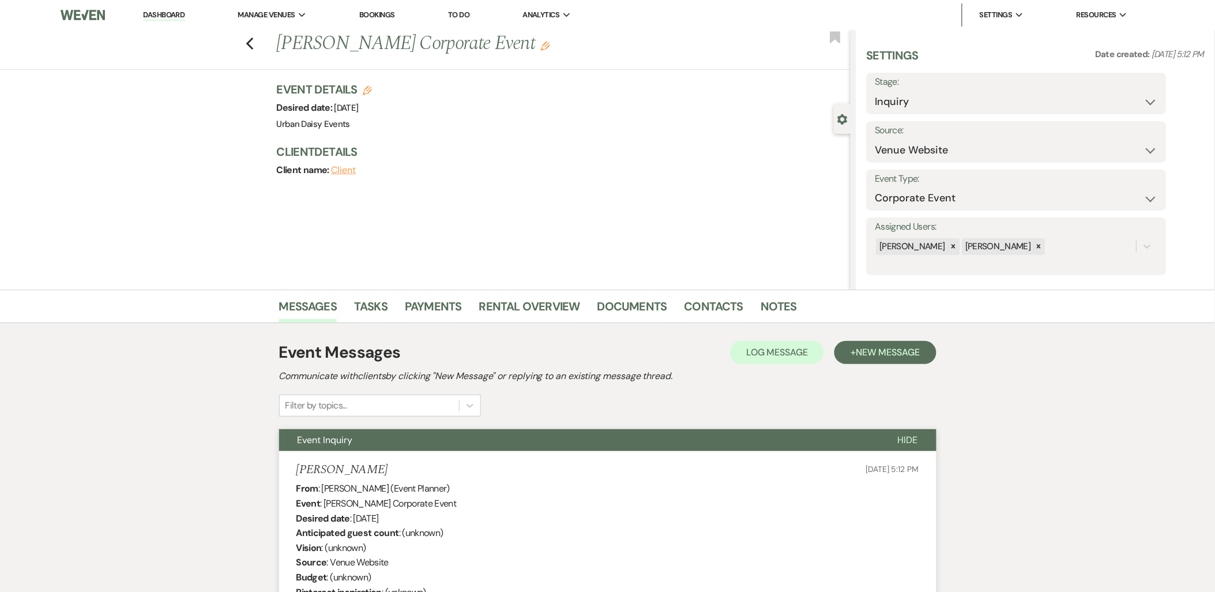
click at [174, 10] on link "Dashboard" at bounding box center [164, 15] width 42 height 11
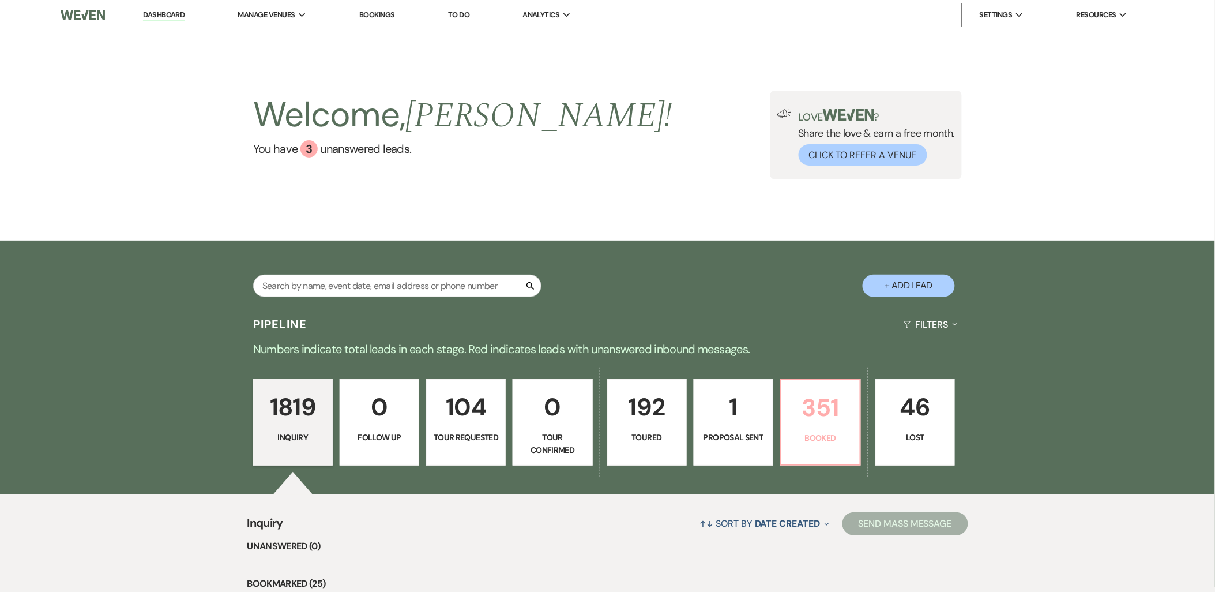
click at [816, 437] on p "Booked" at bounding box center [820, 437] width 65 height 13
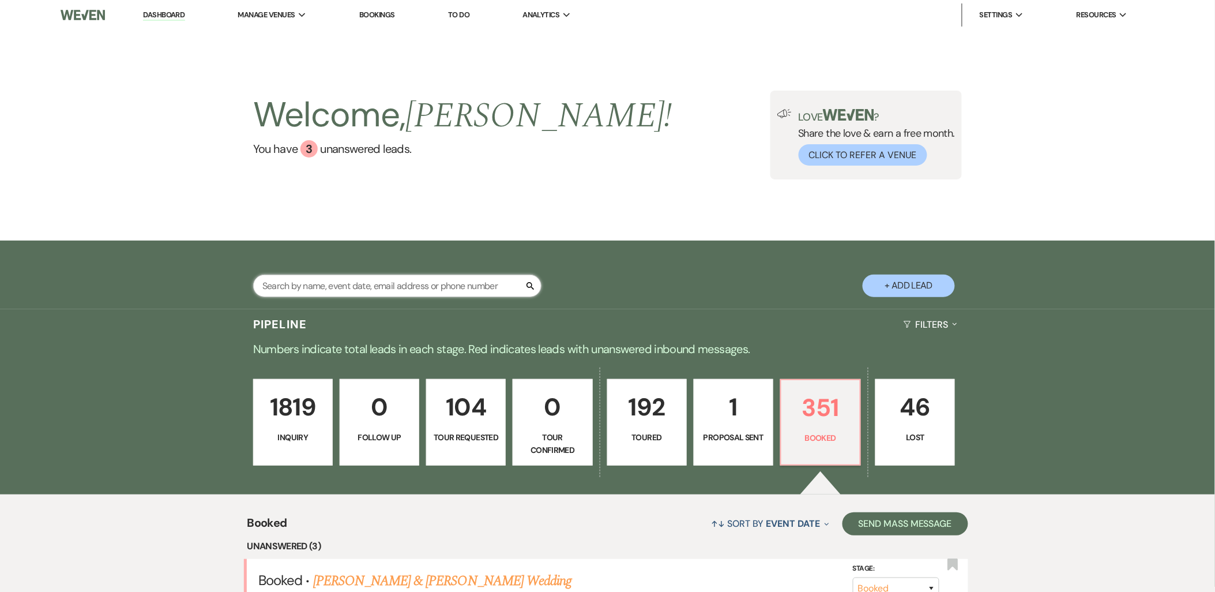
click at [321, 278] on input "text" at bounding box center [397, 285] width 288 height 22
click at [915, 446] on link "46 Lost" at bounding box center [915, 422] width 80 height 86
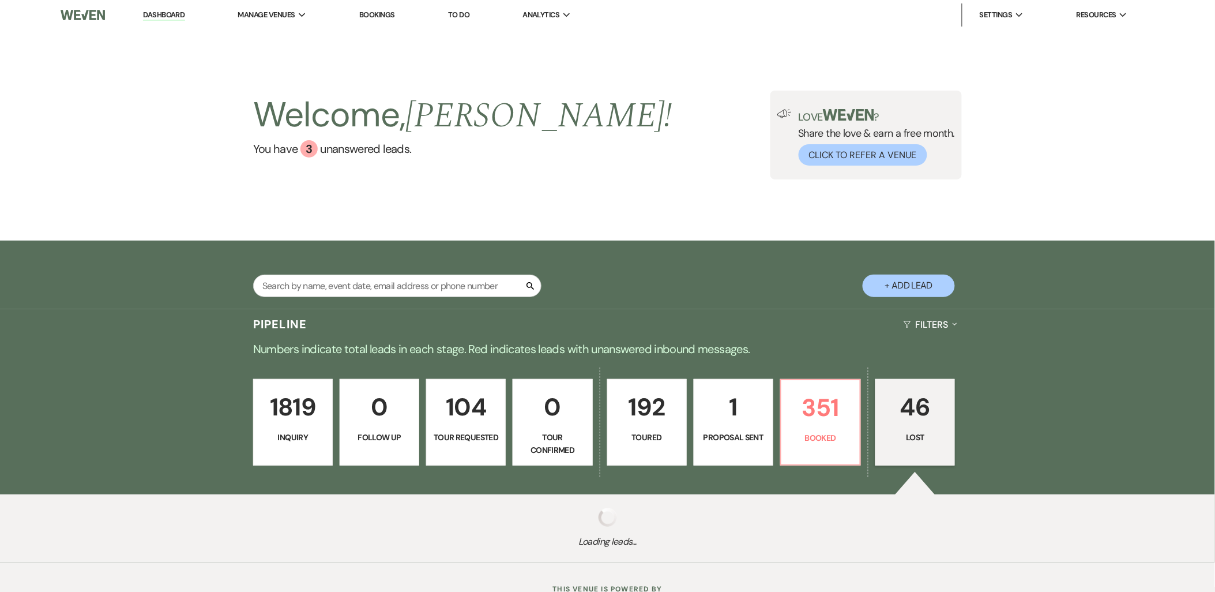
select select "8"
select select "7"
select select "8"
select select "6"
select select "8"
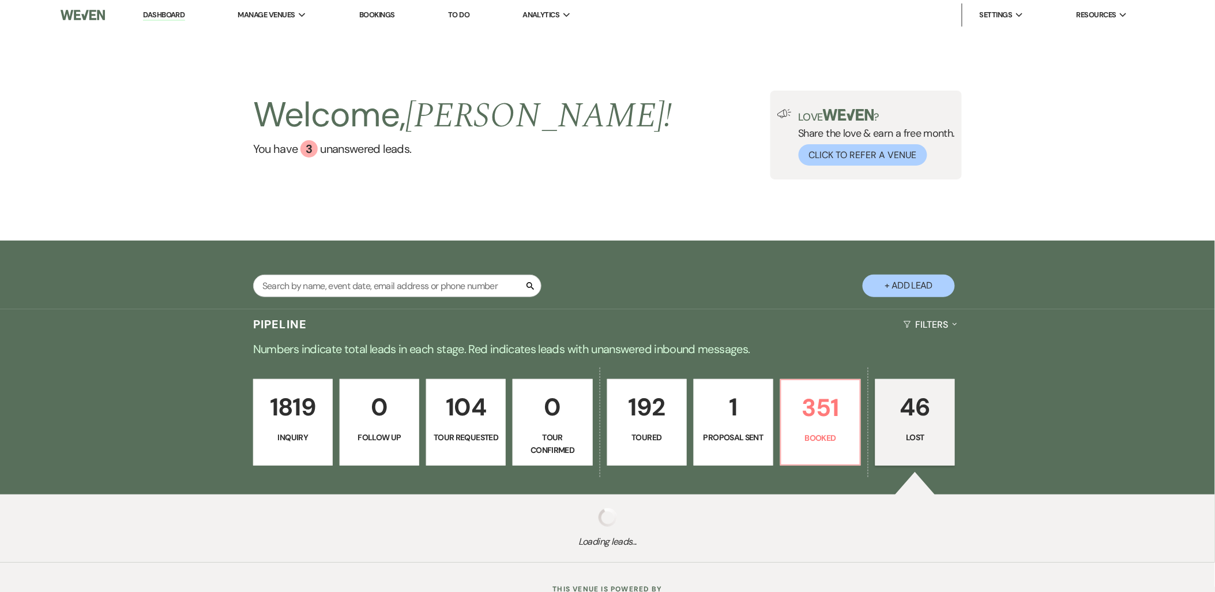
select select "6"
select select "8"
select select "7"
select select "8"
select select "6"
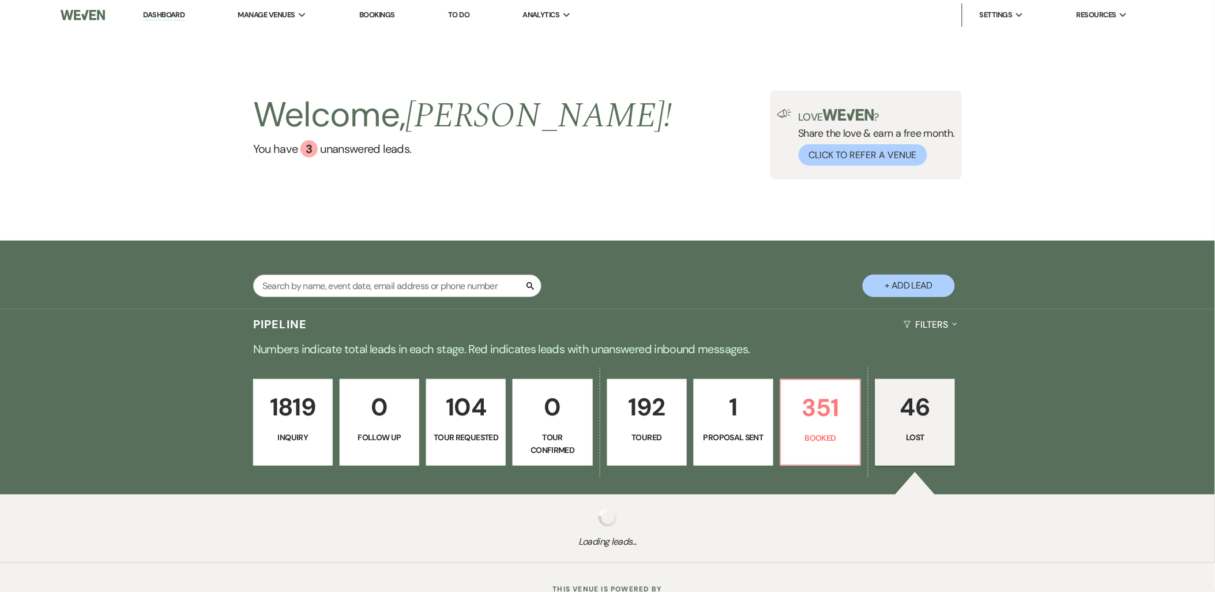
select select "8"
select select "6"
select select "8"
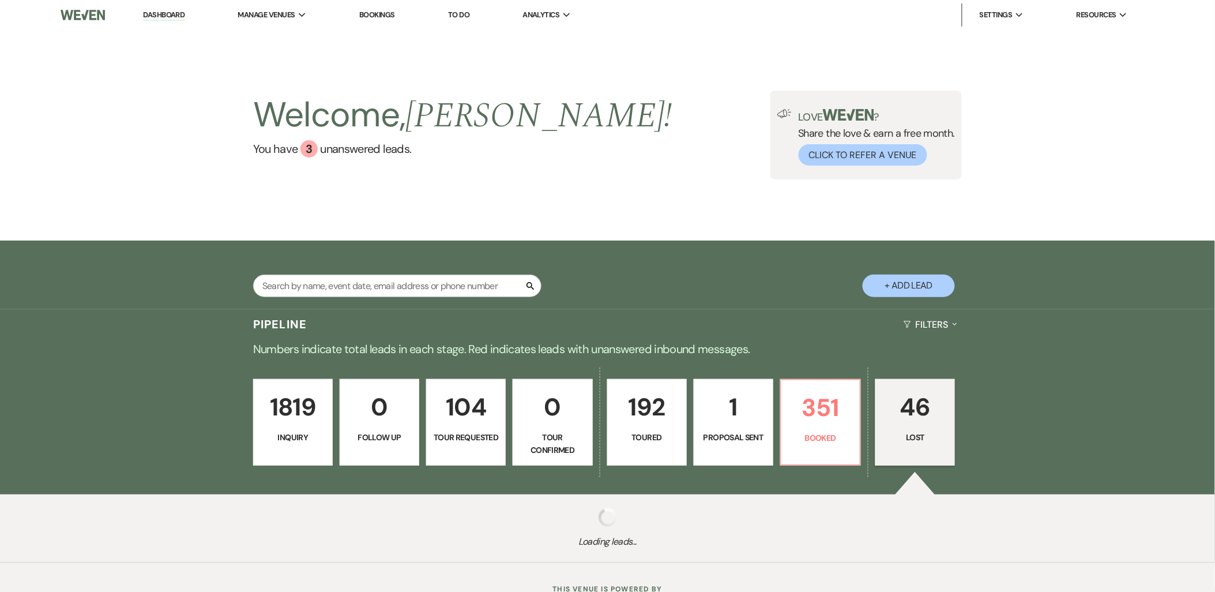
select select "6"
select select "8"
select select "6"
select select "8"
select select "7"
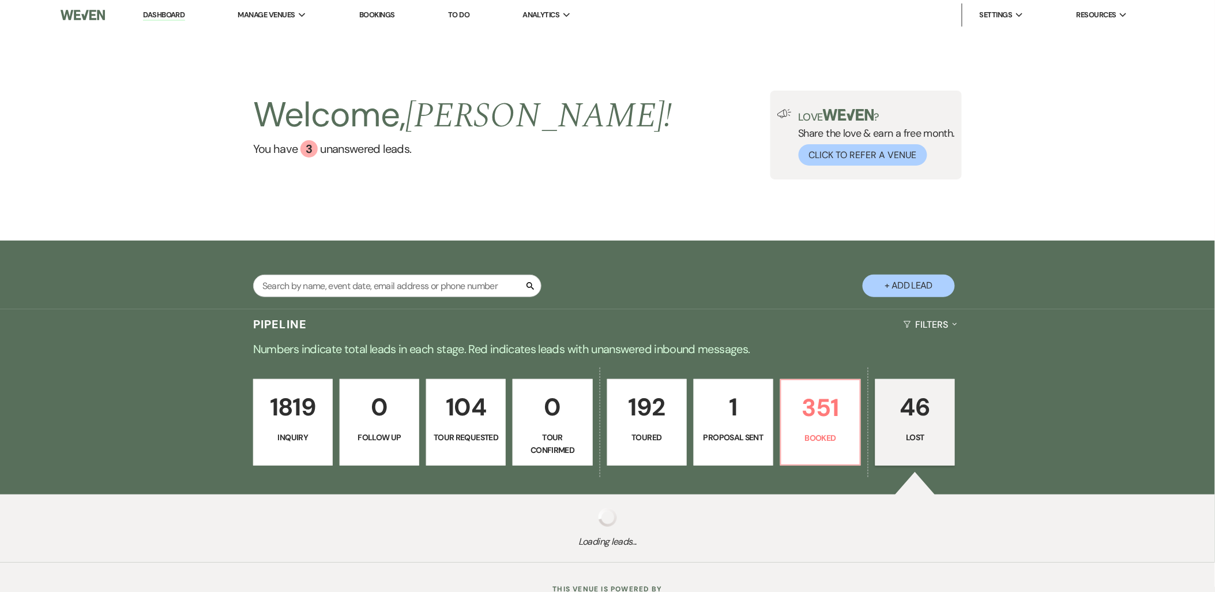
select select "8"
select select "6"
select select "8"
select select "11"
select select "8"
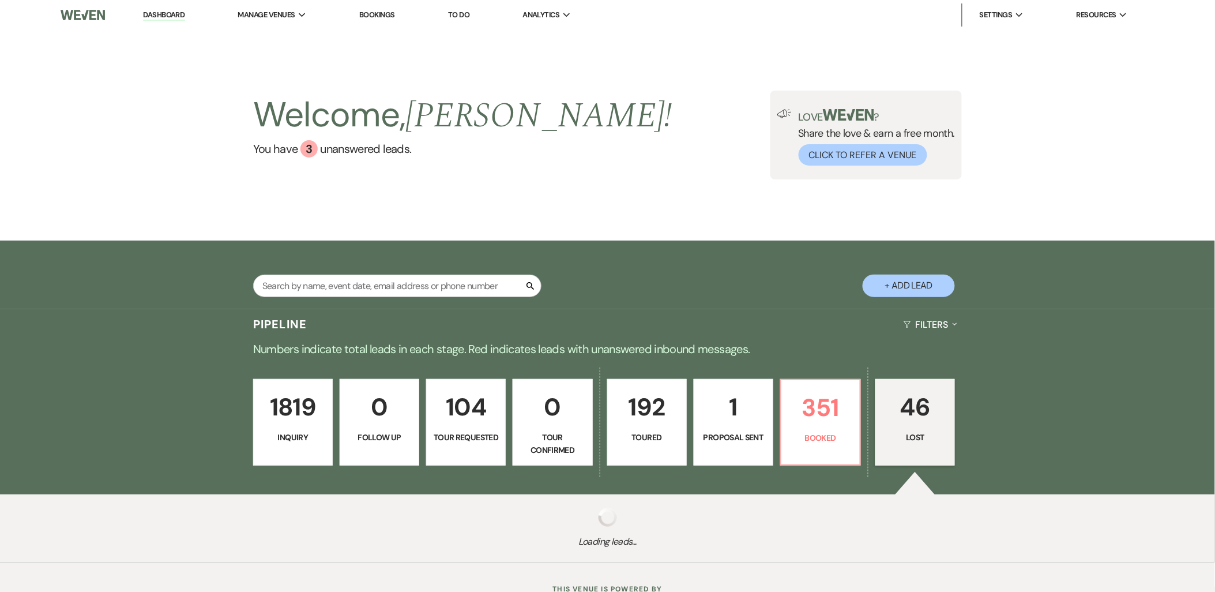
select select "7"
select select "8"
select select "6"
select select "8"
select select "6"
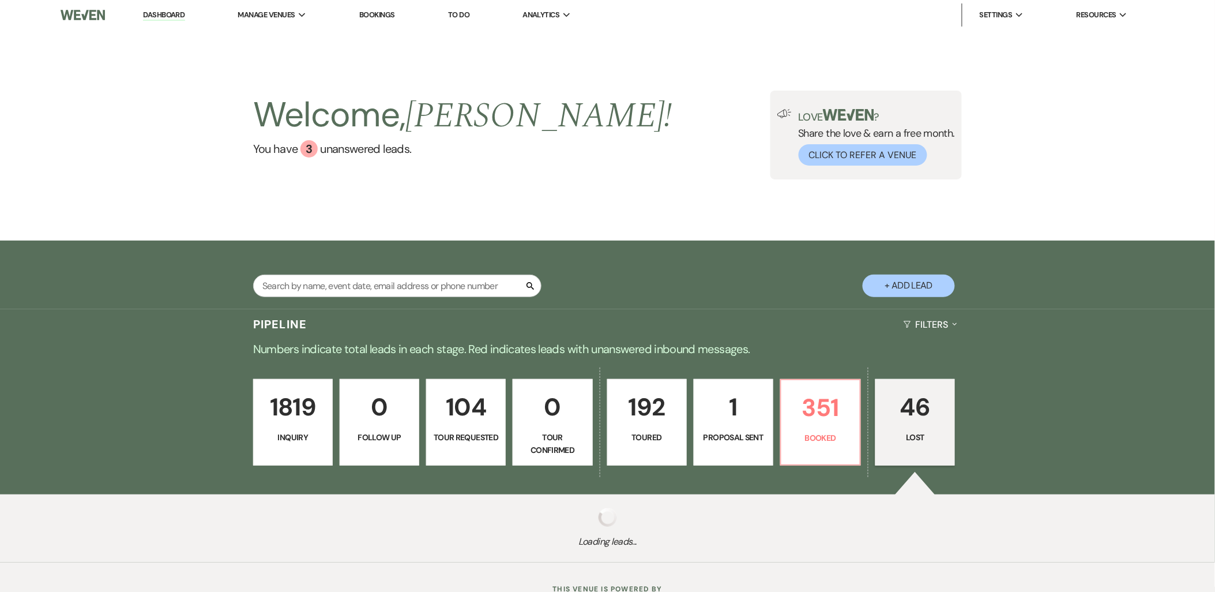
select select "8"
select select "6"
select select "8"
select select "7"
select select "8"
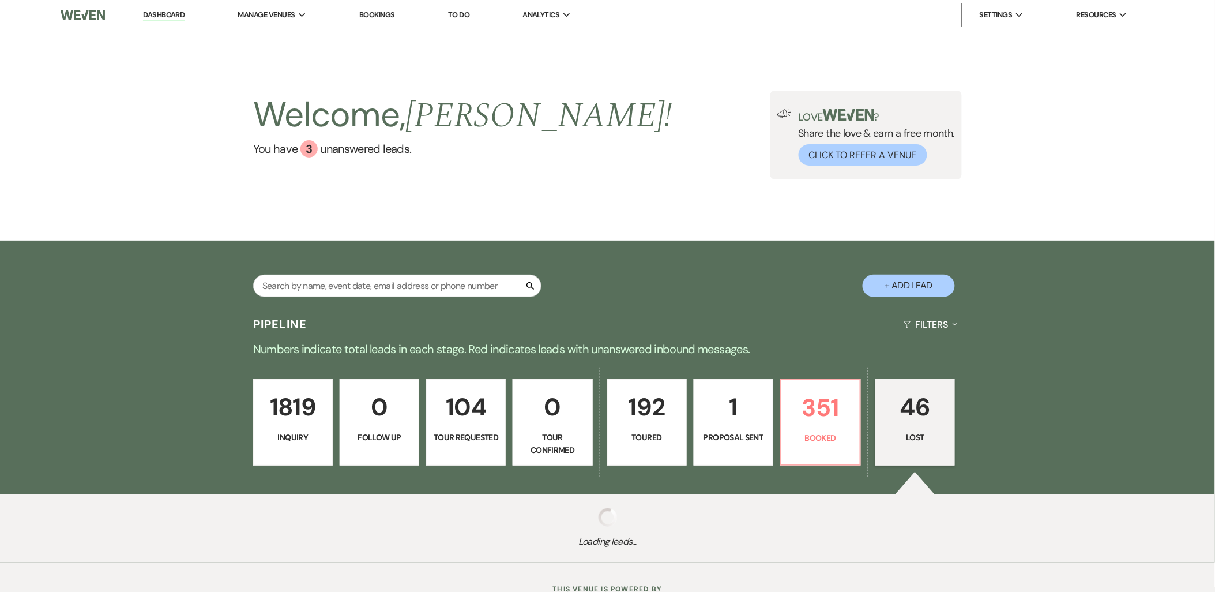
select select "6"
select select "8"
select select "6"
select select "8"
select select "6"
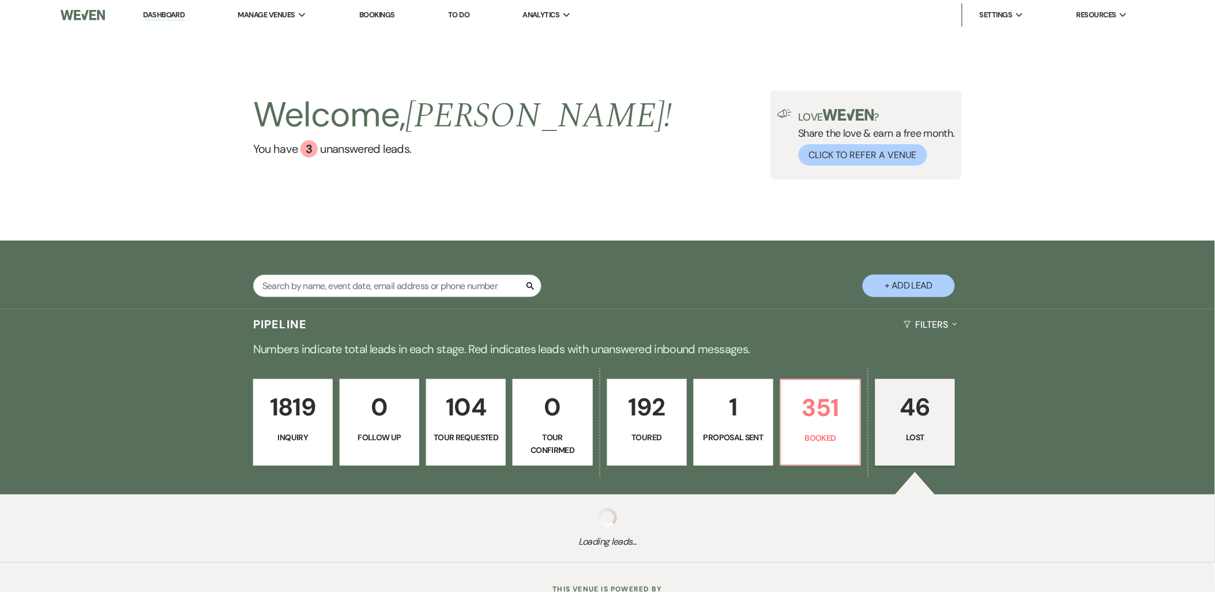
select select "8"
select select "7"
select select "8"
select select "1"
select select "8"
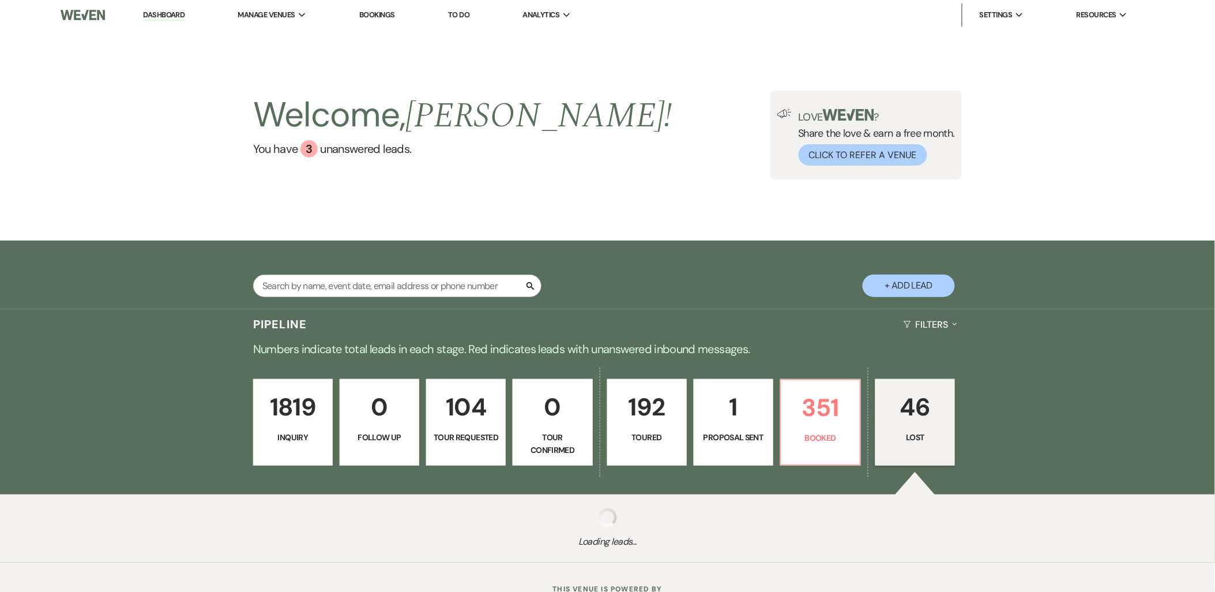
select select "7"
select select "8"
select select "6"
select select "8"
select select "10"
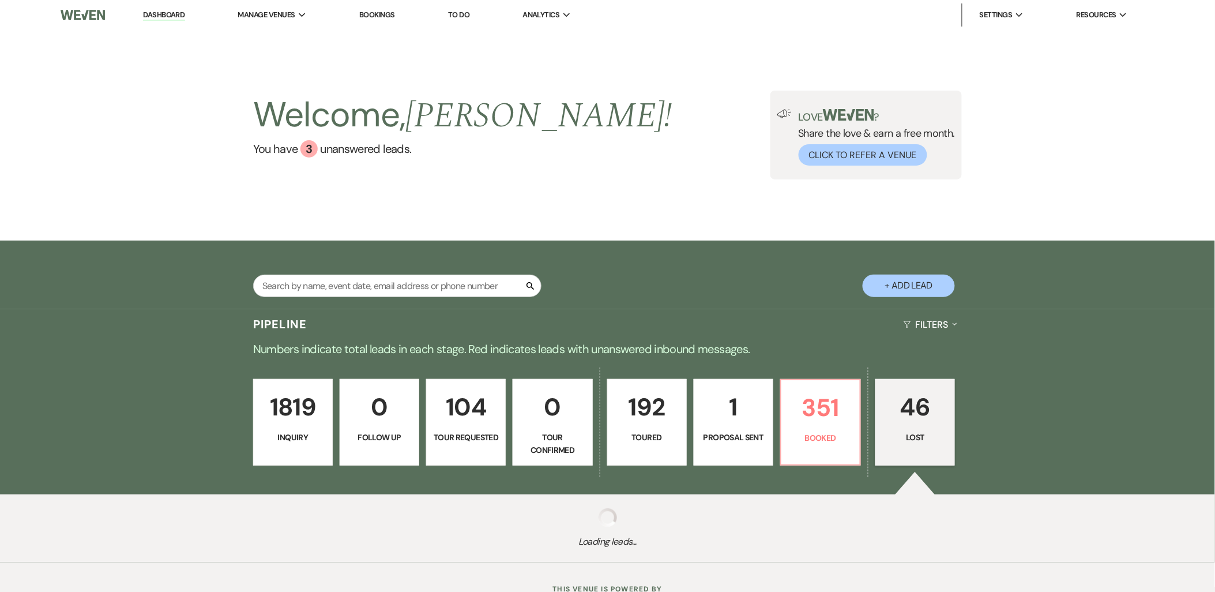
select select "8"
select select "6"
select select "8"
select select "11"
select select "8"
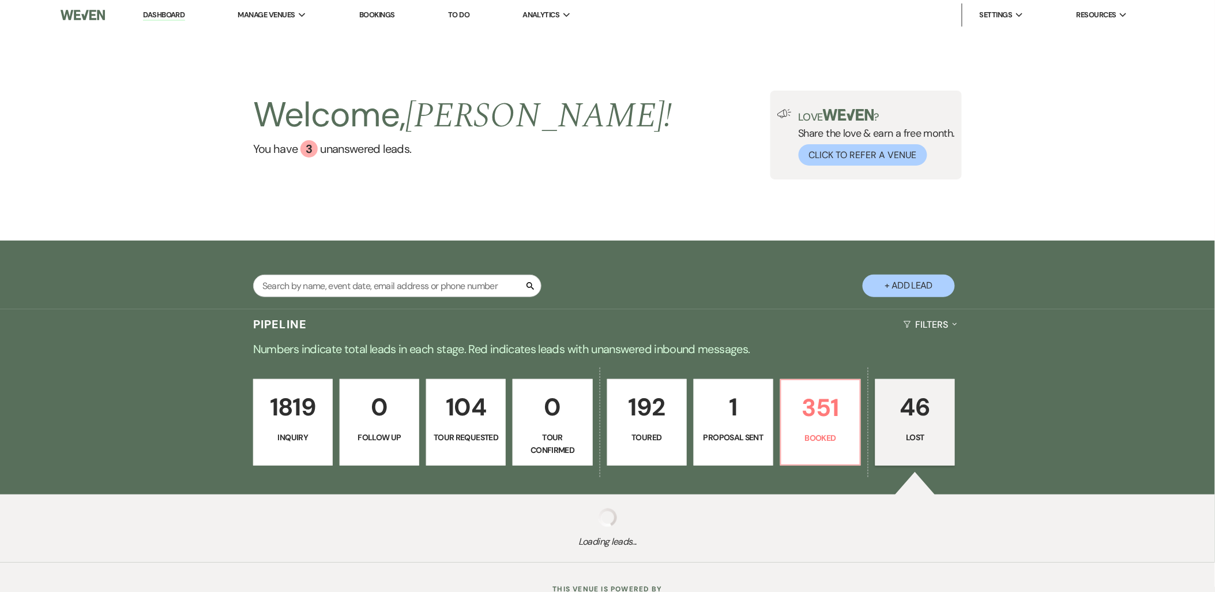
select select "7"
select select "8"
select select "6"
select select "8"
select select "1"
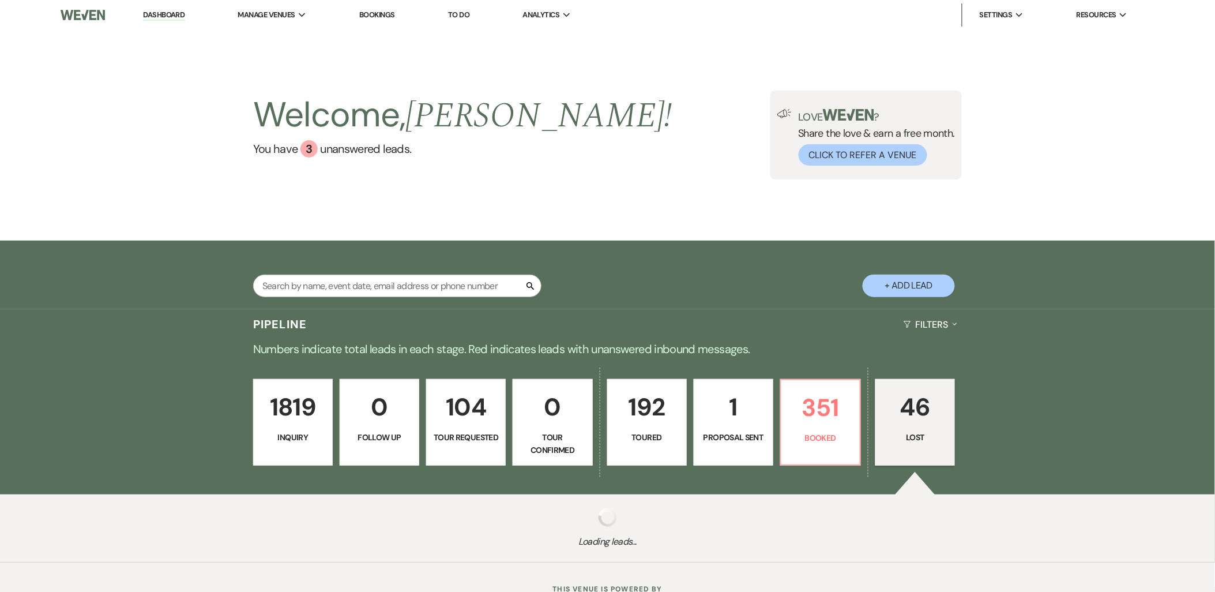
select select "8"
select select "6"
select select "8"
select select "5"
select select "8"
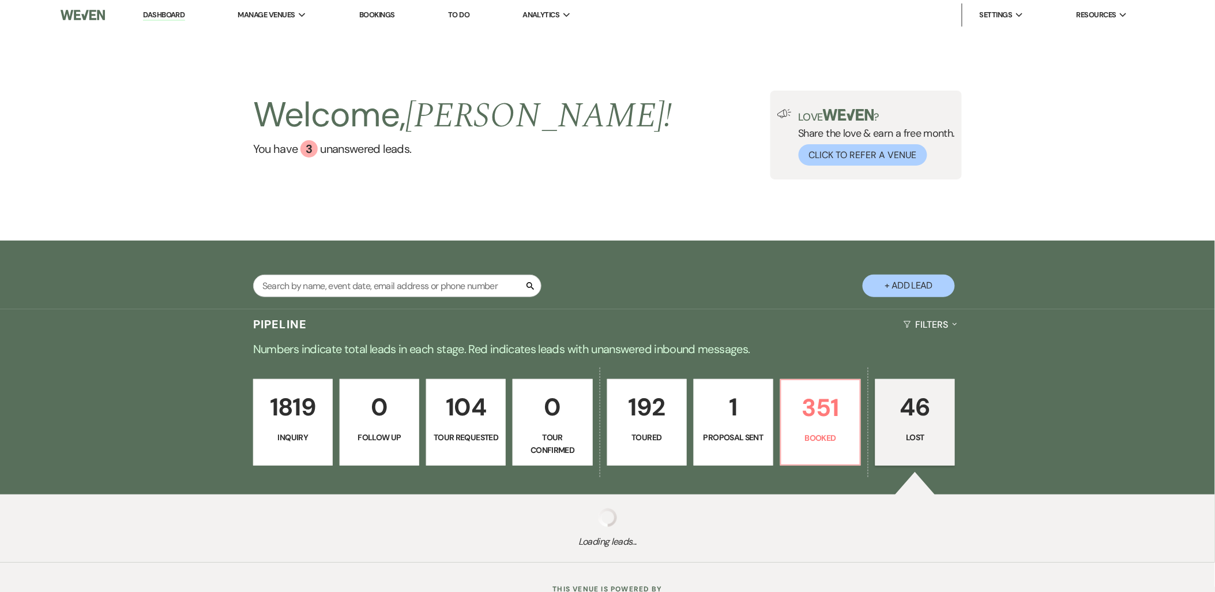
select select "10"
select select "8"
select select "6"
select select "8"
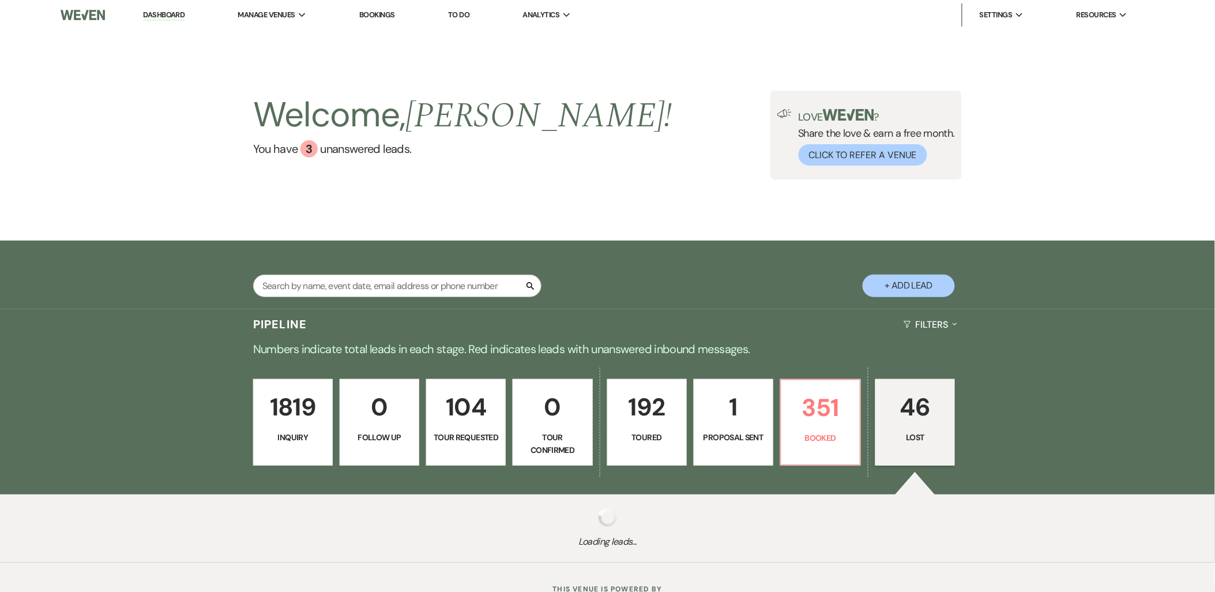
select select "11"
select select "8"
select select "11"
select select "8"
select select "6"
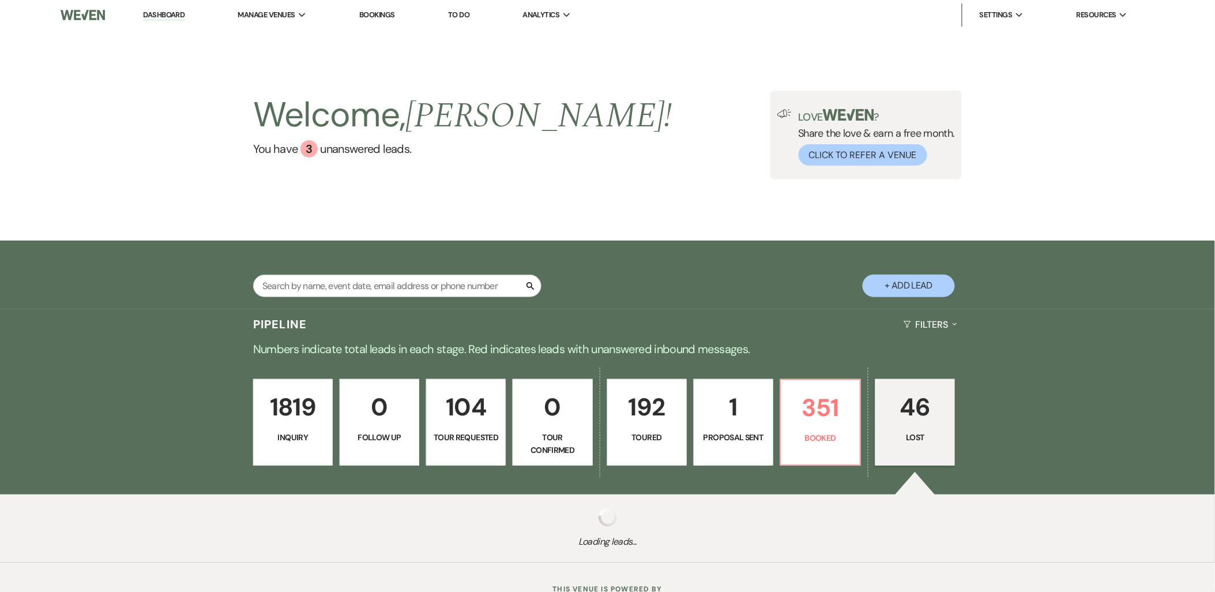
select select "8"
select select "5"
select select "8"
select select "7"
select select "8"
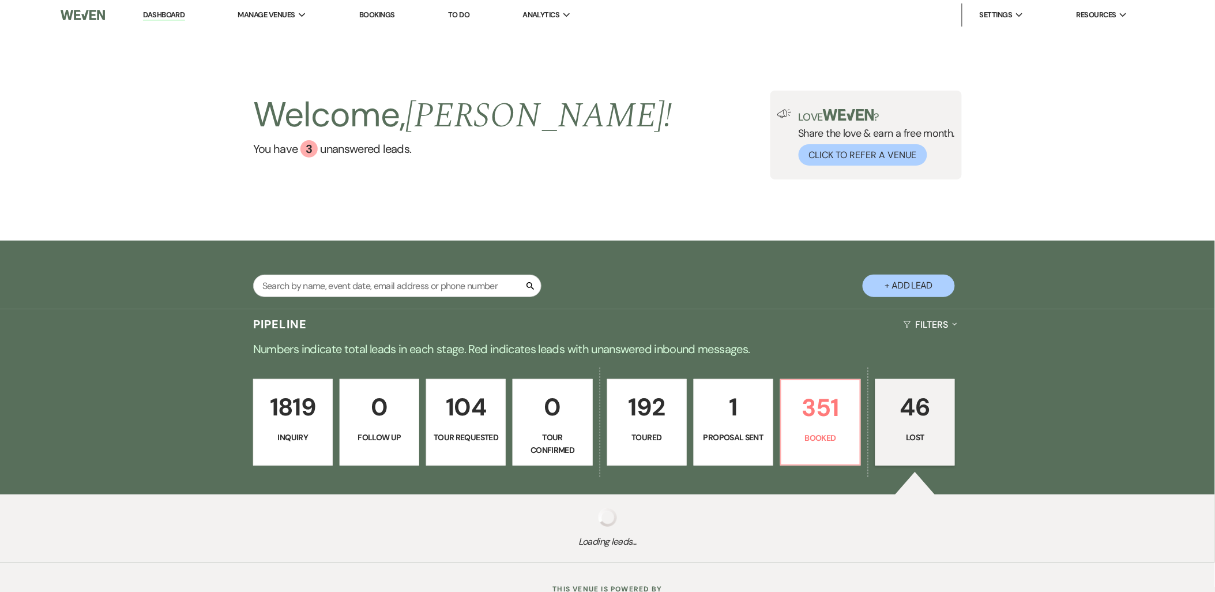
select select "11"
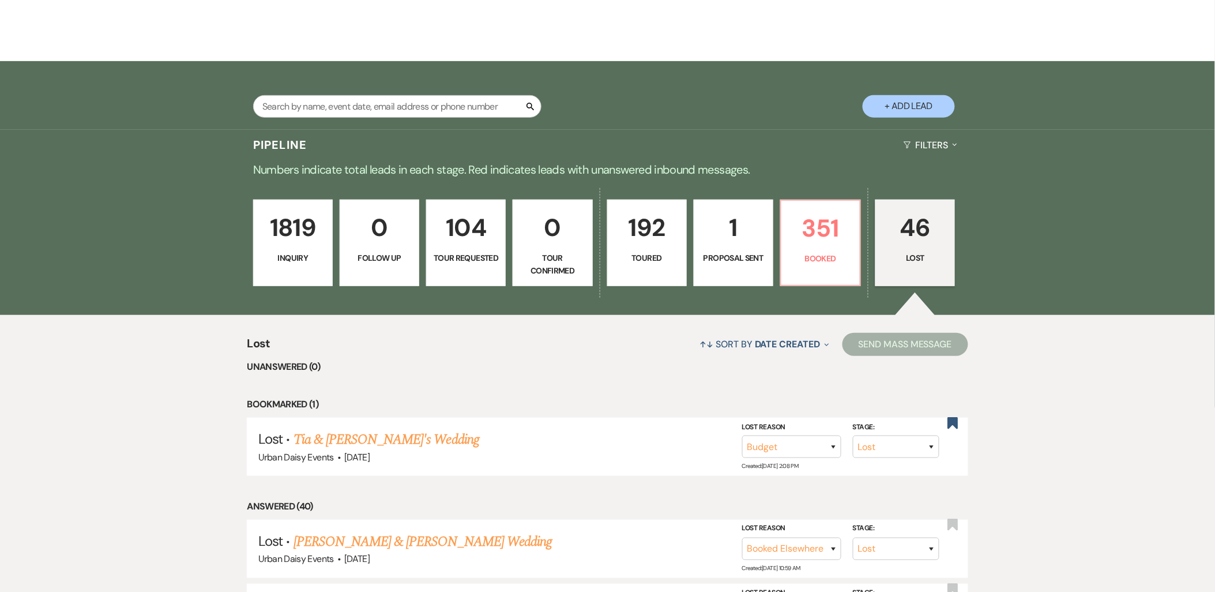
scroll to position [192, 0]
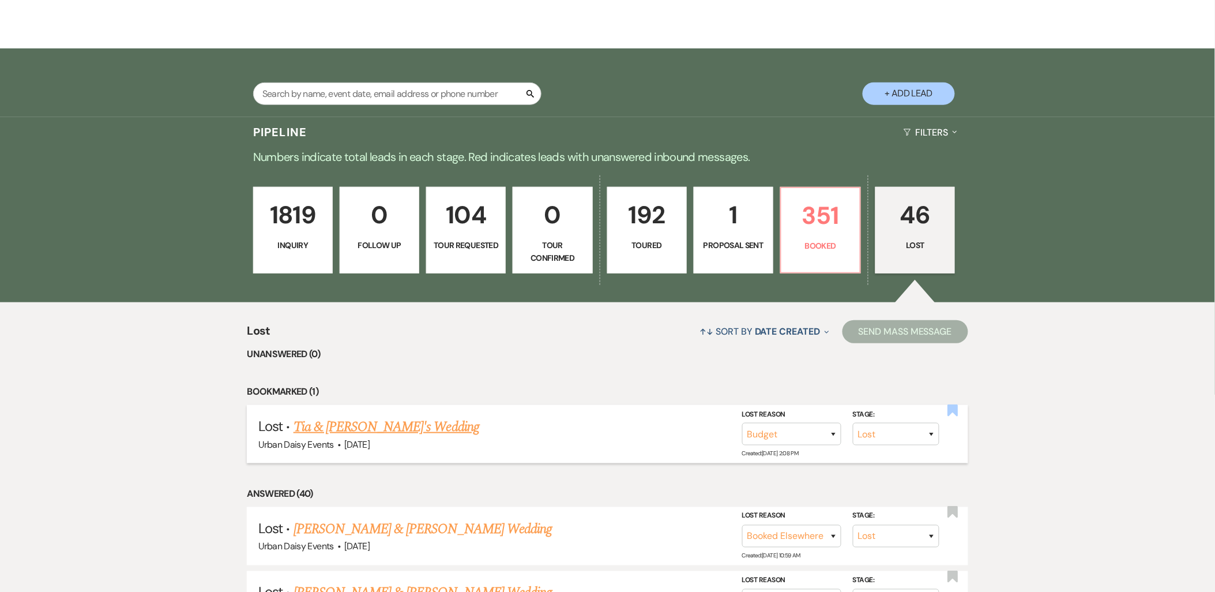
click at [957, 412] on use "button" at bounding box center [952, 410] width 10 height 12
select select "8"
select select "7"
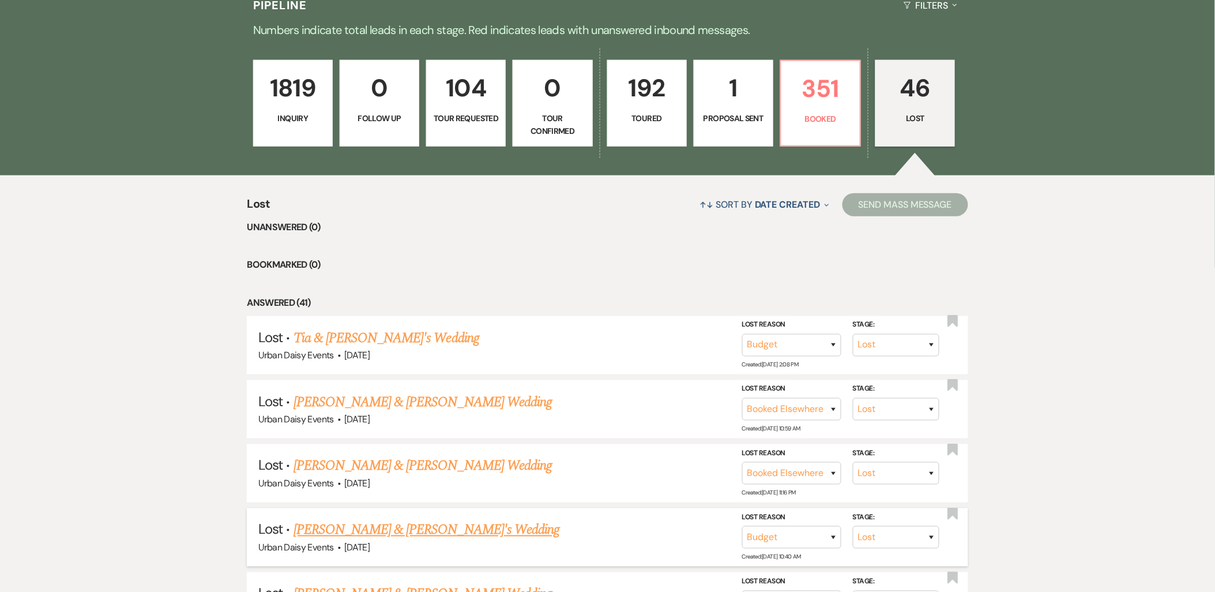
scroll to position [320, 0]
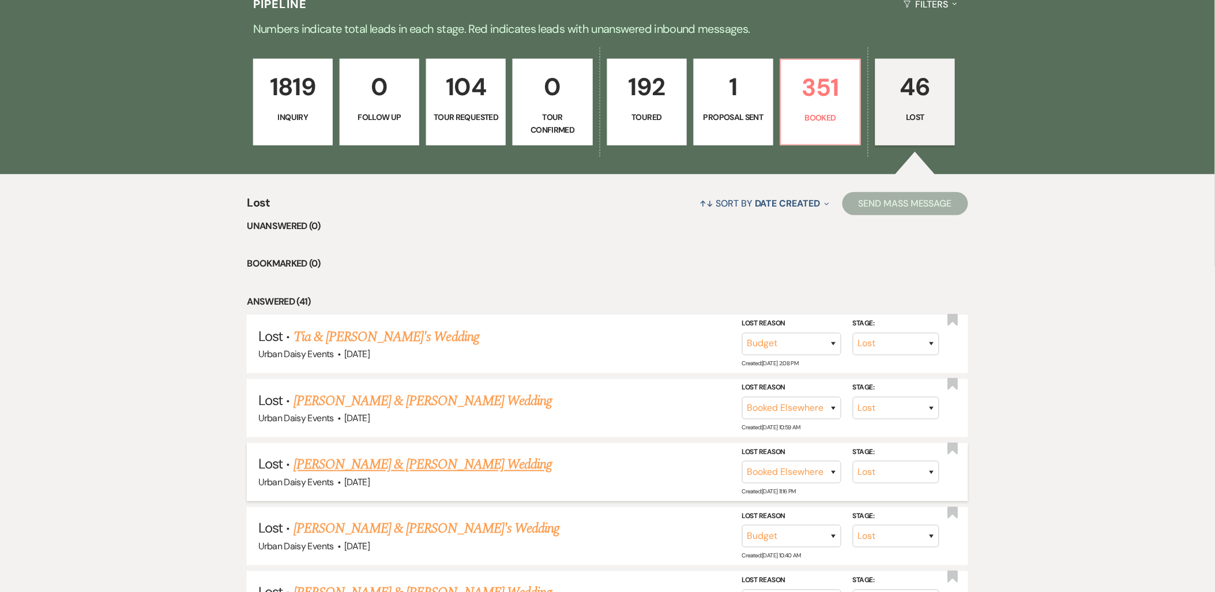
click at [363, 463] on link "Taylor Clarke & Mason's Wedding" at bounding box center [422, 464] width 258 height 21
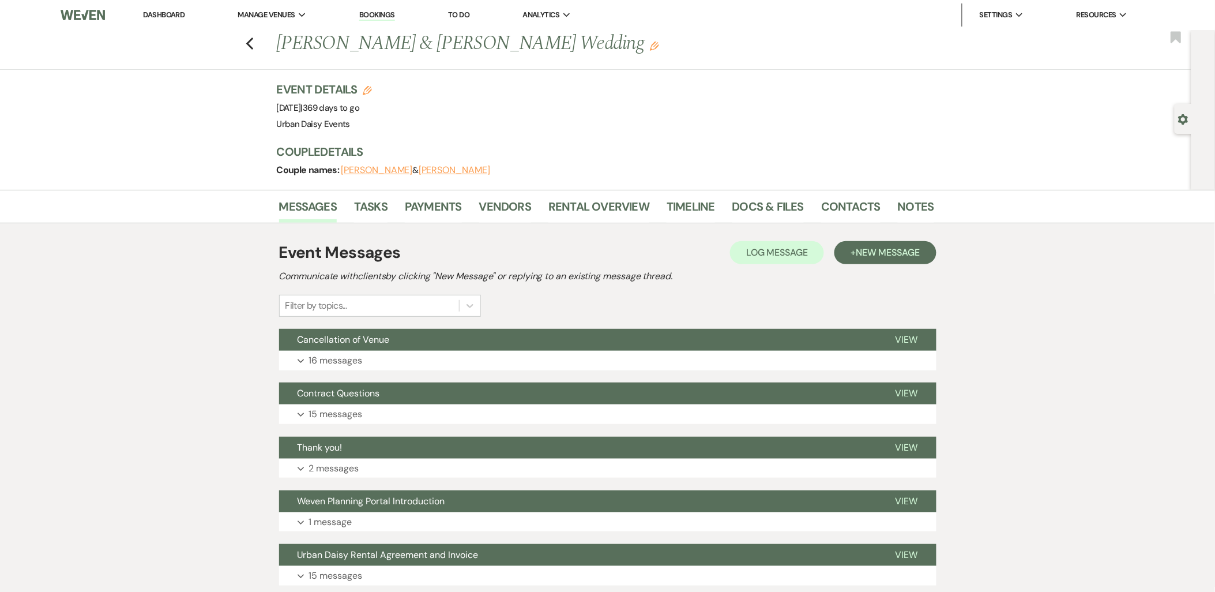
click at [654, 324] on div "Event Messages Log Log Message + New Message Communicate with clients by clicki…" at bounding box center [607, 440] width 657 height 410
click at [653, 341] on button "Cancellation of Venue" at bounding box center [578, 340] width 598 height 22
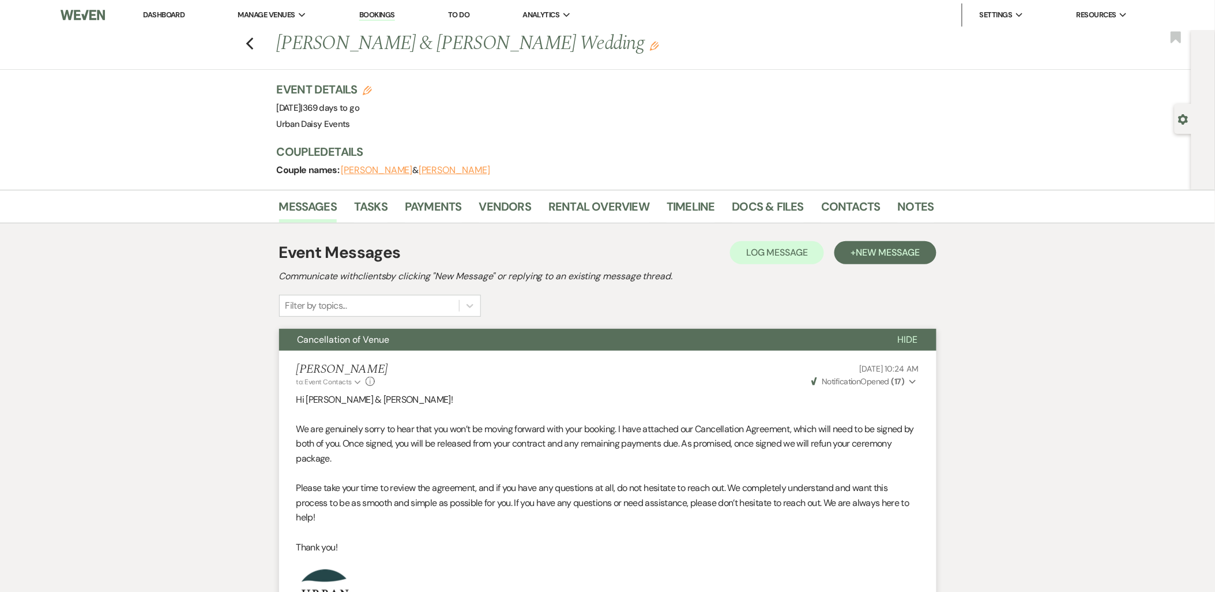
click at [161, 15] on link "Dashboard" at bounding box center [164, 15] width 42 height 10
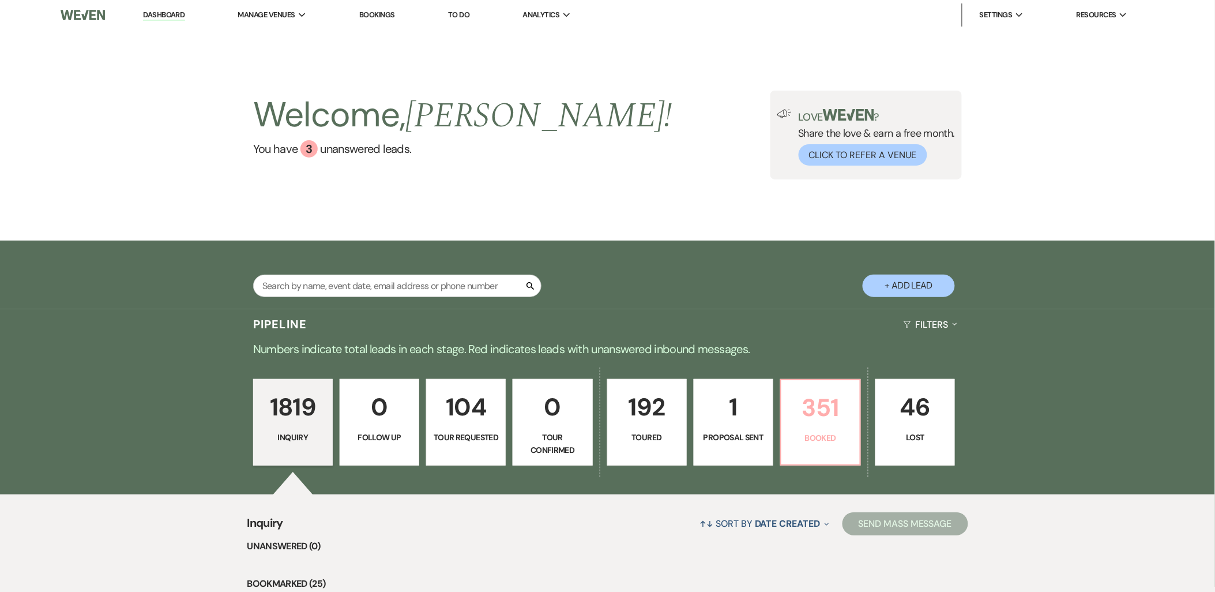
click at [843, 441] on p "Booked" at bounding box center [820, 437] width 65 height 13
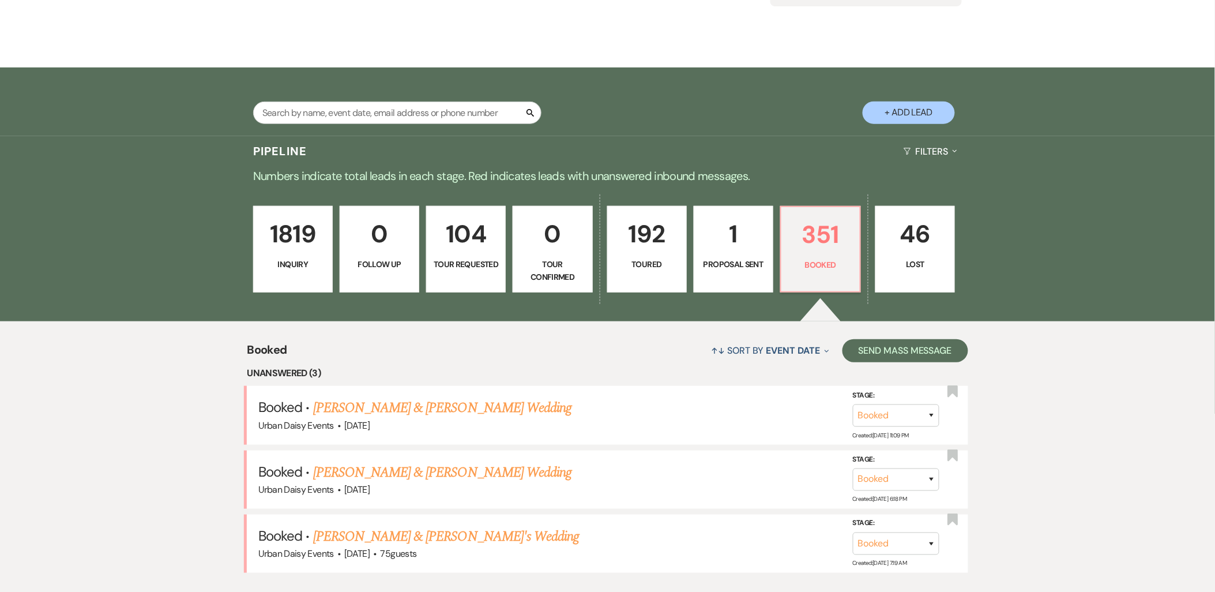
scroll to position [192, 0]
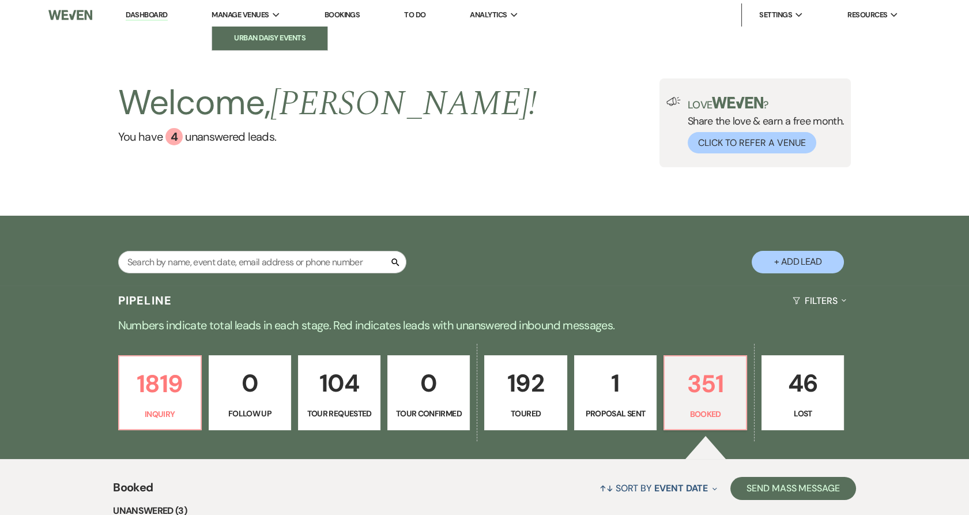
click at [244, 37] on li "Urban Daisy Events" at bounding box center [270, 38] width 104 height 12
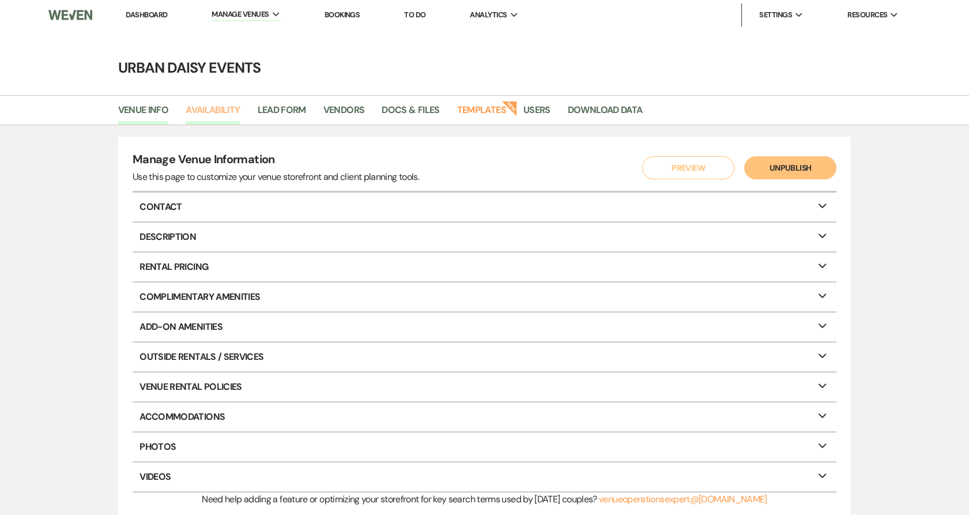
click at [212, 115] on link "Availability" at bounding box center [213, 114] width 54 height 22
select select "2"
select select "2026"
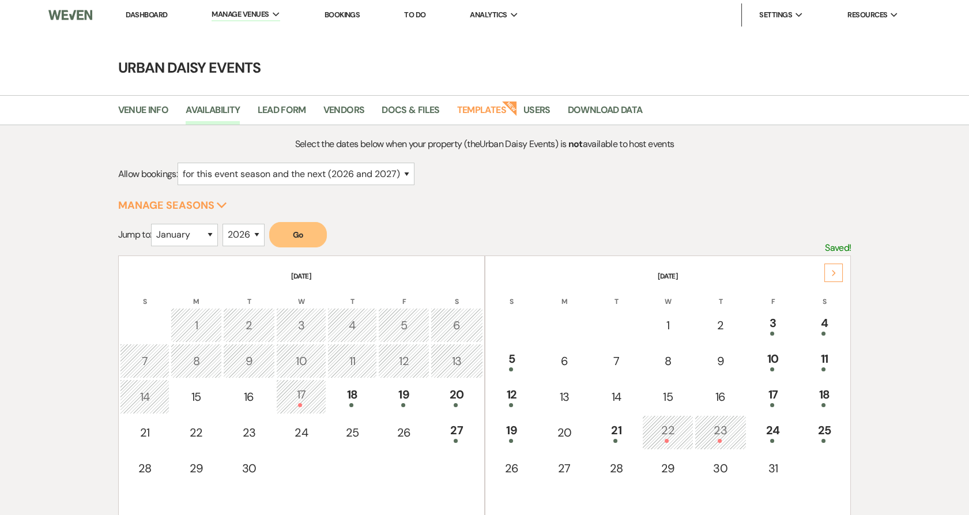
click at [836, 279] on div "Next" at bounding box center [834, 273] width 18 height 18
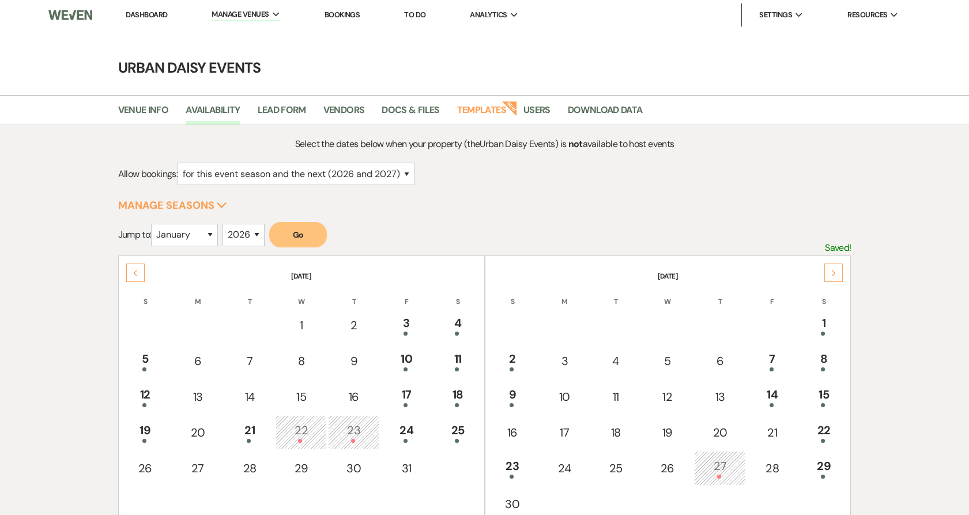
click at [151, 13] on link "Dashboard" at bounding box center [147, 15] width 42 height 10
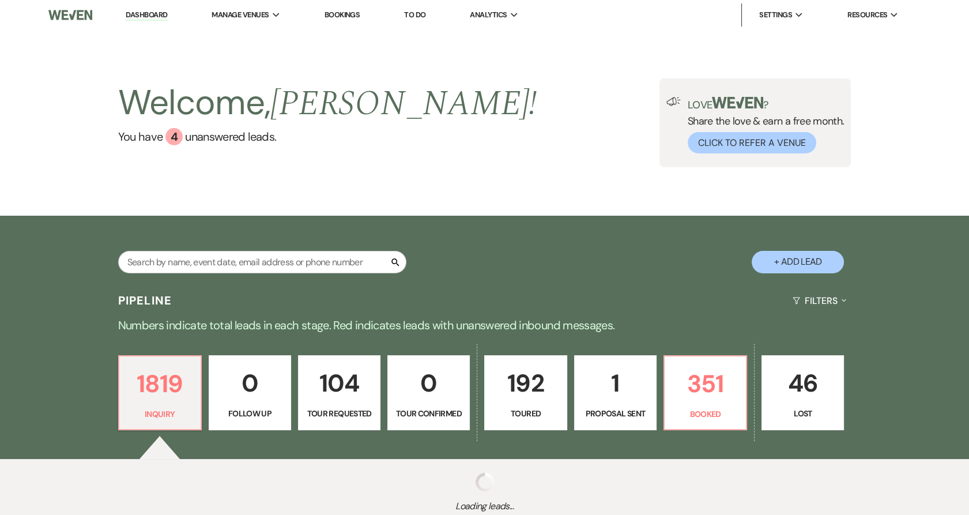
scroll to position [76, 0]
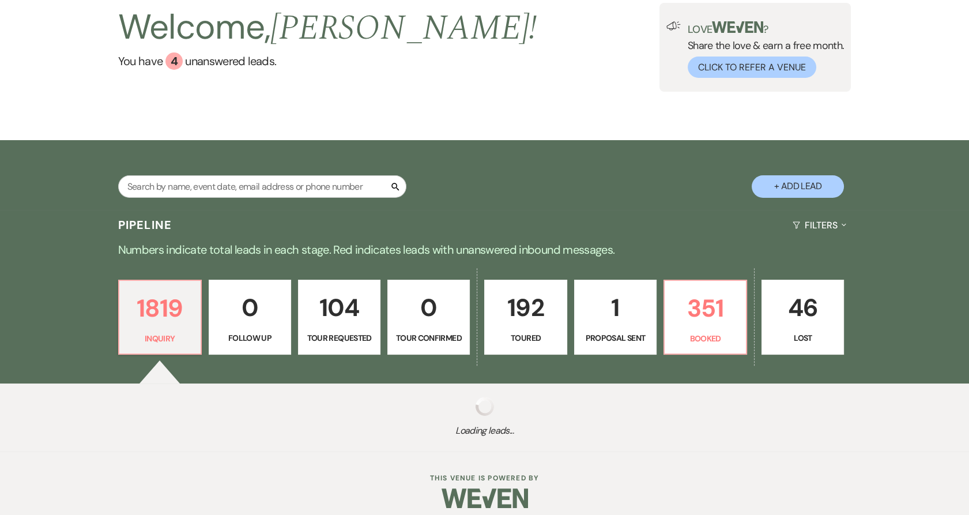
click at [517, 310] on p "192" at bounding box center [525, 307] width 67 height 39
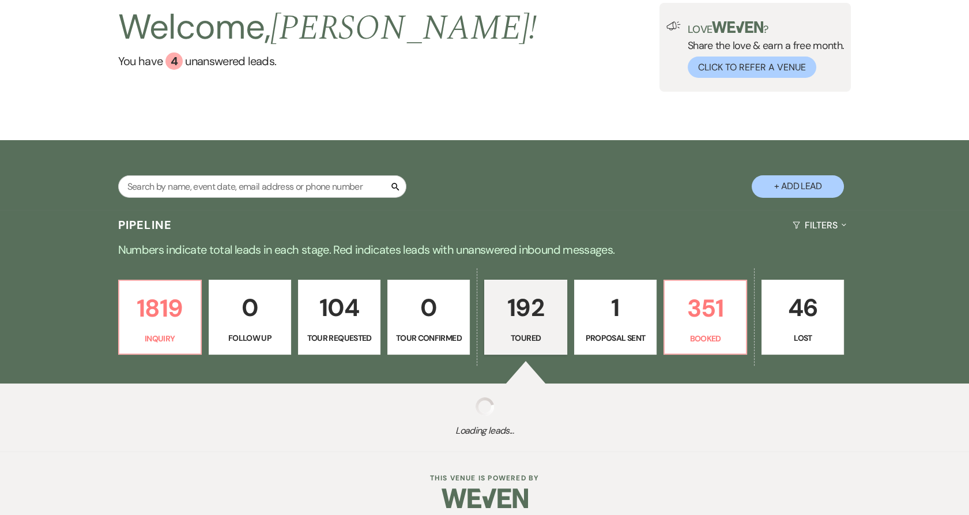
scroll to position [85, 0]
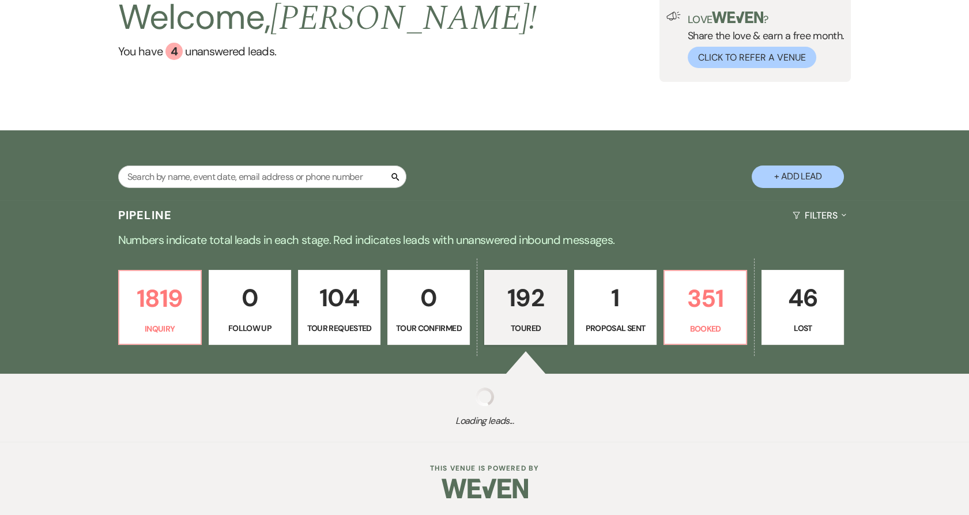
select select "5"
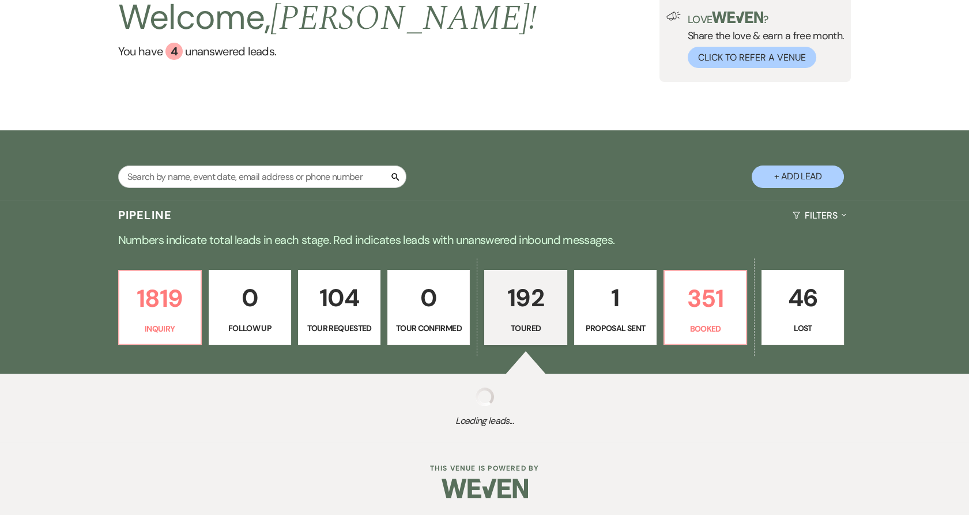
select select "5"
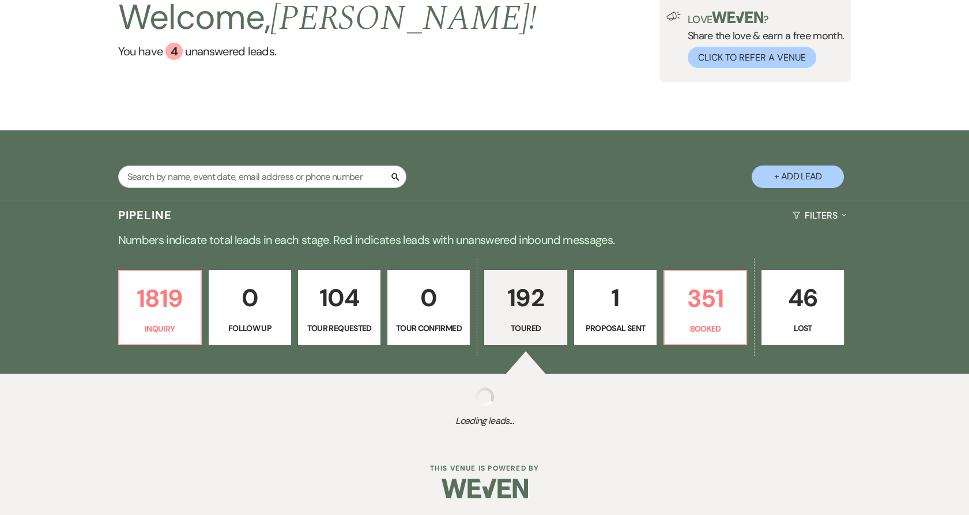
select select "5"
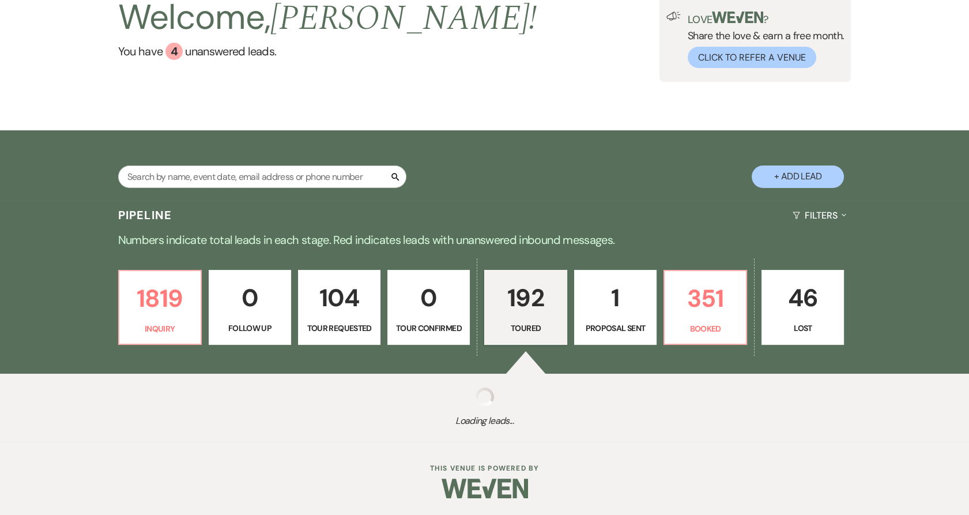
select select "5"
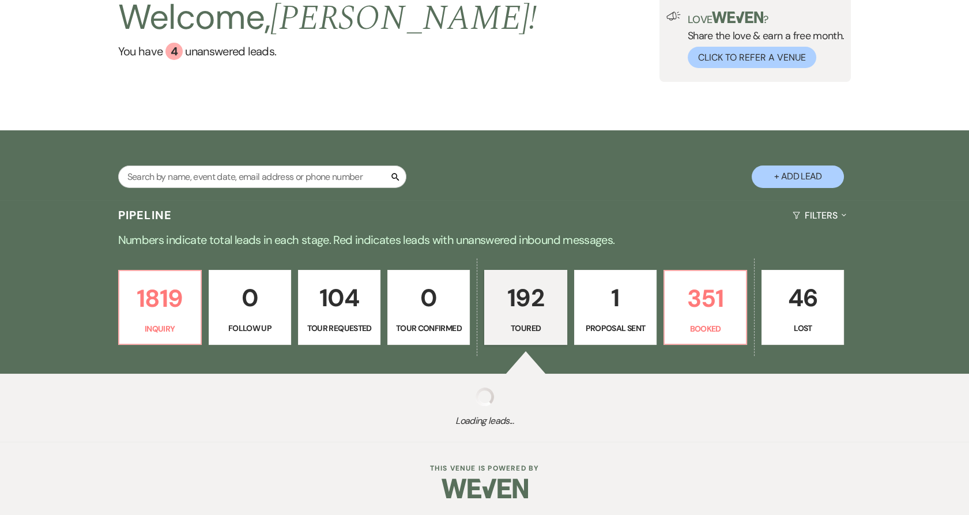
select select "5"
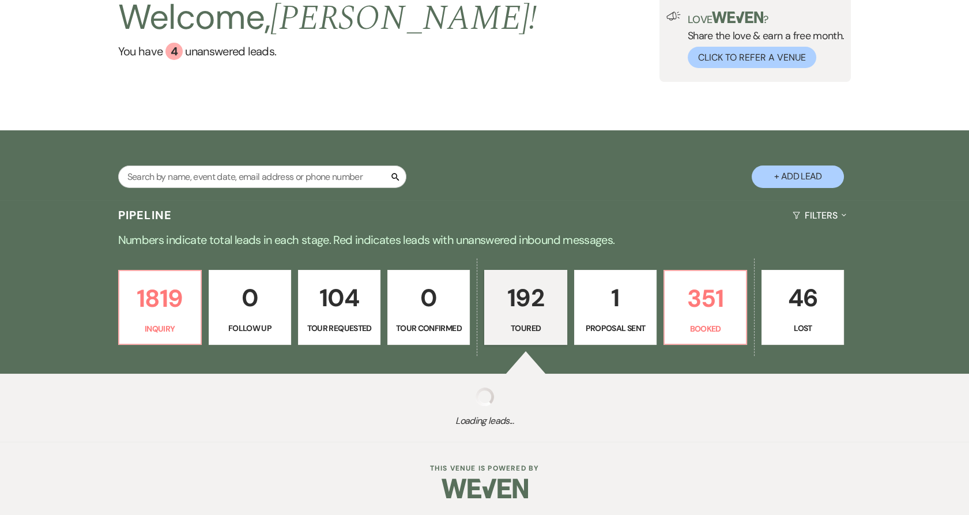
select select "5"
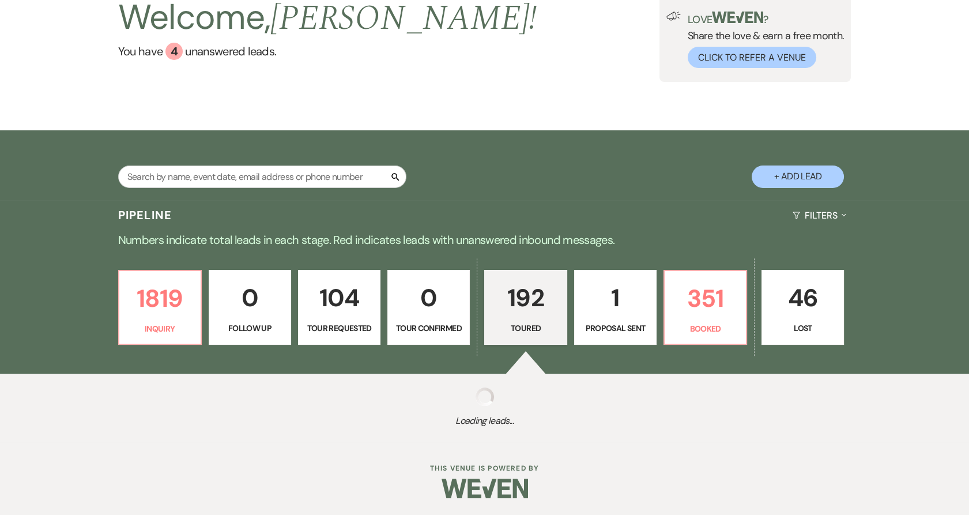
select select "5"
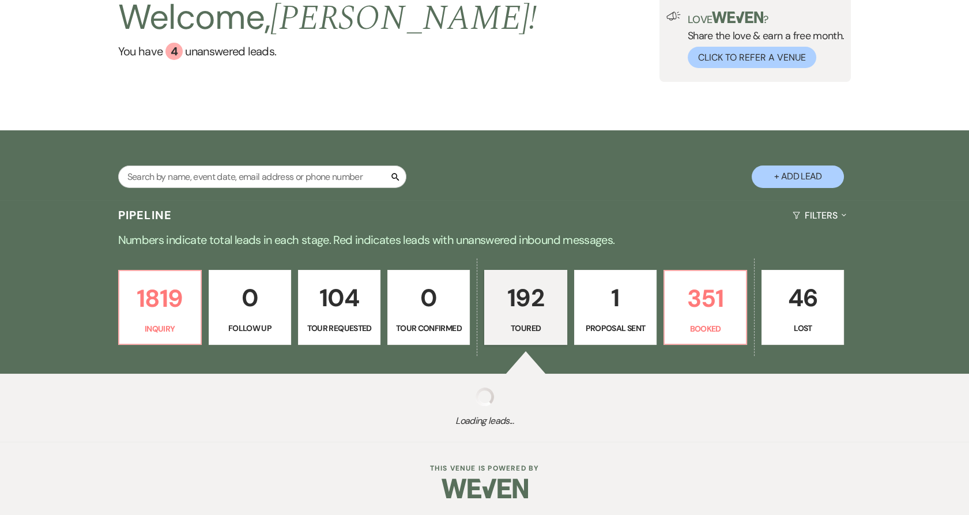
select select "5"
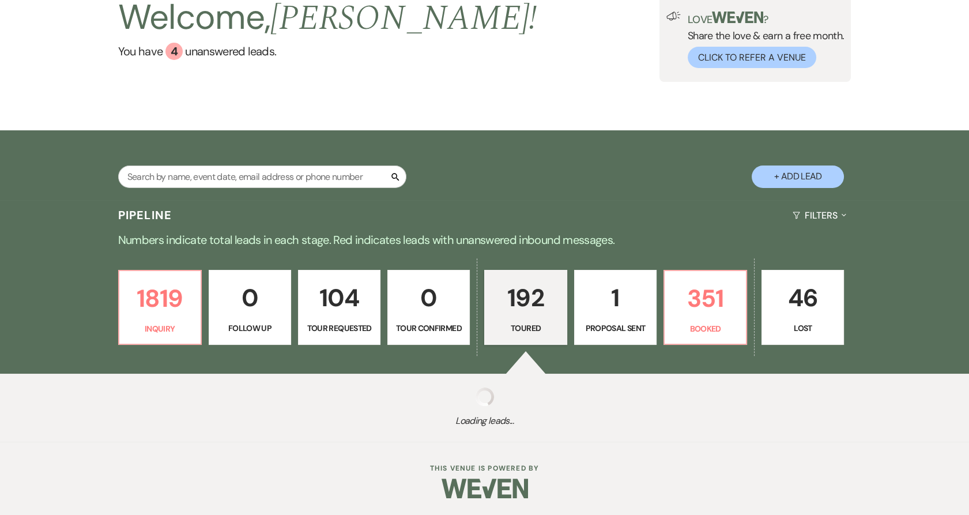
select select "5"
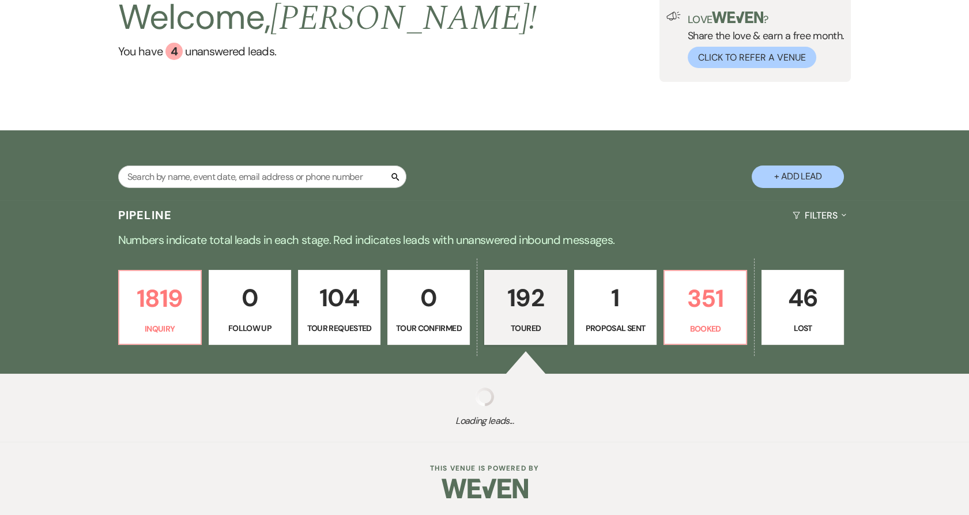
select select "5"
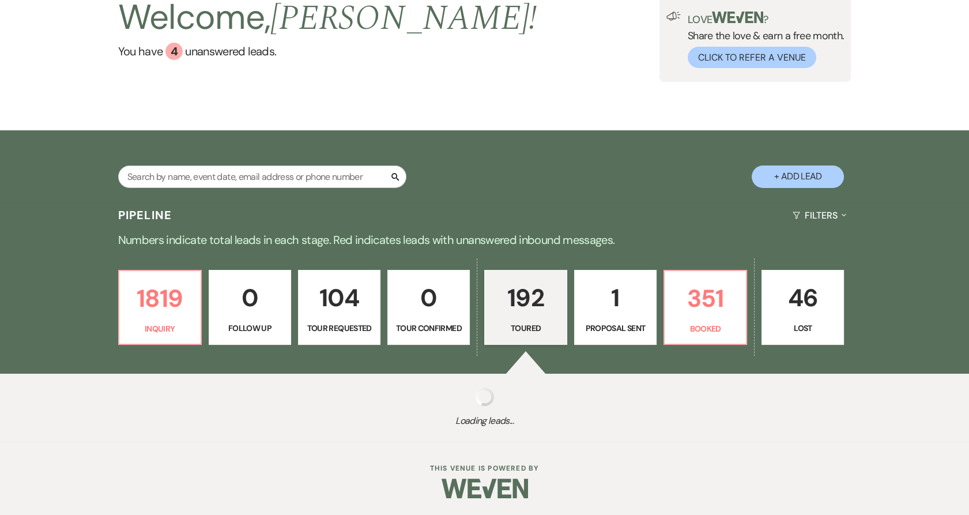
select select "5"
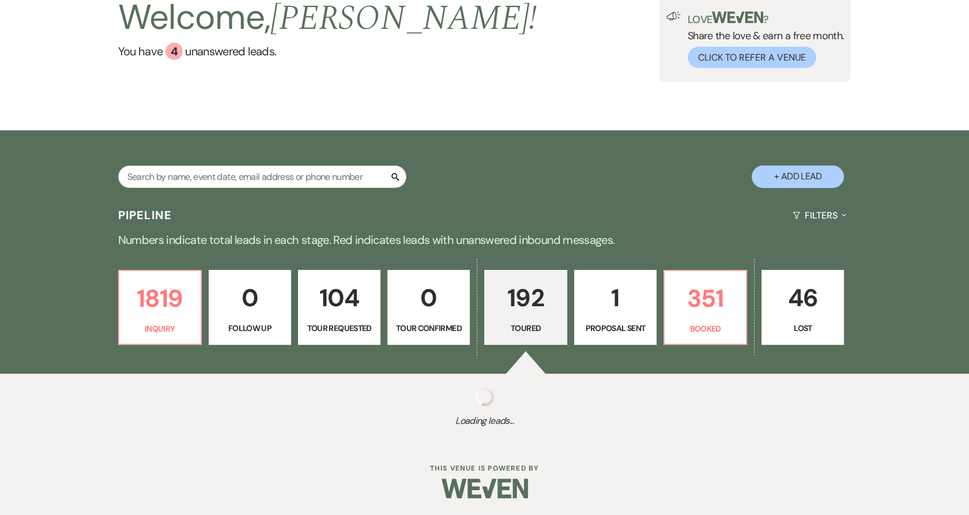
select select "5"
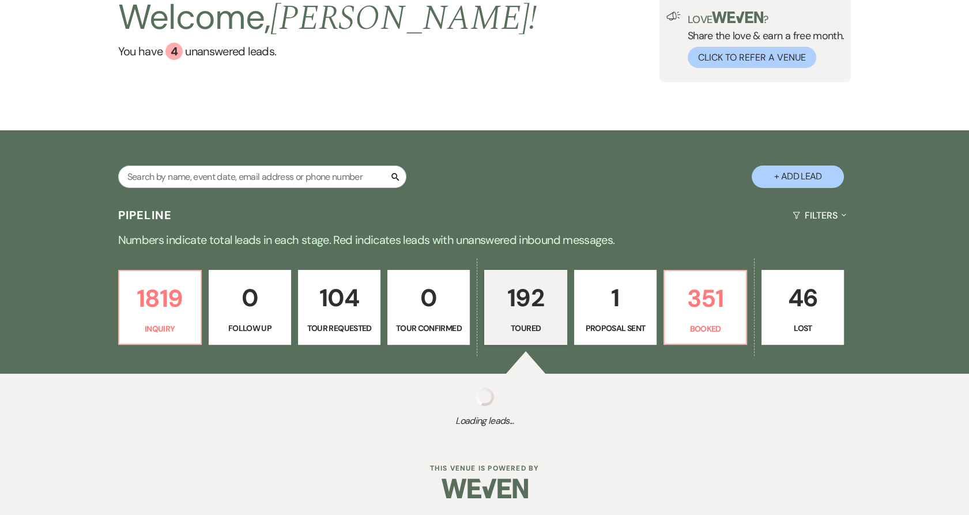
select select "5"
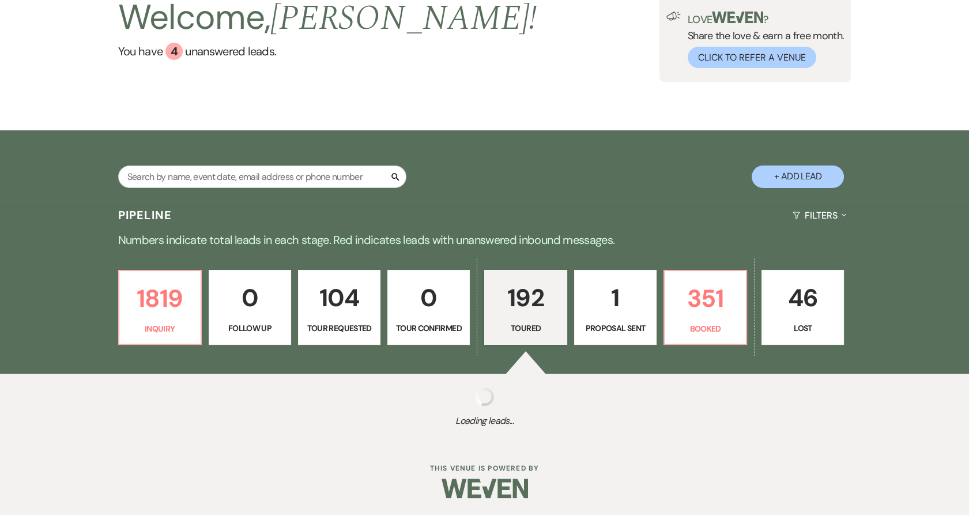
select select "5"
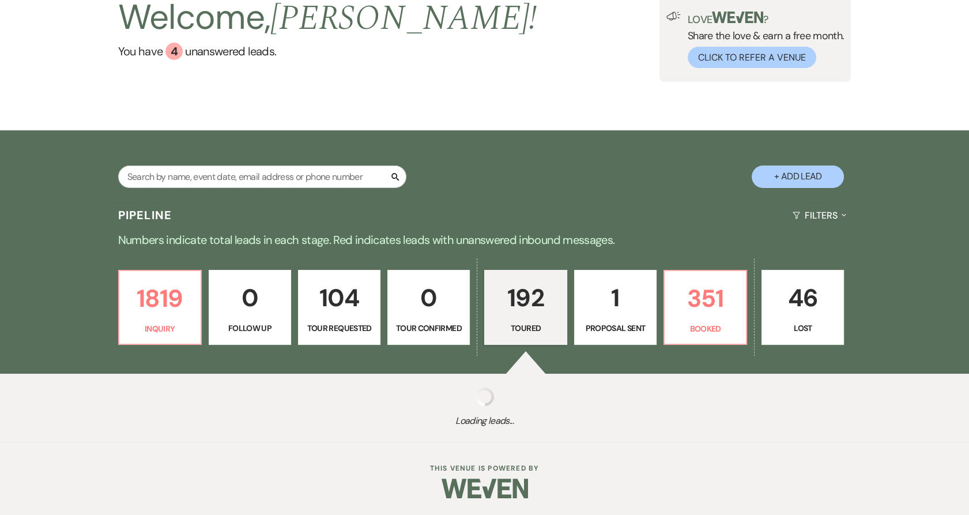
select select "5"
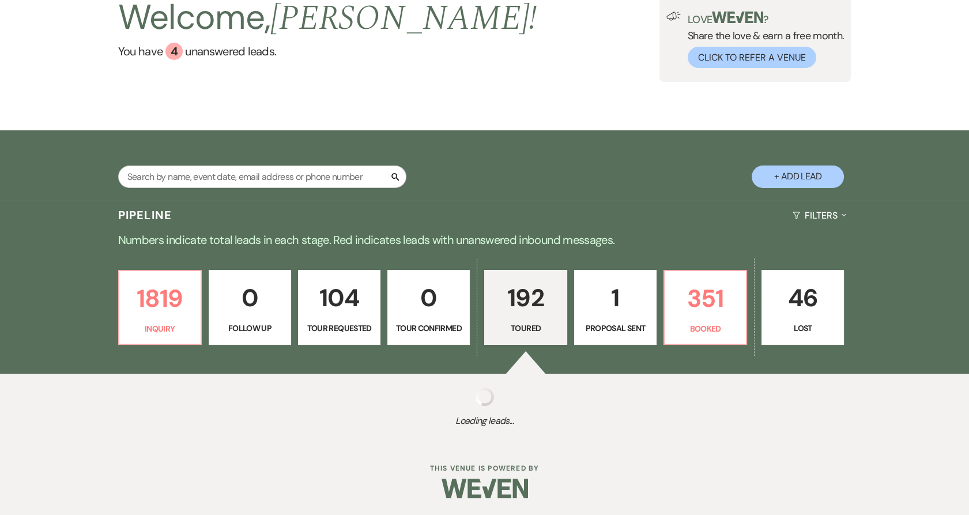
select select "5"
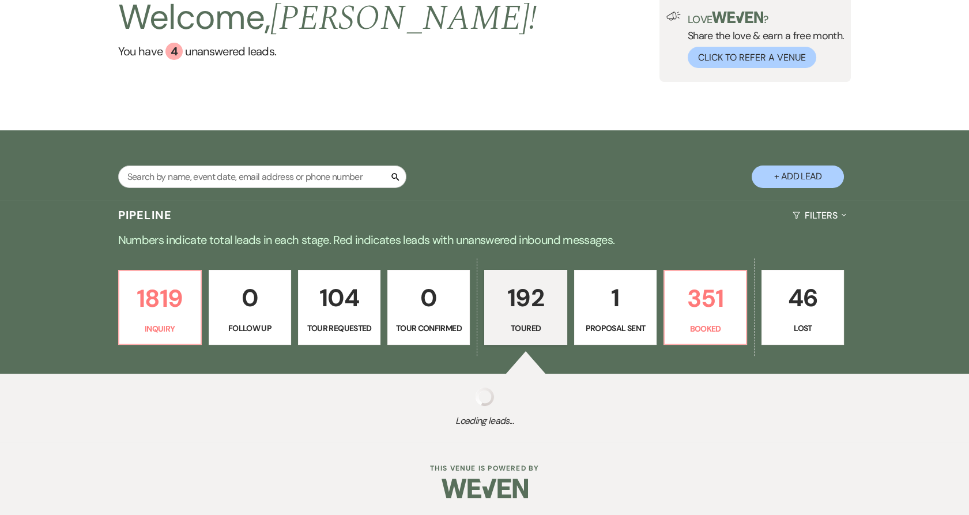
select select "5"
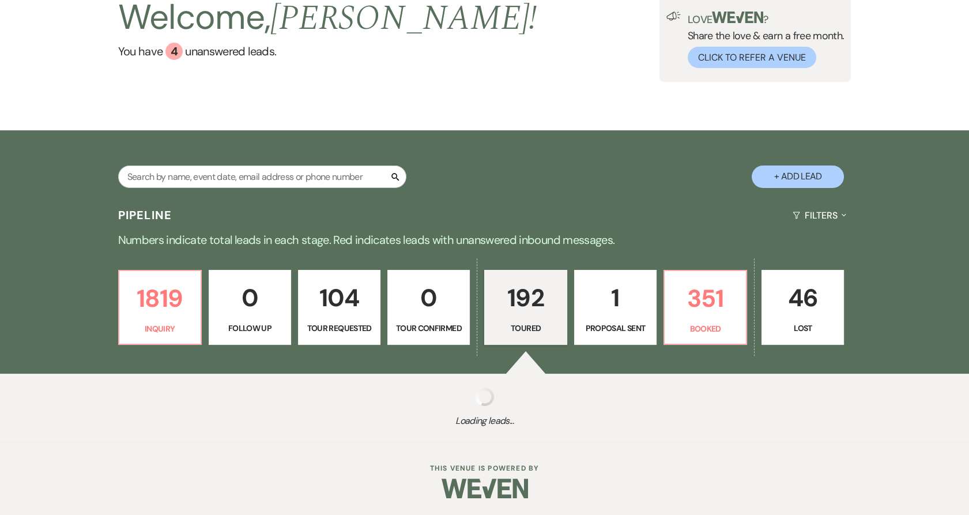
select select "5"
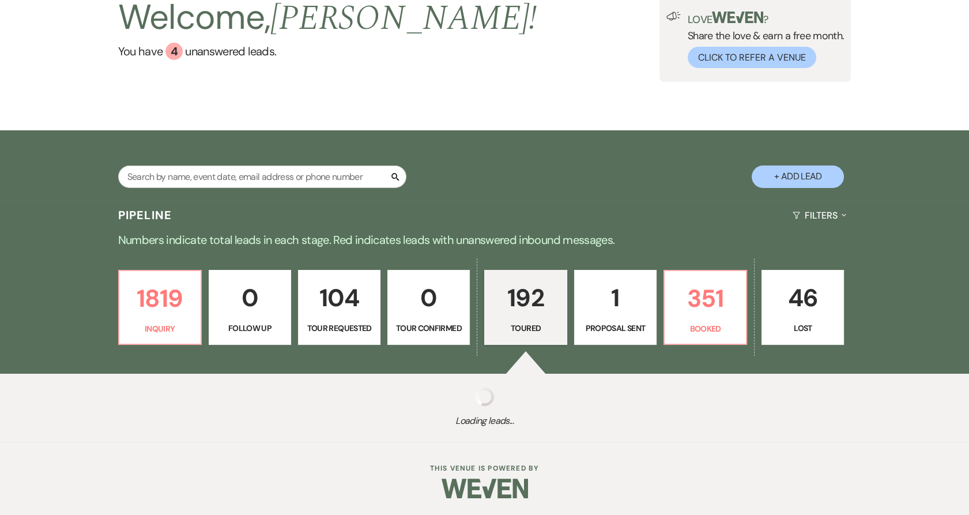
select select "5"
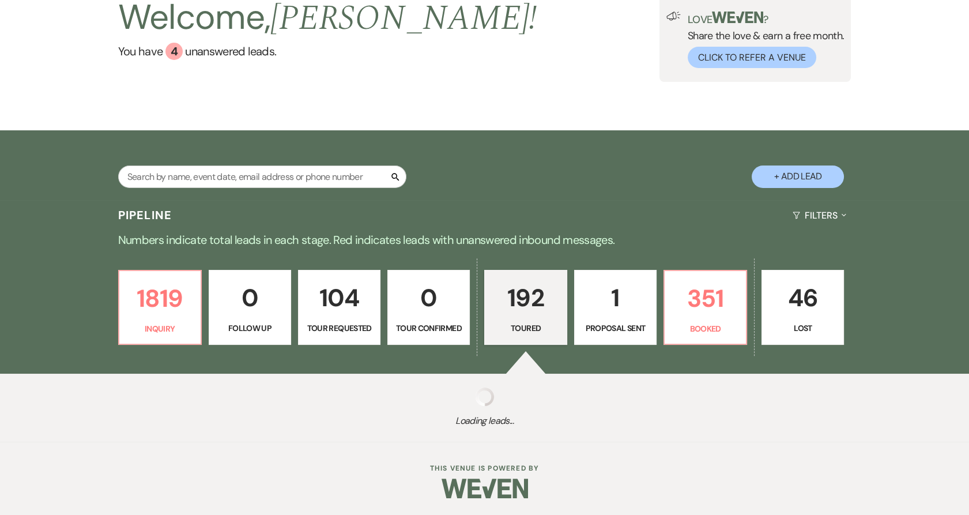
select select "5"
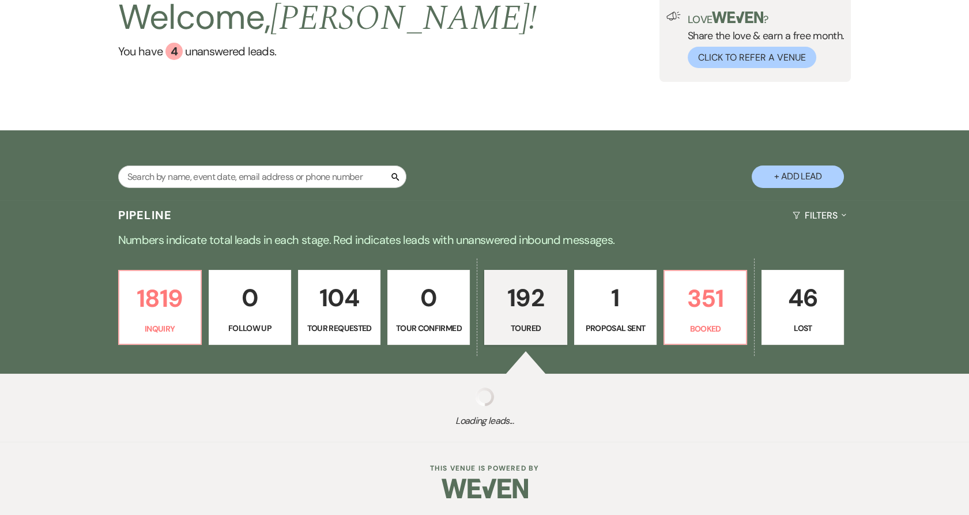
select select "5"
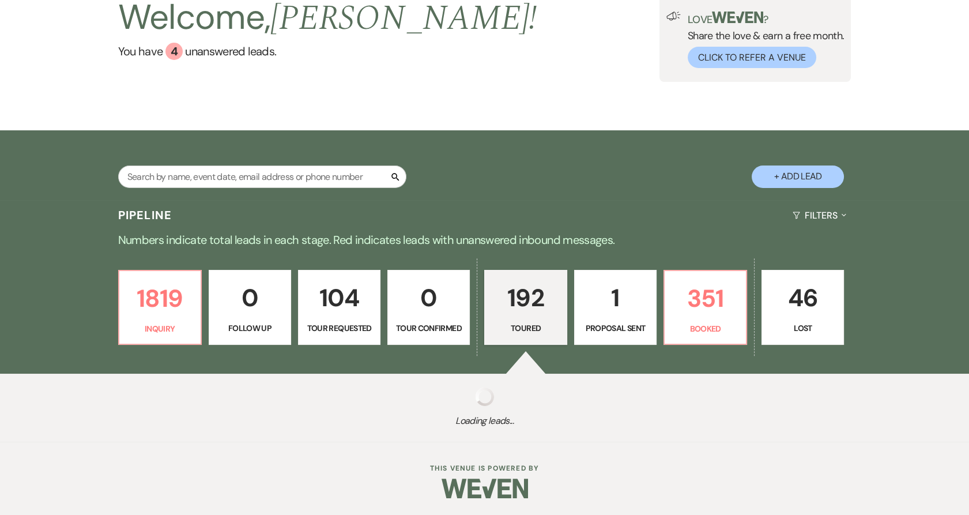
select select "5"
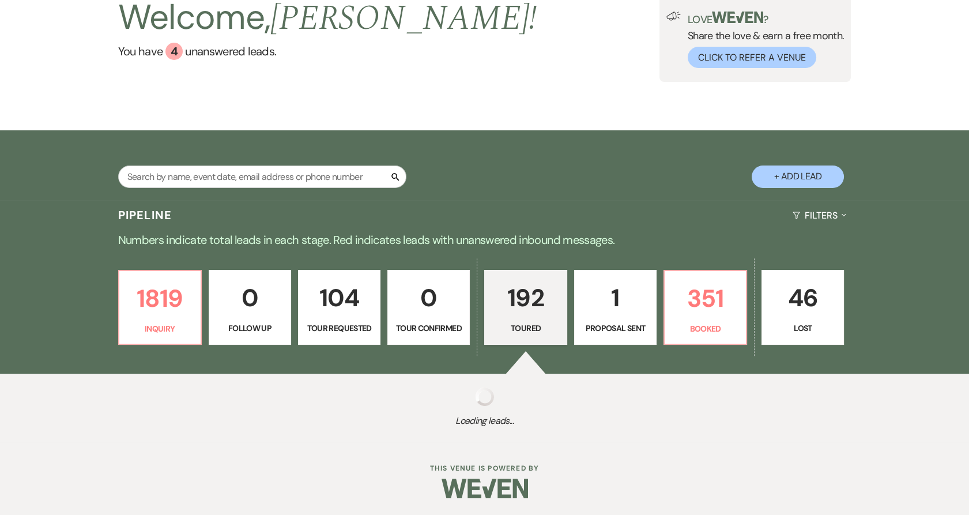
select select "5"
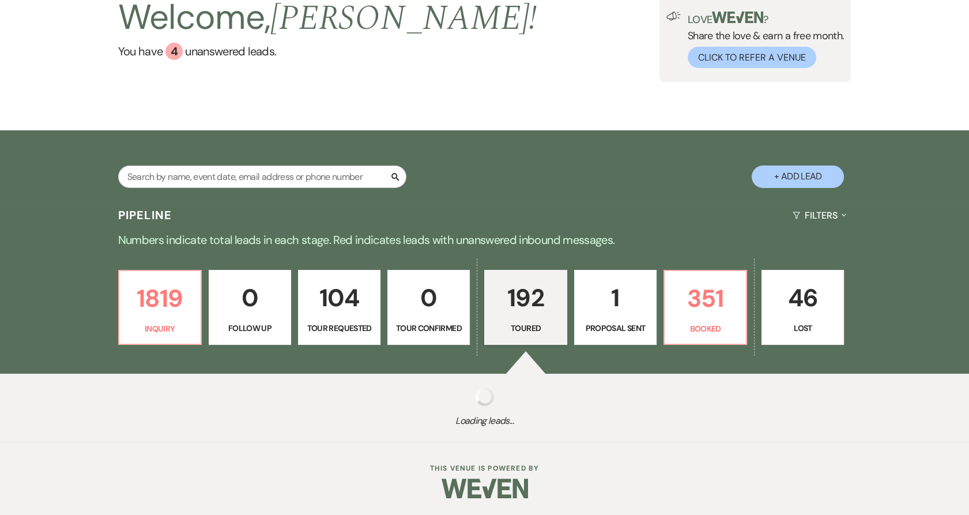
select select "5"
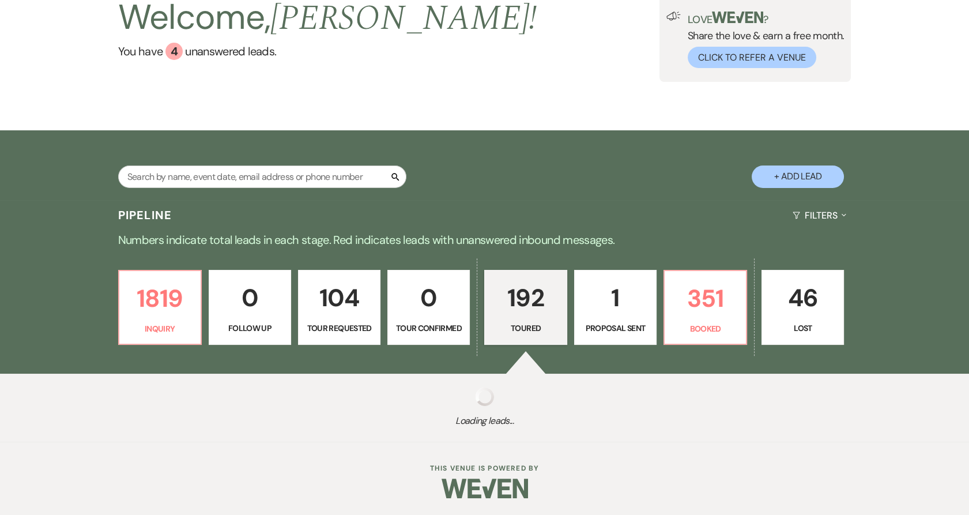
select select "5"
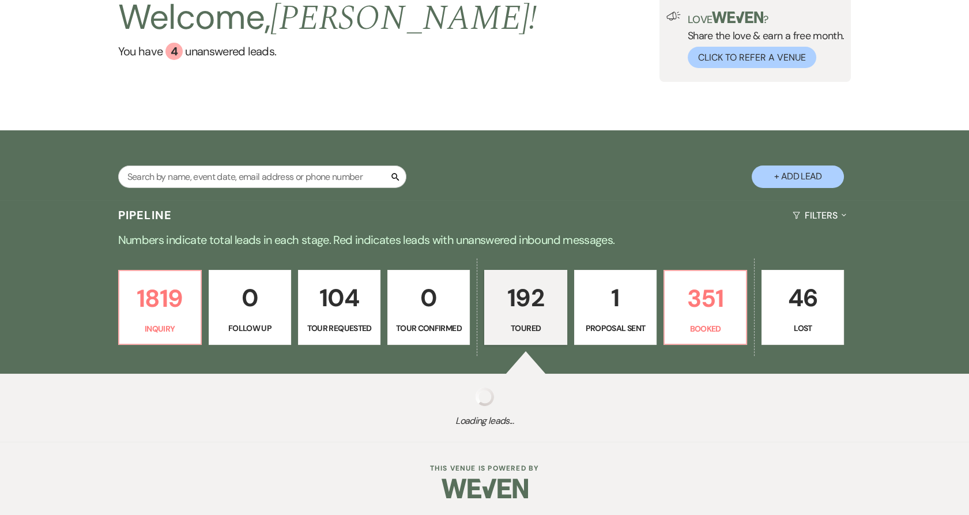
select select "5"
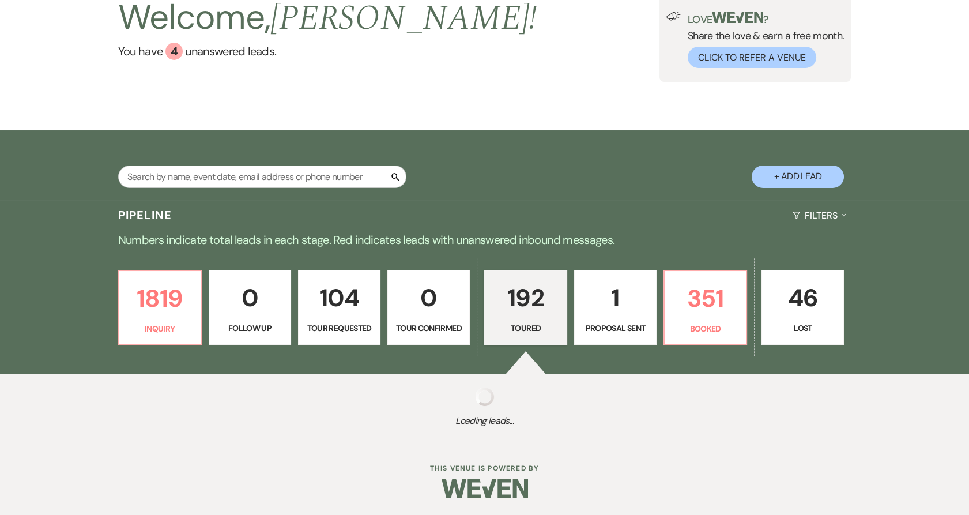
select select "5"
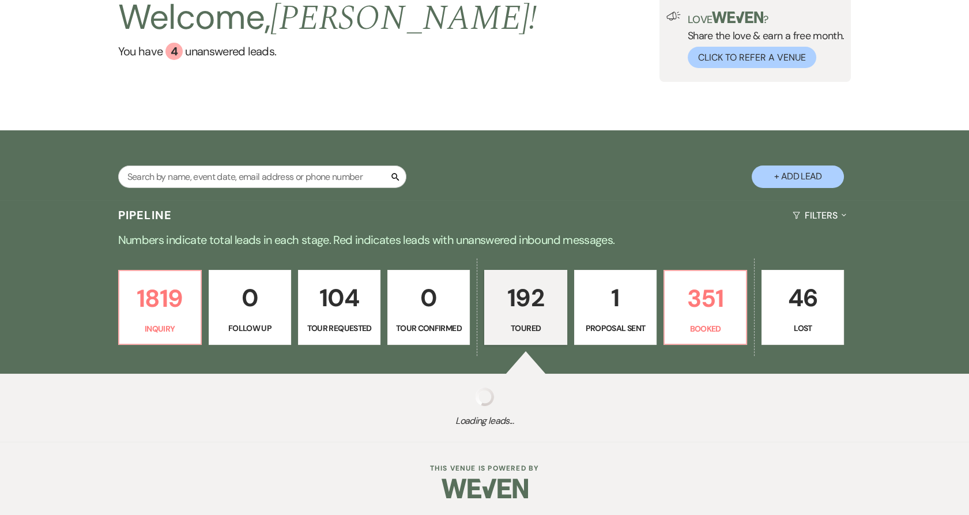
select select "5"
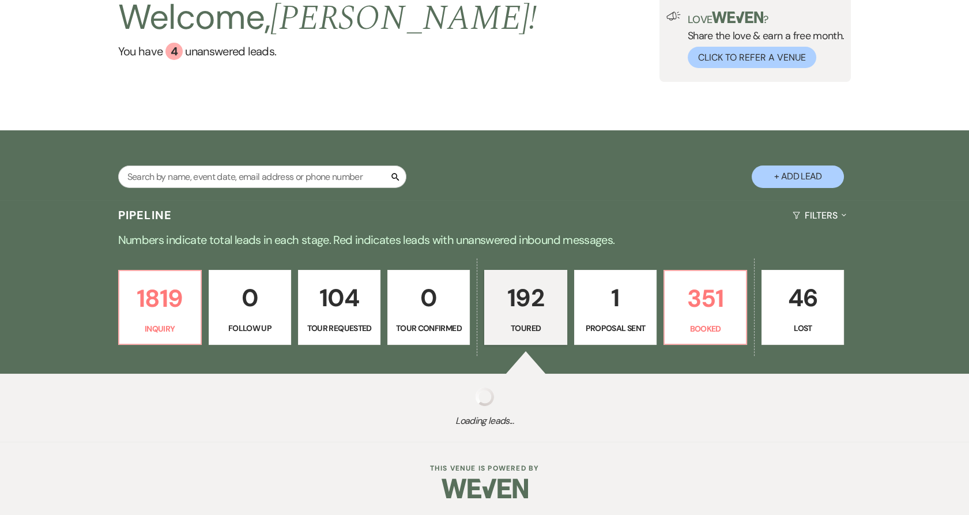
select select "5"
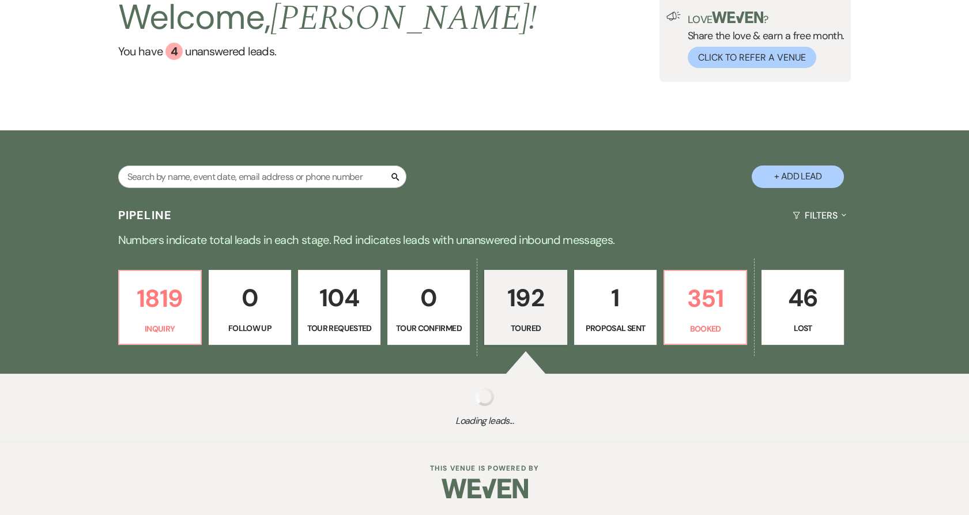
select select "5"
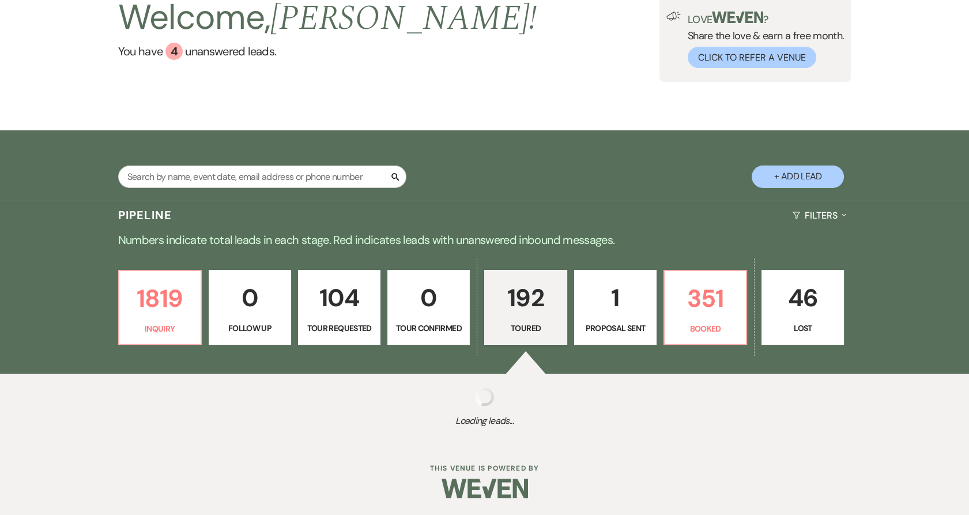
select select "5"
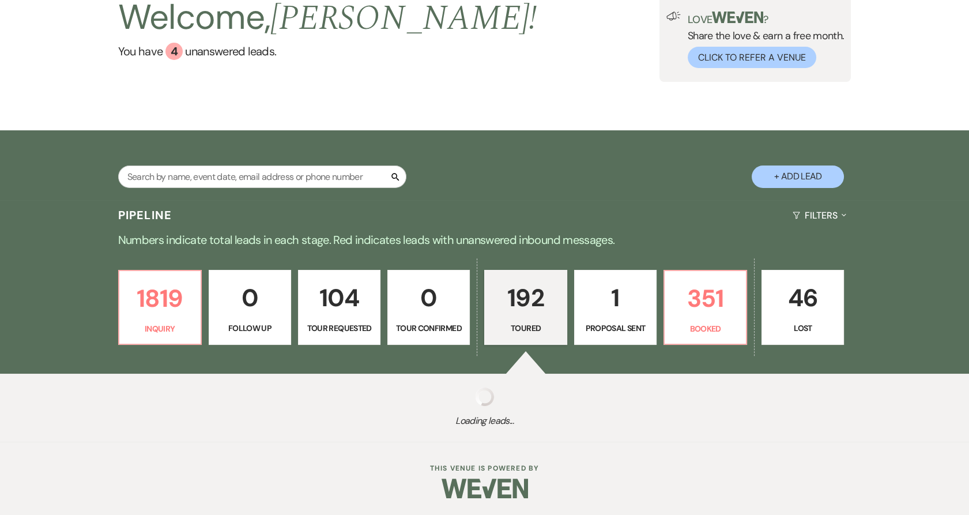
select select "5"
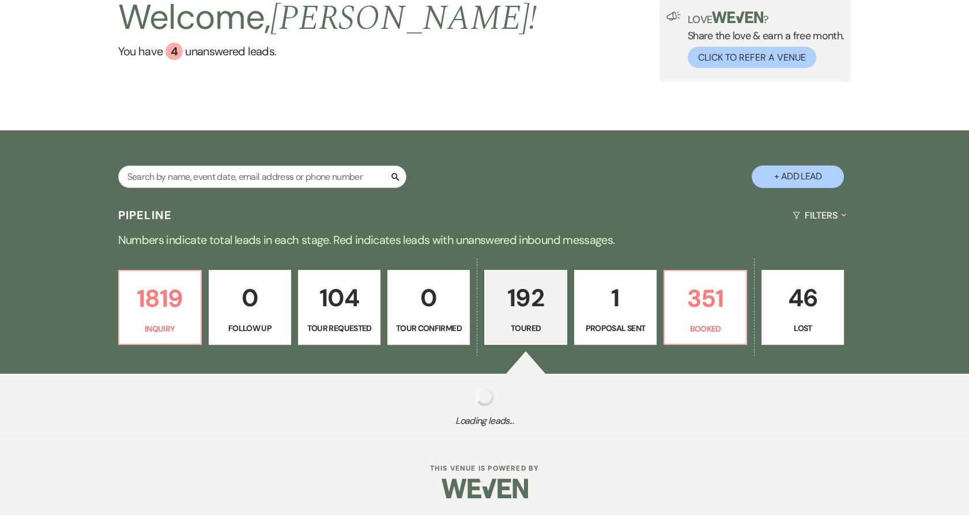
select select "5"
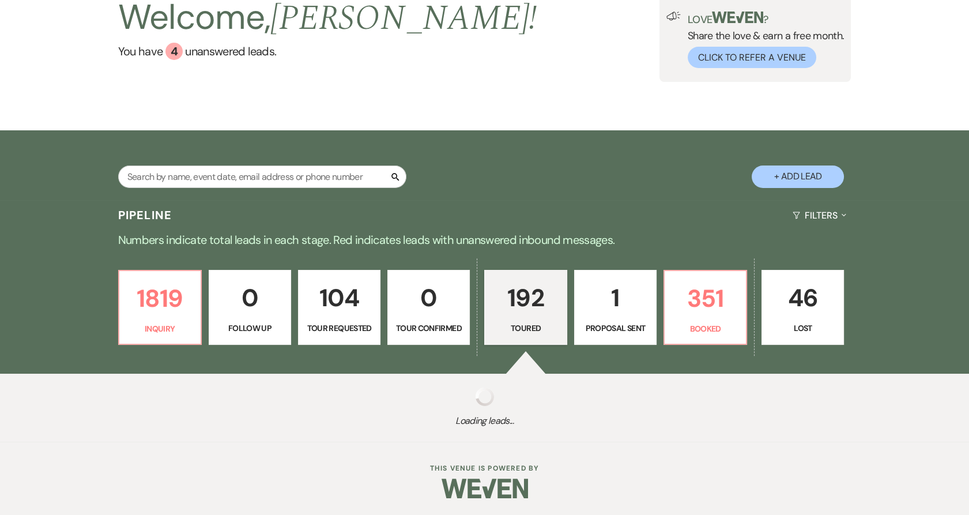
select select "5"
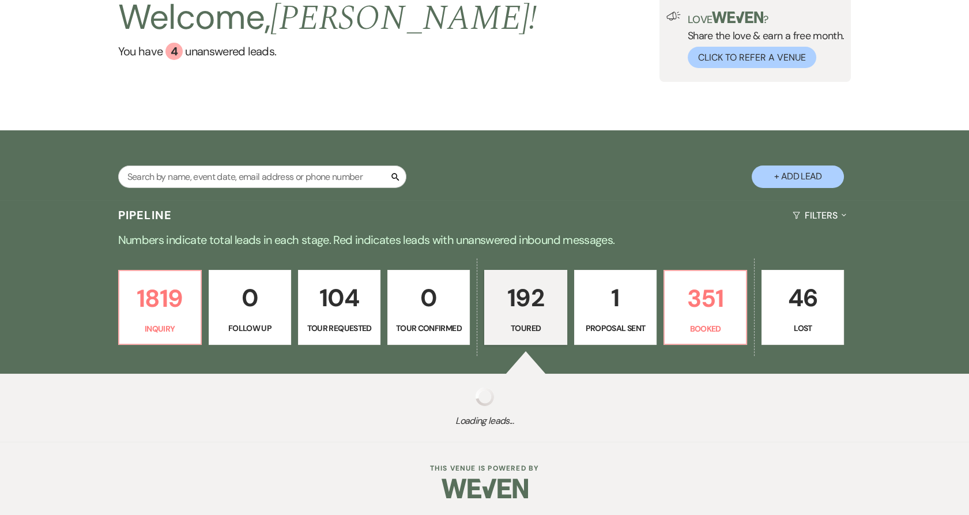
select select "5"
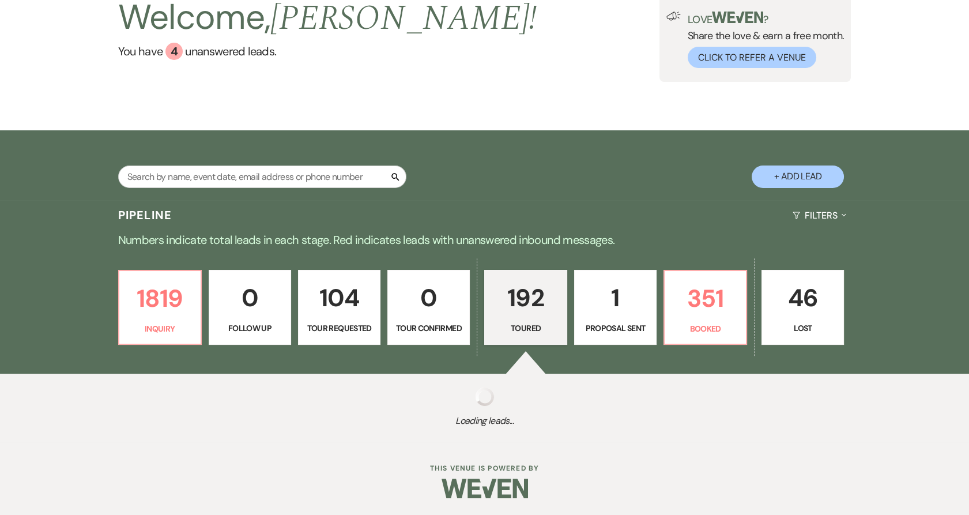
select select "5"
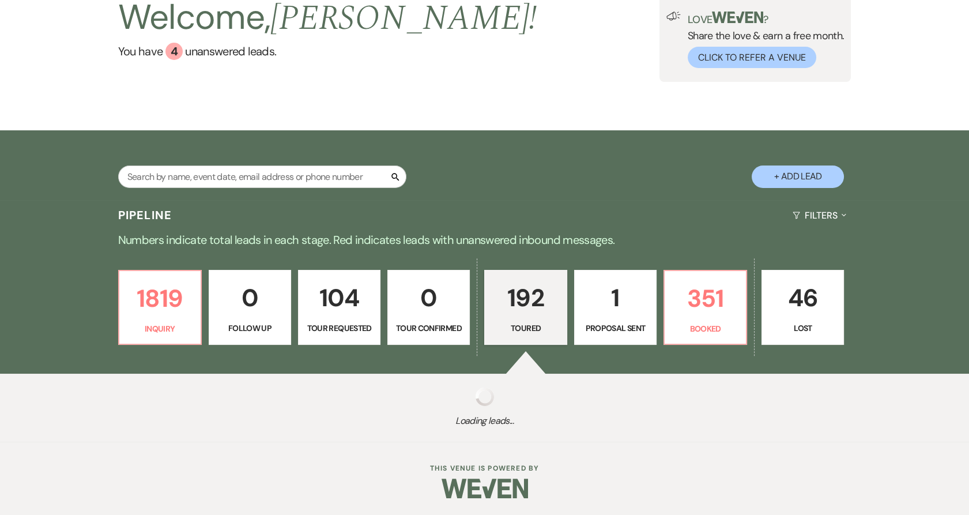
select select "5"
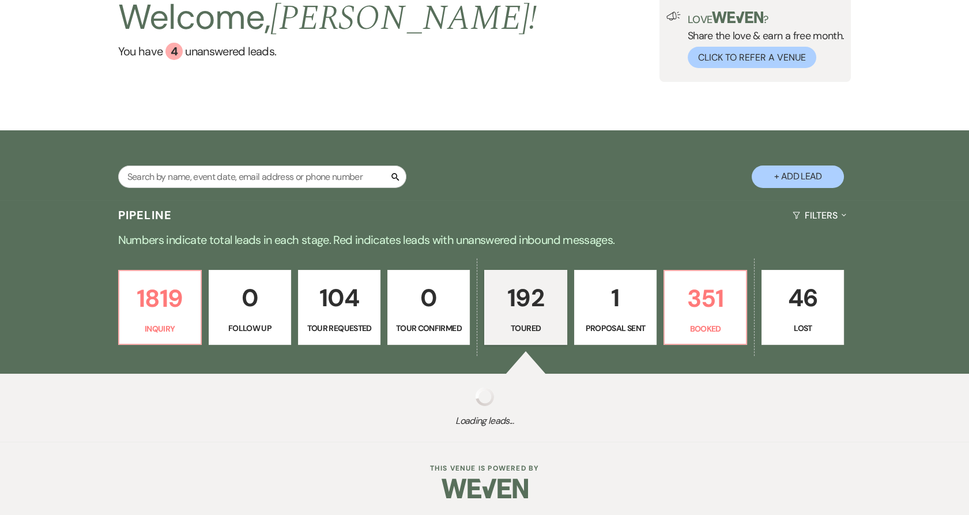
select select "5"
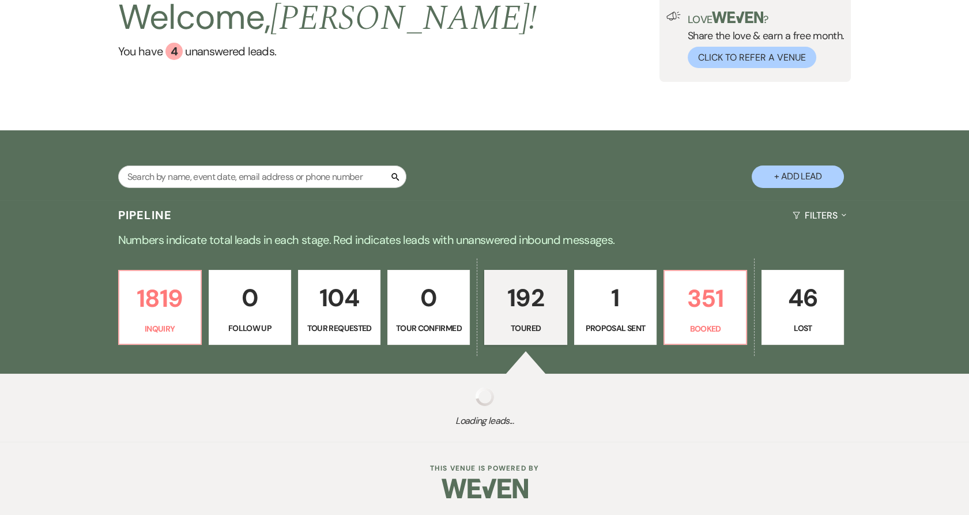
select select "5"
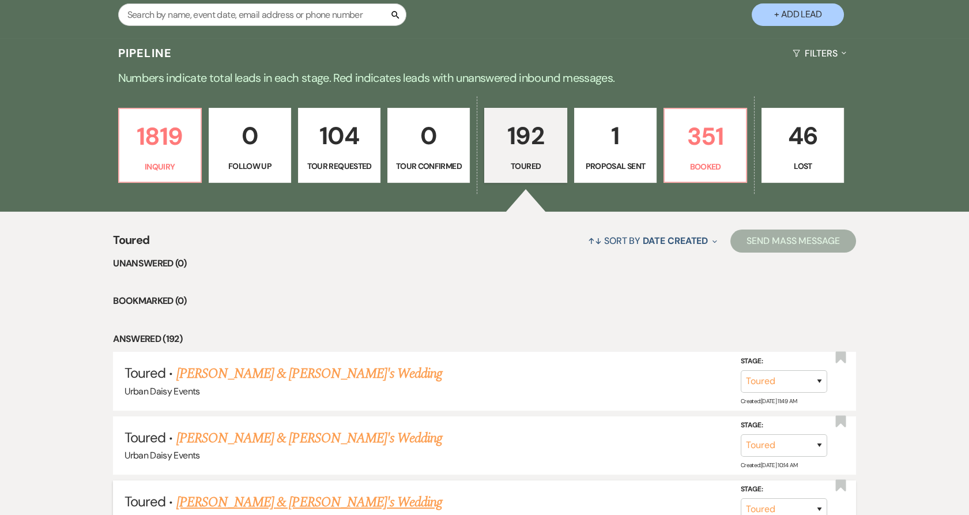
scroll to position [341, 0]
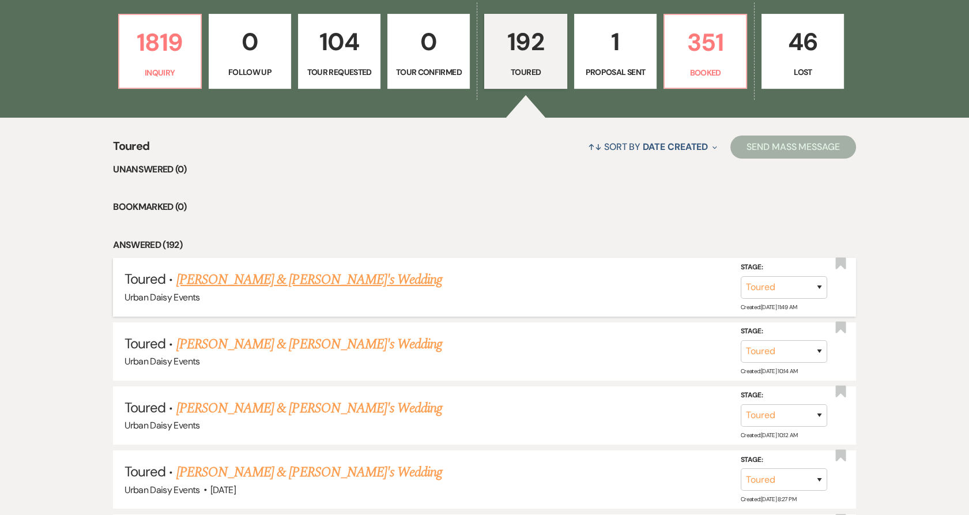
click at [256, 279] on link "[PERSON_NAME] & [PERSON_NAME]'s Wedding" at bounding box center [309, 279] width 266 height 21
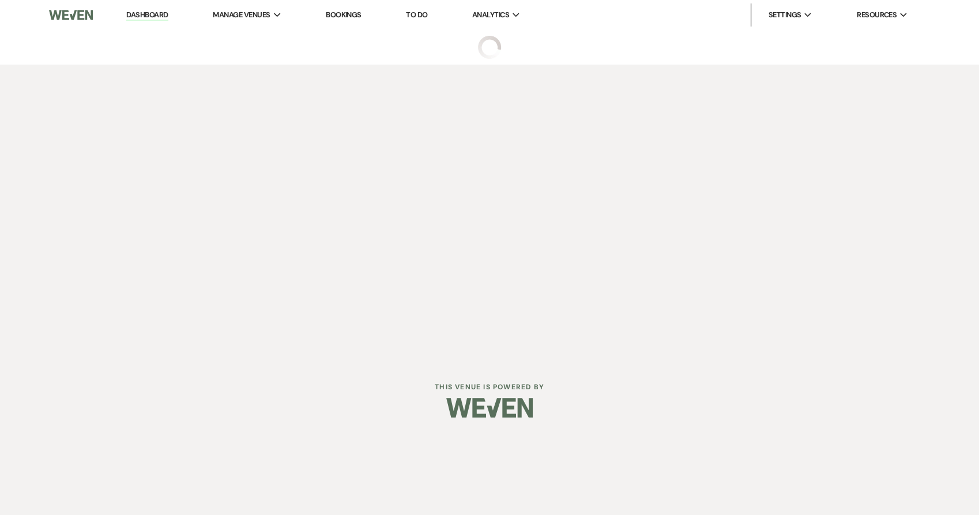
select select "5"
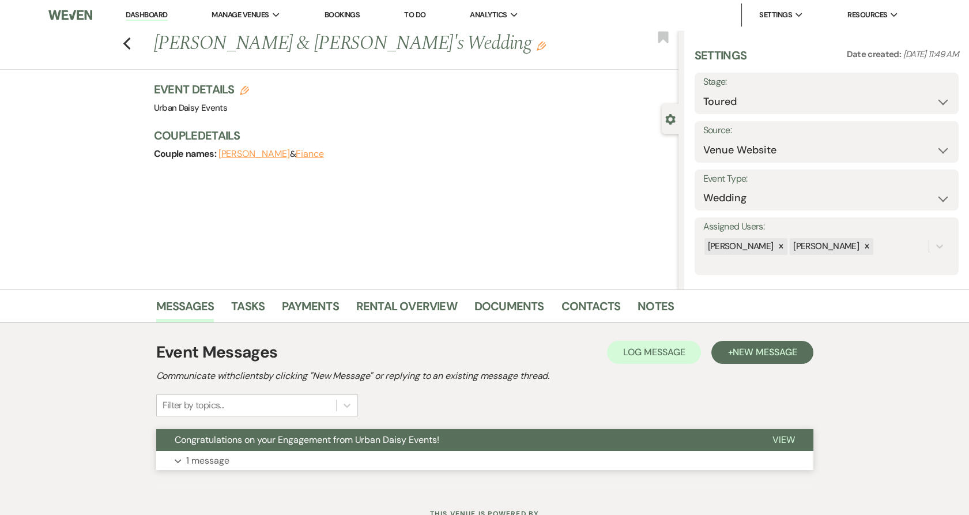
click at [254, 466] on button "Expand 1 message" at bounding box center [484, 461] width 657 height 20
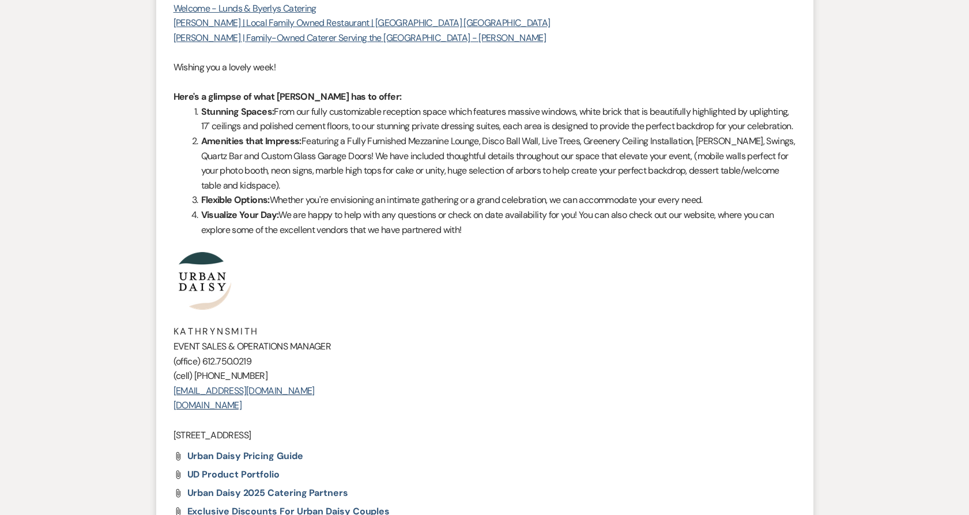
scroll to position [595, 0]
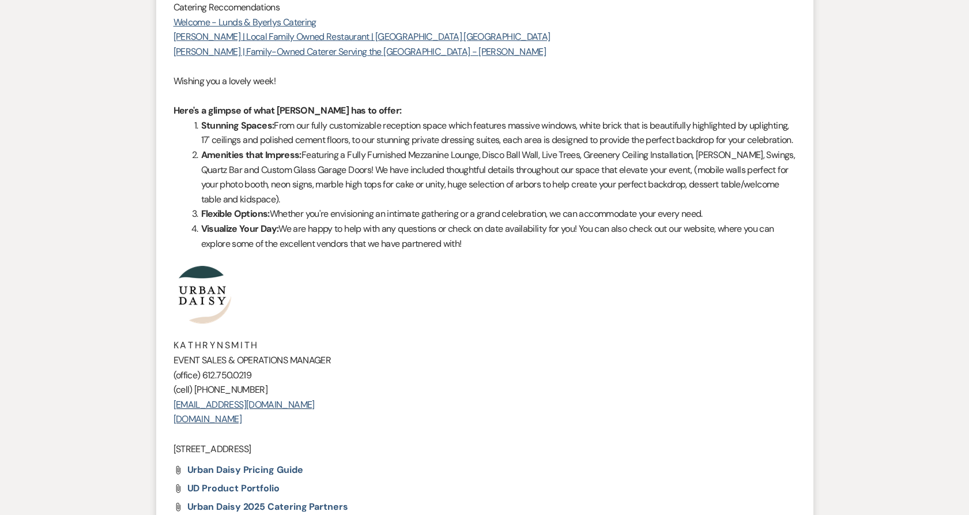
drag, startPoint x: 336, startPoint y: 461, endPoint x: 184, endPoint y: 330, distance: 201.1
click at [184, 330] on div "Hi [PERSON_NAME]! Thank you so much for touring [PERSON_NAME], and congratulati…" at bounding box center [485, 176] width 623 height 559
copy div "K A T H R Y N S M I T H EVENT SALES & OPERATIONS MANAGER (office) [PHONE_NUMBER…"
